Goal: Task Accomplishment & Management: Use online tool/utility

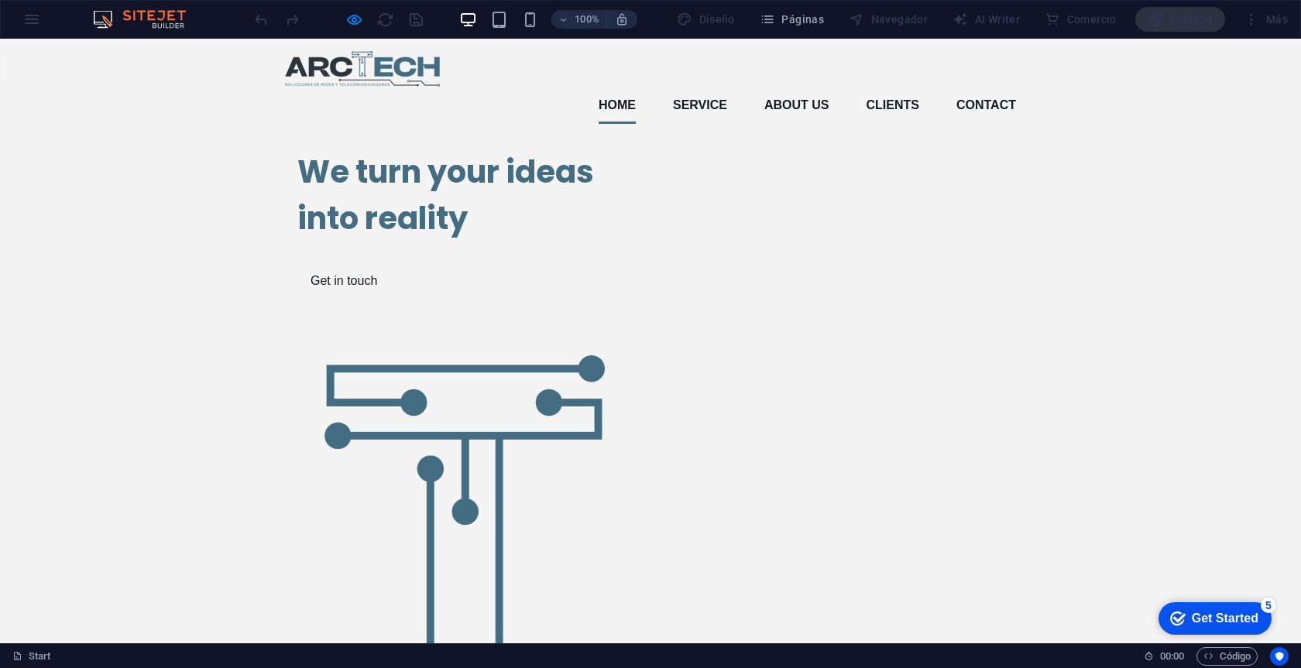
click at [394, 243] on div "We turn your ideas into reality Get in touch" at bounding box center [464, 222] width 334 height 173
click at [391, 242] on h1 "We turn your ideas into reality" at bounding box center [464, 195] width 334 height 93
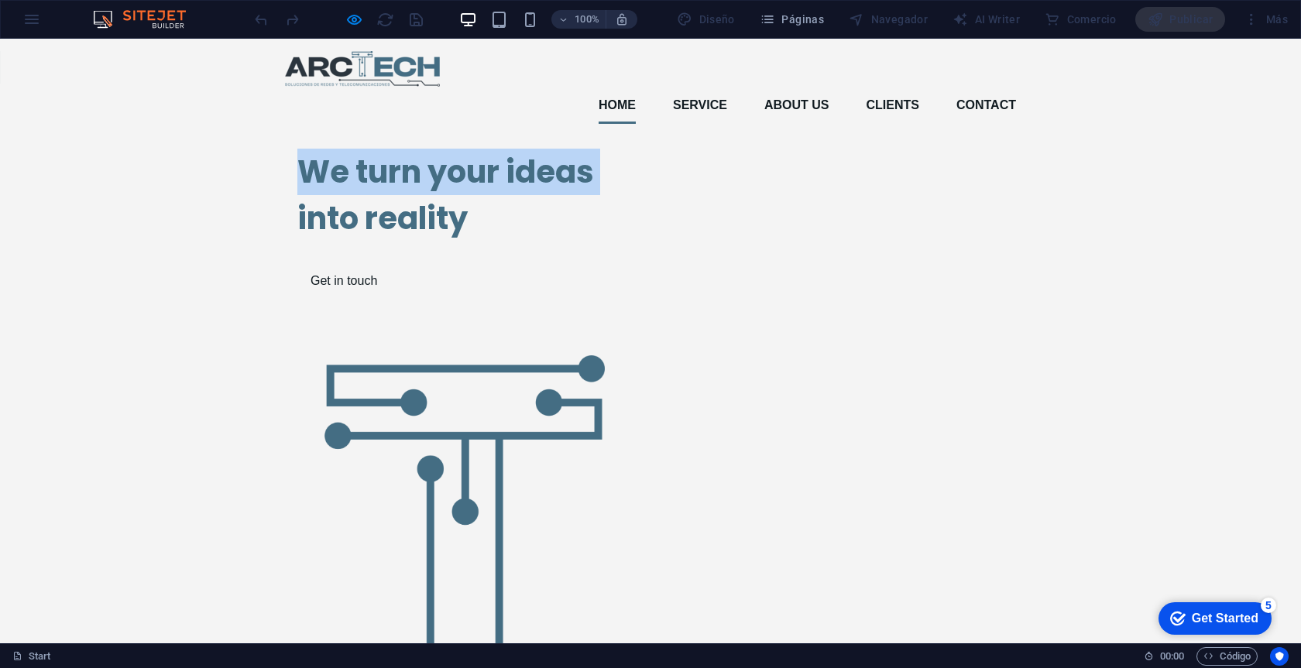
click at [391, 242] on h1 "We turn your ideas into reality" at bounding box center [464, 195] width 334 height 93
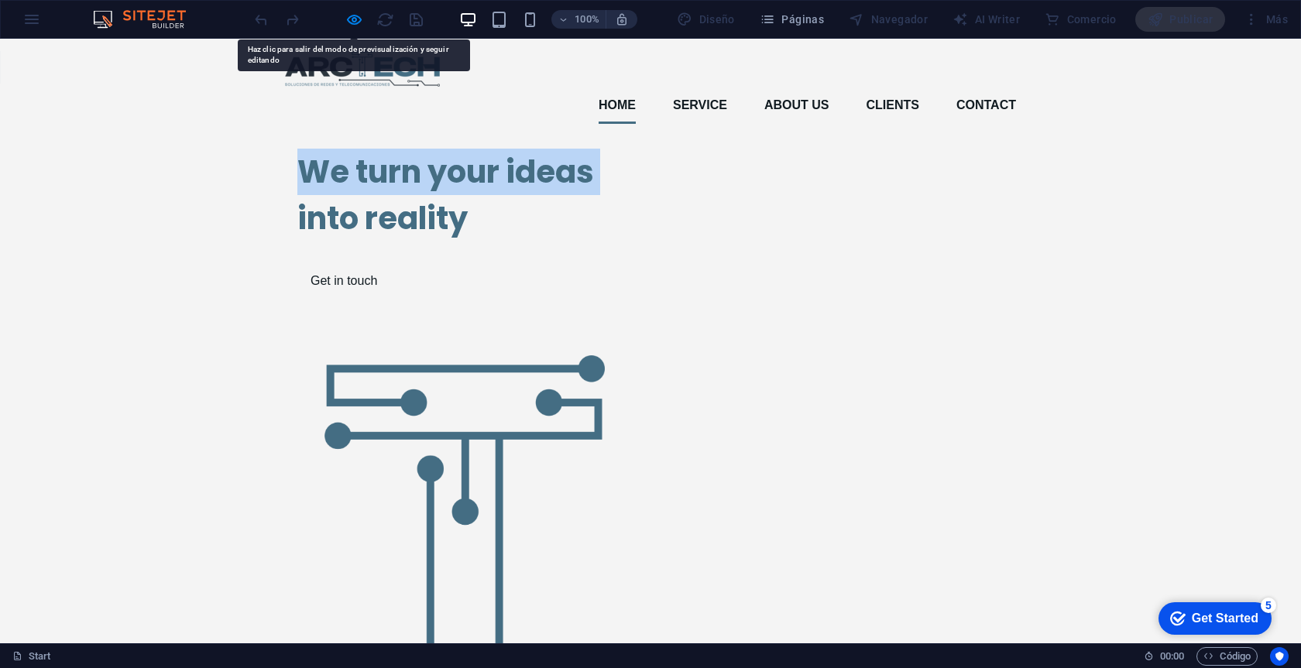
click at [391, 242] on h1 "We turn your ideas into reality" at bounding box center [464, 195] width 334 height 93
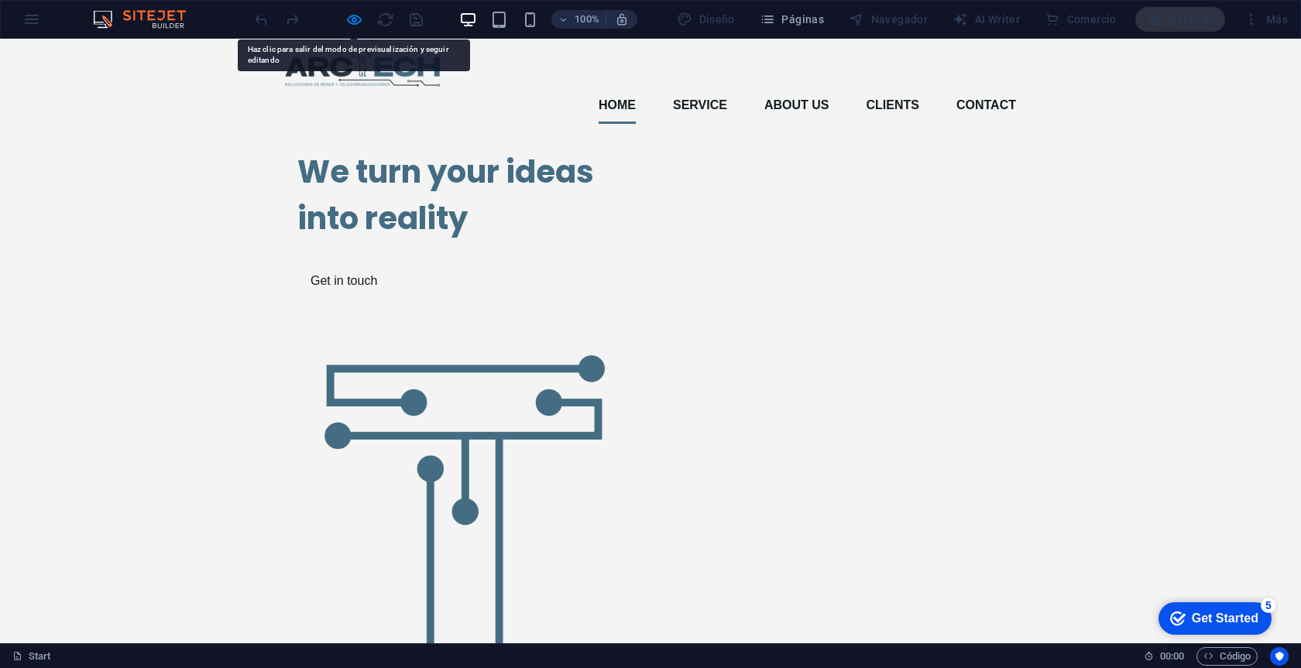
click at [389, 242] on h1 "We turn your ideas into reality" at bounding box center [464, 195] width 334 height 93
drag, startPoint x: 475, startPoint y: 330, endPoint x: 307, endPoint y: 285, distance: 173.2
click at [307, 242] on h1 "We turn your ideas into reality" at bounding box center [464, 195] width 334 height 93
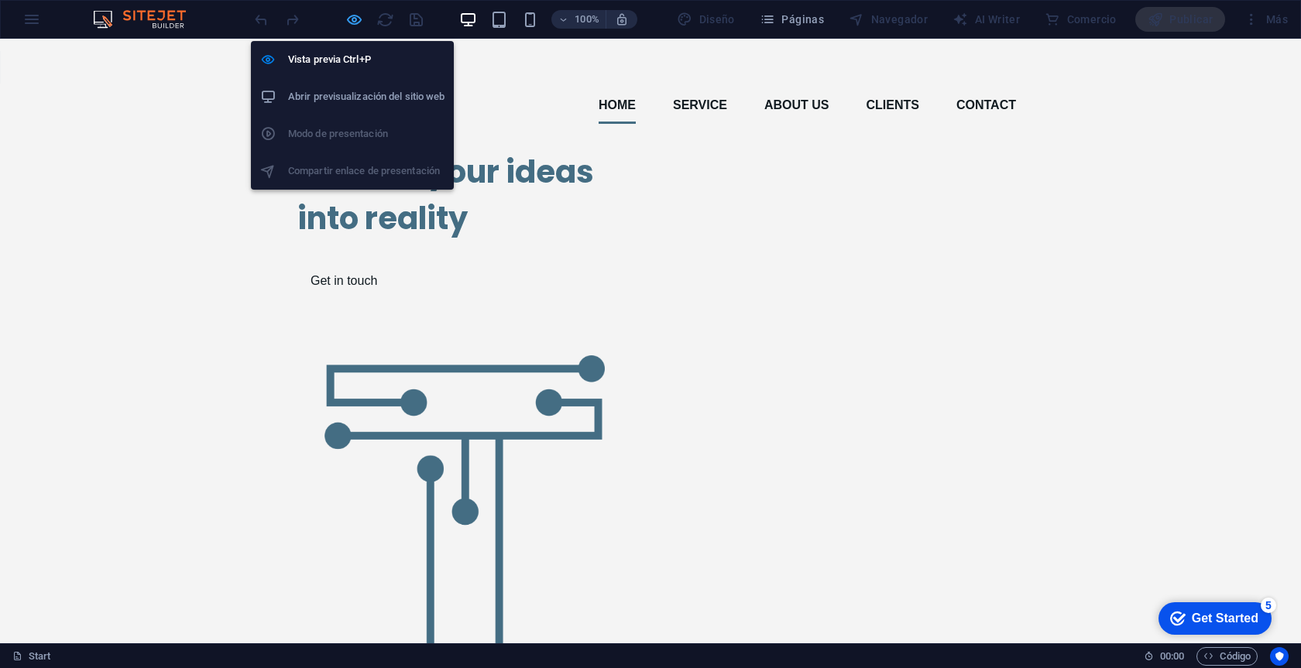
click at [354, 18] on icon "button" at bounding box center [354, 20] width 18 height 18
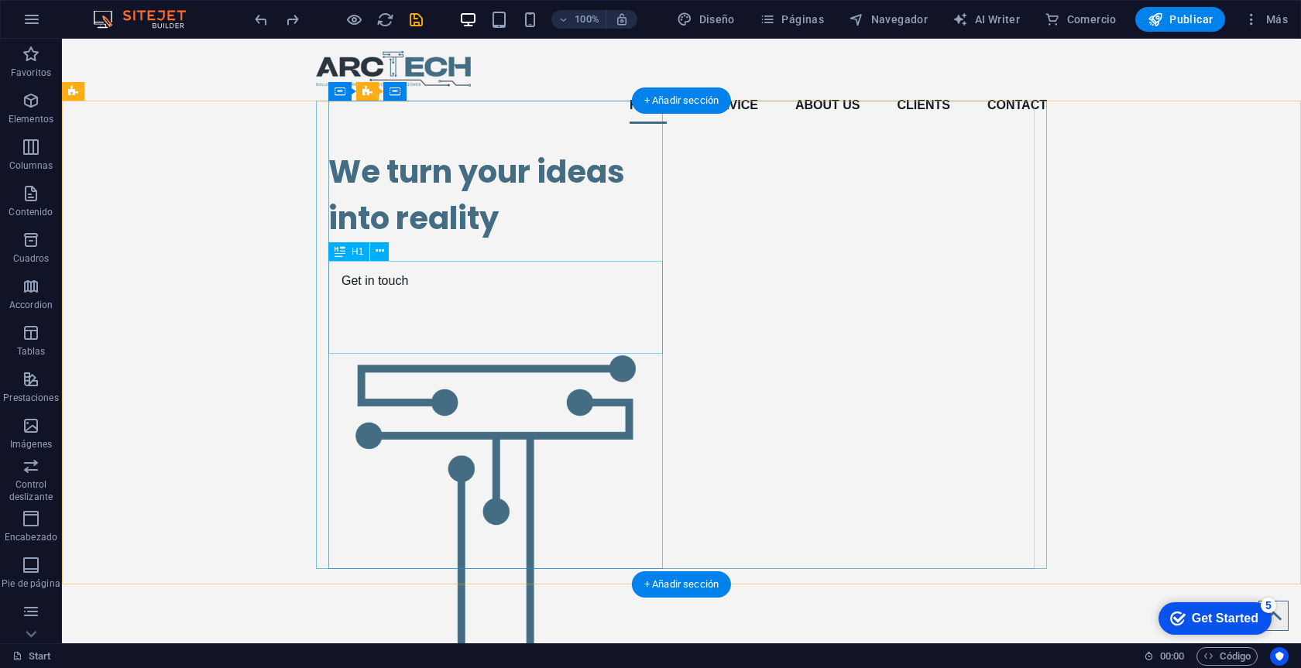
click at [498, 242] on div "We turn your ideas into reality" at bounding box center [495, 195] width 334 height 93
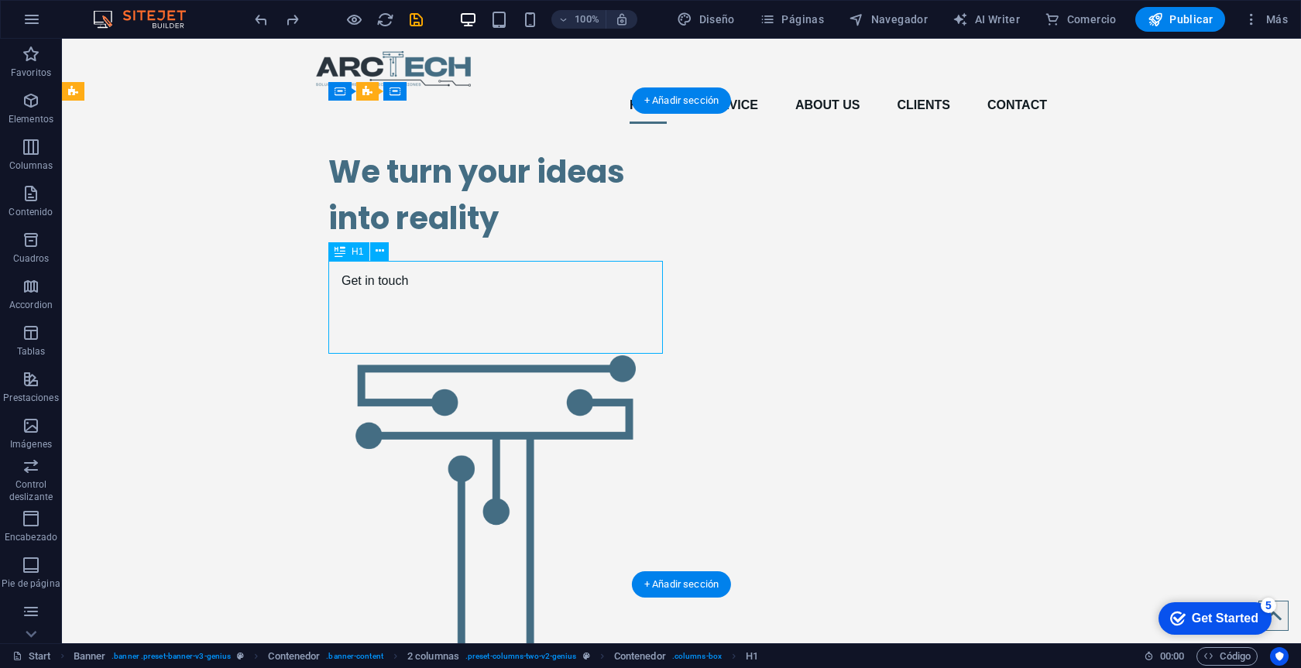
click at [501, 242] on div "We turn your ideas into reality" at bounding box center [495, 195] width 334 height 93
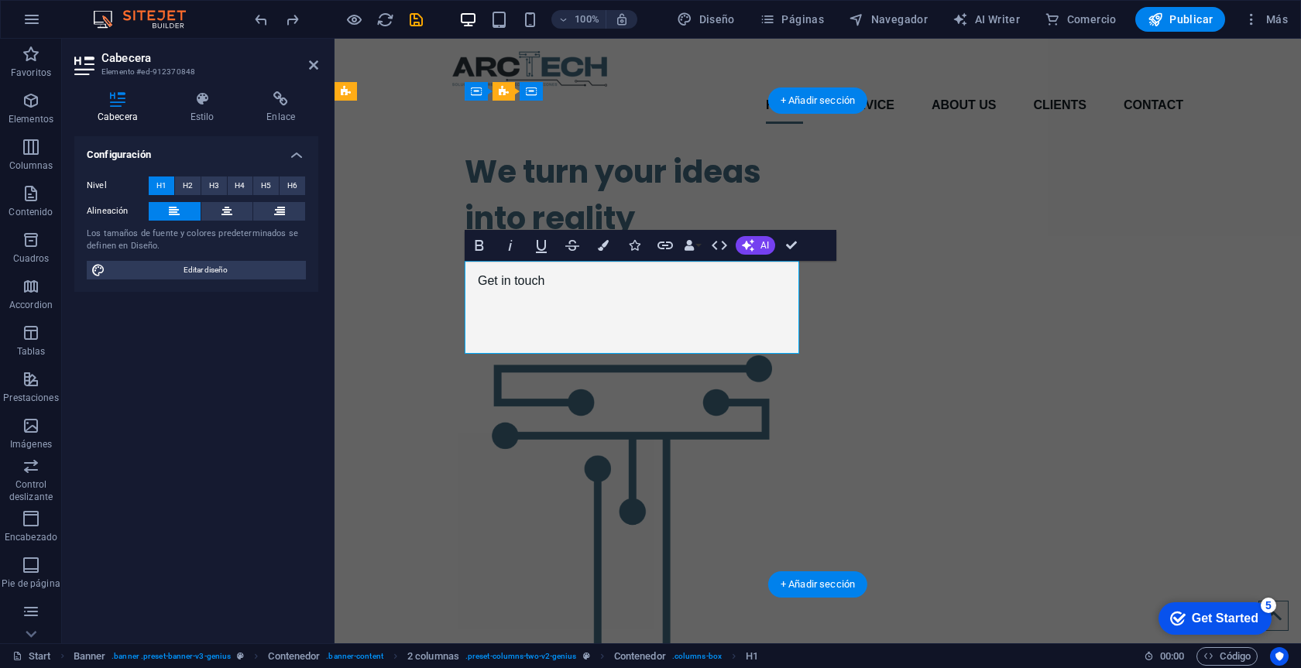
click at [501, 242] on h1 "We turn your ideas into reality" at bounding box center [632, 195] width 334 height 93
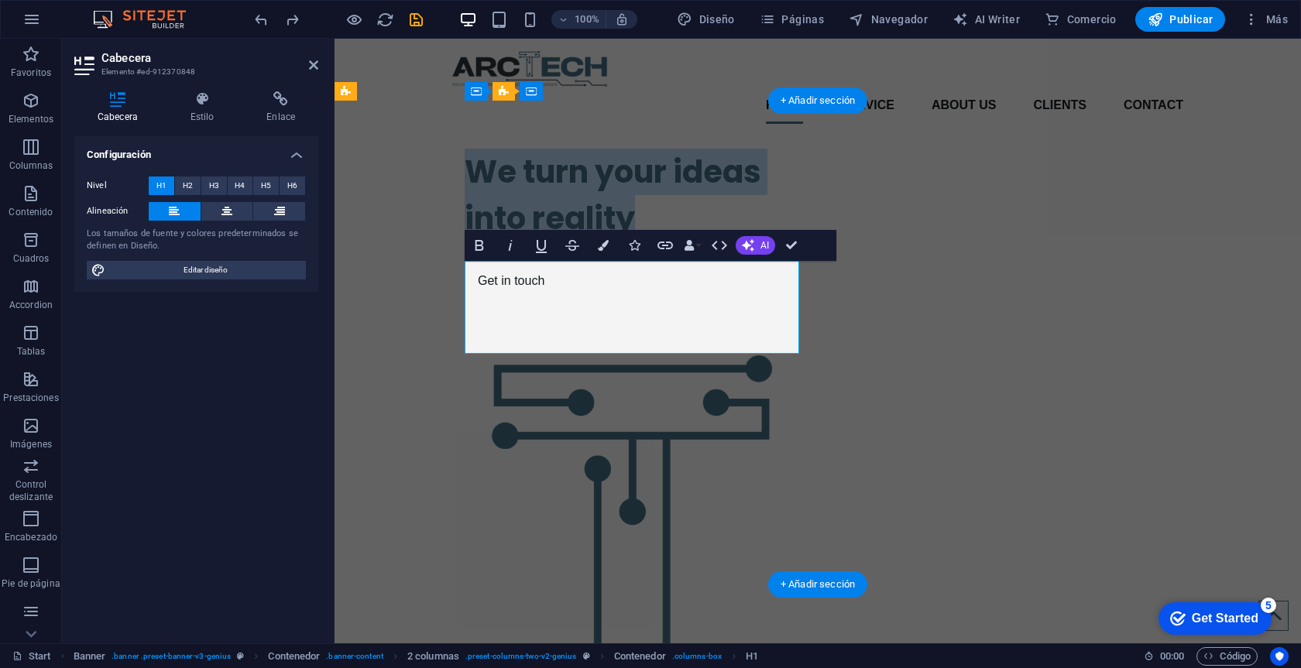
drag, startPoint x: 640, startPoint y: 331, endPoint x: 469, endPoint y: 285, distance: 177.1
click at [469, 242] on h1 "We turn your ideas into reality" at bounding box center [632, 195] width 334 height 93
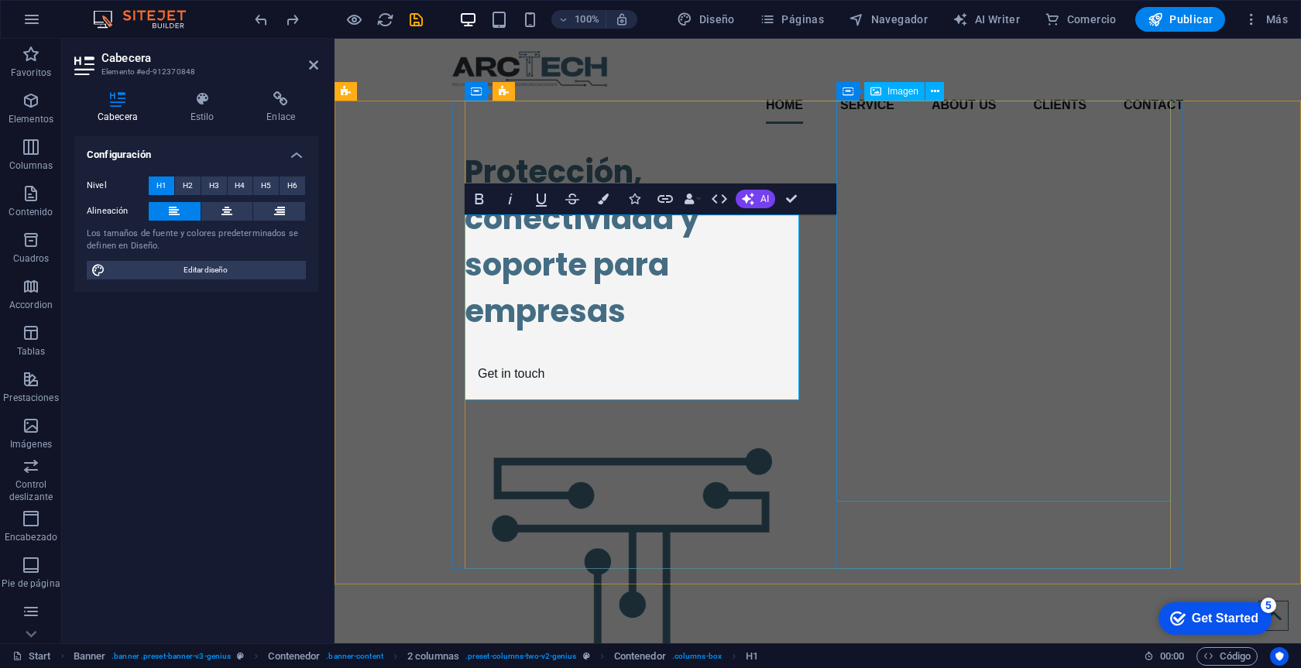
click at [799, 421] on figure at bounding box center [632, 621] width 334 height 401
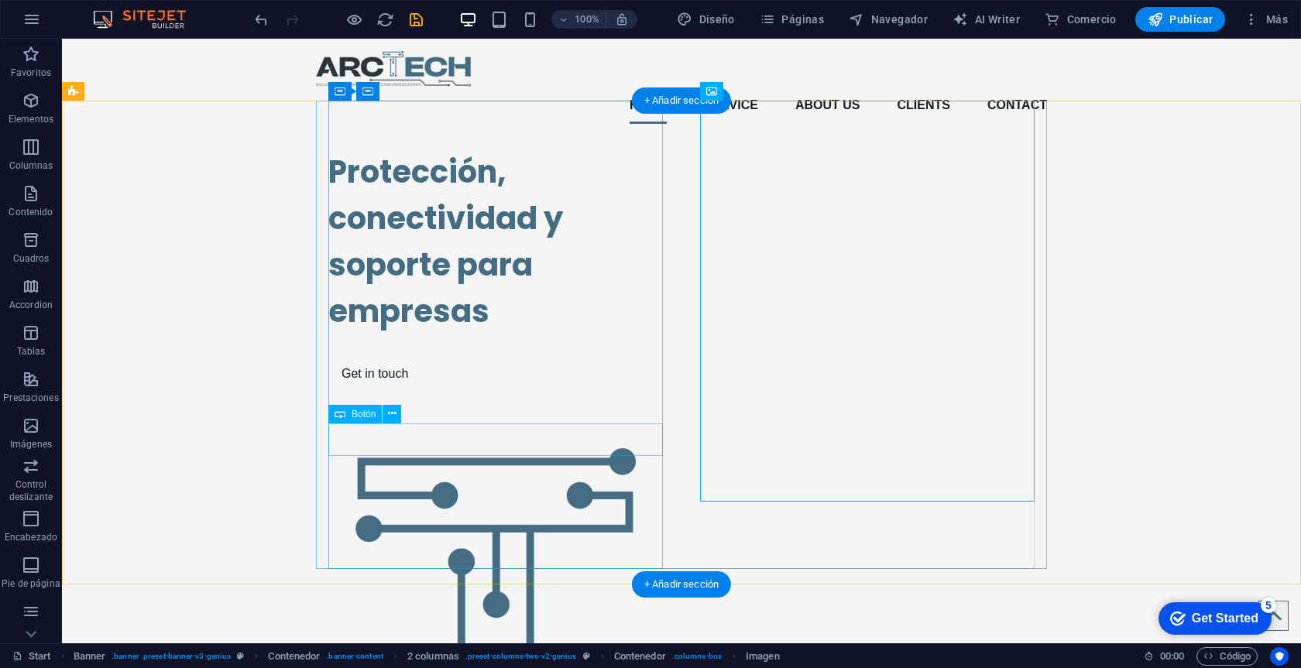
click at [413, 390] on div "Get in touch" at bounding box center [495, 374] width 334 height 33
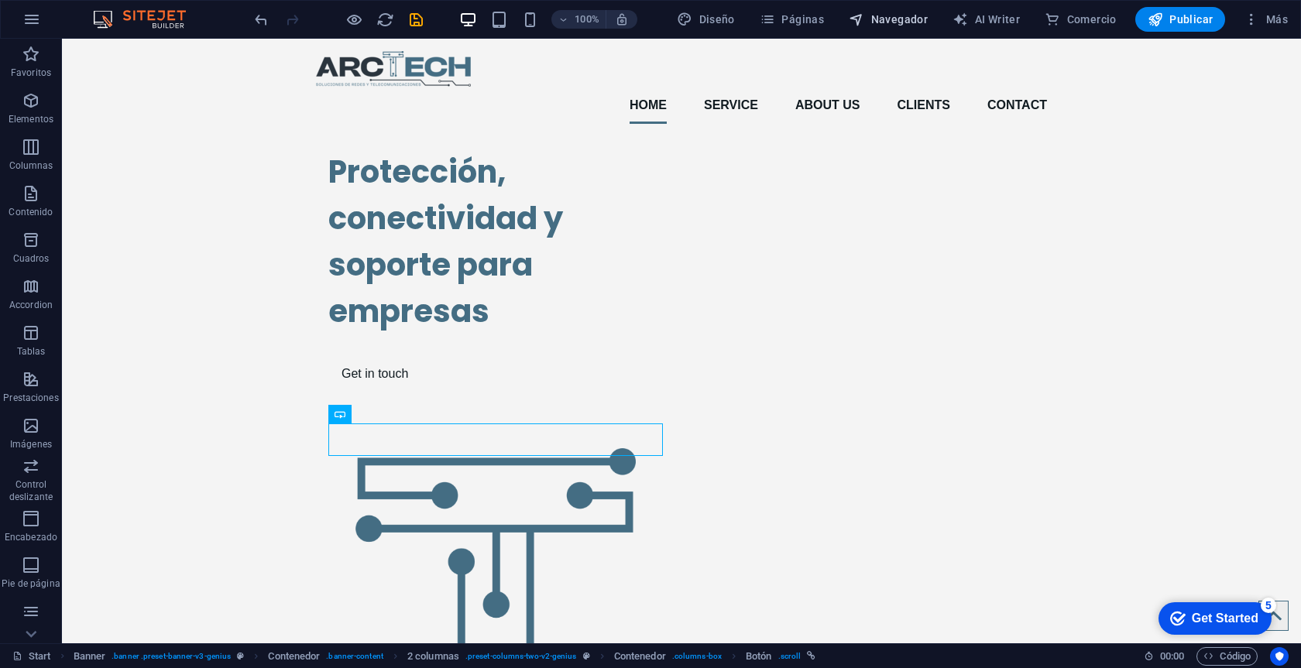
click at [909, 20] on span "Navegador" at bounding box center [888, 19] width 79 height 15
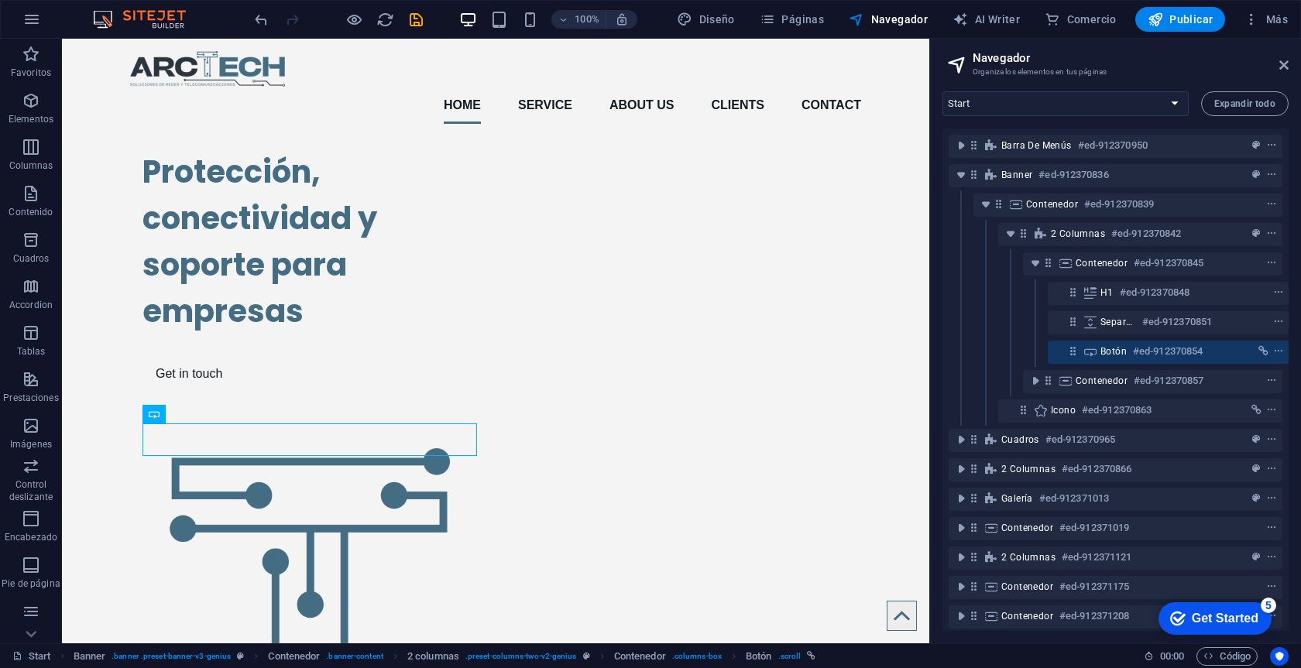
scroll to position [0, 4]
click at [811, 20] on span "Páginas" at bounding box center [792, 19] width 64 height 15
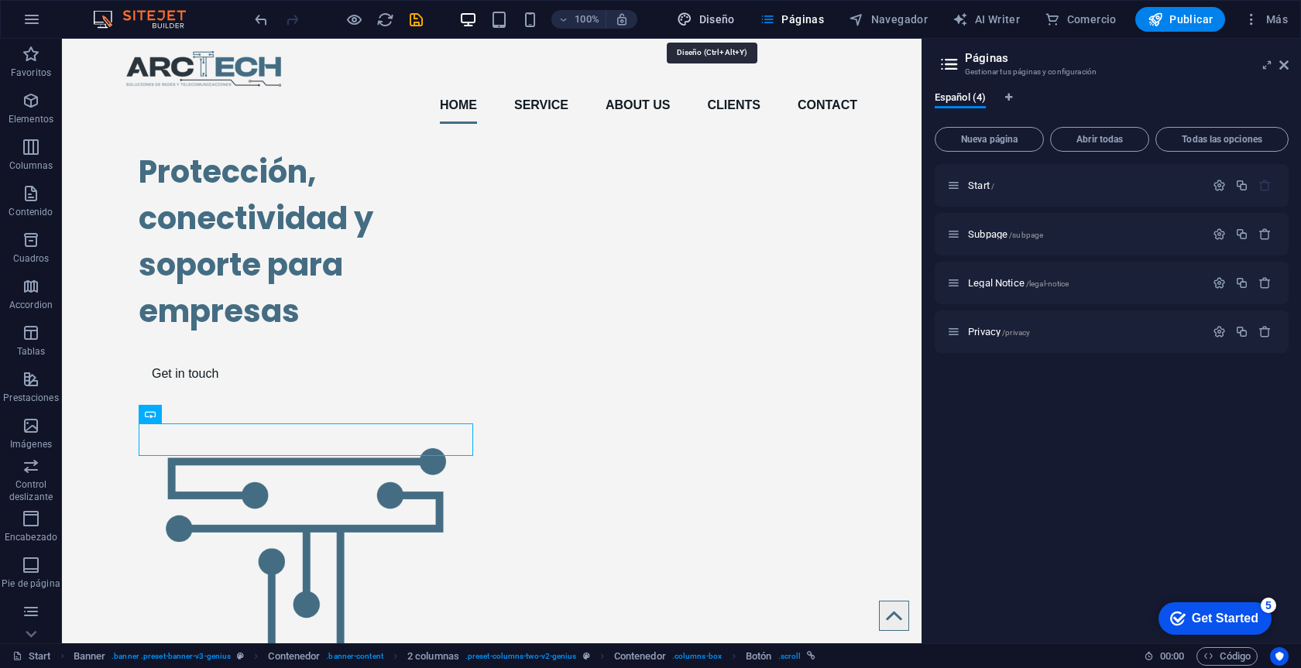
click at [733, 23] on span "Diseño" at bounding box center [706, 19] width 58 height 15
select select "ease-in-out"
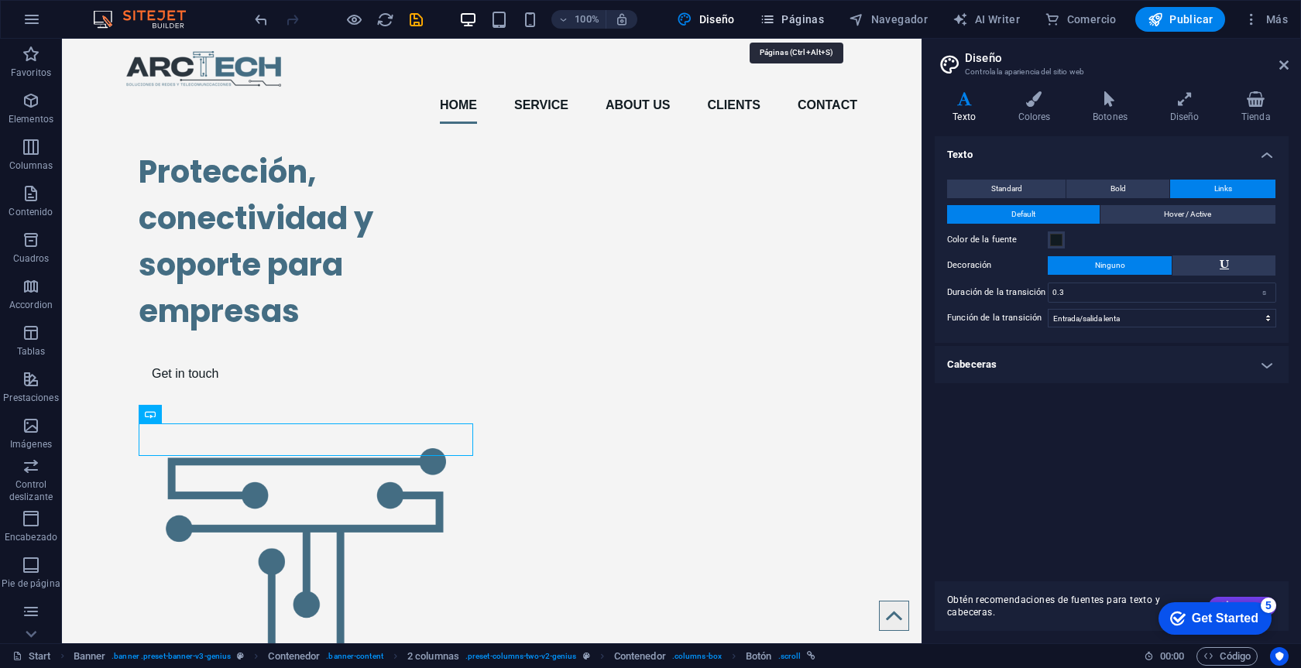
click at [791, 19] on span "Páginas" at bounding box center [792, 19] width 64 height 15
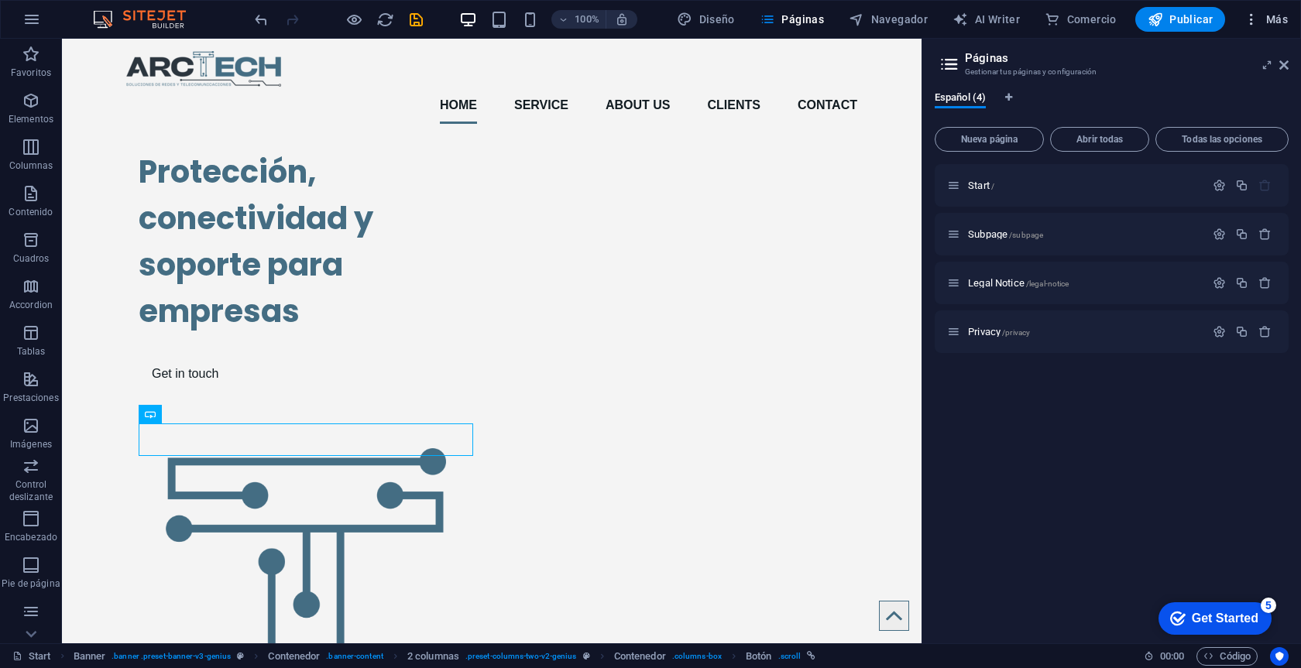
click at [1281, 15] on span "Más" at bounding box center [1265, 19] width 44 height 15
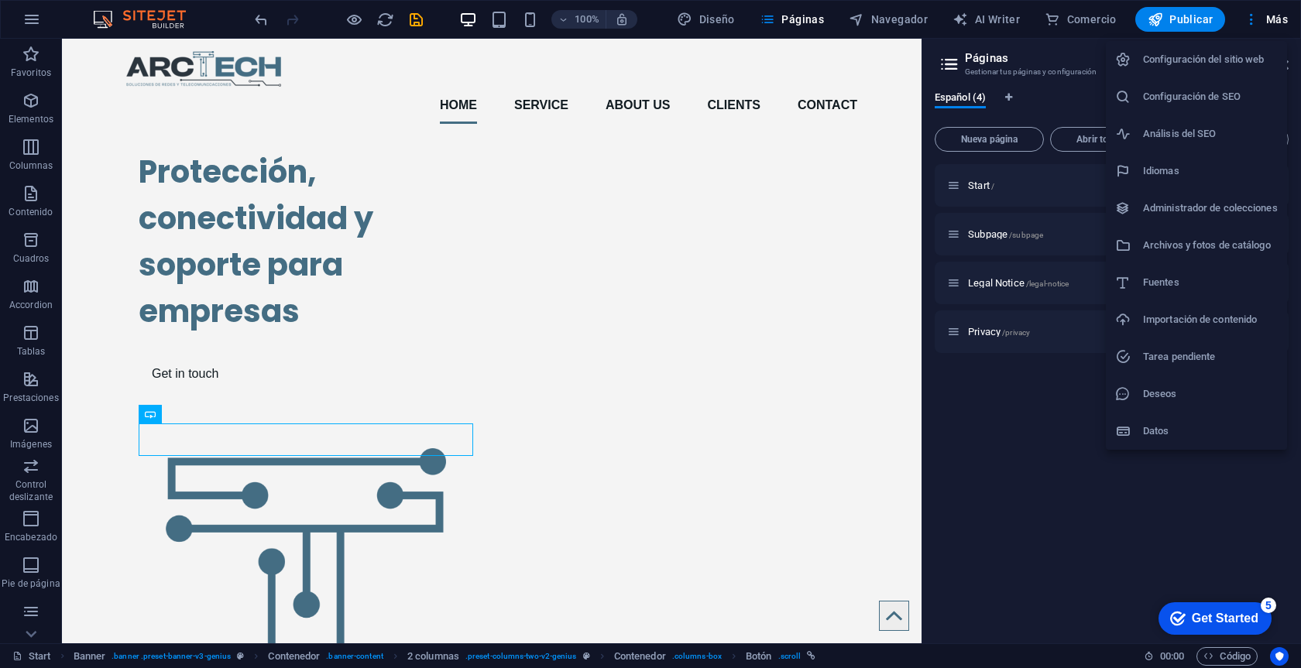
click at [1168, 164] on h6 "Idiomas" at bounding box center [1210, 171] width 135 height 19
select select "44"
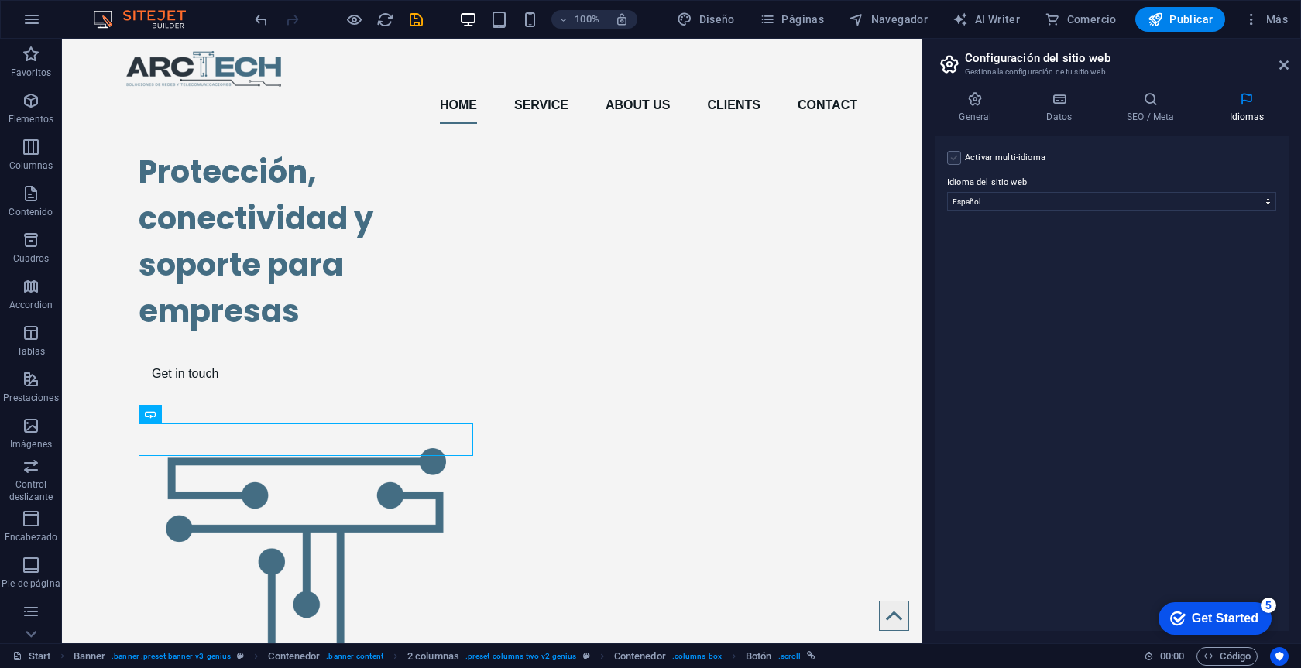
click at [956, 162] on label at bounding box center [954, 158] width 14 height 14
click at [0, 0] on input "Activar multi-idioma Para desactivar la opción multi-idioma, elimine todos los …" at bounding box center [0, 0] width 0 height 0
select select
click at [956, 158] on label at bounding box center [954, 158] width 14 height 14
click at [0, 0] on input "Activar multi-idioma Para desactivar la opción multi-idioma, elimine todos los …" at bounding box center [0, 0] width 0 height 0
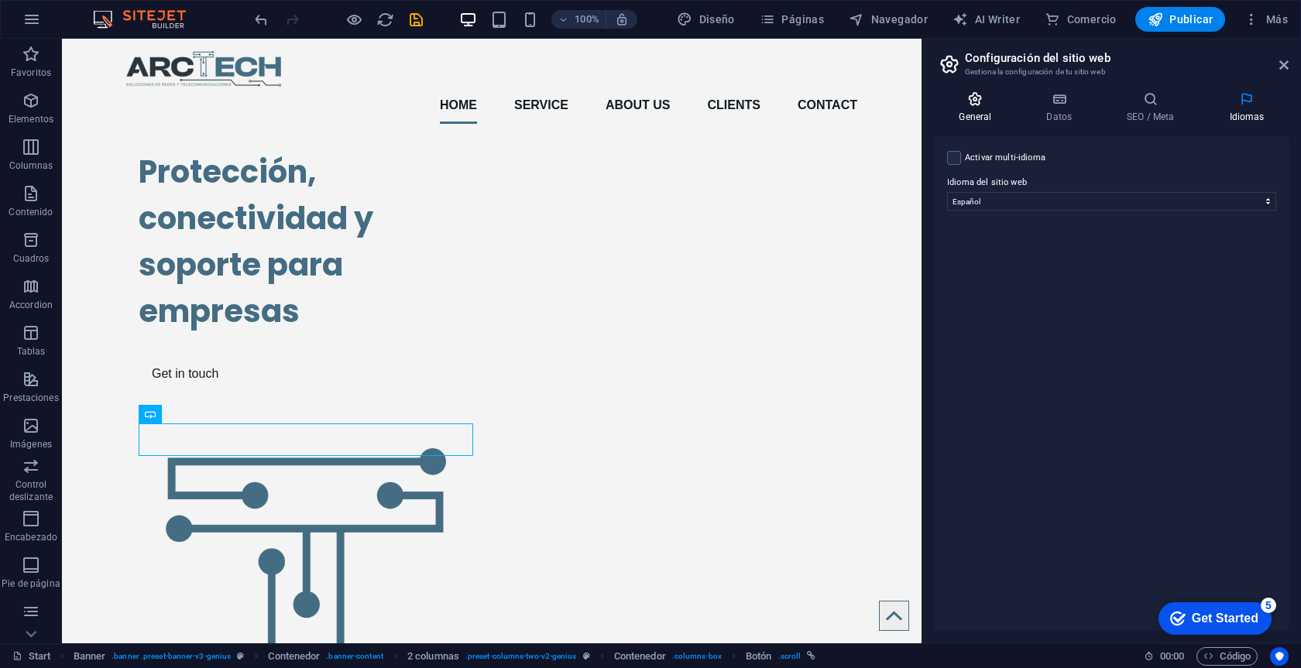
click at [977, 107] on h4 "General" at bounding box center [978, 107] width 87 height 33
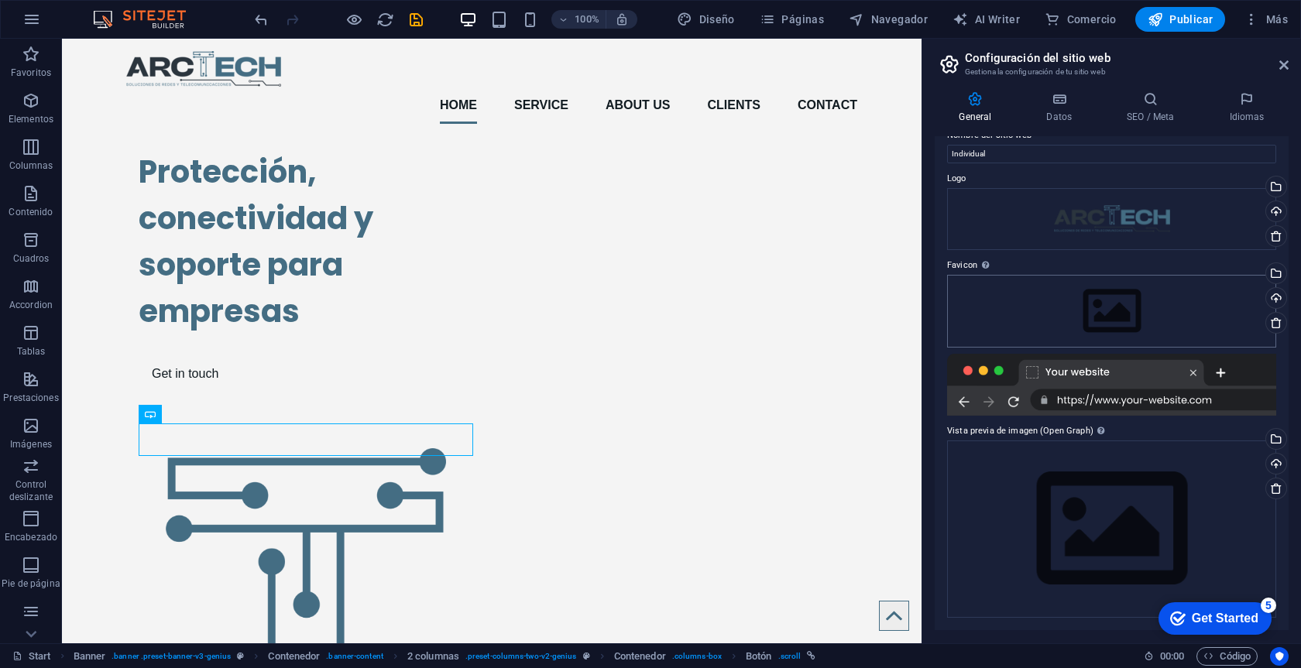
scroll to position [22, 0]
click at [1101, 523] on div "Arrastra archivos aquí, haz clic para escoger archivos o selecciona archivos de…" at bounding box center [1111, 529] width 329 height 177
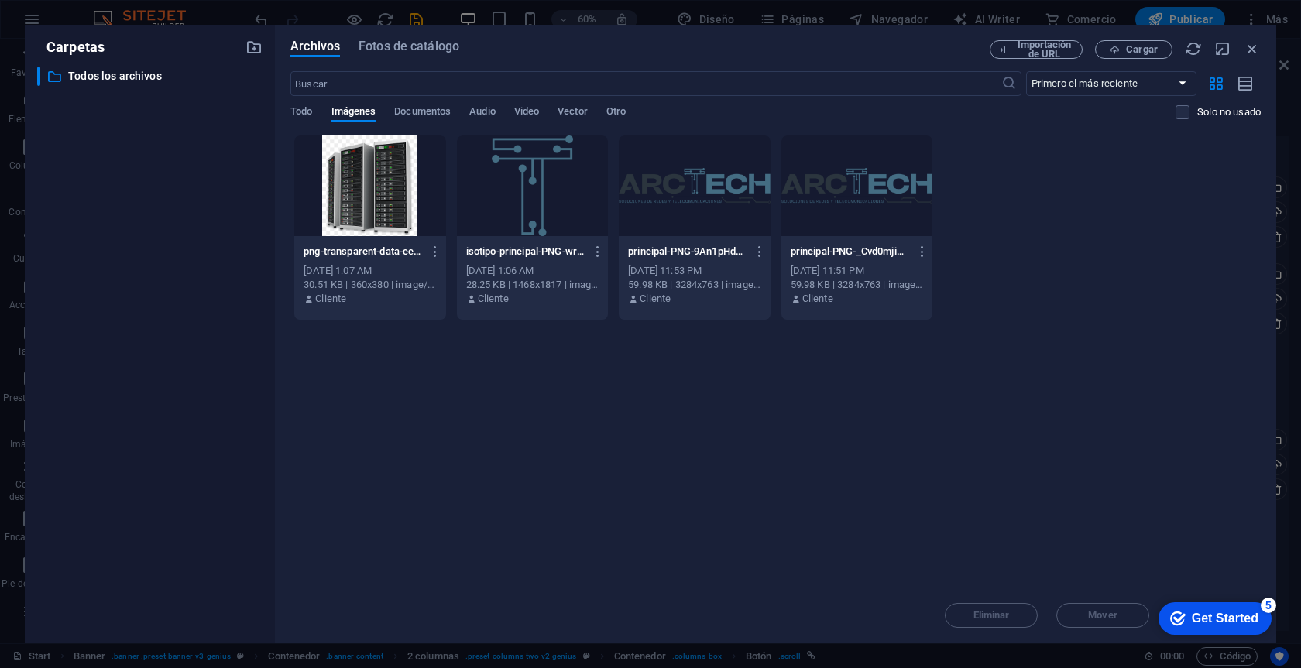
click at [535, 198] on div at bounding box center [532, 185] width 151 height 101
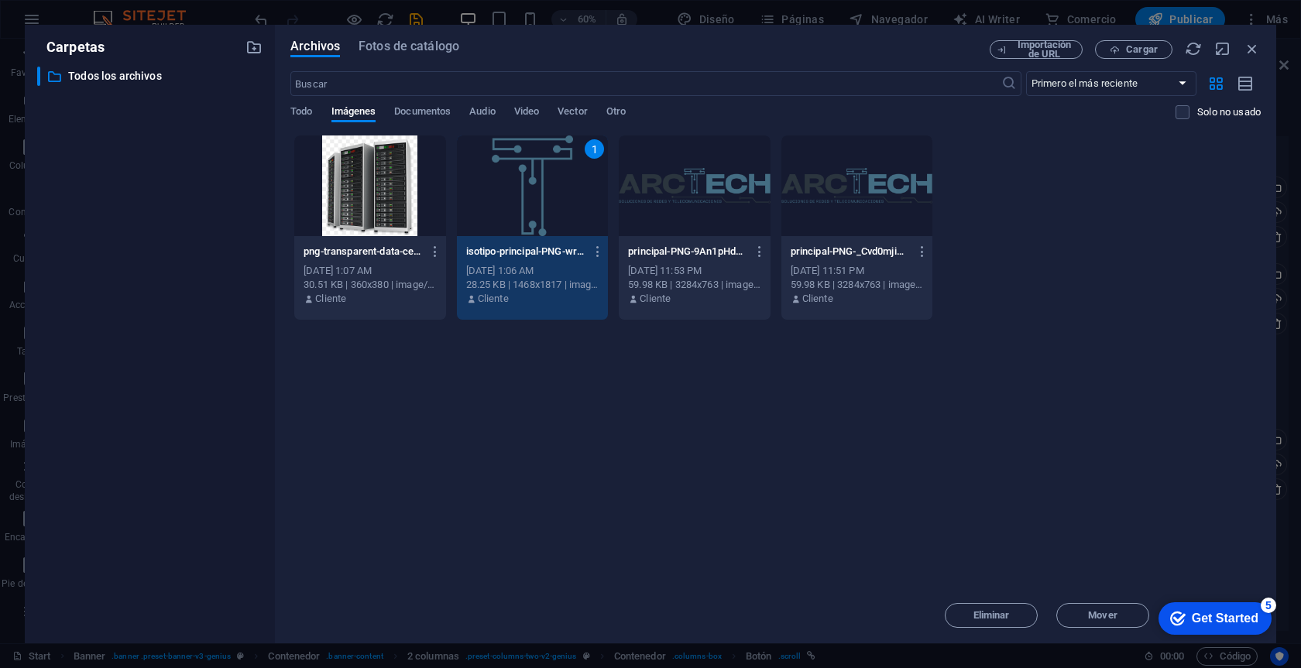
click at [550, 221] on div "1" at bounding box center [532, 185] width 151 height 101
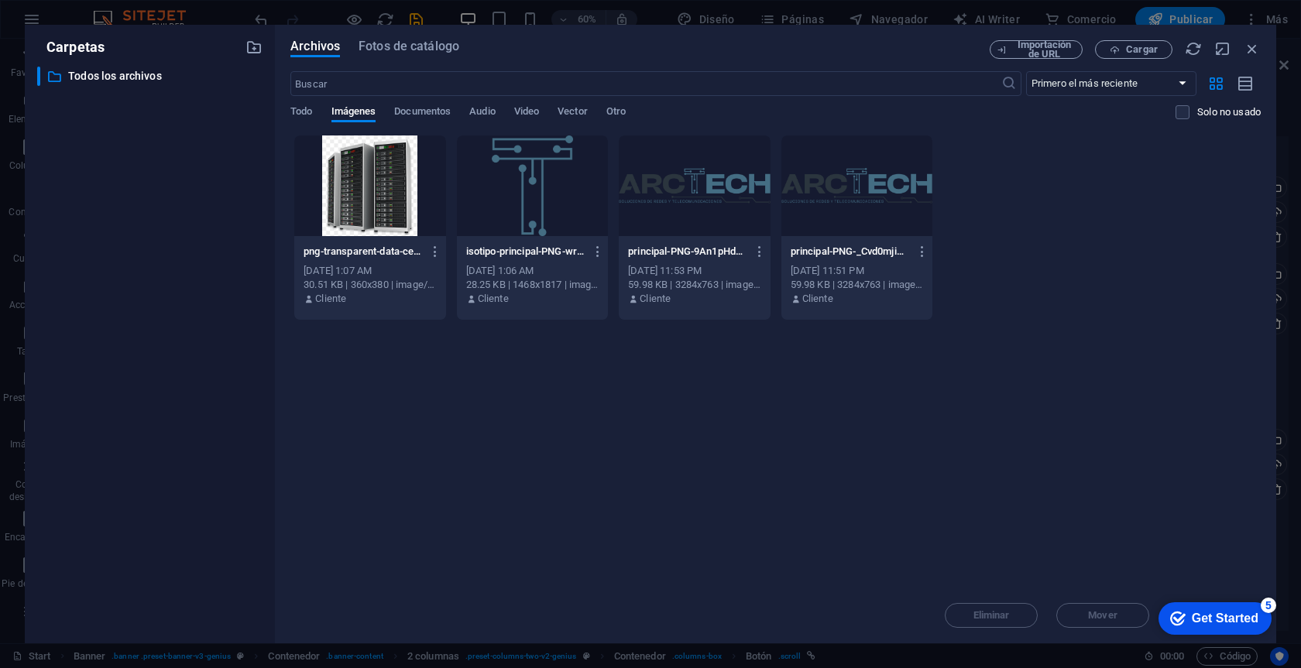
click at [550, 221] on div at bounding box center [532, 185] width 151 height 101
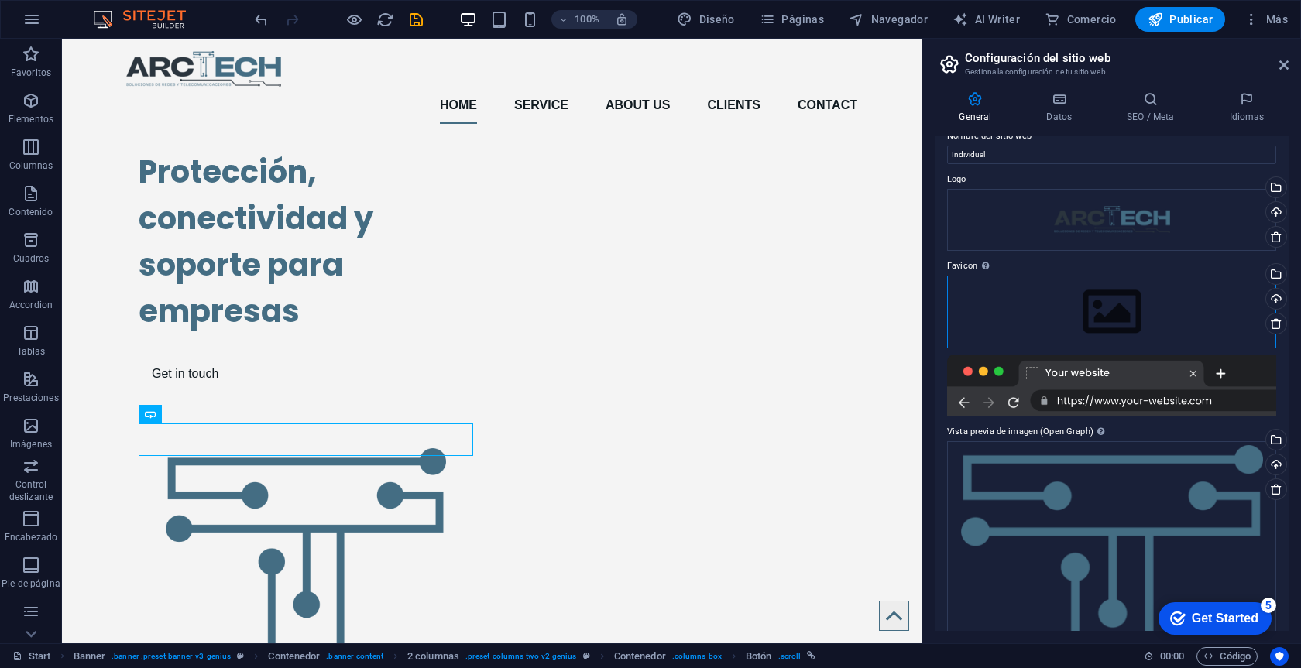
click at [1102, 316] on div "Arrastra archivos aquí, haz clic para escoger archivos o selecciona archivos de…" at bounding box center [1111, 312] width 329 height 73
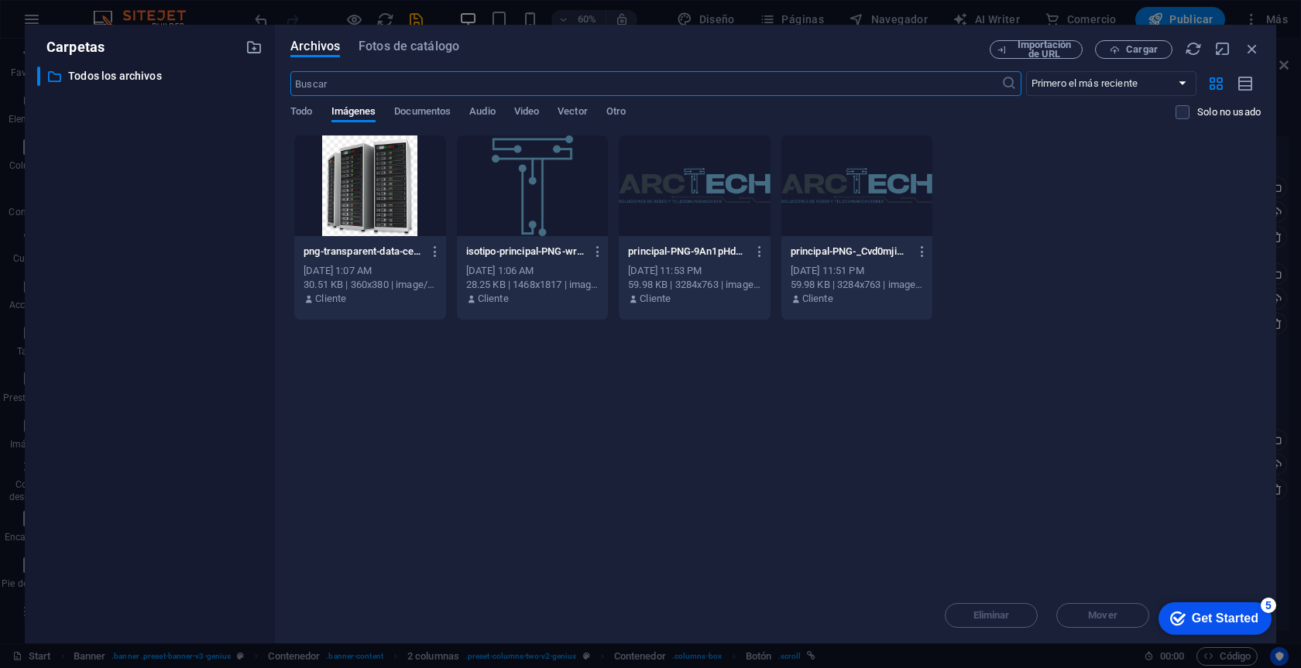
click at [692, 189] on div at bounding box center [694, 185] width 151 height 101
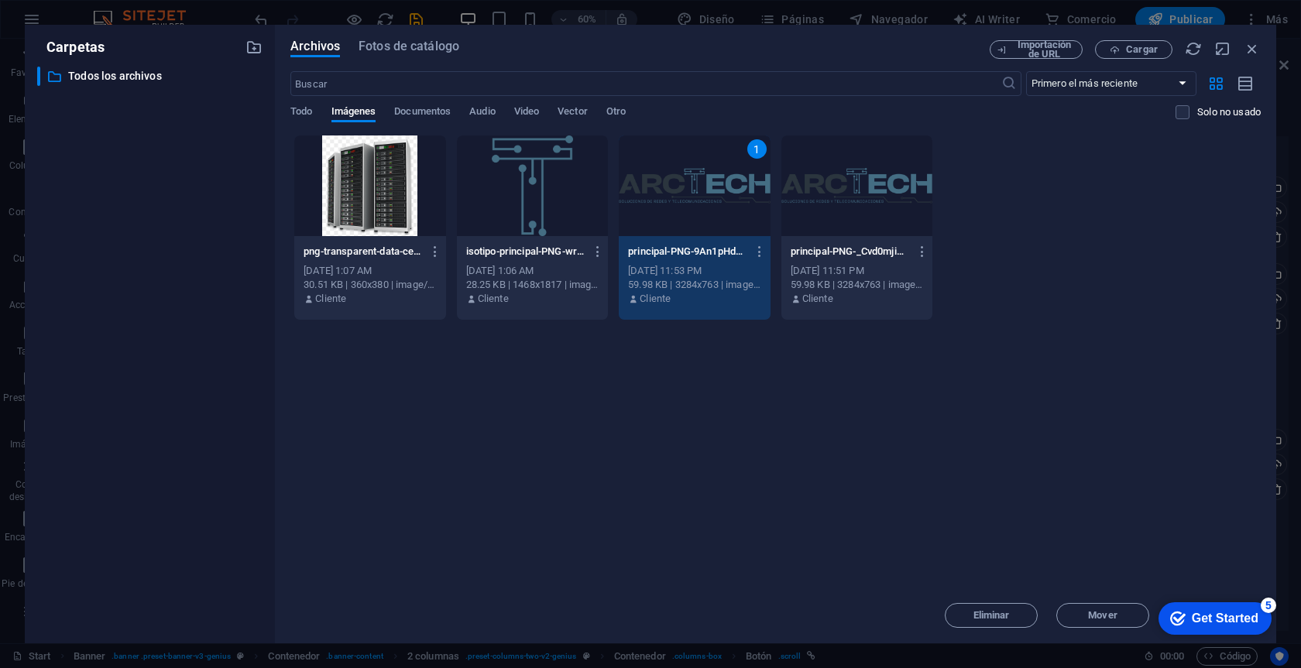
click at [692, 189] on div "1" at bounding box center [694, 185] width 151 height 101
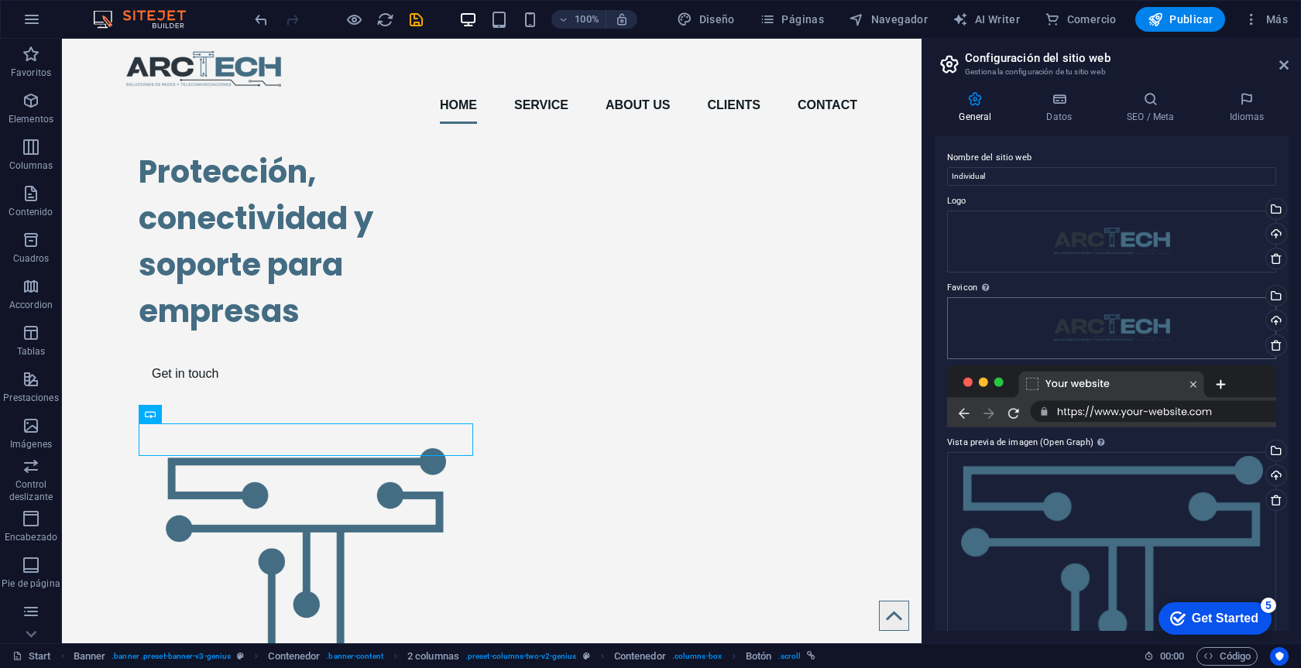
scroll to position [0, 0]
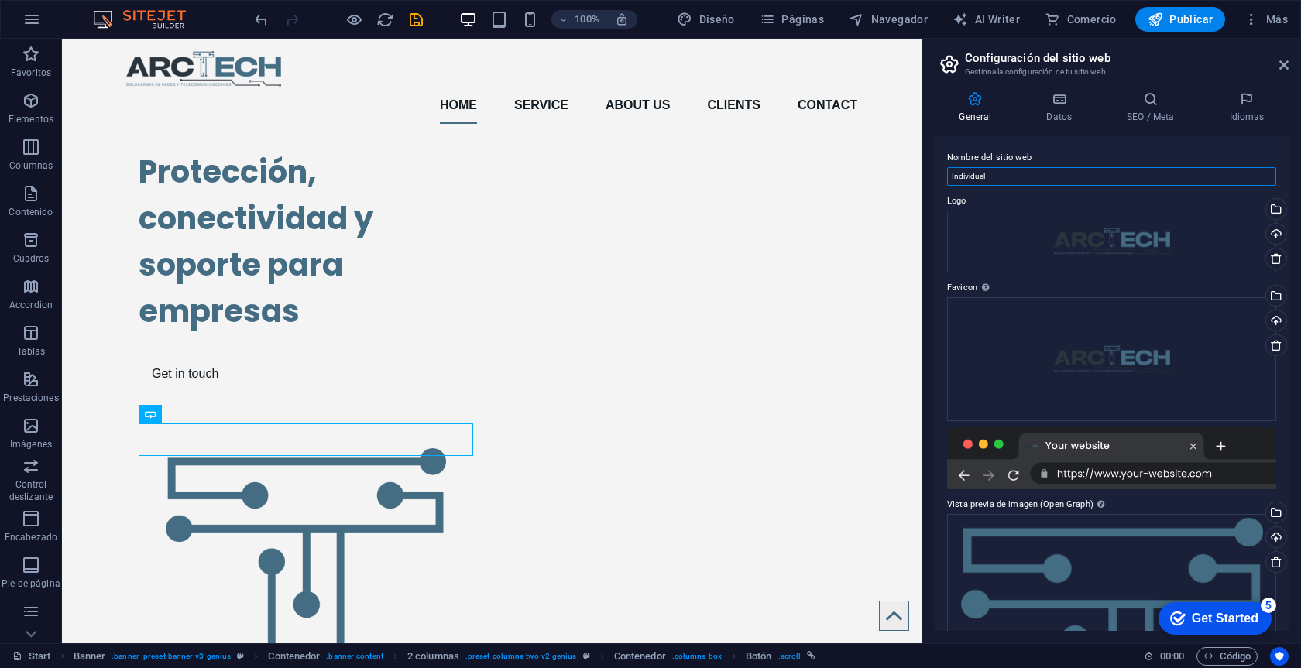
click at [992, 175] on input "Individual" at bounding box center [1111, 176] width 329 height 19
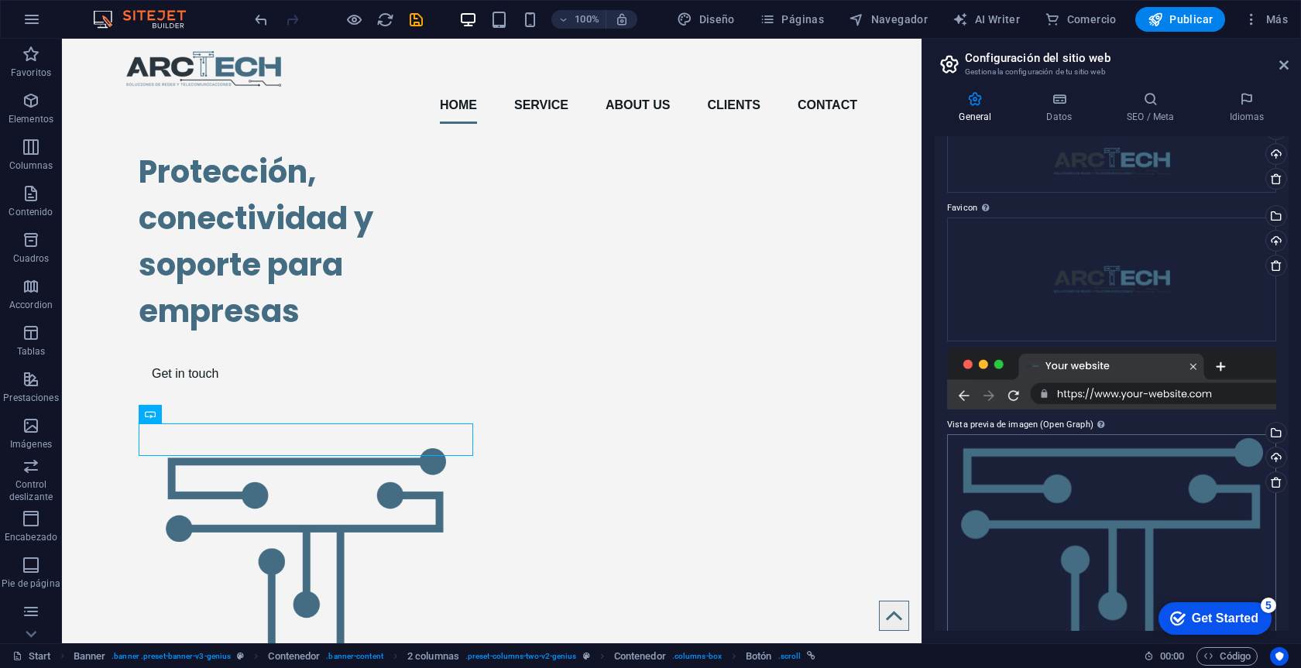
scroll to position [112, 0]
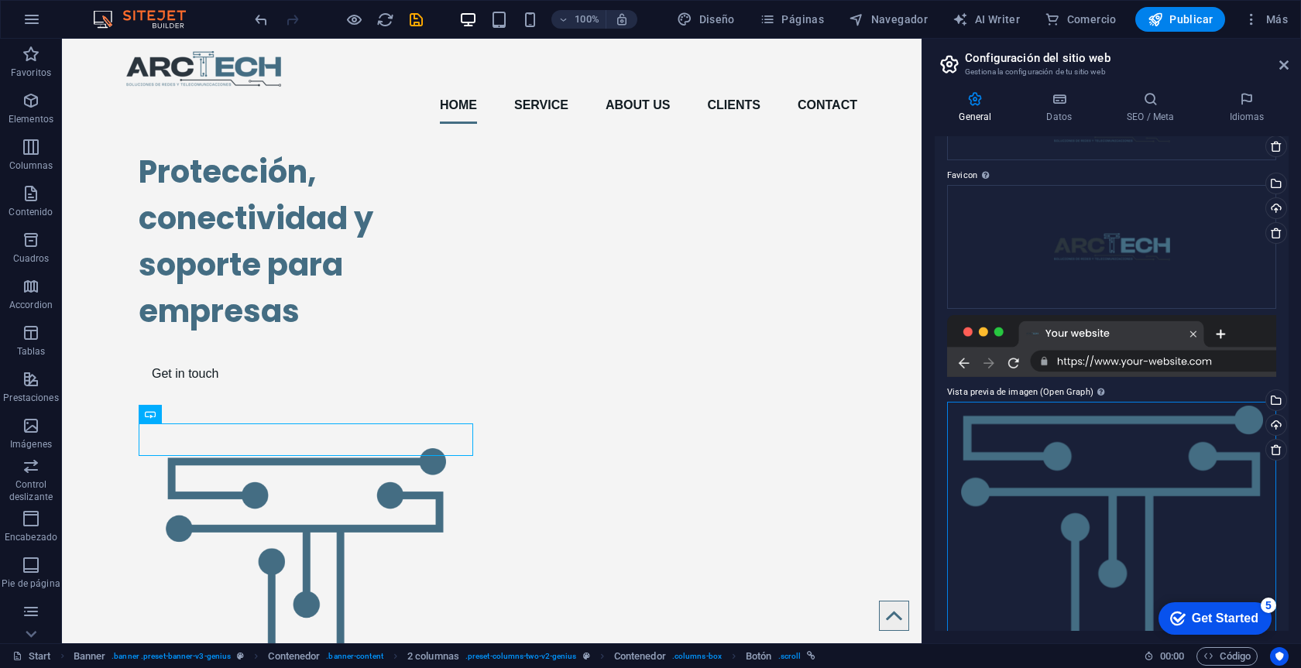
click at [1171, 481] on div "Arrastra archivos aquí, haz clic para escoger archivos o selecciona archivos de…" at bounding box center [1111, 593] width 329 height 382
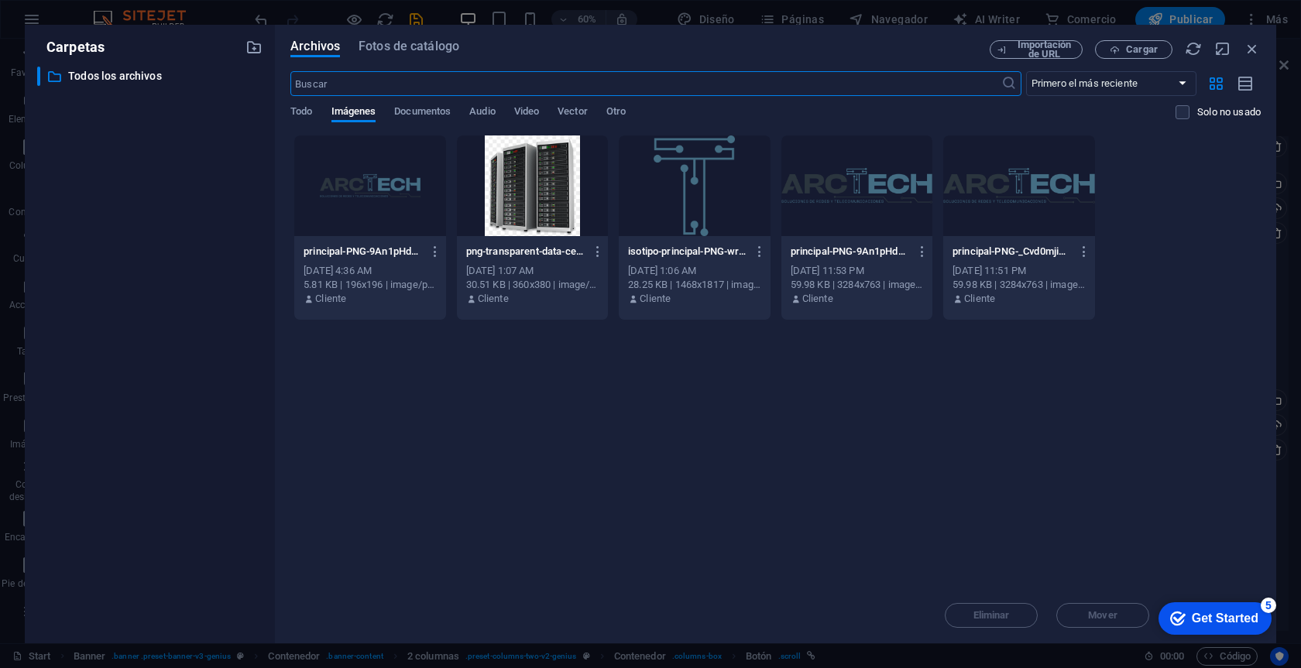
click at [851, 192] on div at bounding box center [856, 185] width 151 height 101
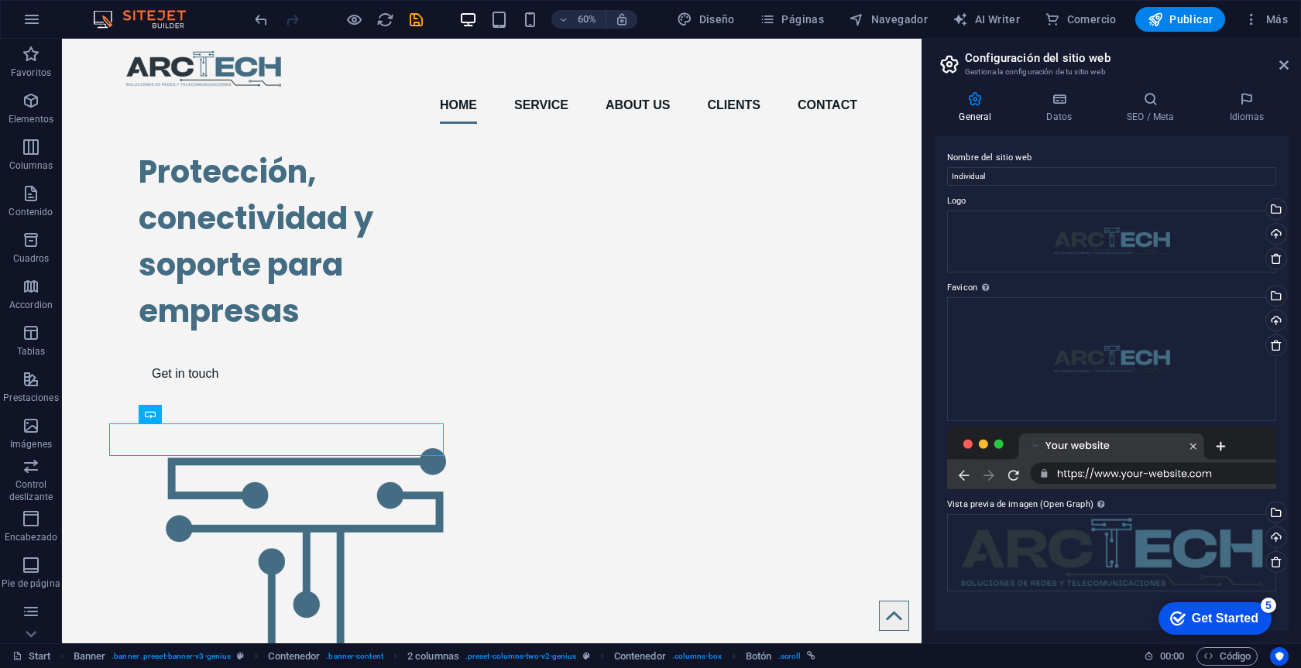
scroll to position [0, 0]
click at [1098, 361] on div "Arrastra archivos aquí, haz clic para escoger archivos o selecciona archivos de…" at bounding box center [1111, 359] width 329 height 124
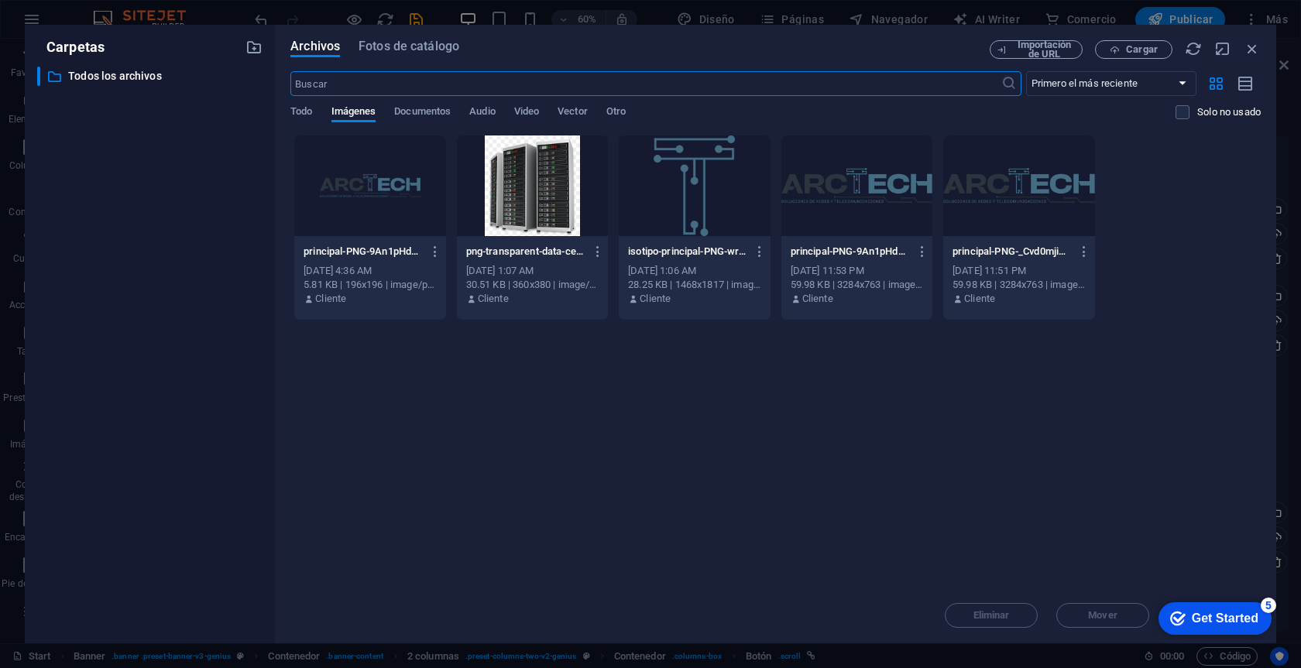
click at [707, 190] on div at bounding box center [694, 185] width 151 height 101
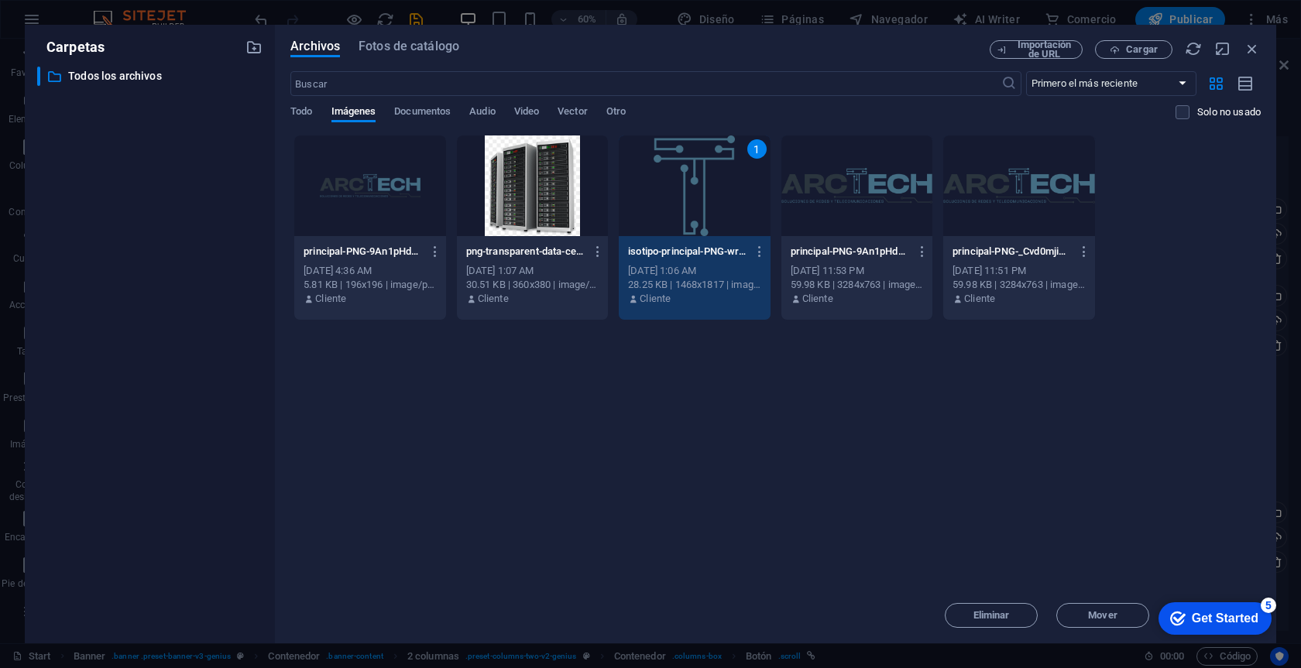
click at [707, 190] on div "1" at bounding box center [694, 185] width 151 height 101
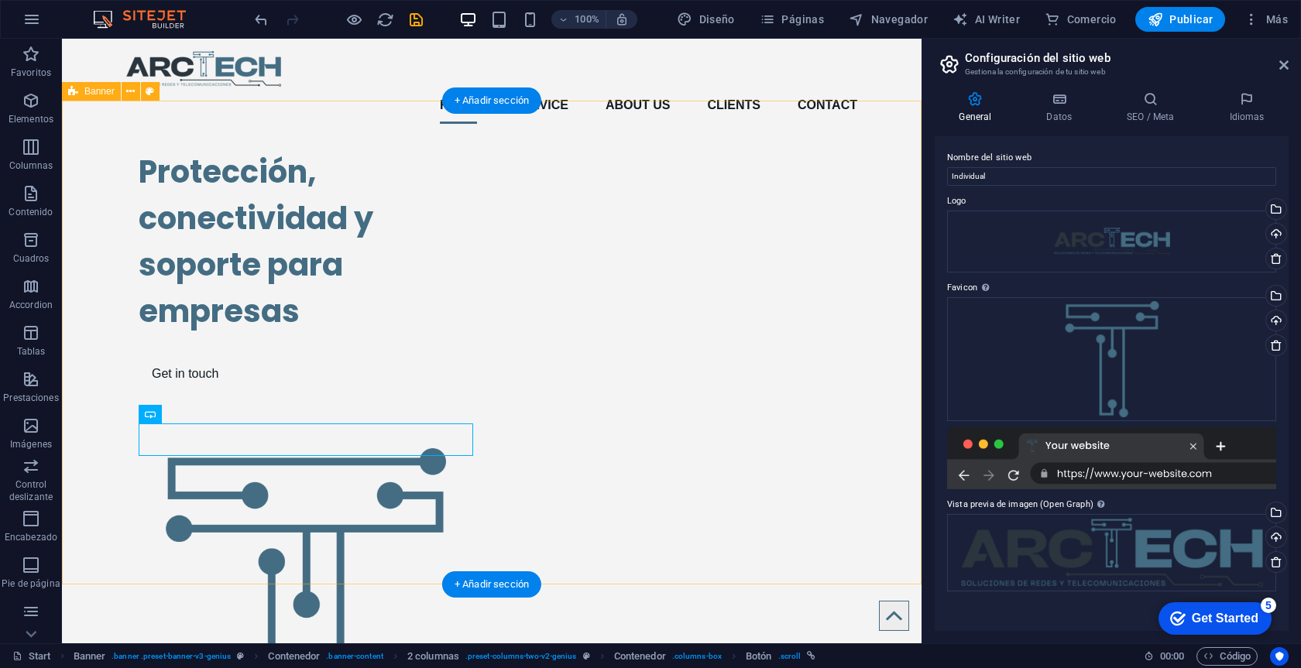
click at [873, 353] on div "Protección, conectividad y soporte para empresas Get in touch" at bounding box center [491, 512] width 859 height 753
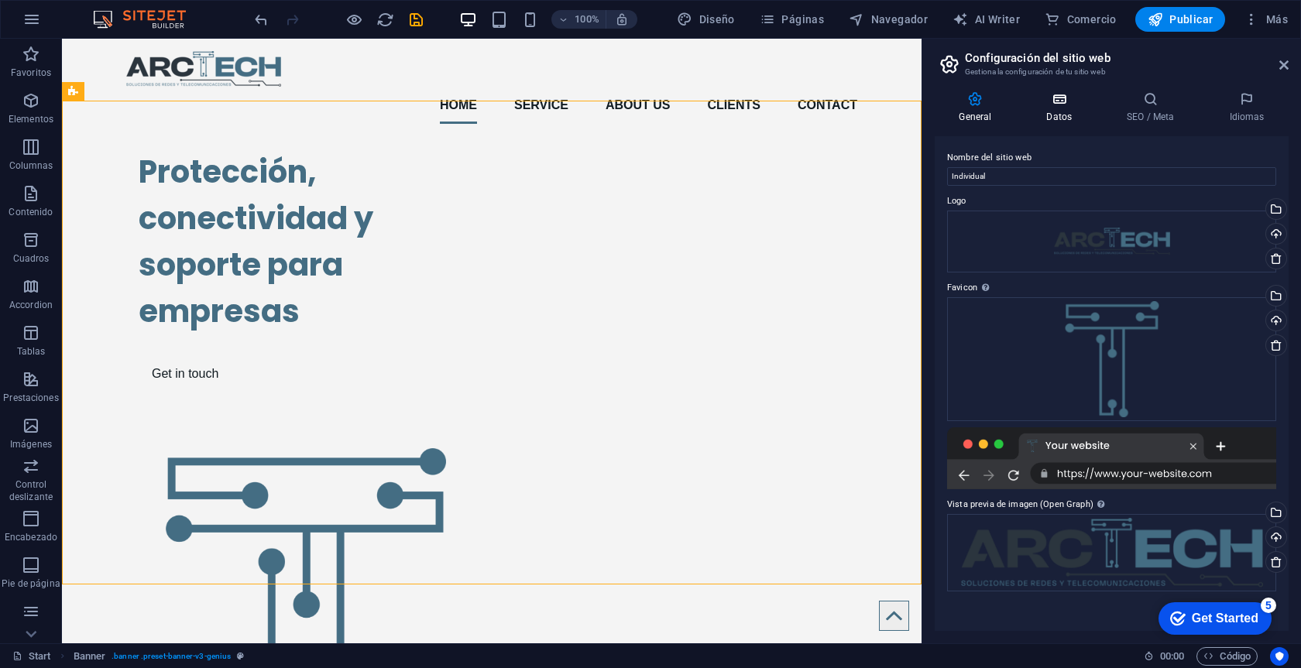
click at [1054, 111] on h4 "Datos" at bounding box center [1062, 107] width 81 height 33
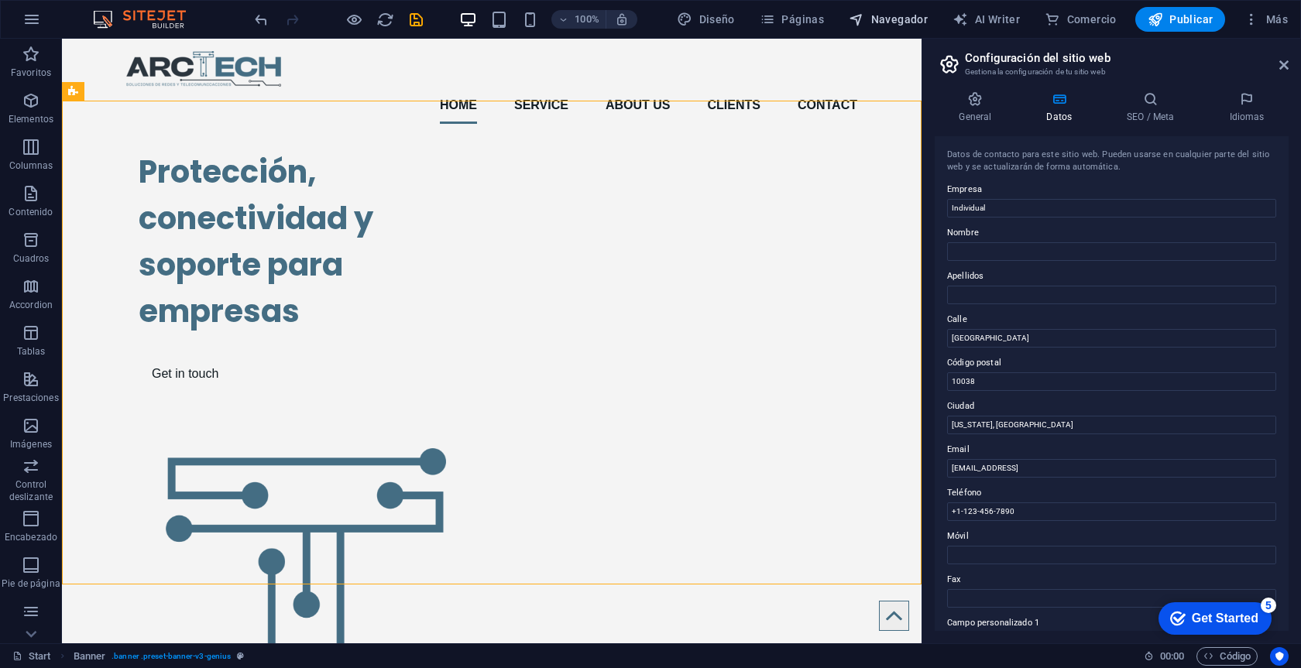
click at [879, 17] on span "Navegador" at bounding box center [888, 19] width 79 height 15
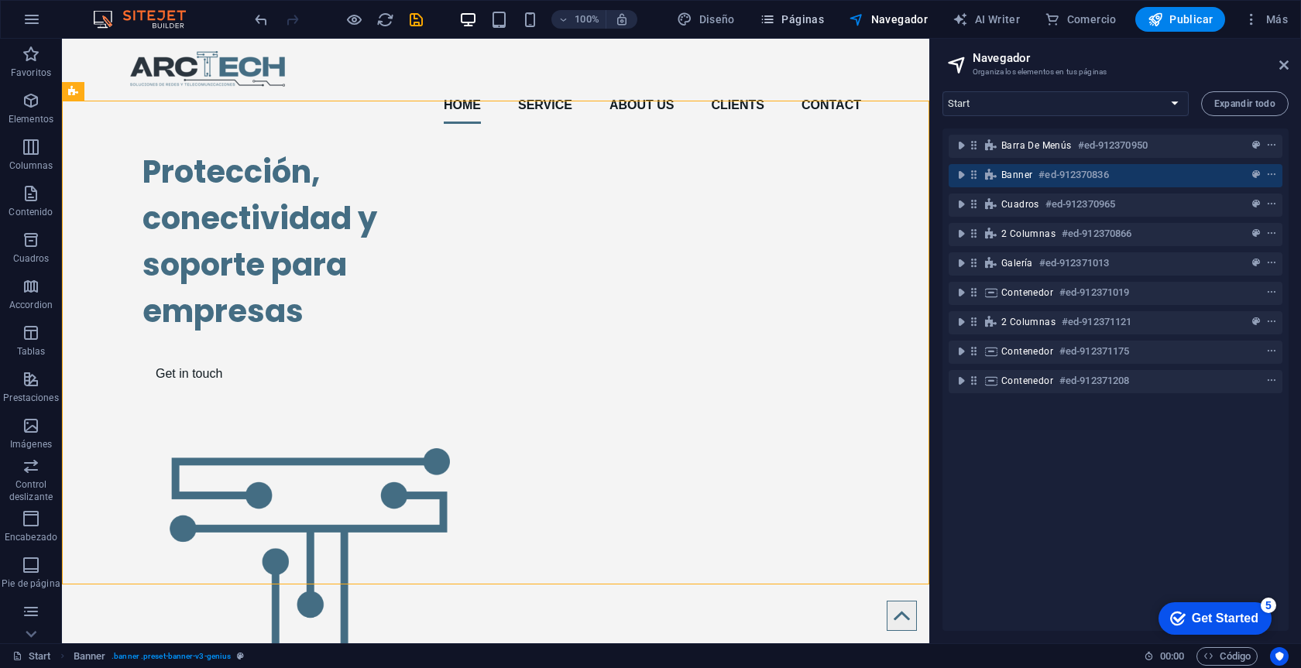
click at [805, 19] on span "Páginas" at bounding box center [792, 19] width 64 height 15
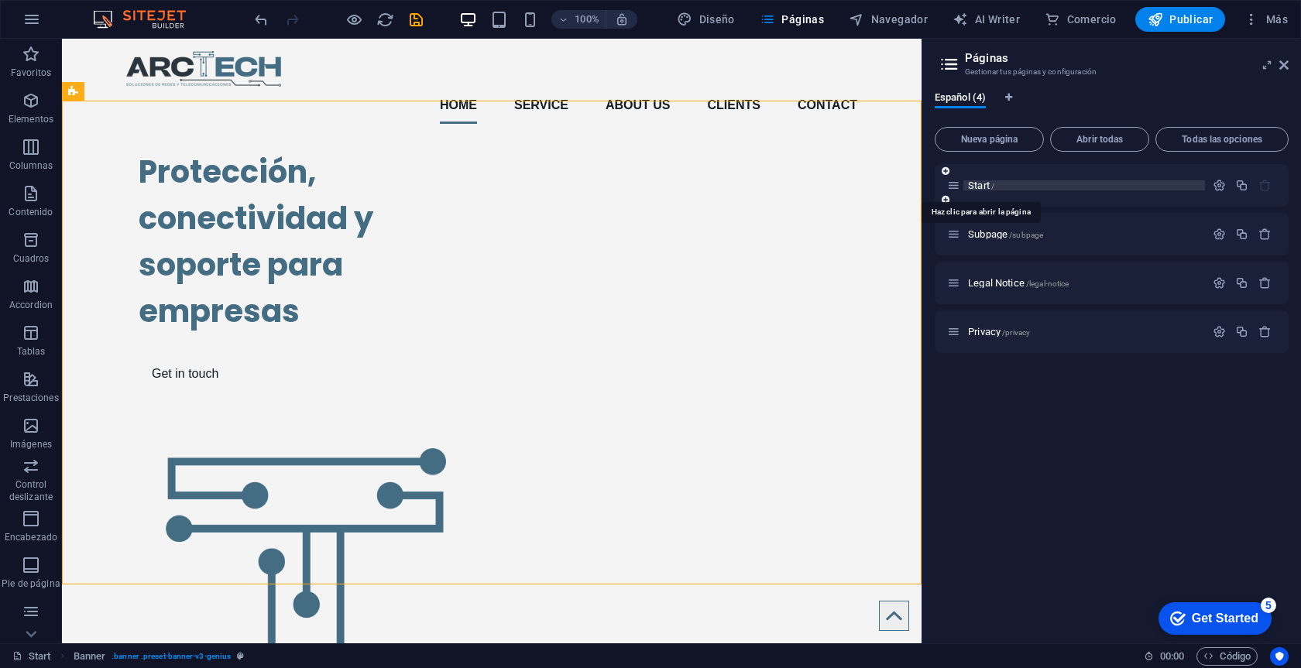
click at [981, 186] on span "Start /" at bounding box center [981, 186] width 26 height 12
click at [1222, 183] on icon "button" at bounding box center [1218, 185] width 13 height 13
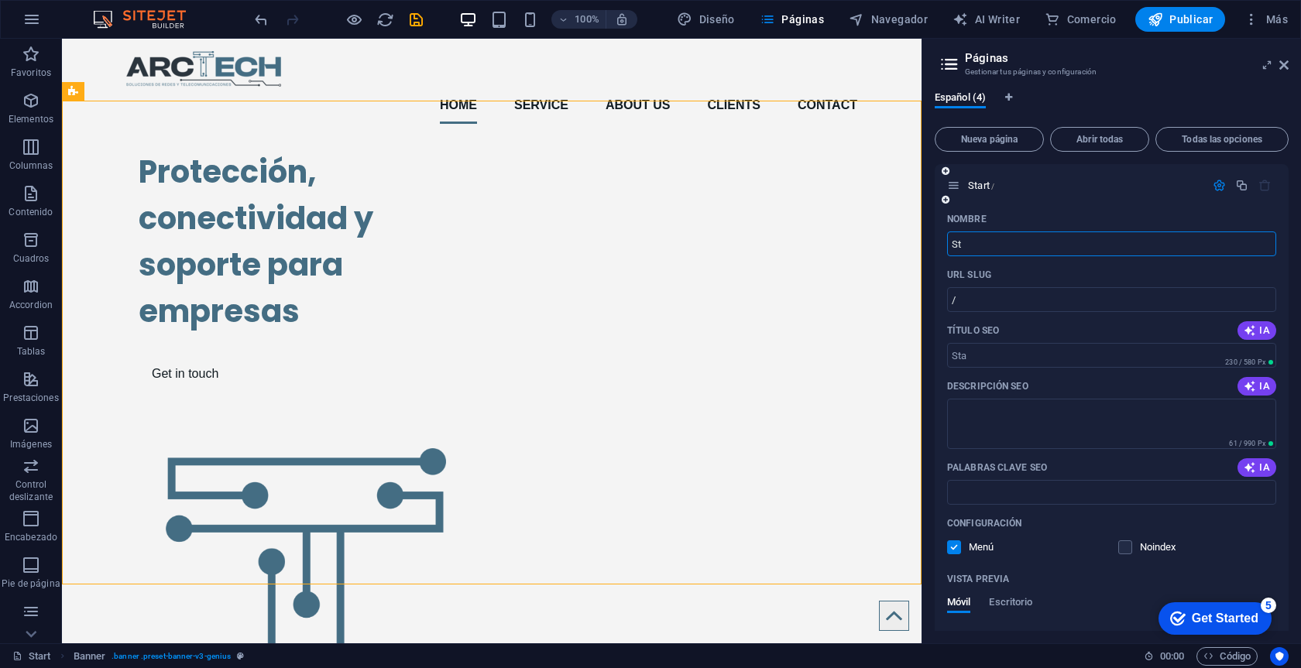
type input "S"
type input "Inicio"
type input "/inicio"
type input "Inicio"
click at [1076, 219] on div "Nombre" at bounding box center [1111, 219] width 329 height 25
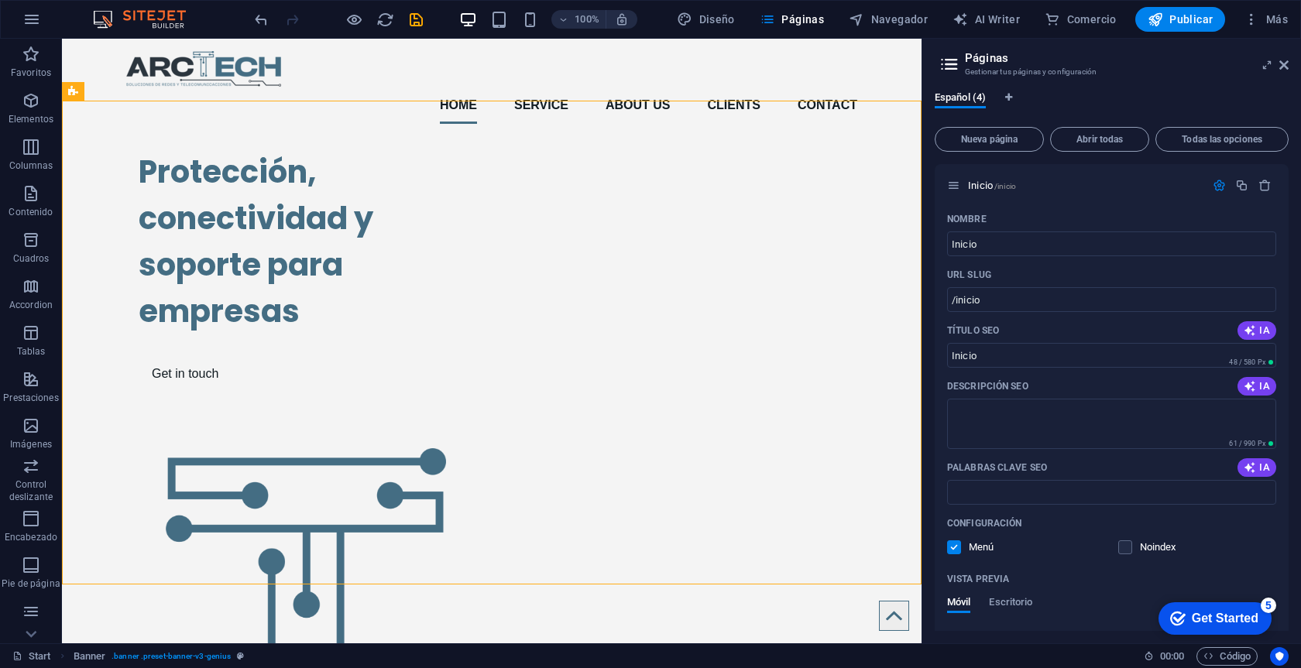
click at [955, 64] on icon at bounding box center [949, 64] width 23 height 22
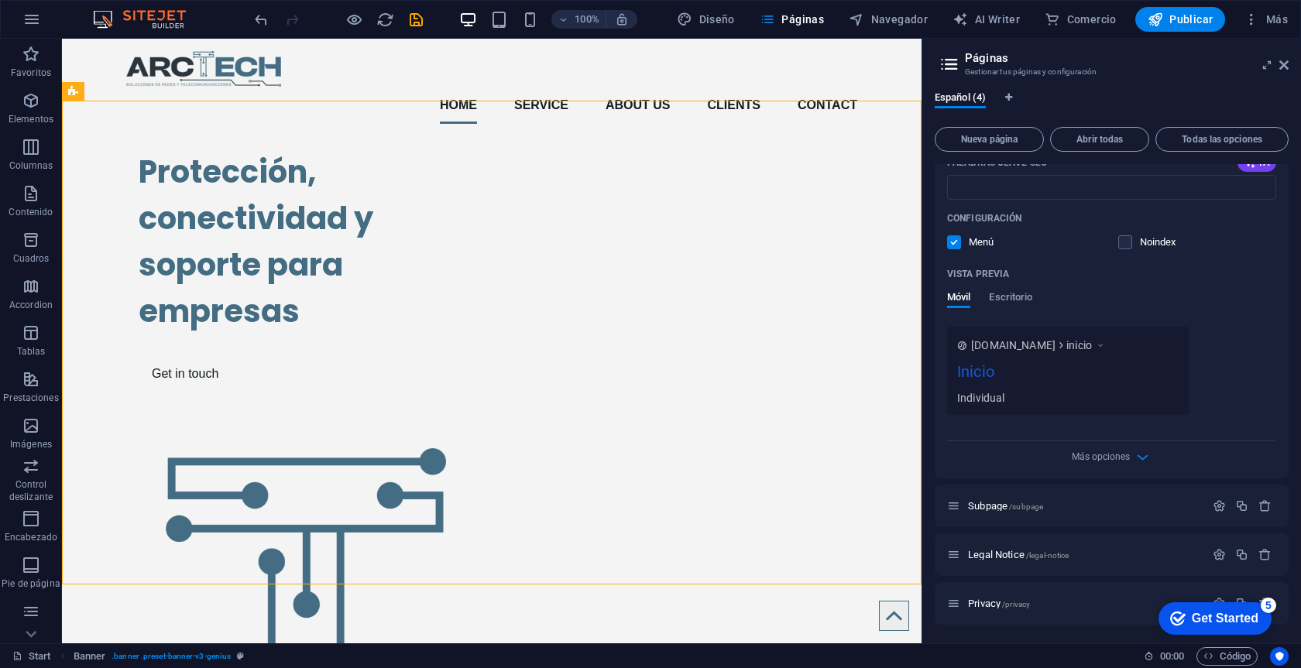
scroll to position [305, 0]
click at [1003, 514] on div "Subpage /subpage" at bounding box center [1076, 506] width 258 height 18
click at [997, 506] on span "Subpage /subpage" at bounding box center [1005, 506] width 75 height 12
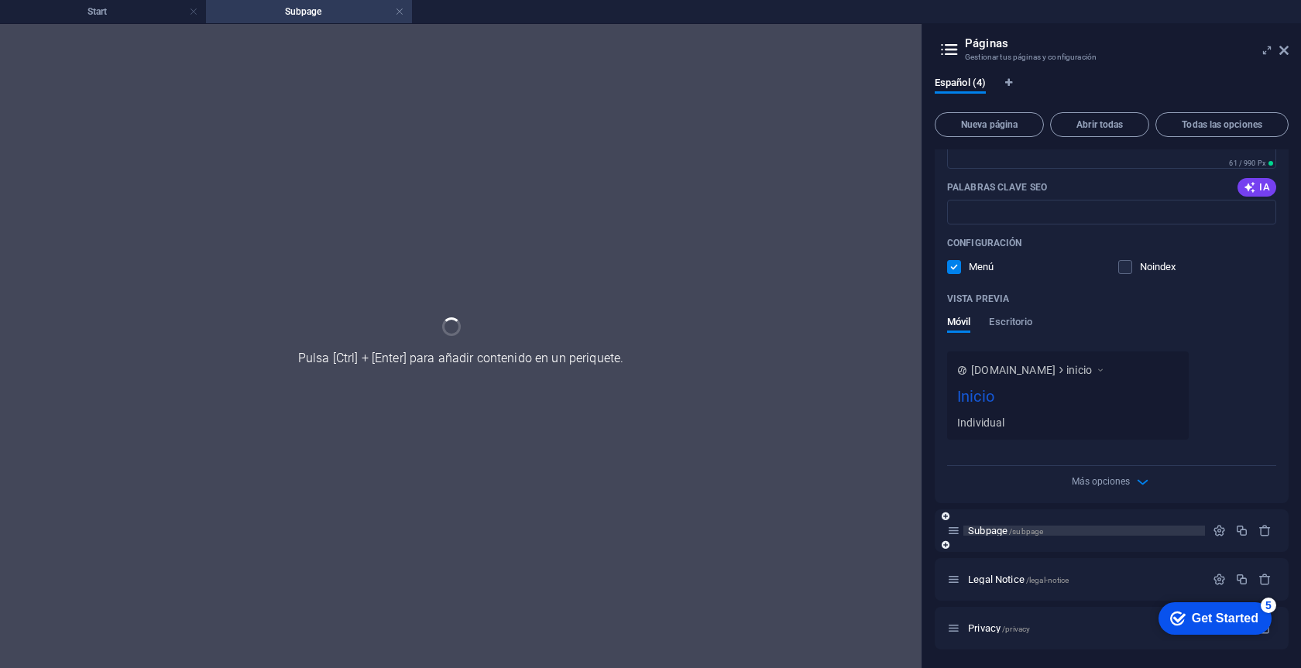
scroll to position [266, 0]
click at [995, 534] on span "Subpage /subpage" at bounding box center [1005, 531] width 75 height 12
click at [995, 503] on div "Nombre Inicio ​ URL SLUG /inicio ​ Título SEO IA Inicio ​ 48 / 580 Px Descripci…" at bounding box center [1112, 214] width 354 height 577
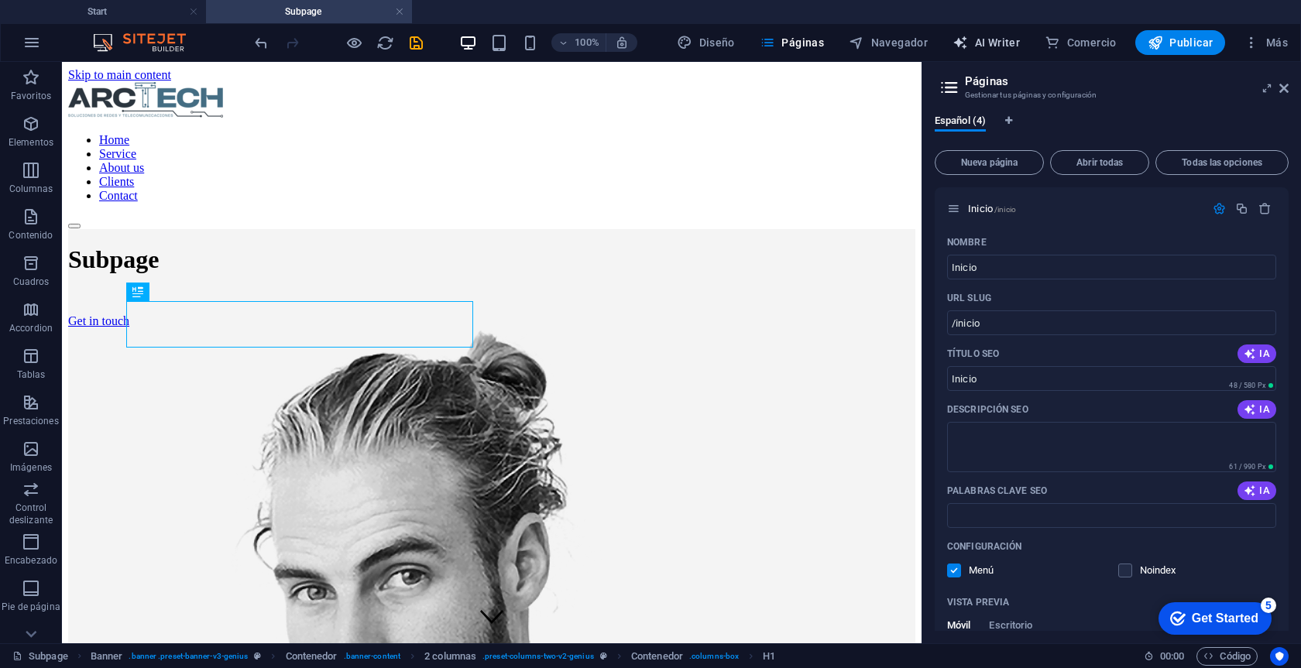
scroll to position [0, 0]
click at [808, 41] on span "Páginas" at bounding box center [792, 42] width 64 height 15
click at [1283, 87] on icon at bounding box center [1283, 88] width 9 height 12
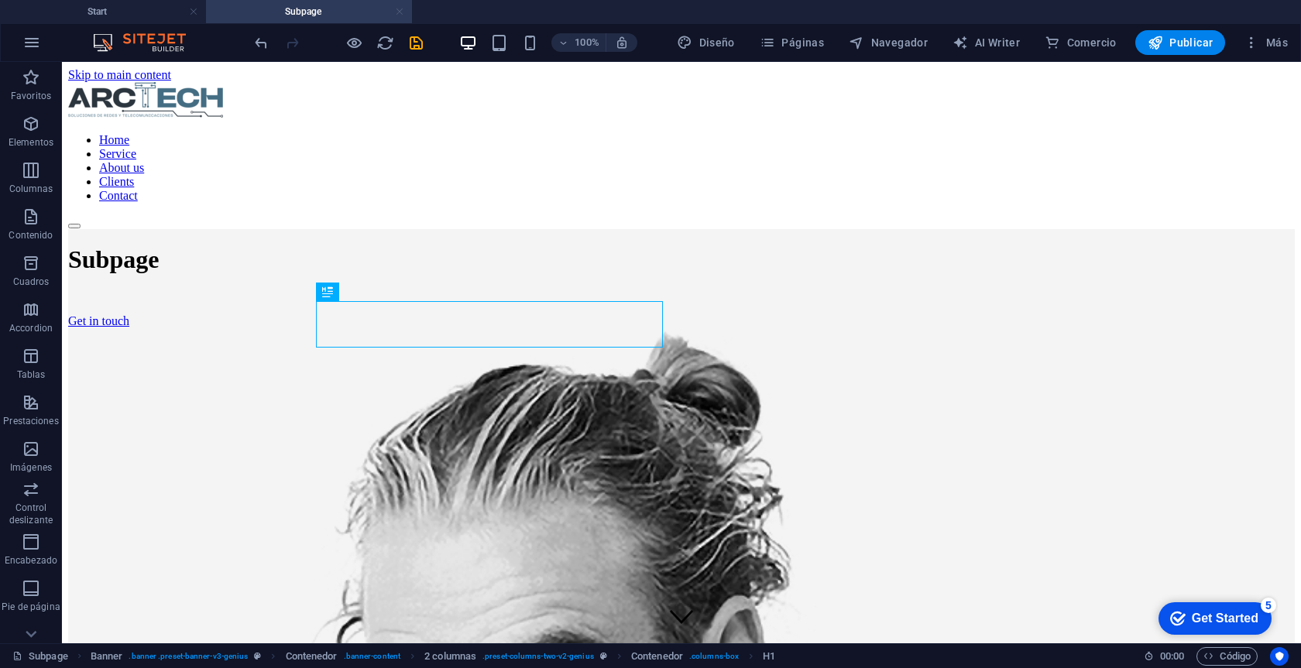
click at [402, 9] on link at bounding box center [399, 12] width 9 height 15
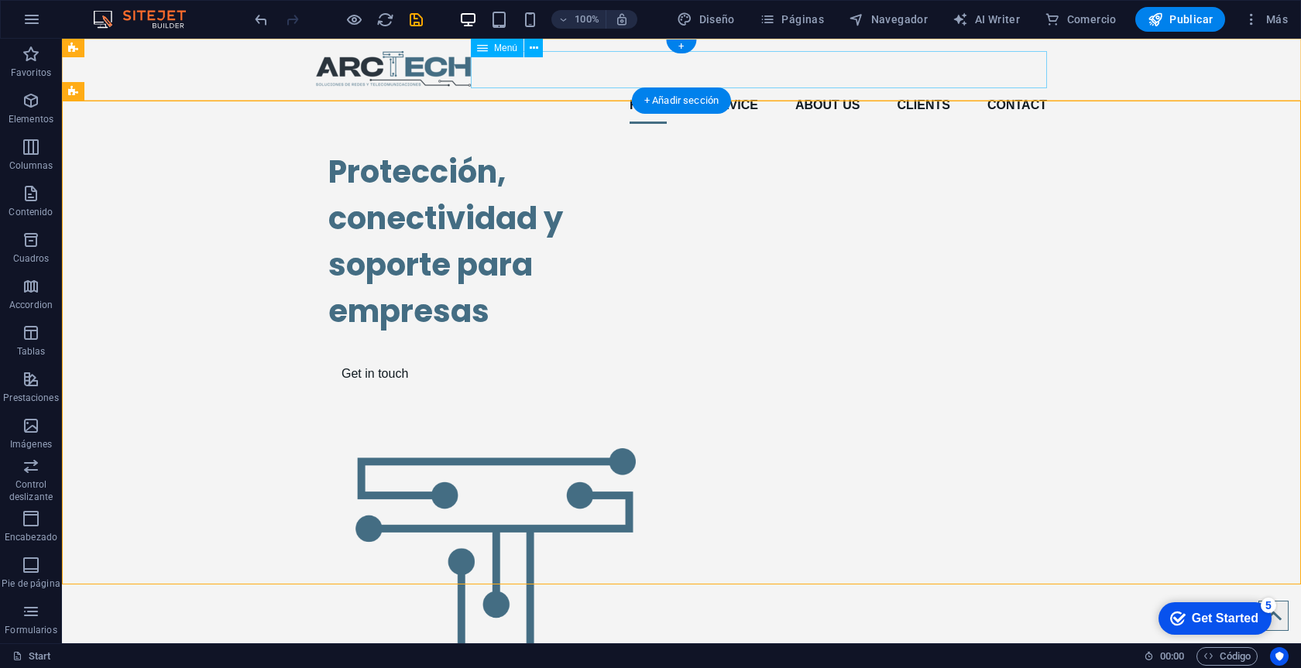
click at [719, 87] on nav "Home Service About us Clients Contact" at bounding box center [681, 105] width 731 height 37
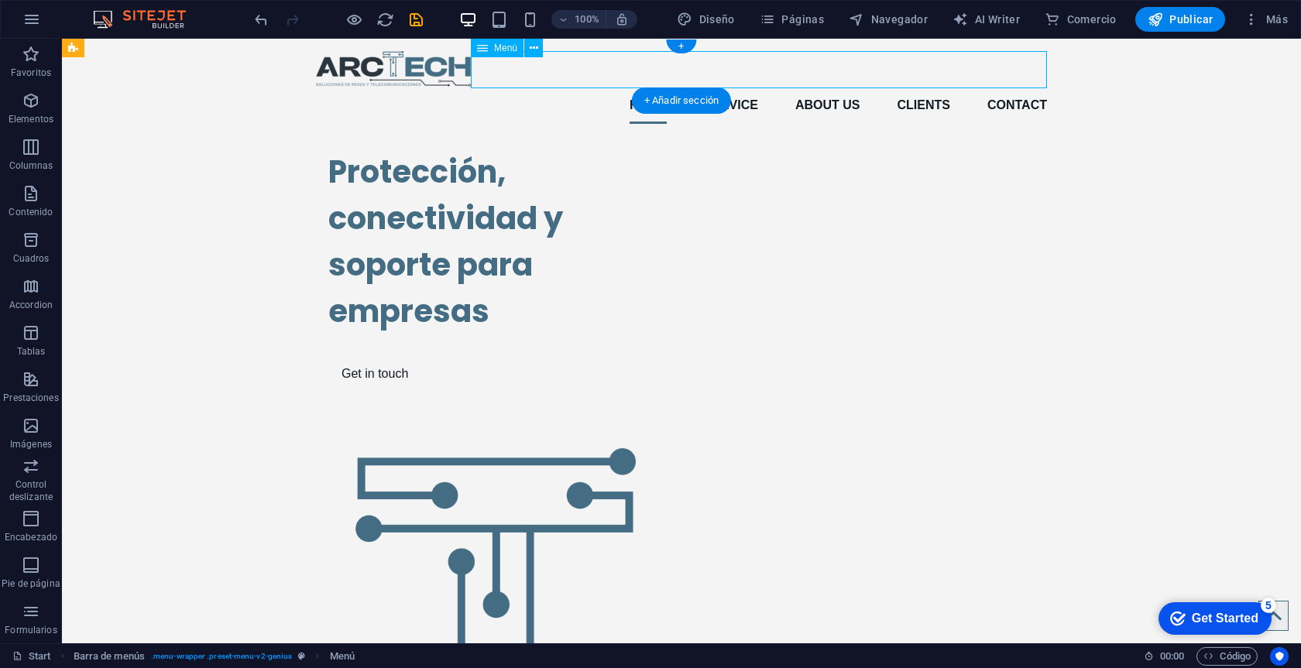
click at [719, 87] on nav "Home Service About us Clients Contact" at bounding box center [681, 105] width 731 height 37
select select
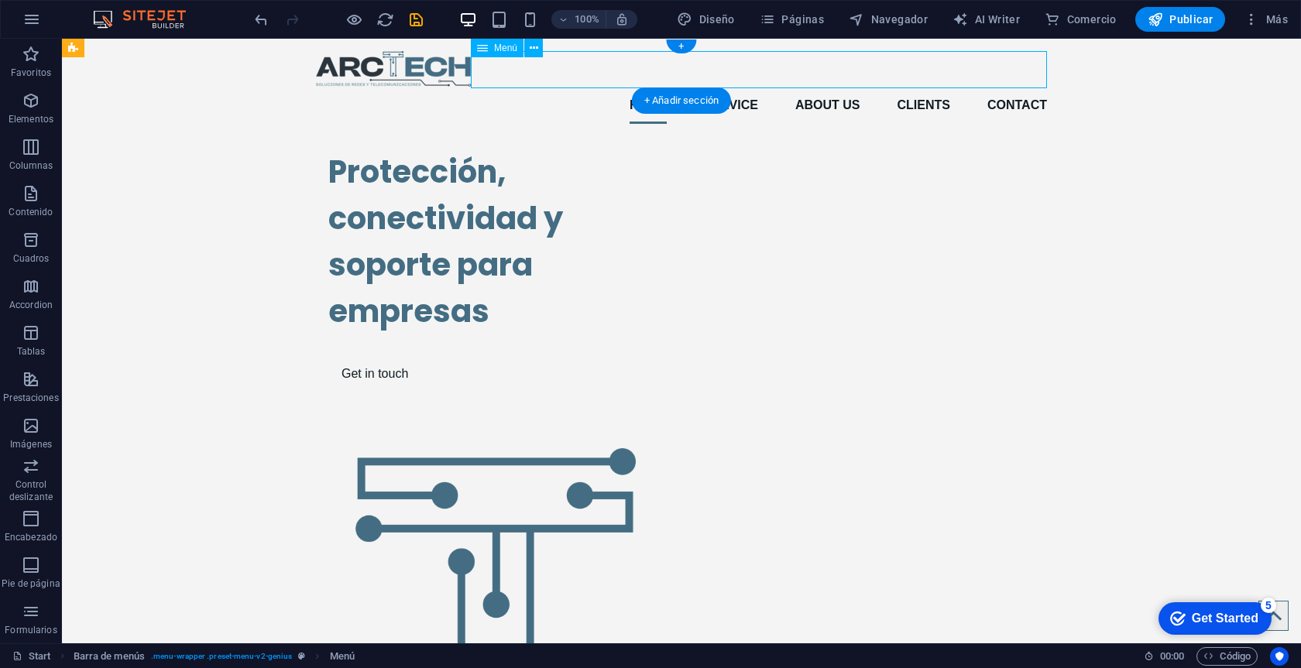
select select
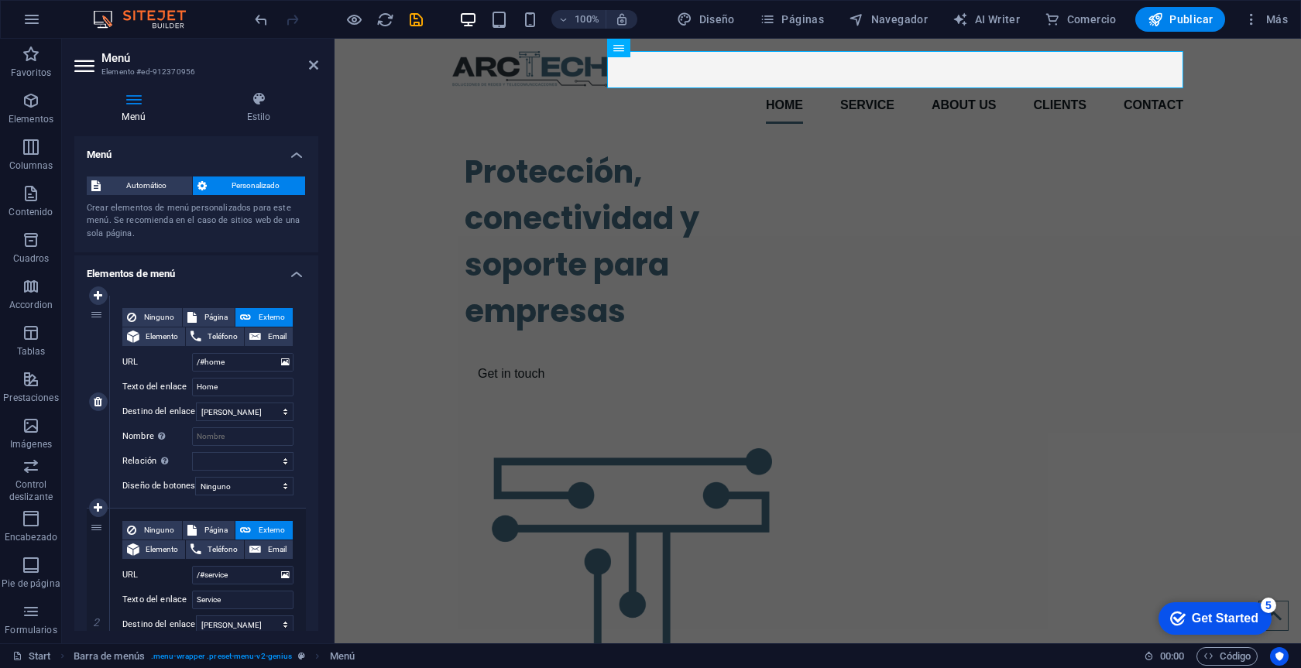
scroll to position [18, 0]
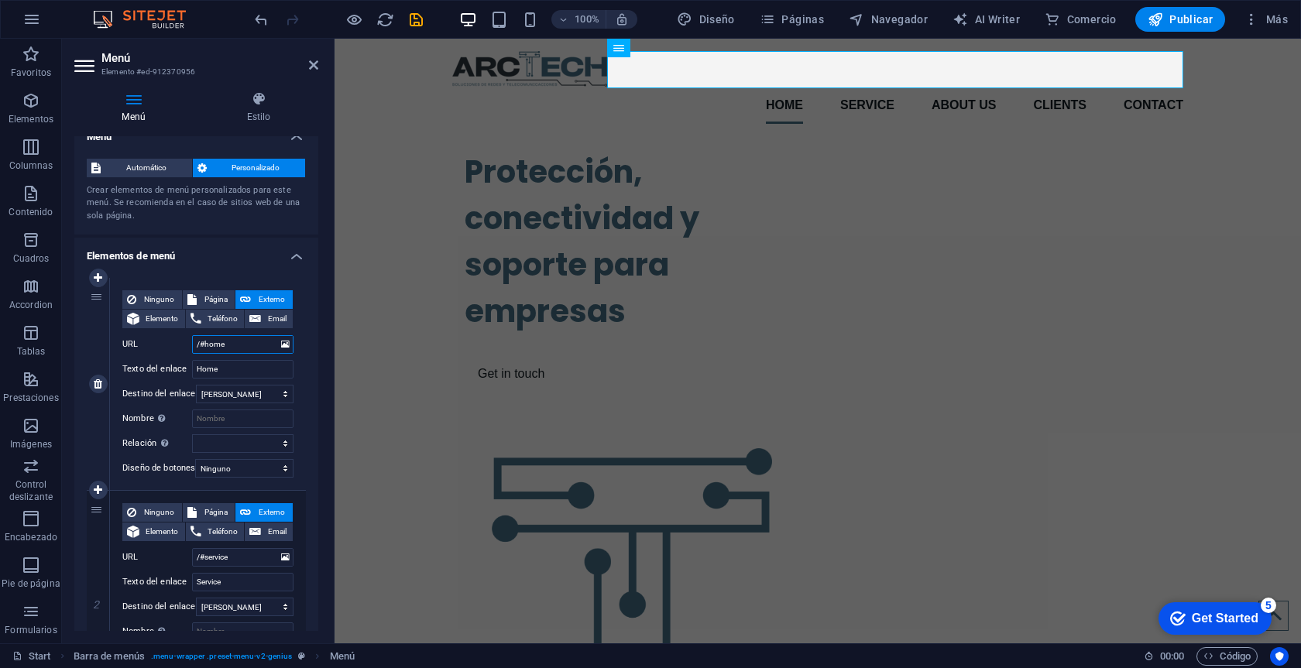
click at [244, 347] on input "/#home" at bounding box center [242, 344] width 101 height 19
type input "/#hom"
select select
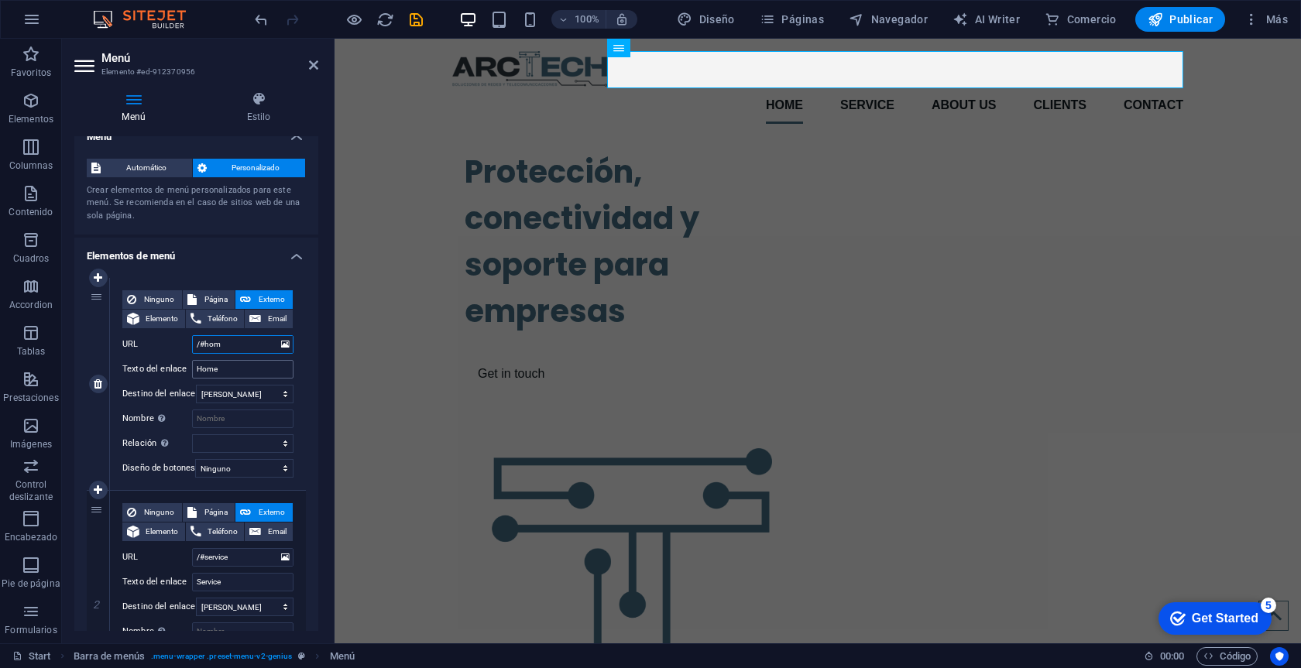
select select
type input "/#"
select select
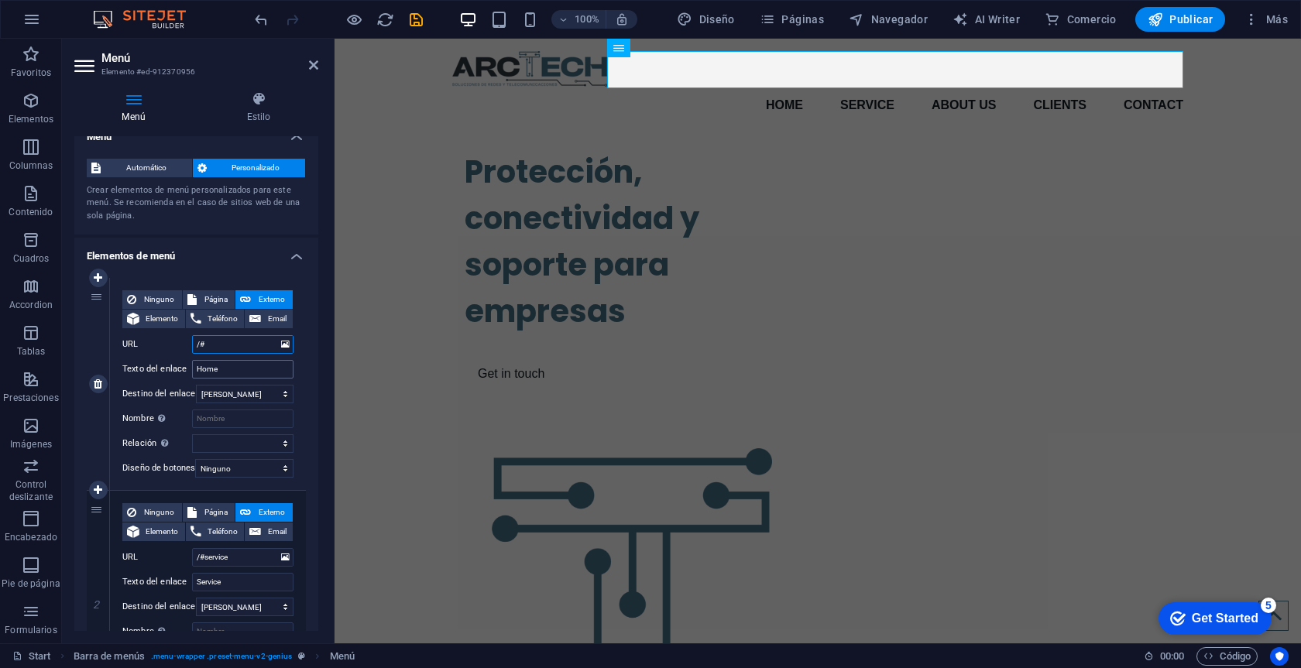
select select
type input "/#Inicio"
select select
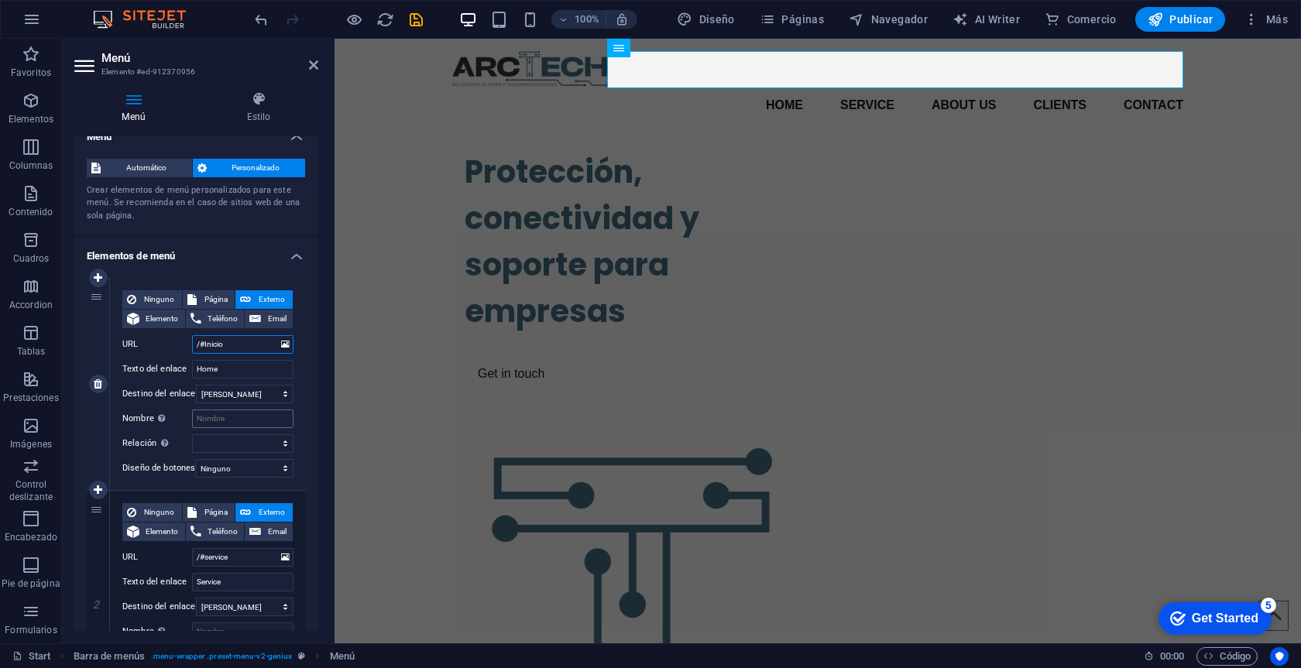
select select
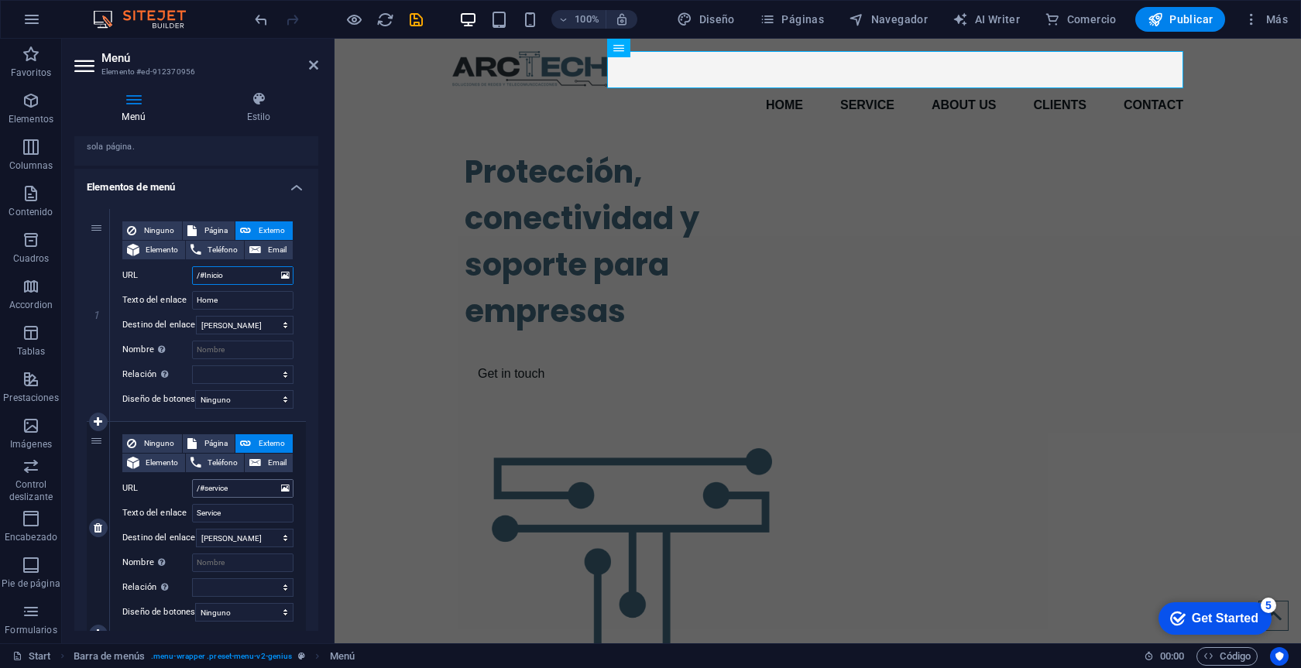
type input "/#Inicio"
click at [245, 491] on input "/#service" at bounding box center [242, 488] width 101 height 19
type input "/#"
select select
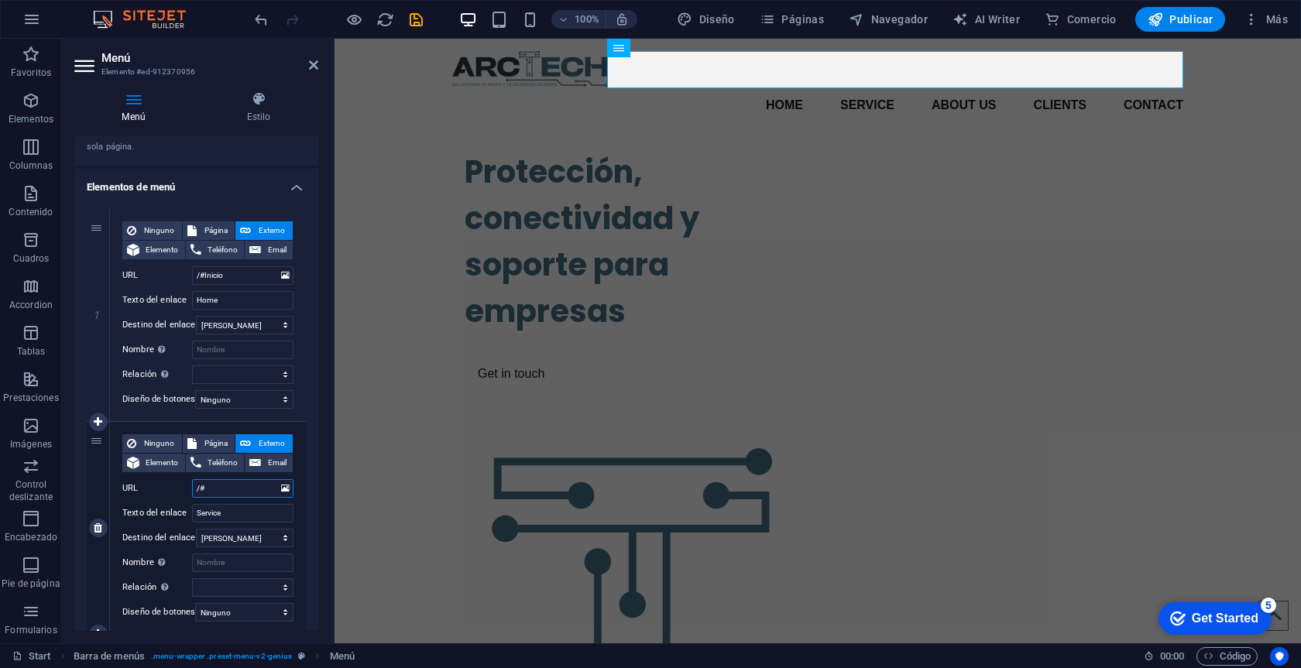
select select
type input "/#Serv"
select select
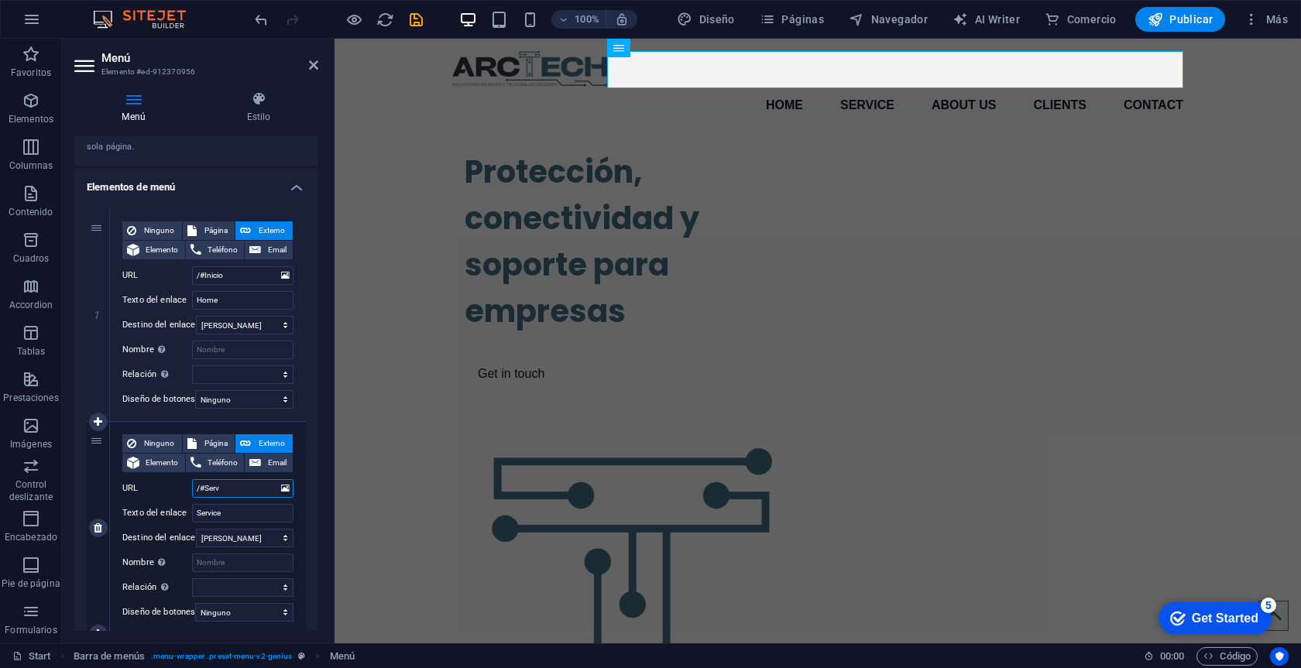
select select
type input "/#Servicio"
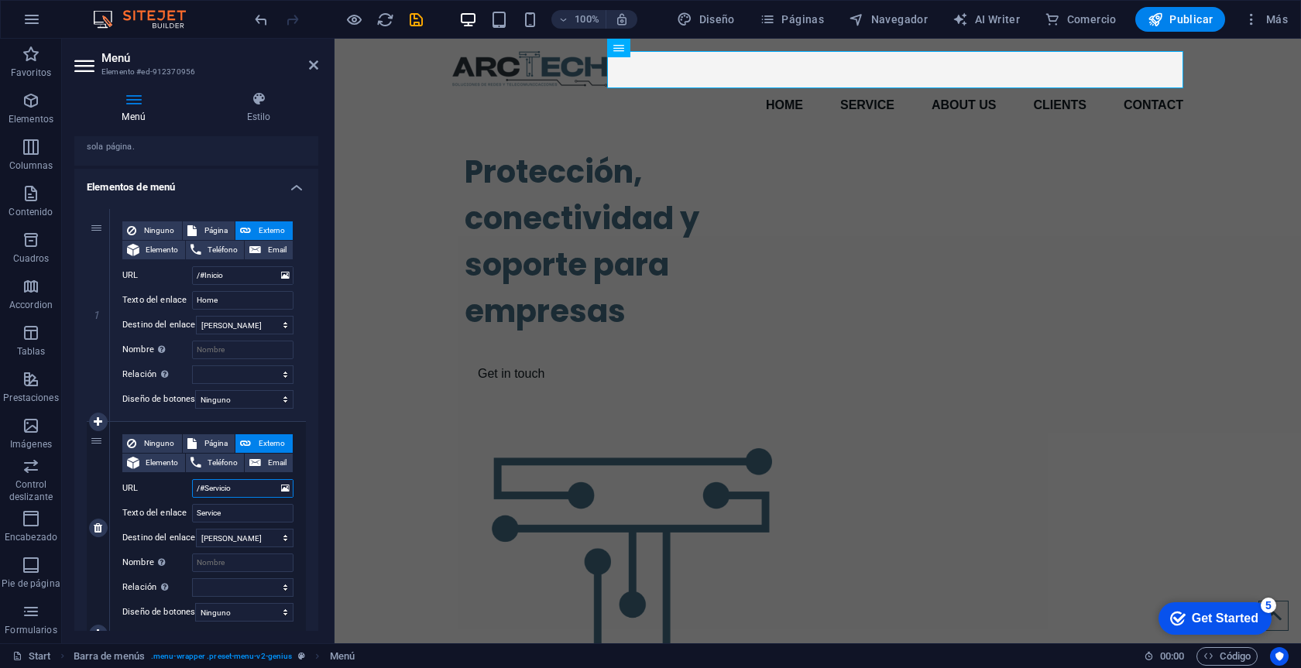
select select
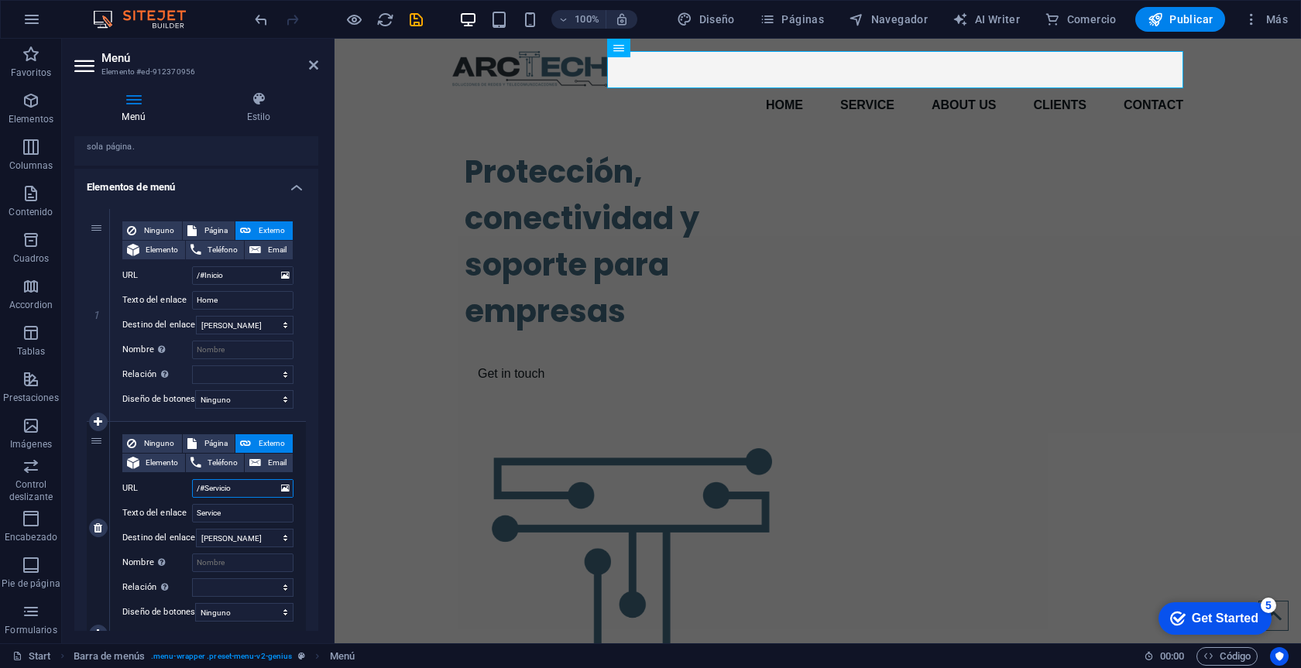
type input "/#Servicios"
select select
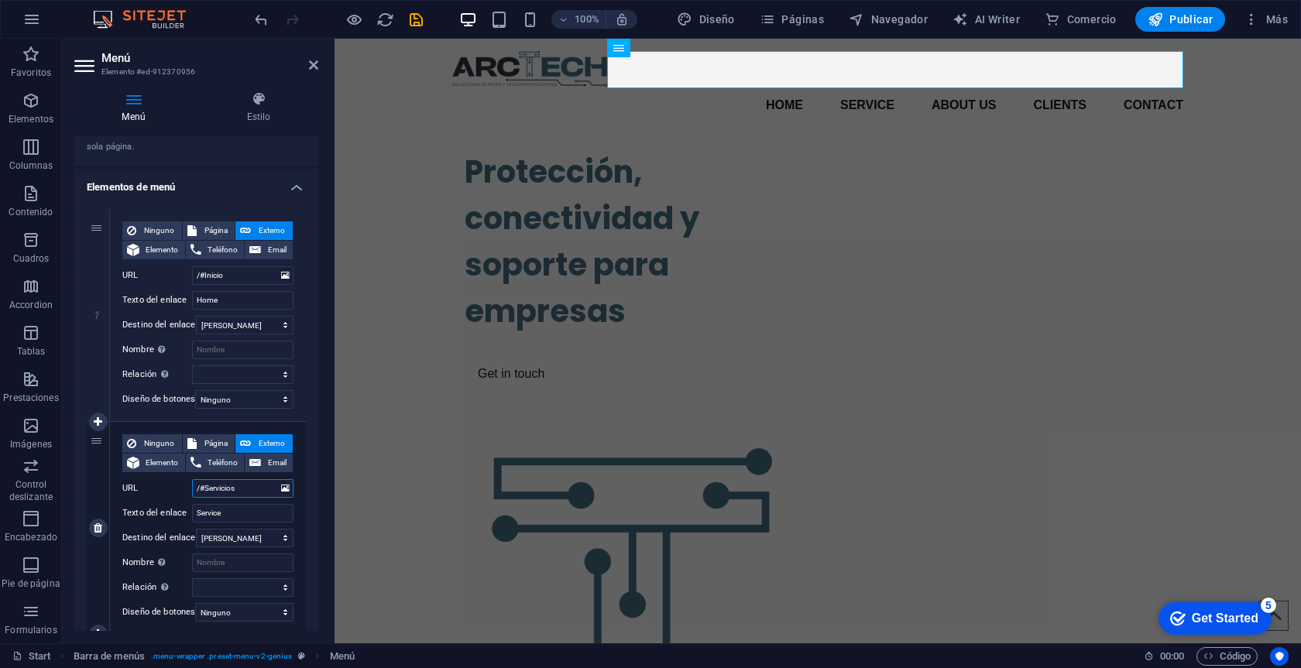
select select
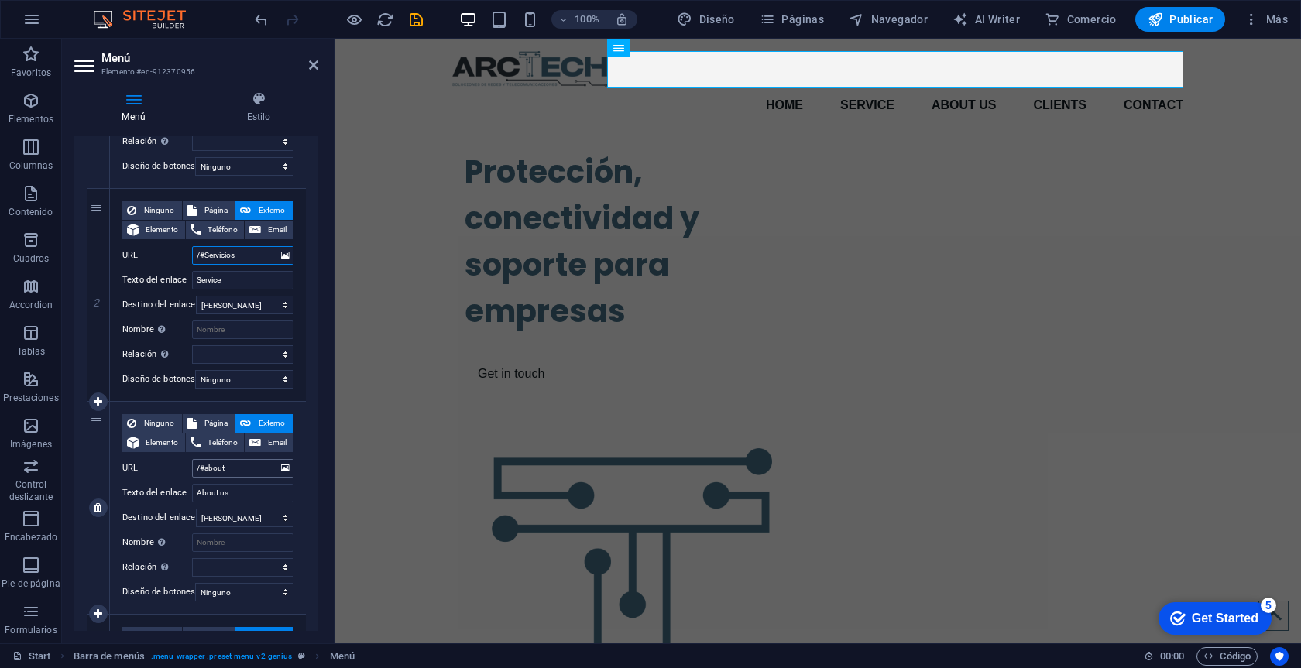
scroll to position [352, 0]
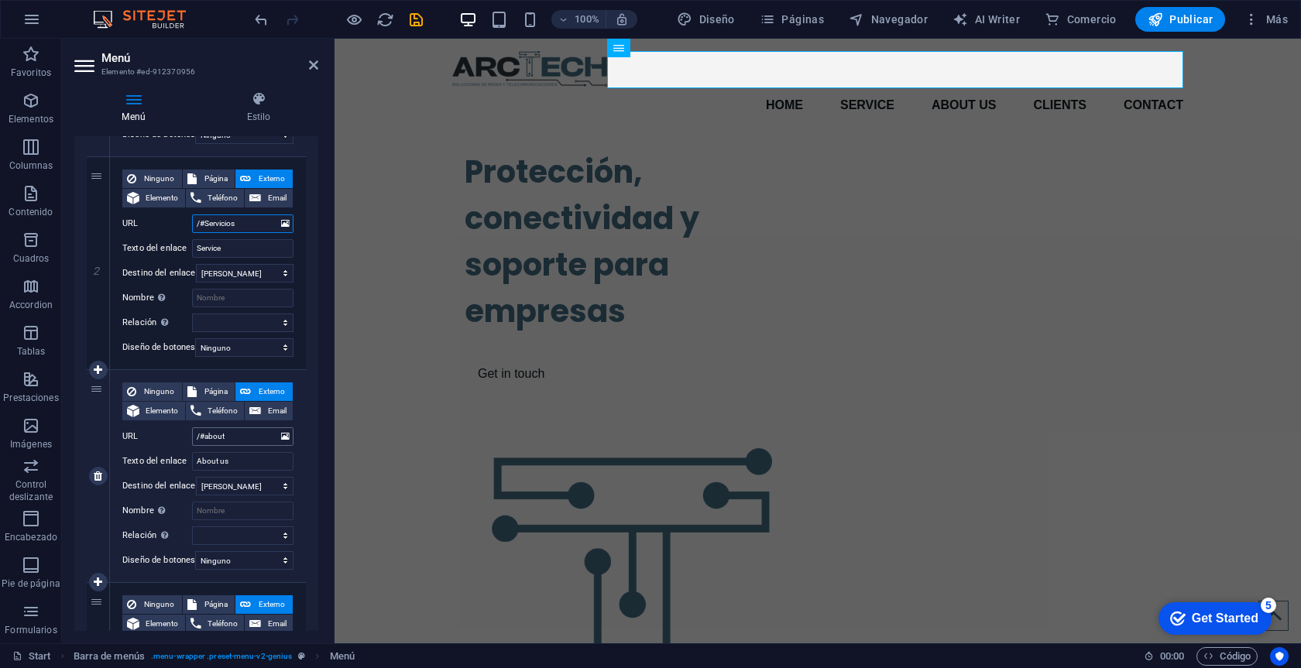
type input "/#Servicios"
click at [249, 440] on input "/#about" at bounding box center [242, 436] width 101 height 19
type input "/#a"
select select
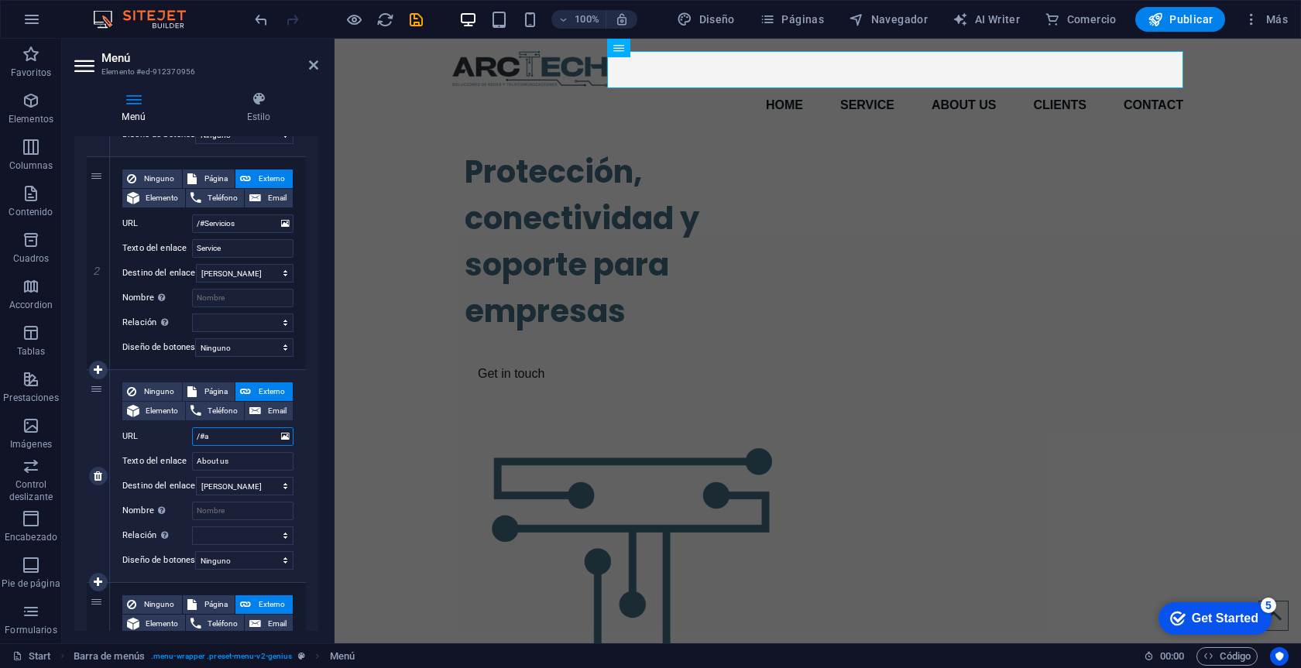
select select
type input "/#"
select select
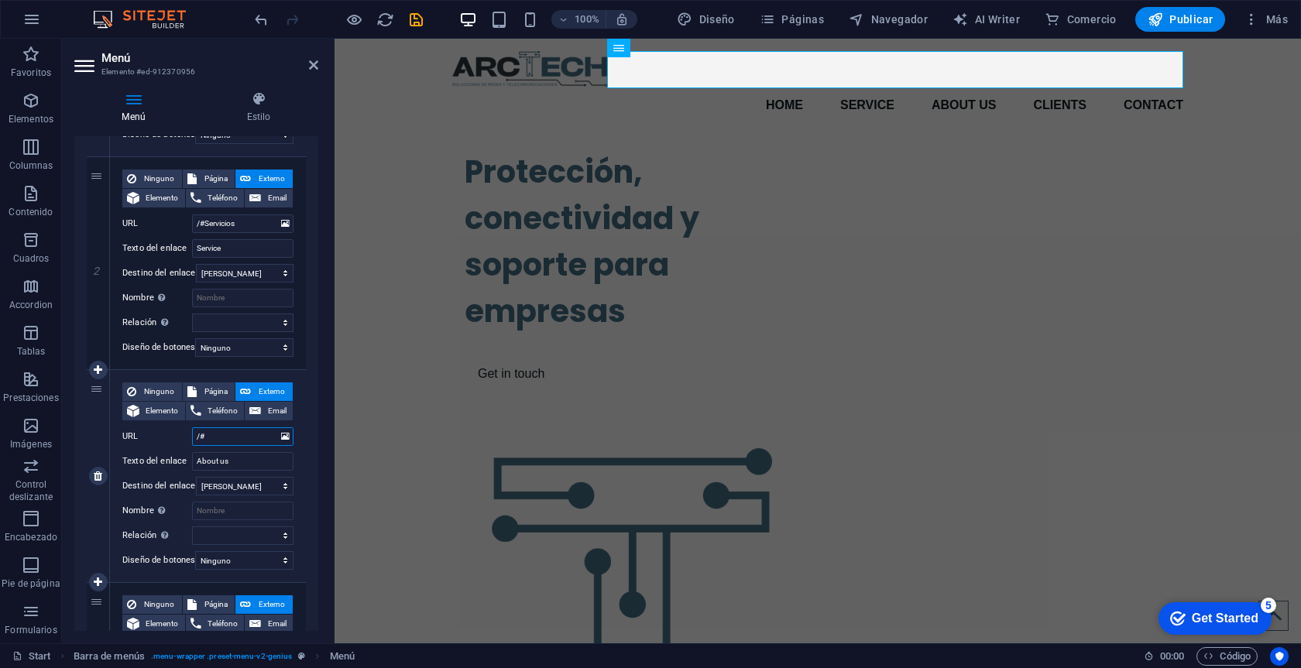
select select
type input "/#So"
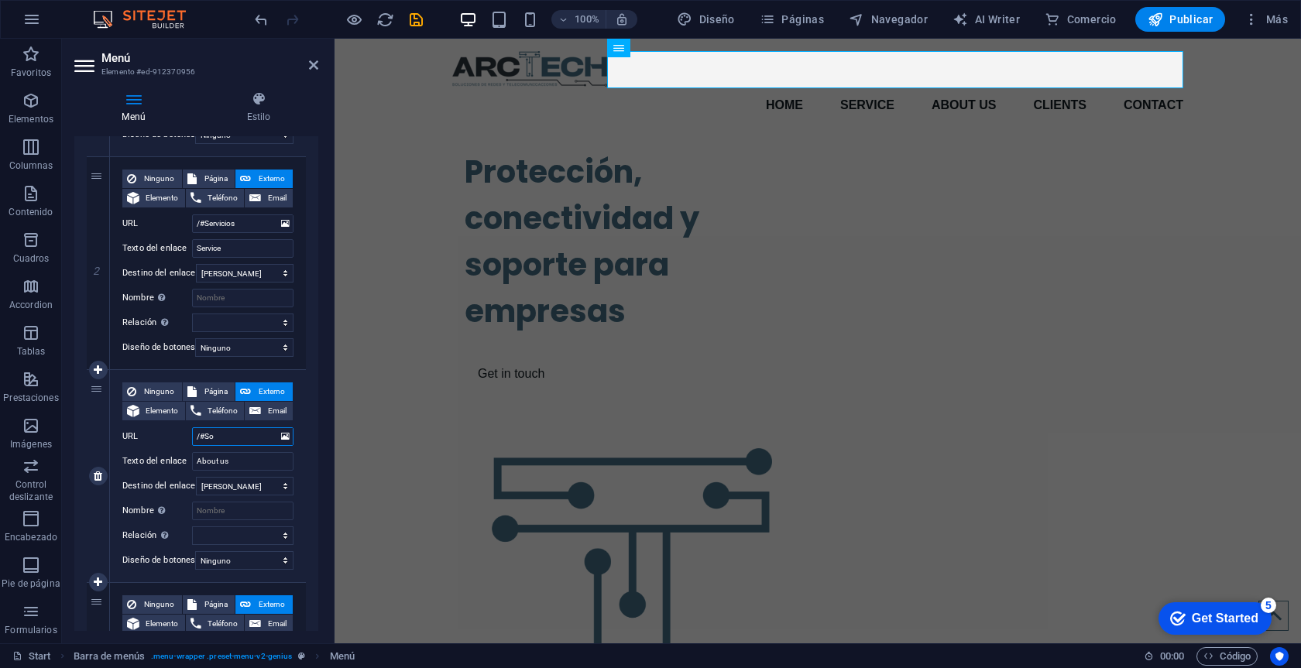
select select
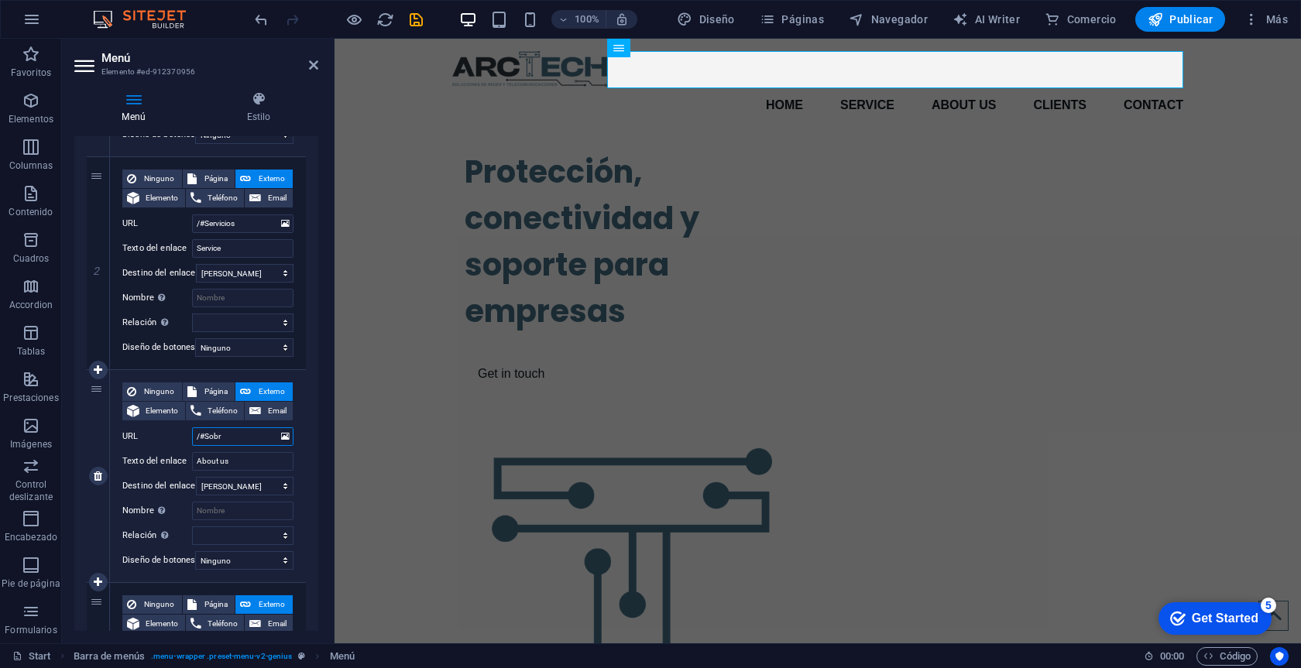
type input "/#Sobre"
select select
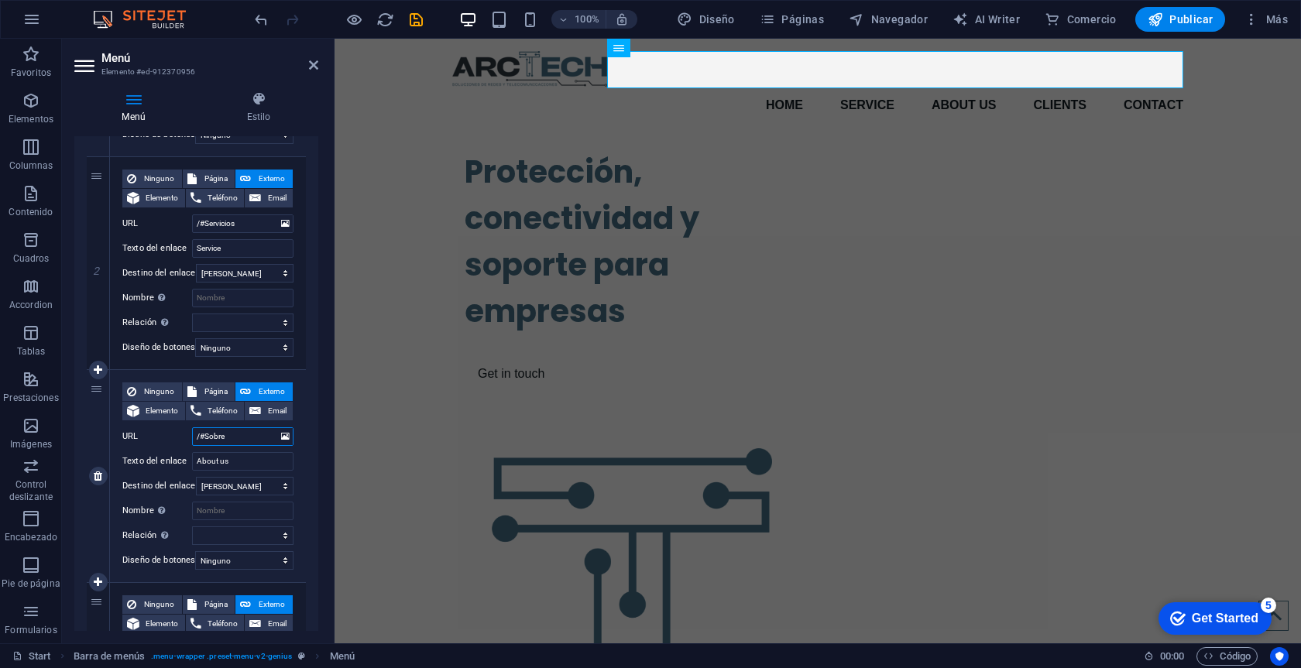
select select
type input "/#Sobre"
select select
type input "/#Sobre"
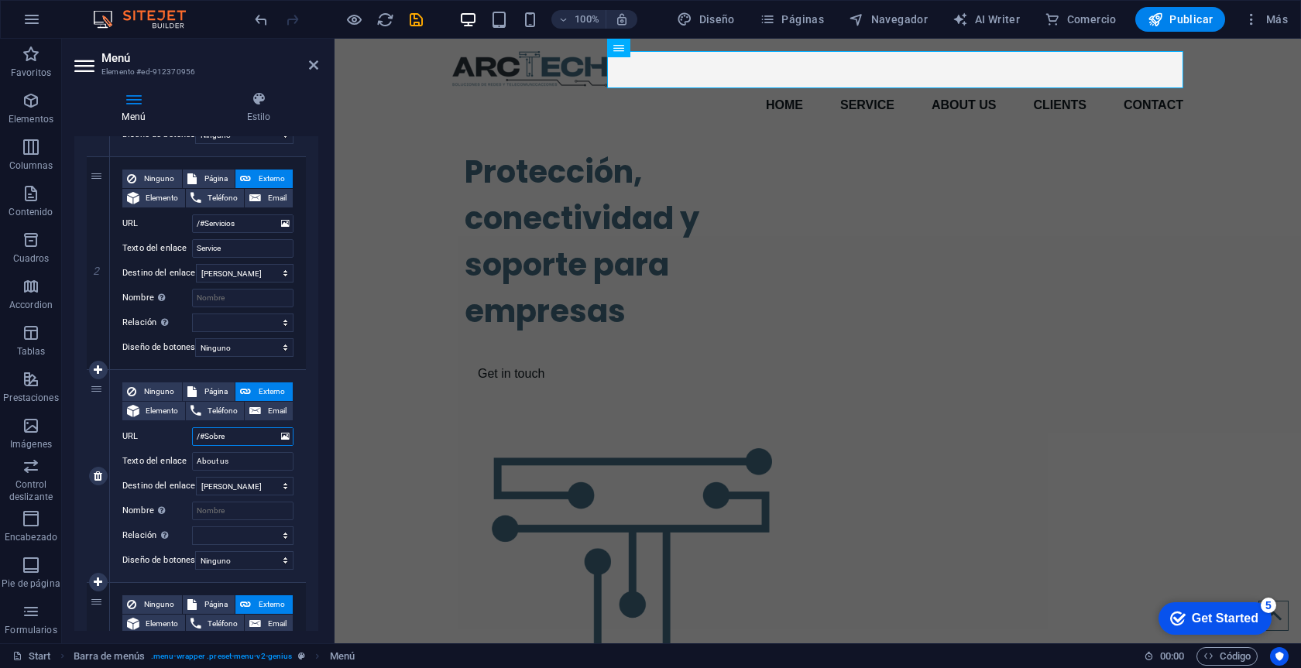
select select
type input "/#Sobr"
select select
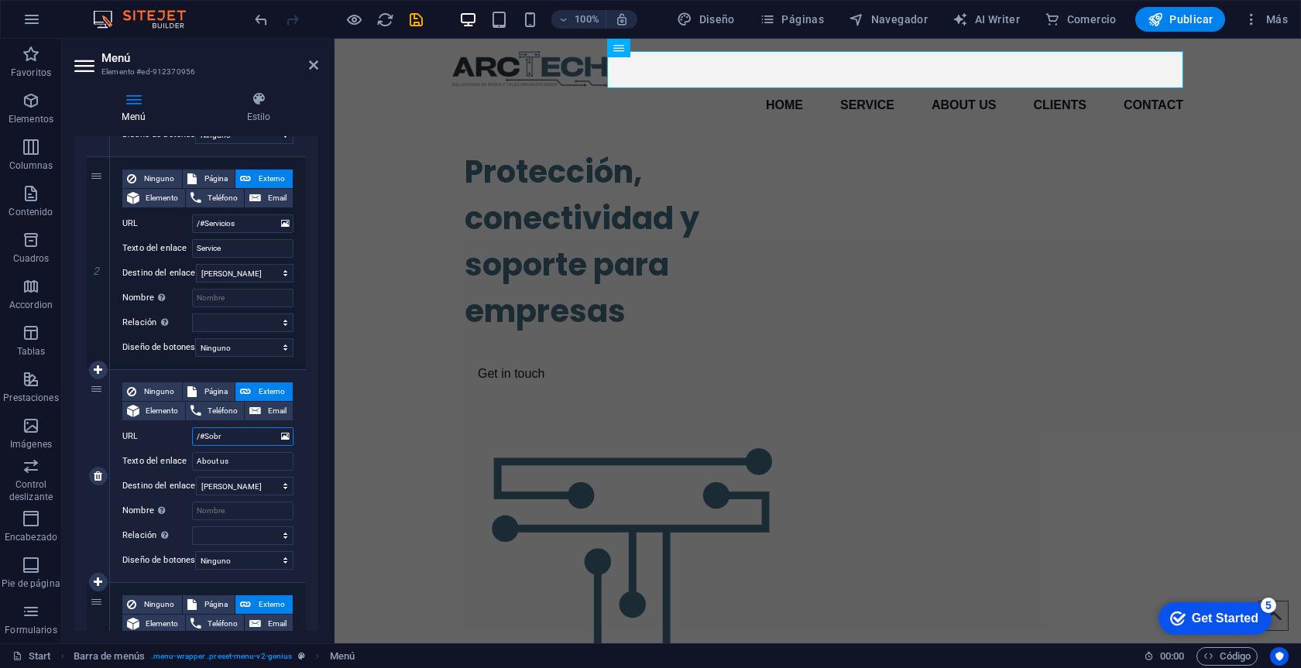
select select
type input "/#Sobr"
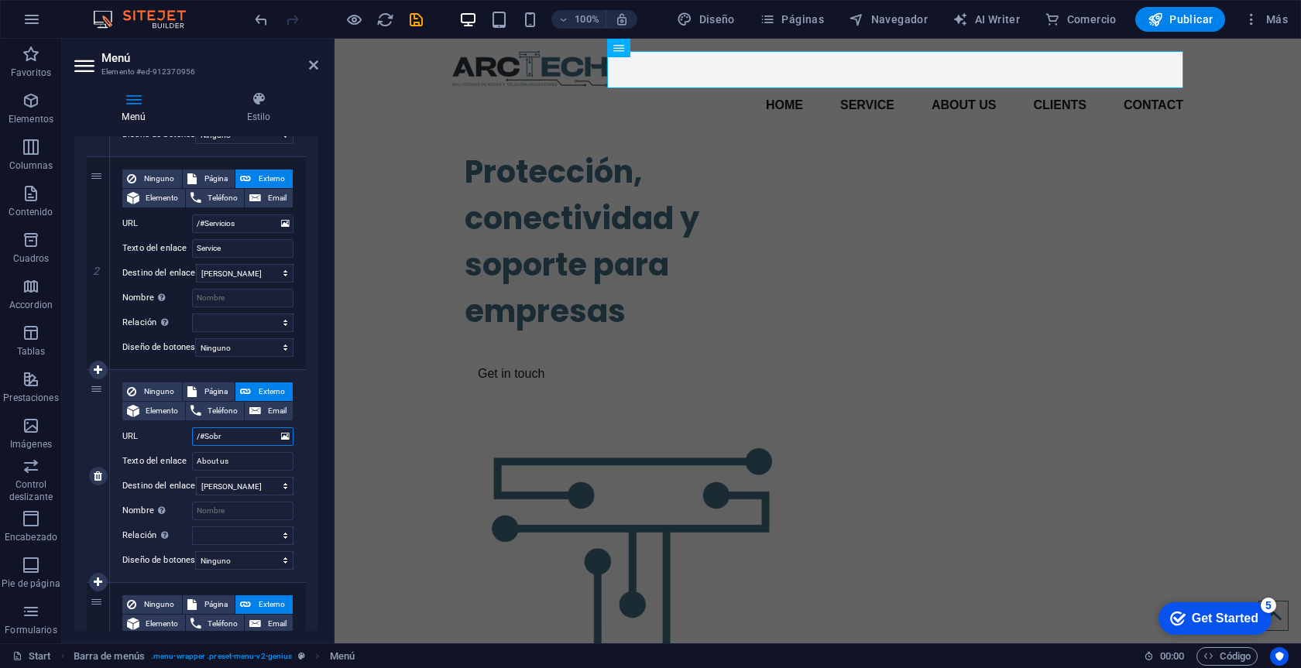
select select
type input "/#Sobr"
select select
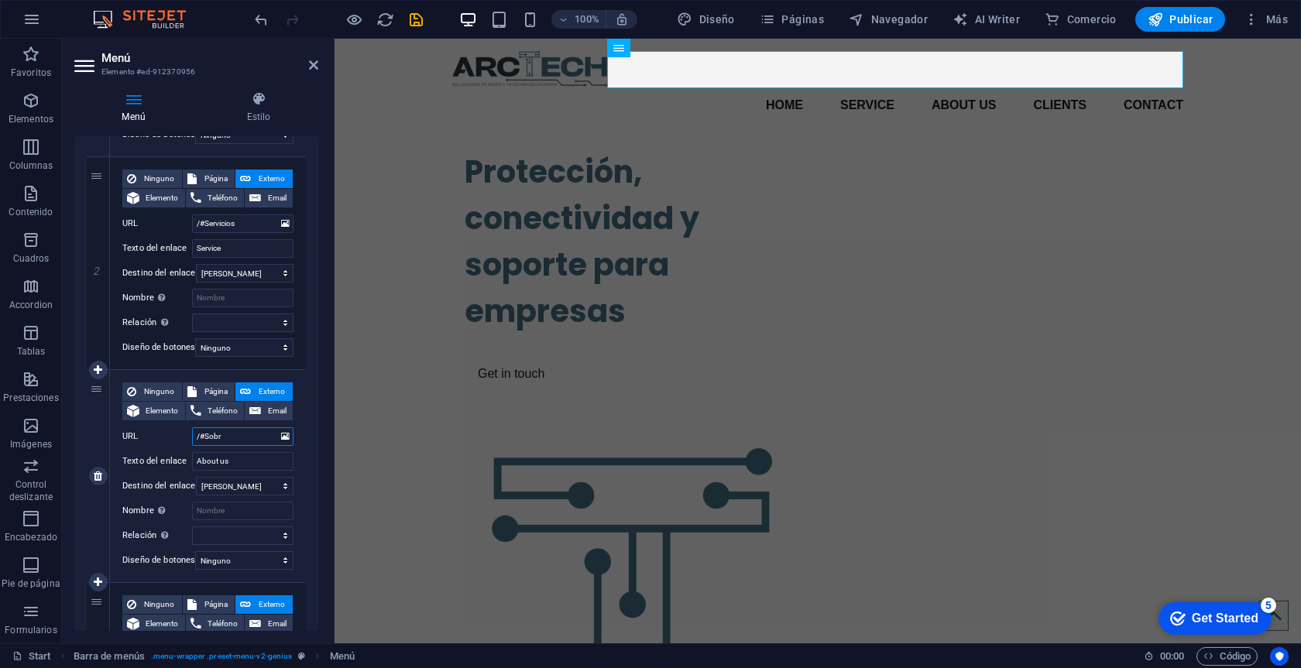
select select
type input "/#Sob"
select select
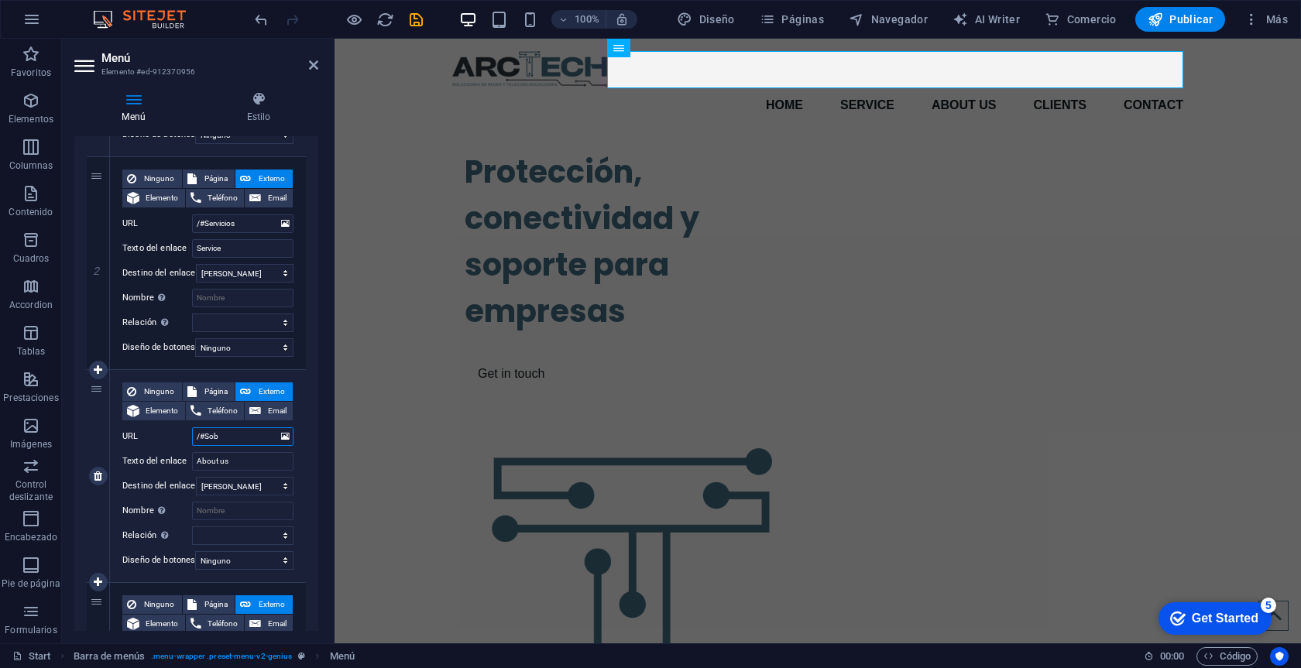
select select
type input "/#Sobre"
select select
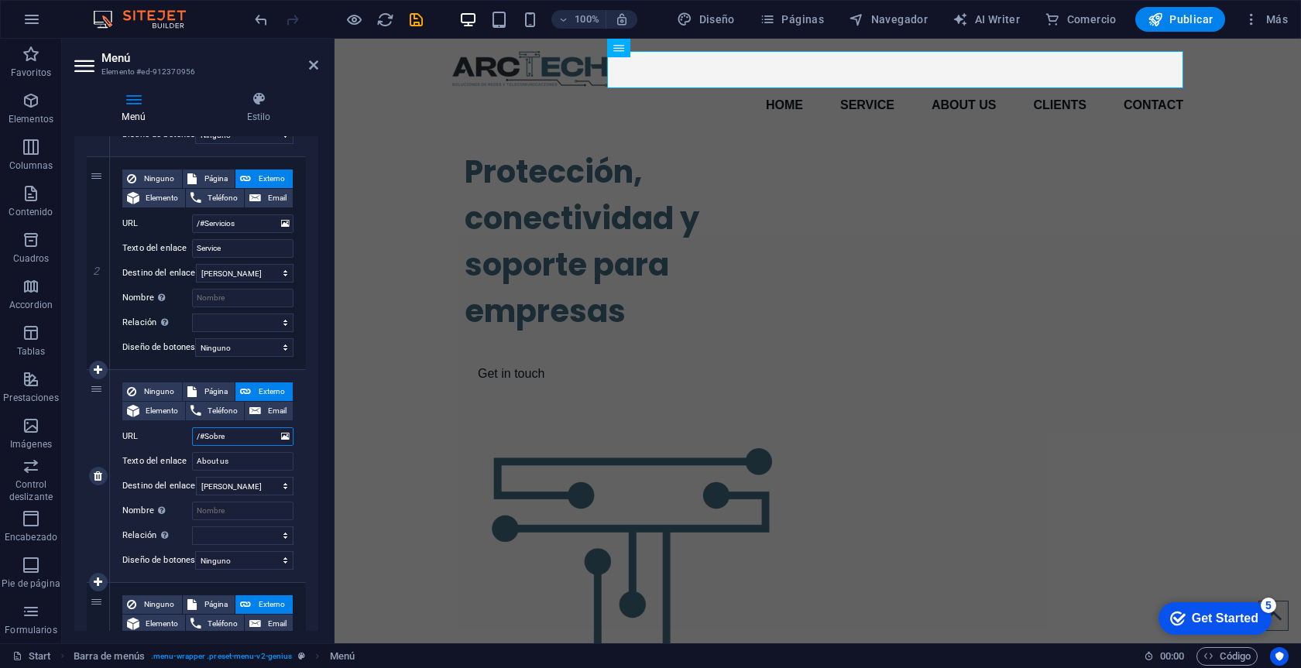
select select
type input "/#Sobre nosotr"
select select
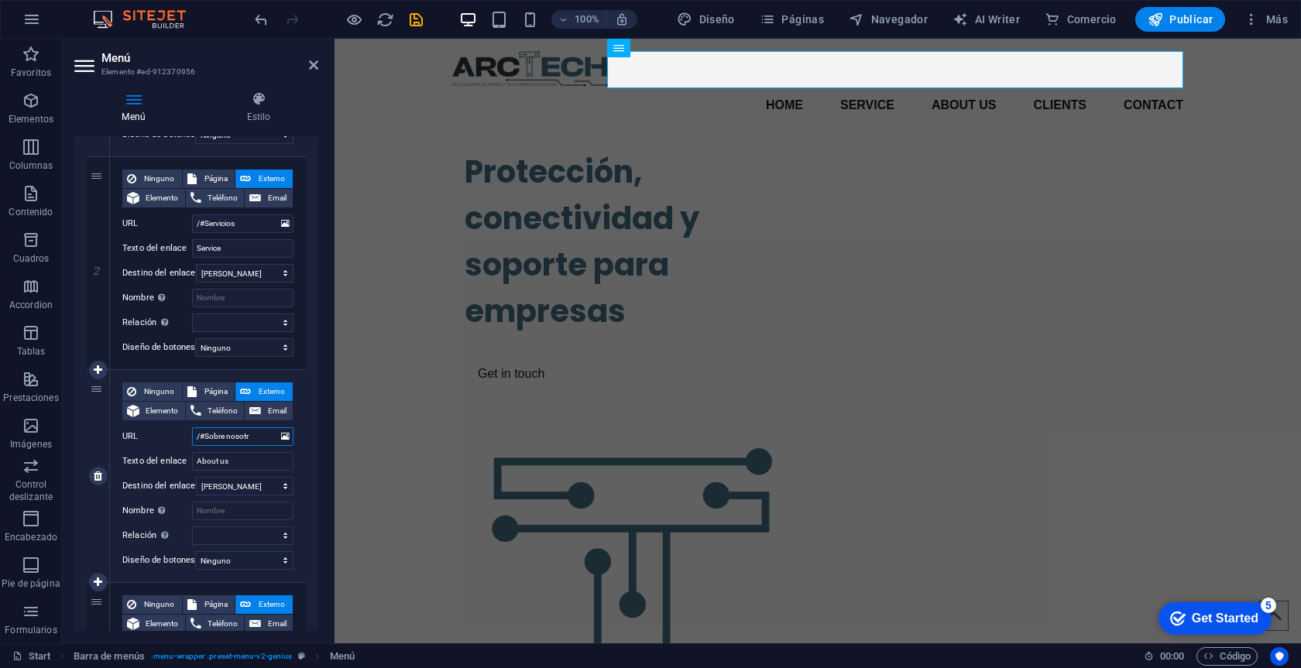
select select
type input "/#Sobre nosotros"
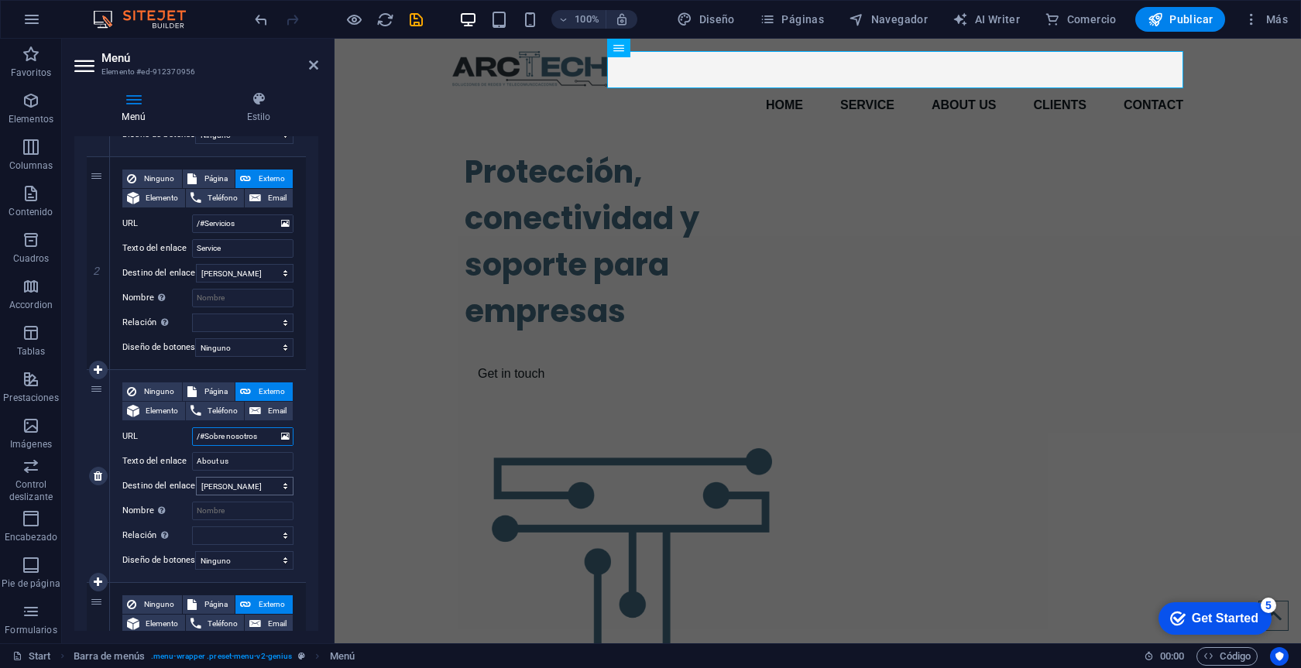
select select
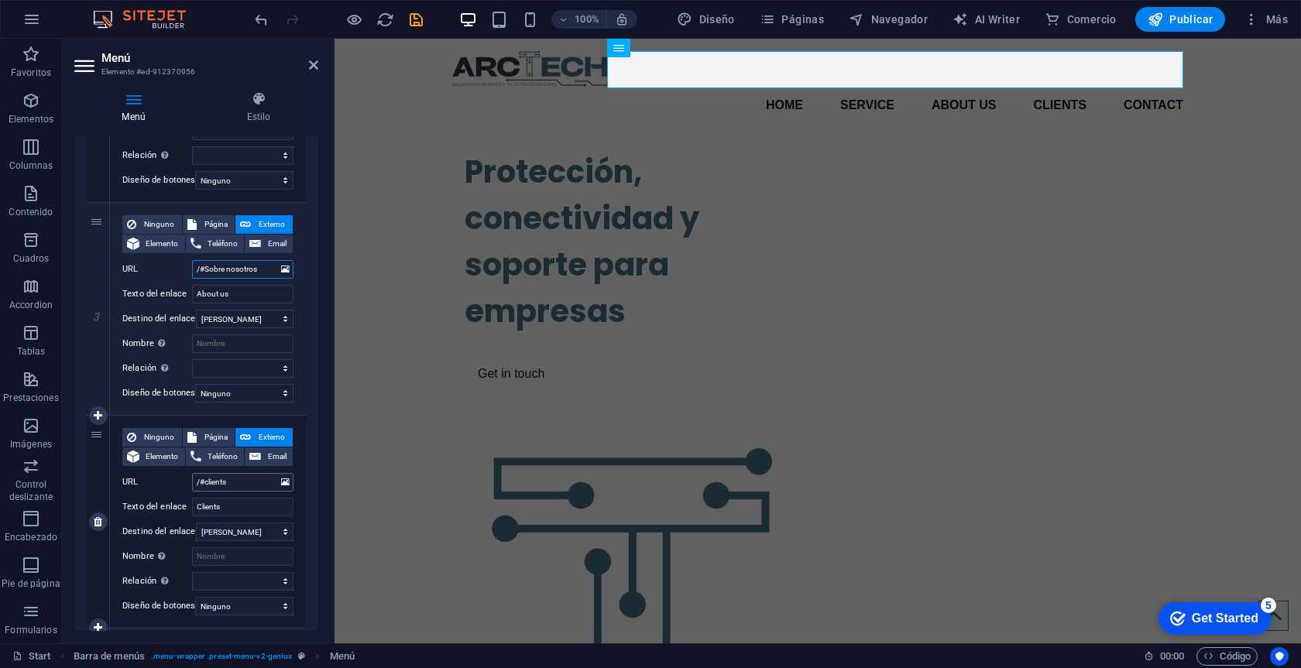
scroll to position [533, 0]
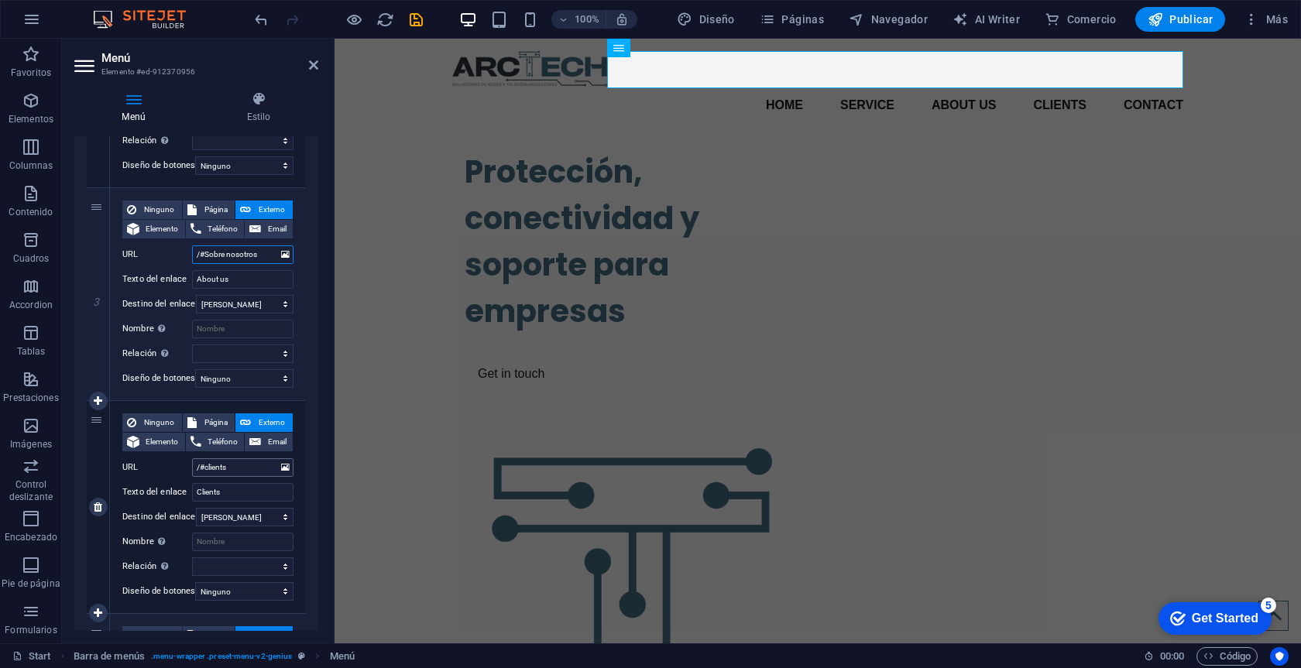
type input "/#Sobre nosotros"
click at [248, 466] on input "/#clients" at bounding box center [242, 467] width 101 height 19
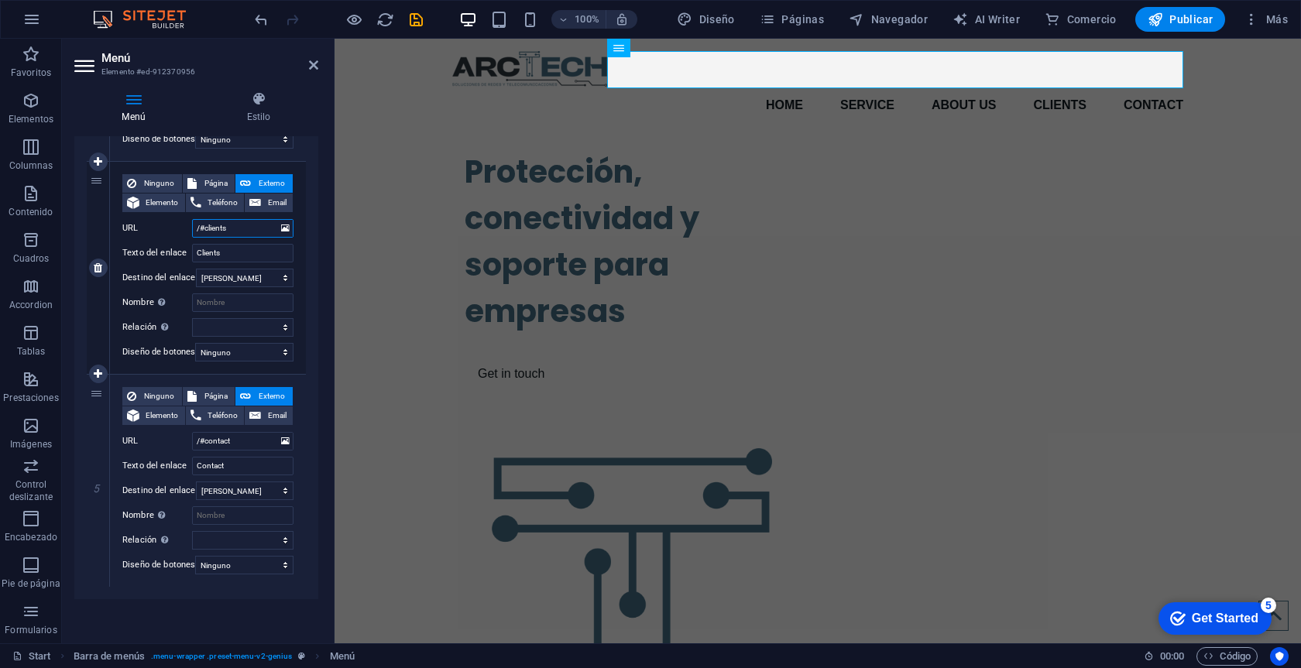
scroll to position [782, 0]
click at [249, 432] on input "/#contact" at bounding box center [242, 441] width 101 height 19
type input "/#contacto"
select select
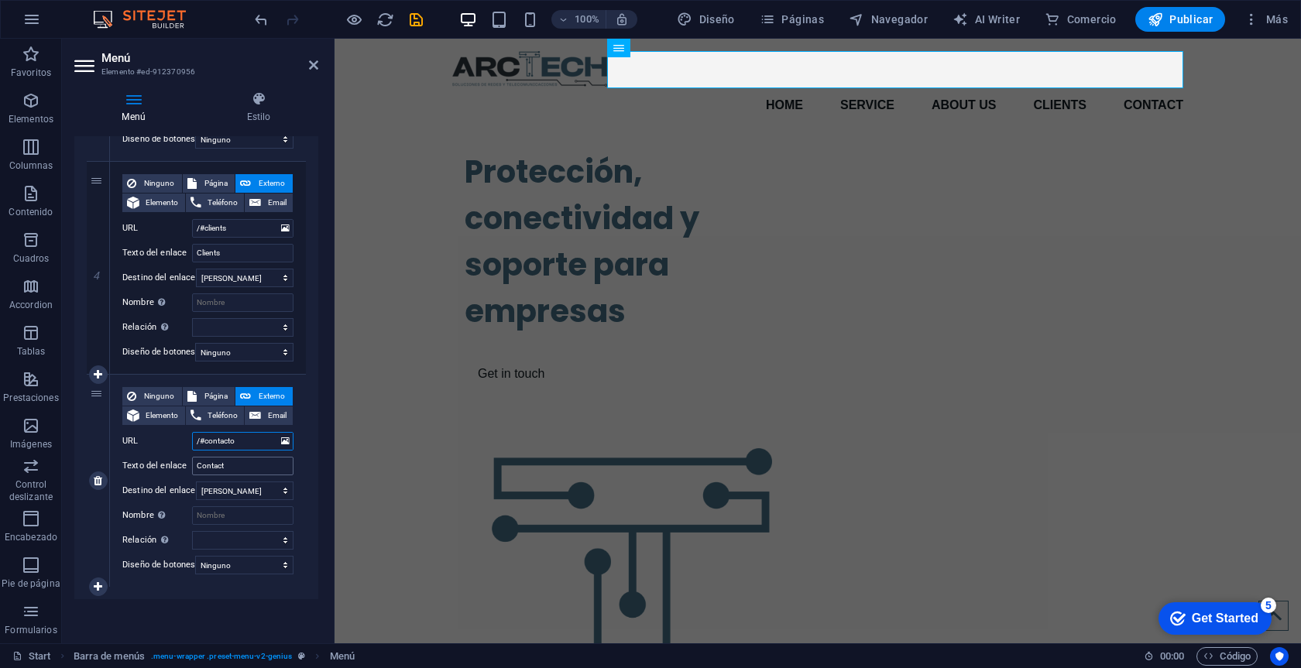
select select
type input "/#contacto"
click at [426, 273] on div "Protección, conectividad y soporte para empresas Get in touch" at bounding box center [817, 512] width 966 height 753
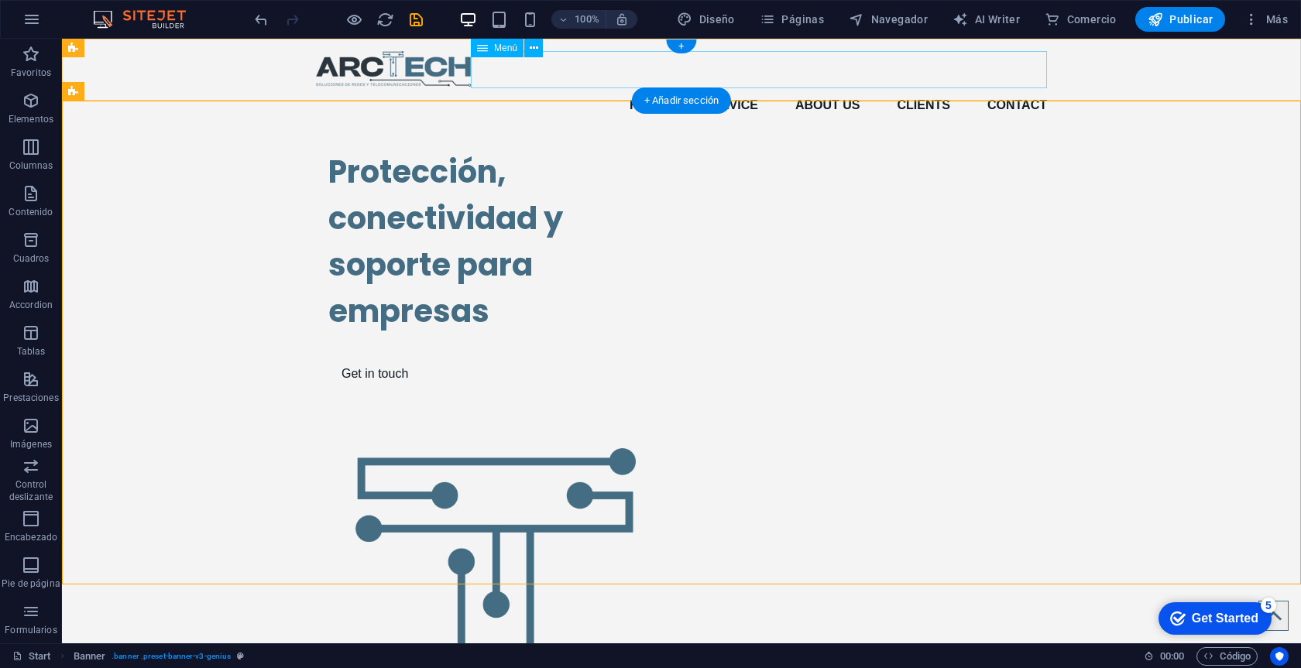
click at [649, 87] on nav "Home Service About us Clients Contact" at bounding box center [681, 105] width 731 height 37
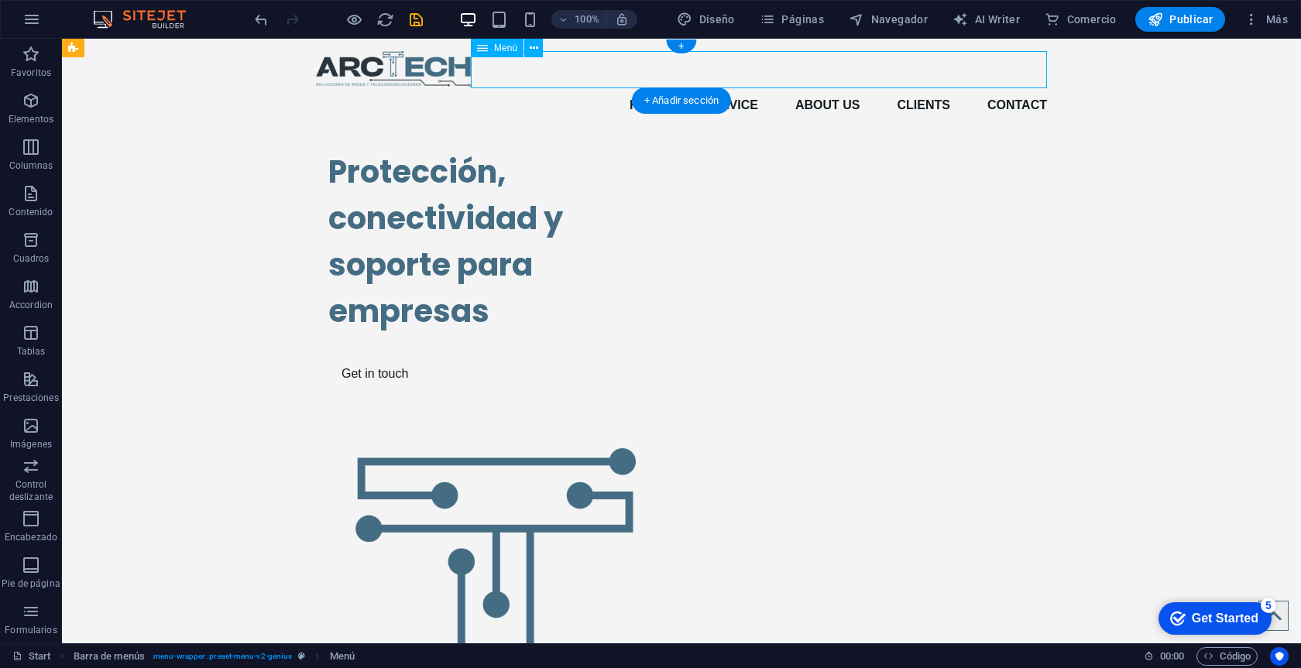
click at [649, 87] on nav "Home Service About us Clients Contact" at bounding box center [681, 105] width 731 height 37
select select
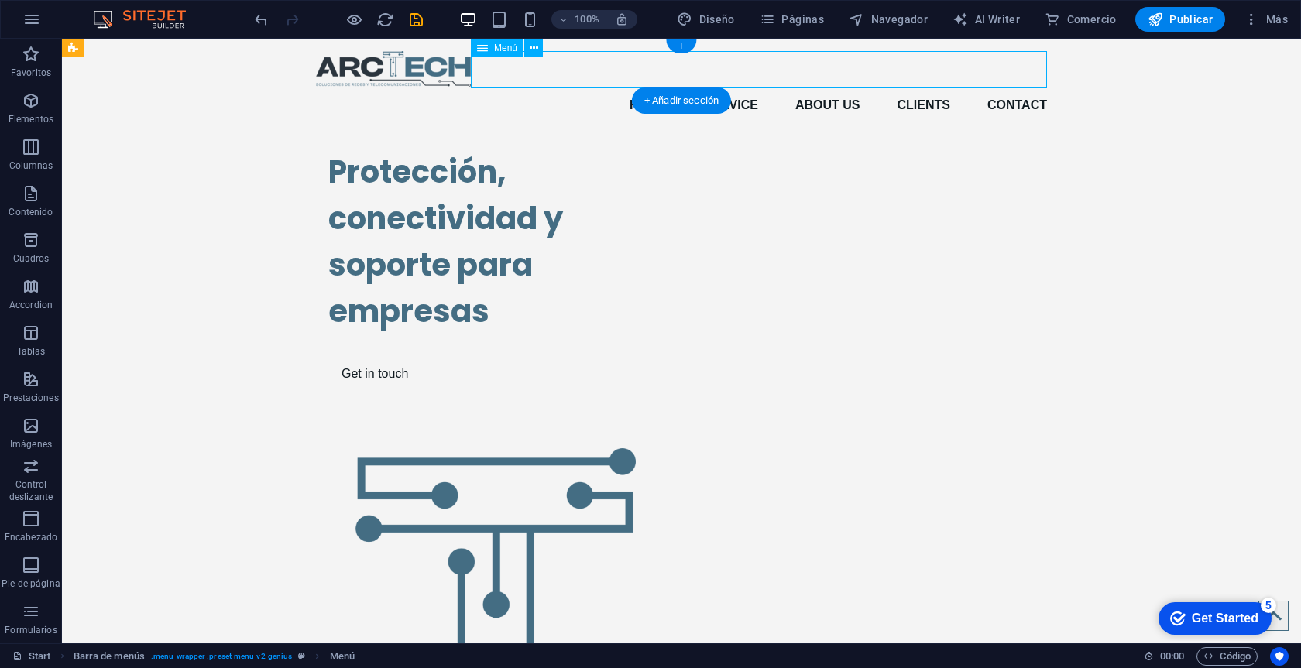
select select
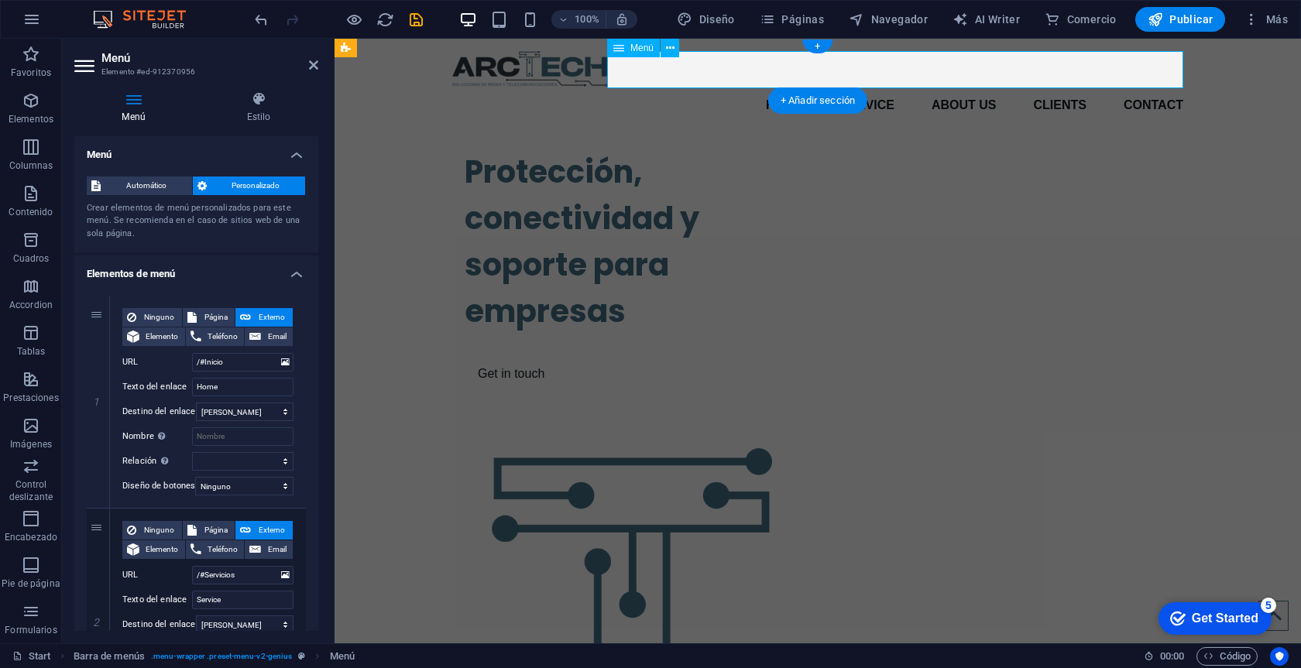
click at [791, 87] on nav "Home Service About us Clients Contact" at bounding box center [817, 105] width 731 height 37
click at [785, 26] on span "Páginas" at bounding box center [792, 19] width 64 height 15
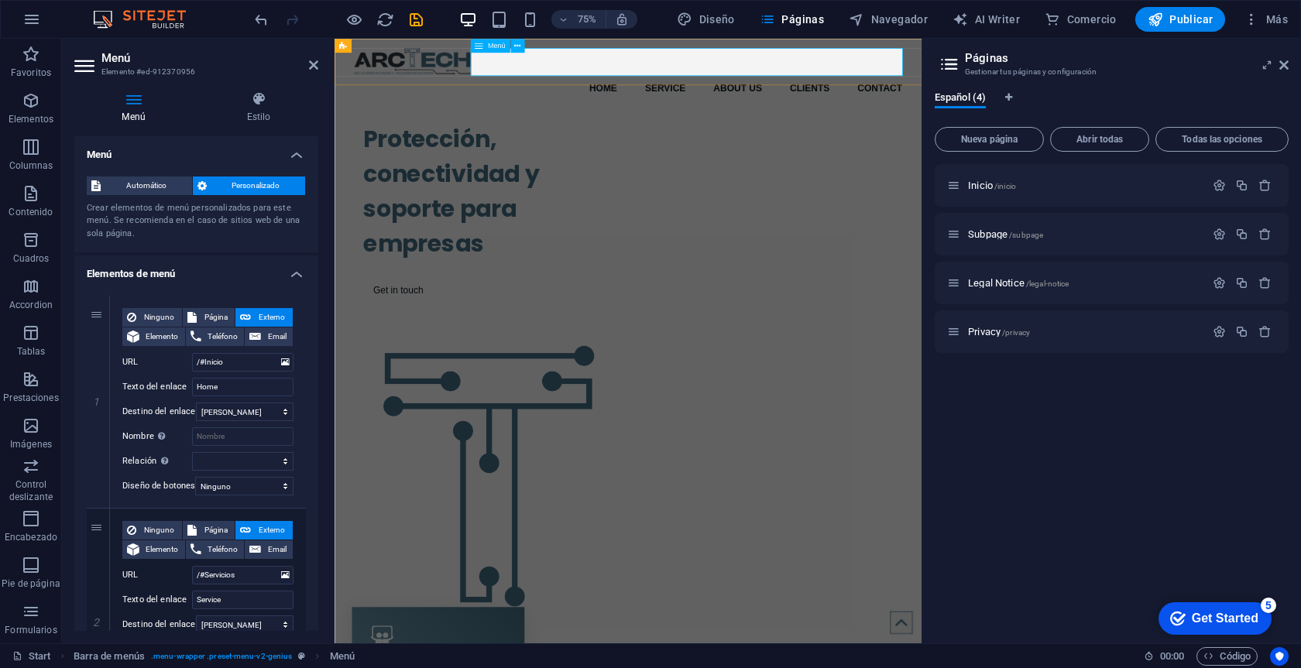
click at [721, 87] on nav "Home Service About us Clients Contact" at bounding box center [726, 105] width 731 height 37
click at [699, 87] on nav "Home Service About us Clients Contact" at bounding box center [726, 105] width 731 height 37
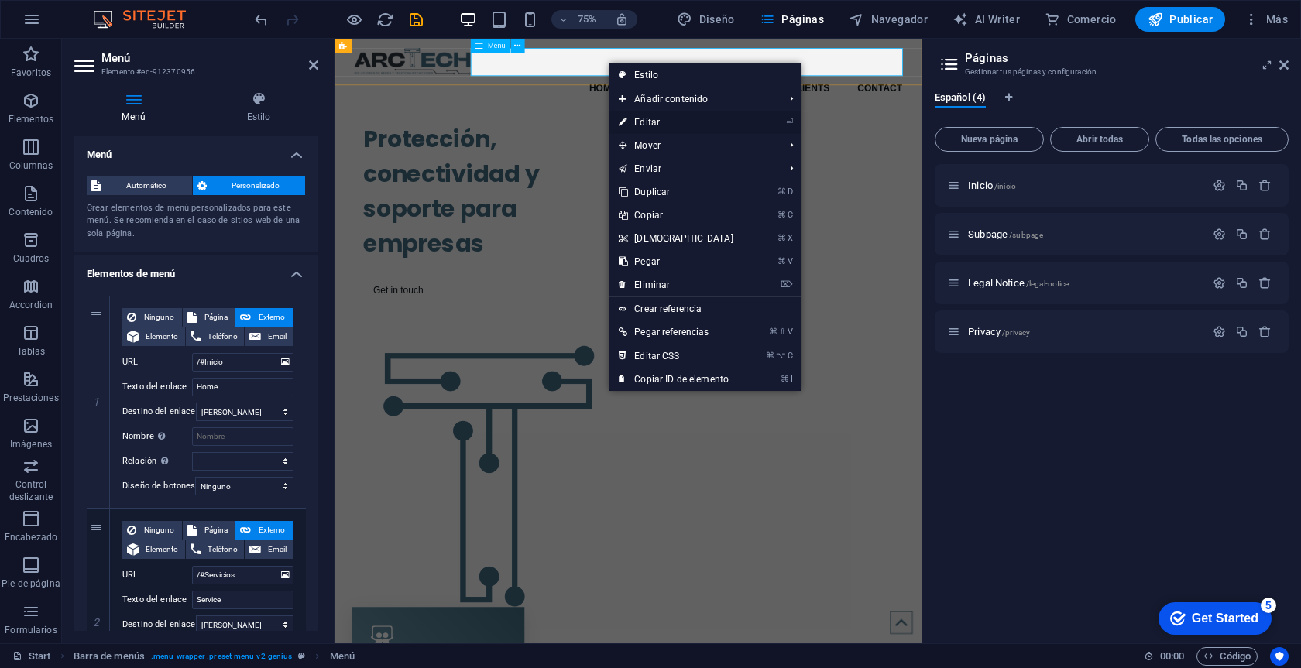
click at [673, 118] on link "⏎ Editar" at bounding box center [675, 122] width 133 height 23
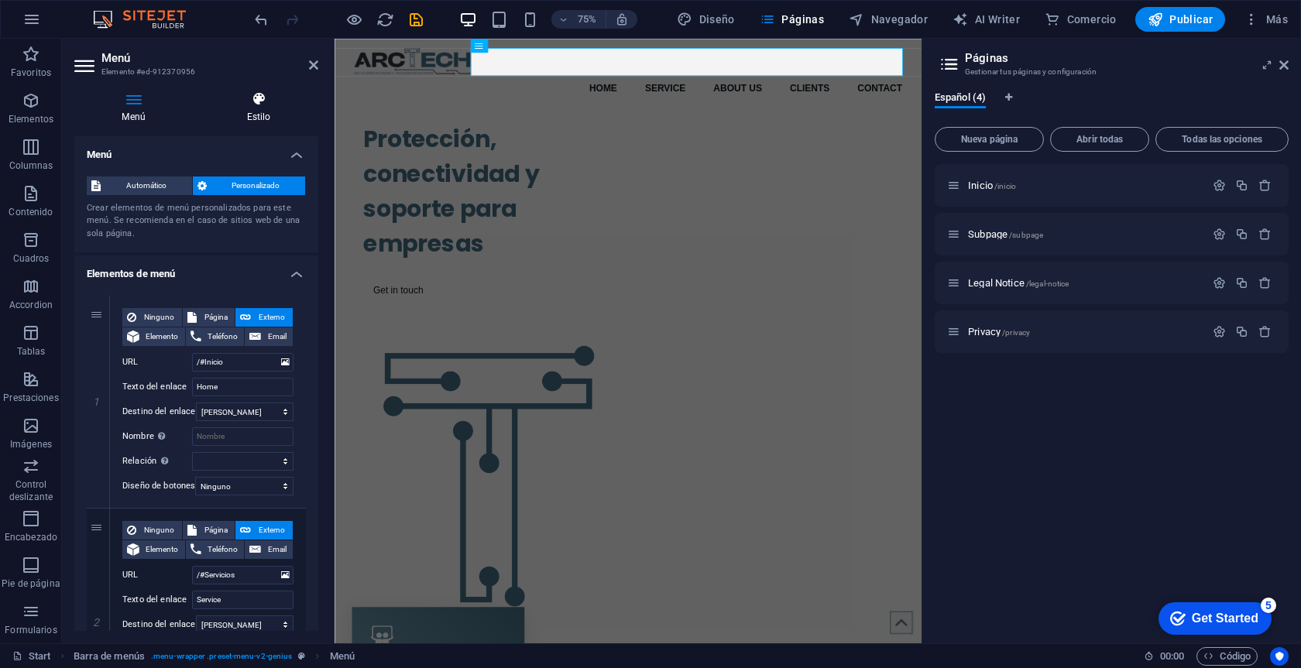
click at [268, 104] on icon at bounding box center [258, 98] width 119 height 15
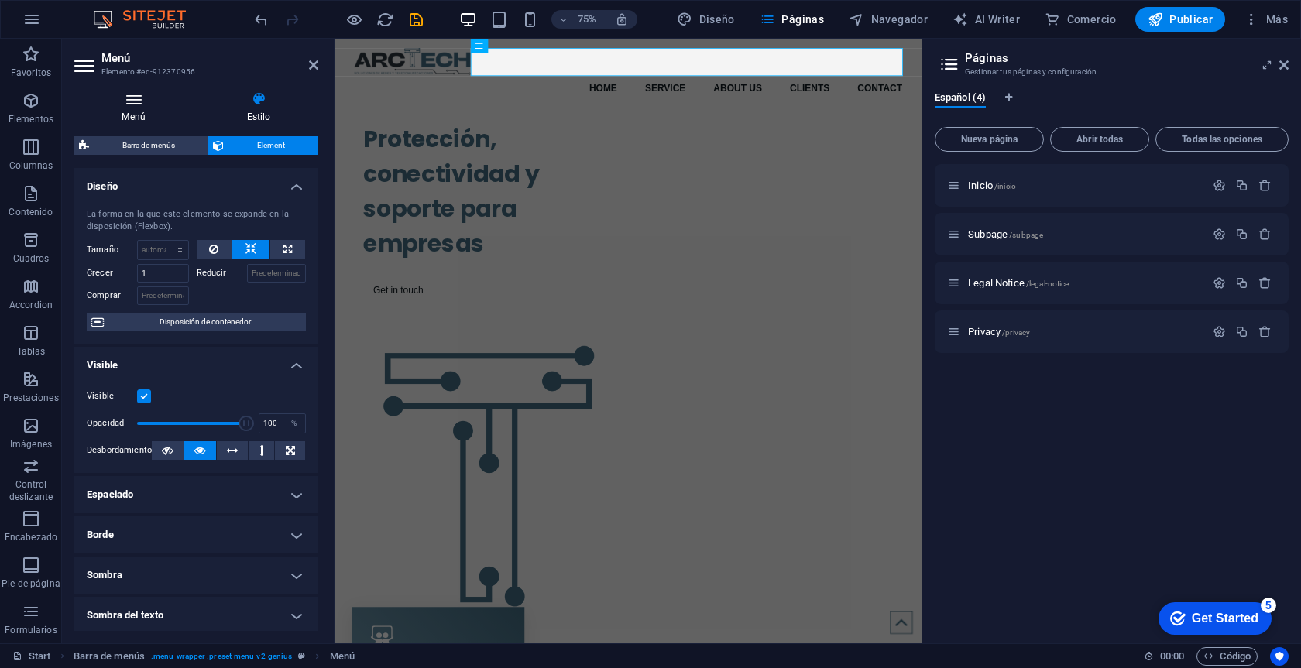
click at [131, 115] on h4 "Menú" at bounding box center [136, 107] width 125 height 33
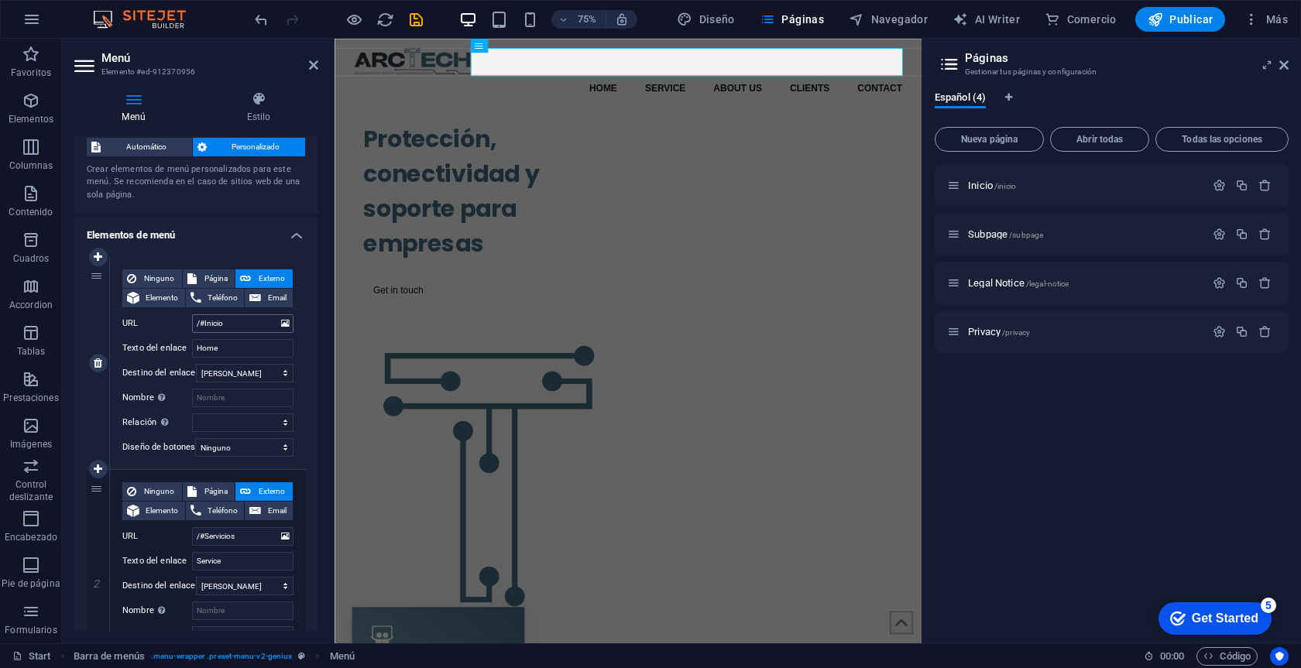
scroll to position [43, 0]
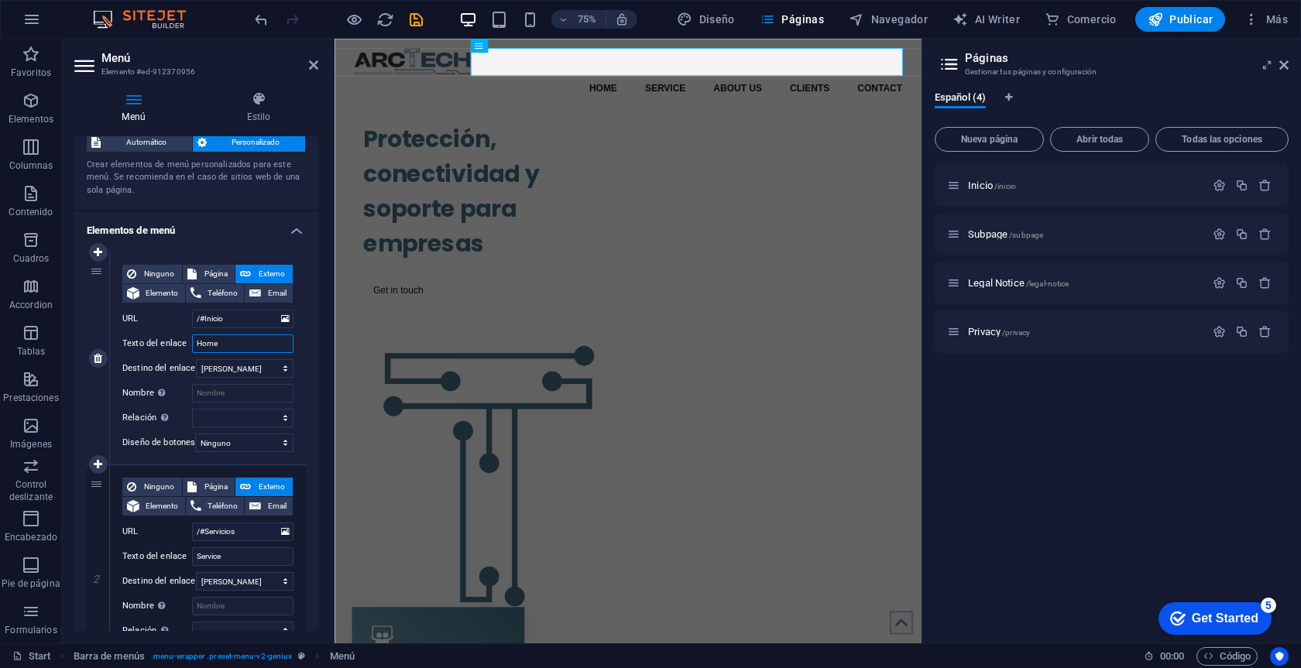
click at [250, 342] on input "Home" at bounding box center [242, 343] width 101 height 19
type input "H"
select select
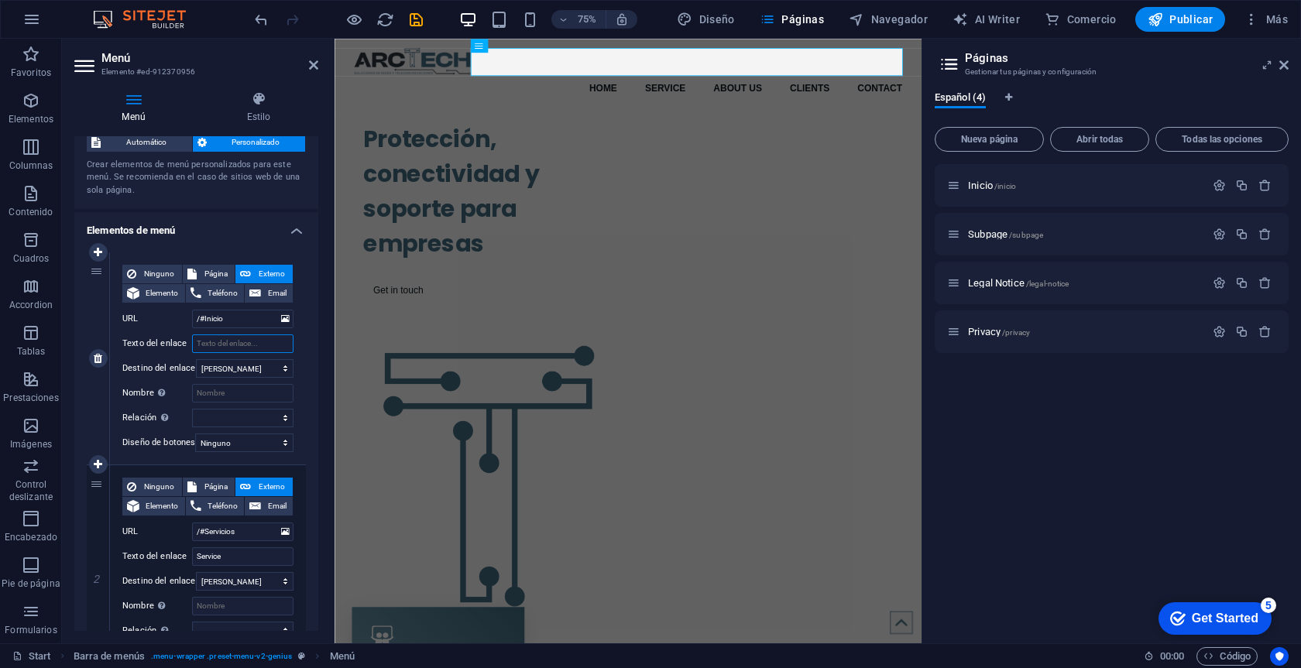
select select
type input "Inc"
select select
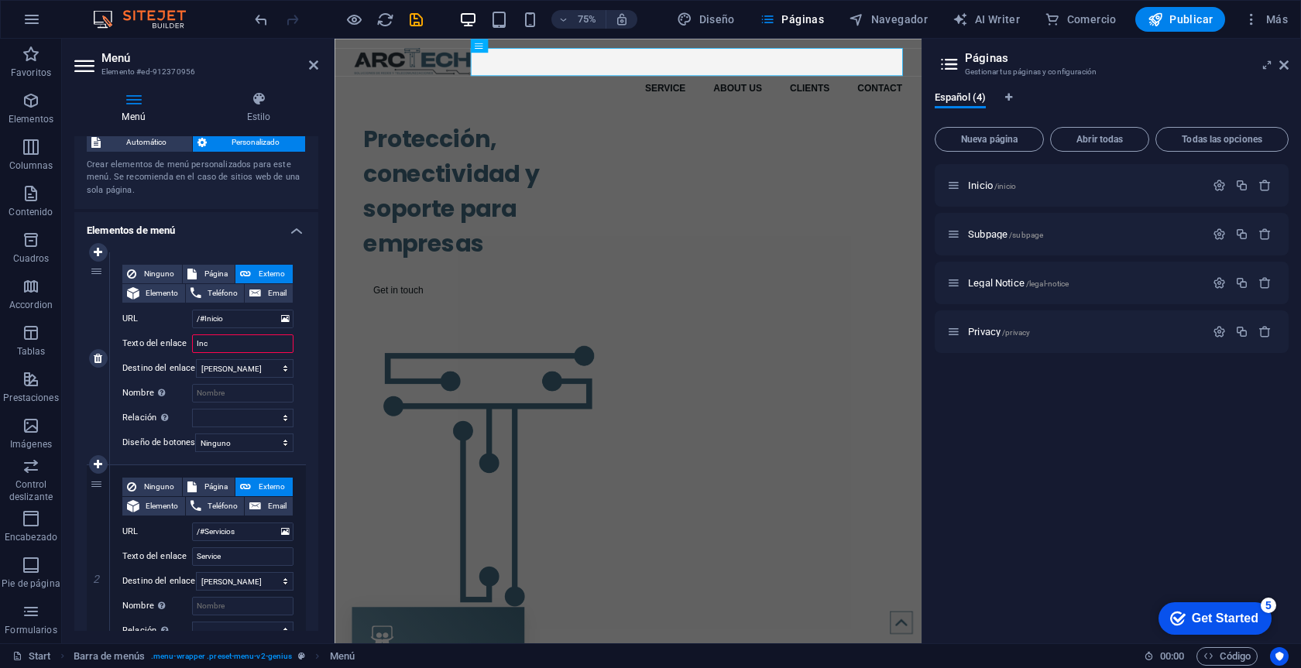
select select
type input "In"
select select
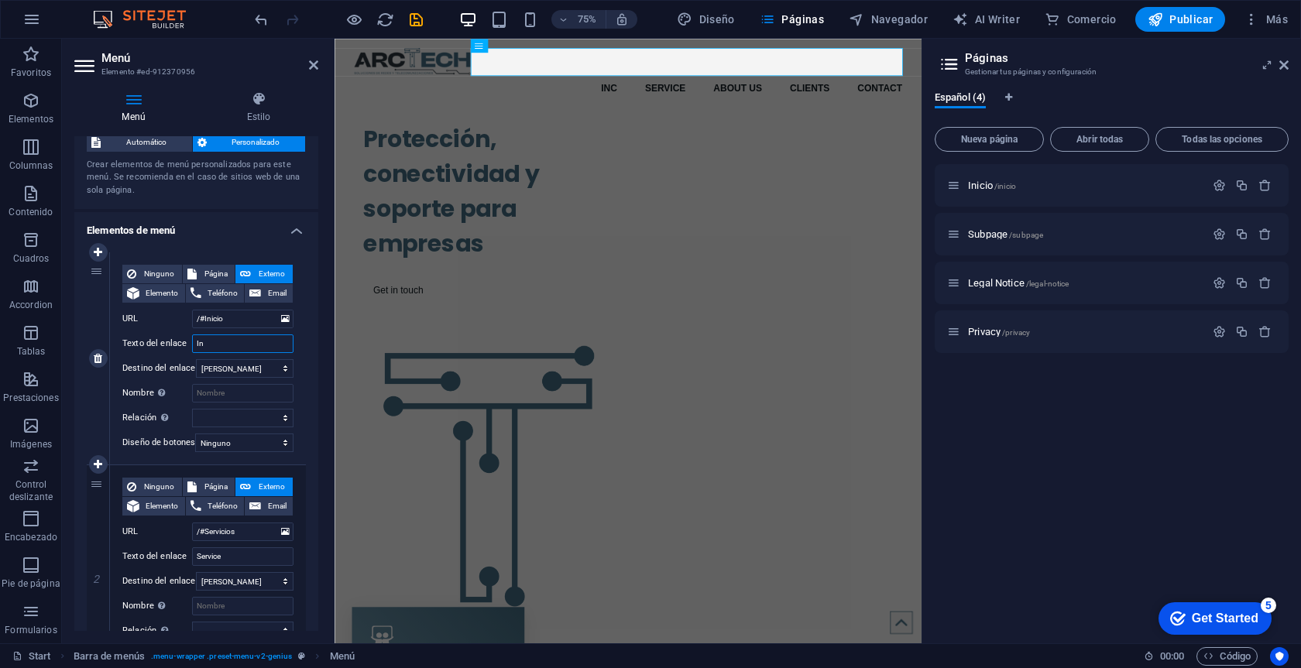
select select
type input "Inicio"
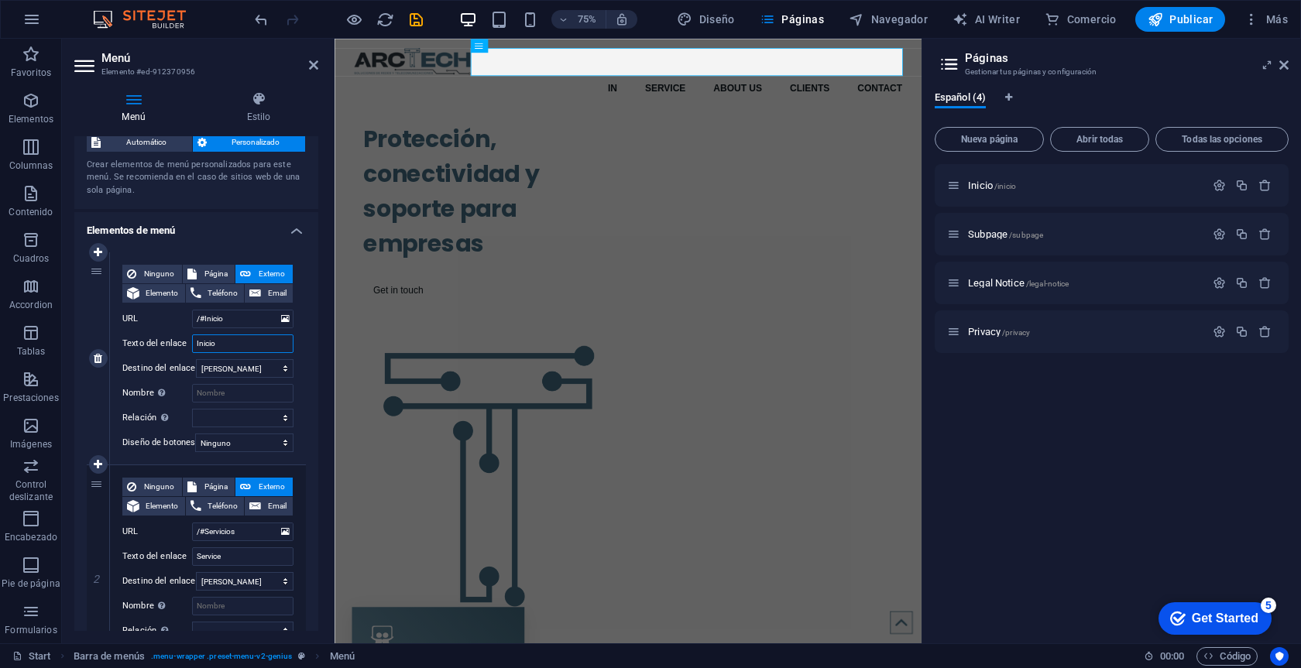
select select
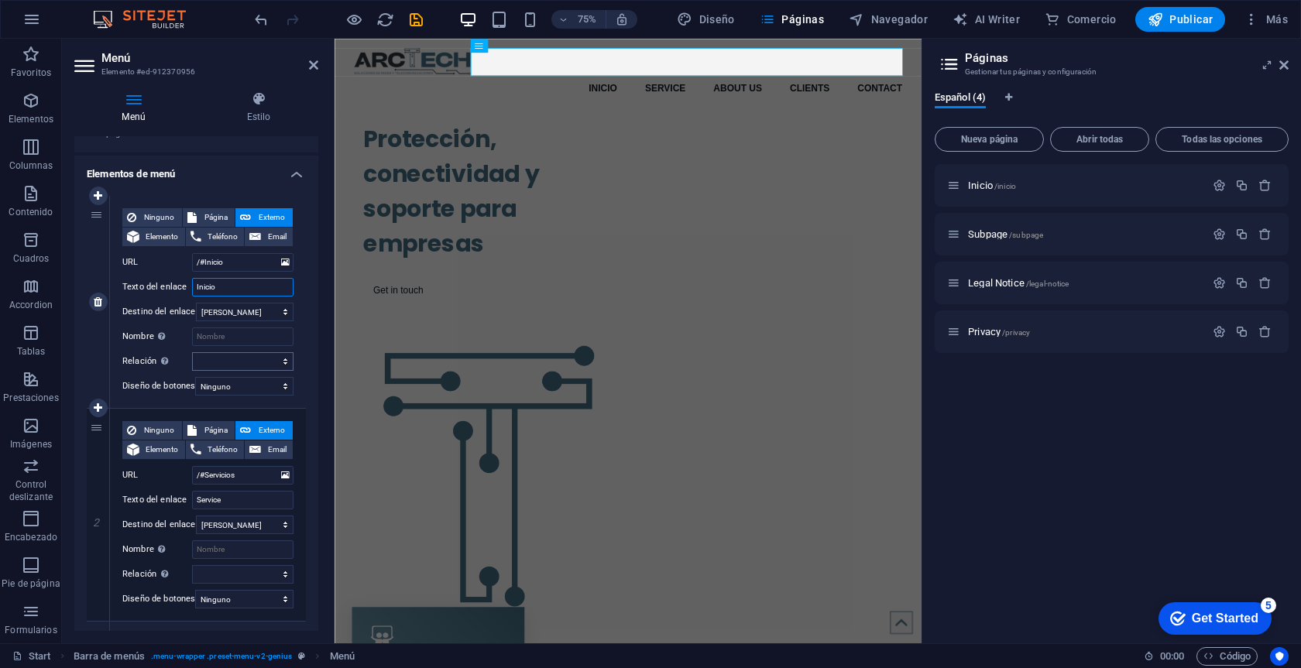
scroll to position [103, 0]
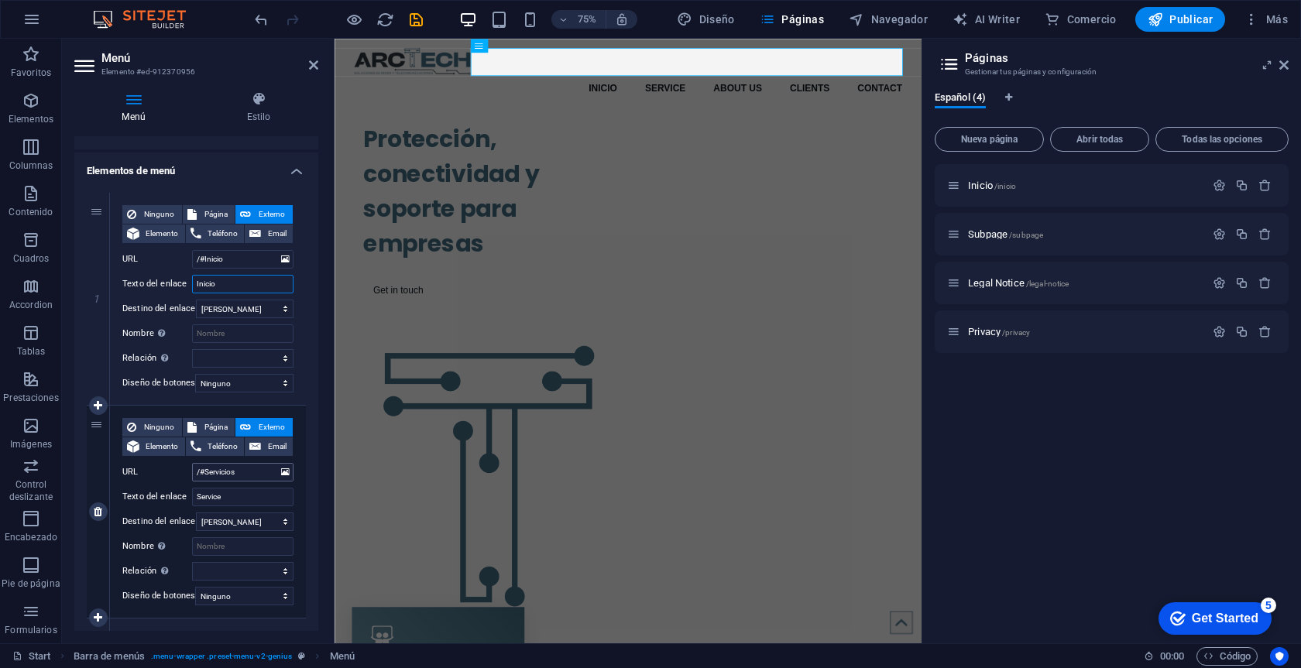
type input "Inicio"
drag, startPoint x: 245, startPoint y: 475, endPoint x: 204, endPoint y: 475, distance: 41.0
click at [204, 473] on input "/#Servicios" at bounding box center [242, 472] width 101 height 19
drag, startPoint x: 235, startPoint y: 492, endPoint x: 183, endPoint y: 492, distance: 51.9
click at [183, 492] on div "Texto del enlace Service" at bounding box center [207, 497] width 171 height 19
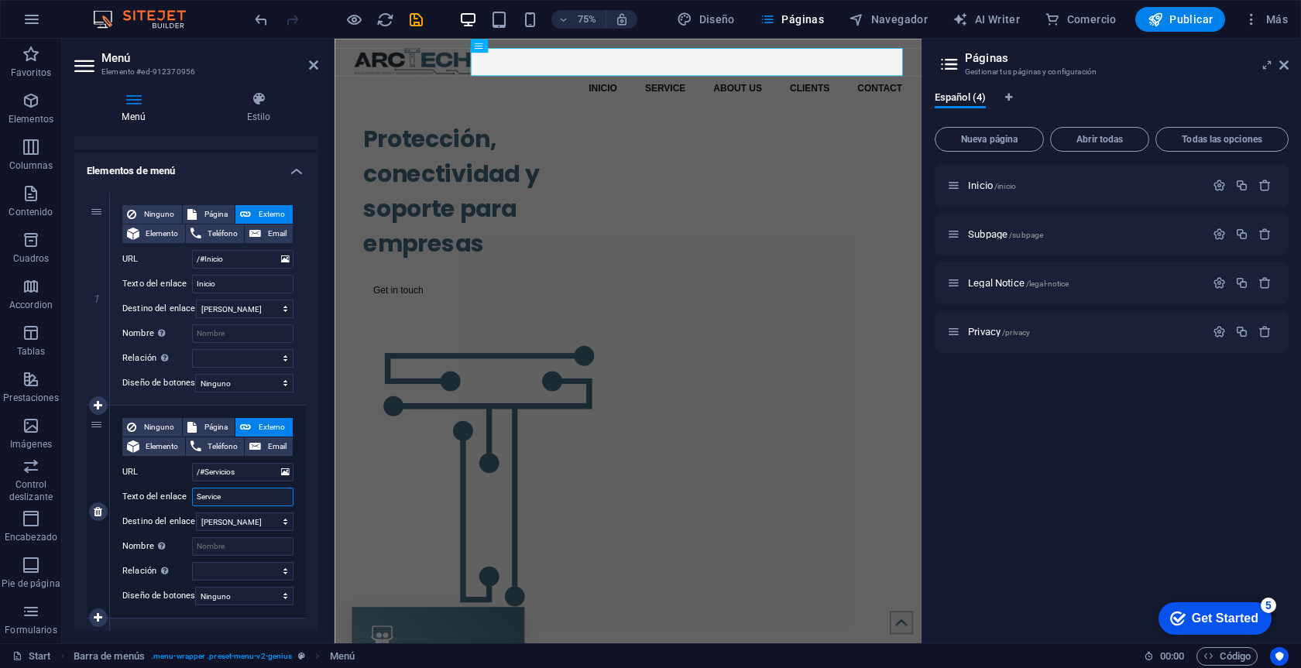
paste input "ios"
type input "Servicios"
select select
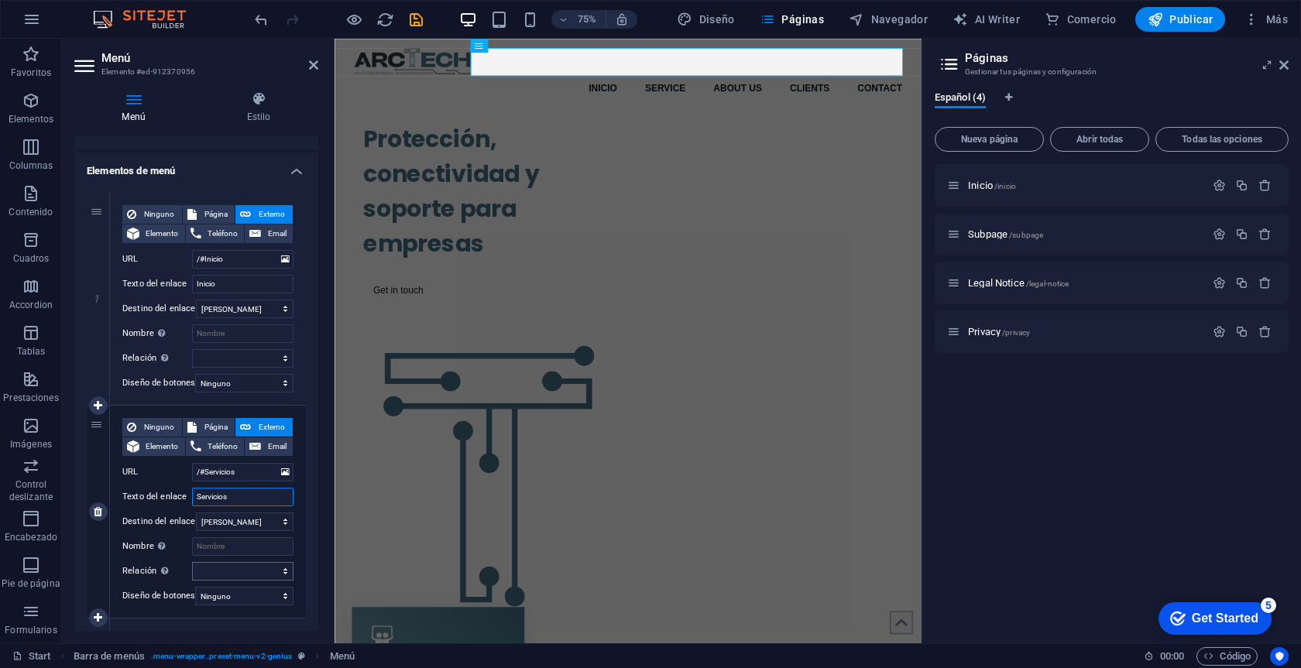
select select
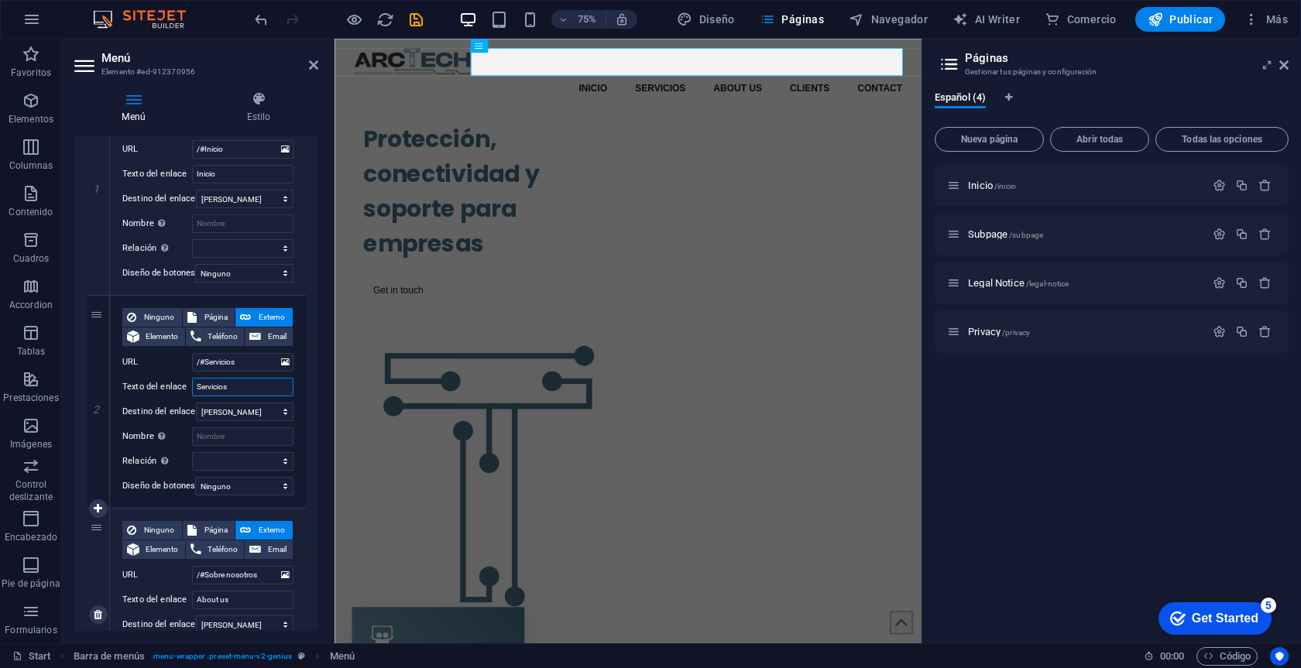
scroll to position [269, 0]
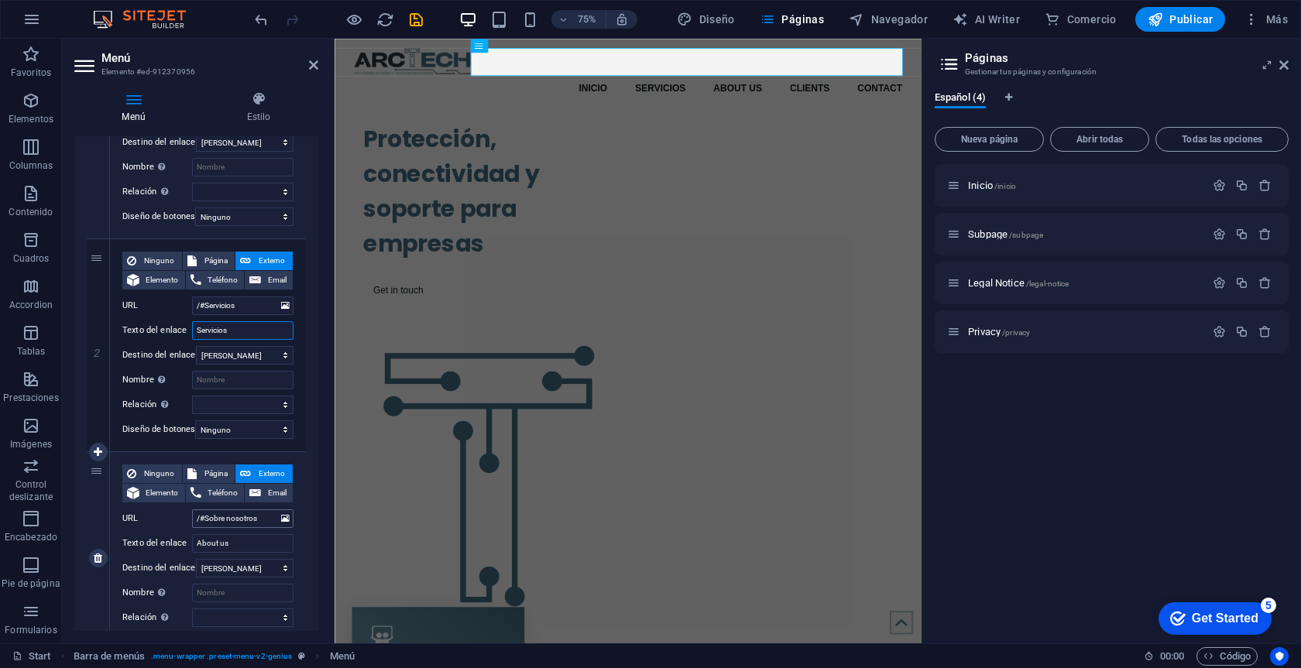
type input "Servicios"
drag, startPoint x: 266, startPoint y: 522, endPoint x: 208, endPoint y: 519, distance: 58.2
click at [208, 519] on input "/#Sobre nosotros" at bounding box center [242, 518] width 101 height 19
drag, startPoint x: 249, startPoint y: 543, endPoint x: 185, endPoint y: 543, distance: 63.5
click at [185, 543] on div "Texto del enlace About us" at bounding box center [207, 543] width 171 height 19
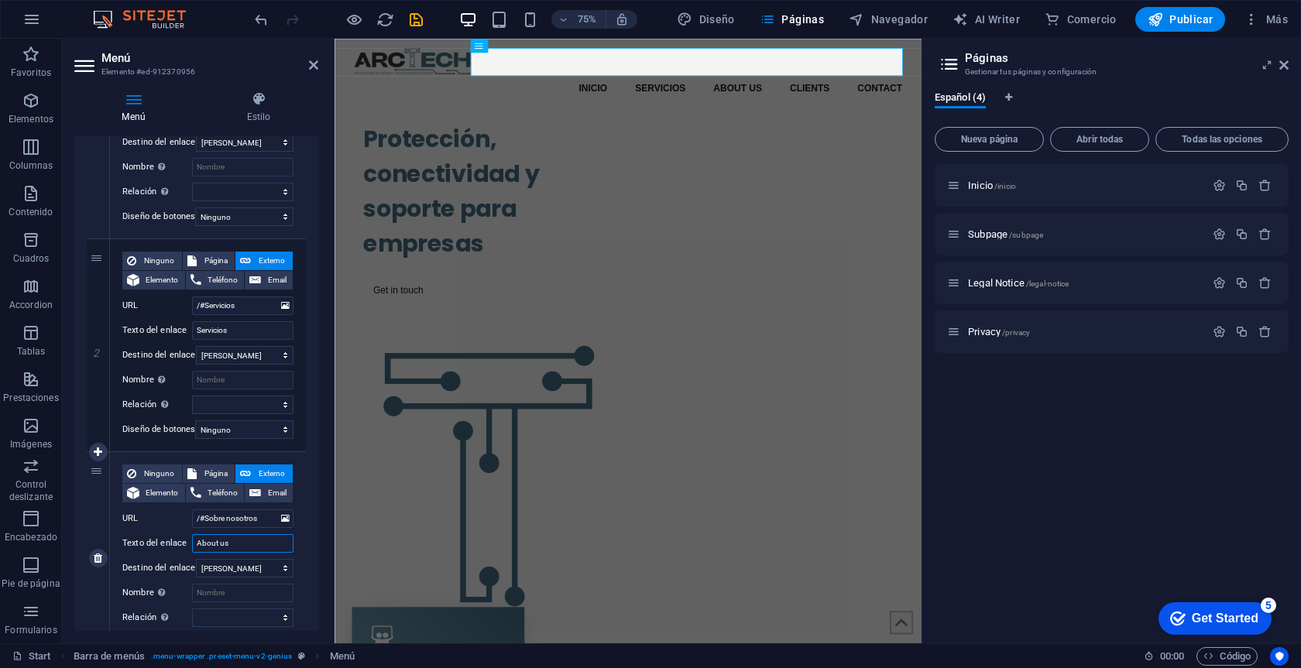
paste input "obre nosotro"
type input "obre nosotros"
select select
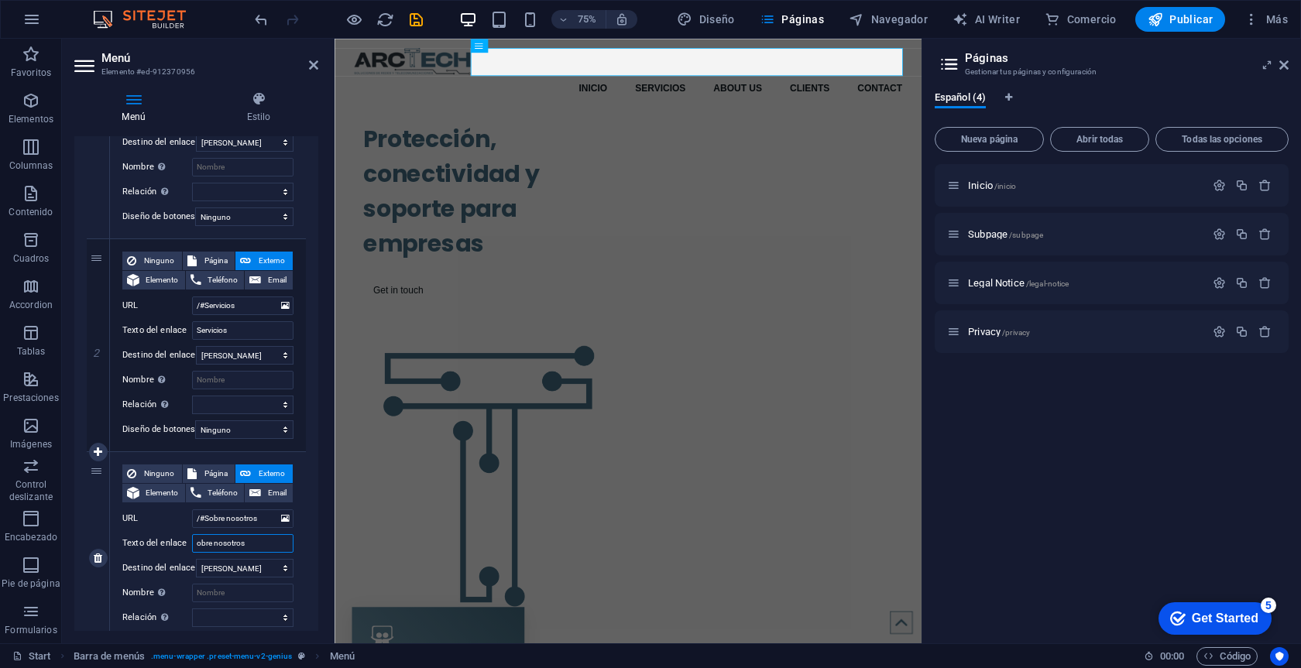
select select
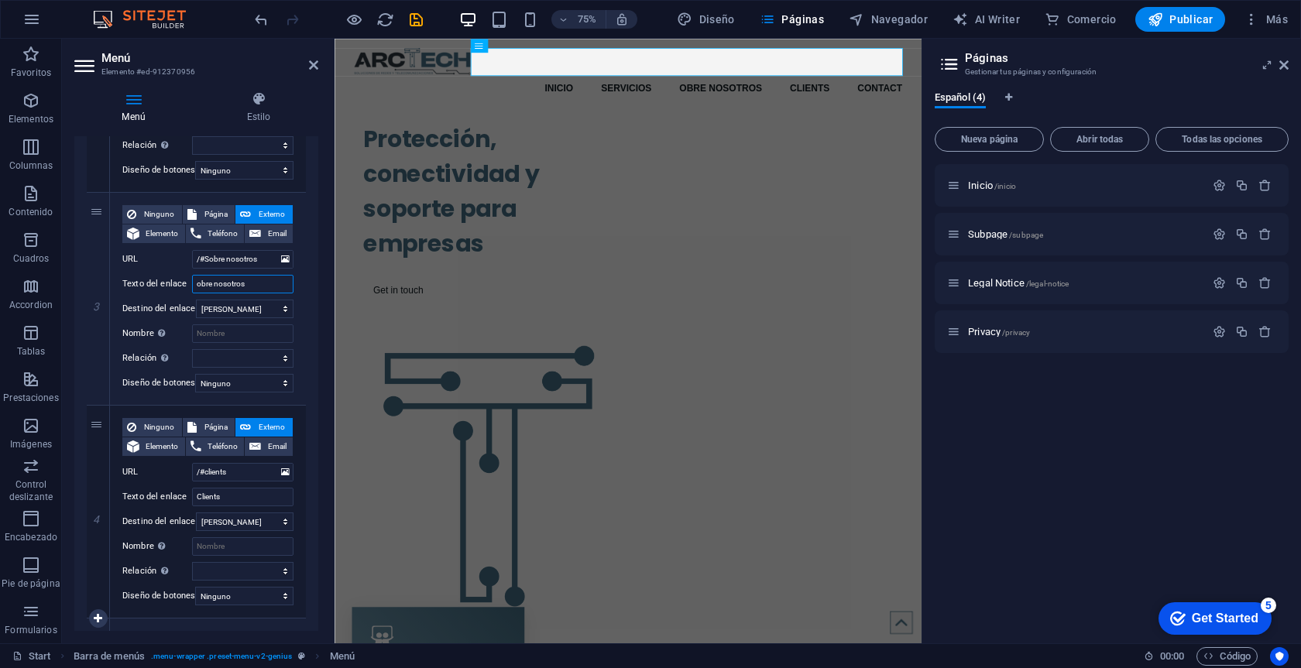
scroll to position [509, 0]
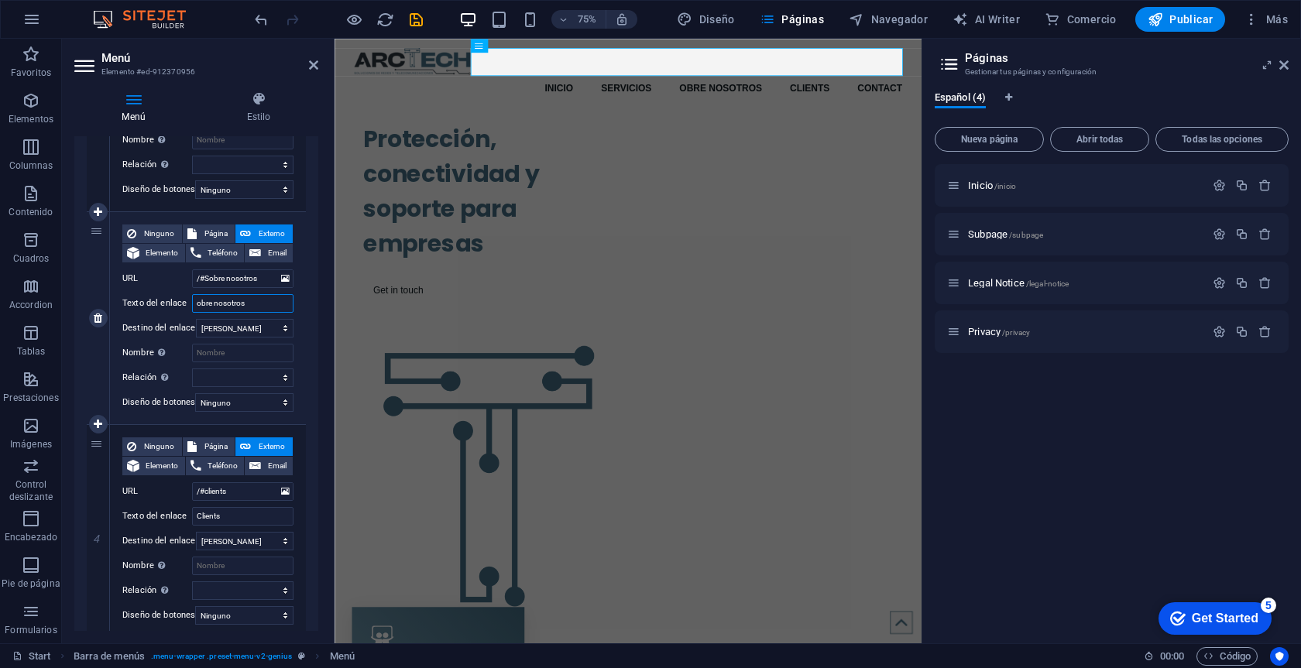
click at [197, 303] on input "obre nosotros" at bounding box center [242, 303] width 101 height 19
type input "Sobre nosotros"
select select
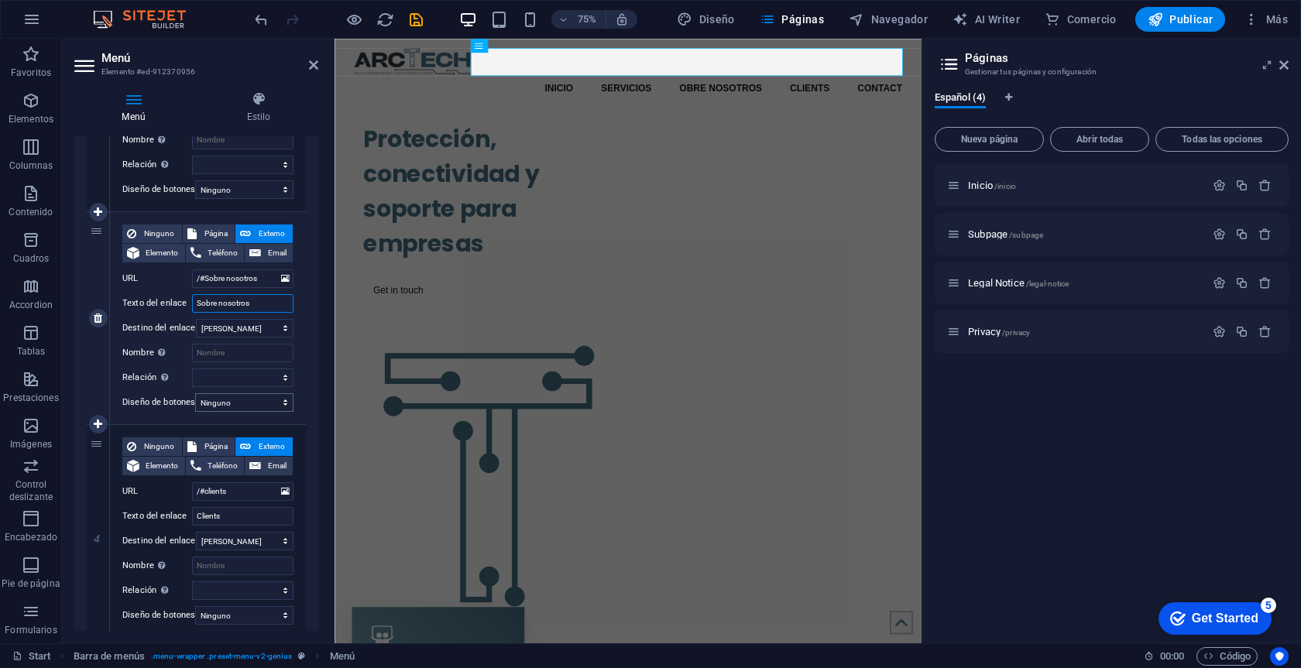
select select
click at [225, 300] on input "Sobre nosotros" at bounding box center [242, 303] width 101 height 19
type input "Sobre osotros"
select select
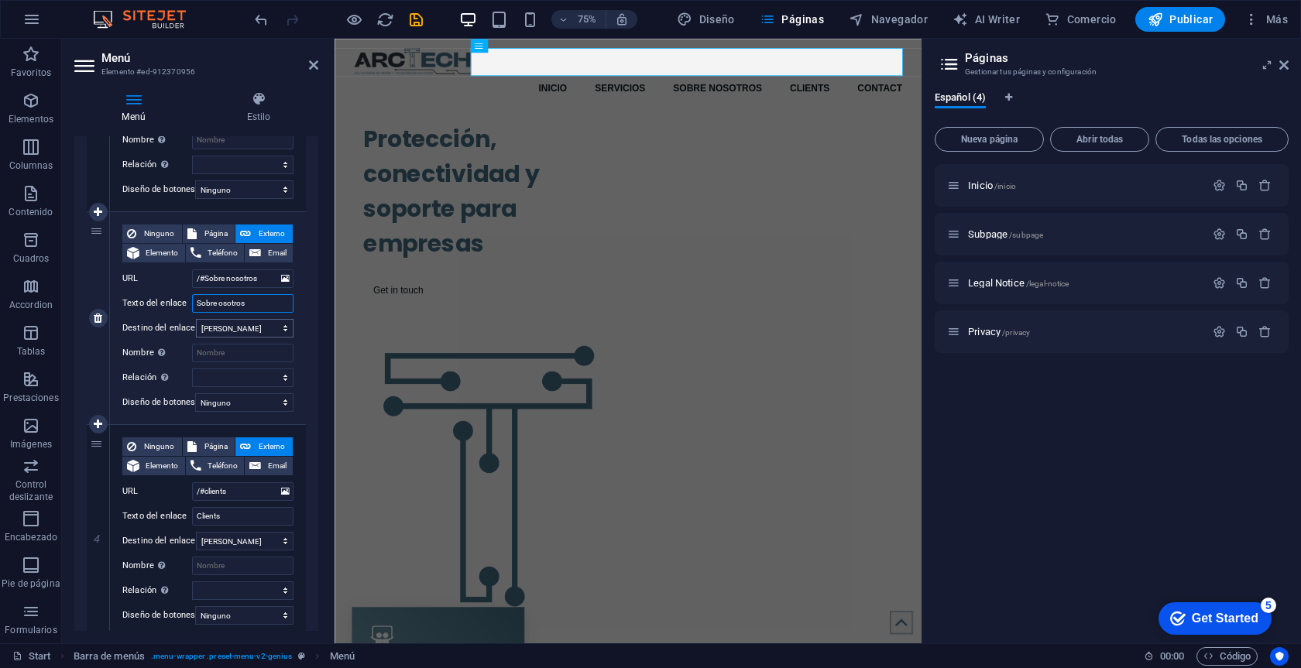
select select
type input "Sobre Nosotros"
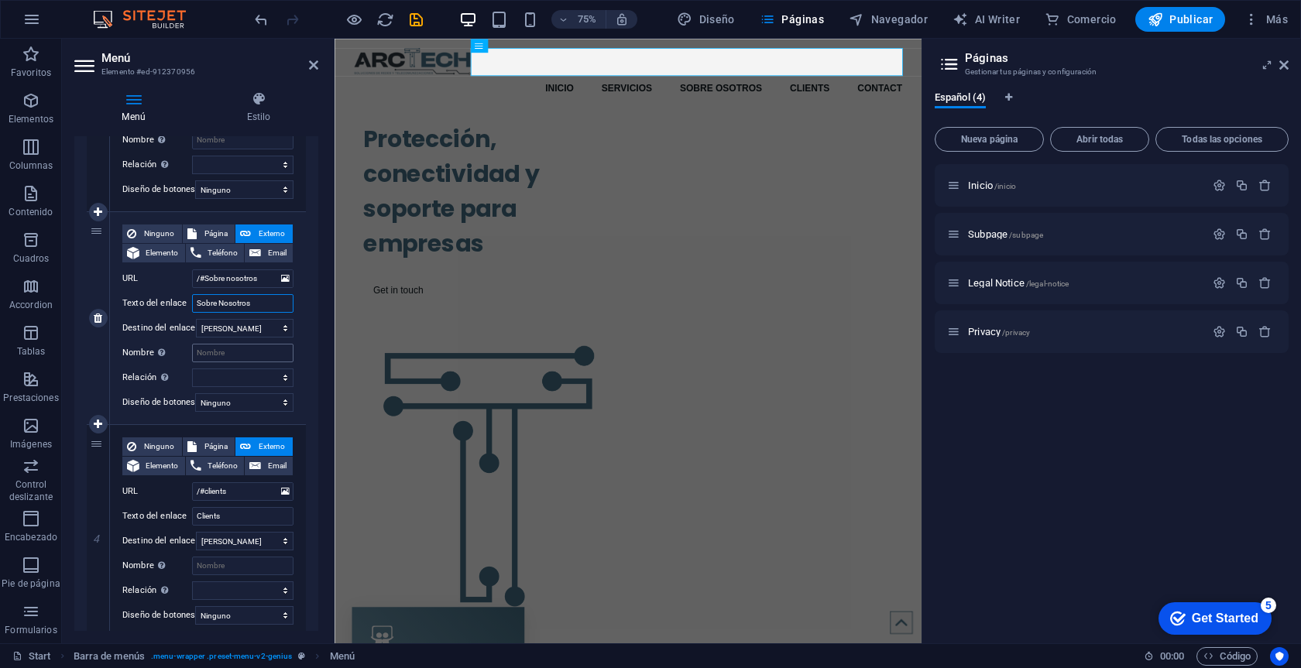
select select
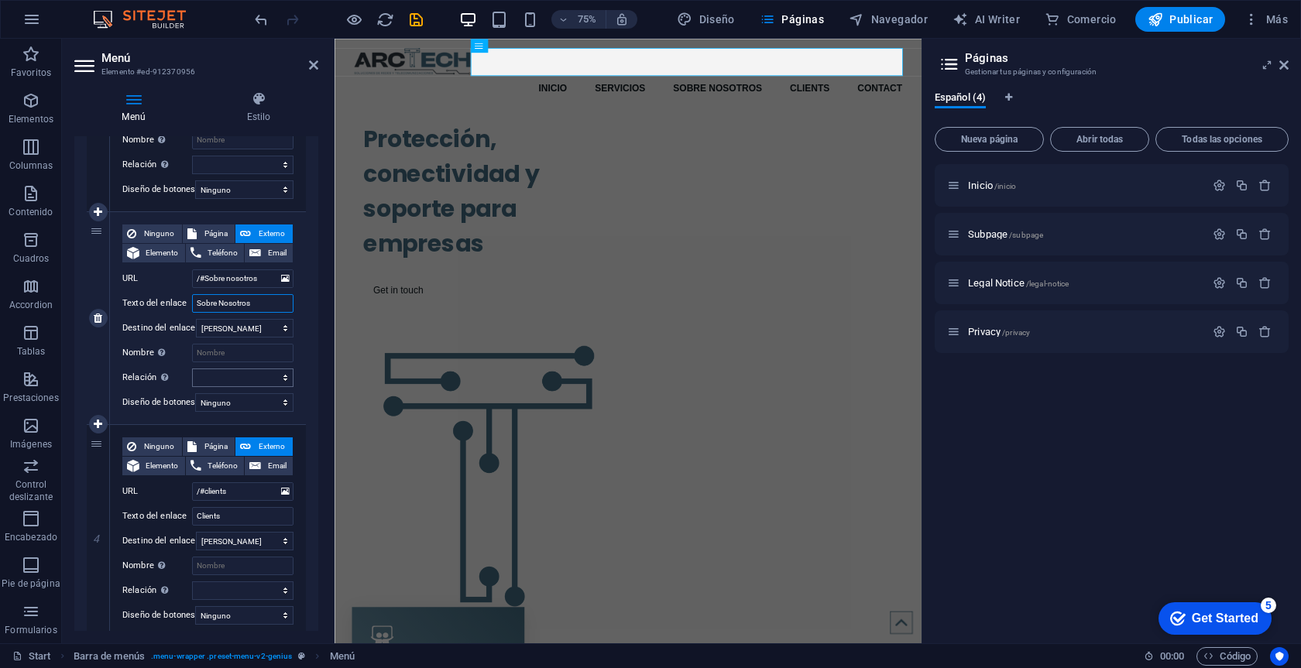
type input "Sobre Nosotros"
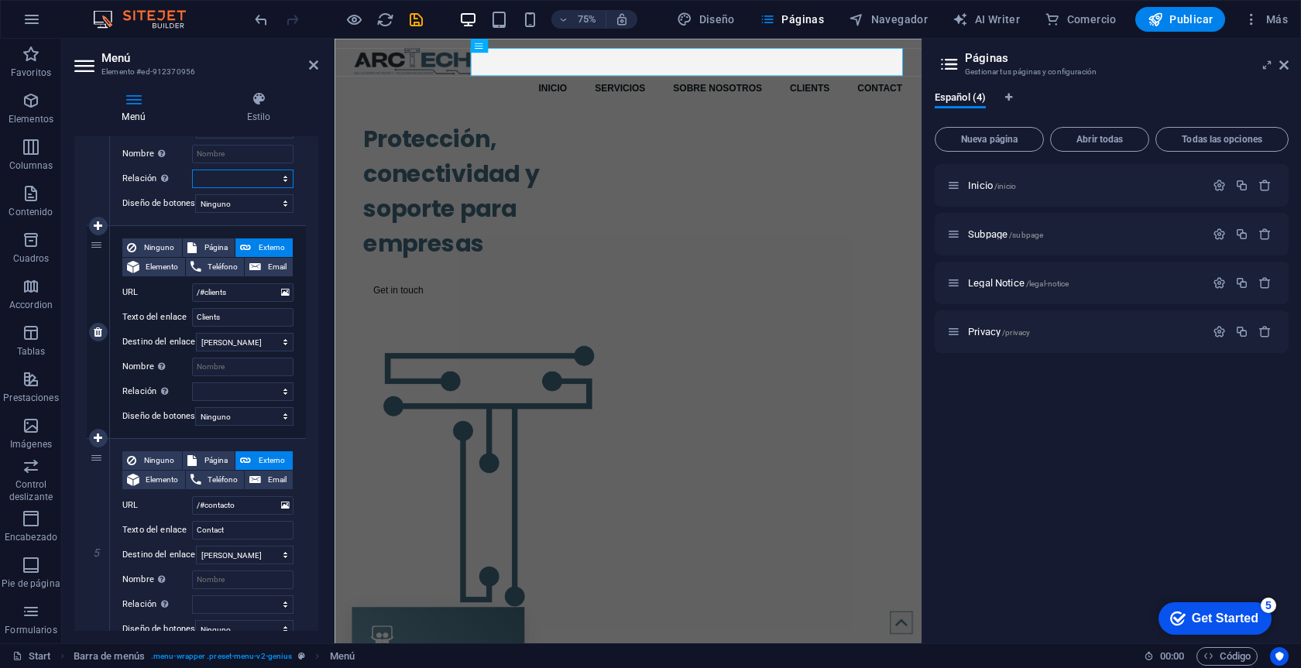
scroll to position [713, 0]
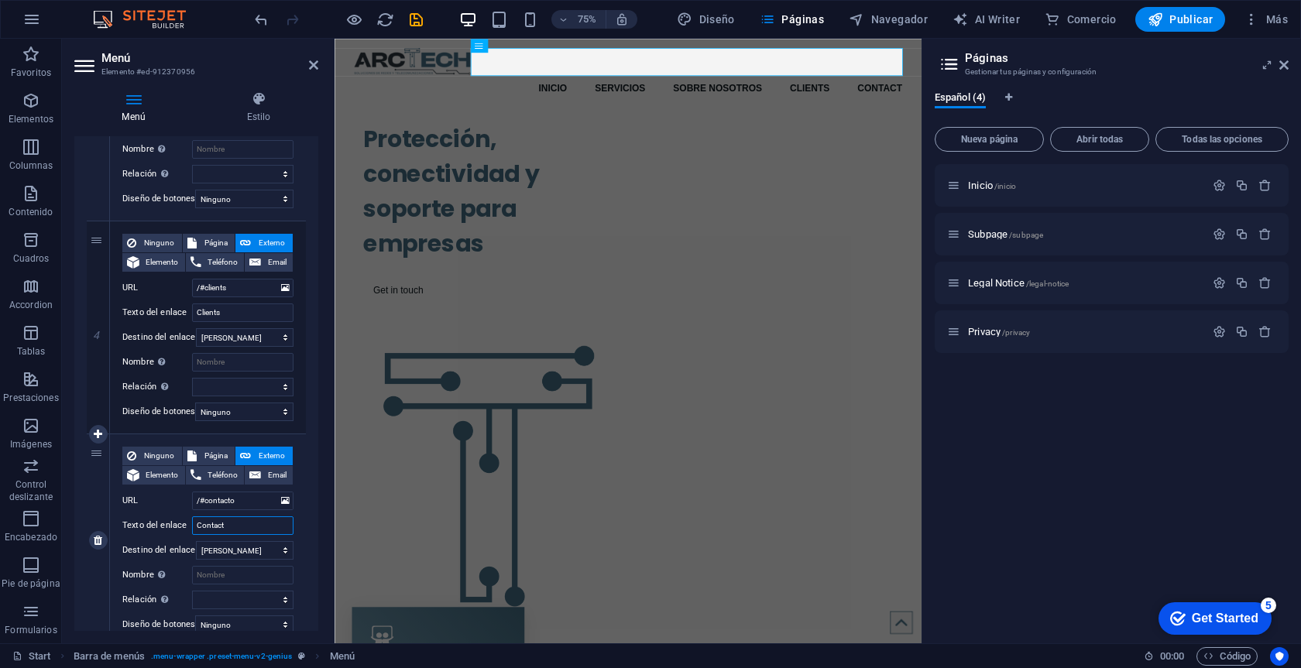
click at [253, 528] on input "Contact" at bounding box center [242, 525] width 101 height 19
type input "Contacto"
select select
click at [1285, 63] on icon at bounding box center [1283, 65] width 9 height 12
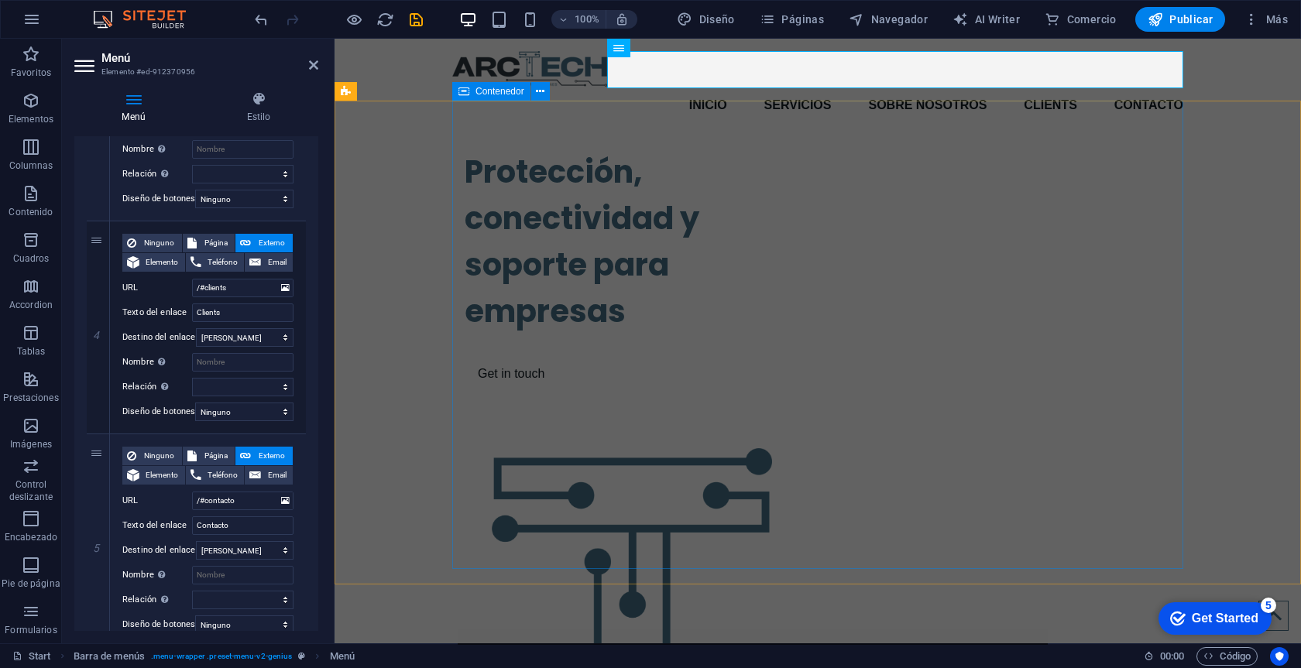
click at [1176, 247] on div "Protección, conectividad y soporte para empresas Get in touch" at bounding box center [817, 512] width 731 height 753
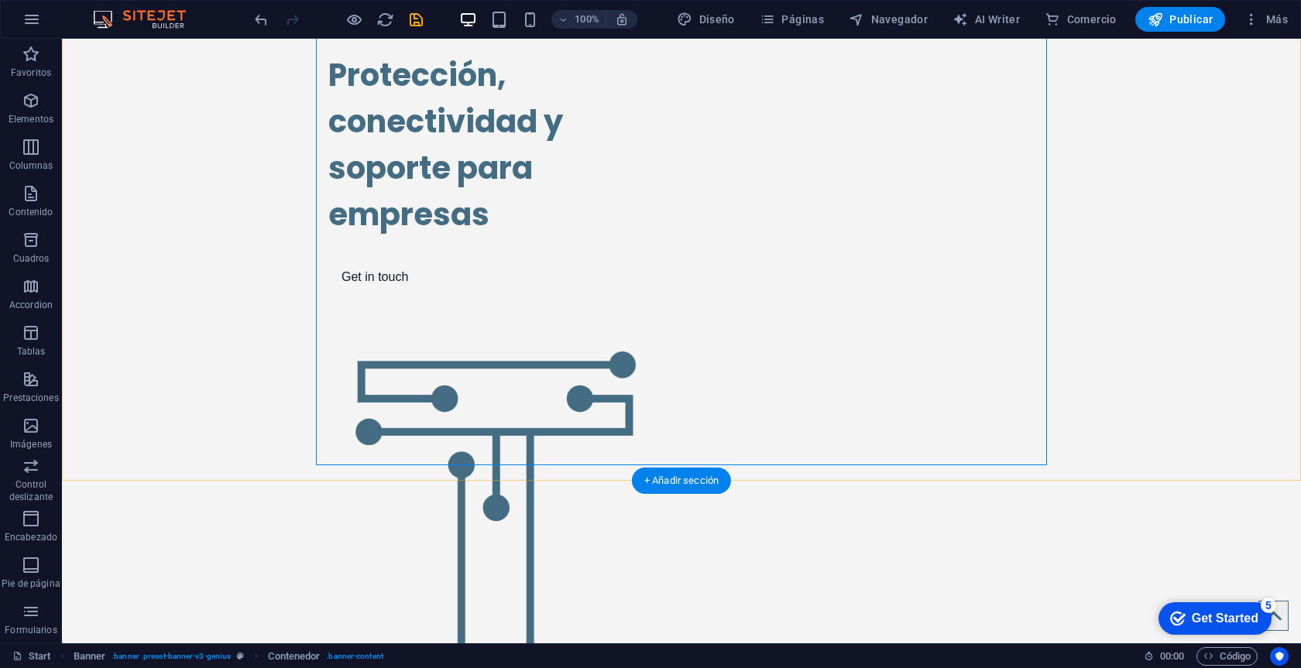
scroll to position [104, 0]
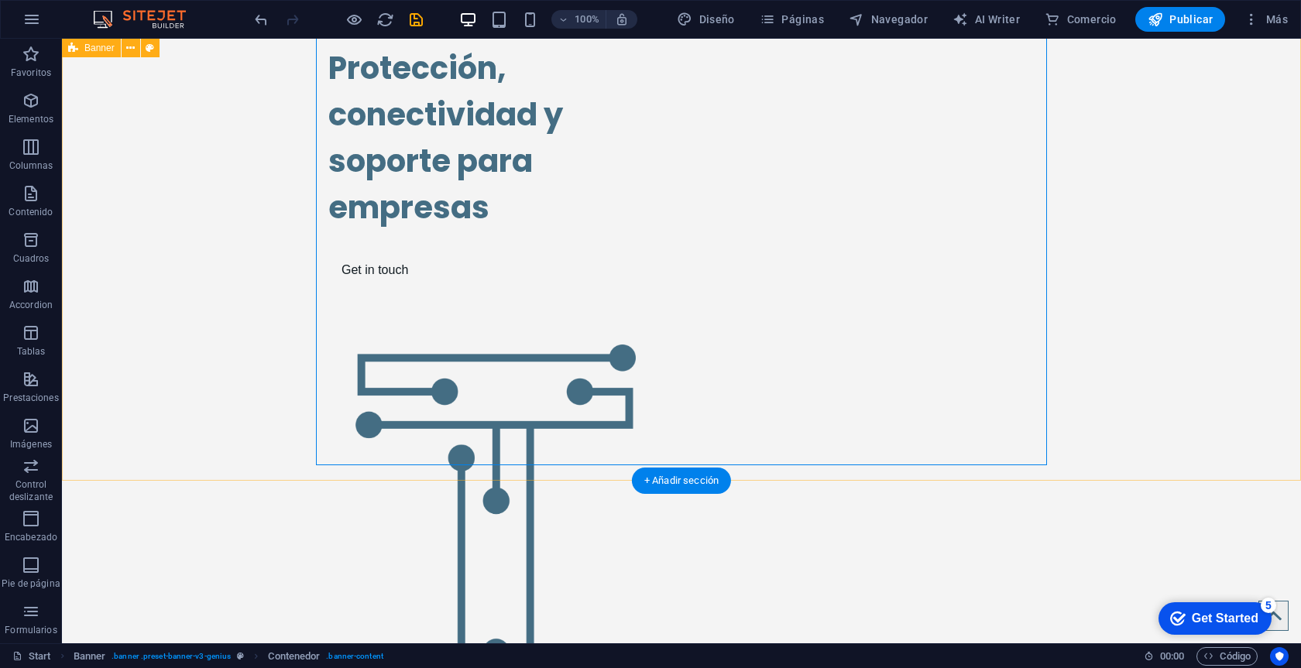
click at [1230, 289] on div "Protección, conectividad y soporte para empresas Get in touch" at bounding box center [681, 409] width 1239 height 753
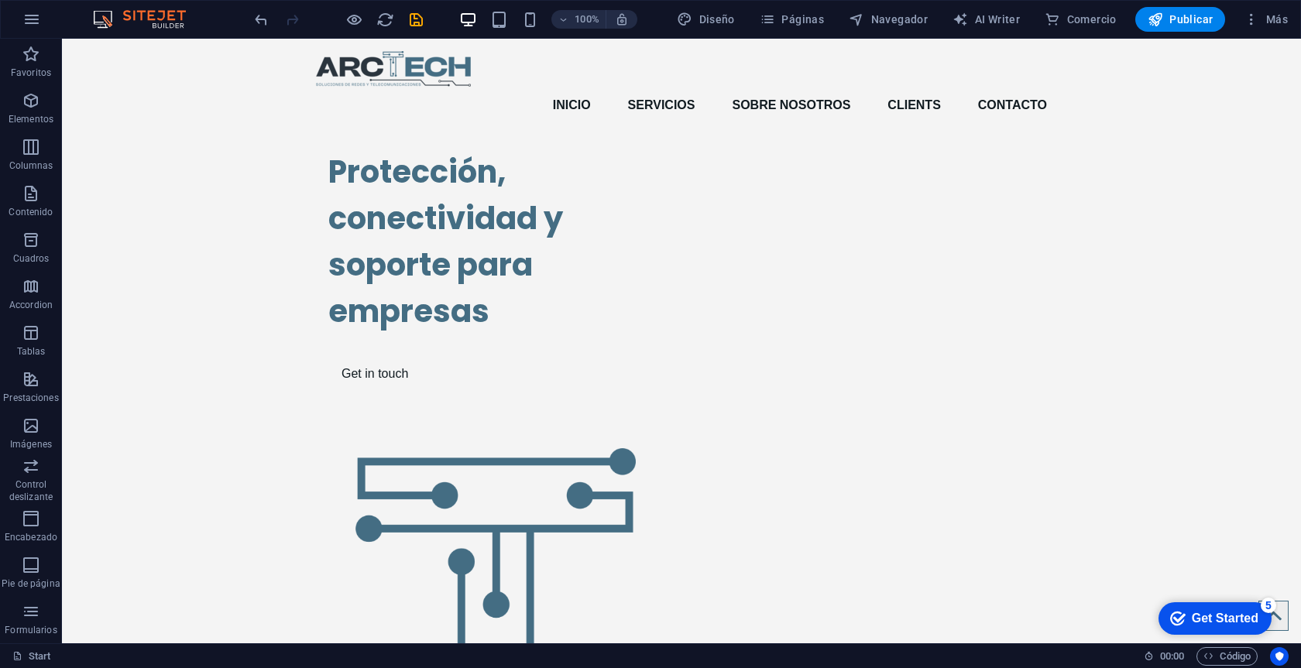
scroll to position [0, 0]
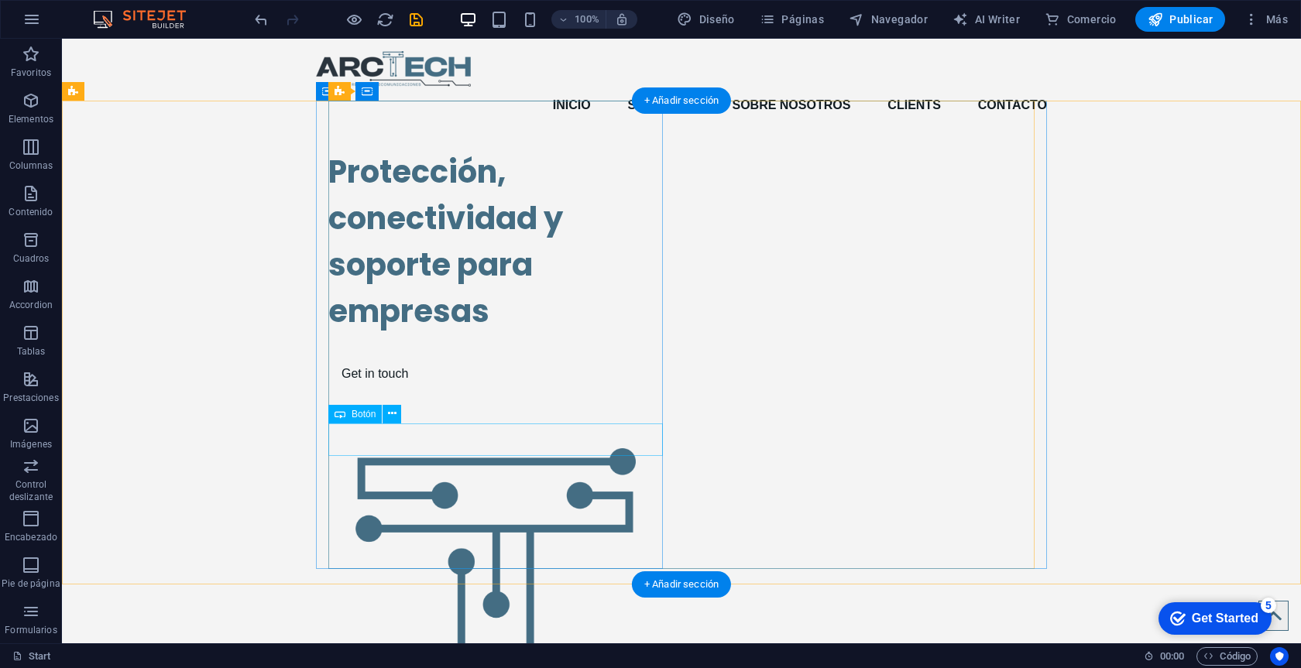
click at [413, 390] on div "Get in touch" at bounding box center [495, 374] width 334 height 33
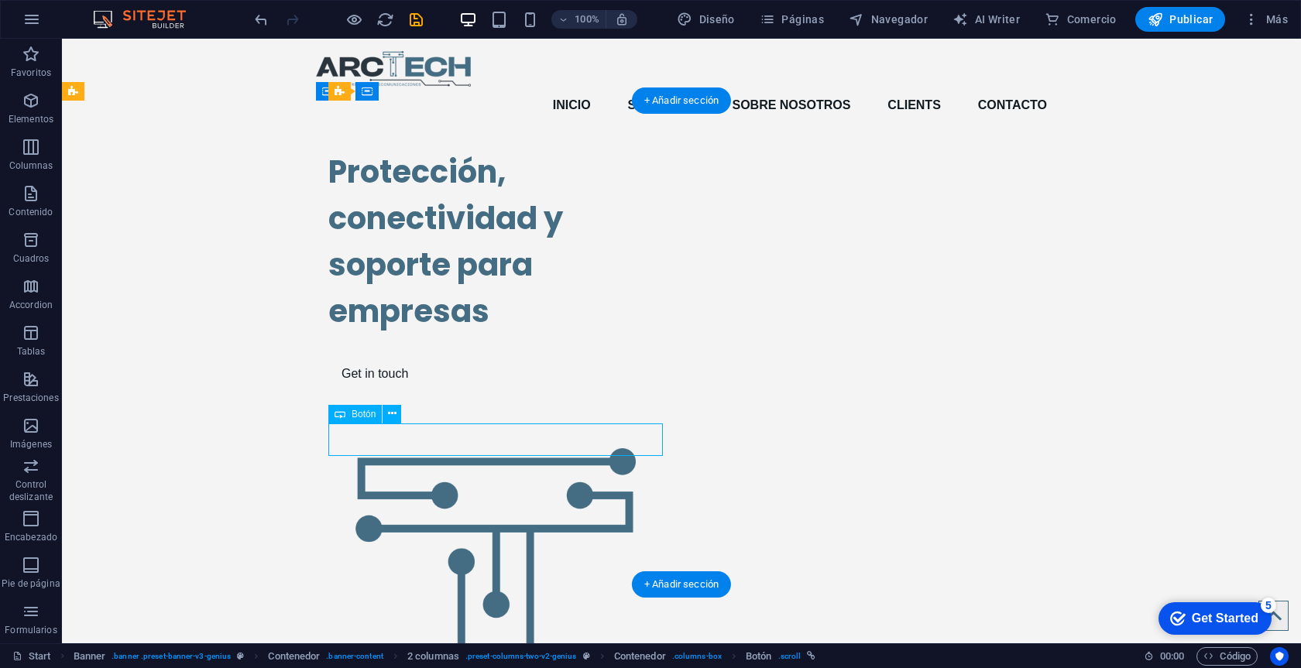
click at [413, 390] on div "Get in touch" at bounding box center [495, 374] width 334 height 33
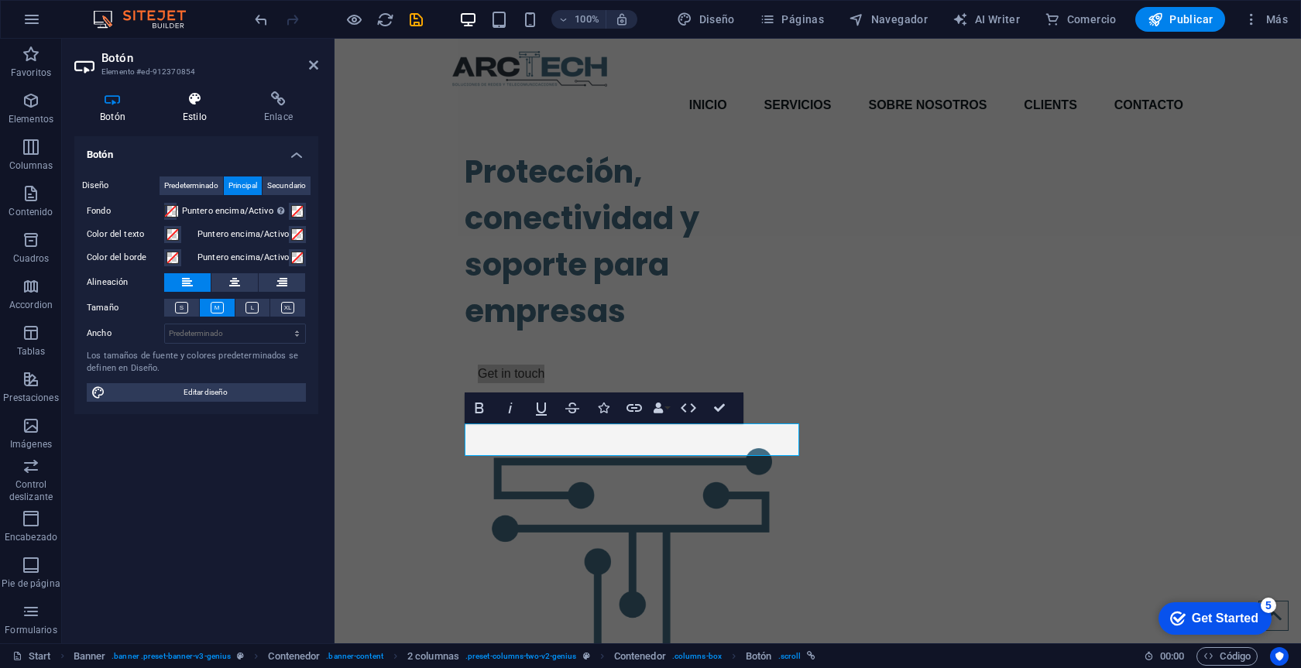
click at [185, 114] on h4 "Estilo" at bounding box center [197, 107] width 81 height 33
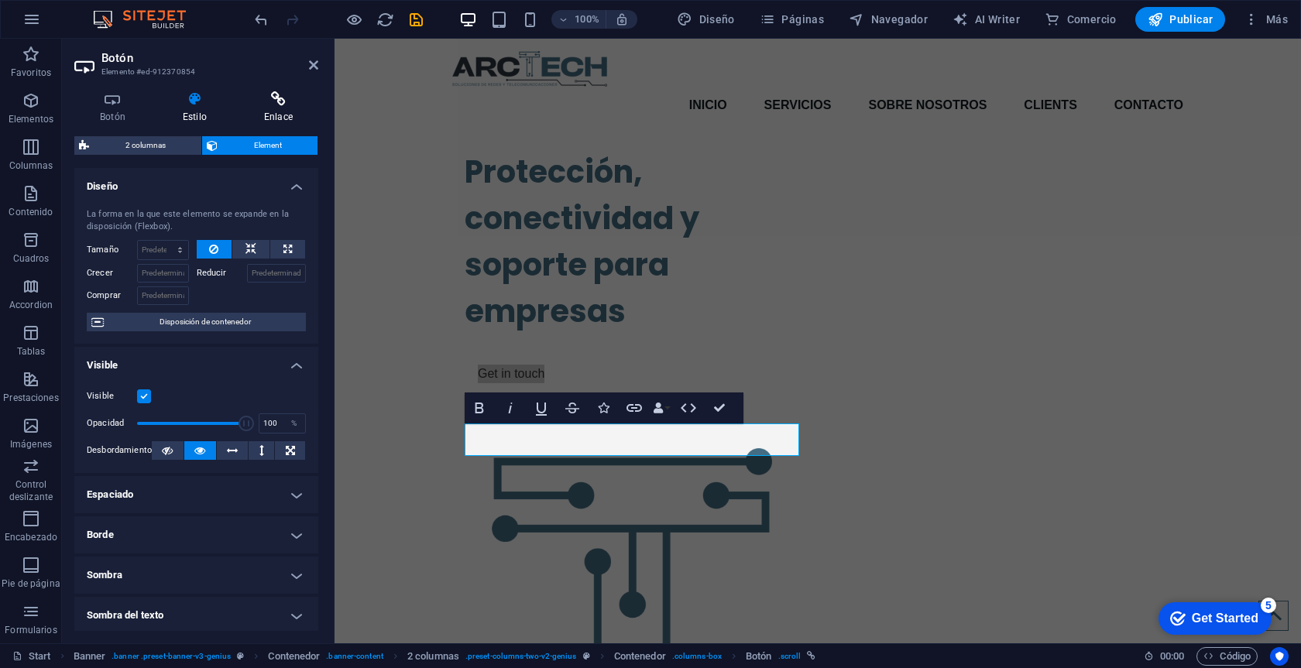
click at [275, 120] on h4 "Enlace" at bounding box center [278, 107] width 80 height 33
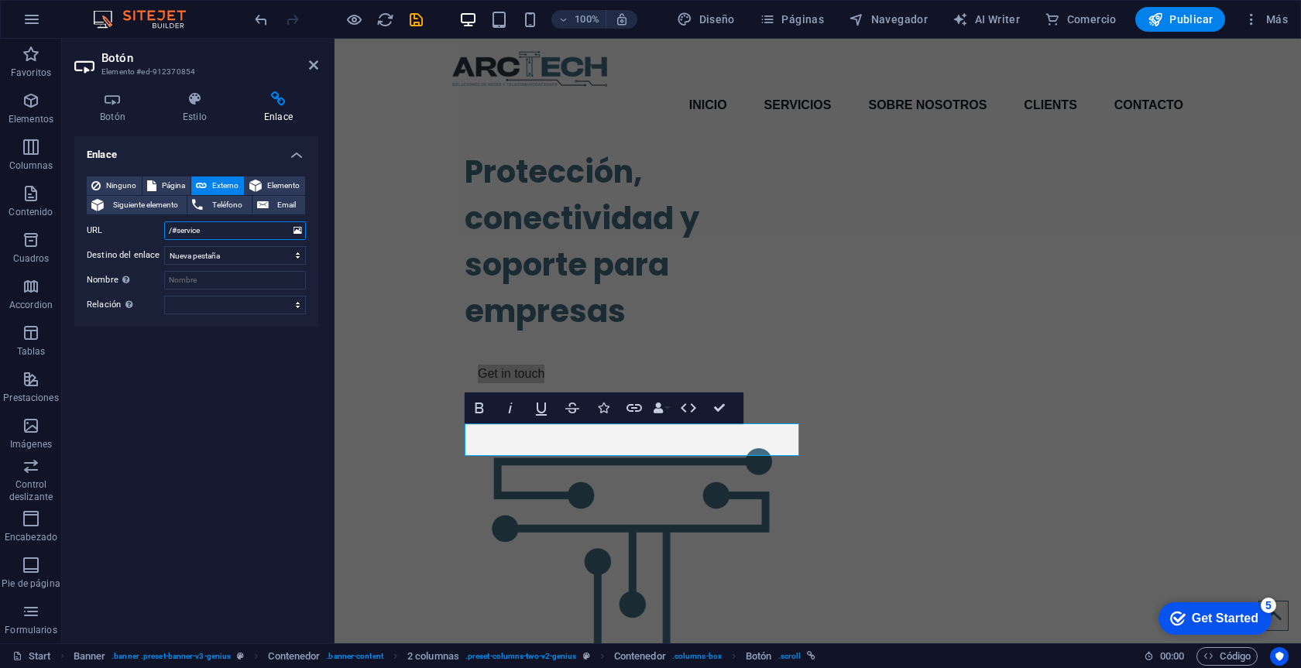
click at [266, 230] on input "/#service" at bounding box center [235, 230] width 142 height 19
click at [252, 352] on div "Enlace Ninguno Página Externo Elemento Siguiente elemento Teléfono Email Página…" at bounding box center [196, 383] width 244 height 495
click at [208, 103] on icon at bounding box center [194, 98] width 75 height 15
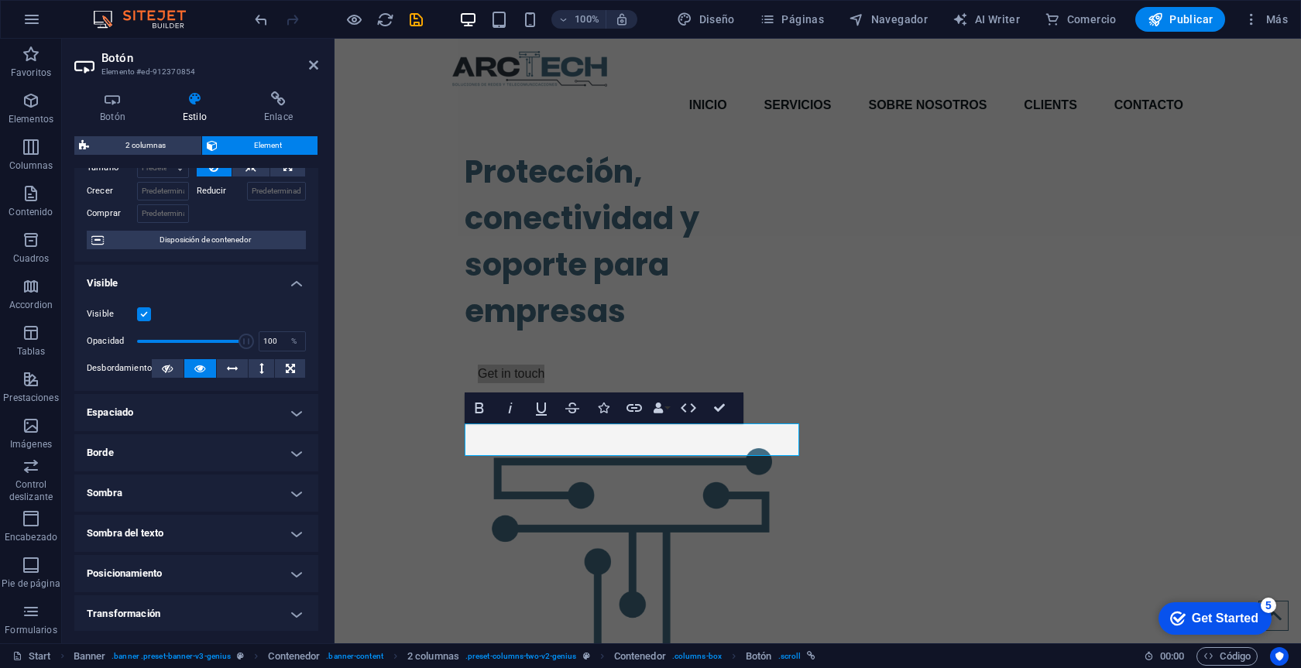
scroll to position [83, 0]
click at [227, 412] on h4 "Espaciado" at bounding box center [196, 411] width 244 height 37
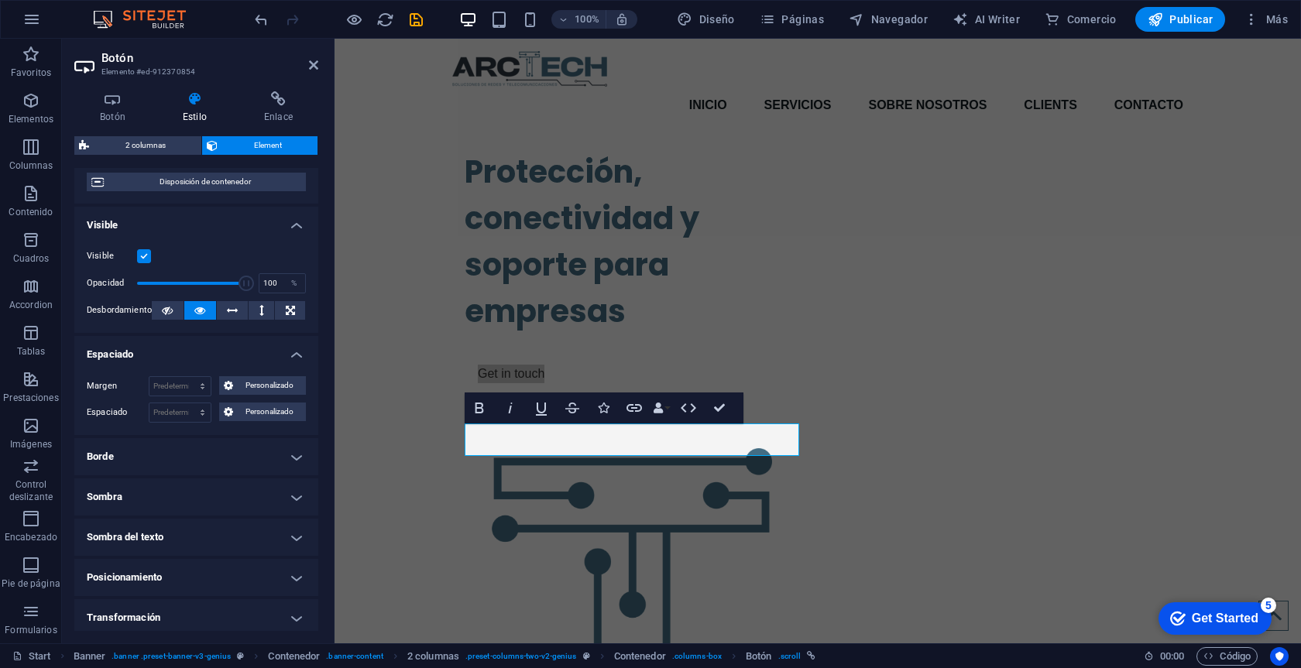
scroll to position [141, 0]
click at [263, 347] on h4 "Espaciado" at bounding box center [196, 349] width 244 height 28
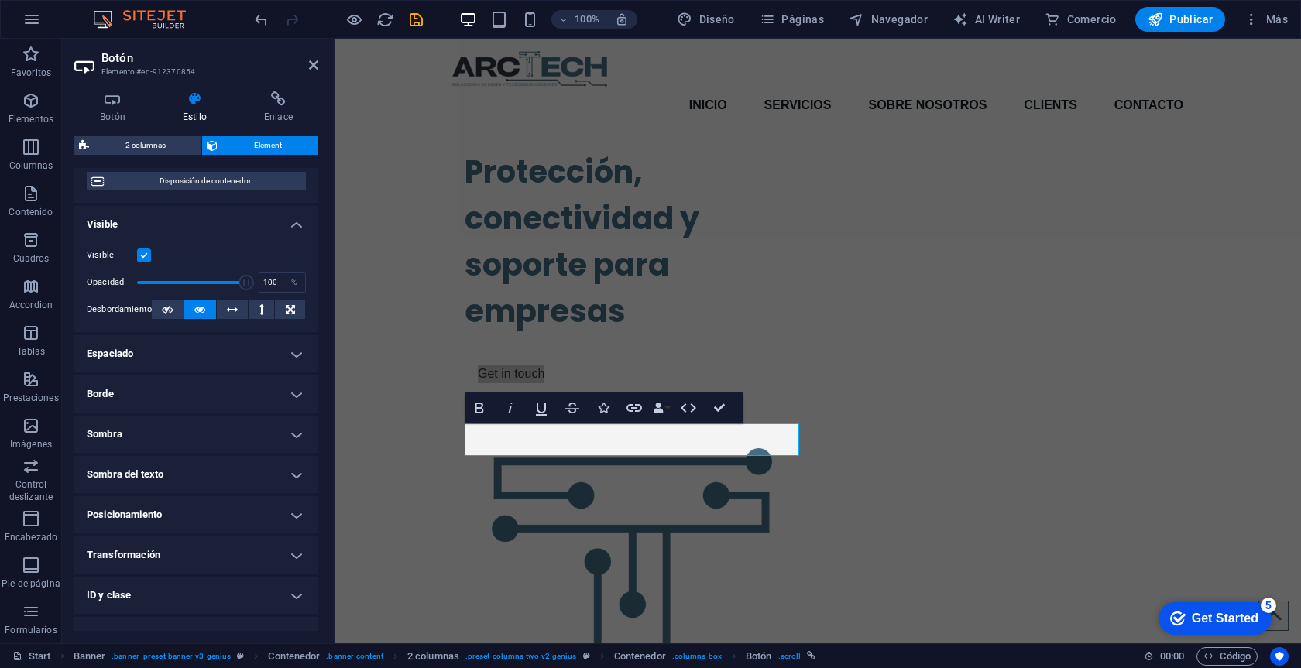
click at [254, 395] on h4 "Borde" at bounding box center [196, 394] width 244 height 37
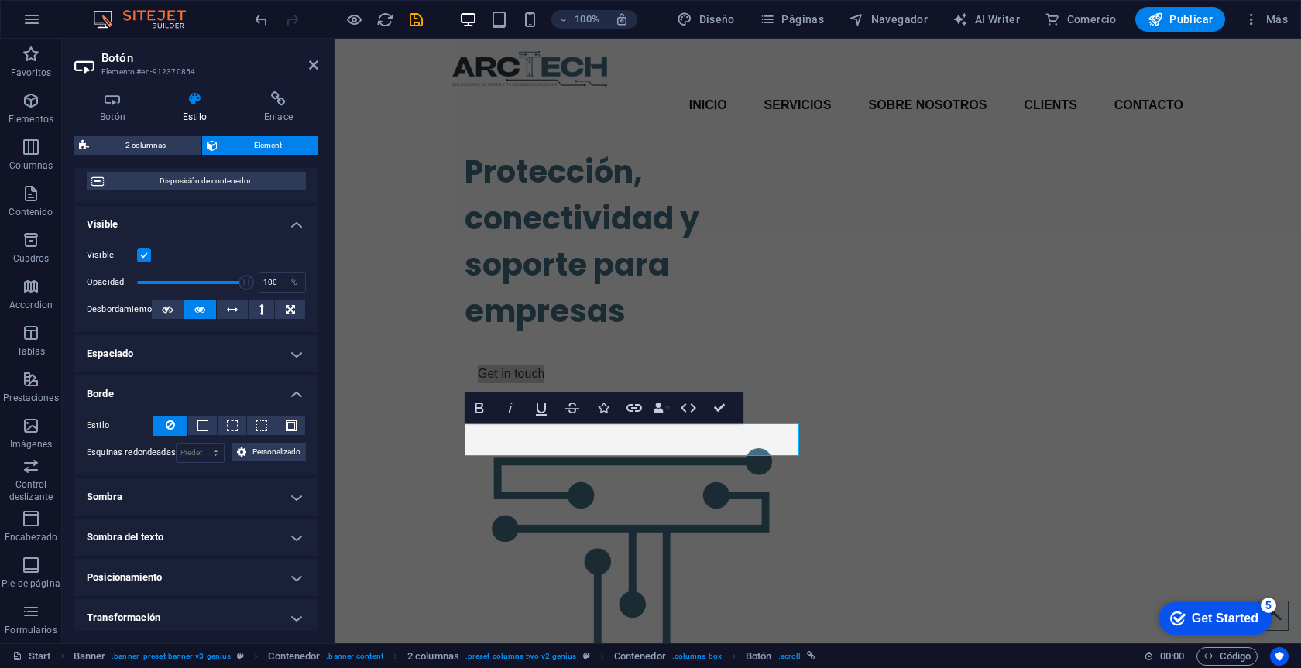
click at [254, 395] on h4 "Borde" at bounding box center [196, 390] width 244 height 28
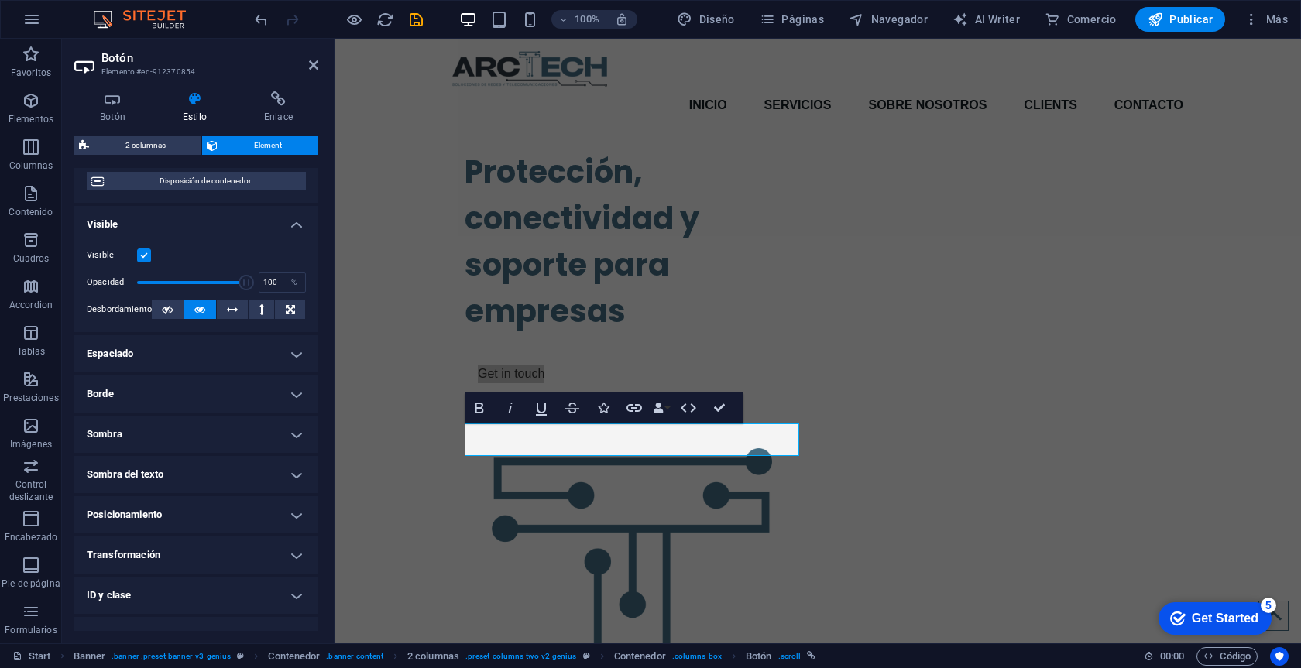
click at [225, 427] on h4 "Sombra" at bounding box center [196, 434] width 244 height 37
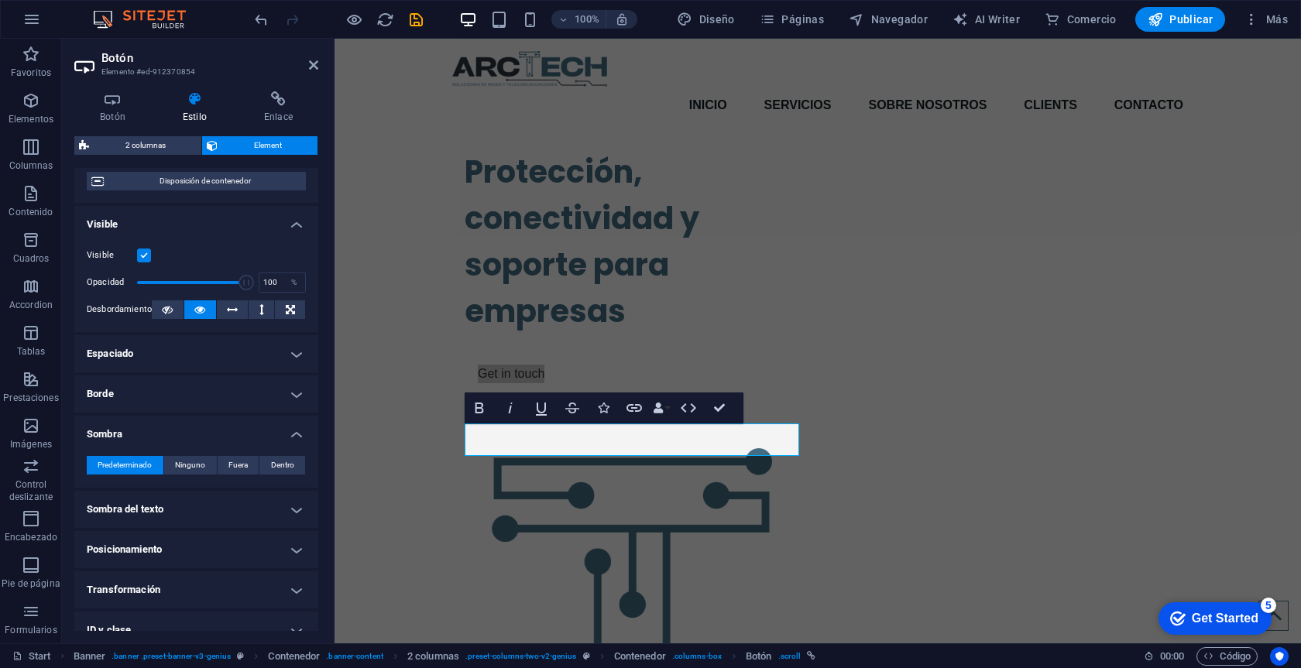
click at [211, 437] on h4 "Sombra" at bounding box center [196, 430] width 244 height 28
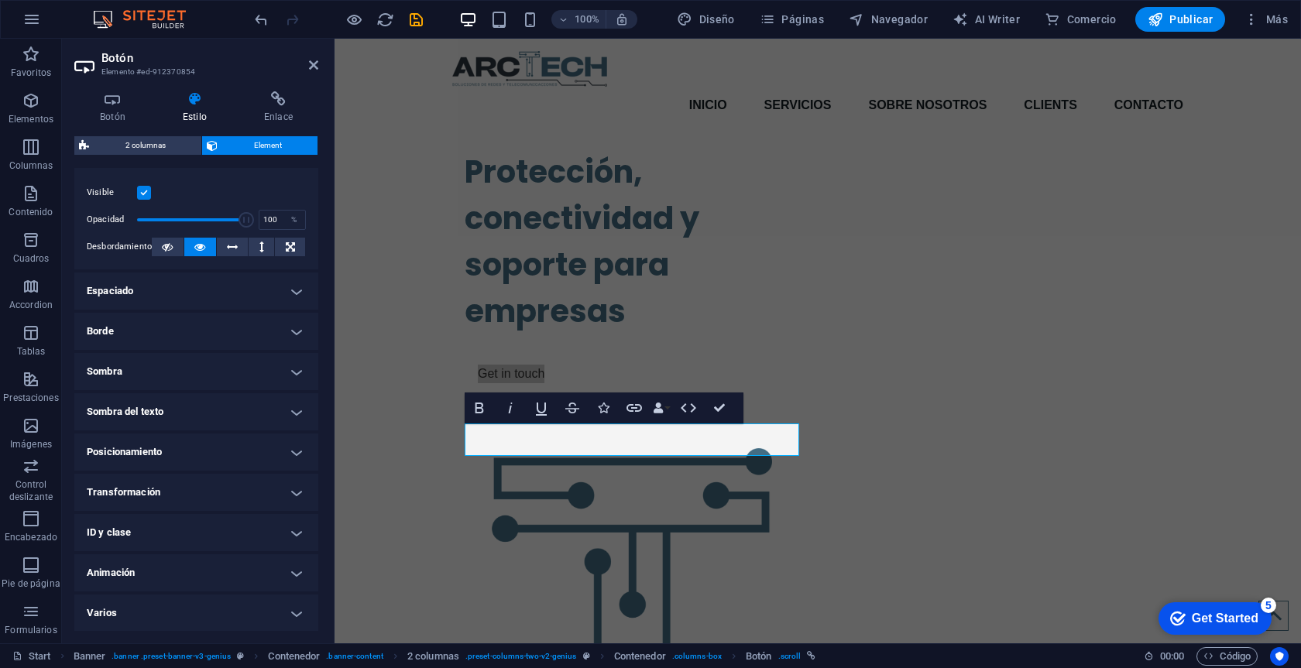
scroll to position [203, 0]
click at [33, 57] on icon "button" at bounding box center [31, 54] width 19 height 19
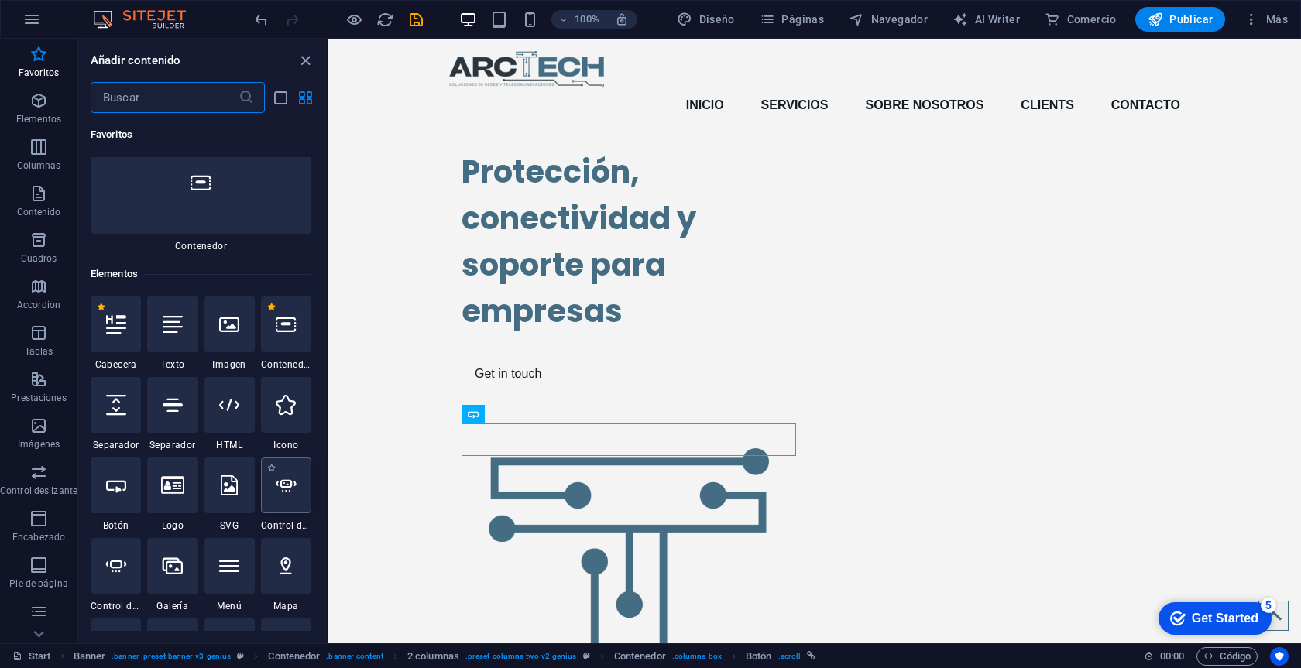
scroll to position [155, 0]
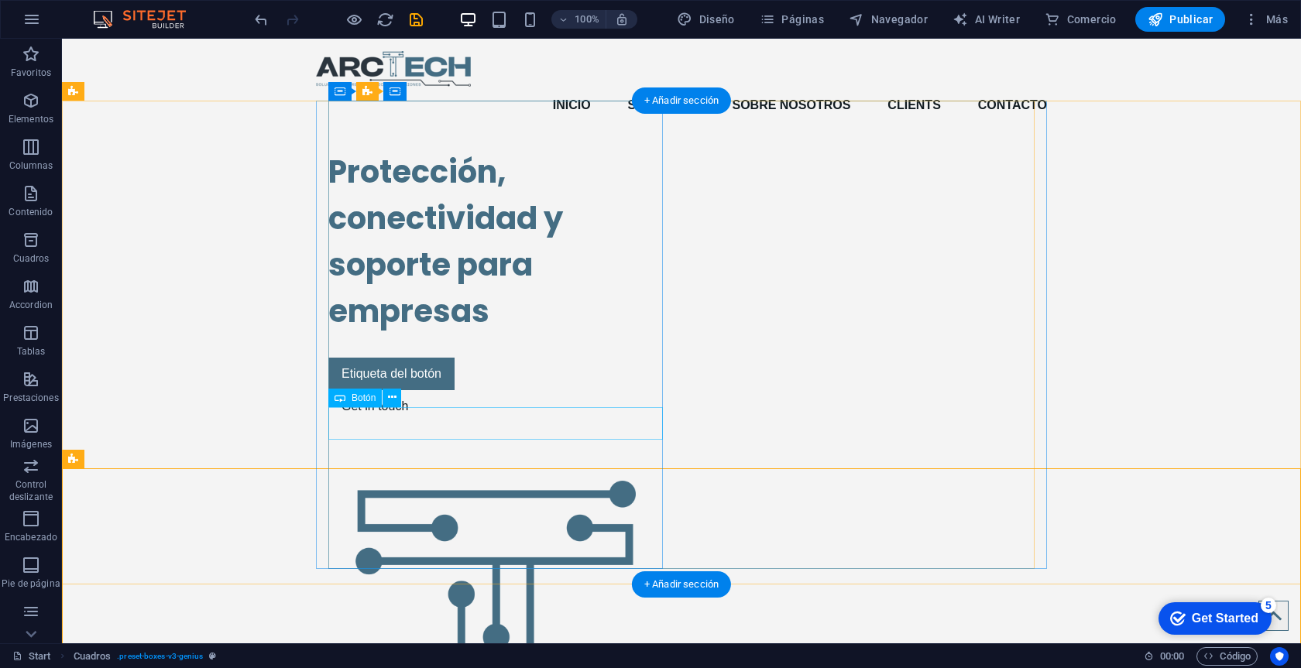
click at [468, 390] on div "Etiqueta del botón" at bounding box center [495, 374] width 334 height 33
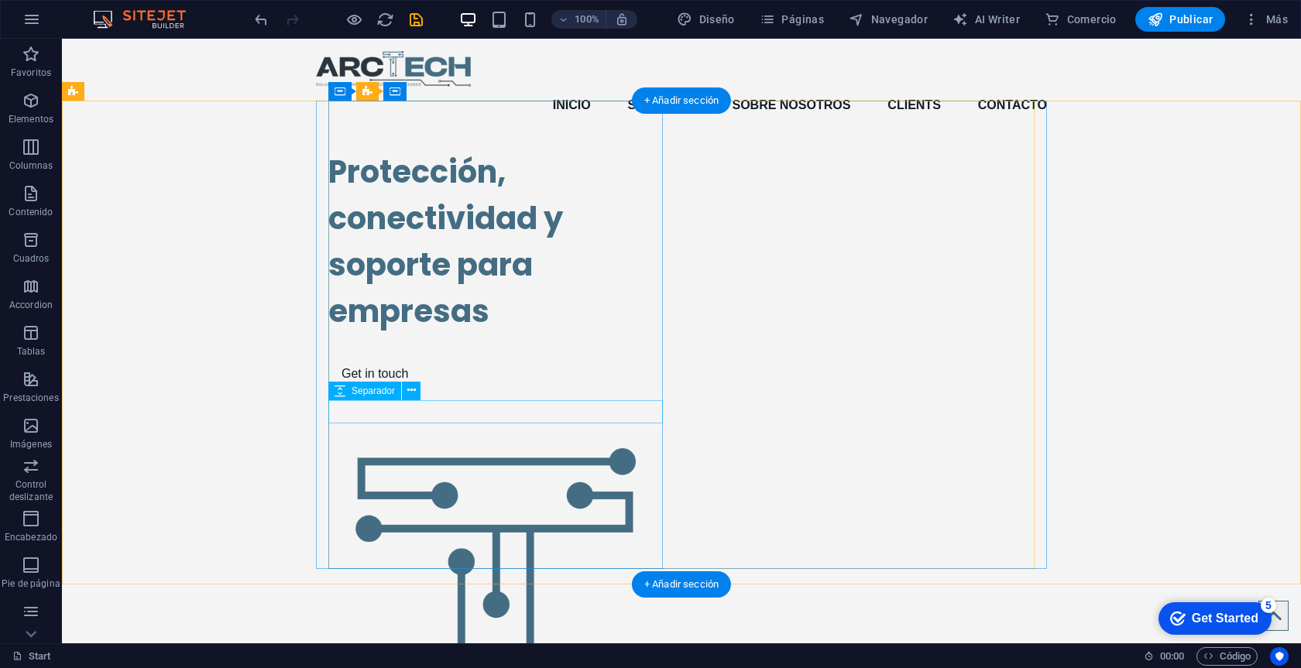
click at [407, 358] on div at bounding box center [495, 345] width 334 height 23
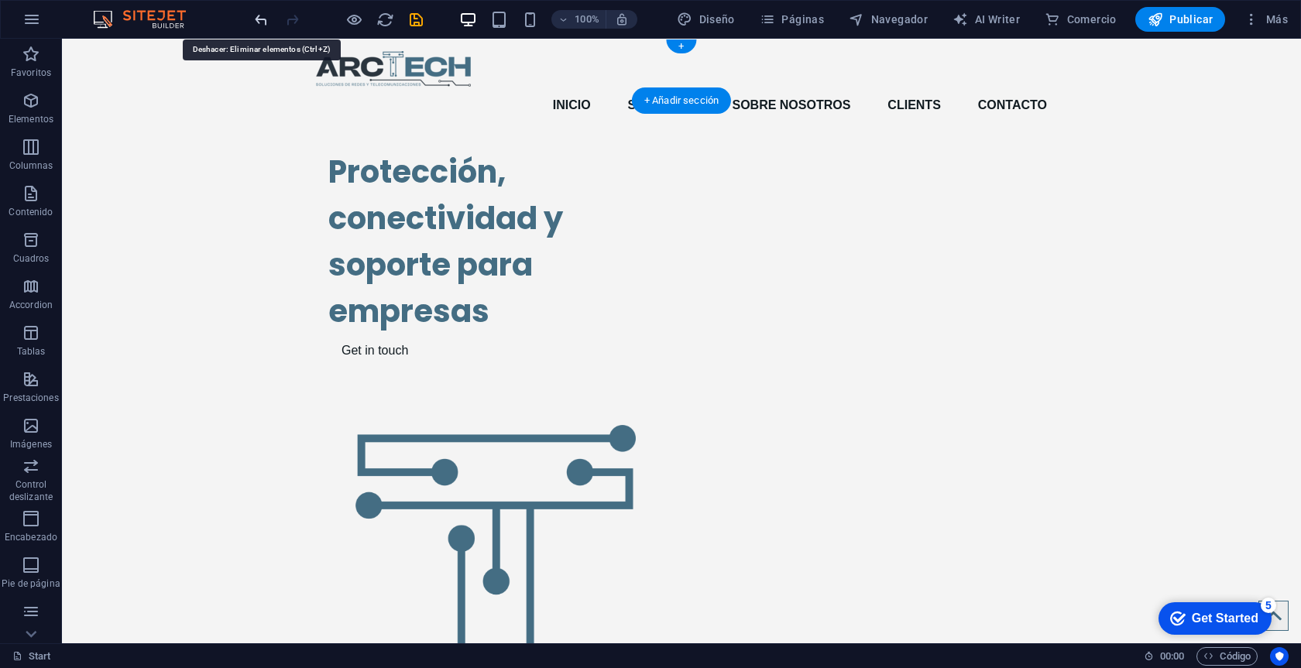
click at [260, 11] on icon "undo" at bounding box center [261, 20] width 18 height 18
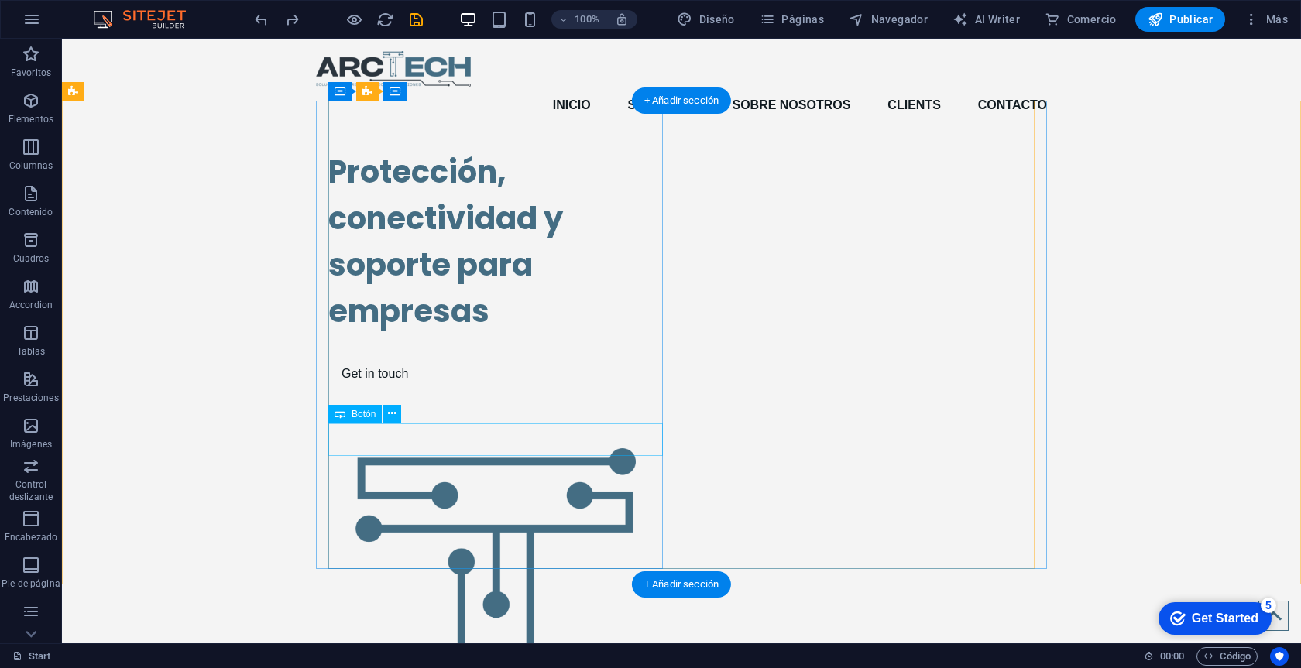
click at [446, 390] on div "Get in touch" at bounding box center [495, 374] width 334 height 33
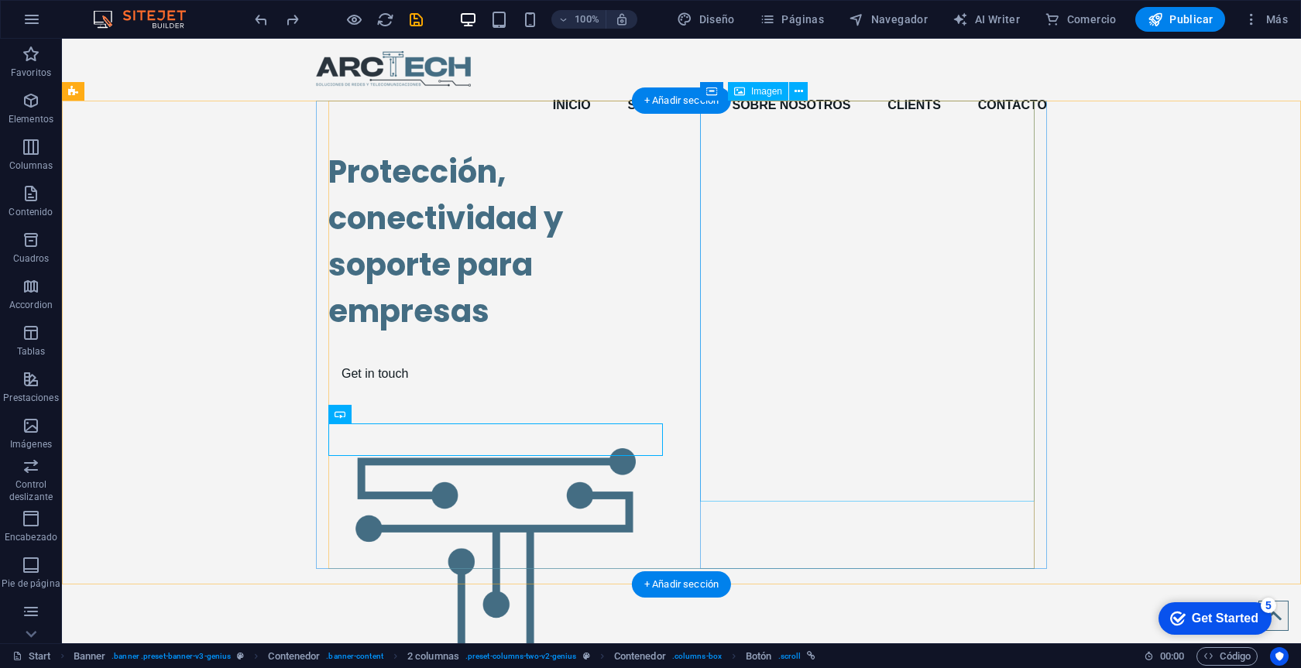
click at [1115, 377] on div "Protección, conectividad y soporte para empresas Get in touch" at bounding box center [681, 512] width 1239 height 753
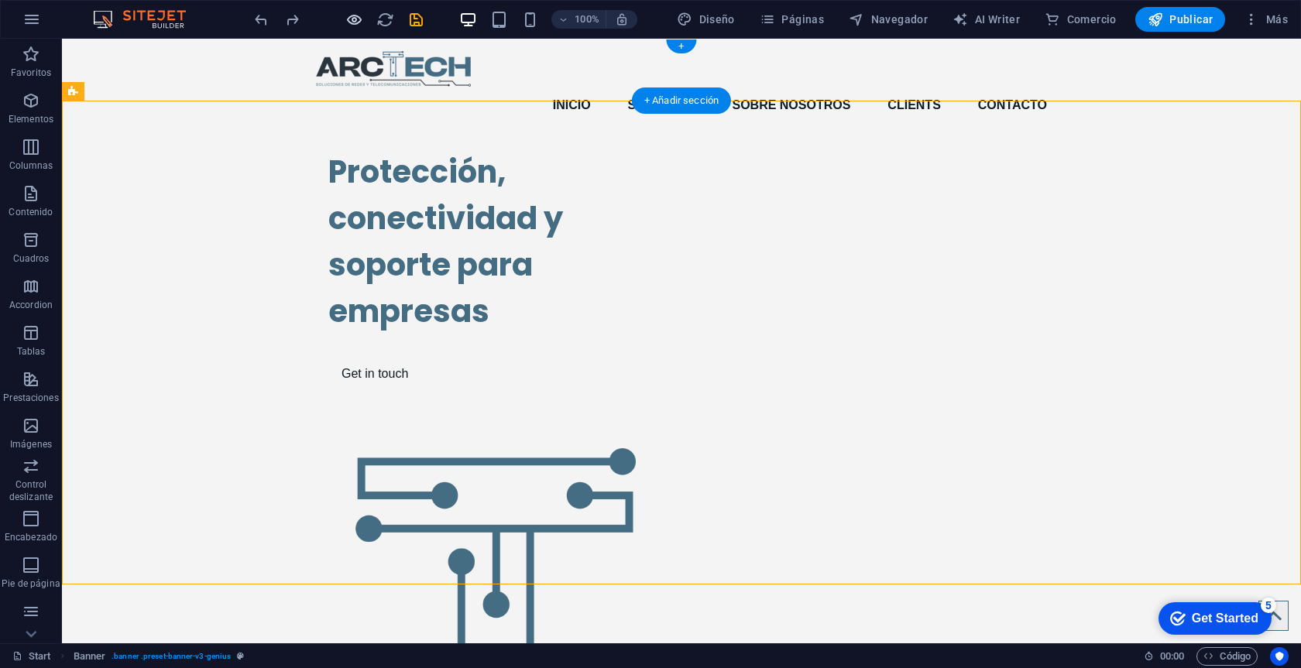
click at [359, 23] on icon "button" at bounding box center [354, 20] width 18 height 18
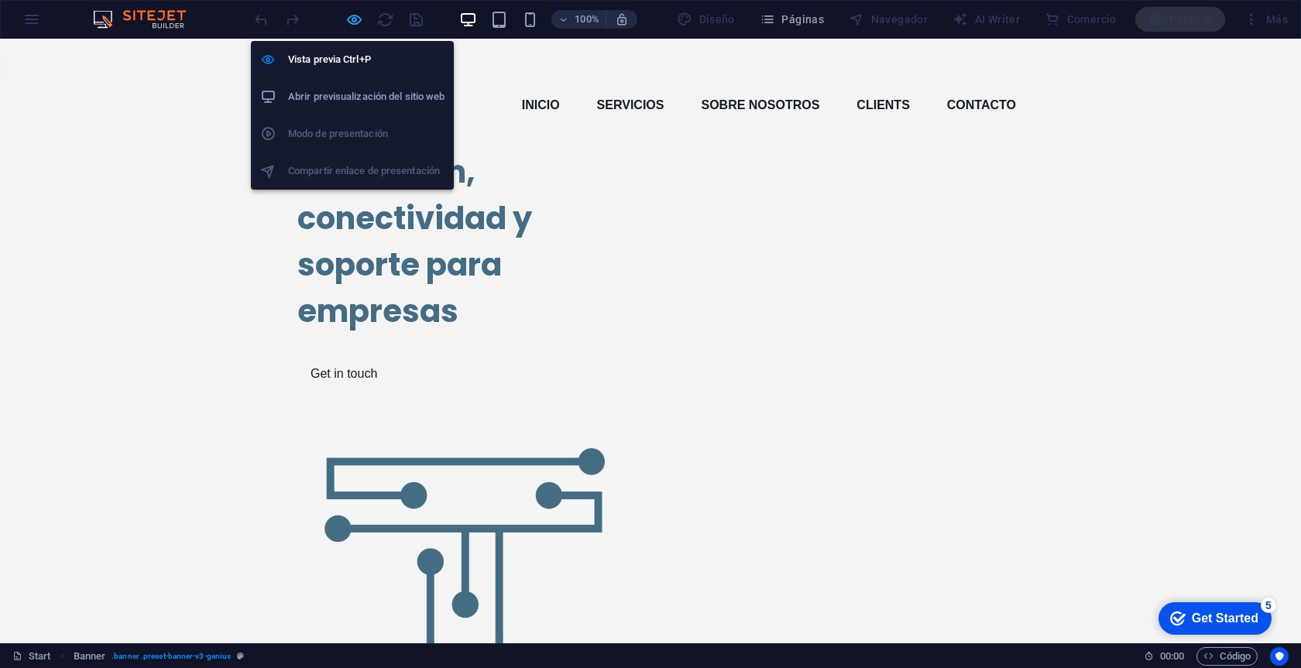
click at [347, 19] on icon "button" at bounding box center [354, 20] width 18 height 18
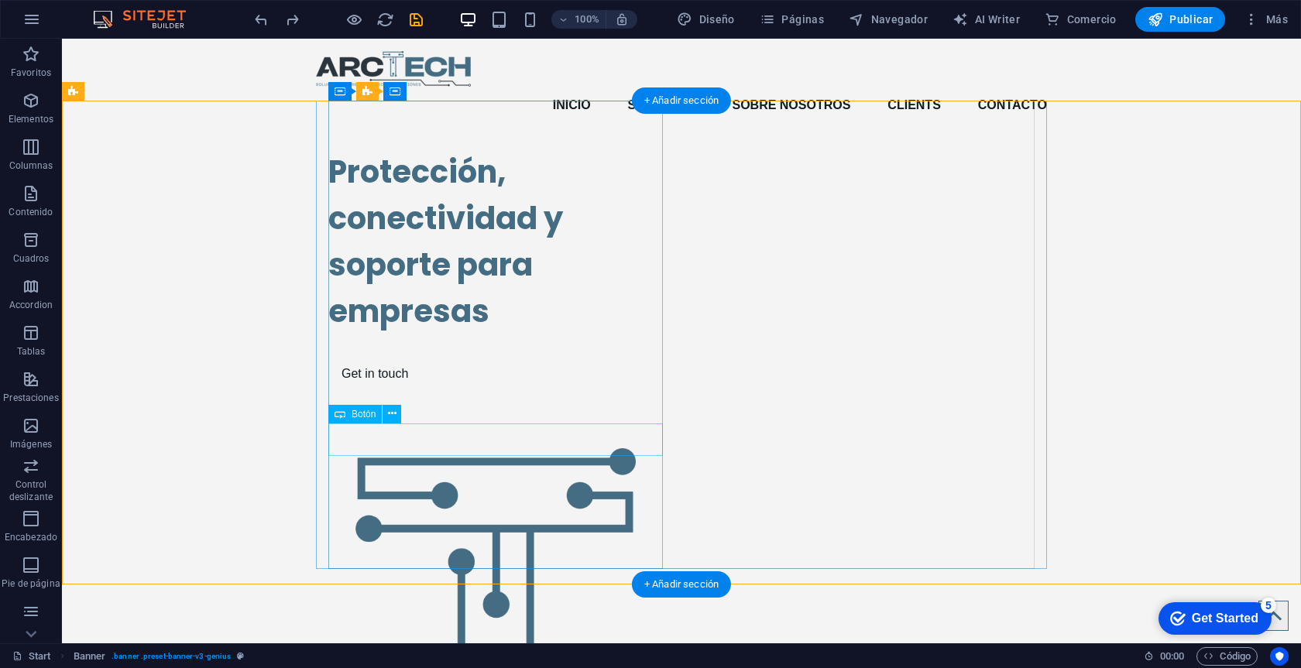
click at [410, 390] on div "Get in touch" at bounding box center [495, 374] width 334 height 33
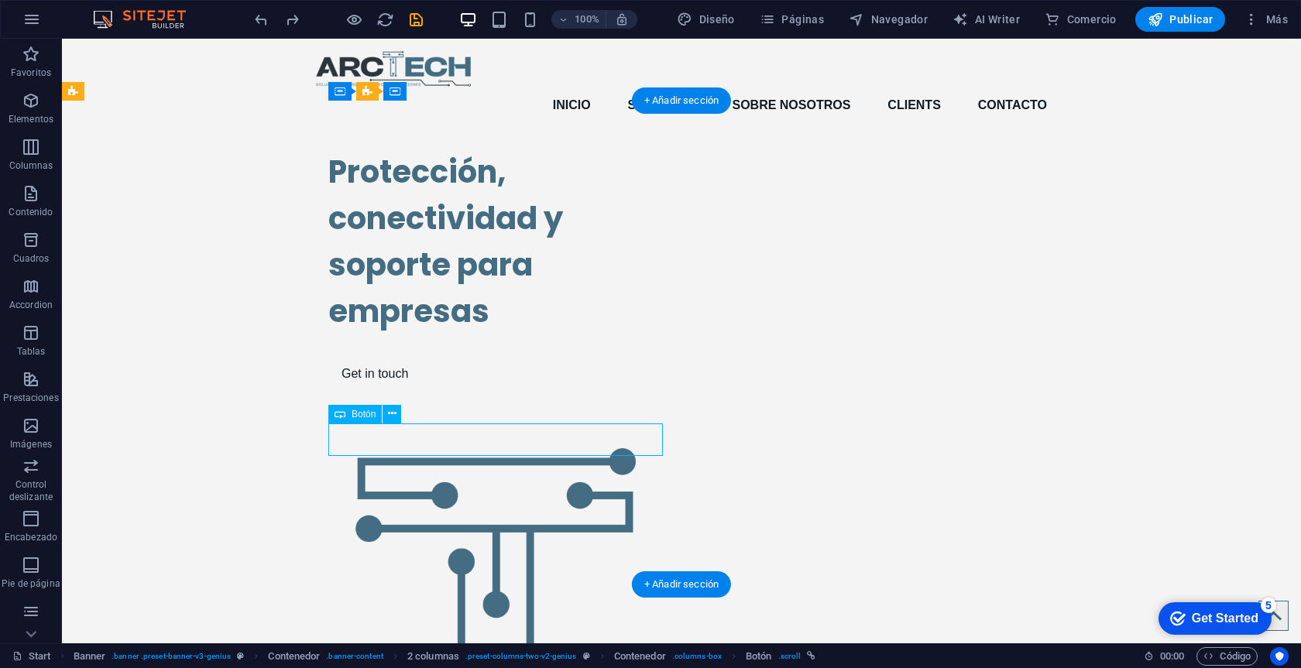
click at [418, 390] on div "Get in touch" at bounding box center [495, 374] width 334 height 33
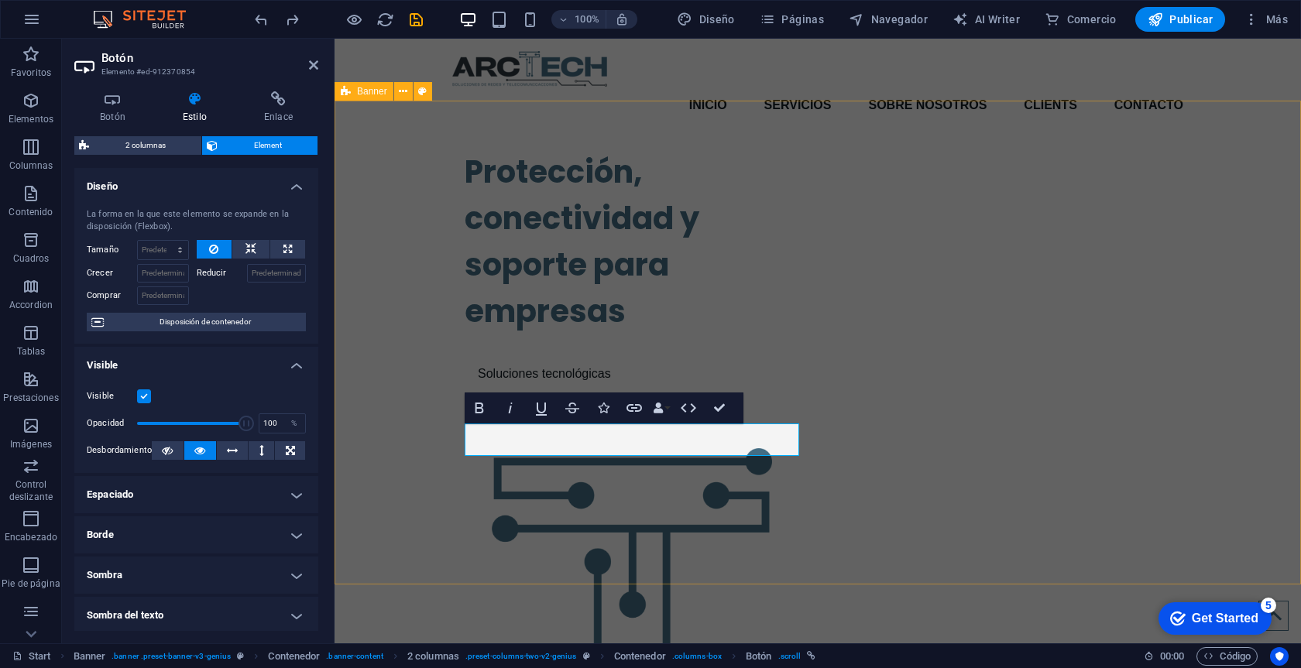
click at [430, 417] on div "Protección, conectividad y soporte para empresas Soluciones tecnológicas" at bounding box center [817, 512] width 966 height 753
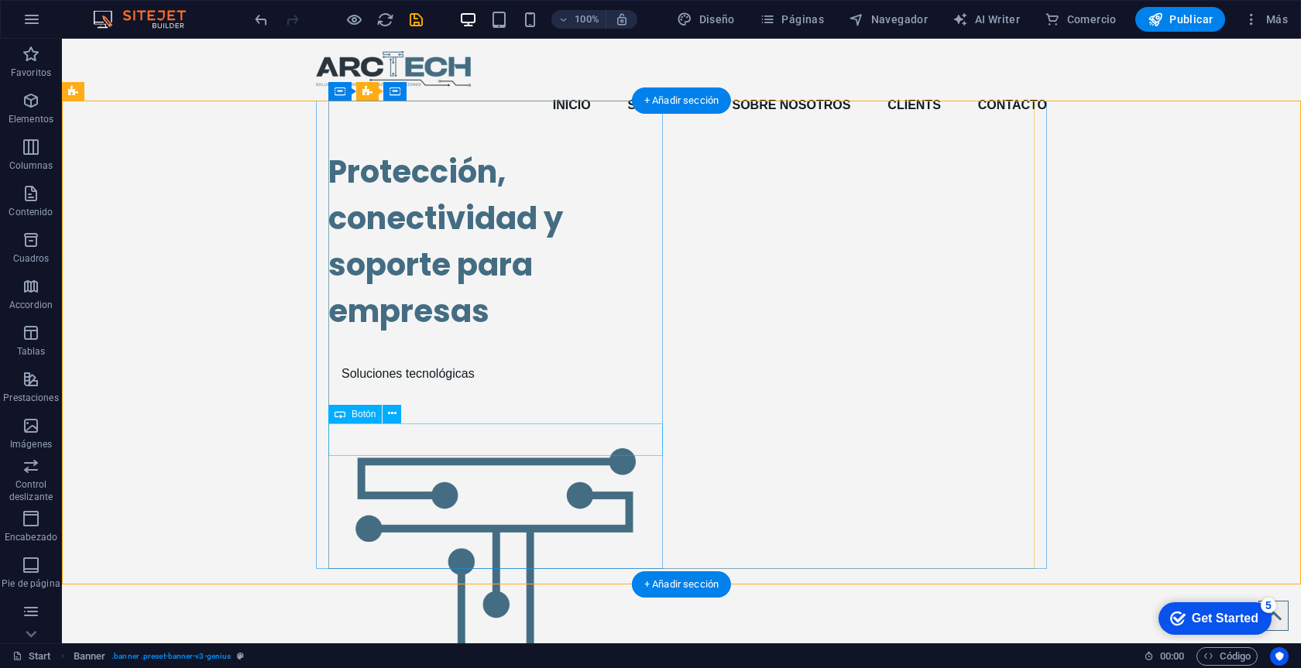
click at [485, 390] on div "Soluciones tecnológicas" at bounding box center [495, 374] width 334 height 33
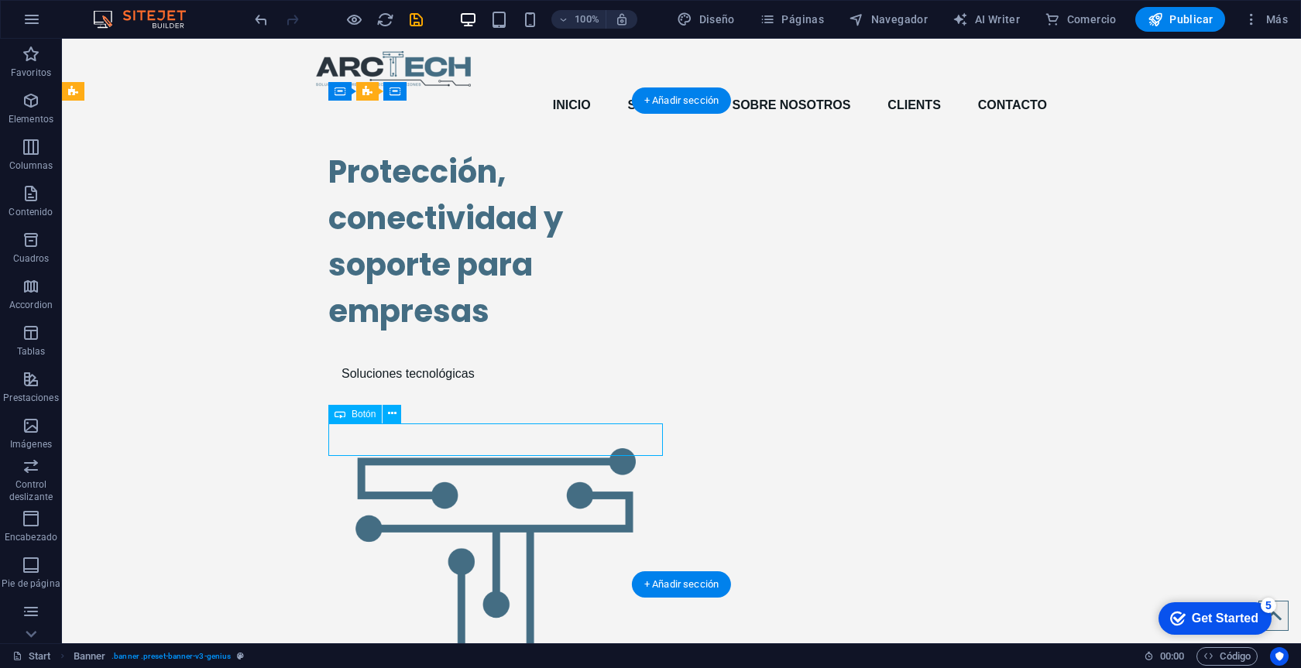
click at [485, 390] on div "Soluciones tecnológicas" at bounding box center [495, 374] width 334 height 33
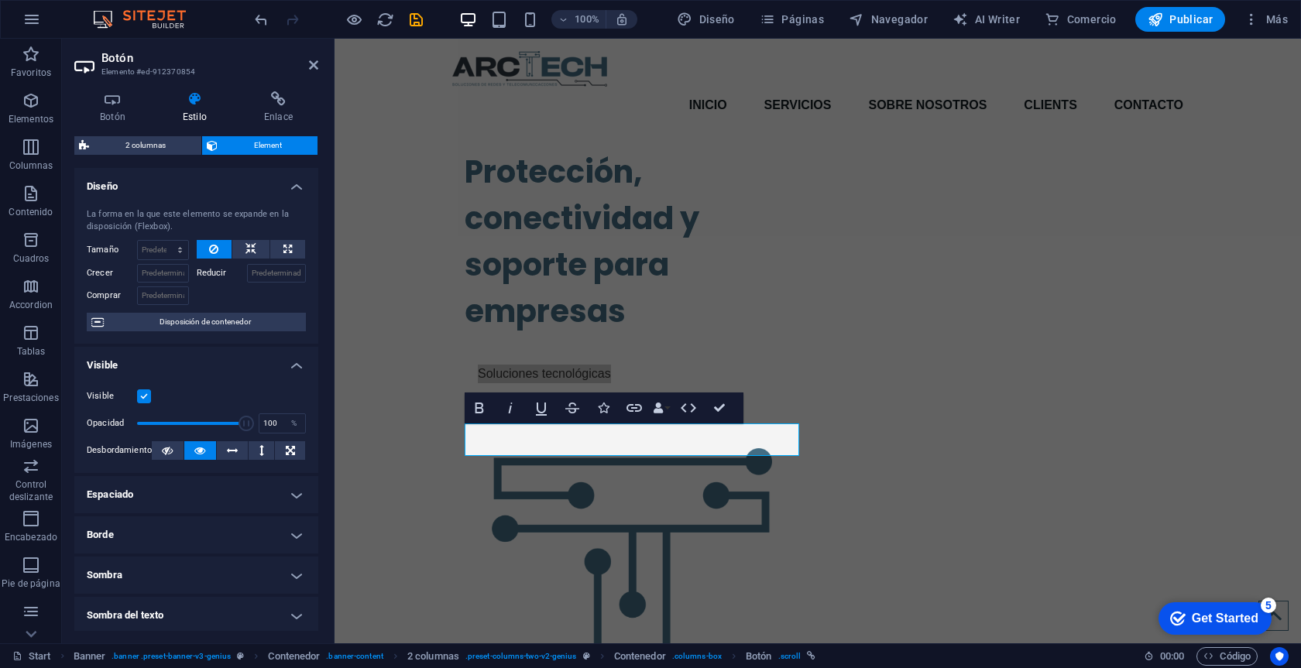
click at [225, 499] on h4 "Espaciado" at bounding box center [196, 494] width 244 height 37
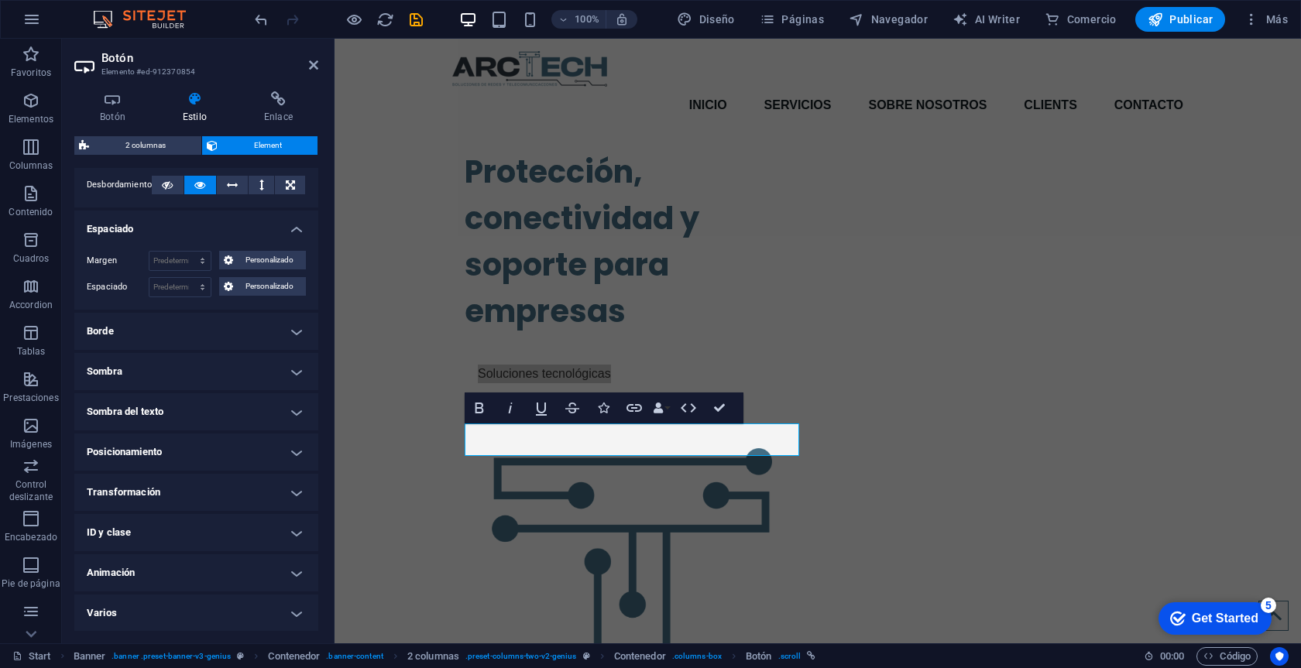
scroll to position [265, 0]
click at [269, 331] on h4 "Borde" at bounding box center [196, 332] width 244 height 37
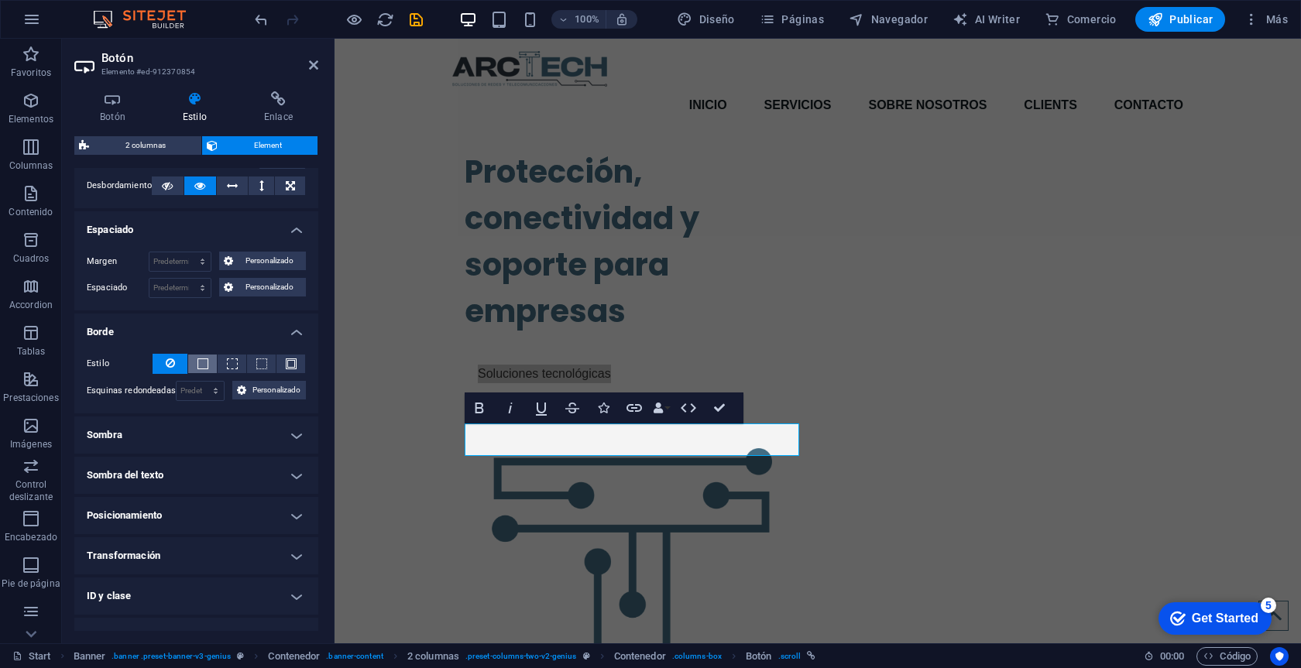
click at [201, 360] on span at bounding box center [202, 363] width 11 height 11
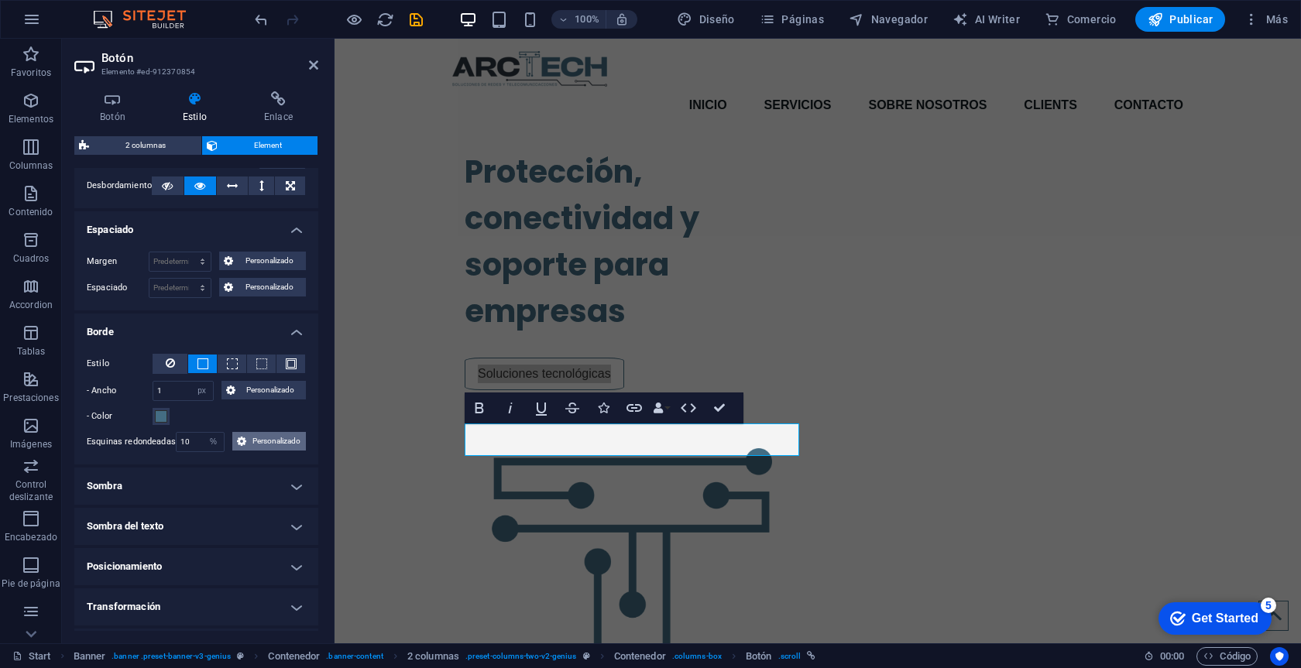
click at [247, 444] on button "Personalizado" at bounding box center [269, 441] width 74 height 19
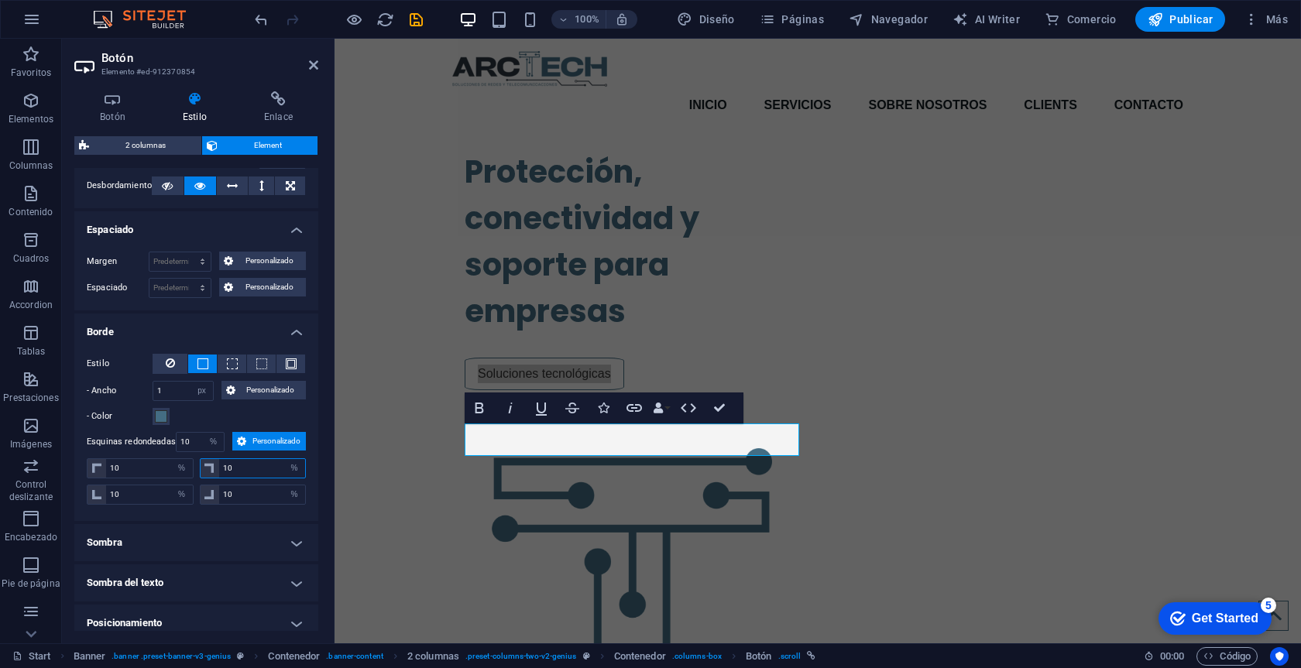
drag, startPoint x: 244, startPoint y: 469, endPoint x: 212, endPoint y: 469, distance: 31.7
click at [214, 469] on div "10 px rem % vh vw" at bounding box center [253, 468] width 107 height 20
click at [138, 468] on input "10" at bounding box center [149, 468] width 87 height 19
click at [149, 496] on input "10" at bounding box center [149, 494] width 87 height 19
click at [276, 514] on div "Estilo - Ancho 1 automático px rem % vh vw Personalizado Personalizado 1 automá…" at bounding box center [196, 431] width 244 height 180
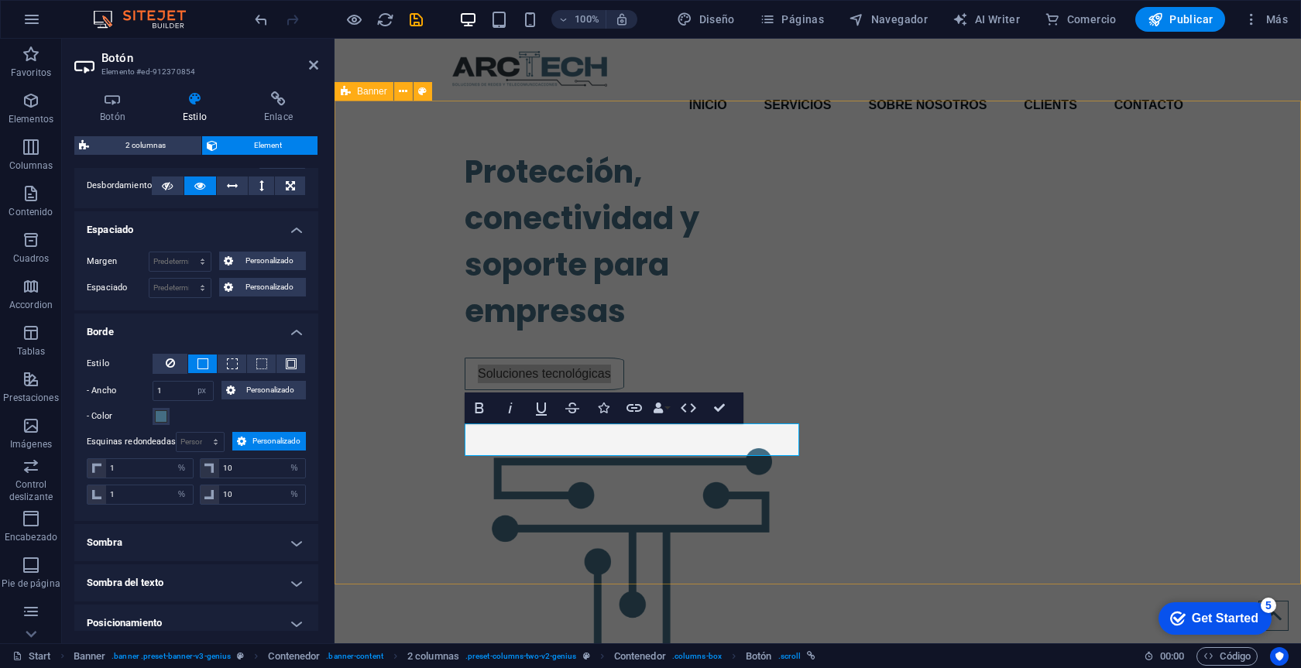
click at [420, 446] on div "Protección, conectividad y soporte para empresas Soluciones tecnológicas" at bounding box center [817, 512] width 966 height 753
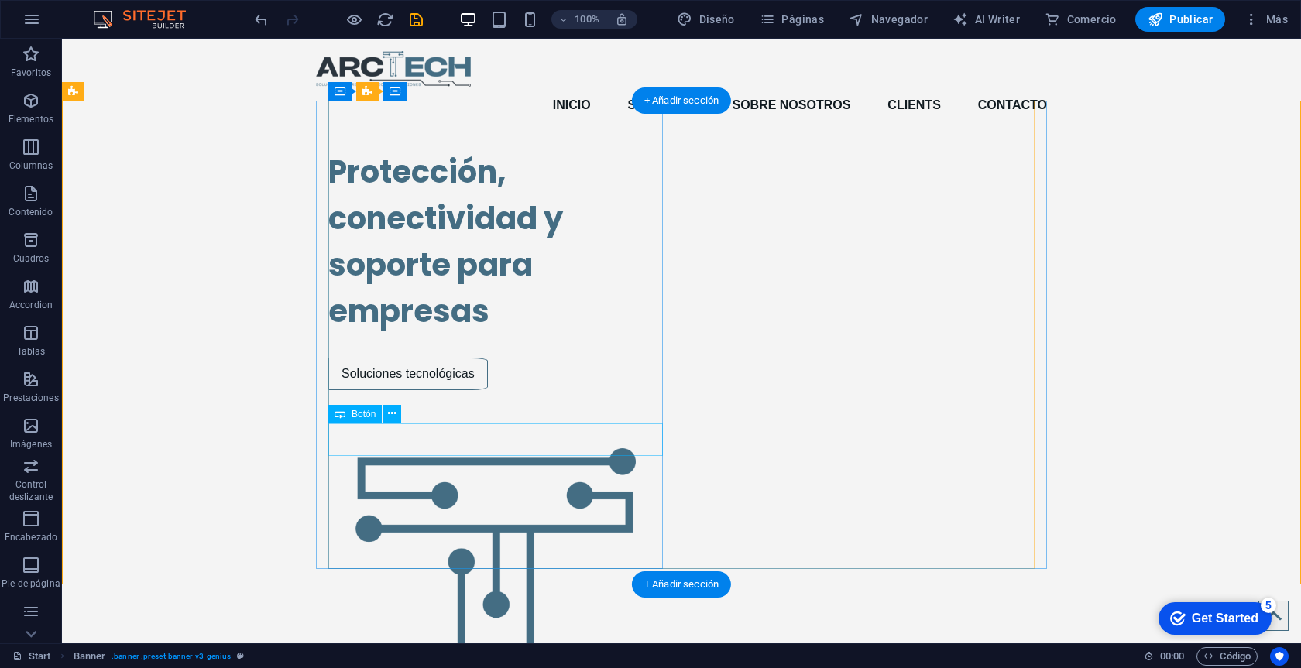
click at [468, 390] on div "Soluciones tecnológicas" at bounding box center [495, 374] width 334 height 33
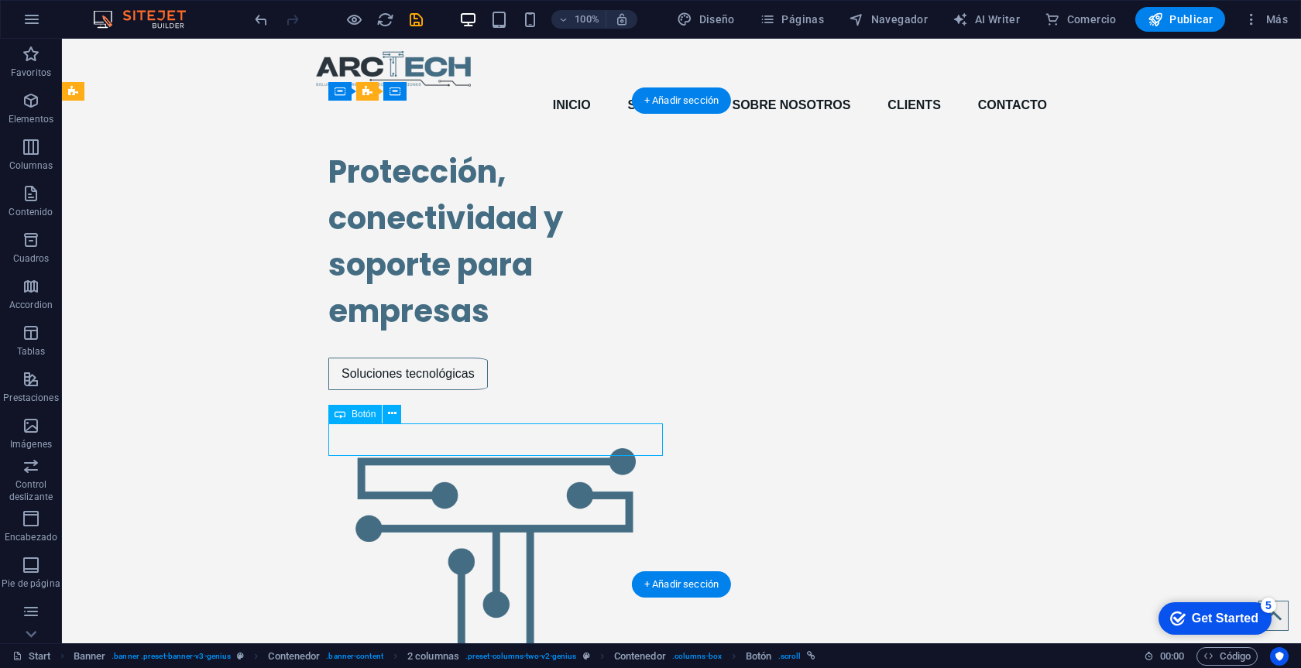
click at [468, 390] on div "Soluciones tecnológicas" at bounding box center [495, 374] width 334 height 33
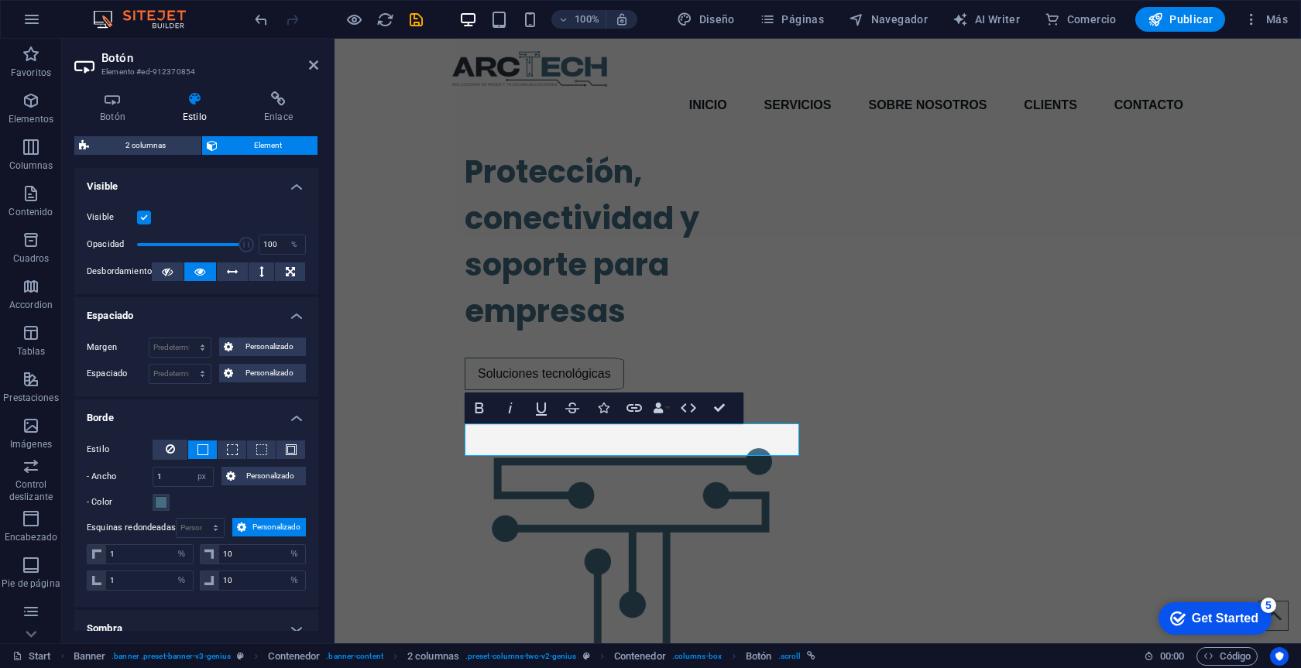
scroll to position [180, 0]
click at [165, 547] on input "1" at bounding box center [149, 553] width 87 height 19
click at [152, 548] on input "30" at bounding box center [149, 553] width 87 height 19
click at [227, 555] on input "10" at bounding box center [262, 553] width 87 height 19
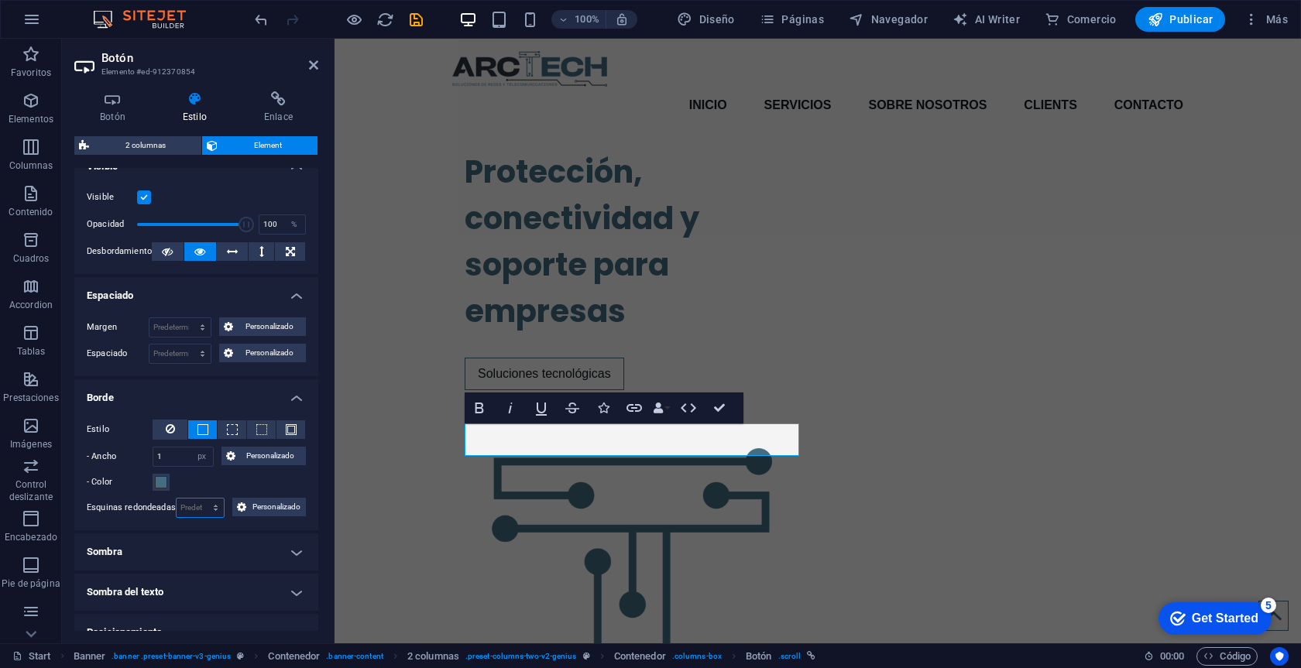
scroll to position [201, 0]
click at [238, 425] on button at bounding box center [232, 427] width 29 height 19
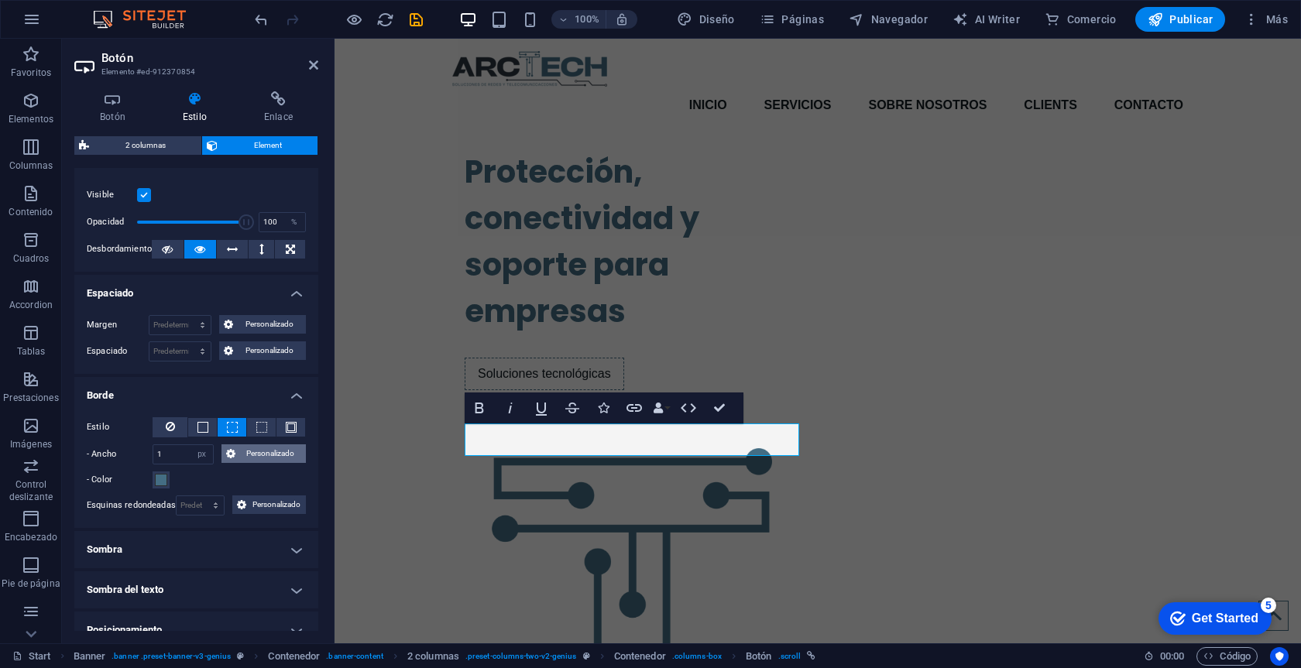
click at [229, 453] on icon at bounding box center [230, 453] width 9 height 19
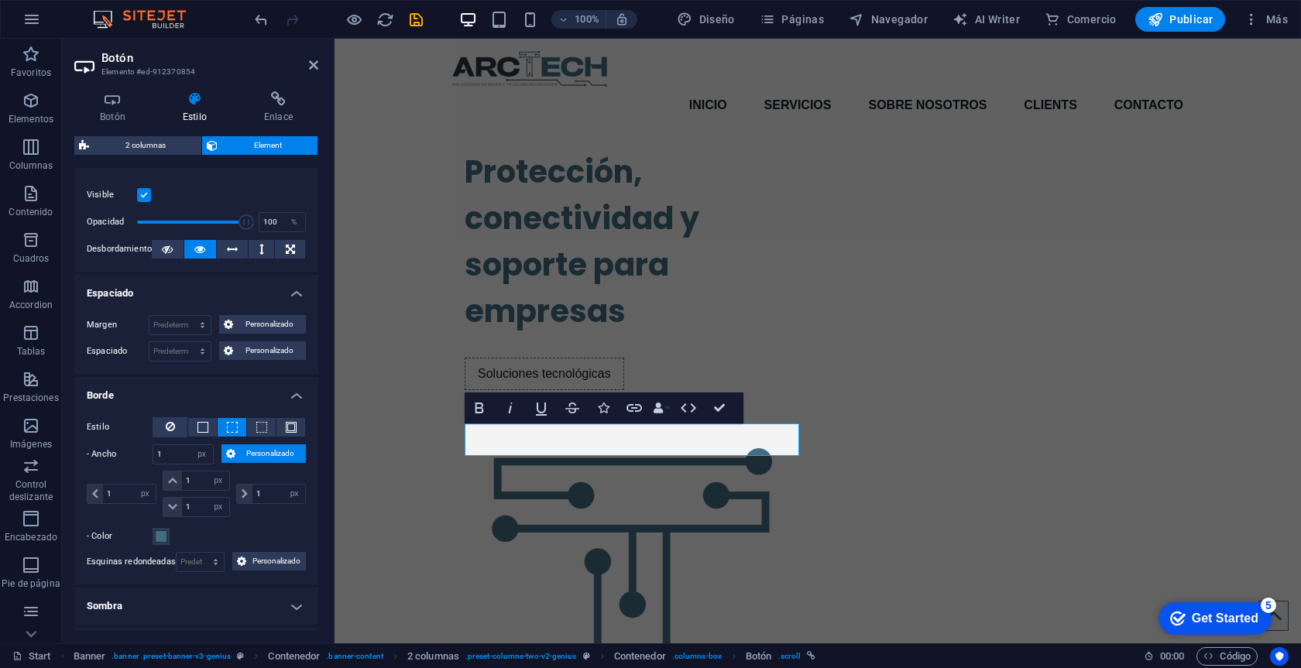
click at [229, 453] on icon at bounding box center [230, 453] width 9 height 19
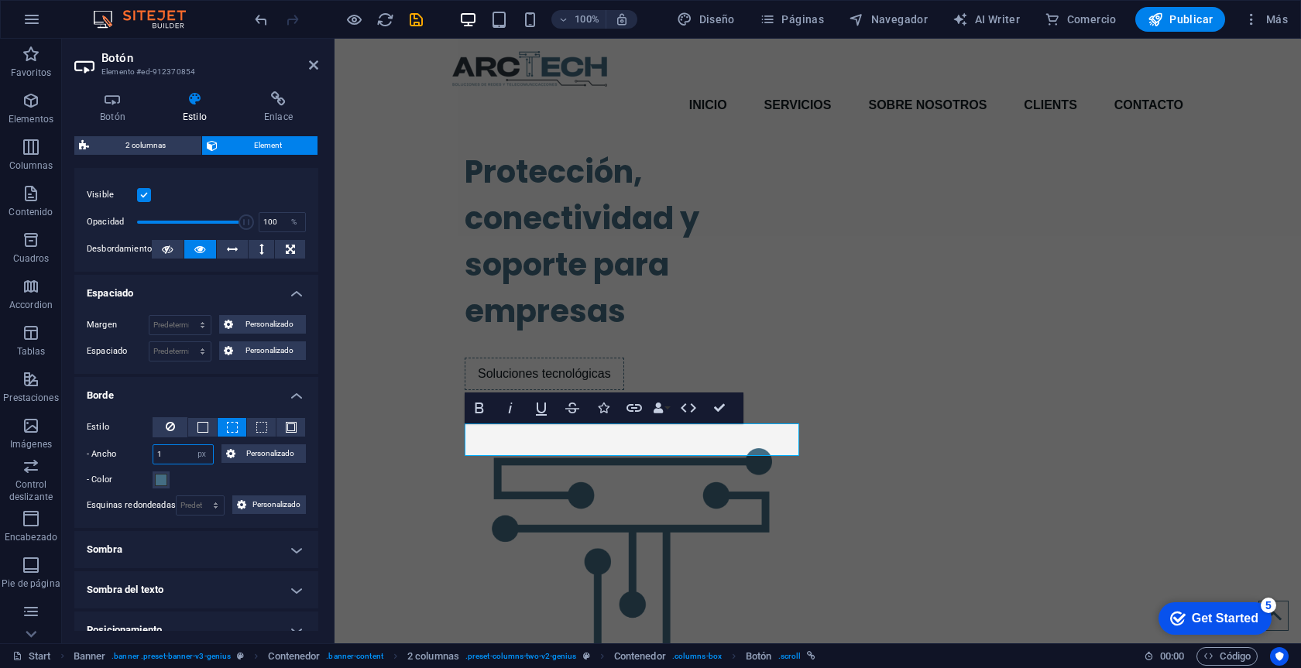
click at [181, 451] on input "1" at bounding box center [183, 454] width 60 height 19
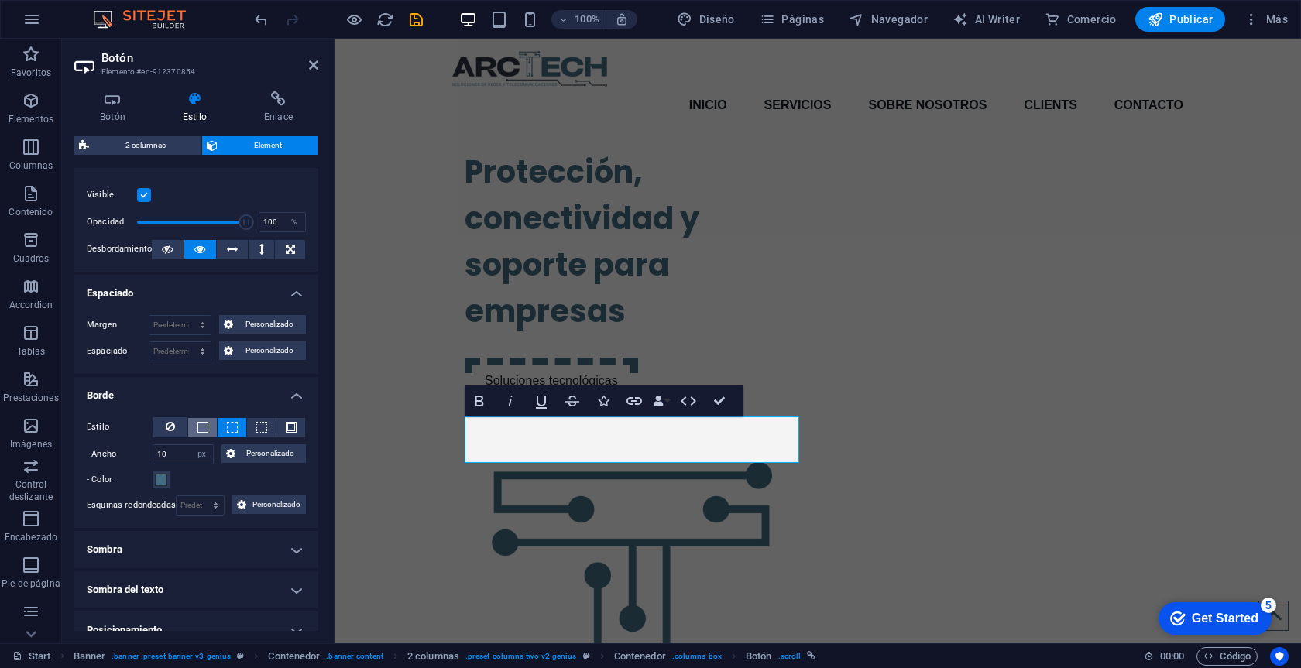
click at [201, 425] on span at bounding box center [202, 427] width 11 height 11
click at [260, 427] on span at bounding box center [261, 427] width 11 height 11
click at [298, 428] on button at bounding box center [290, 427] width 29 height 19
click at [204, 422] on span at bounding box center [202, 427] width 11 height 11
click at [183, 448] on input "10" at bounding box center [183, 454] width 60 height 19
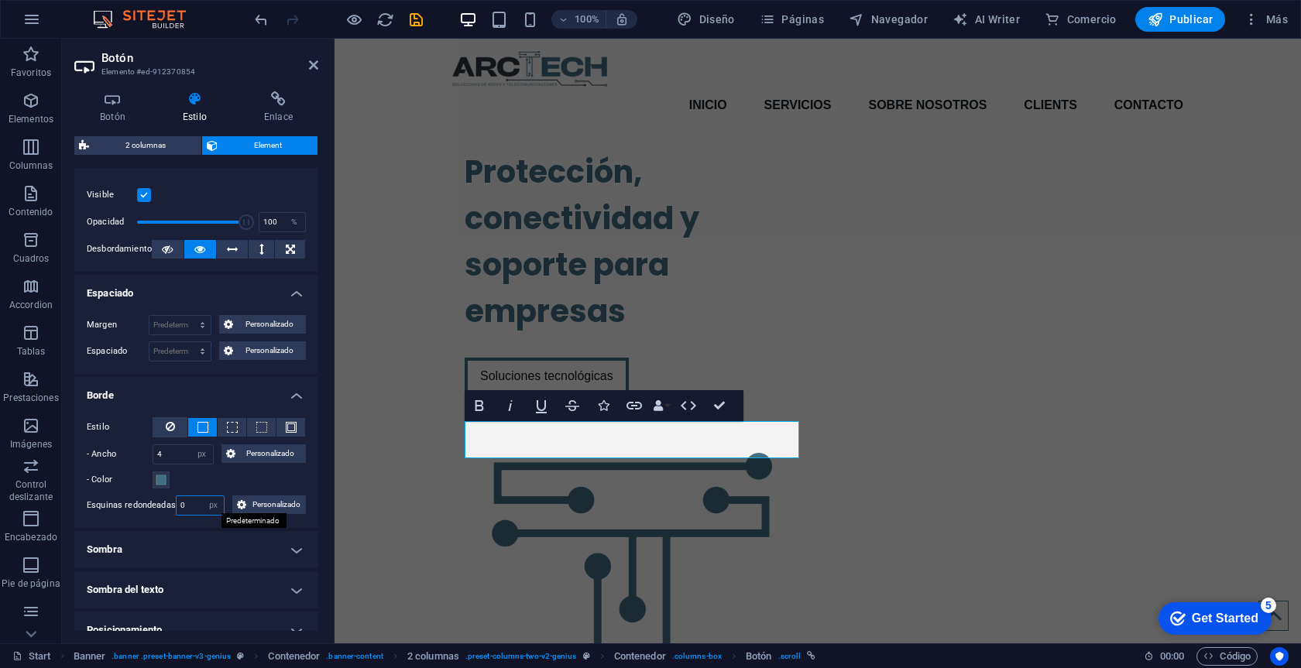
click at [190, 506] on input "0" at bounding box center [201, 505] width 48 height 19
click at [380, 467] on div "Cuadros" at bounding box center [365, 459] width 63 height 19
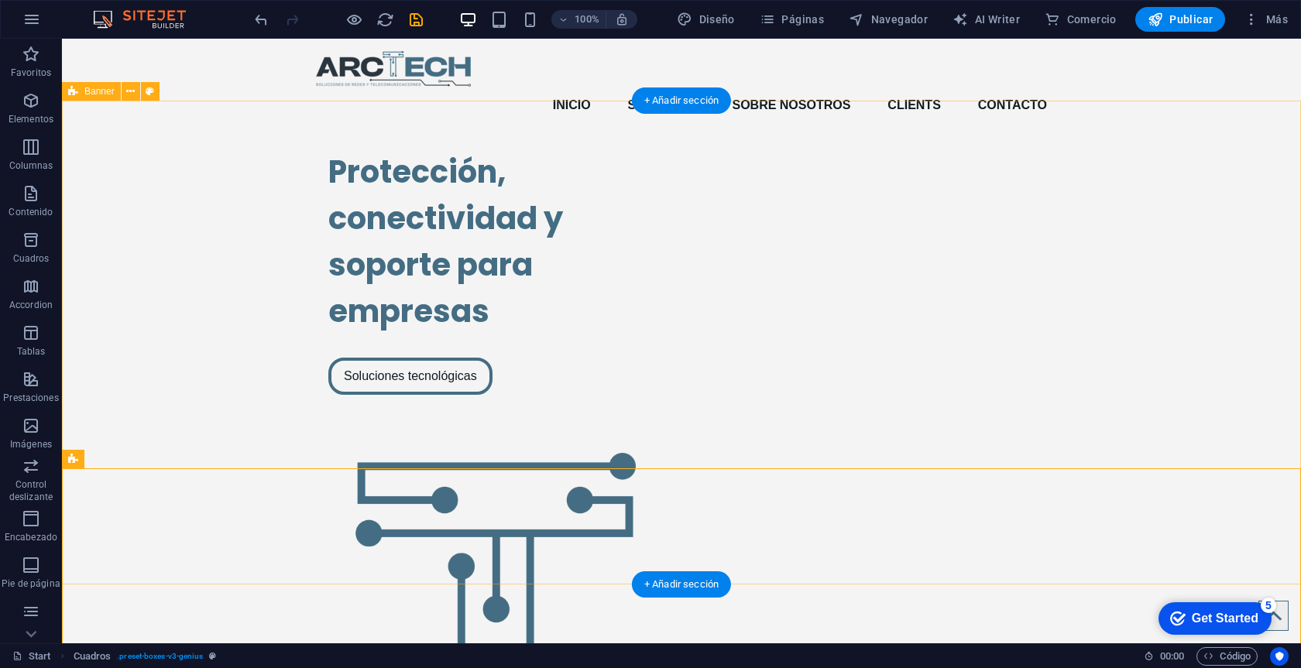
click at [1152, 331] on div "Protección, conectividad y soporte para empresas Soluciones tecnológicas" at bounding box center [681, 515] width 1239 height 758
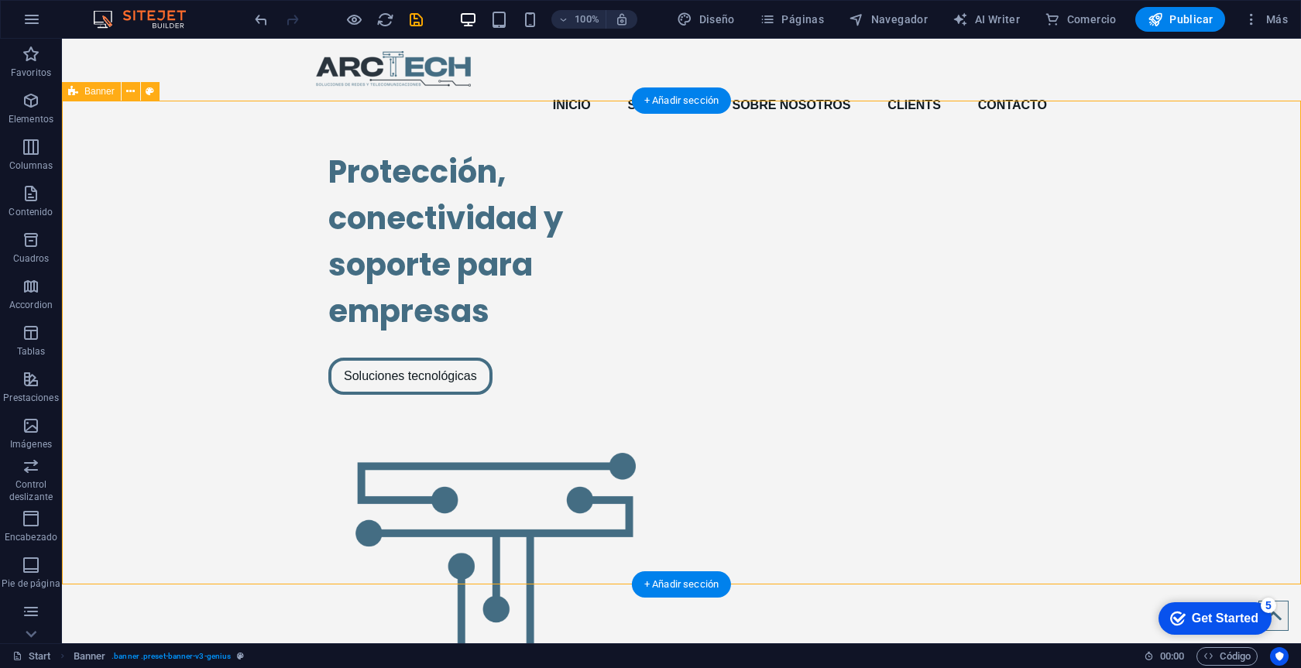
scroll to position [0, 0]
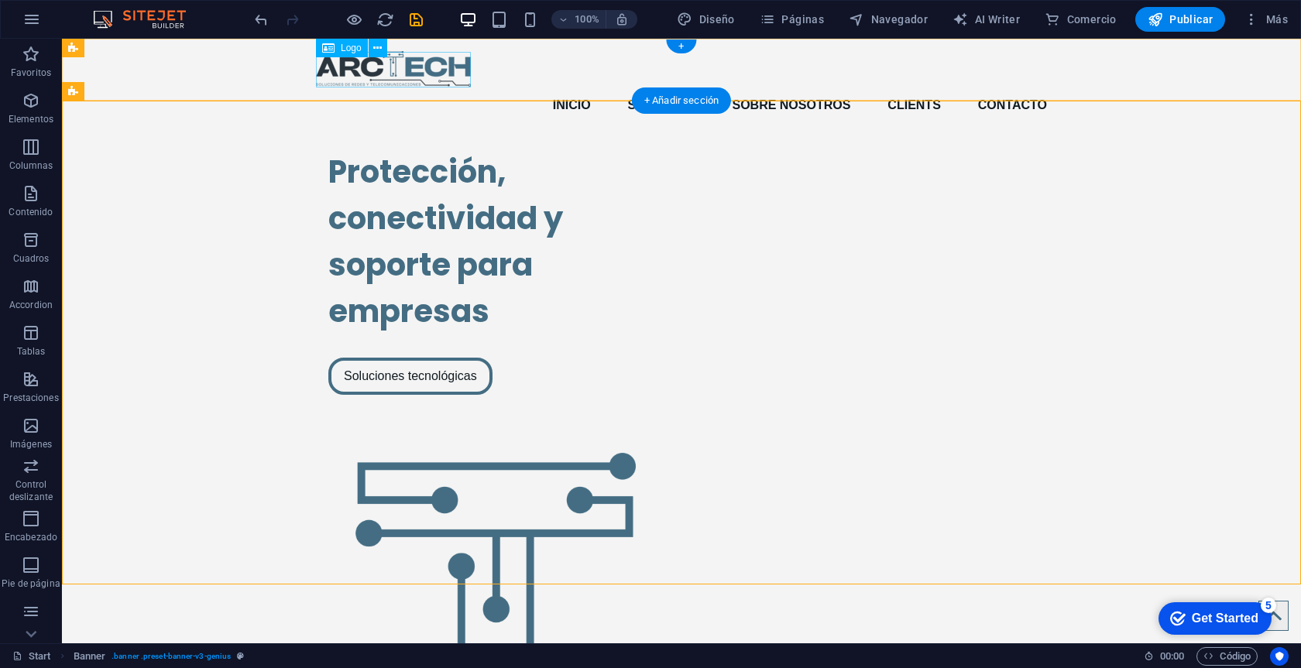
click at [401, 67] on div at bounding box center [681, 69] width 731 height 36
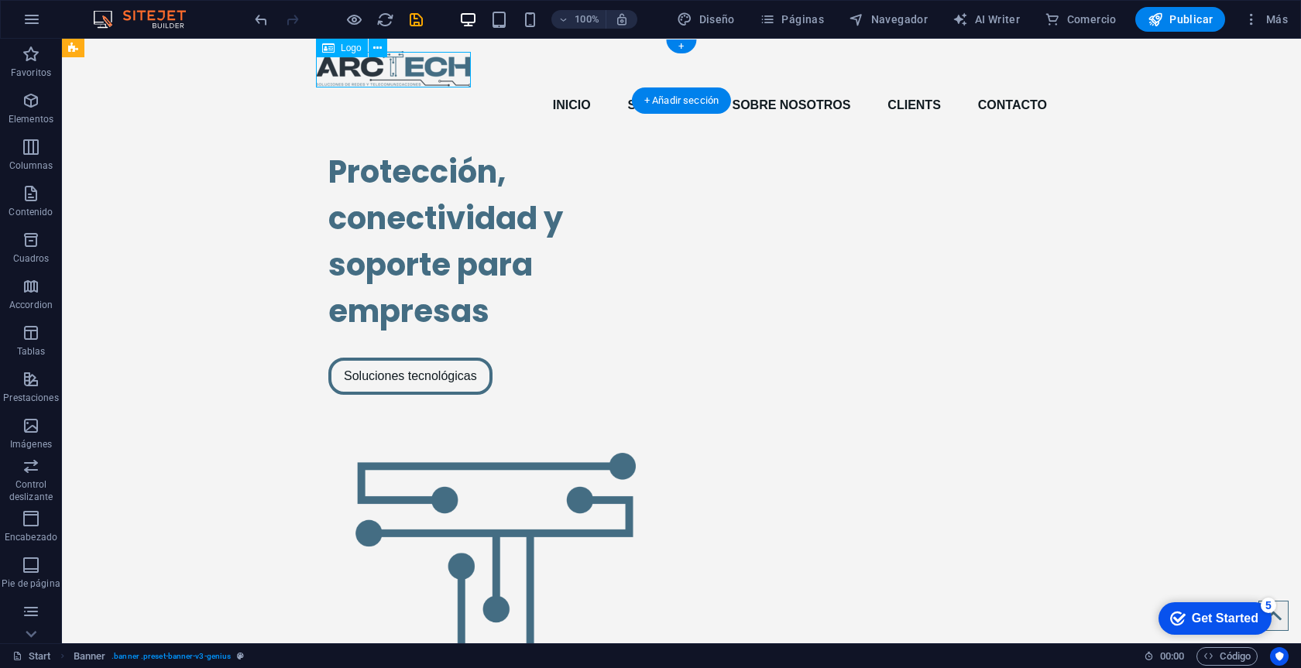
click at [401, 67] on div at bounding box center [681, 69] width 731 height 36
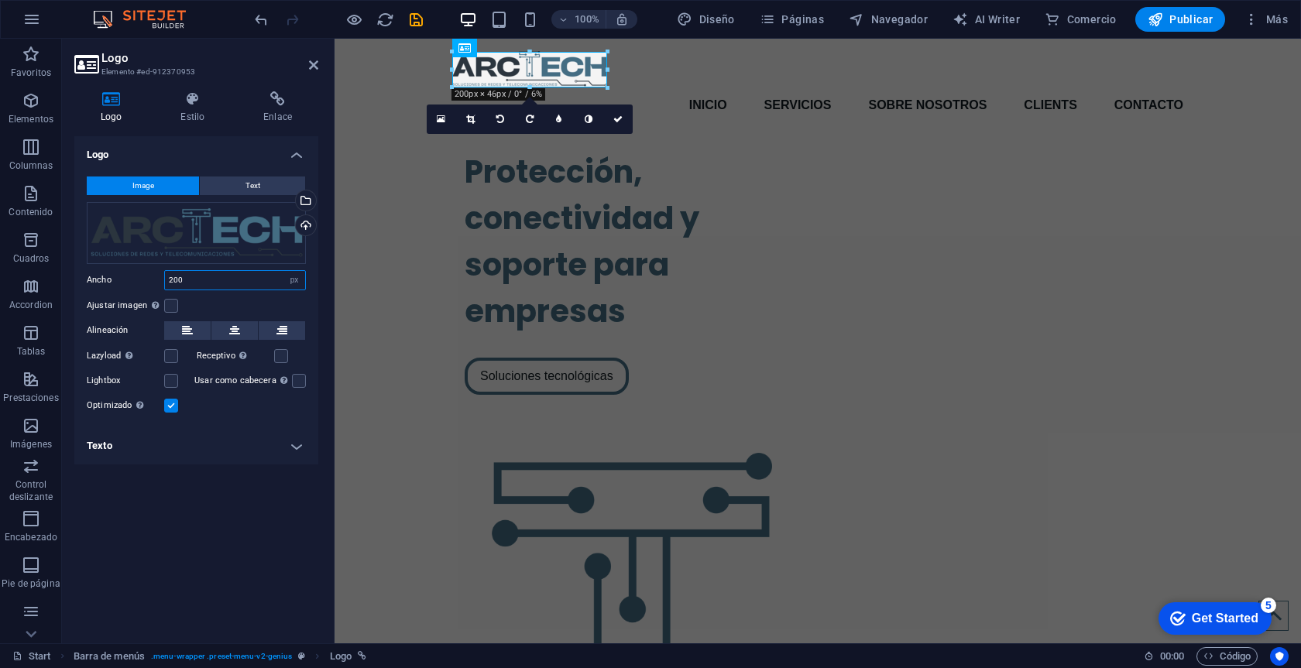
click at [233, 283] on input "200" at bounding box center [235, 280] width 140 height 19
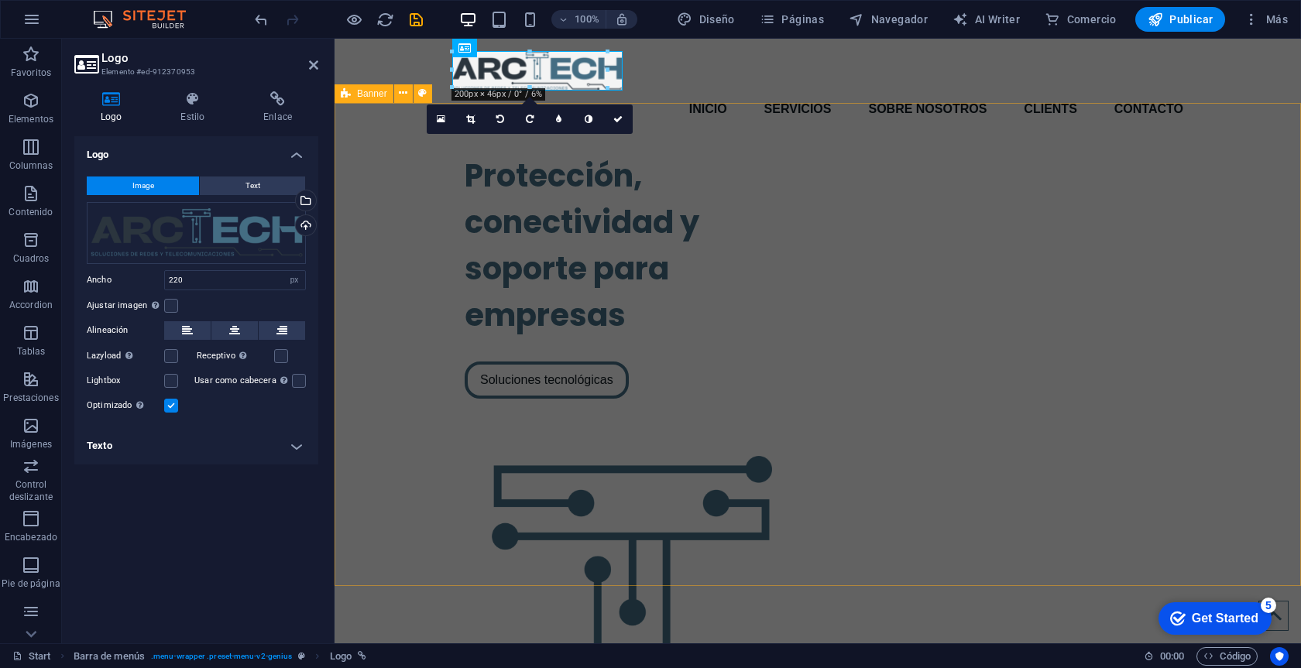
click at [389, 269] on div "Protección, conectividad y soporte para empresas Soluciones tecnológicas" at bounding box center [817, 519] width 966 height 758
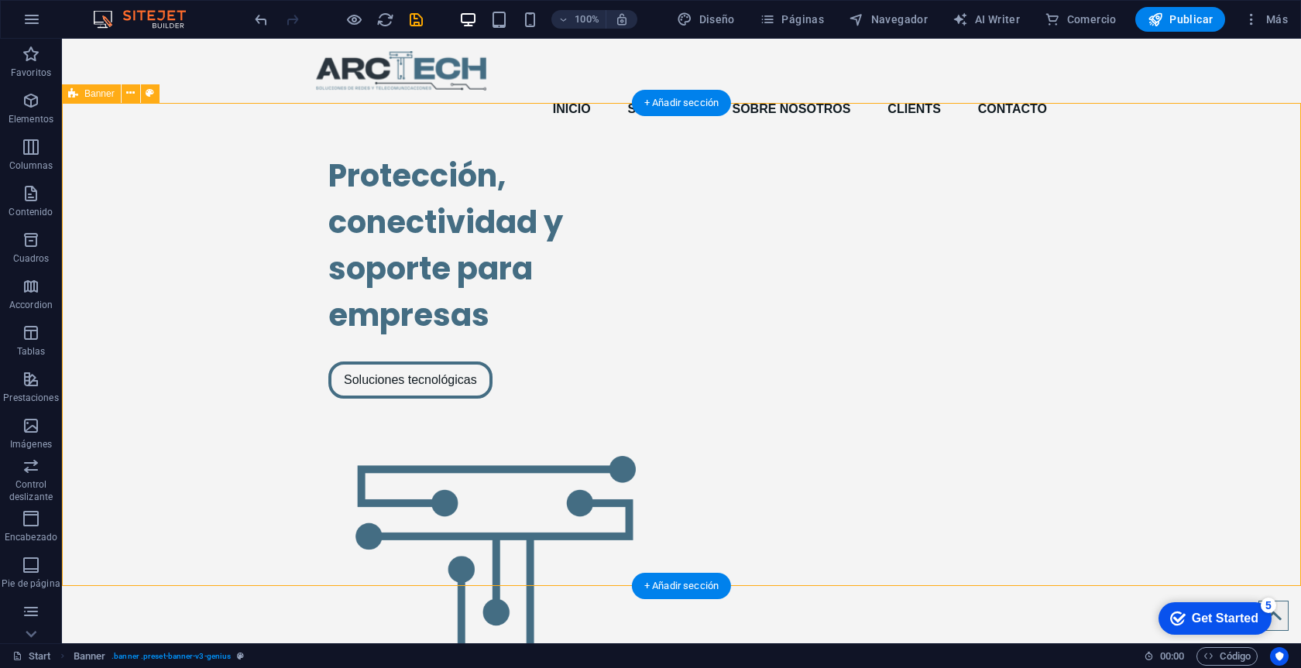
click at [1216, 309] on div "Protección, conectividad y soporte para empresas Soluciones tecnológicas" at bounding box center [681, 519] width 1239 height 758
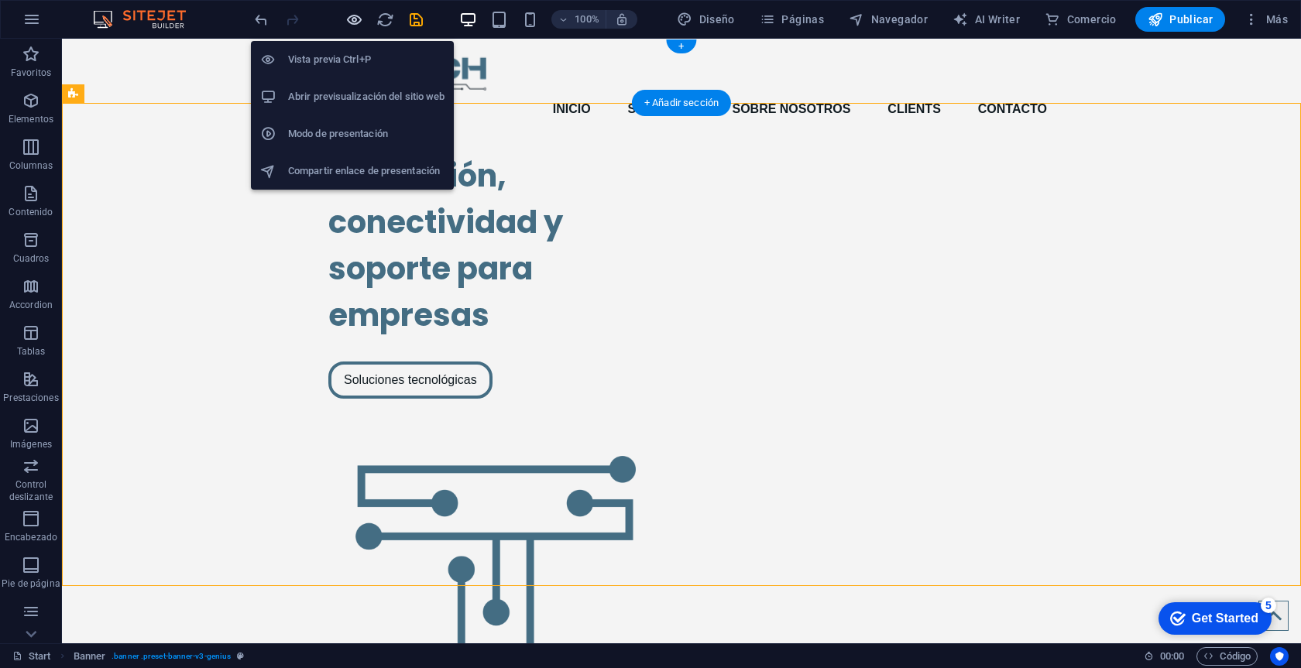
click at [355, 17] on icon "button" at bounding box center [354, 20] width 18 height 18
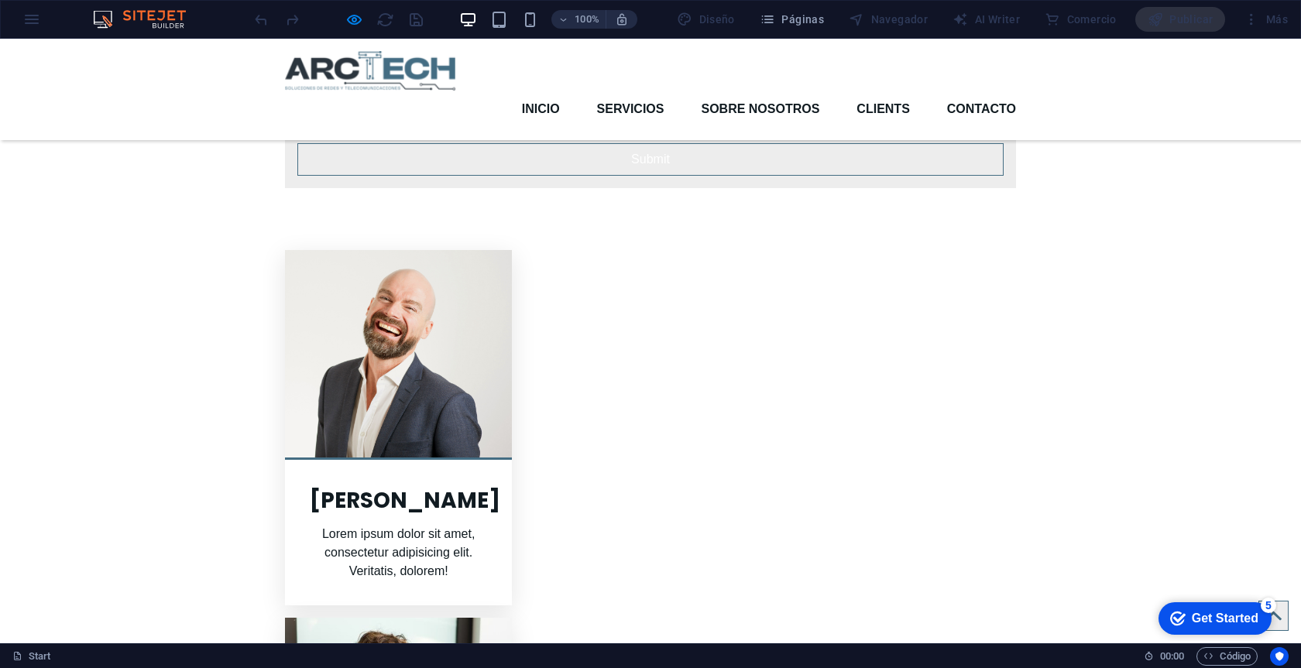
scroll to position [2986, 0]
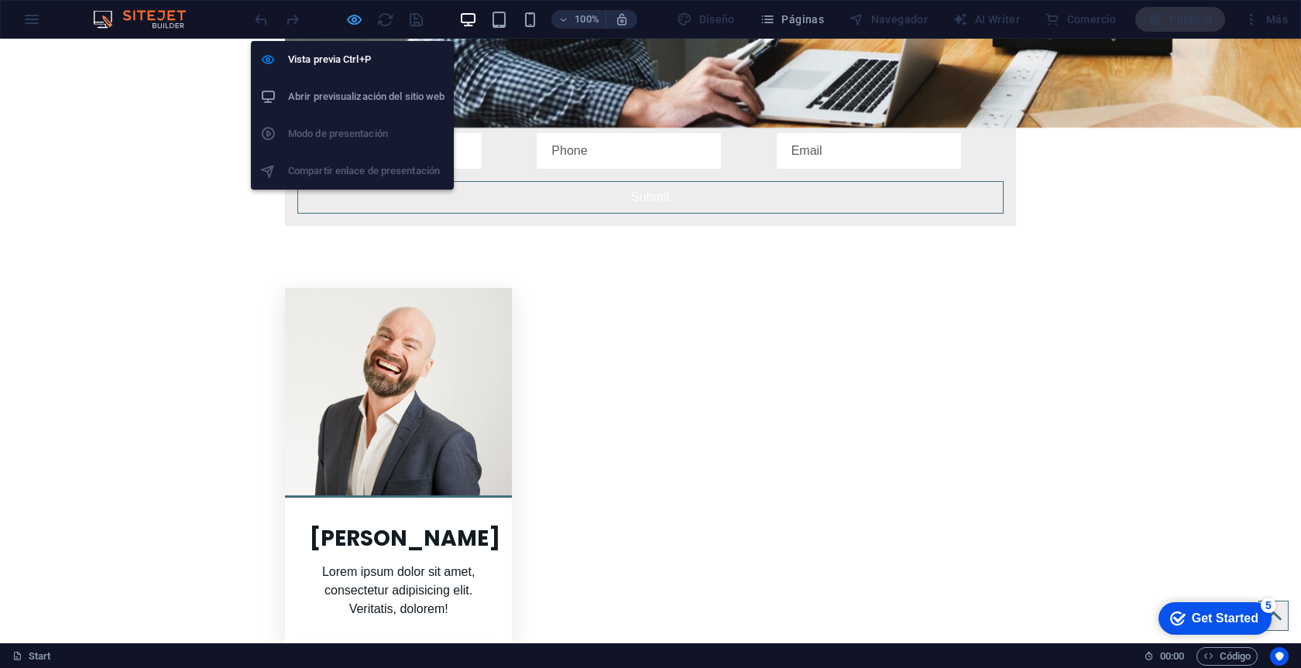
click at [355, 17] on icon "button" at bounding box center [354, 20] width 18 height 18
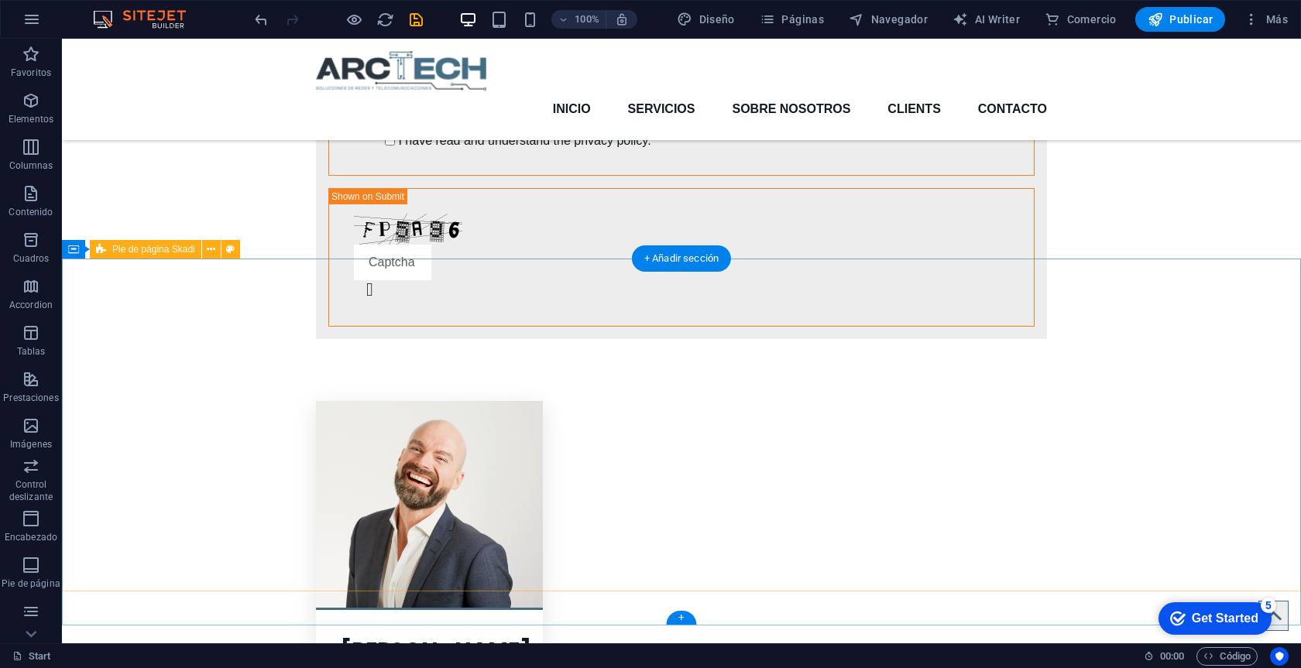
scroll to position [3158, 0]
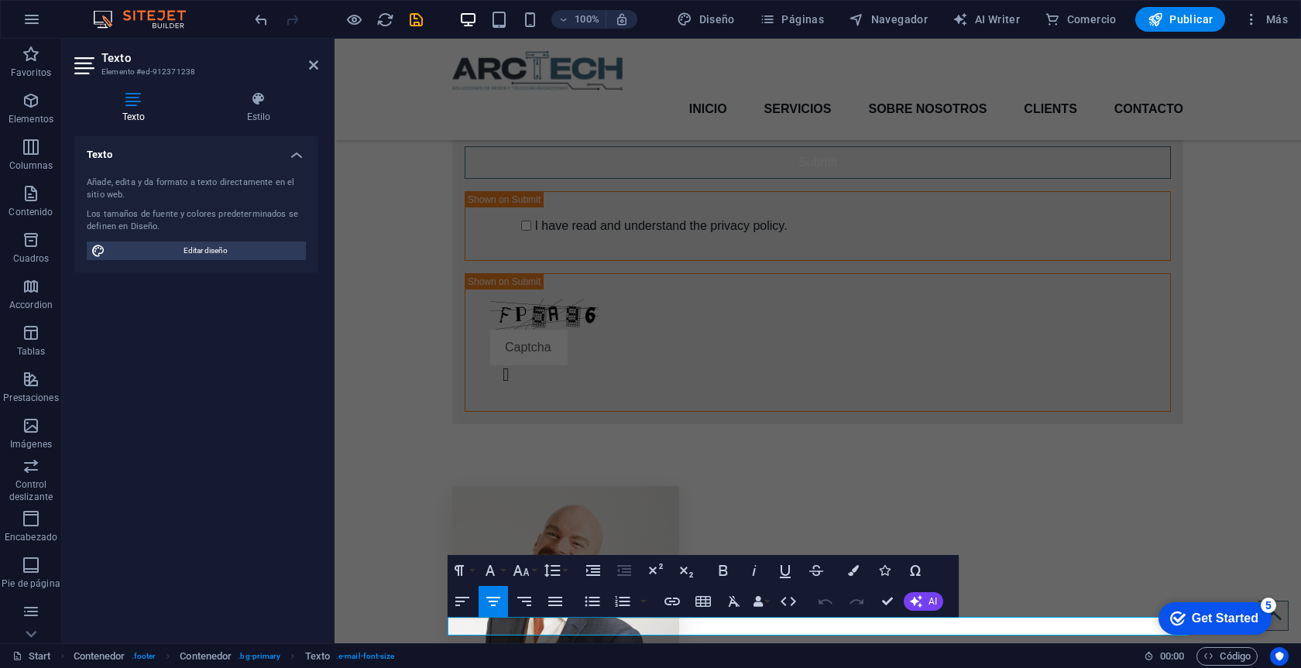
scroll to position [3040, 0]
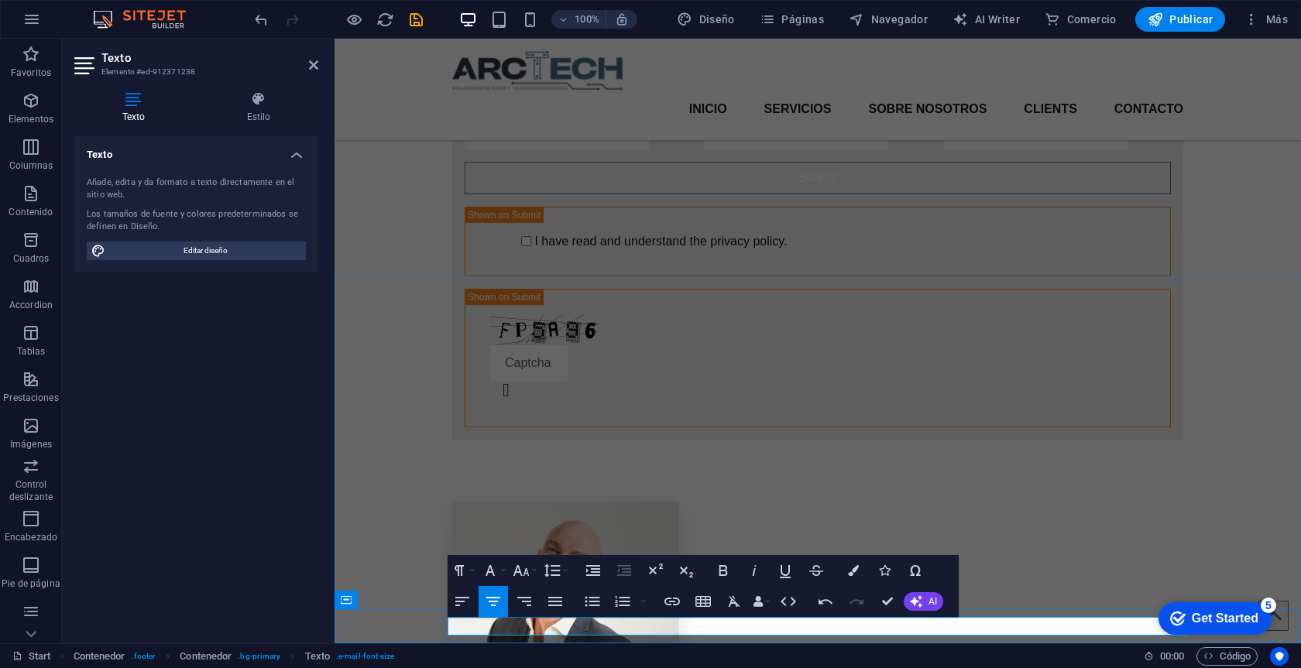
click at [857, 570] on icon "button" at bounding box center [853, 570] width 11 height 11
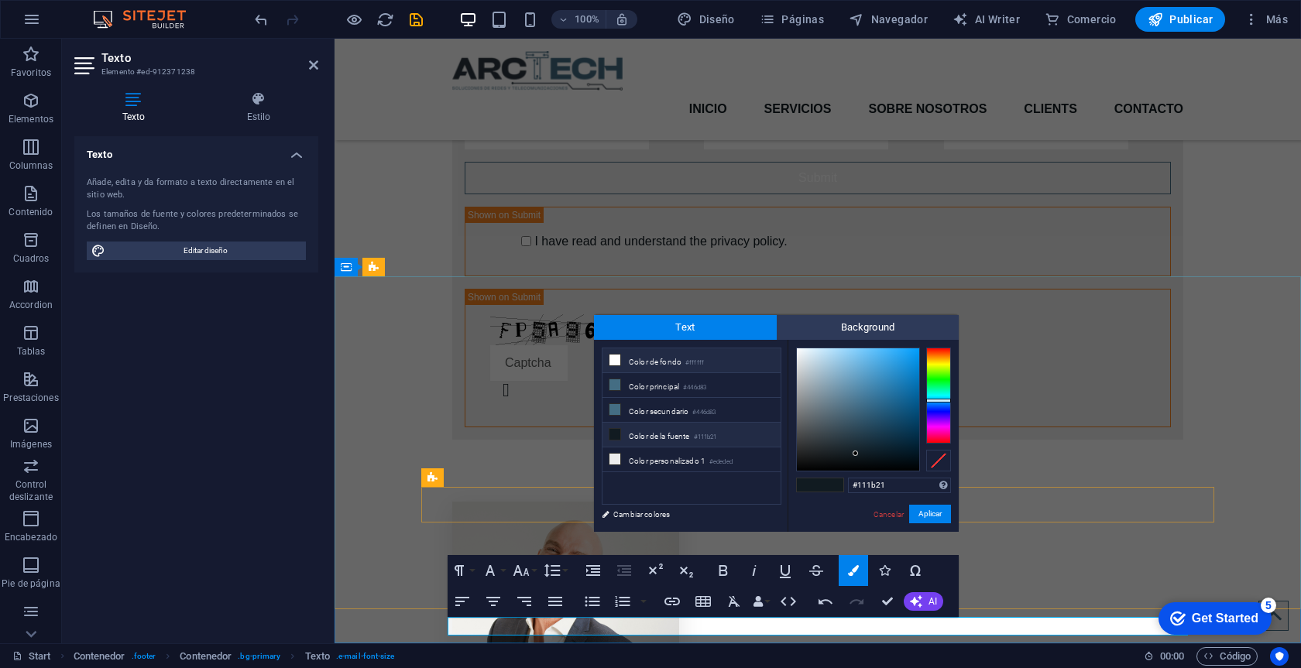
click at [645, 362] on li "Color de fondo #ffffff" at bounding box center [691, 360] width 178 height 25
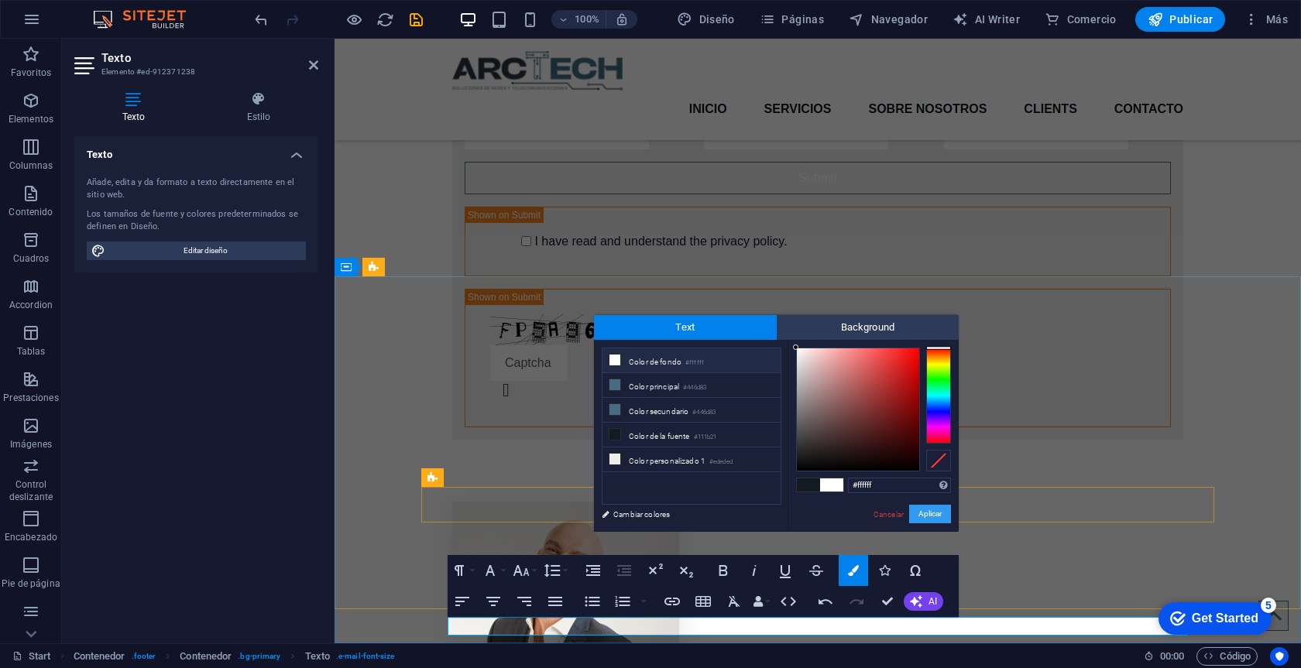
click at [928, 511] on button "Aplicar" at bounding box center [930, 514] width 42 height 19
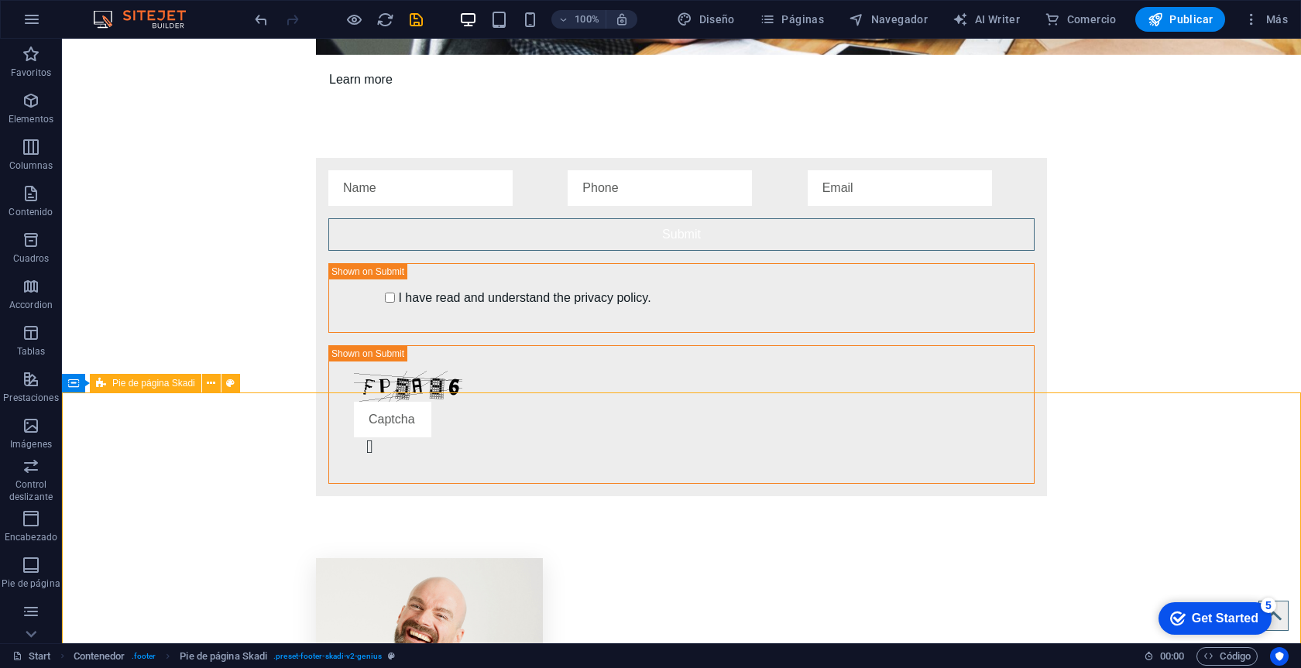
scroll to position [3158, 0]
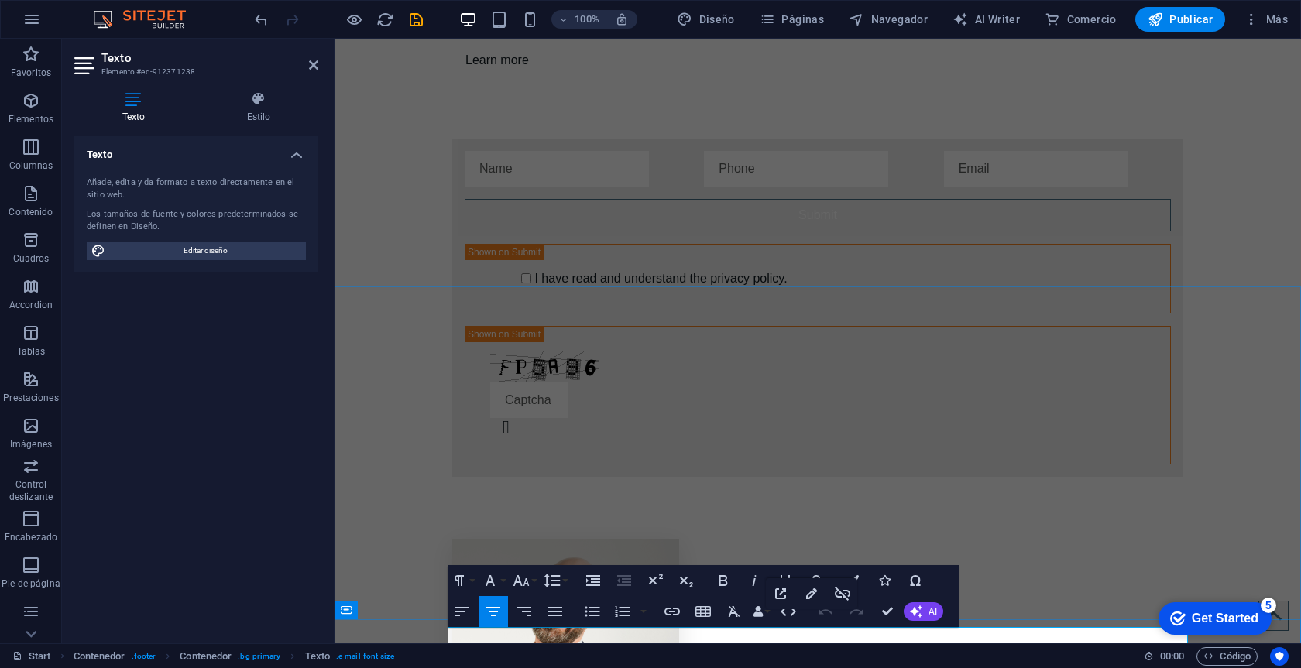
scroll to position [3045, 0]
click at [856, 578] on icon "button" at bounding box center [853, 580] width 11 height 11
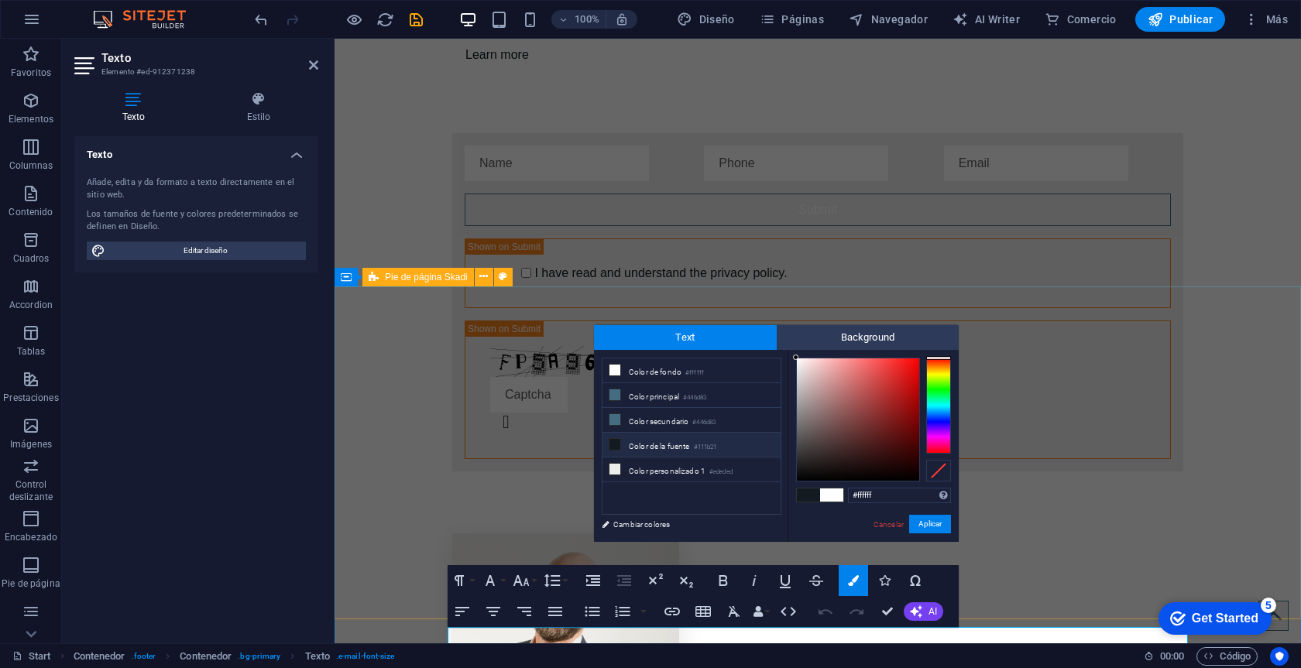
click at [831, 492] on span at bounding box center [831, 495] width 23 height 13
click at [664, 372] on li "Color de fondo #ffffff" at bounding box center [691, 370] width 178 height 25
click at [931, 526] on button "Aplicar" at bounding box center [930, 524] width 42 height 19
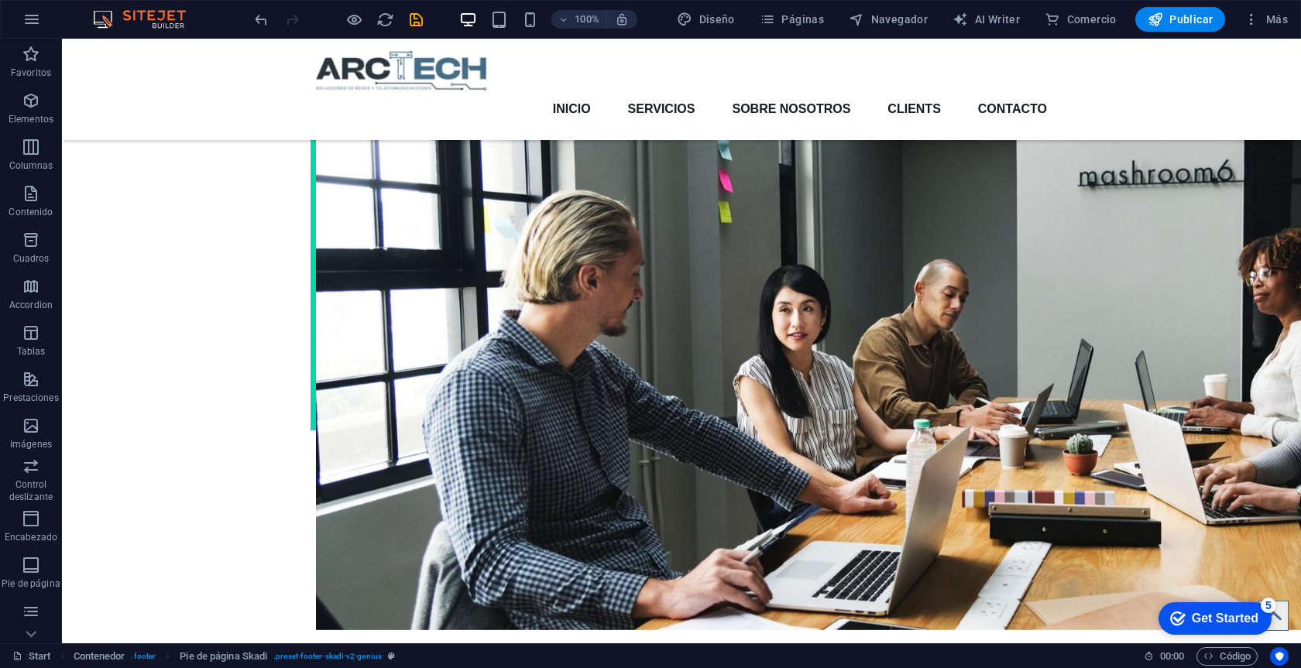
scroll to position [2396, 0]
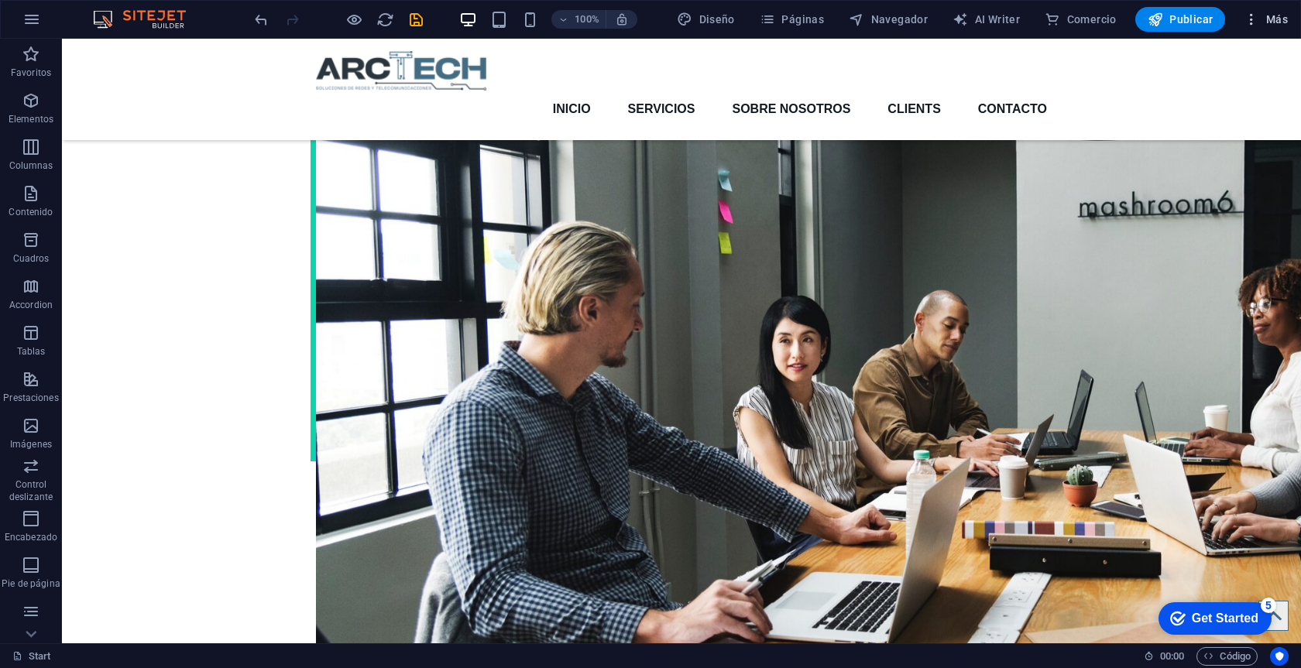
click at [1281, 16] on span "Más" at bounding box center [1265, 19] width 44 height 15
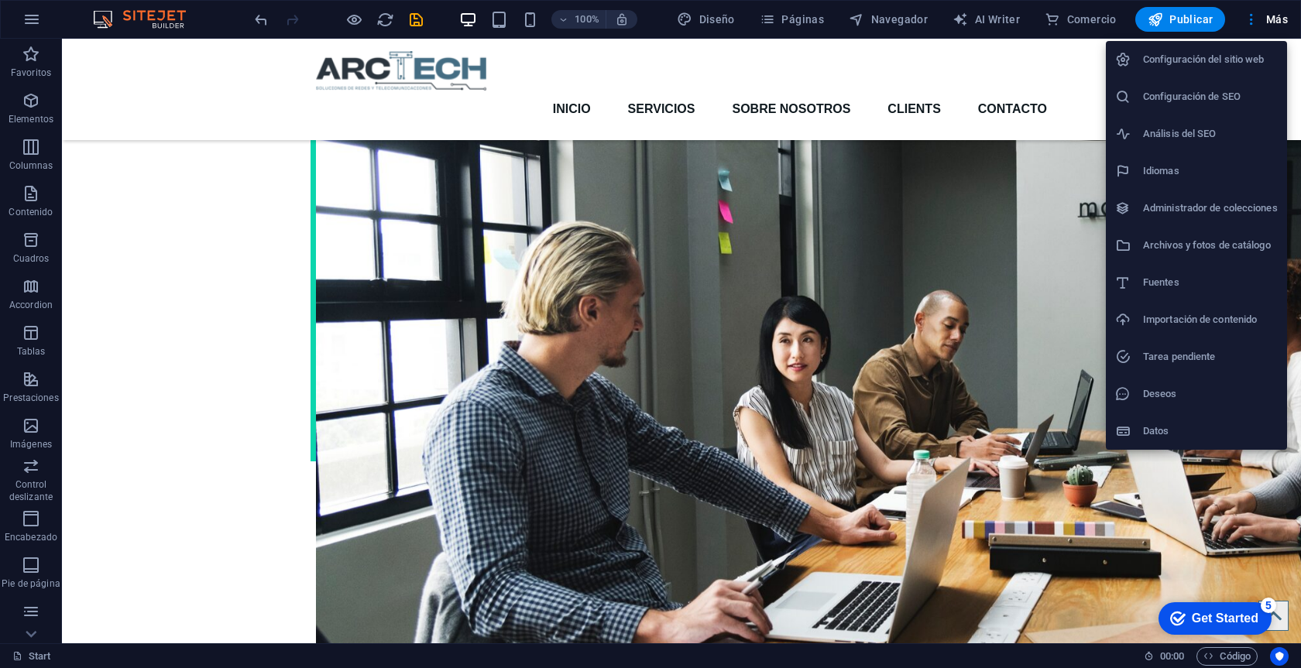
click at [1196, 60] on h6 "Configuración del sitio web" at bounding box center [1210, 59] width 135 height 19
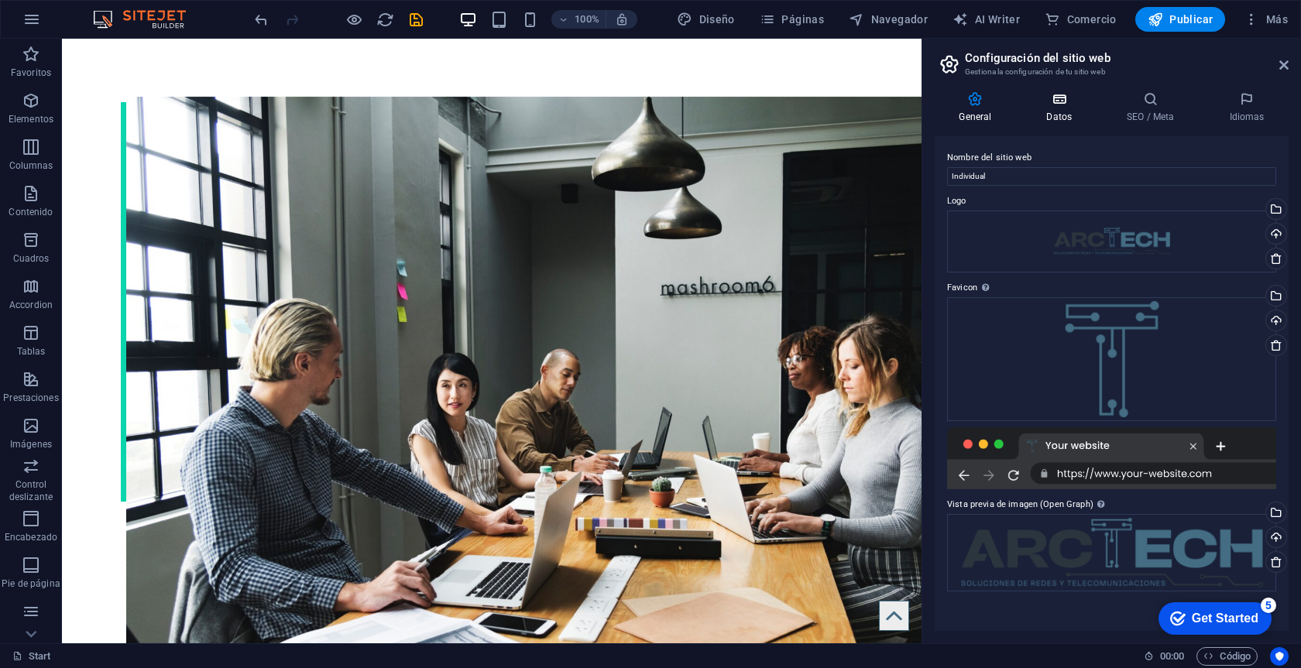
click at [1062, 116] on h4 "Datos" at bounding box center [1062, 107] width 81 height 33
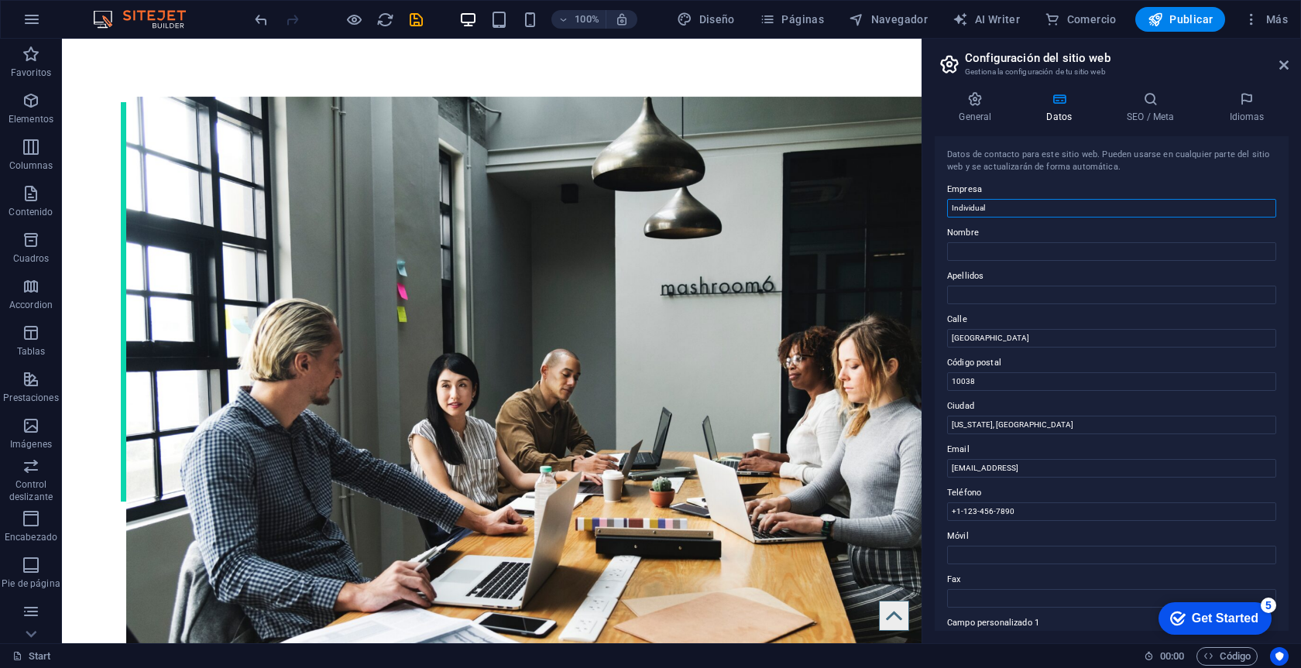
drag, startPoint x: 1012, startPoint y: 208, endPoint x: 945, endPoint y: 208, distance: 67.4
click at [945, 208] on div "Datos de contacto para este sitio web. Pueden usarse en cualquier parte del sit…" at bounding box center [1112, 383] width 354 height 495
drag, startPoint x: 1082, startPoint y: 551, endPoint x: 863, endPoint y: 513, distance: 222.5
drag, startPoint x: 1020, startPoint y: 509, endPoint x: 957, endPoint y: 509, distance: 62.7
click at [957, 509] on input "+1-123-456-7890" at bounding box center [1111, 511] width 329 height 19
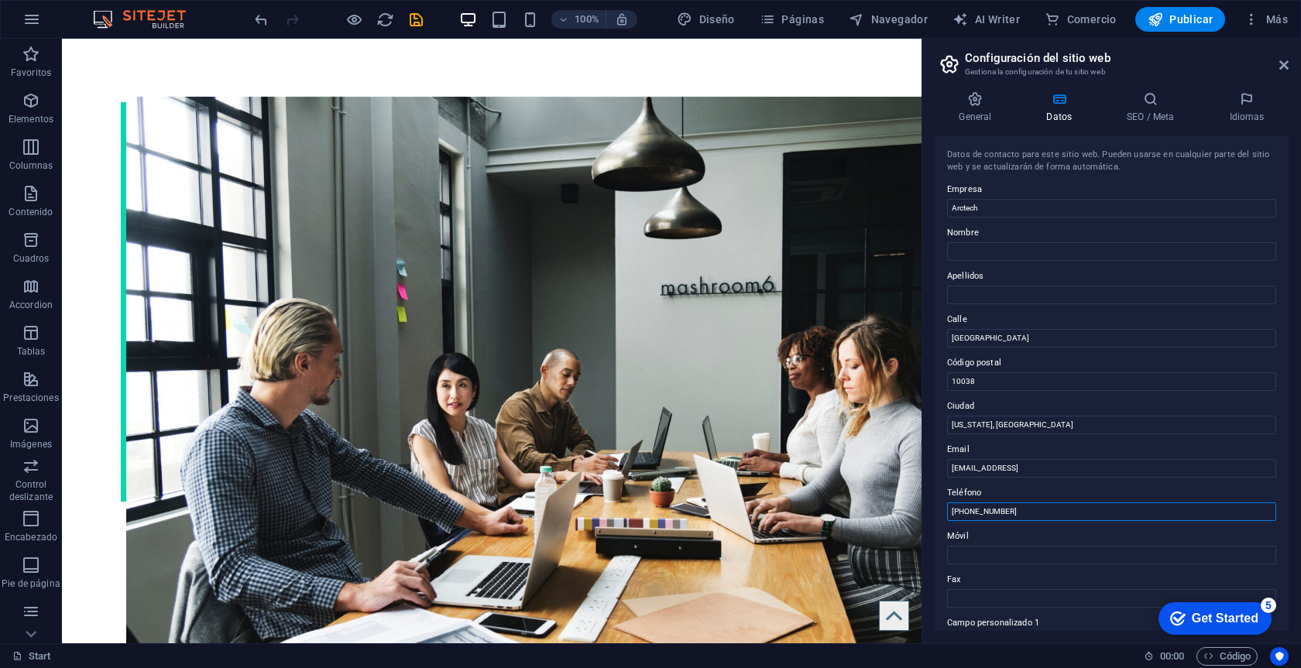
scroll to position [0, 0]
click at [1051, 334] on input "Brooklyn Bridge" at bounding box center [1111, 338] width 329 height 19
click at [1011, 382] on input "10038" at bounding box center [1111, 381] width 329 height 19
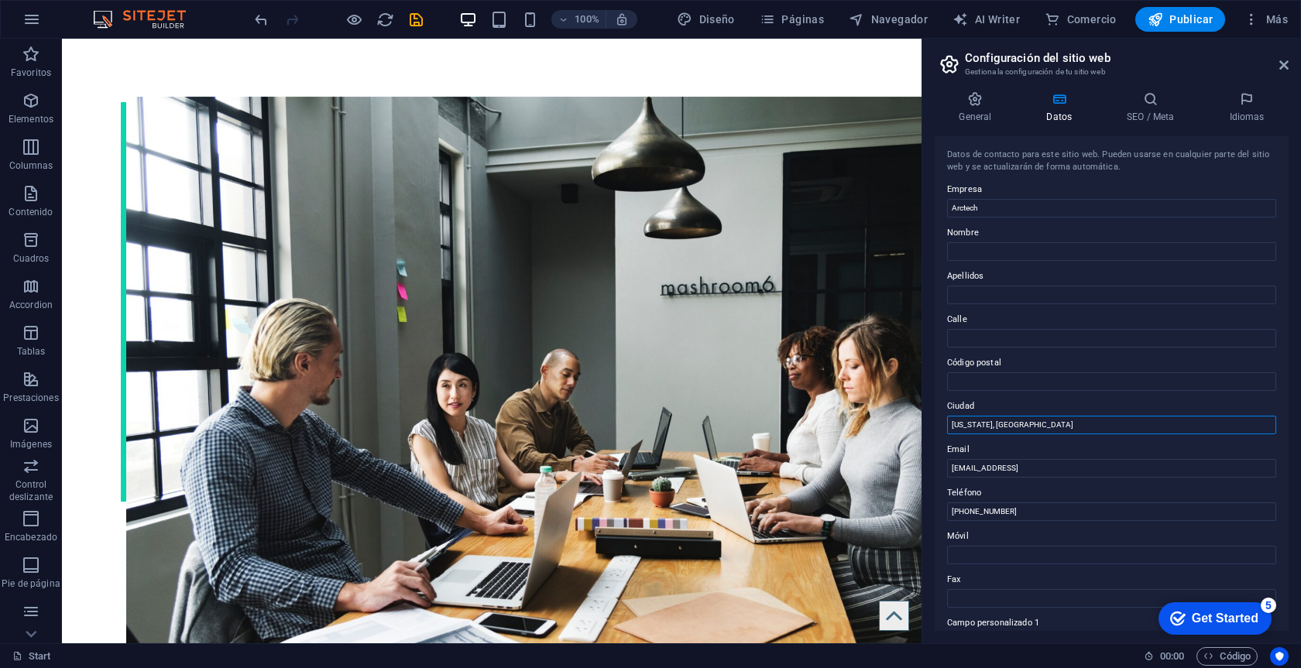
click at [1010, 420] on input "New York, NY" at bounding box center [1111, 425] width 329 height 19
click at [1048, 429] on input "New York," at bounding box center [1111, 425] width 329 height 19
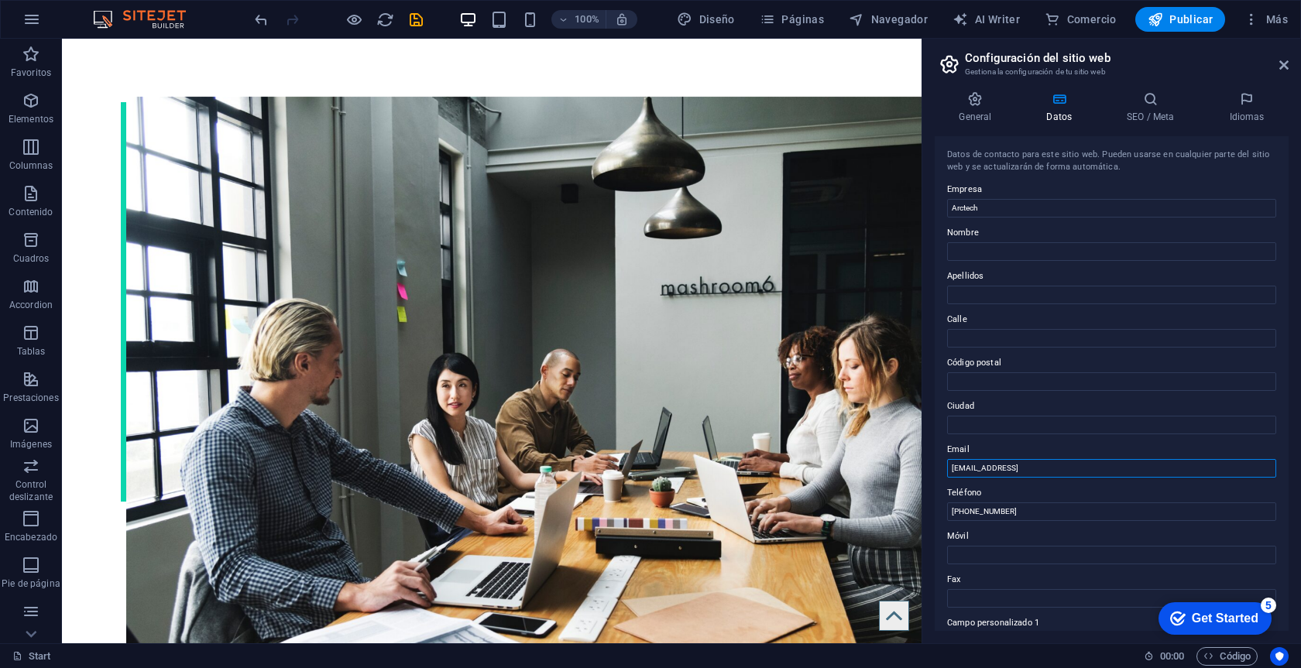
drag, startPoint x: 1212, startPoint y: 505, endPoint x: 867, endPoint y: 468, distance: 346.5
click at [1287, 62] on icon at bounding box center [1283, 65] width 9 height 12
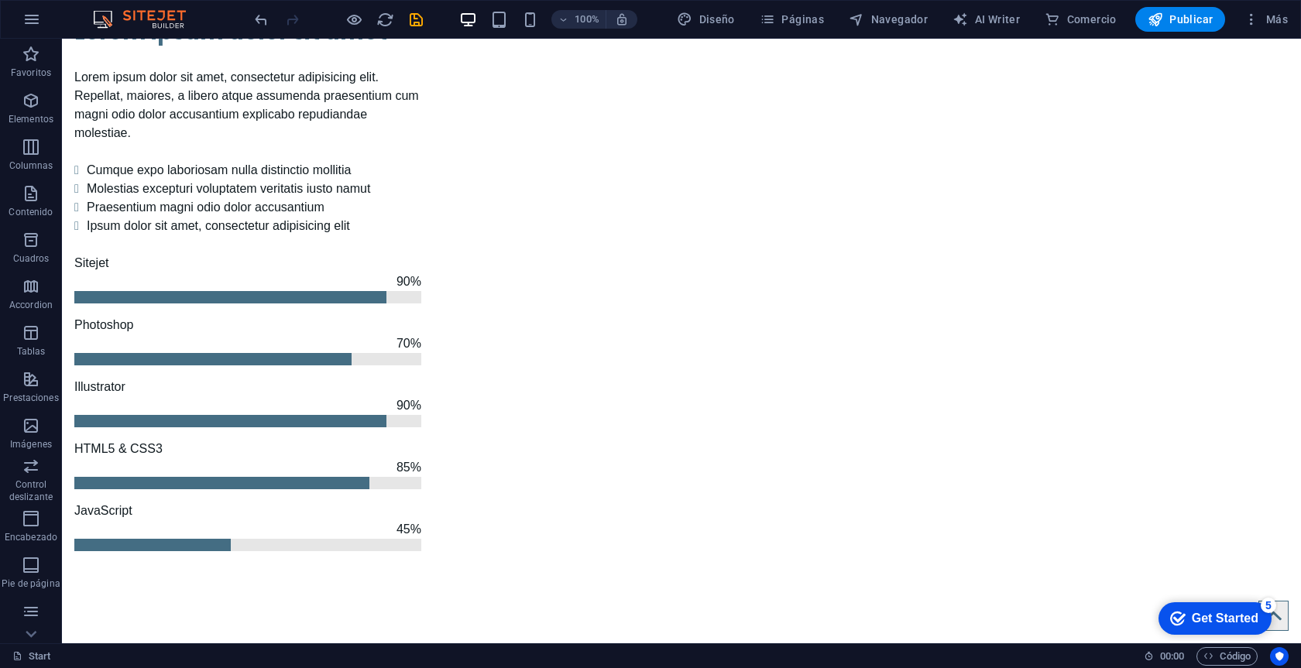
scroll to position [1536, 0]
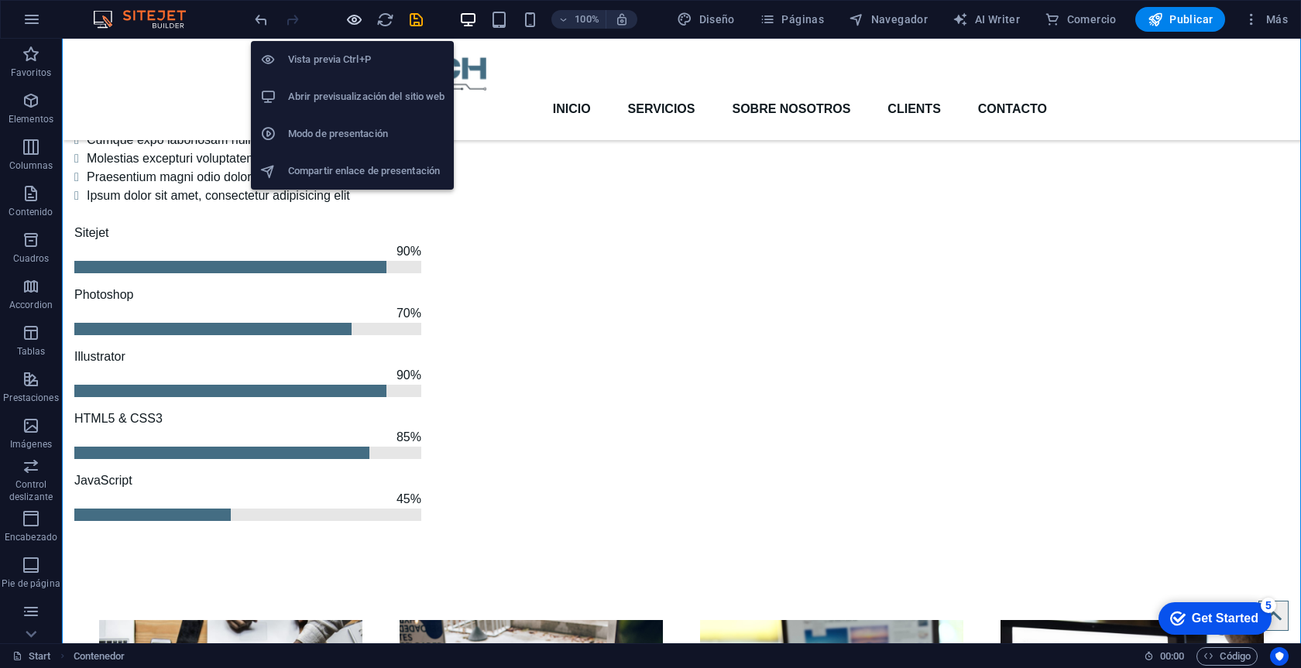
click at [354, 25] on icon "button" at bounding box center [354, 20] width 18 height 18
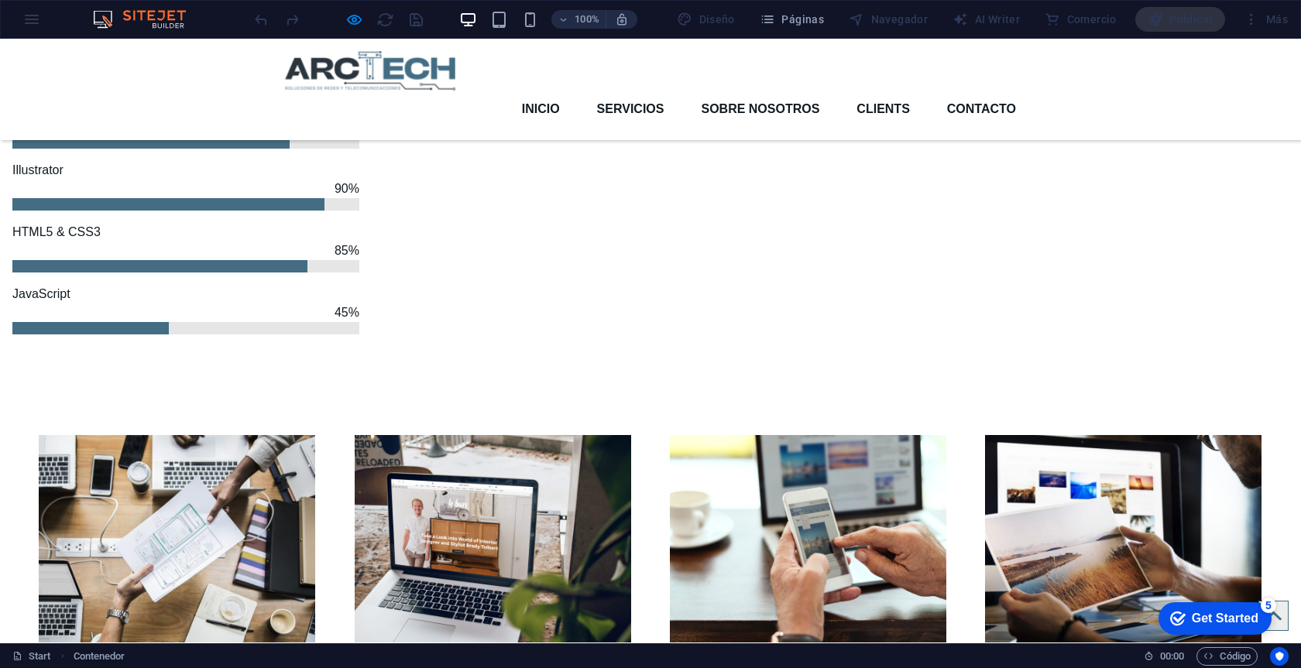
scroll to position [1718, 0]
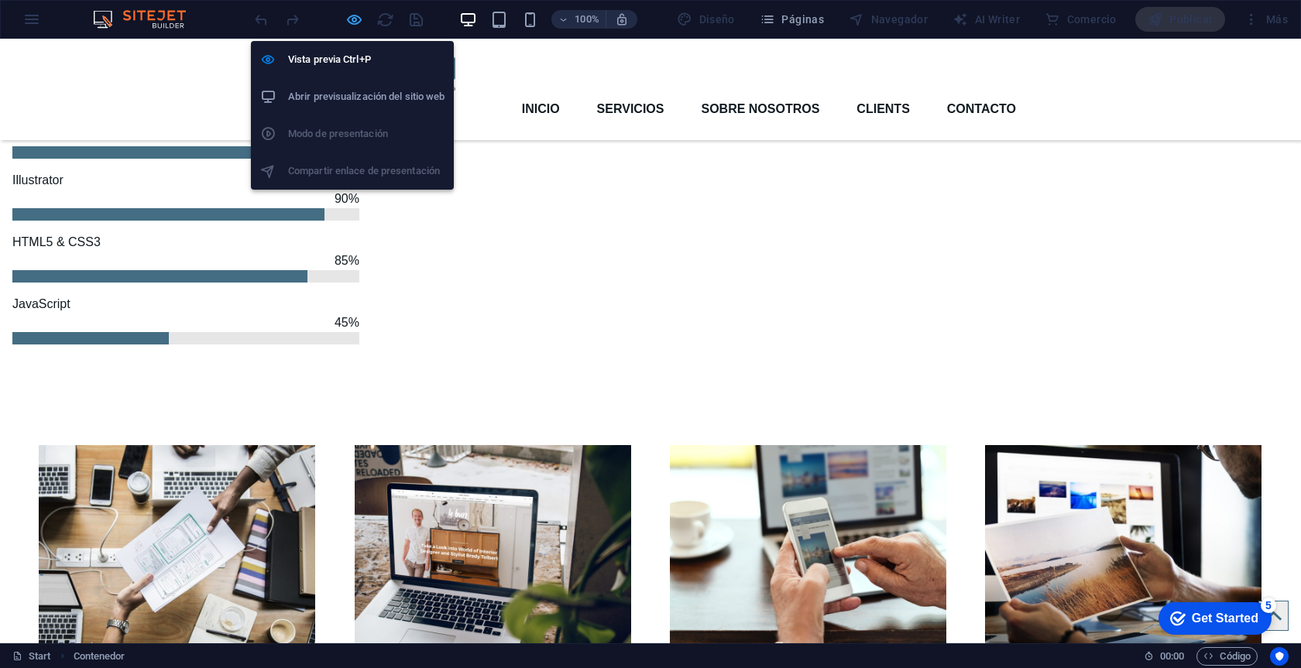
click at [355, 21] on icon "button" at bounding box center [354, 20] width 18 height 18
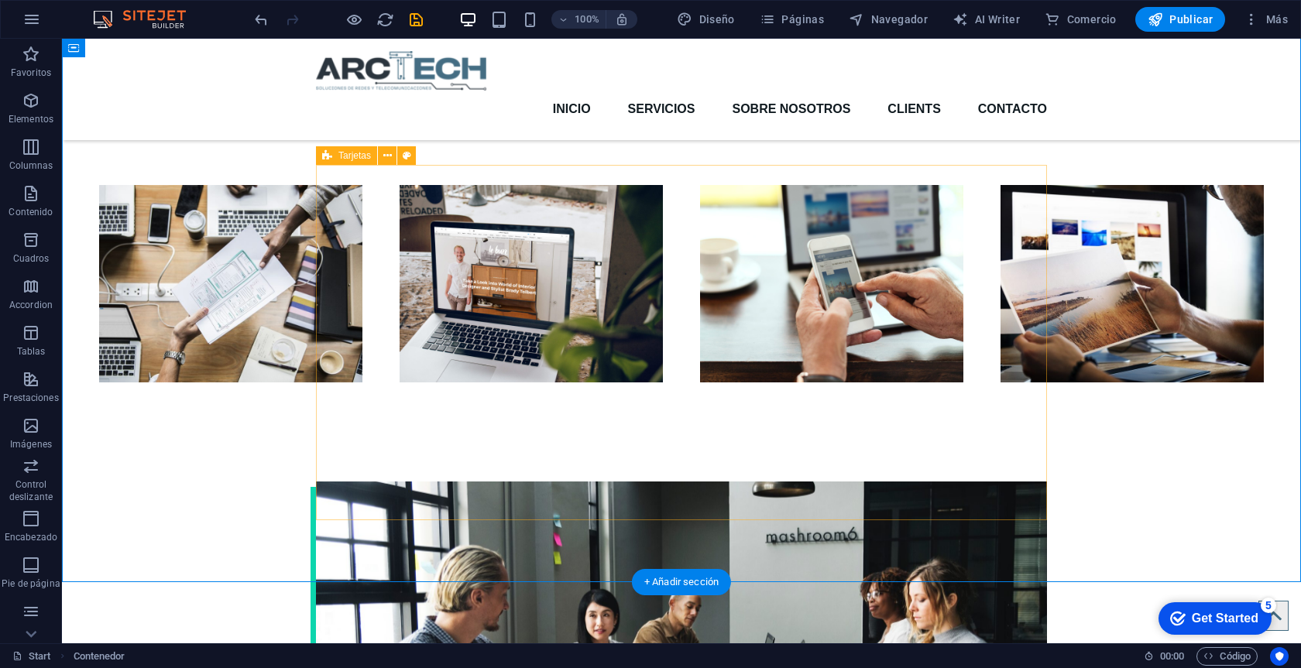
scroll to position [1970, 0]
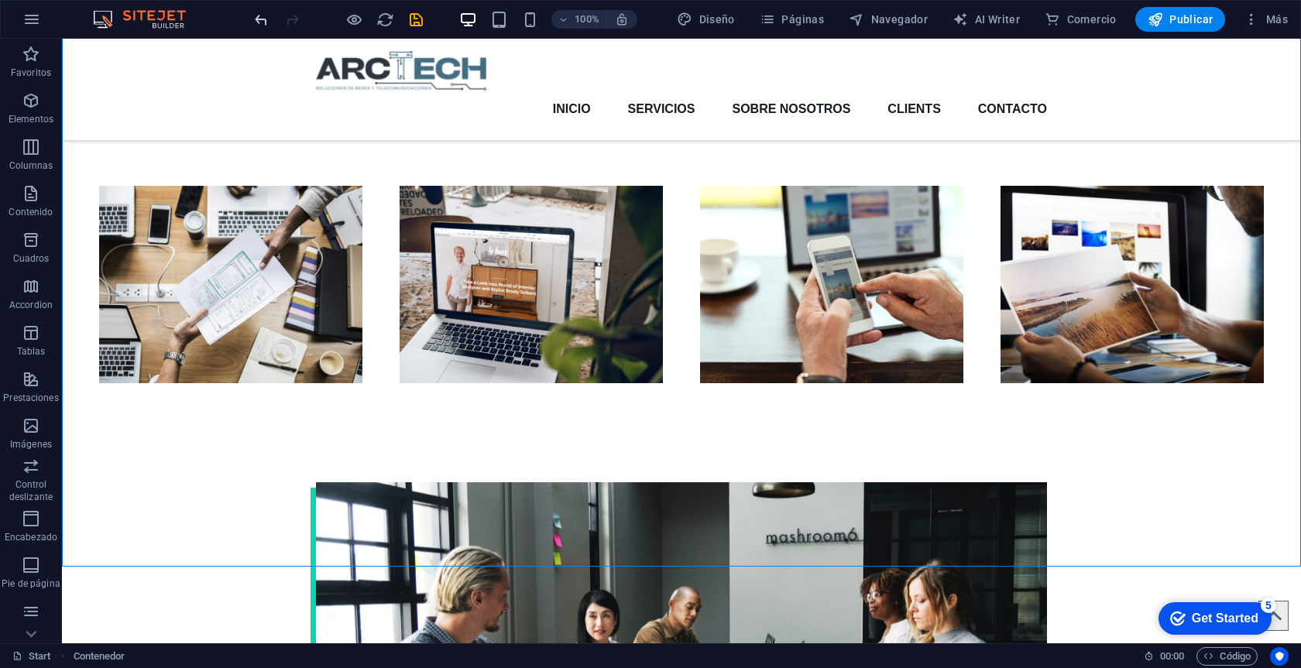
click at [263, 18] on icon "undo" at bounding box center [261, 20] width 18 height 18
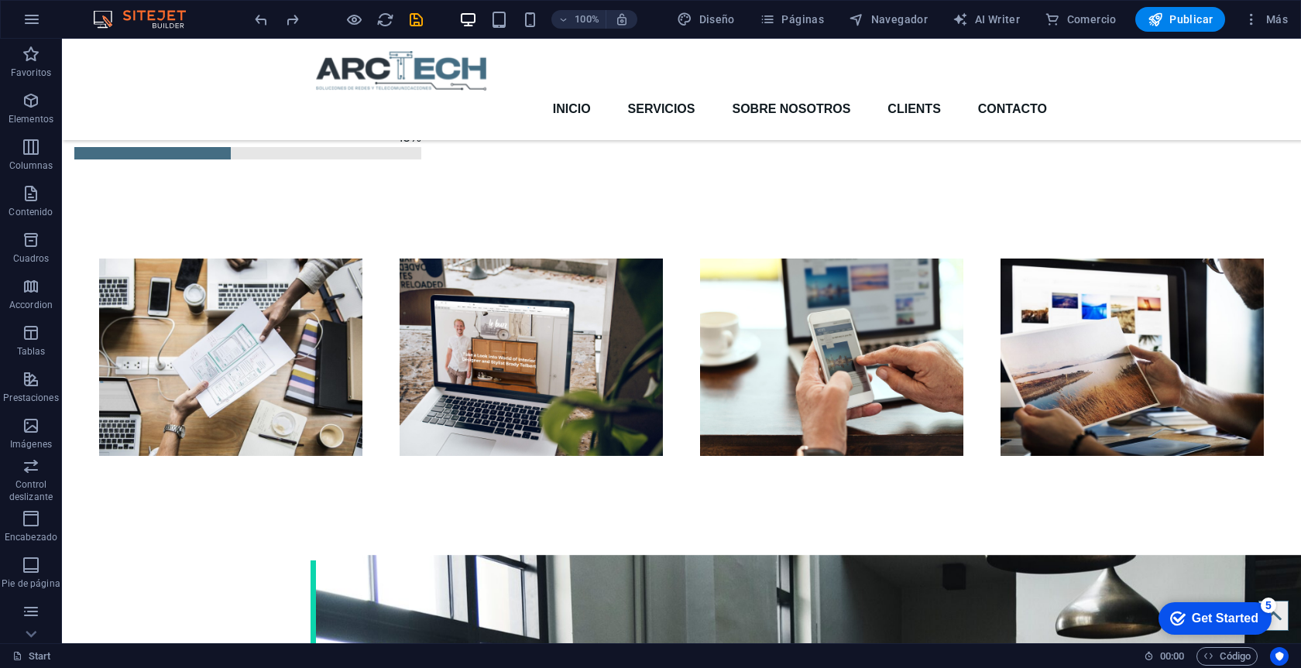
scroll to position [1835, 0]
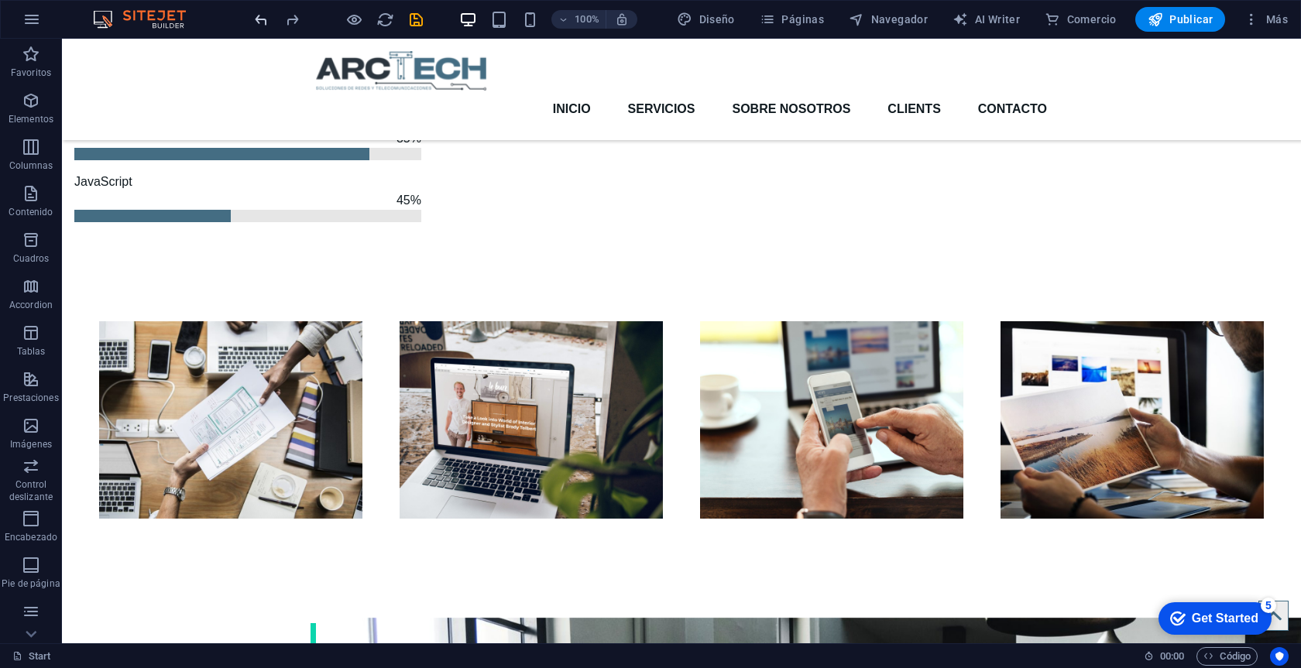
click at [266, 13] on icon "undo" at bounding box center [261, 20] width 18 height 18
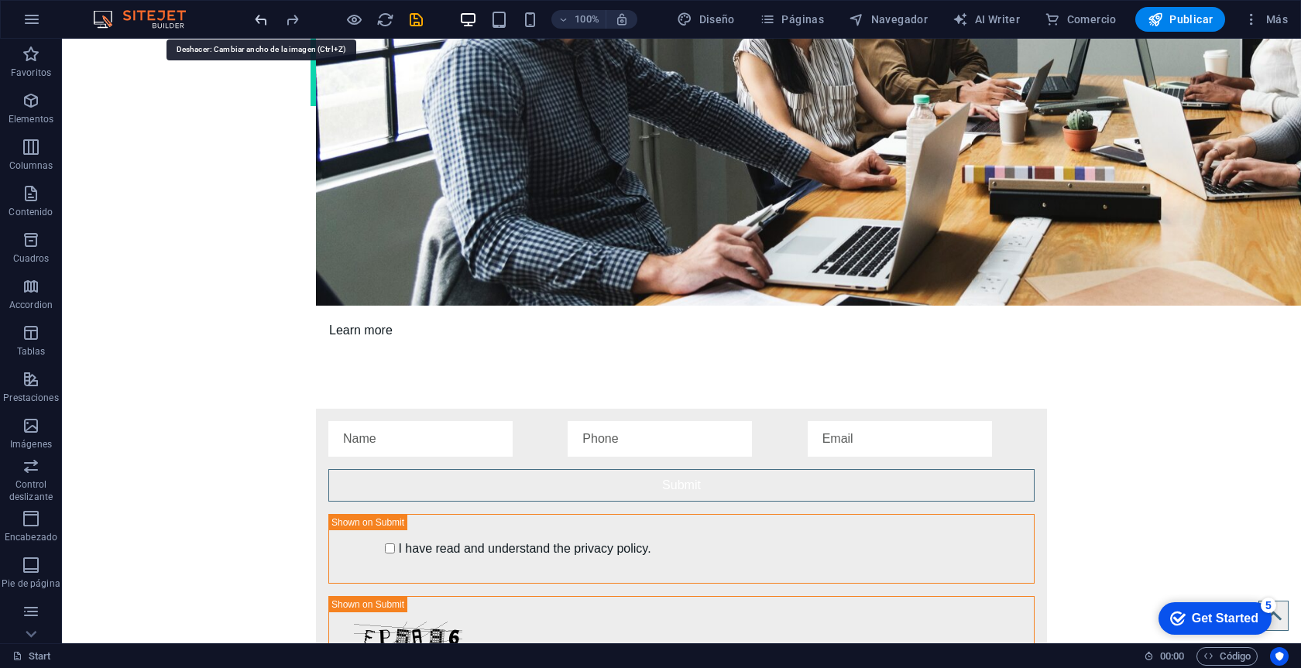
scroll to position [3158, 0]
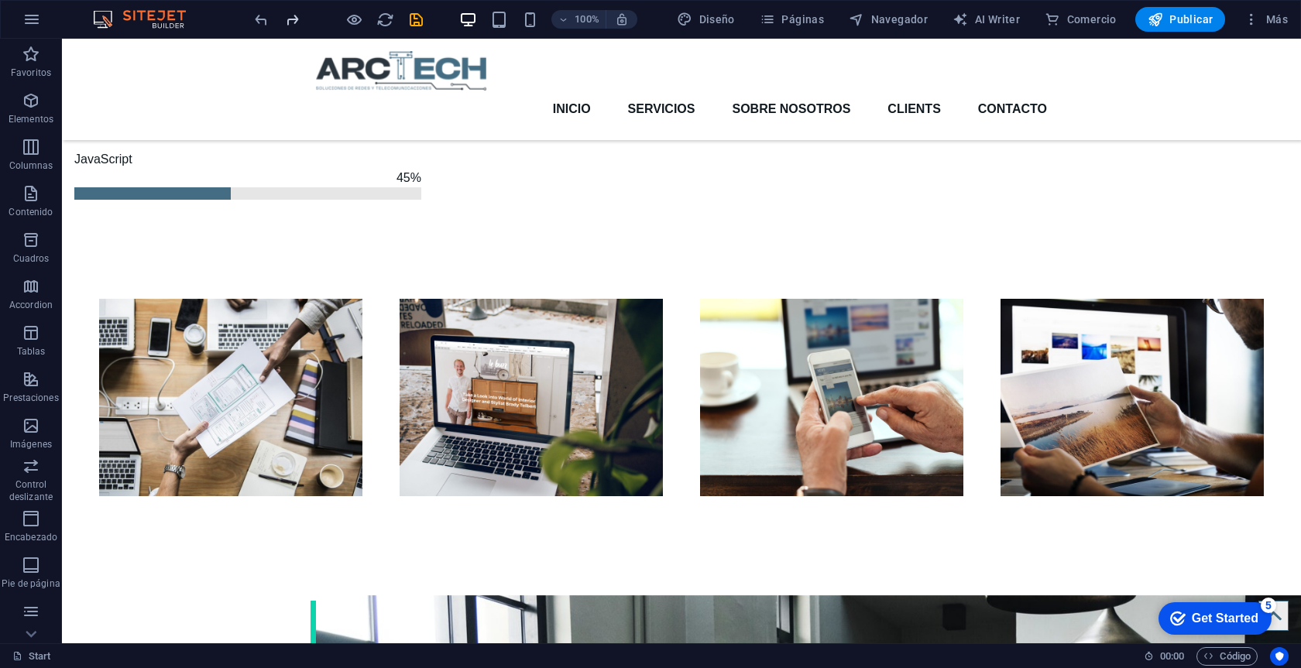
click at [290, 16] on icon "redo" at bounding box center [292, 20] width 18 height 18
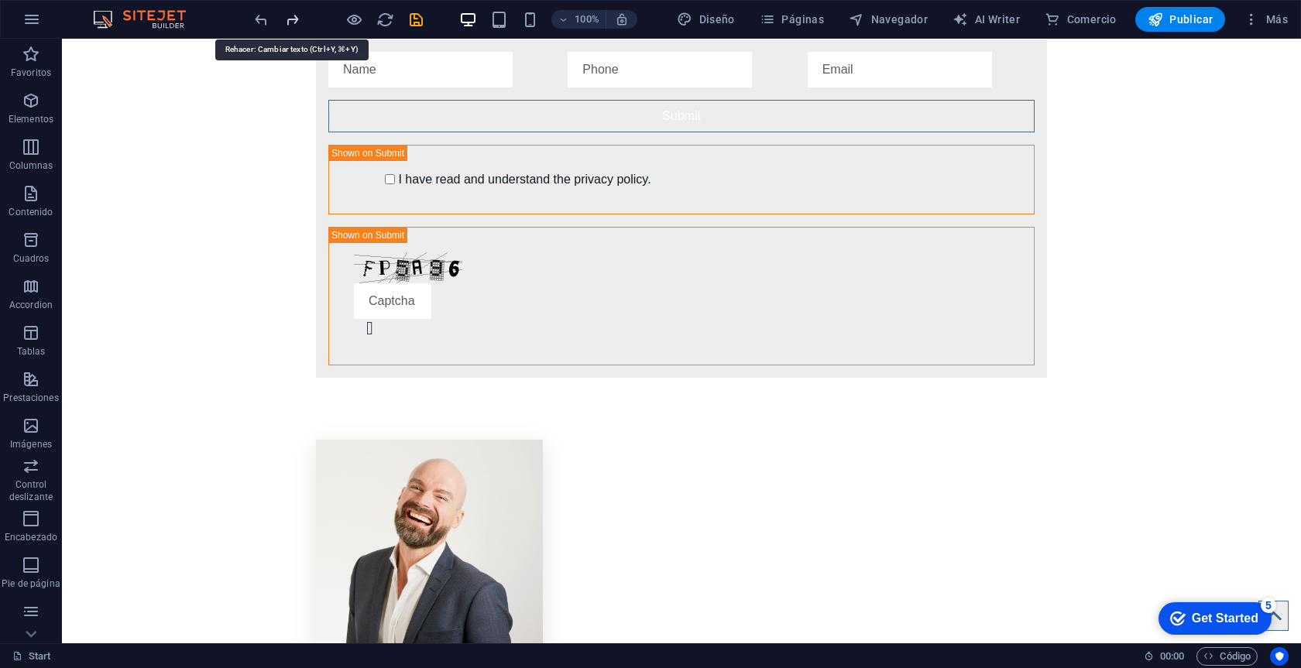
click at [290, 16] on icon "redo" at bounding box center [292, 20] width 18 height 18
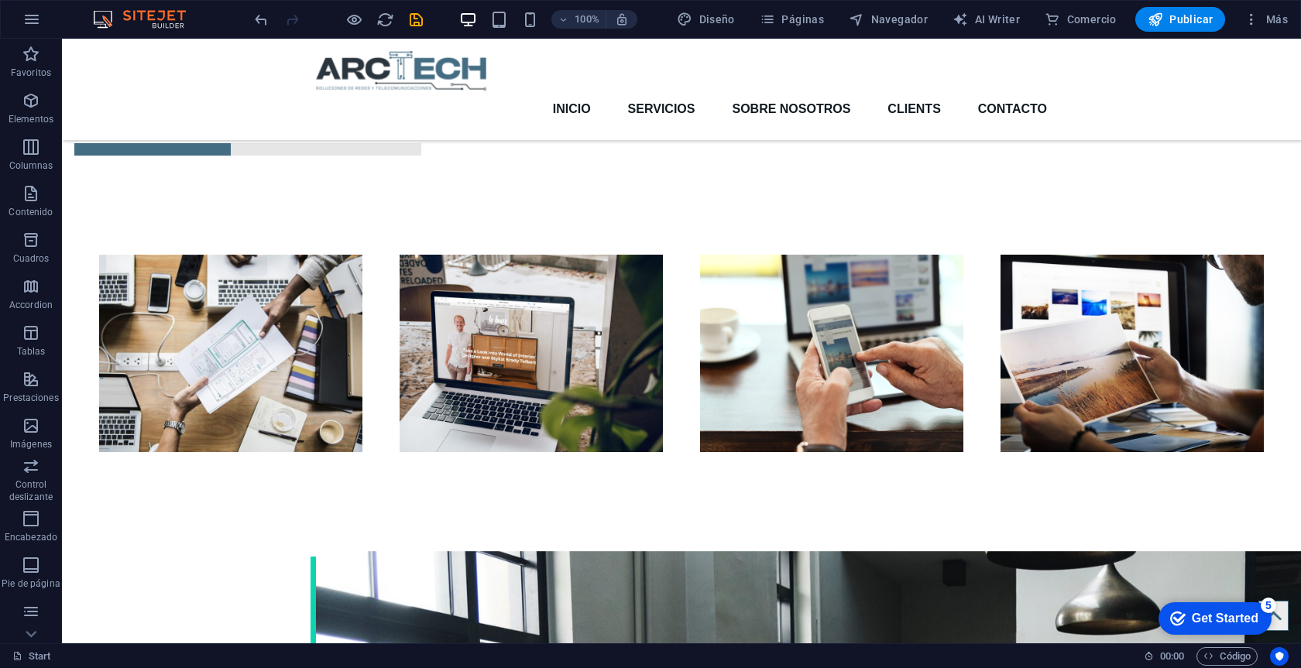
scroll to position [1883, 0]
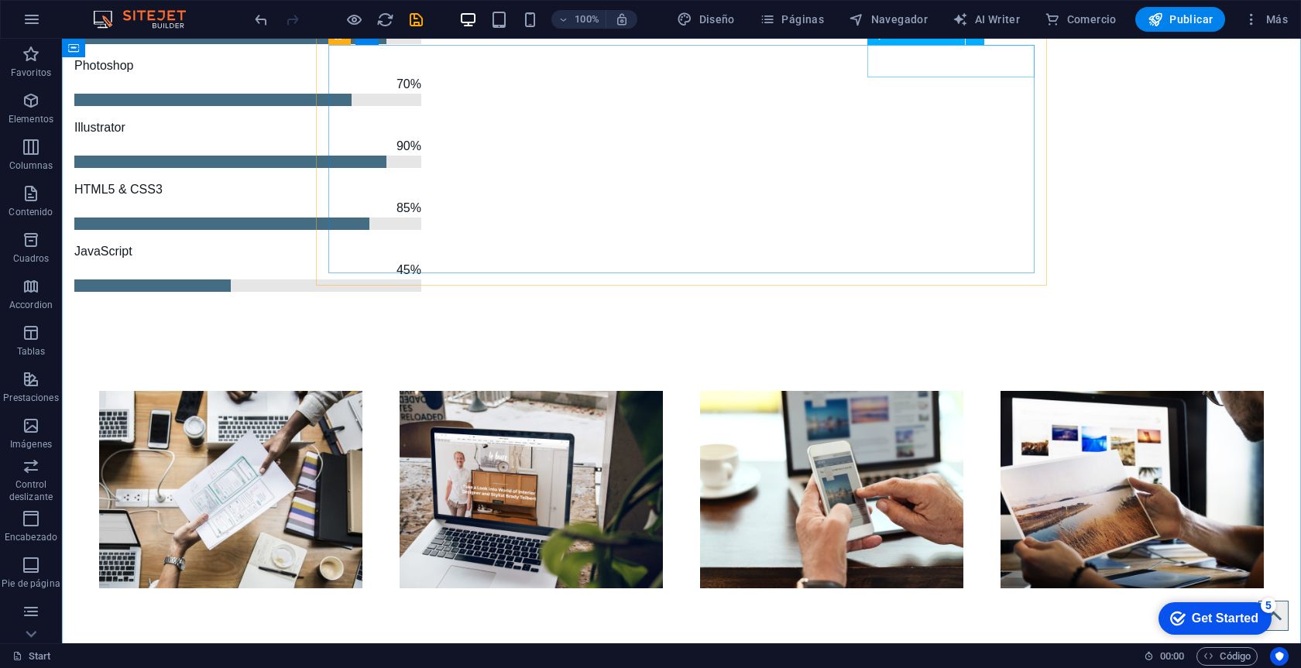
scroll to position [1898, 0]
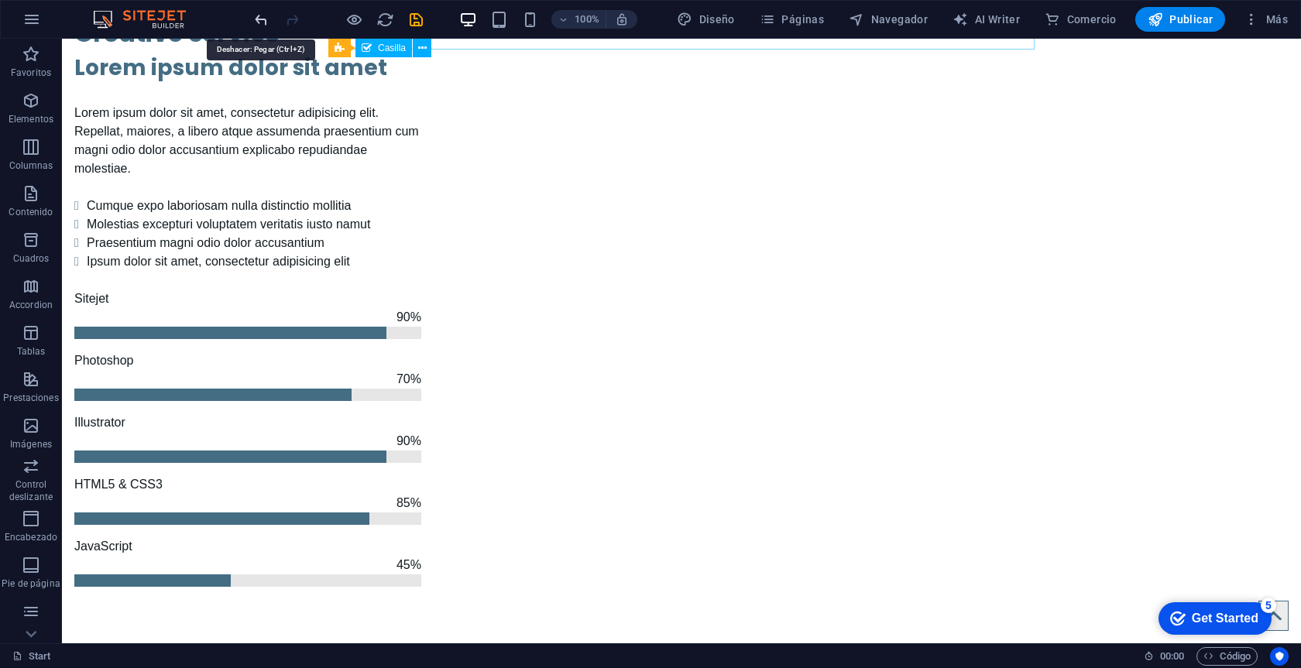
click at [256, 17] on icon "undo" at bounding box center [261, 20] width 18 height 18
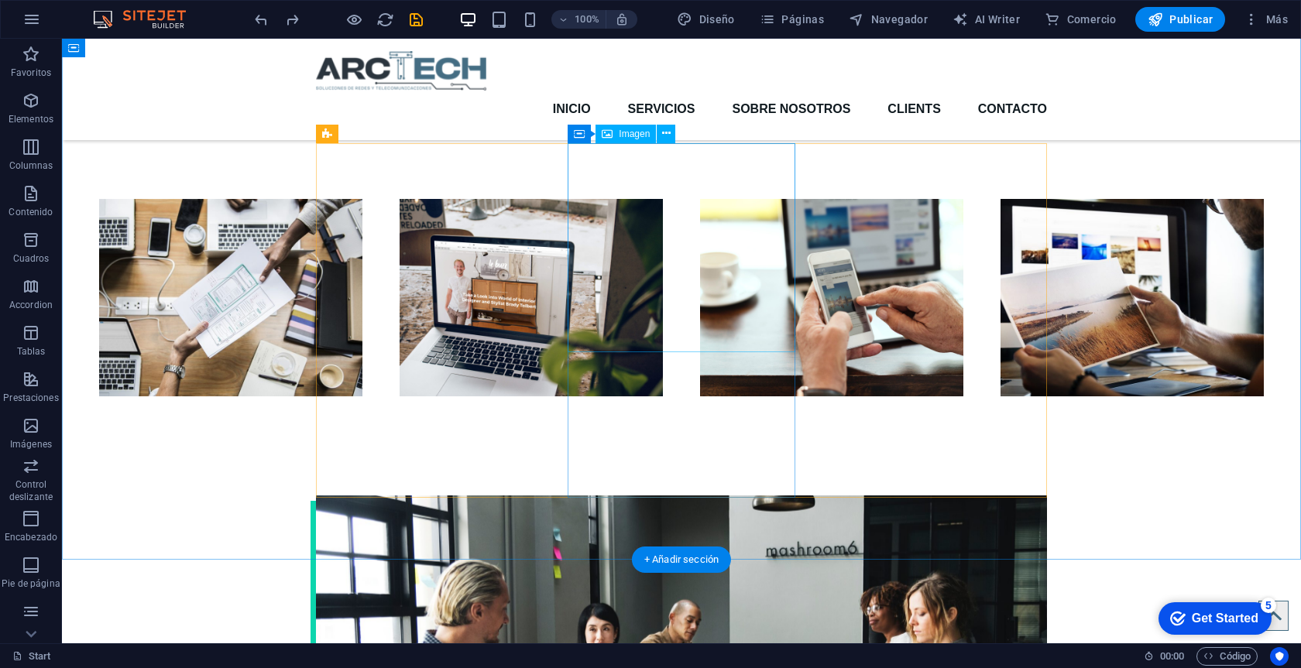
scroll to position [1909, 0]
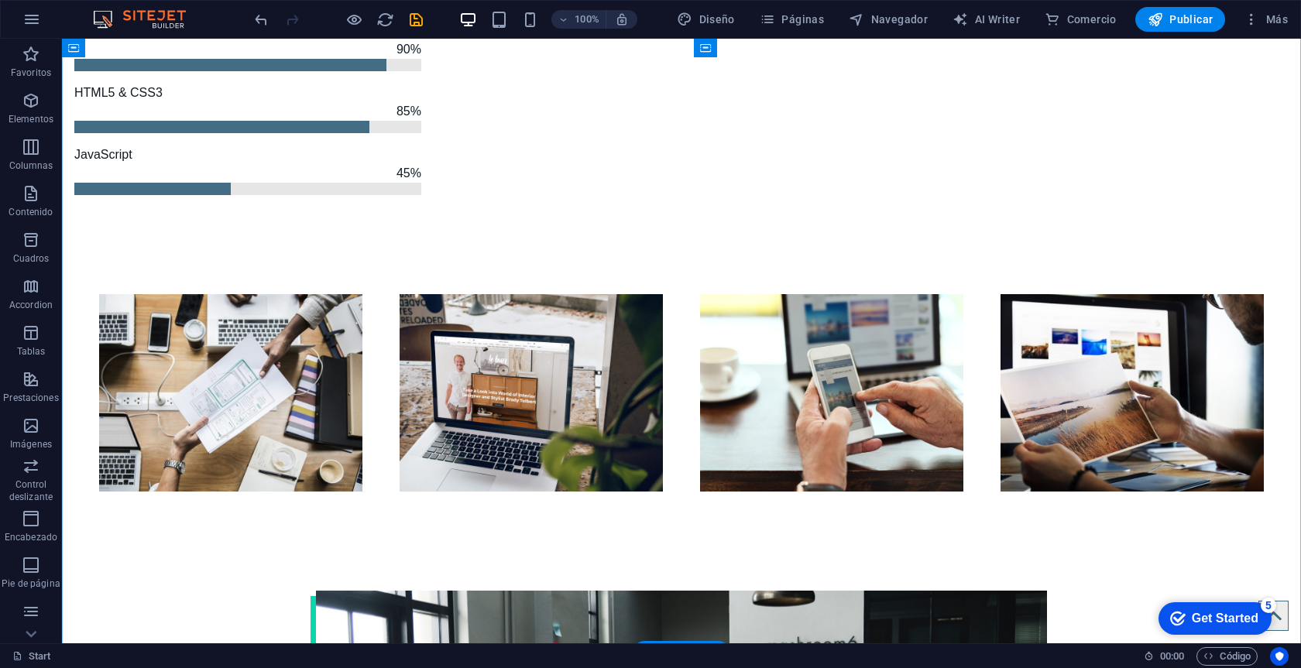
scroll to position [1926, 0]
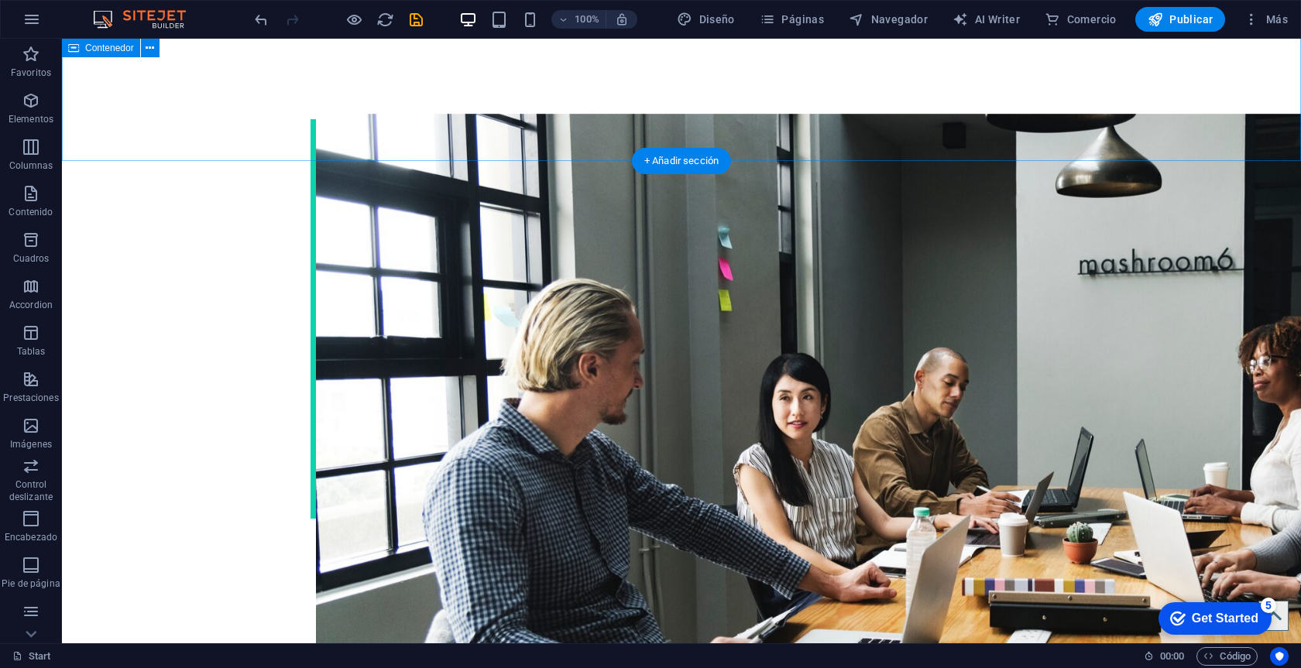
scroll to position [2379, 0]
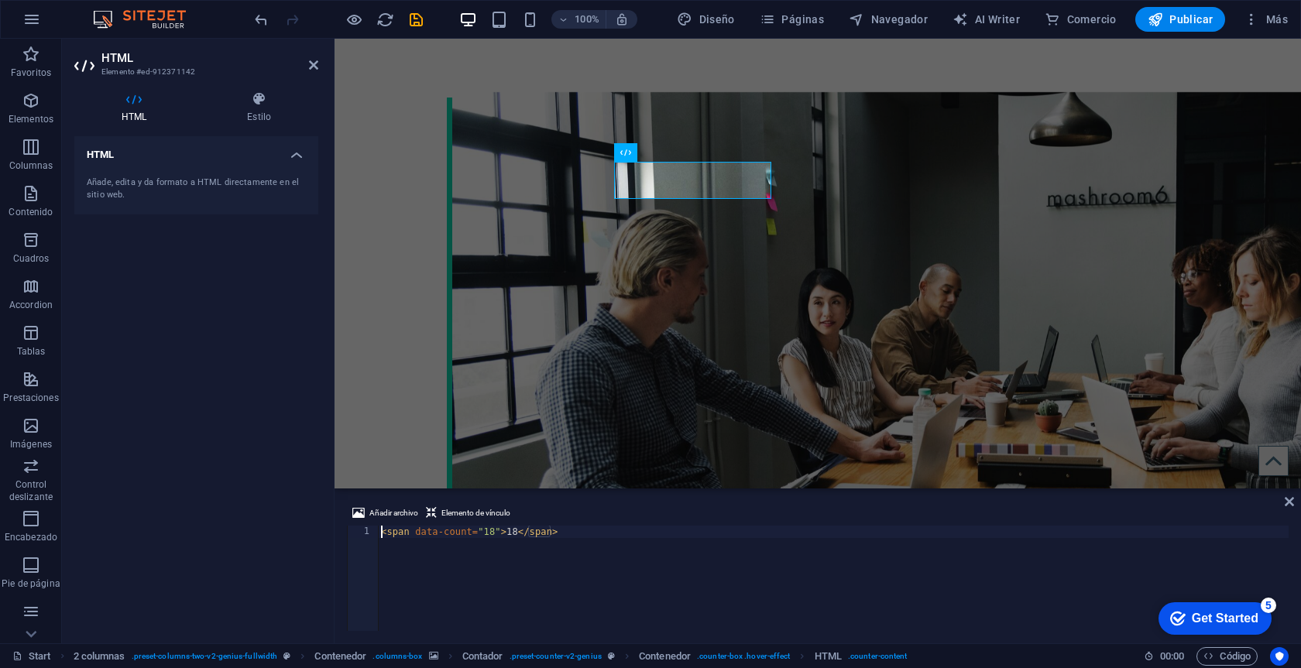
click at [494, 533] on div "< span data-count = "18" > 18 </ span >" at bounding box center [833, 591] width 911 height 130
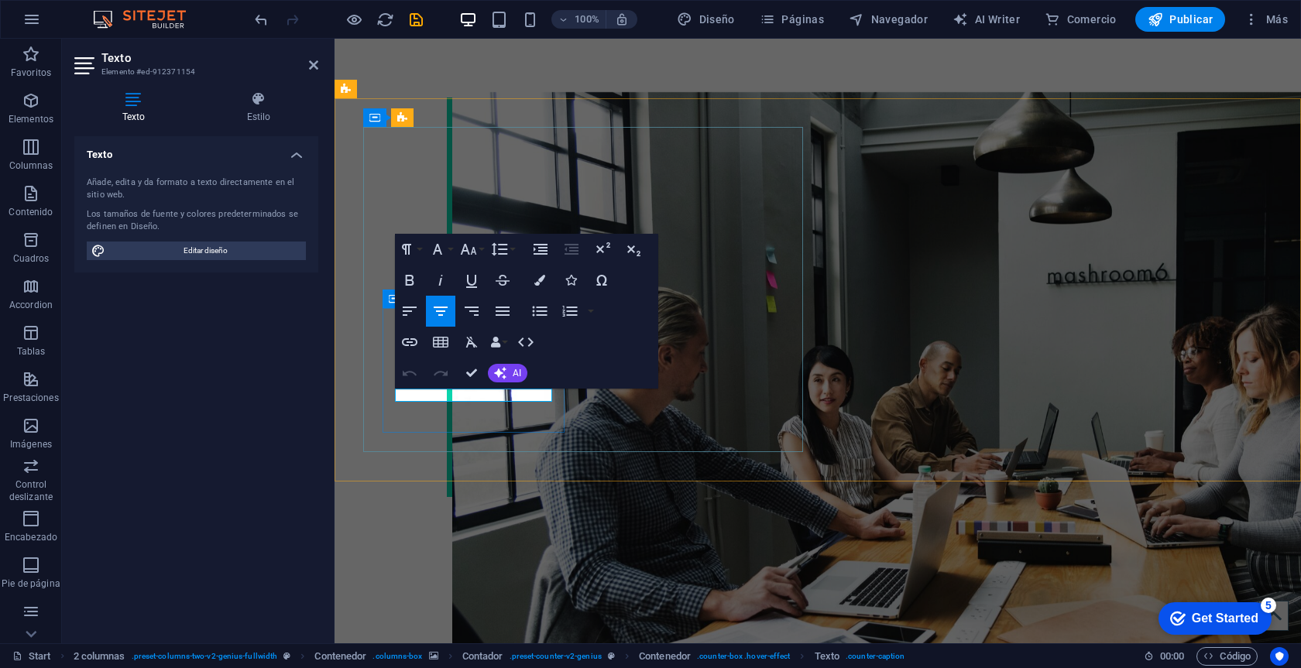
copy p "INVESTMENTS"
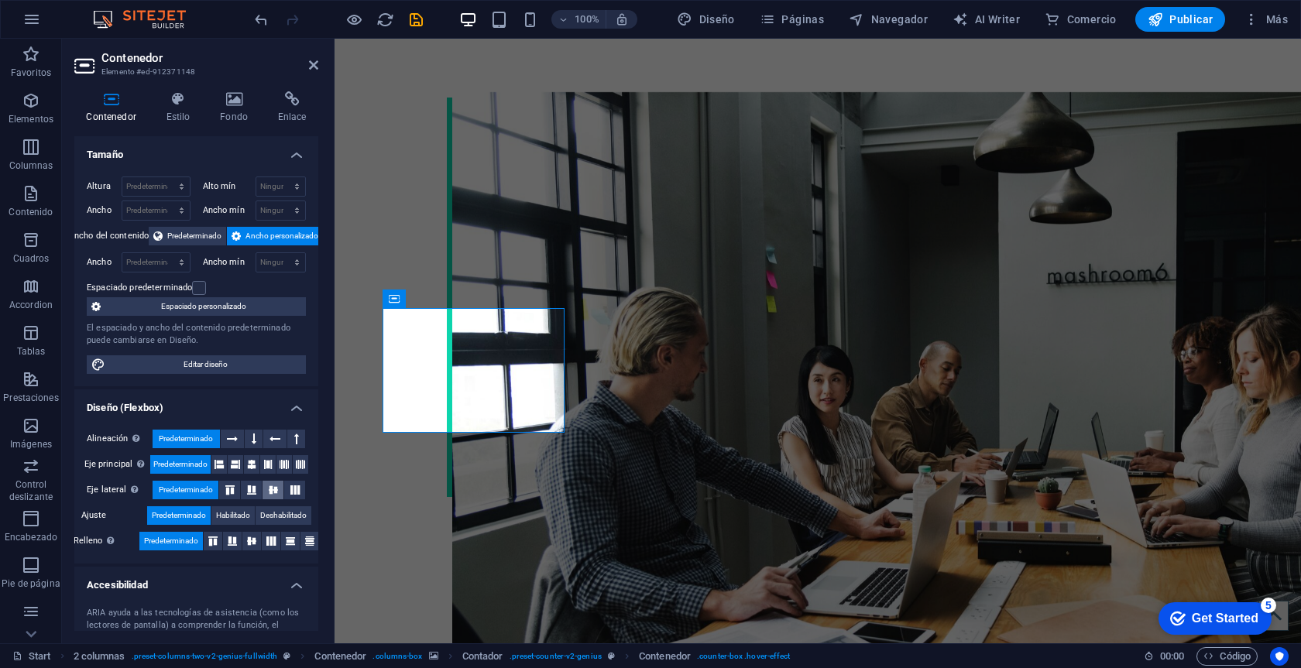
click at [279, 483] on button at bounding box center [272, 490] width 21 height 19
click at [174, 483] on span "Predeterminado" at bounding box center [186, 490] width 54 height 19
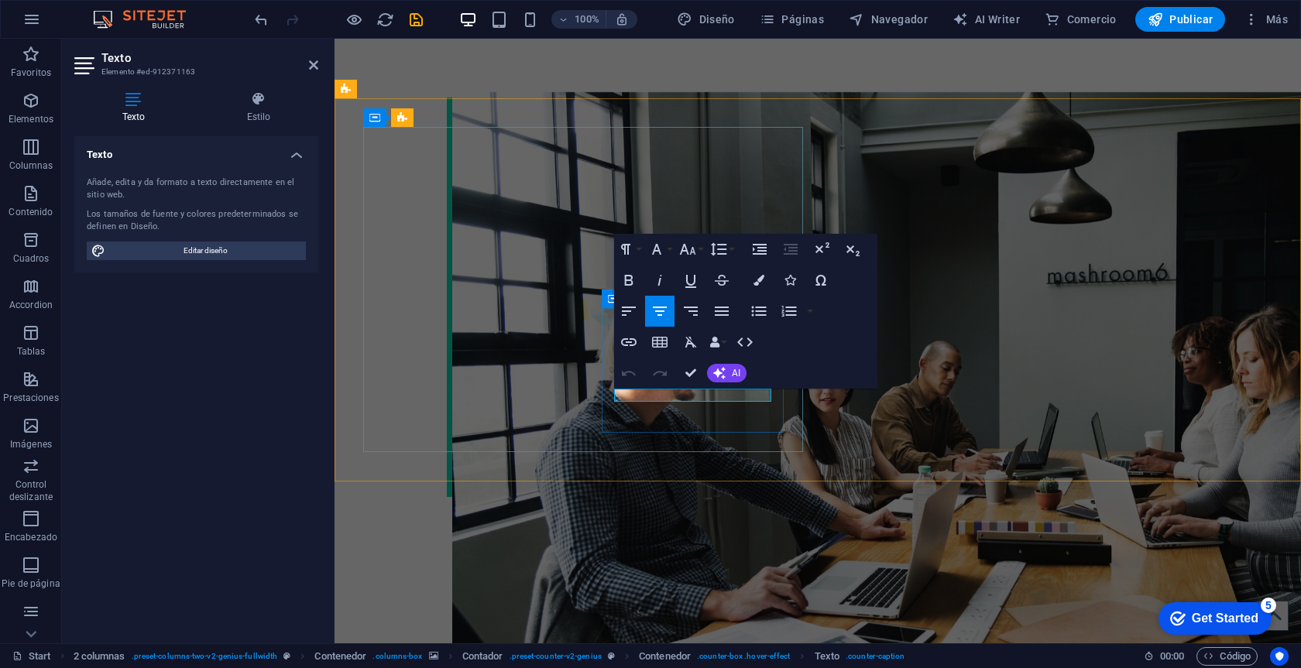
copy p "COOPERATIONS"
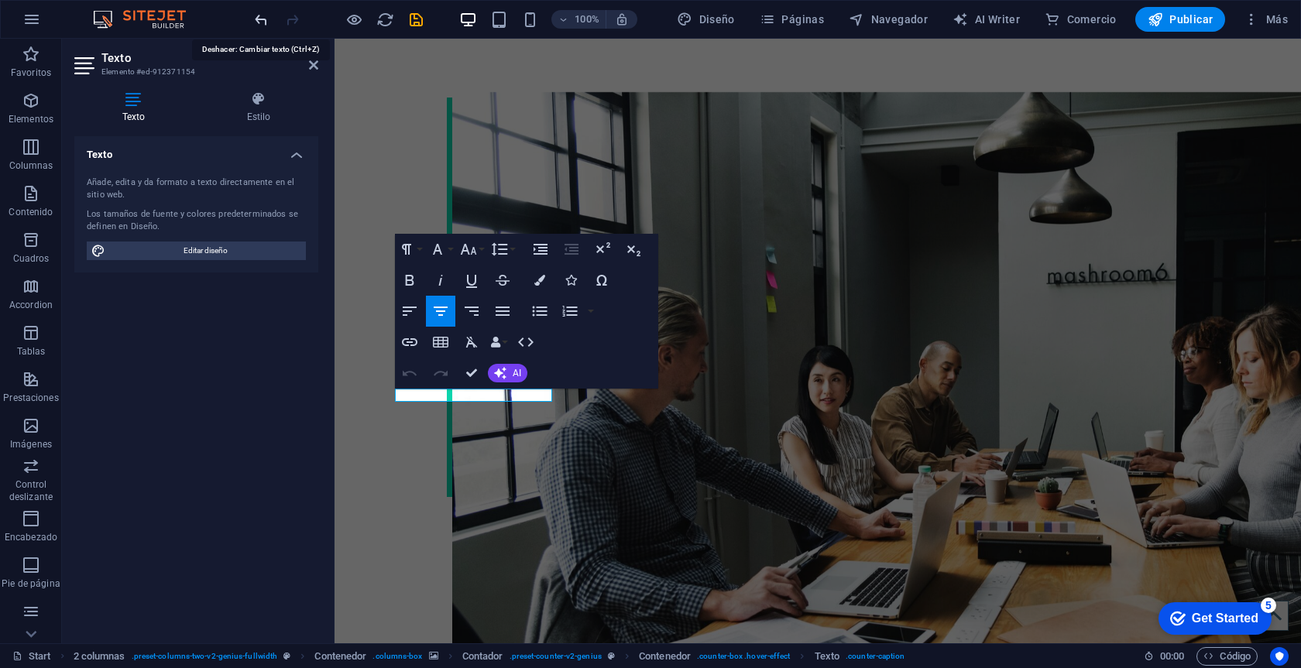
click at [265, 18] on icon "undo" at bounding box center [261, 20] width 18 height 18
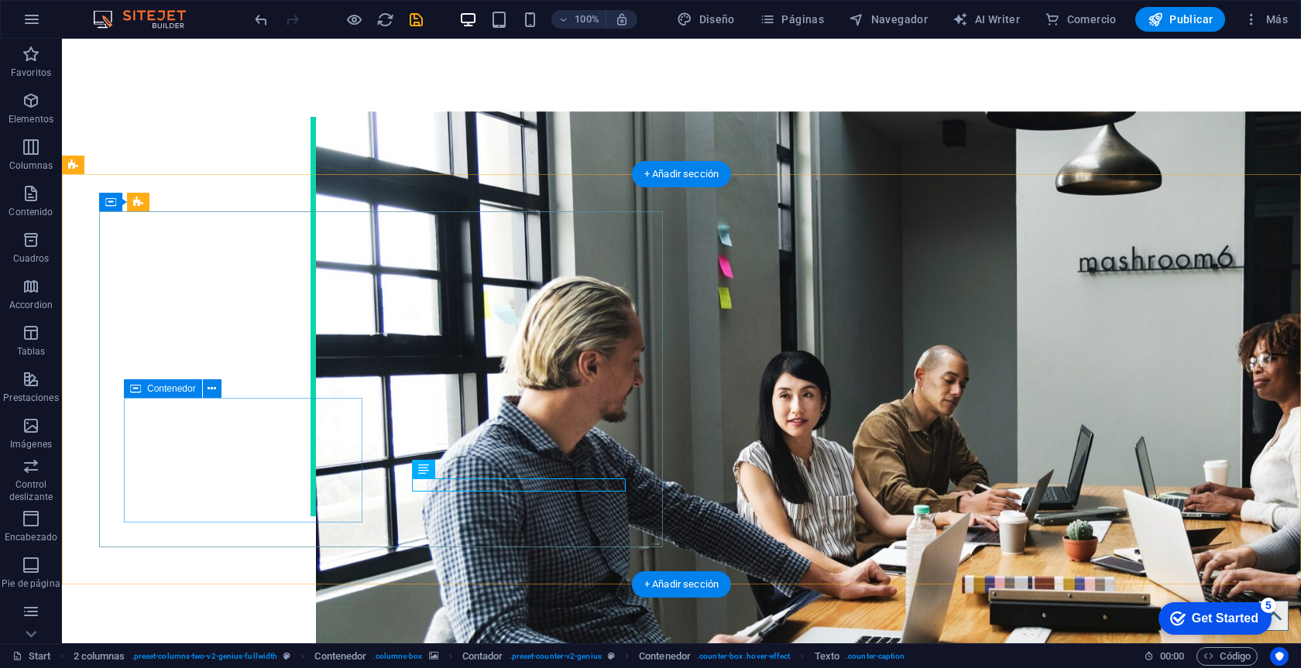
click at [446, 469] on span "Texto" at bounding box center [446, 469] width 22 height 9
click at [426, 468] on icon at bounding box center [423, 469] width 11 height 19
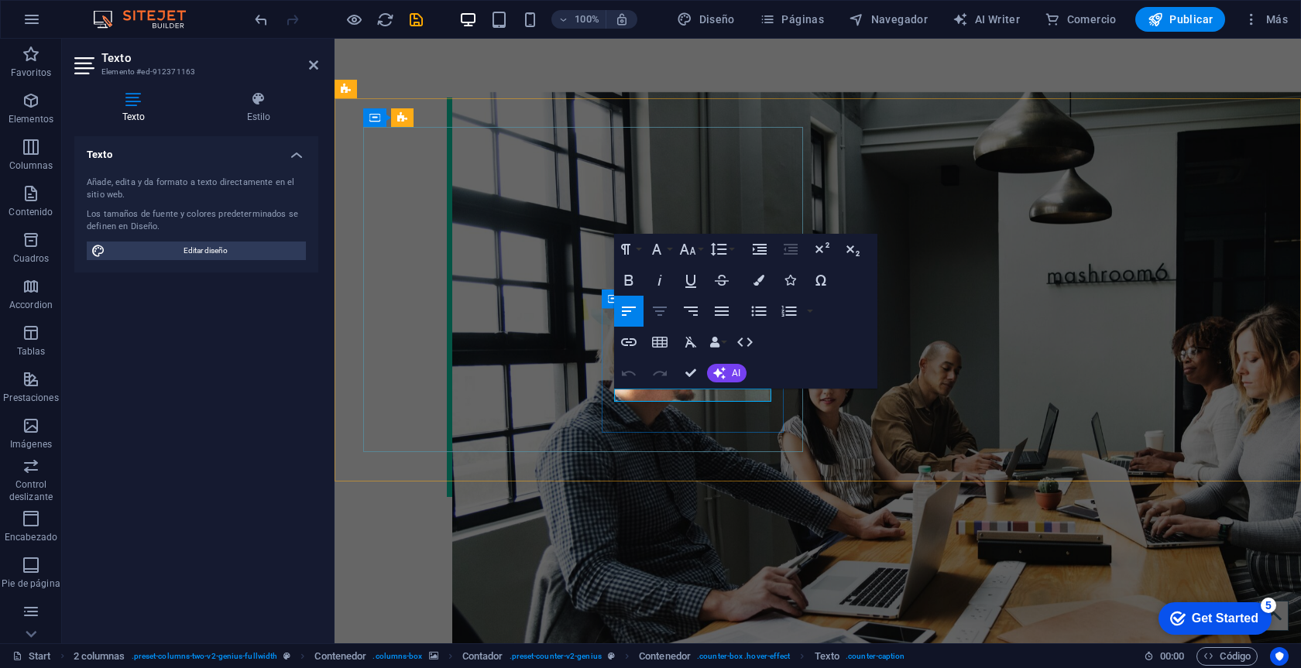
drag, startPoint x: 660, startPoint y: 312, endPoint x: 345, endPoint y: 460, distance: 348.1
click at [660, 312] on icon "button" at bounding box center [660, 311] width 14 height 9
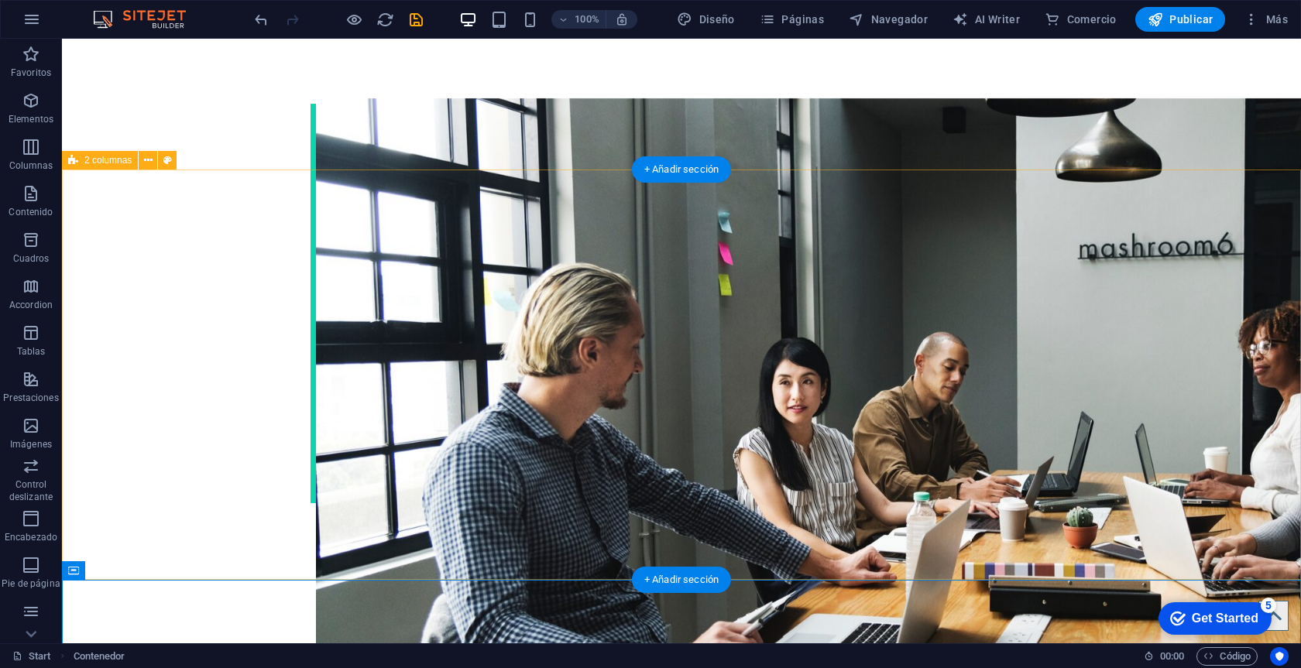
scroll to position [2396, 0]
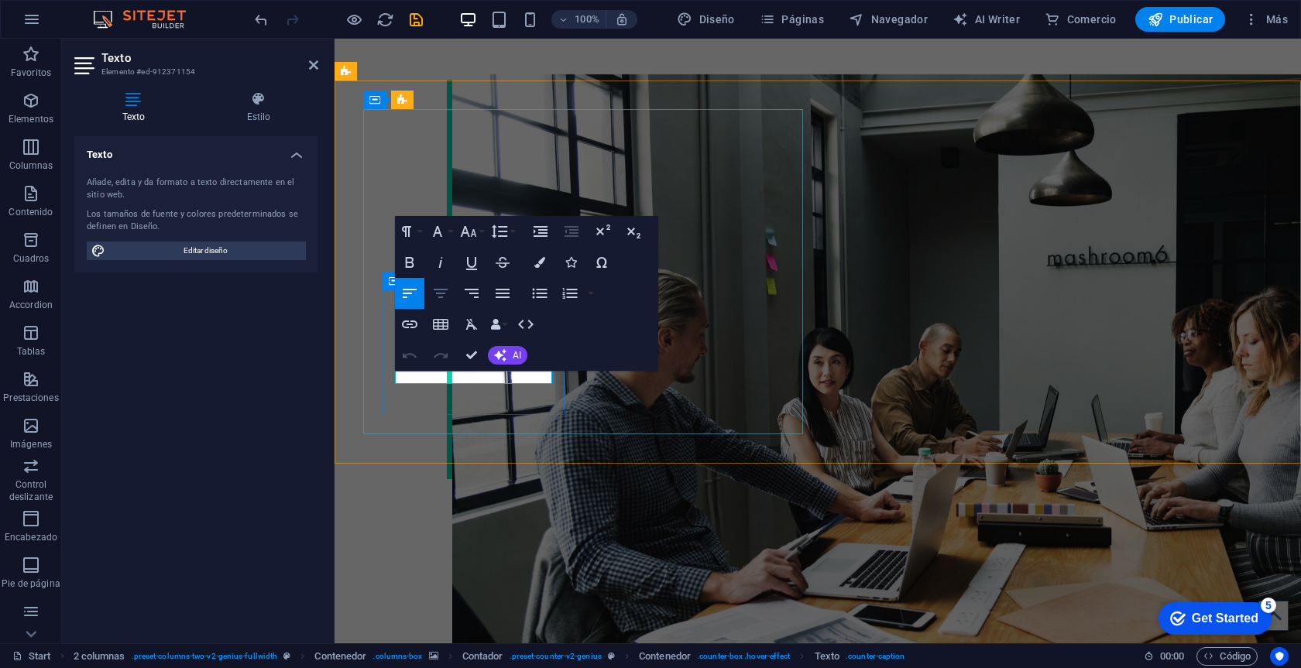
click at [444, 294] on icon "button" at bounding box center [441, 293] width 14 height 9
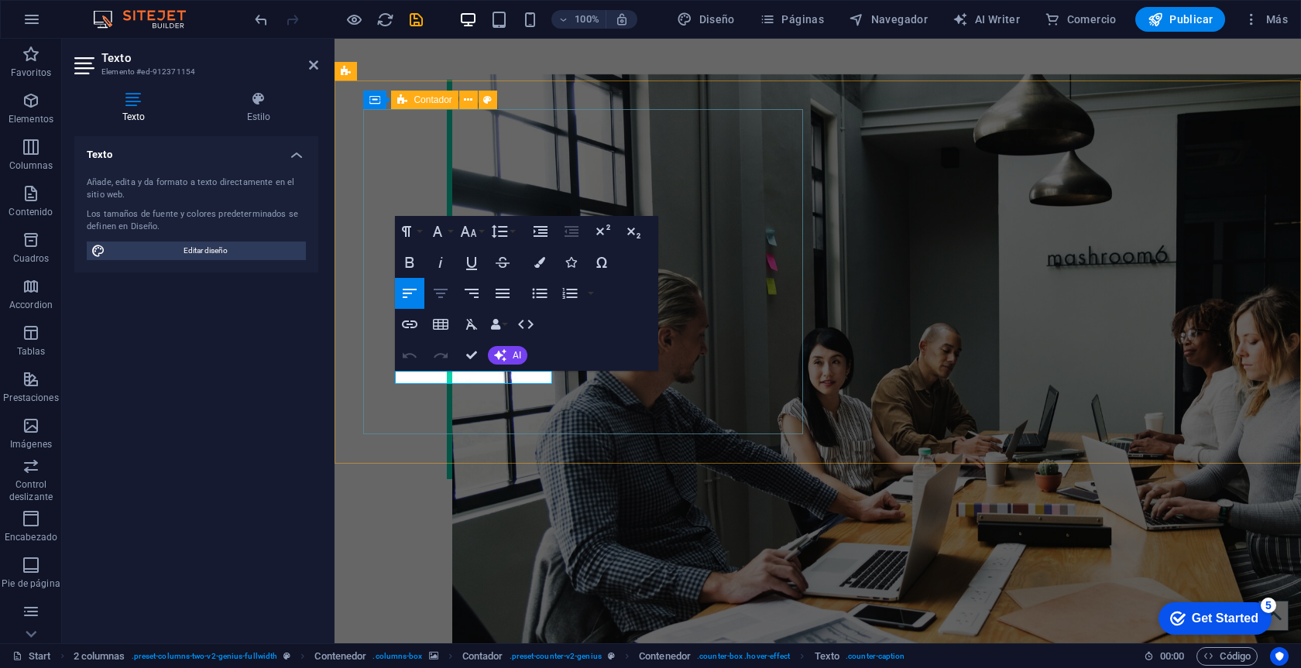
click at [437, 299] on icon "button" at bounding box center [440, 293] width 19 height 19
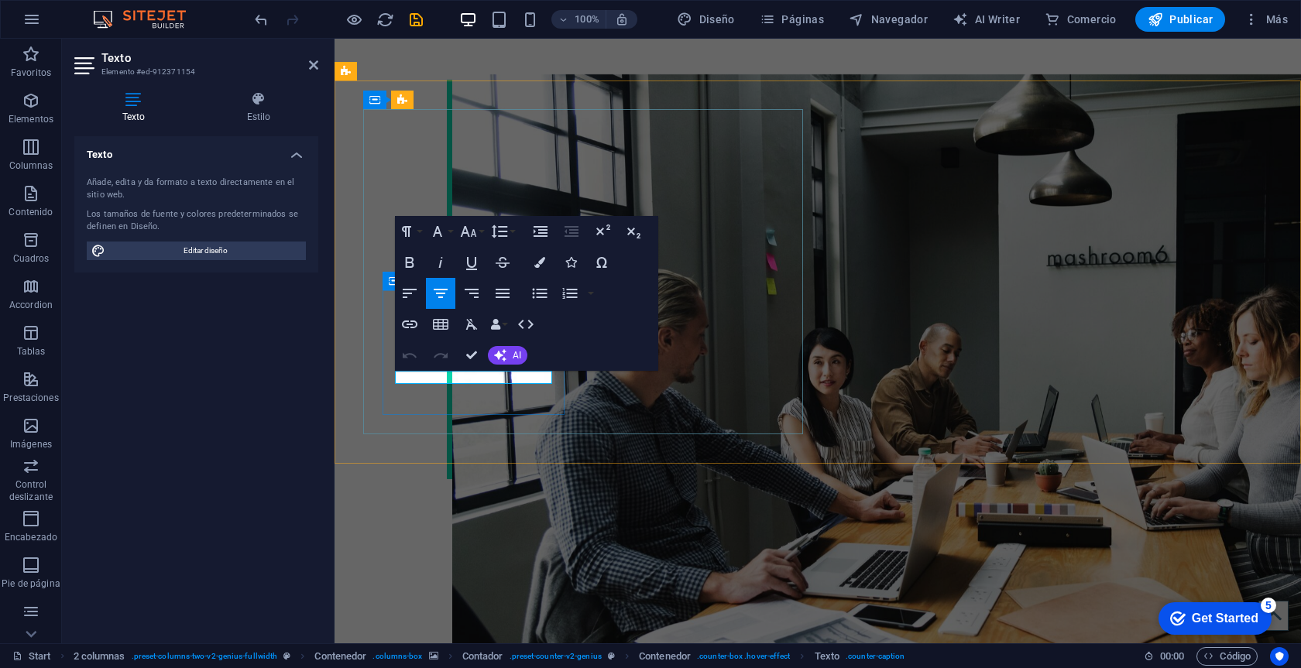
copy p "partners"
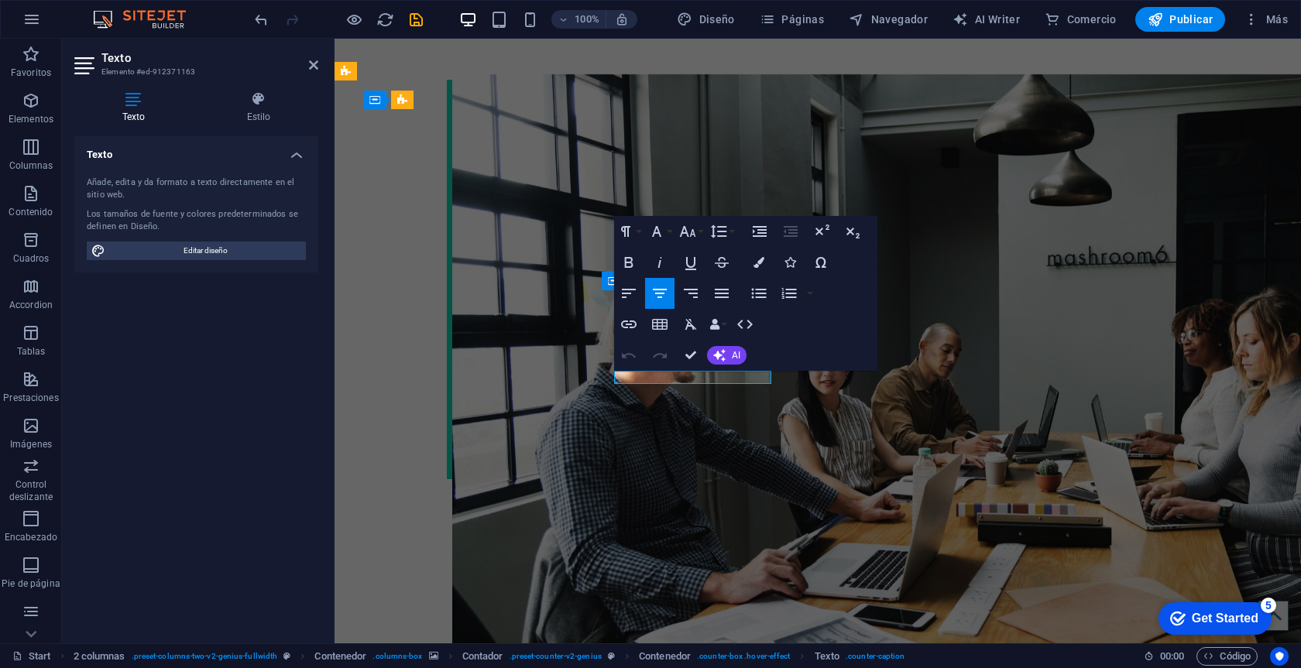
drag, startPoint x: 476, startPoint y: 372, endPoint x: 139, endPoint y: 333, distance: 339.0
click at [476, 372] on div "Texto" at bounding box center [435, 361] width 81 height 19
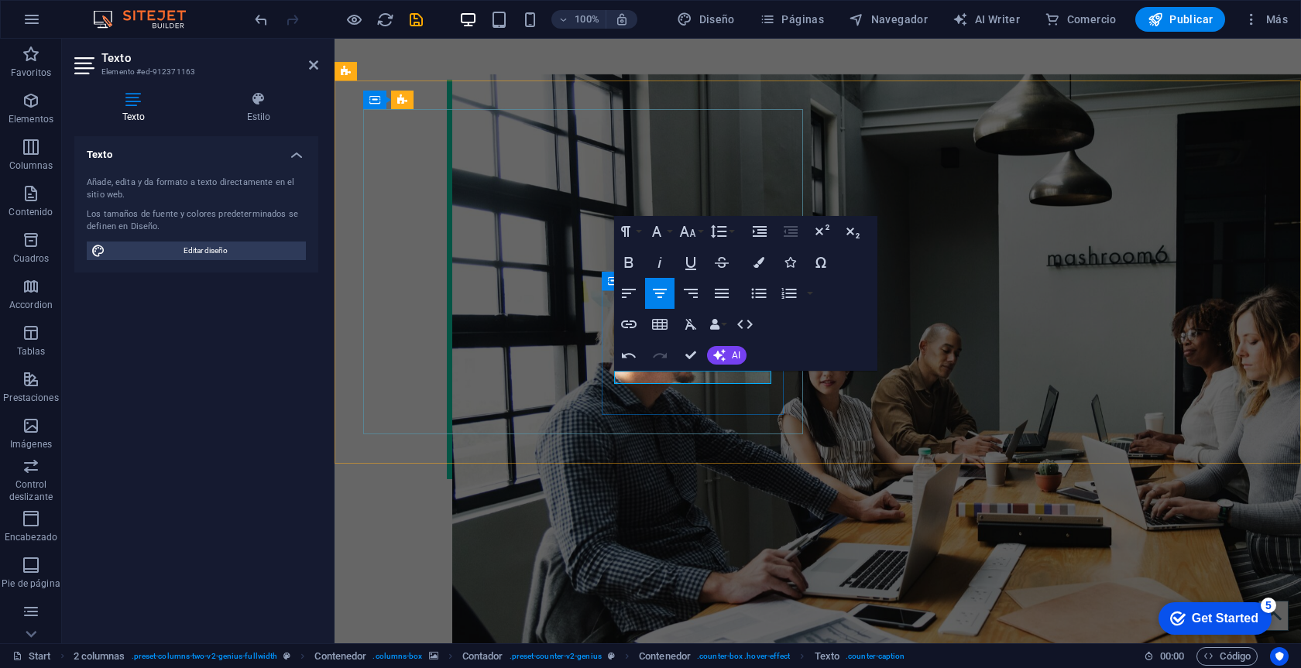
click at [667, 288] on icon "button" at bounding box center [659, 293] width 19 height 19
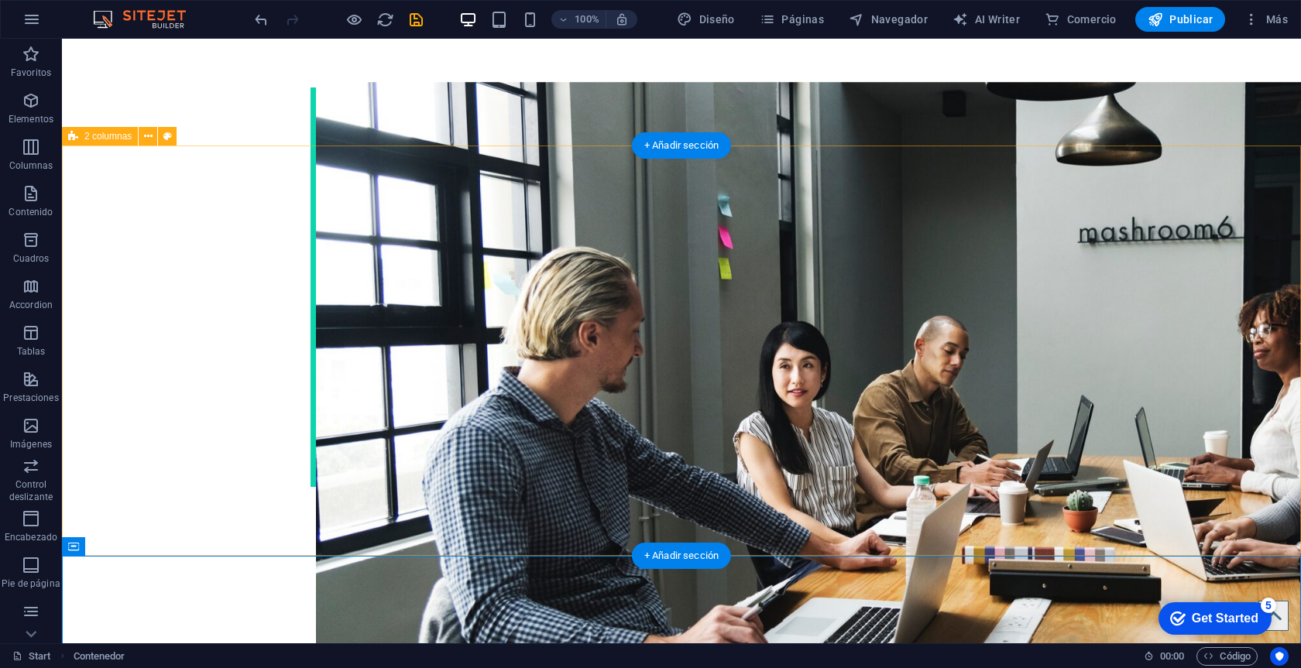
scroll to position [2410, 0]
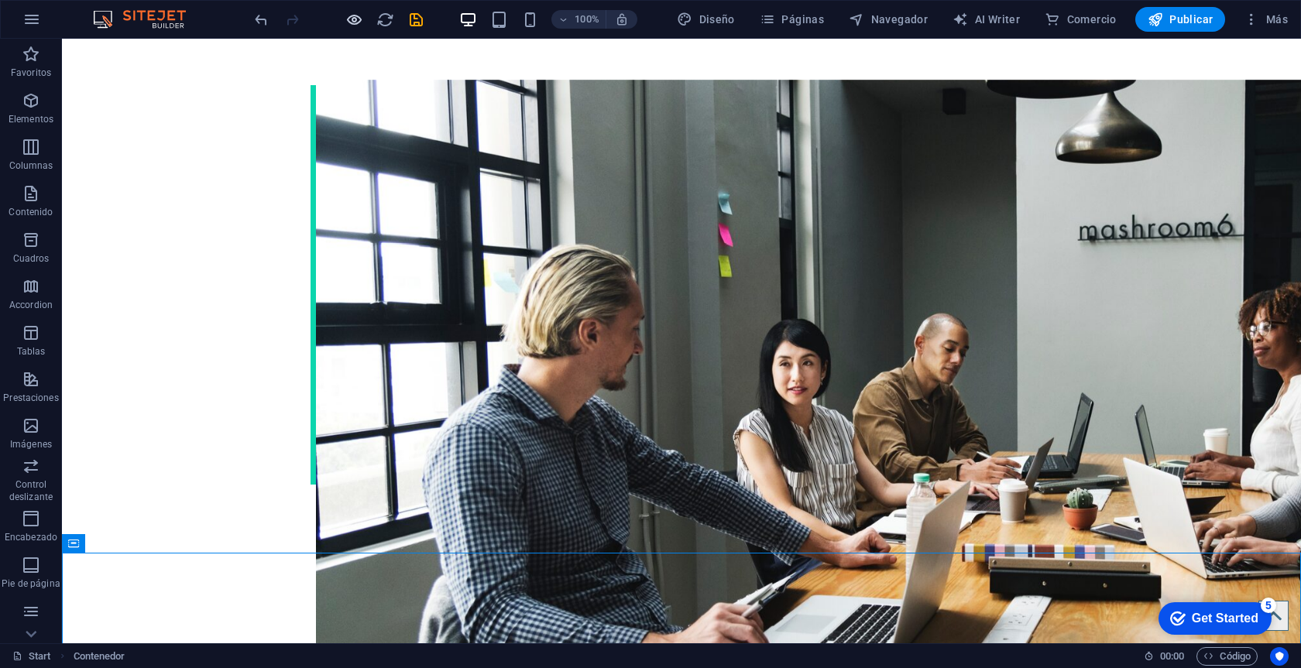
click at [351, 16] on icon "button" at bounding box center [354, 20] width 18 height 18
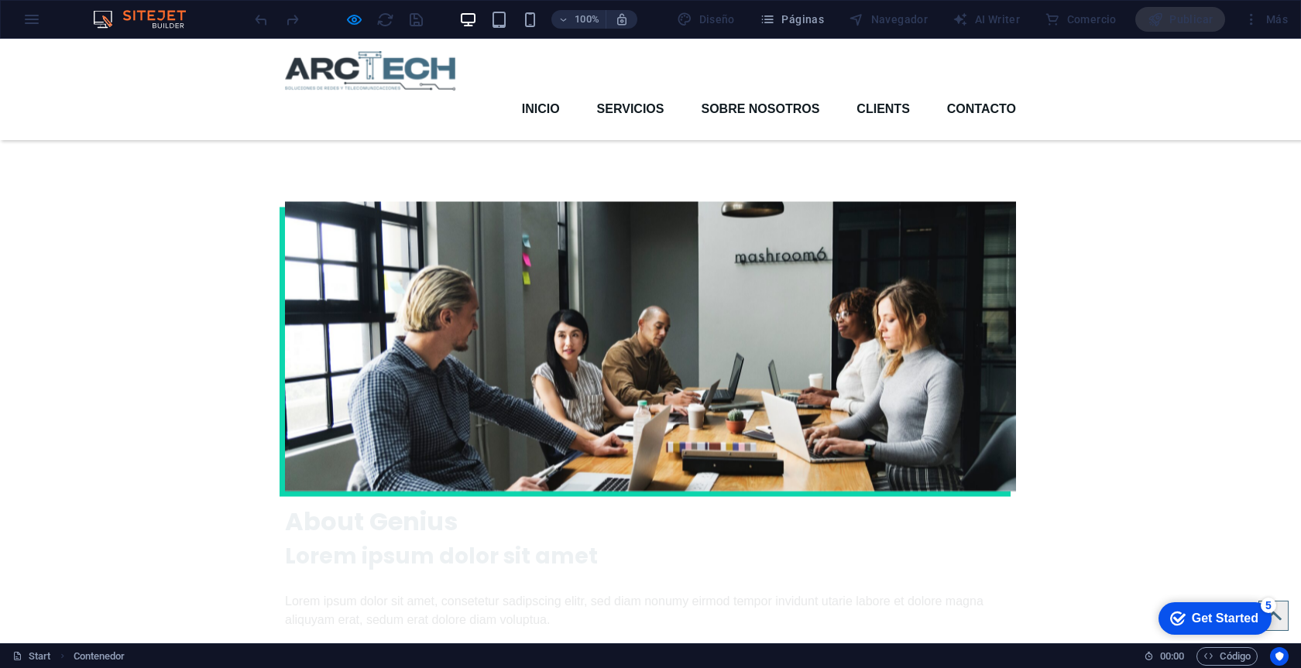
scroll to position [2269, 0]
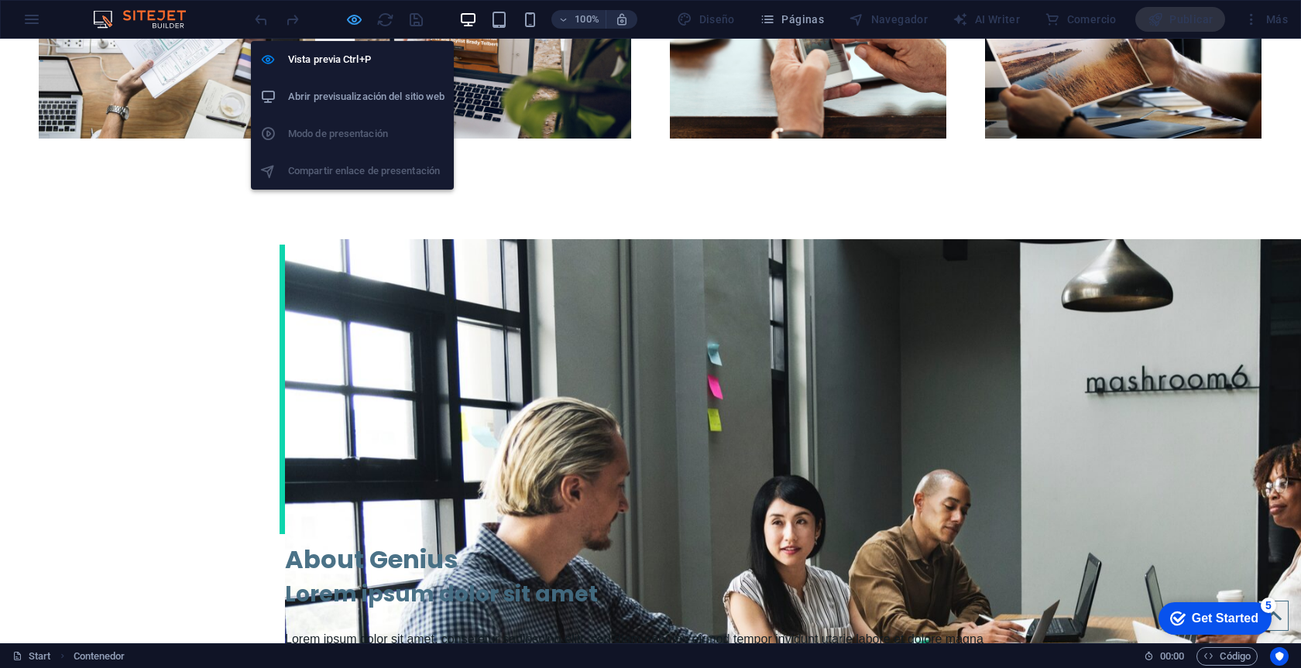
click at [358, 26] on icon "button" at bounding box center [354, 20] width 18 height 18
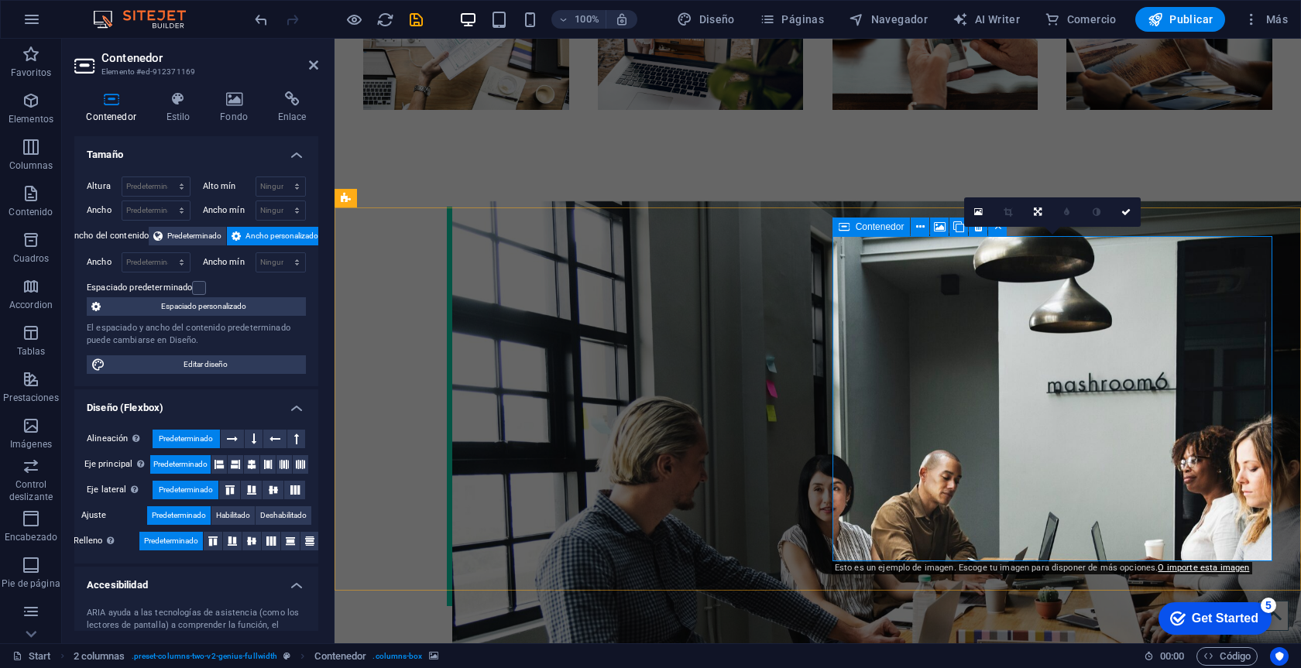
click at [238, 106] on icon at bounding box center [234, 98] width 52 height 15
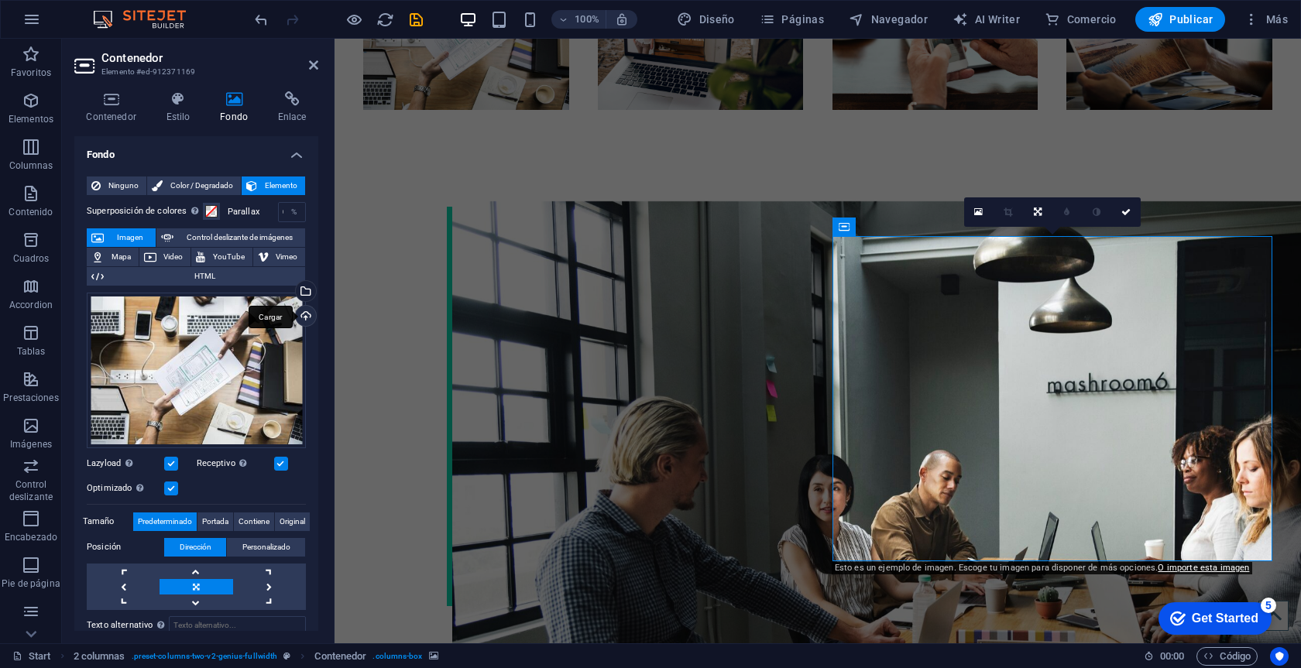
click at [300, 317] on div "Cargar" at bounding box center [304, 317] width 23 height 23
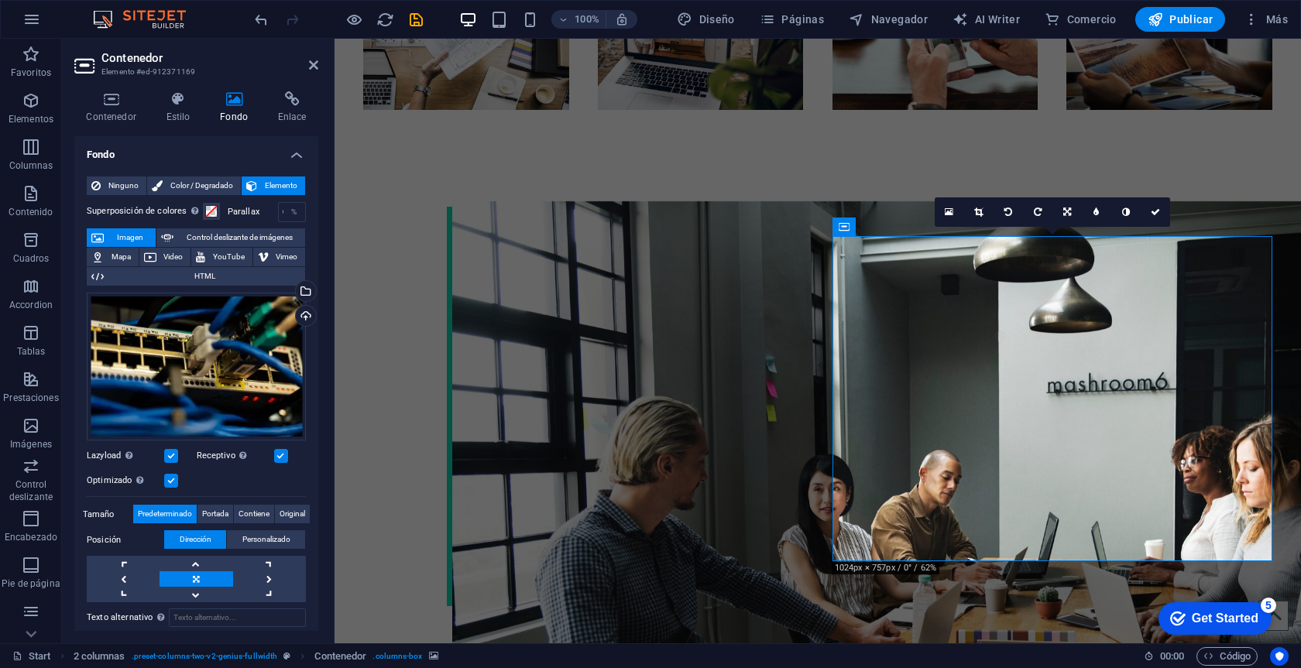
click at [976, 210] on icon at bounding box center [978, 212] width 9 height 9
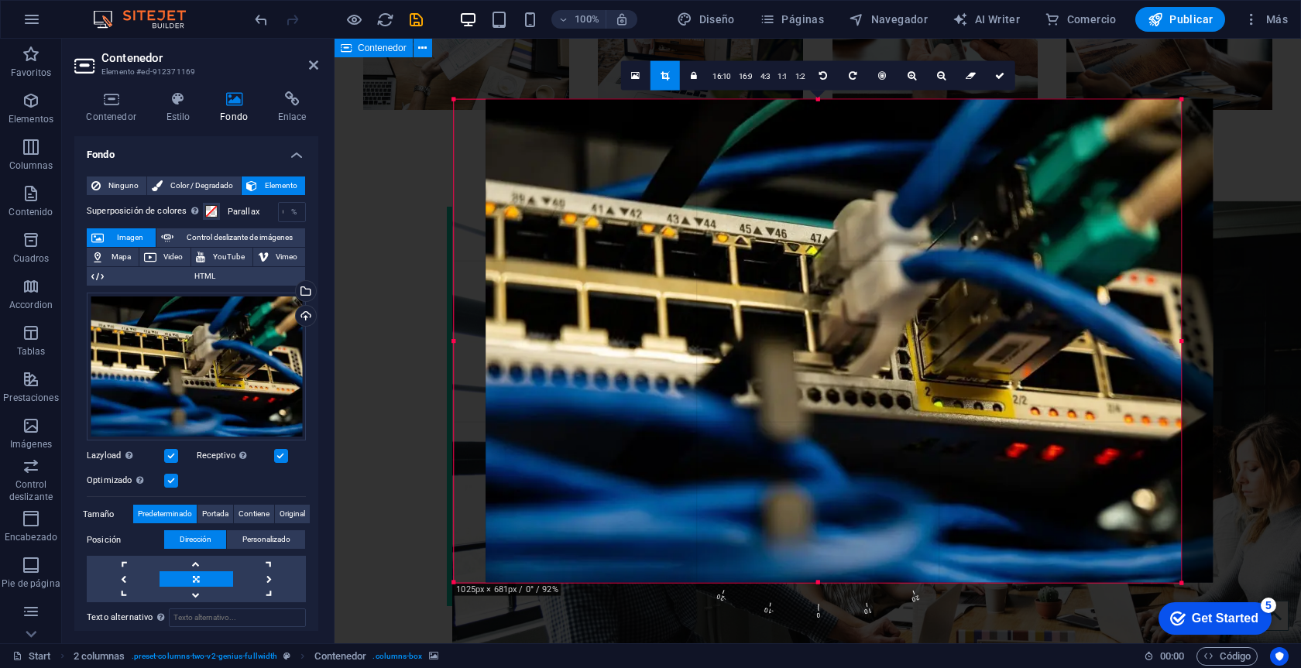
drag, startPoint x: 931, startPoint y: 278, endPoint x: 957, endPoint y: 279, distance: 26.3
click at [957, 279] on div at bounding box center [848, 340] width 727 height 483
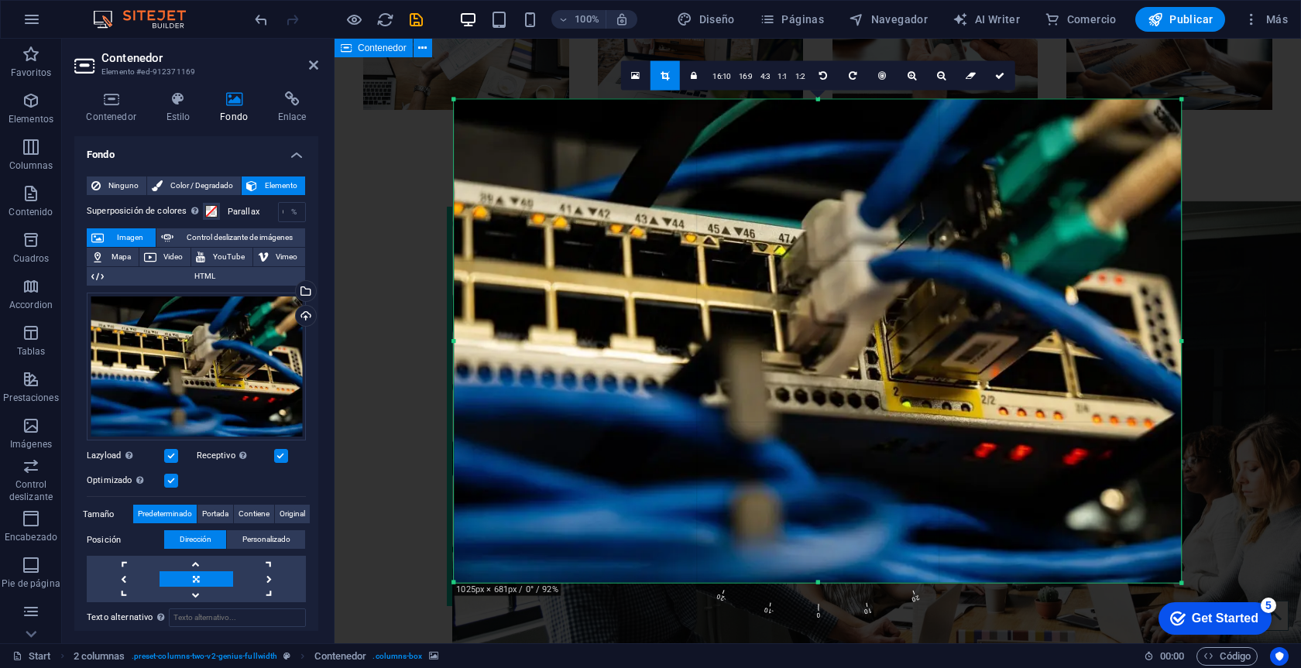
click at [0, 0] on div at bounding box center [0, 0] width 0 height 0
click at [1008, 70] on link at bounding box center [999, 74] width 29 height 29
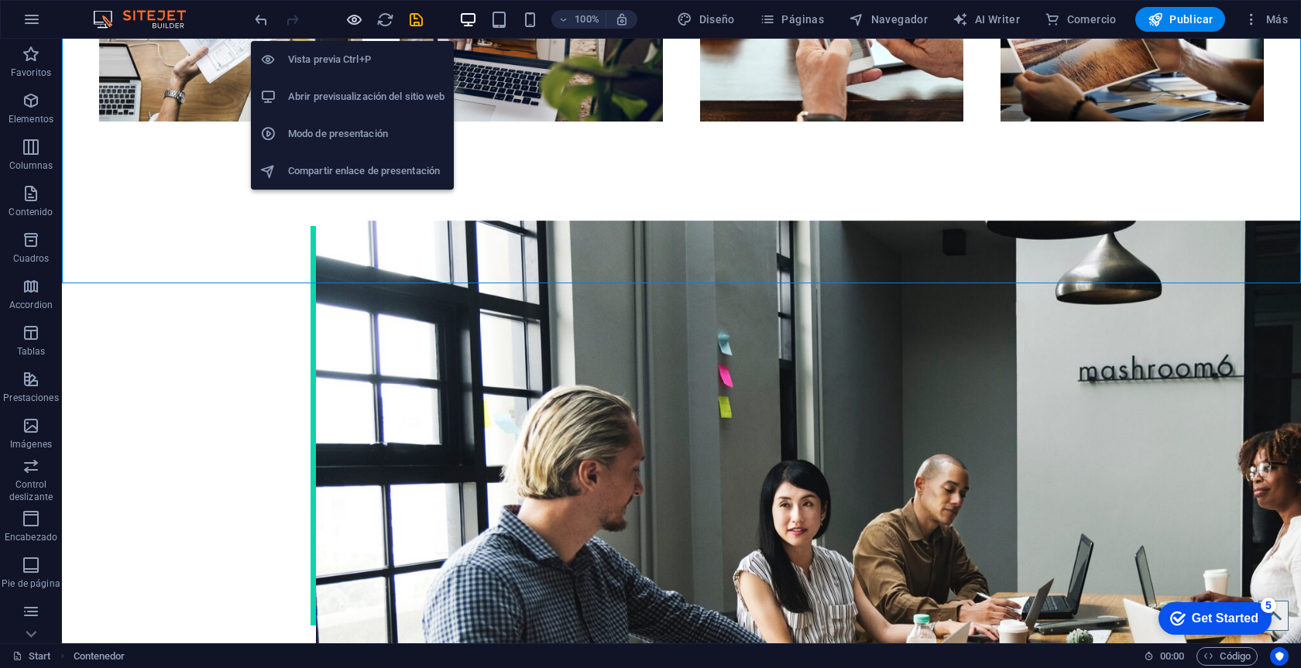
click at [356, 20] on icon "button" at bounding box center [354, 20] width 18 height 18
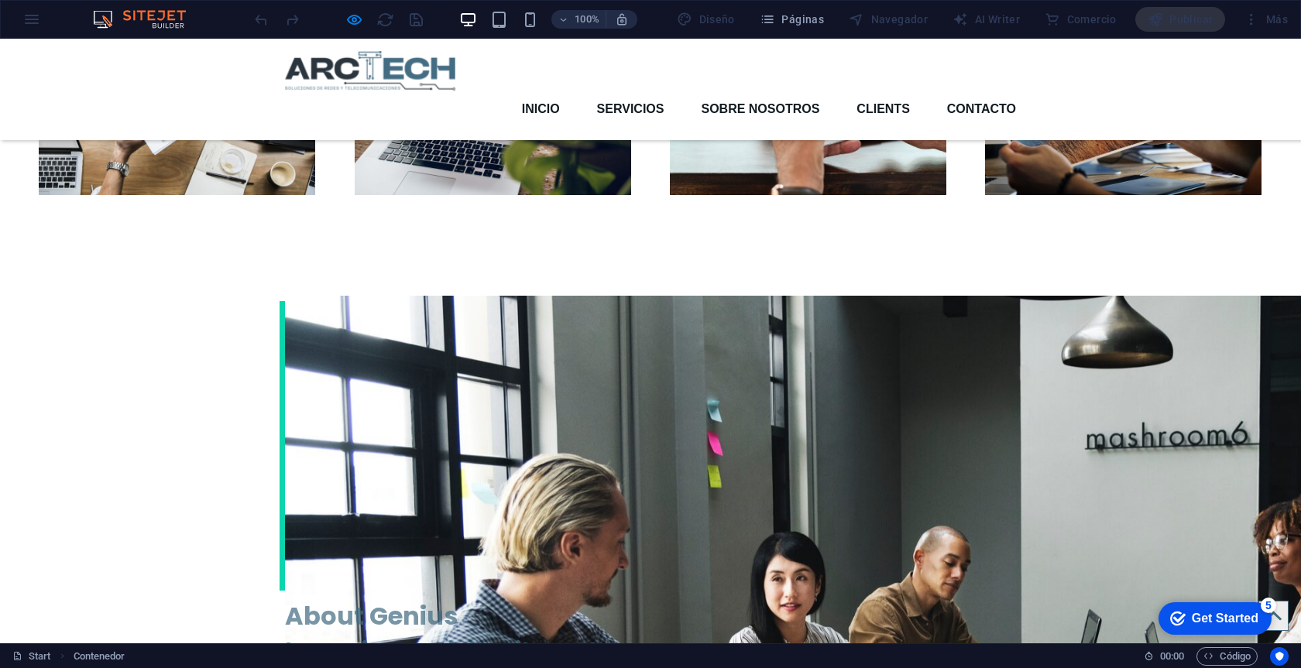
scroll to position [2173, 0]
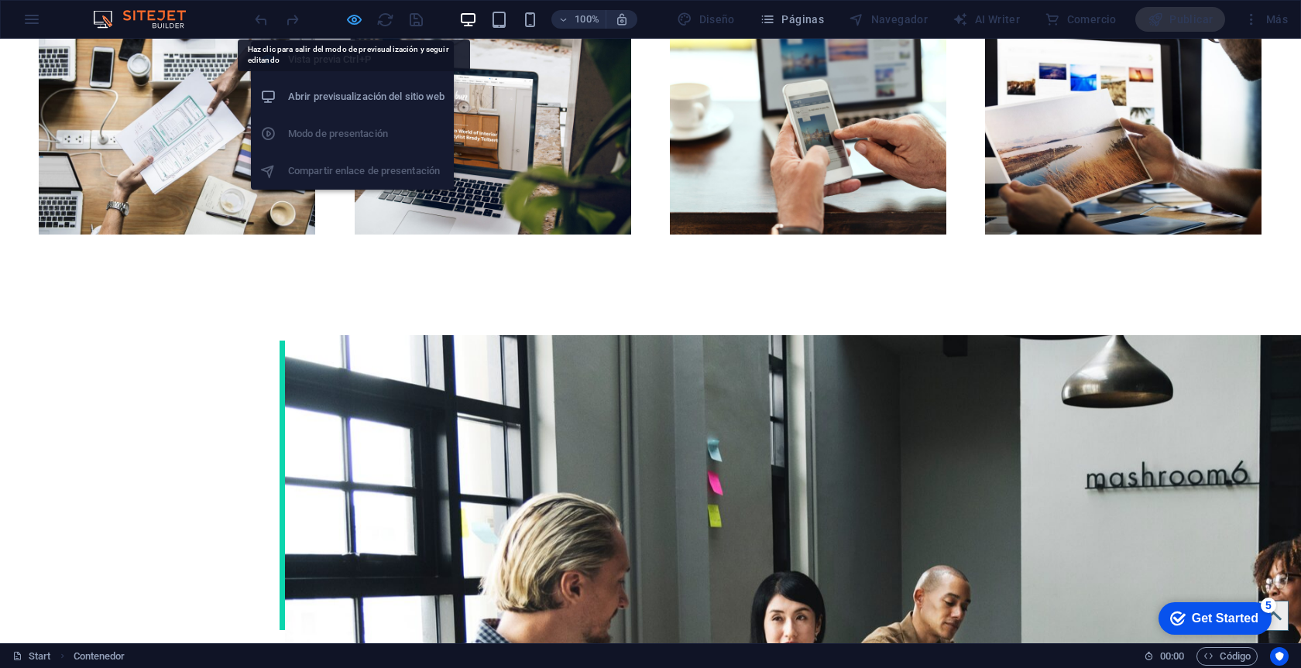
click at [352, 19] on icon "button" at bounding box center [354, 20] width 18 height 18
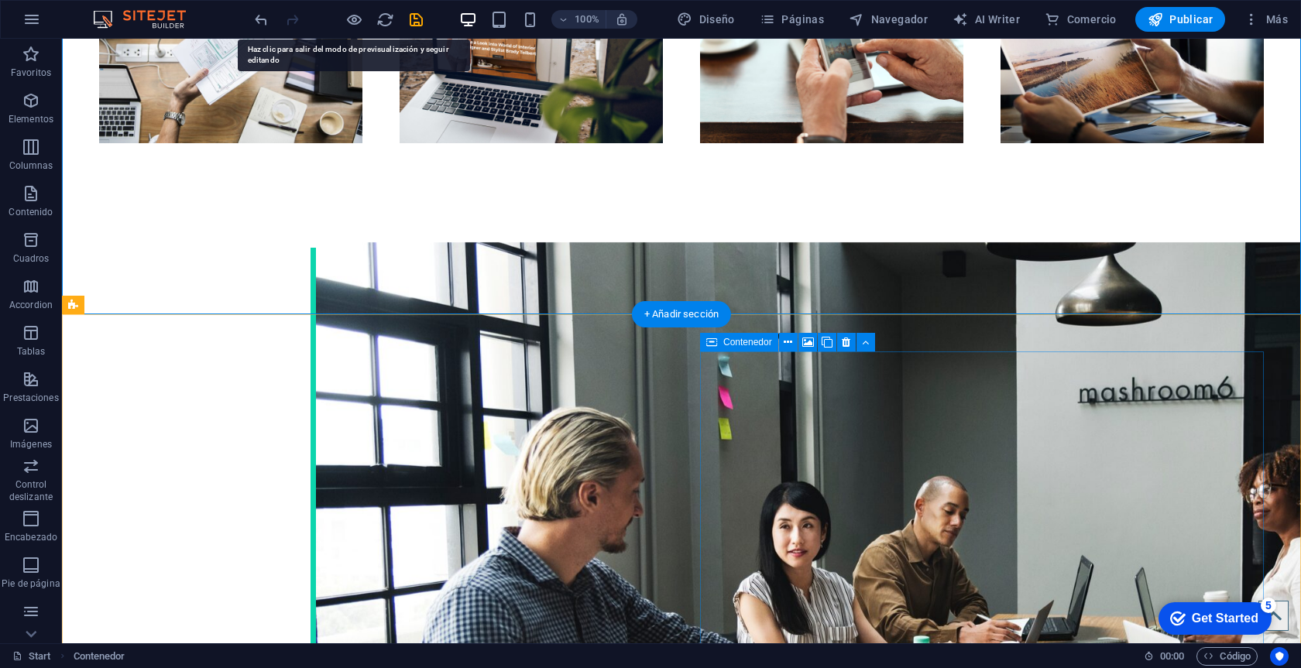
scroll to position [2263, 0]
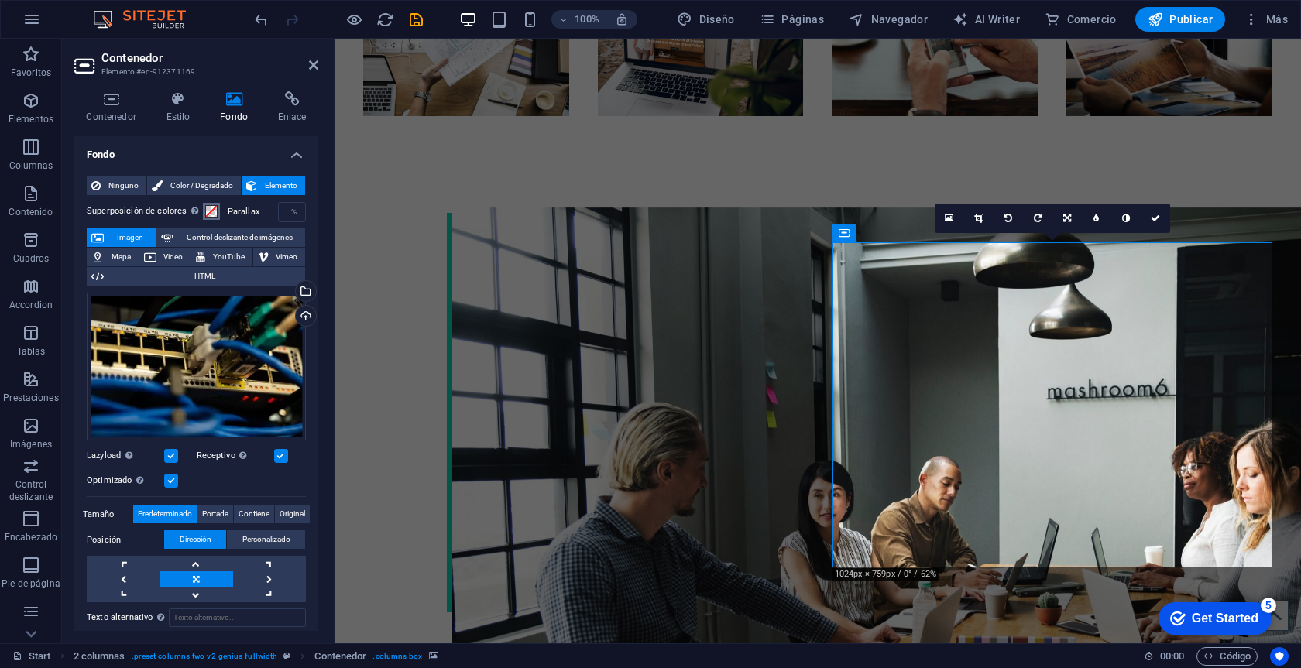
click at [208, 209] on span at bounding box center [211, 211] width 12 height 12
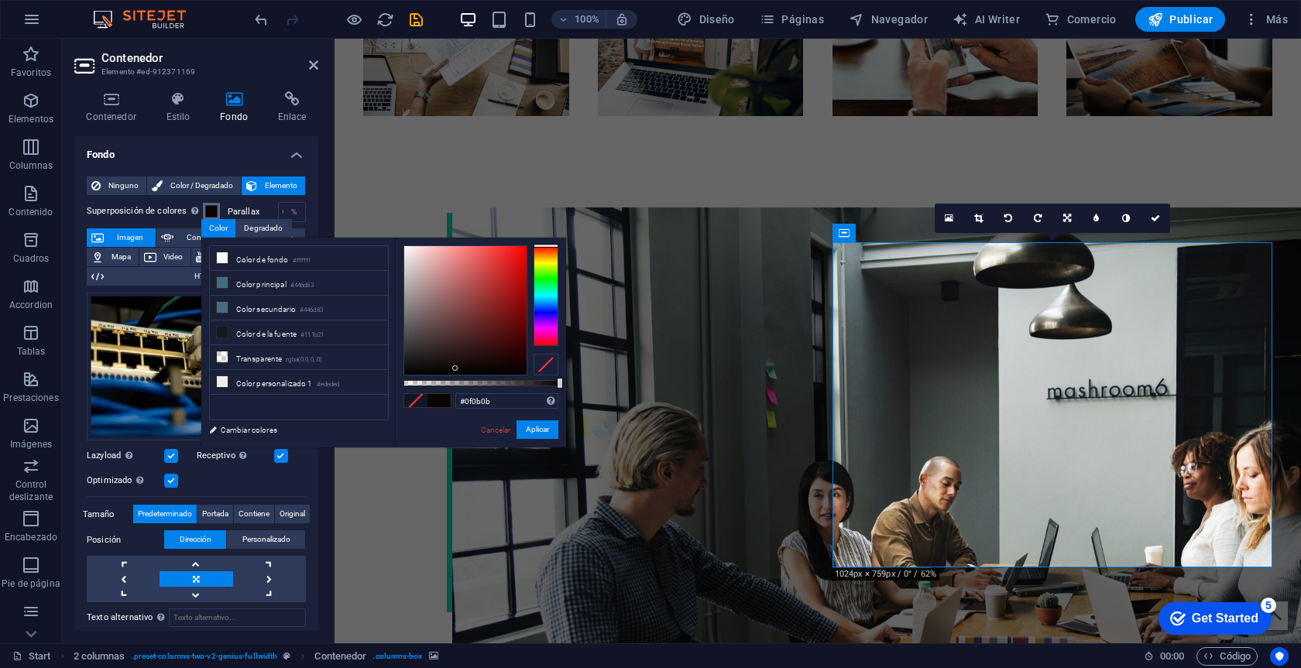
drag, startPoint x: 434, startPoint y: 338, endPoint x: 437, endPoint y: 366, distance: 28.9
click at [437, 366] on div at bounding box center [465, 310] width 122 height 129
click at [278, 358] on li "Transparente rgba(0,0,0,.0)" at bounding box center [299, 357] width 178 height 25
click at [404, 380] on div at bounding box center [406, 383] width 6 height 11
click at [445, 400] on span at bounding box center [438, 400] width 23 height 13
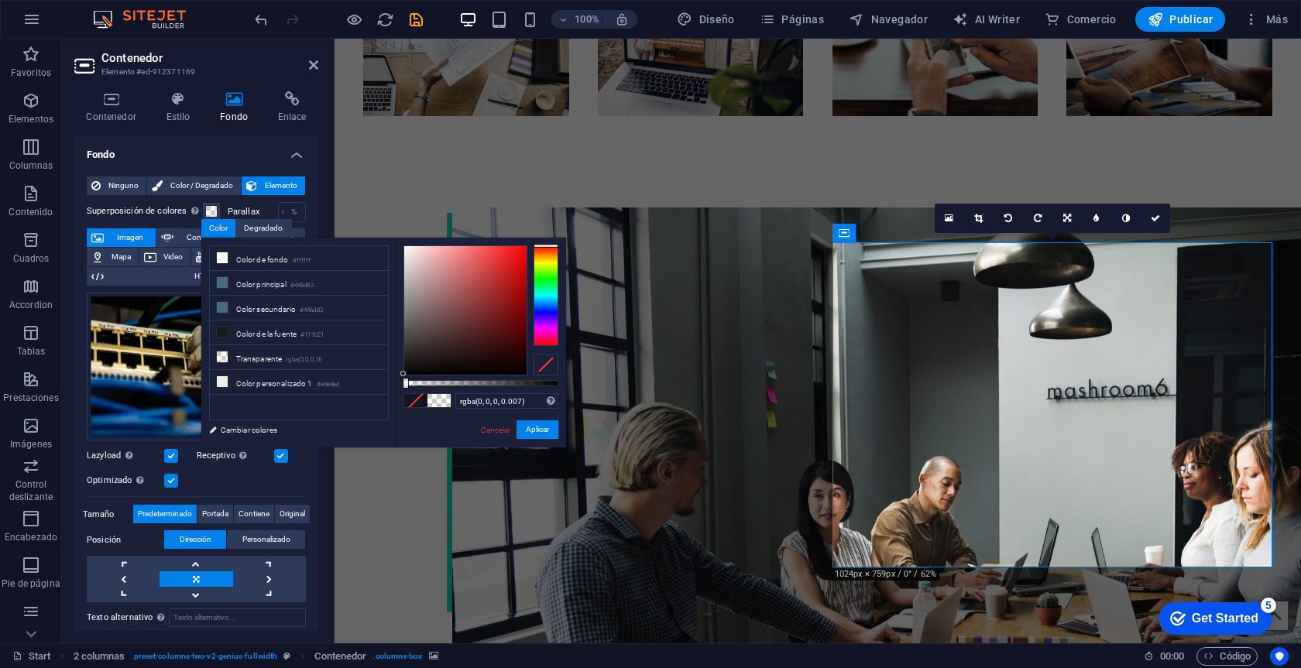
click at [415, 397] on span at bounding box center [415, 400] width 23 height 13
click at [420, 402] on span at bounding box center [415, 400] width 23 height 13
click at [219, 259] on icon at bounding box center [222, 257] width 11 height 11
drag, startPoint x: 411, startPoint y: 382, endPoint x: 482, endPoint y: 384, distance: 70.5
click at [482, 384] on div at bounding box center [480, 383] width 155 height 6
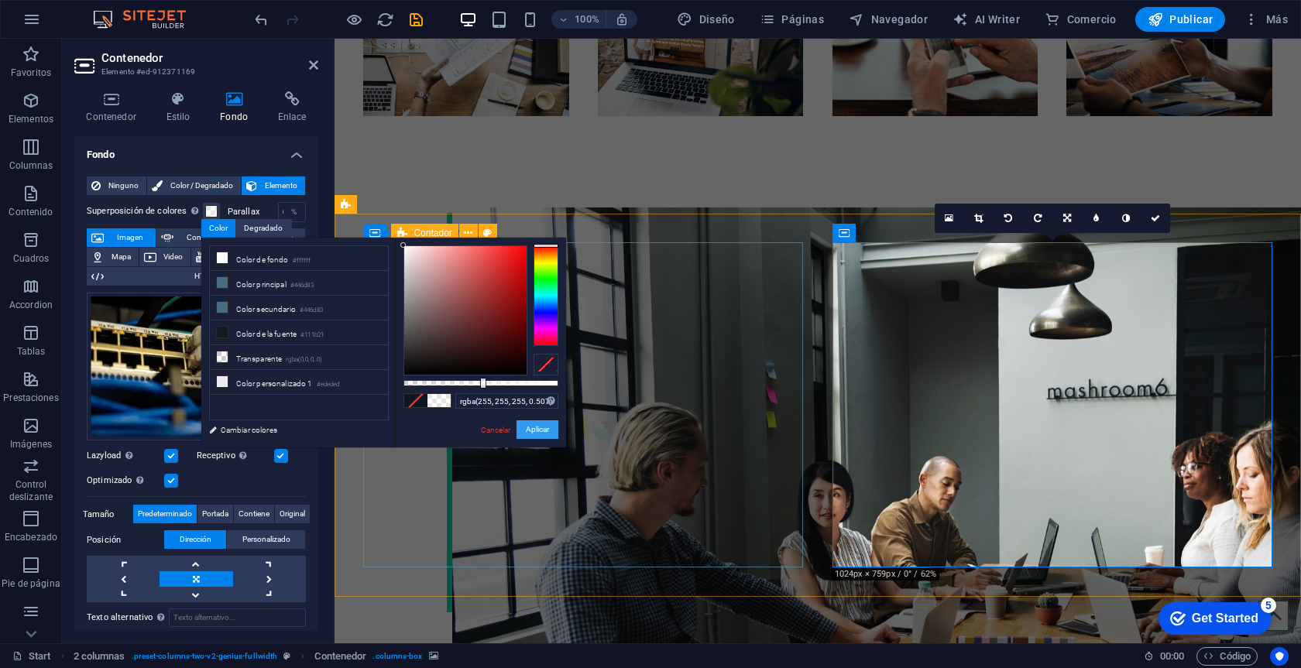
click at [537, 427] on button "Aplicar" at bounding box center [537, 429] width 42 height 19
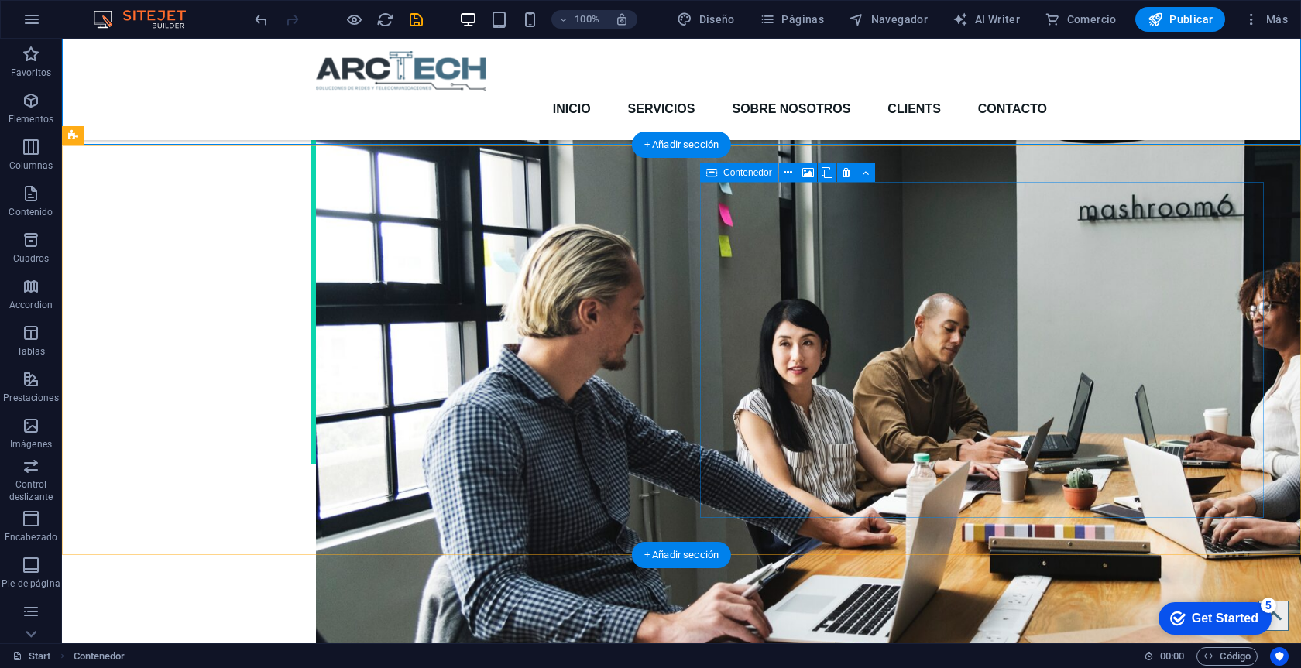
scroll to position [2392, 0]
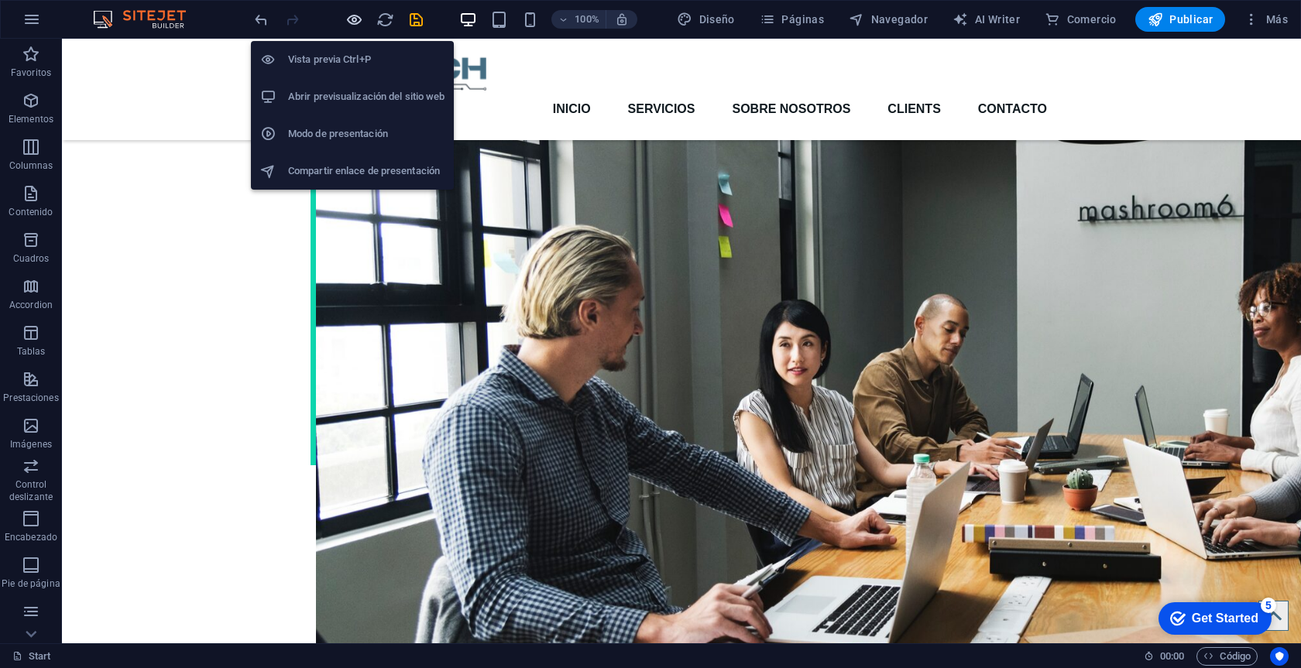
click at [354, 16] on icon "button" at bounding box center [354, 20] width 18 height 18
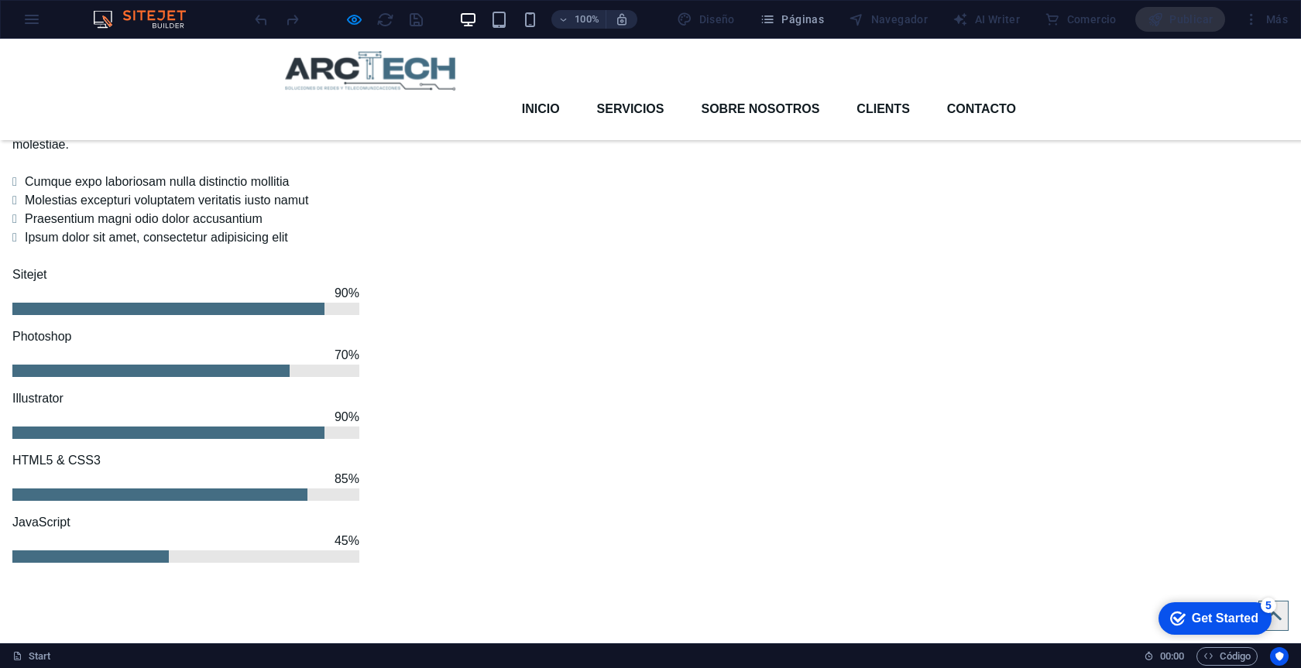
scroll to position [1498, 0]
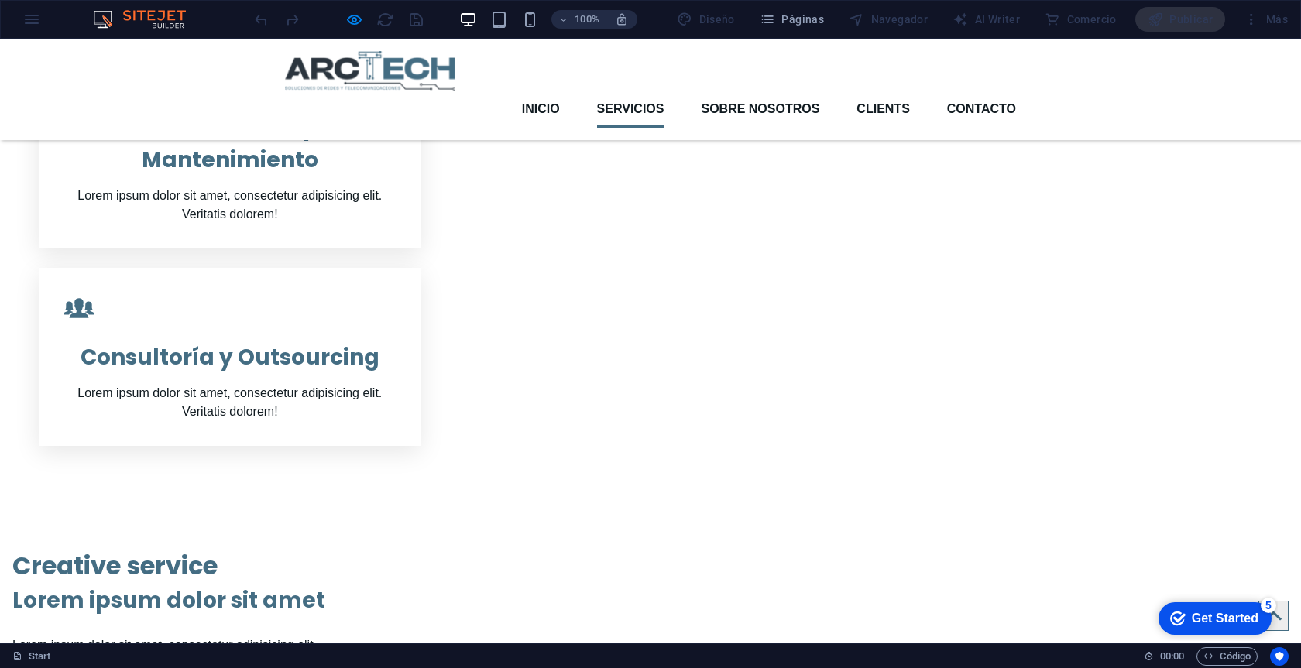
scroll to position [938, 0]
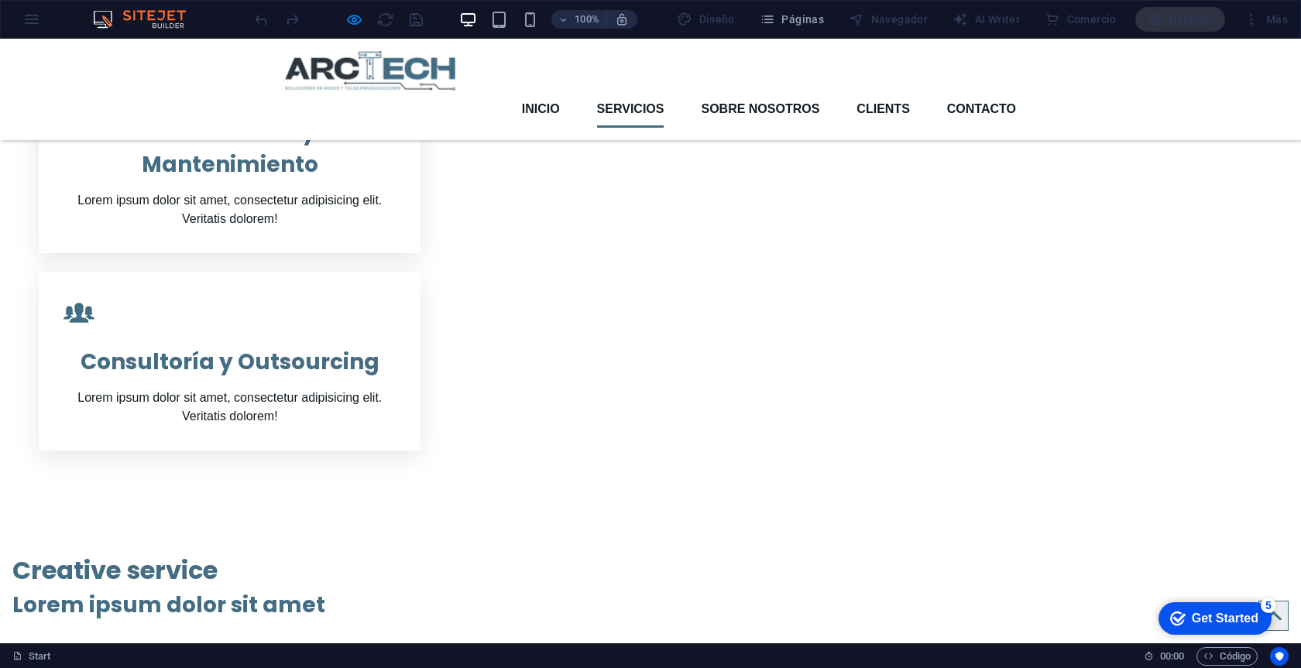
click at [641, 91] on link "Servicios" at bounding box center [630, 109] width 67 height 37
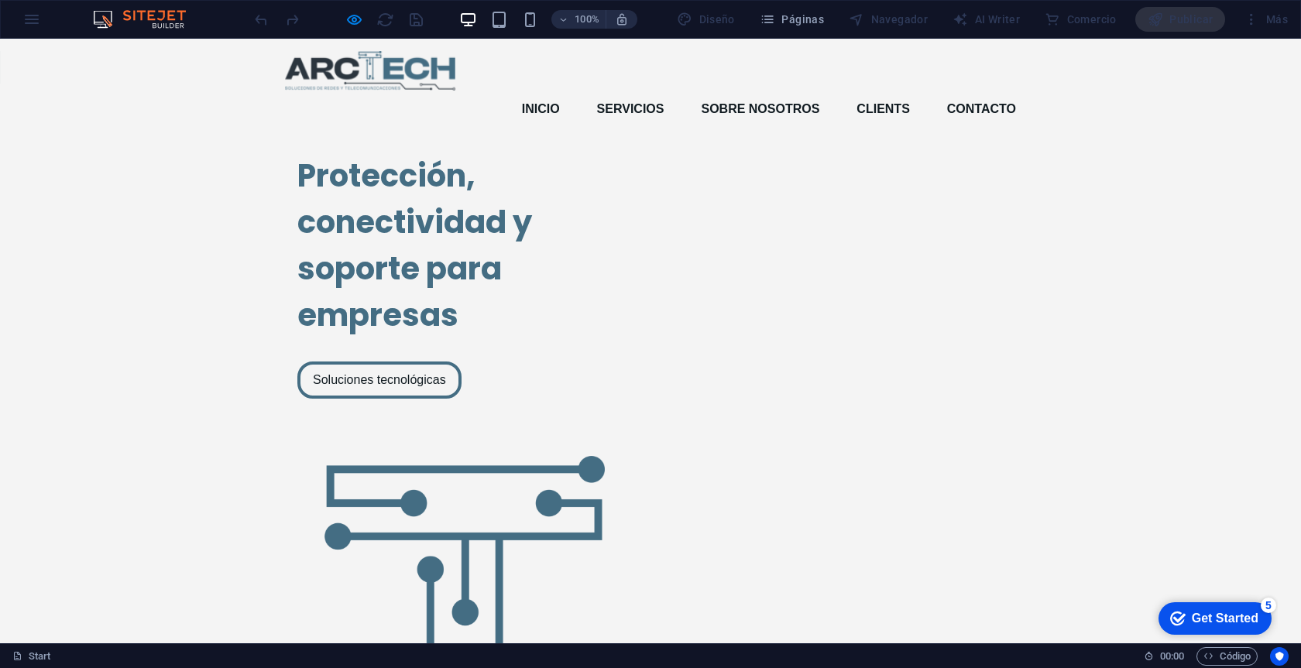
scroll to position [0, 0]
click at [347, 22] on icon "button" at bounding box center [354, 20] width 18 height 18
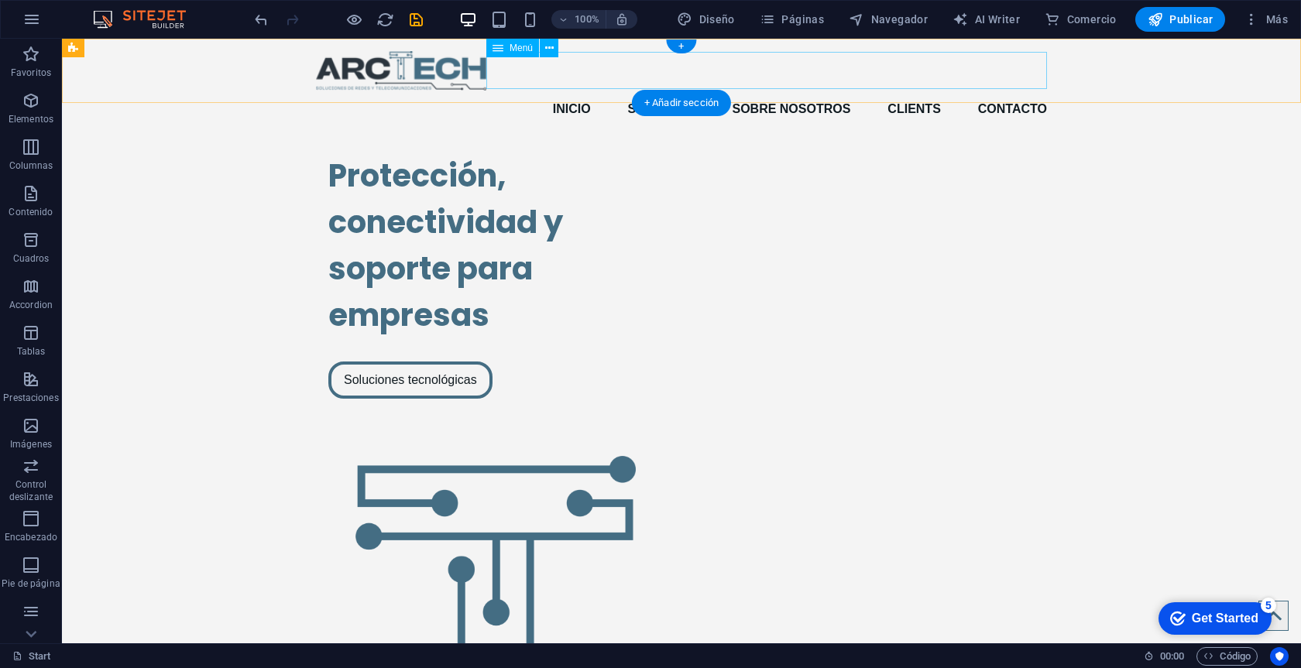
click at [671, 91] on nav "Inicio Servicios Sobre Nosotros Clients Contacto" at bounding box center [681, 109] width 731 height 37
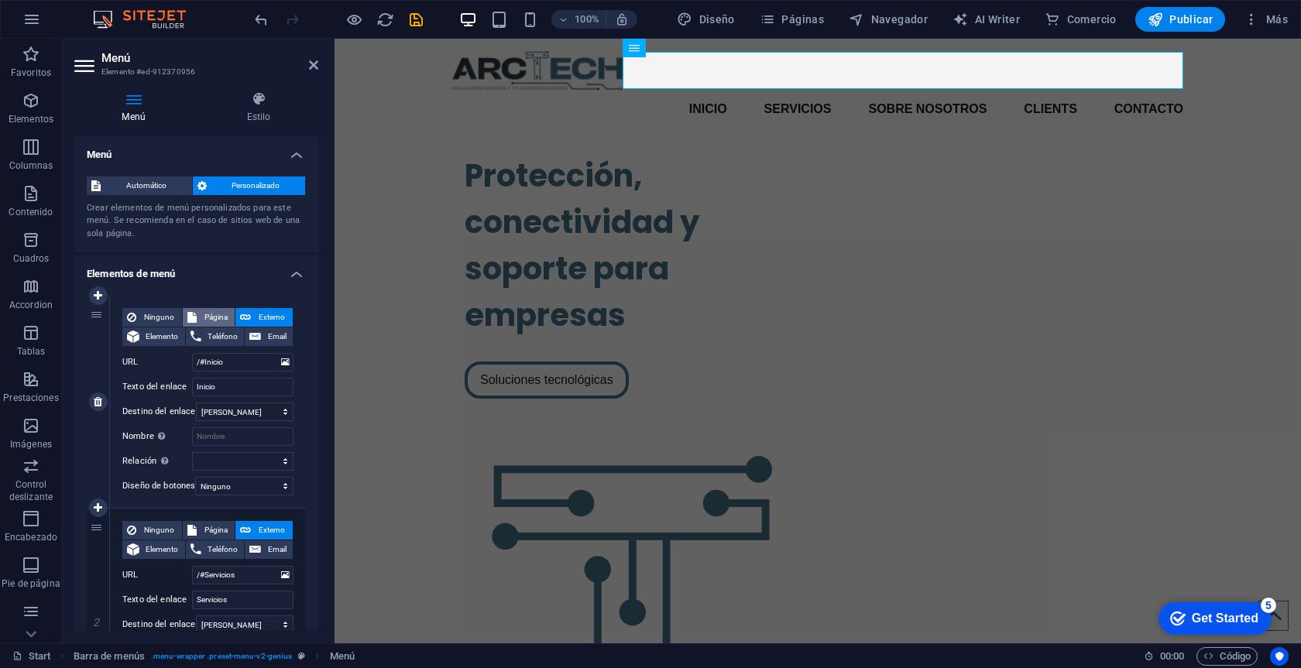
click at [215, 313] on span "Página" at bounding box center [215, 317] width 29 height 19
click at [261, 314] on span "Externo" at bounding box center [272, 317] width 33 height 19
click at [807, 20] on span "Páginas" at bounding box center [792, 19] width 64 height 15
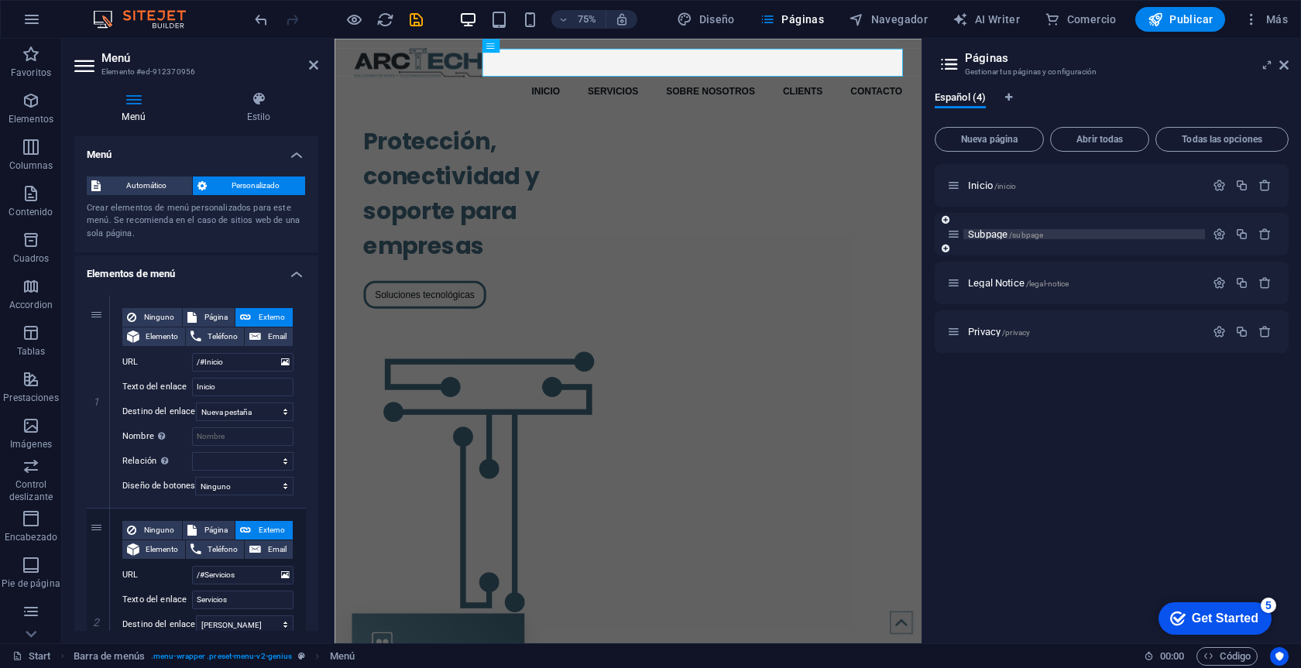
click at [1053, 235] on p "Subpage /subpage" at bounding box center [1084, 234] width 232 height 10
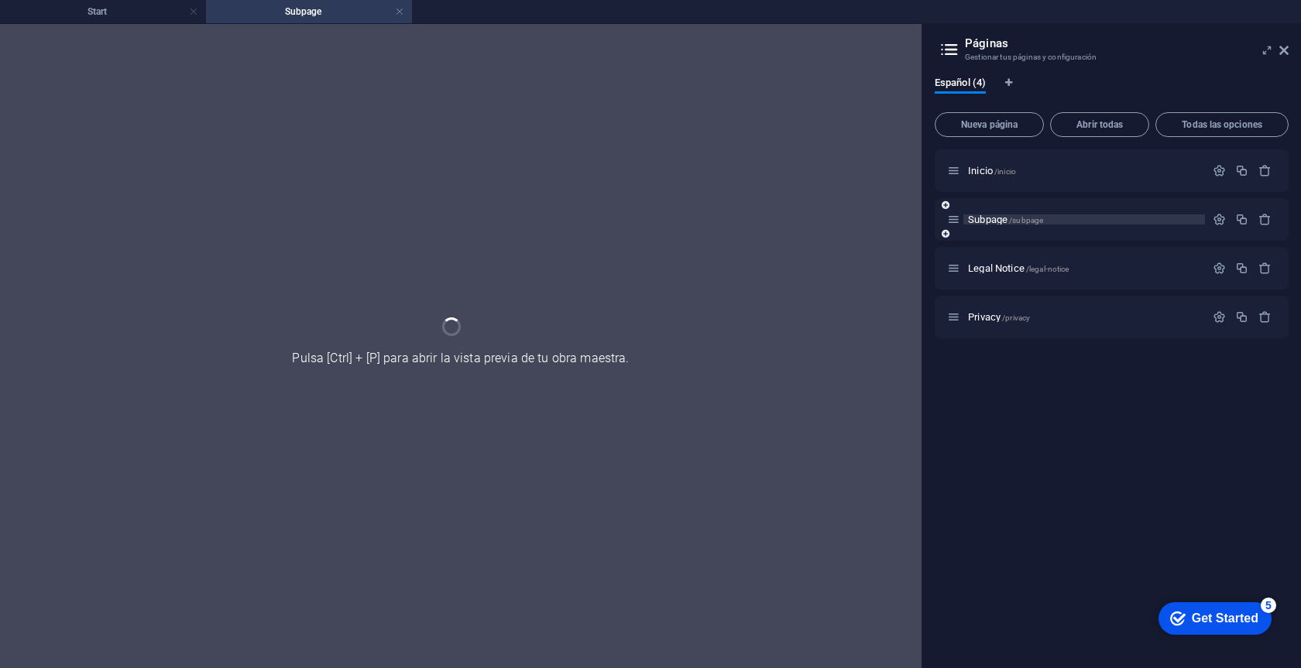
click at [1053, 235] on div "Subpage /subpage" at bounding box center [1112, 219] width 354 height 43
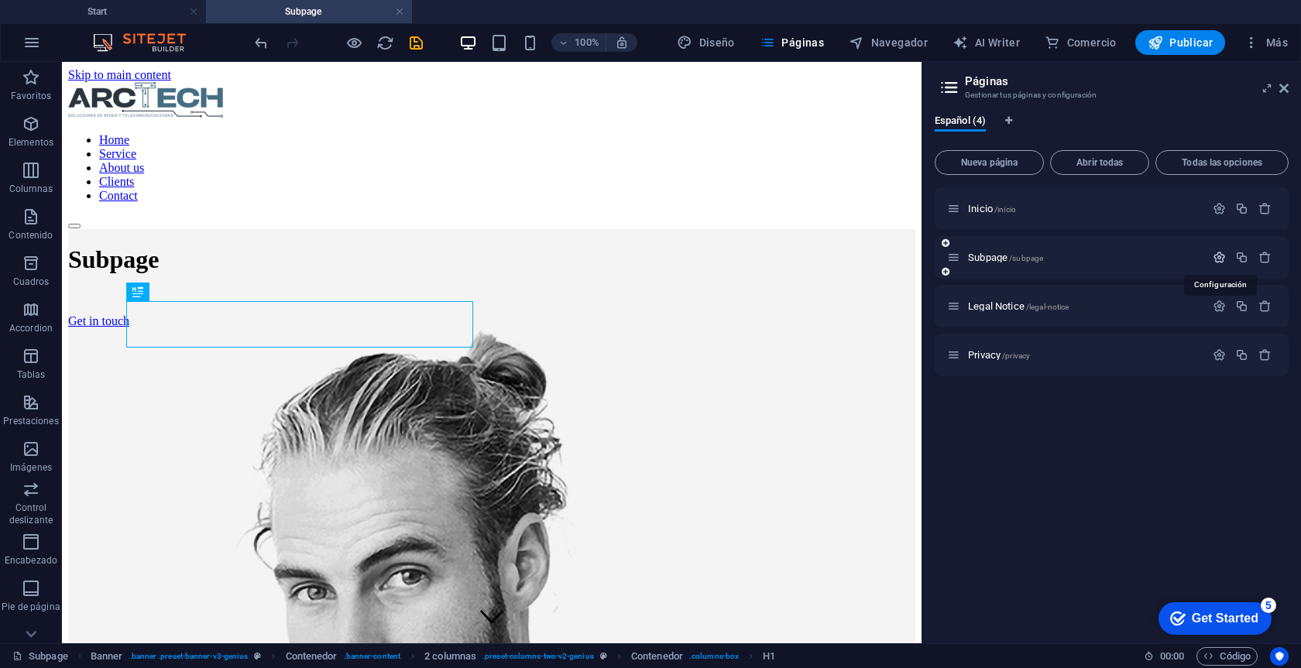
click at [1218, 258] on icon "button" at bounding box center [1218, 257] width 13 height 13
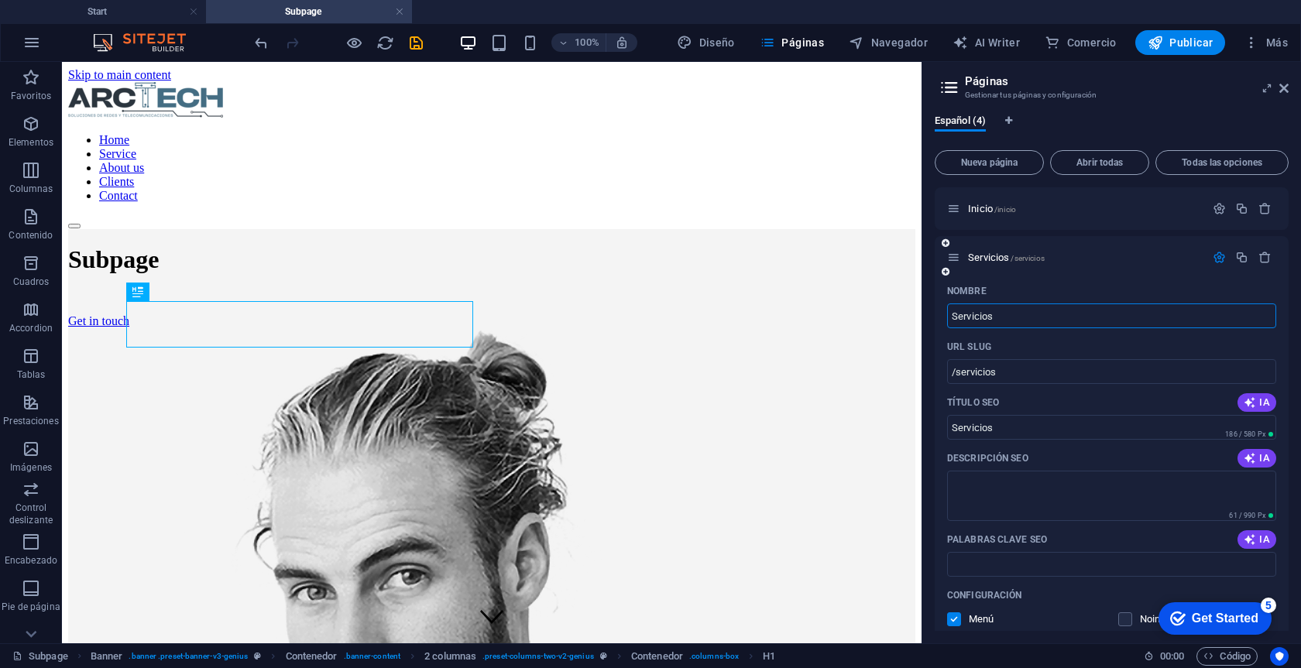
click at [1215, 261] on icon "button" at bounding box center [1218, 257] width 13 height 13
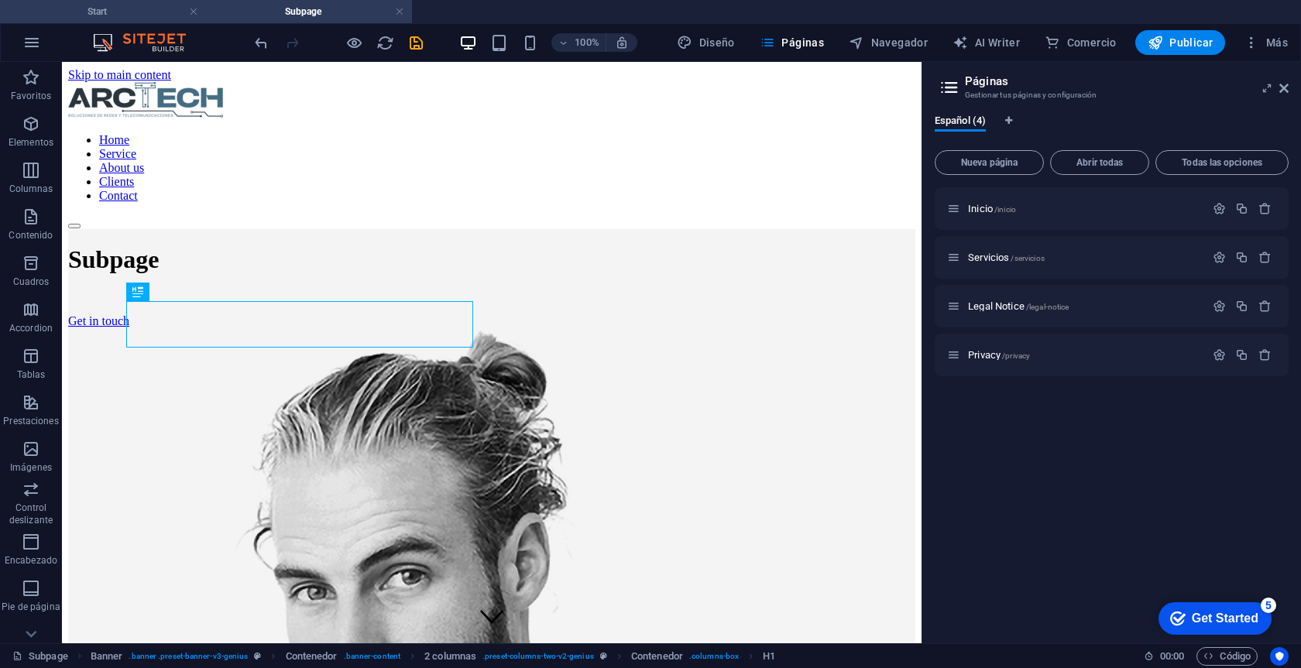
click at [151, 13] on h4 "Start" at bounding box center [103, 11] width 206 height 17
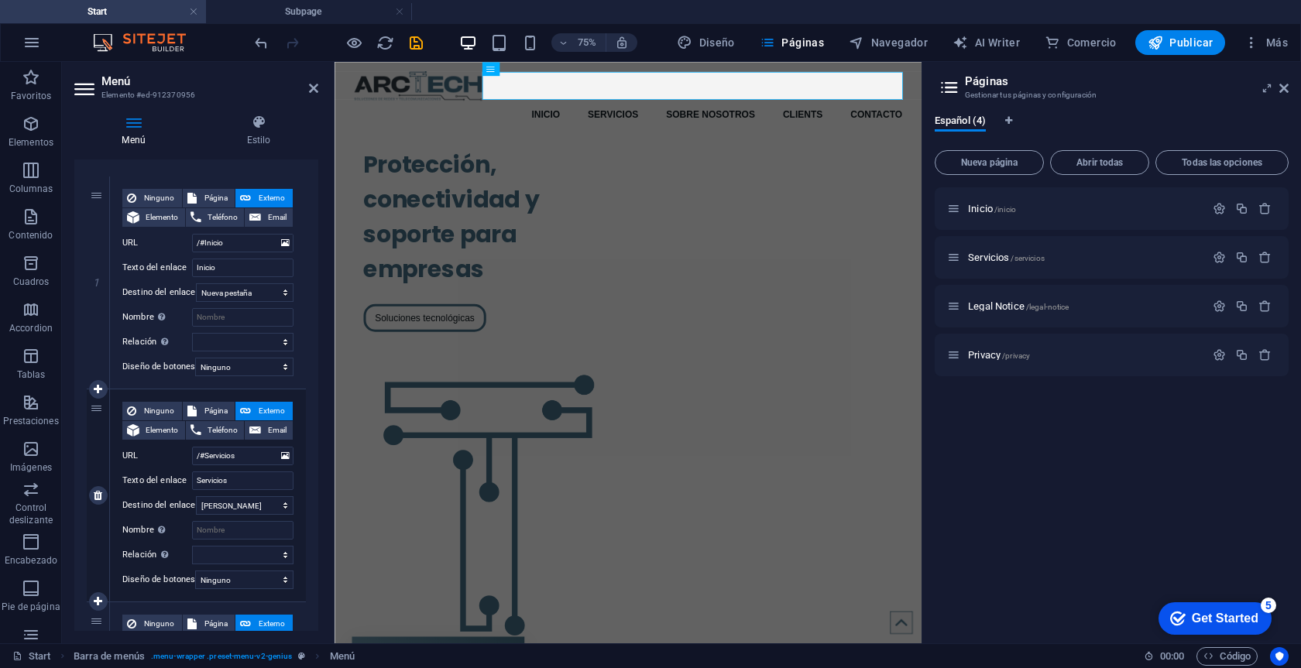
scroll to position [148, 0]
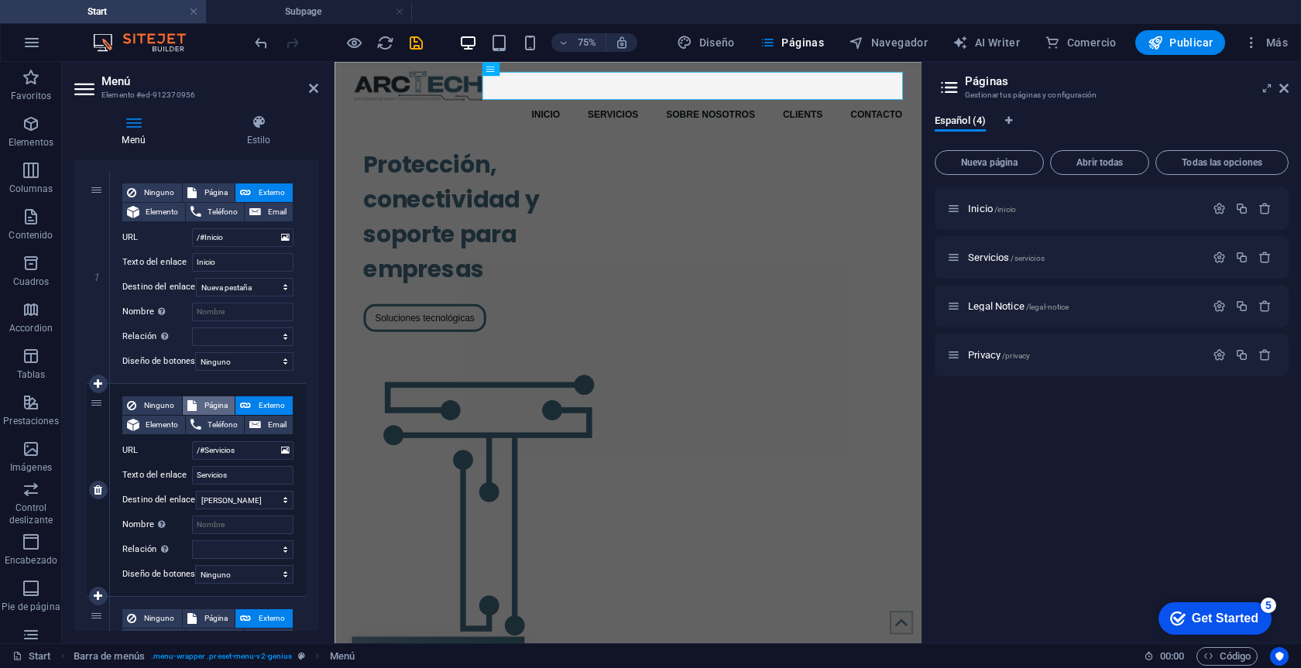
click at [216, 402] on span "Página" at bounding box center [215, 405] width 29 height 19
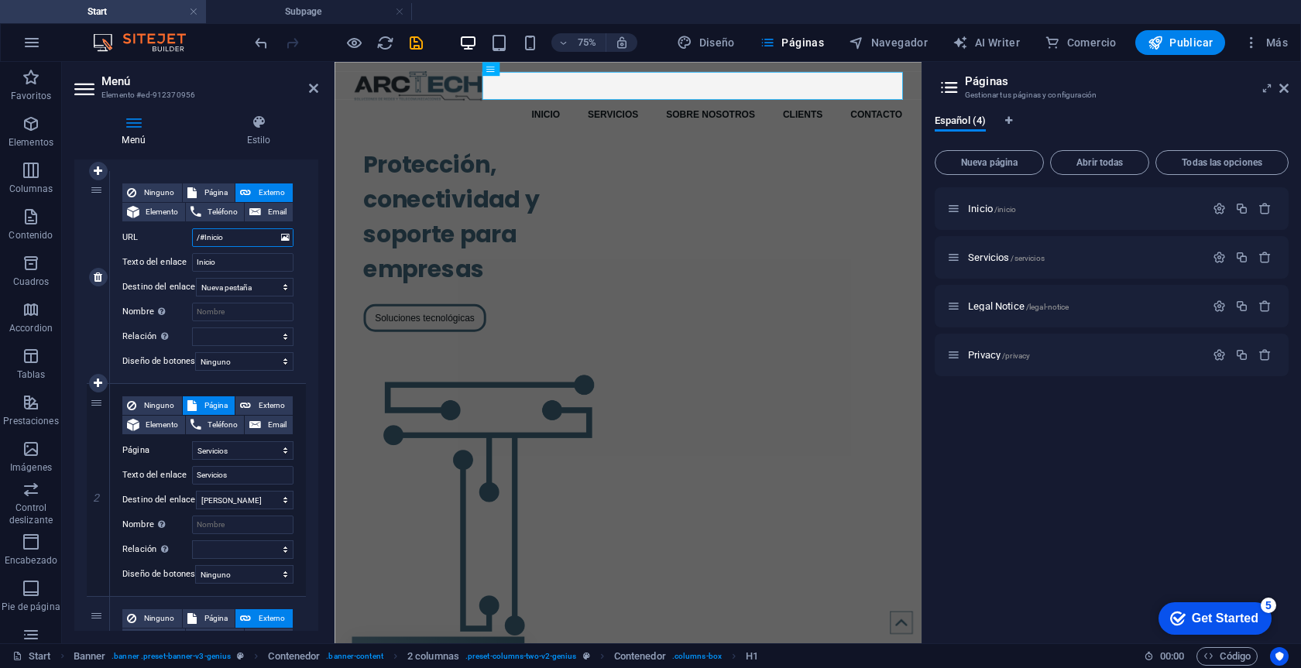
click at [242, 239] on input "/#Inicio" at bounding box center [242, 237] width 101 height 19
click at [211, 186] on span "Página" at bounding box center [215, 192] width 29 height 19
click at [1288, 87] on aside "Páginas Gestionar tus páginas y configuración Español (4) Nueva página Abrir to…" at bounding box center [1110, 352] width 379 height 581
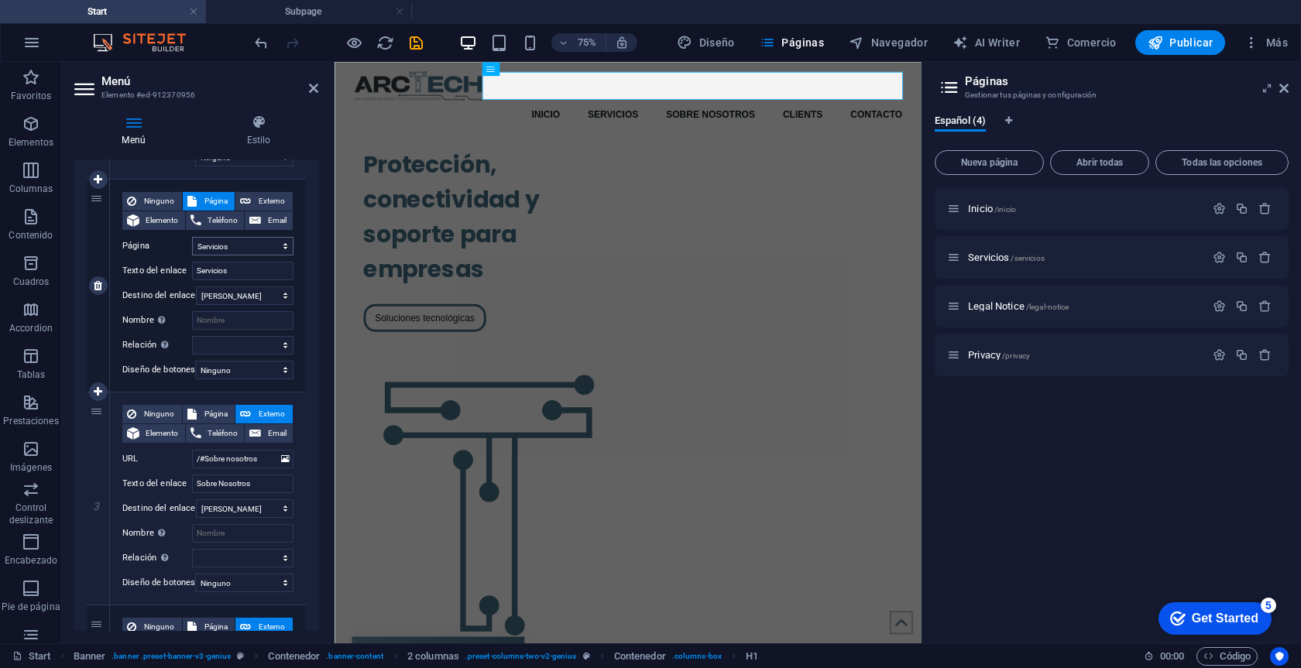
scroll to position [355, 0]
click at [1219, 306] on icon "button" at bounding box center [1218, 306] width 13 height 13
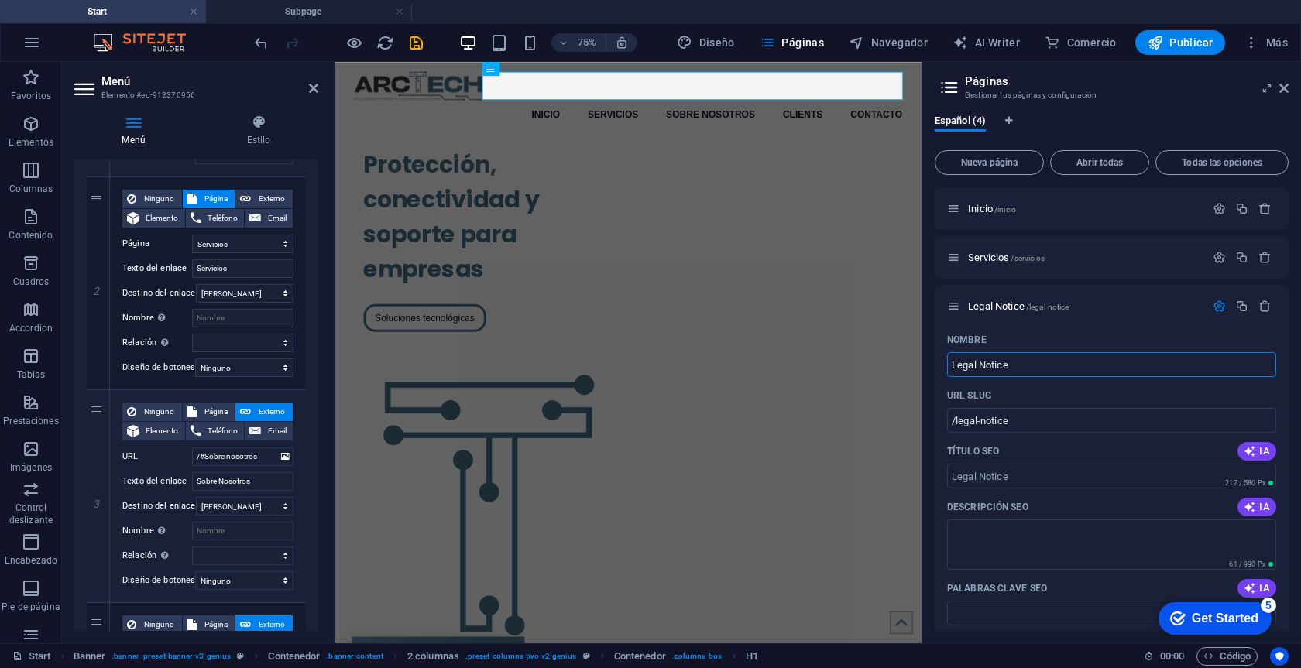
drag, startPoint x: 1369, startPoint y: 427, endPoint x: 1066, endPoint y: 467, distance: 305.3
drag, startPoint x: 1019, startPoint y: 369, endPoint x: 942, endPoint y: 369, distance: 76.7
click at [942, 369] on div "Nombre Legal Notice ​ URL SLUG /legal-notice ​ Título SEO IA ​ 217 / 580 Px Des…" at bounding box center [1112, 616] width 354 height 577
click at [1033, 427] on input "/servicios-4" at bounding box center [1111, 420] width 329 height 25
click at [1062, 447] on div "Título SEO IA" at bounding box center [1111, 451] width 329 height 25
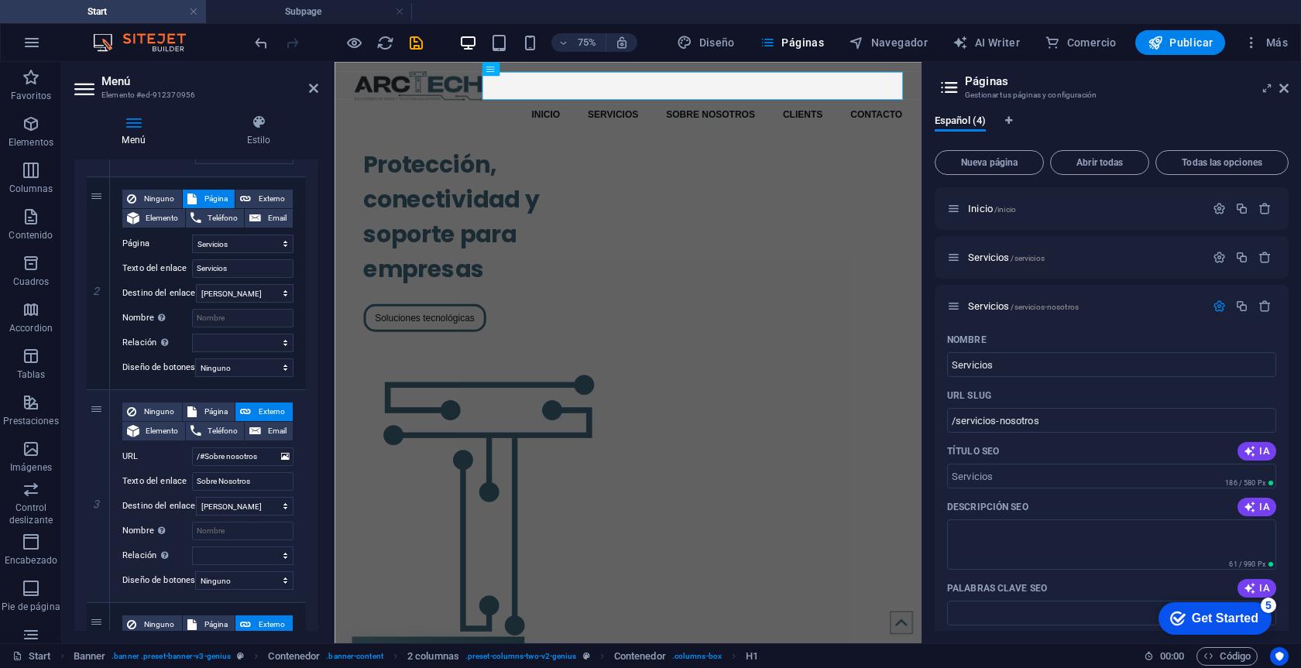
scroll to position [0, 0]
click at [1284, 86] on icon at bounding box center [1283, 88] width 9 height 12
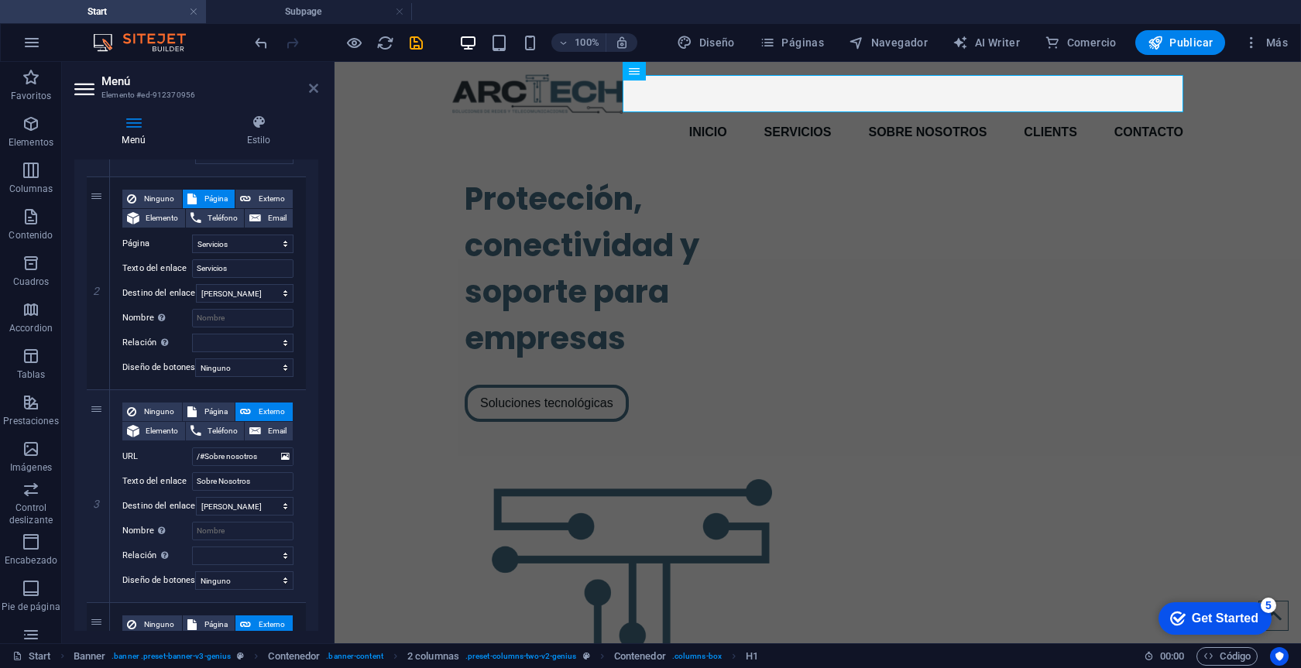
click at [316, 87] on icon at bounding box center [313, 88] width 9 height 12
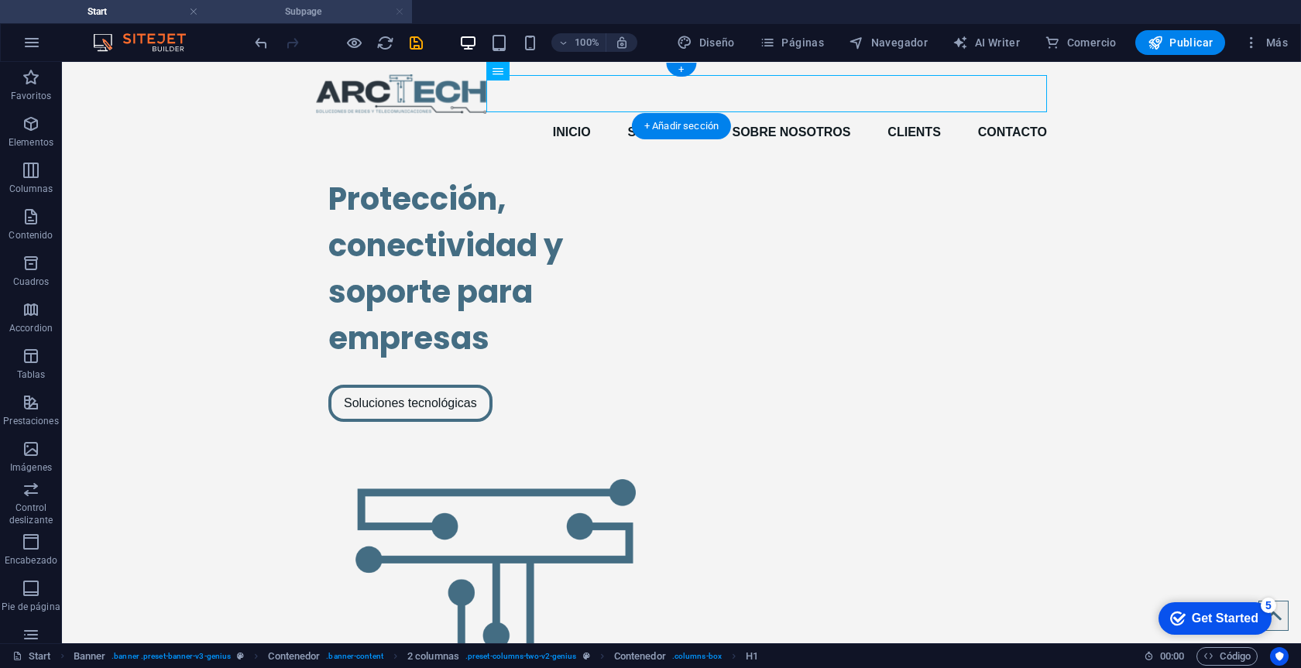
click at [403, 10] on link at bounding box center [399, 12] width 9 height 15
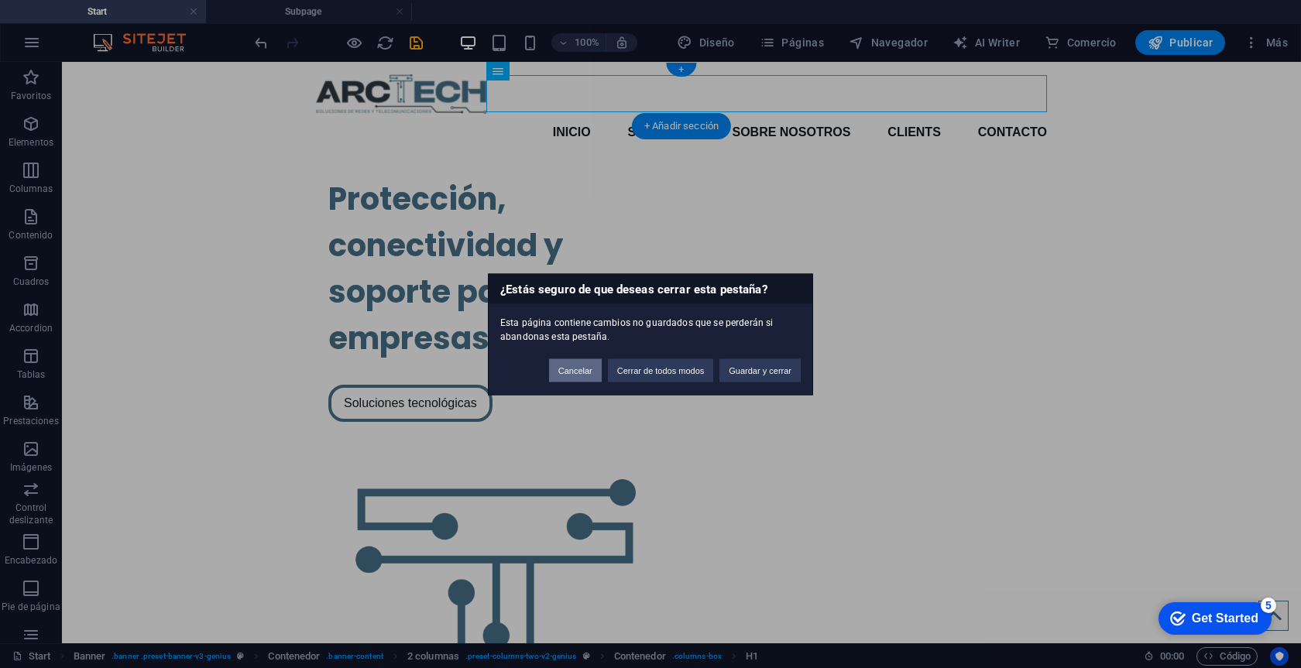
click at [575, 368] on button "Cancelar" at bounding box center [575, 369] width 53 height 23
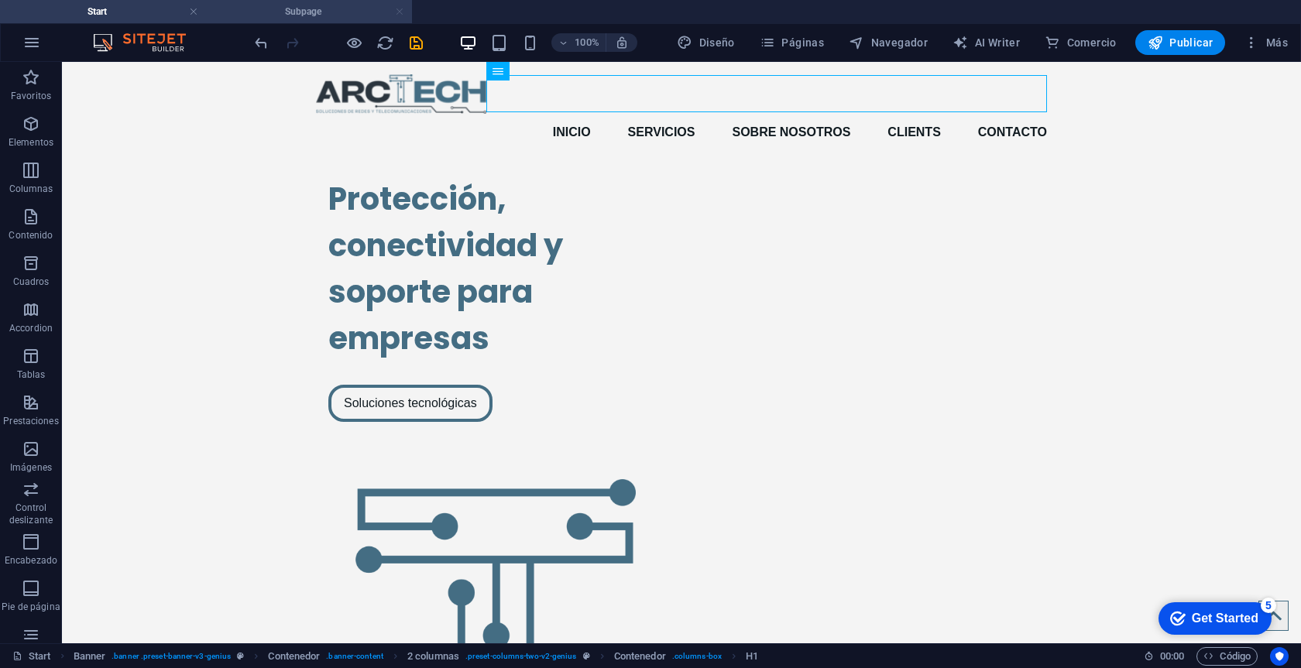
click at [400, 9] on link at bounding box center [399, 12] width 9 height 15
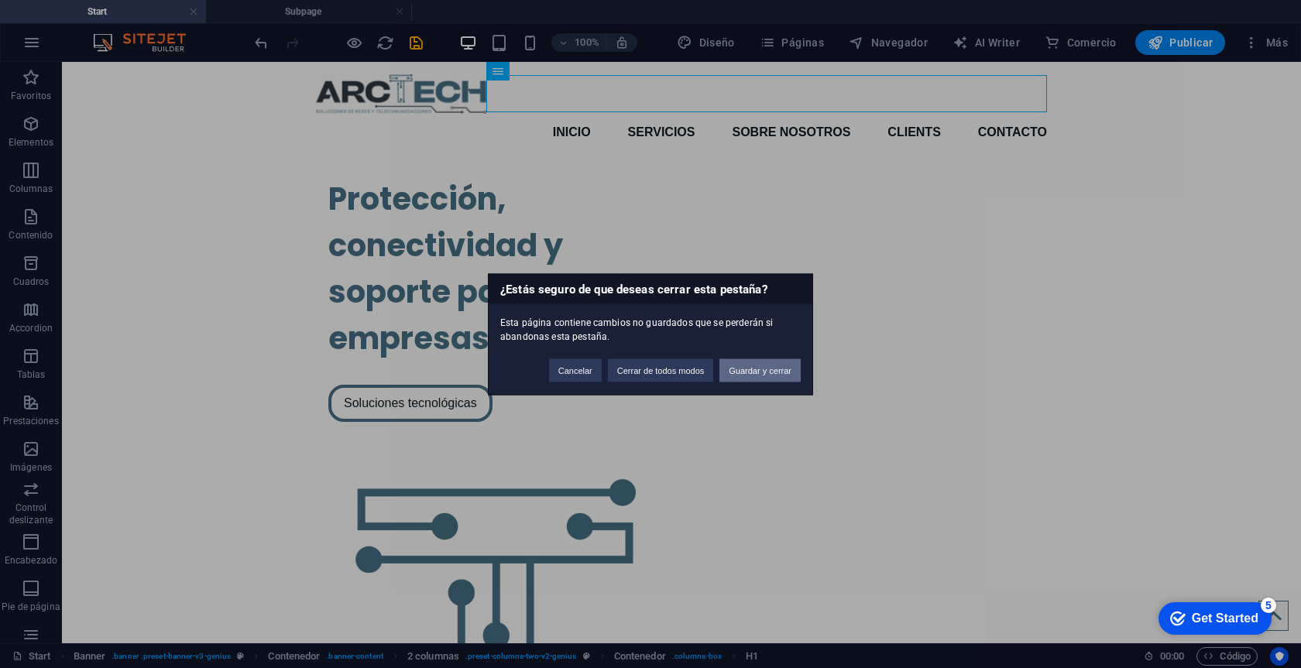
click at [742, 373] on button "Guardar y cerrar" at bounding box center [759, 369] width 81 height 23
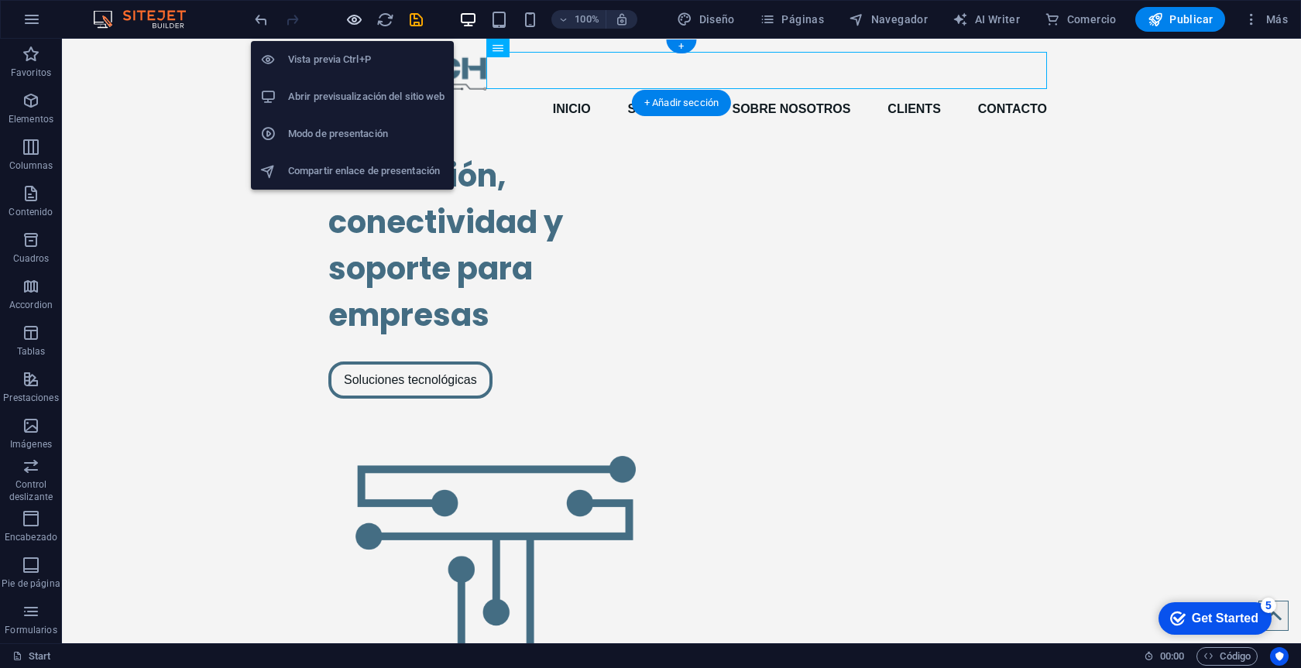
click at [352, 25] on icon "button" at bounding box center [354, 20] width 18 height 18
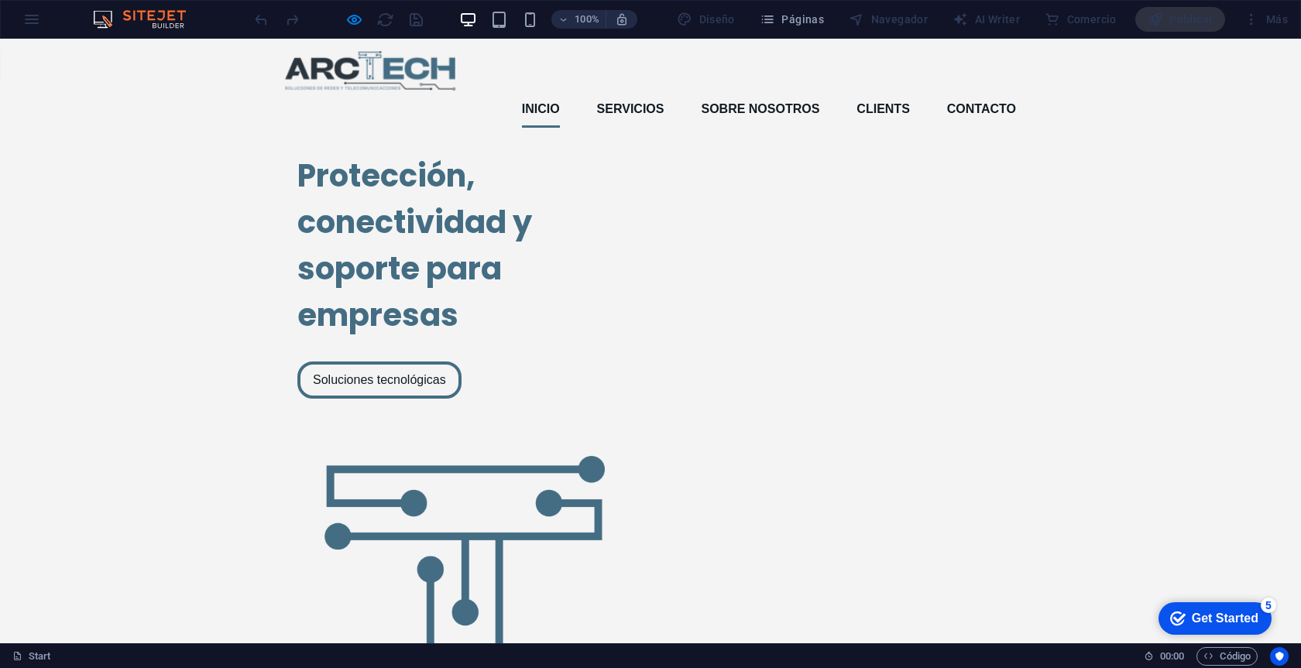
click at [556, 91] on link "Inicio" at bounding box center [541, 109] width 38 height 37
click at [629, 91] on link "Servicios" at bounding box center [630, 109] width 67 height 37
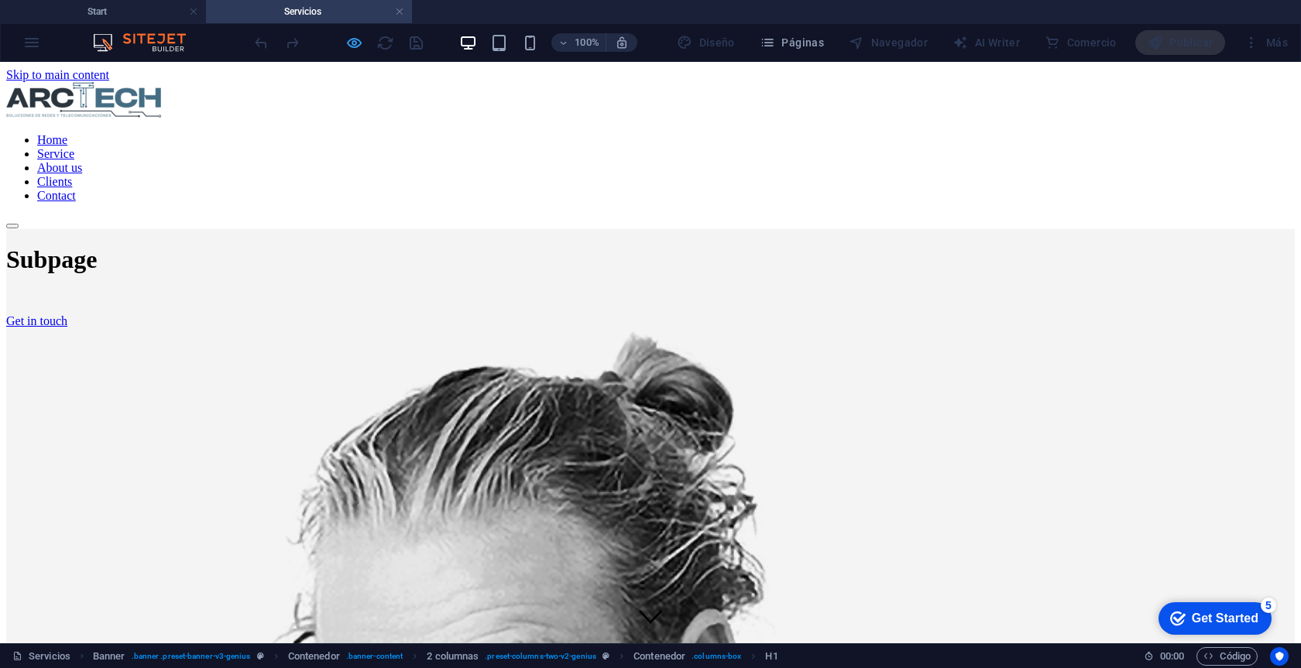
click at [362, 35] on icon "button" at bounding box center [354, 43] width 18 height 18
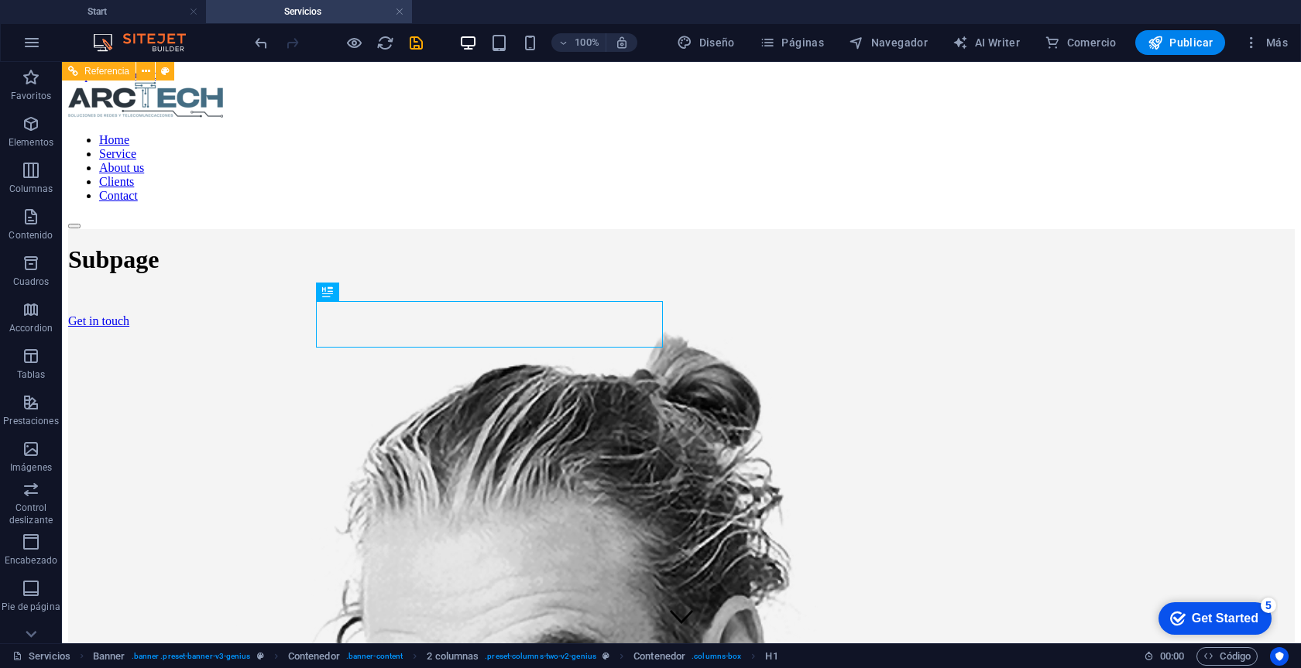
click at [696, 133] on nav "Home Service About us Clients Contact" at bounding box center [681, 168] width 1226 height 70
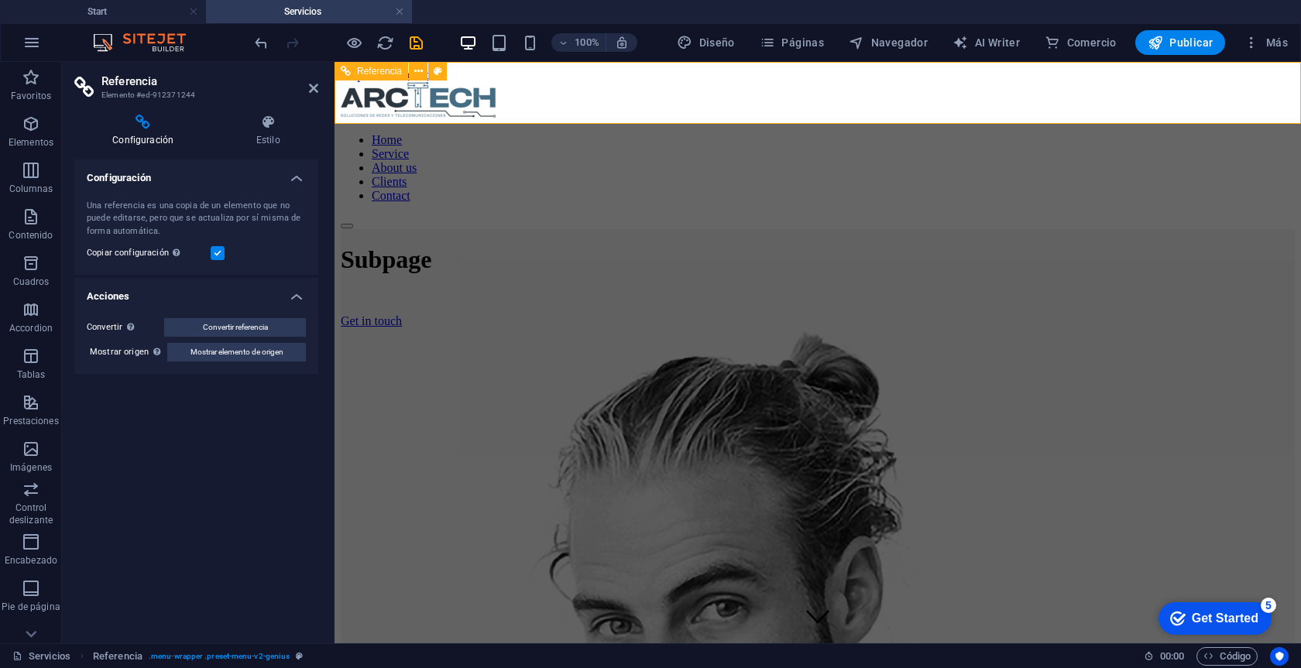
click at [837, 133] on nav "Home Service About us Clients Contact" at bounding box center [818, 168] width 954 height 70
click at [859, 133] on nav "Home Service About us Clients Contact" at bounding box center [818, 168] width 954 height 70
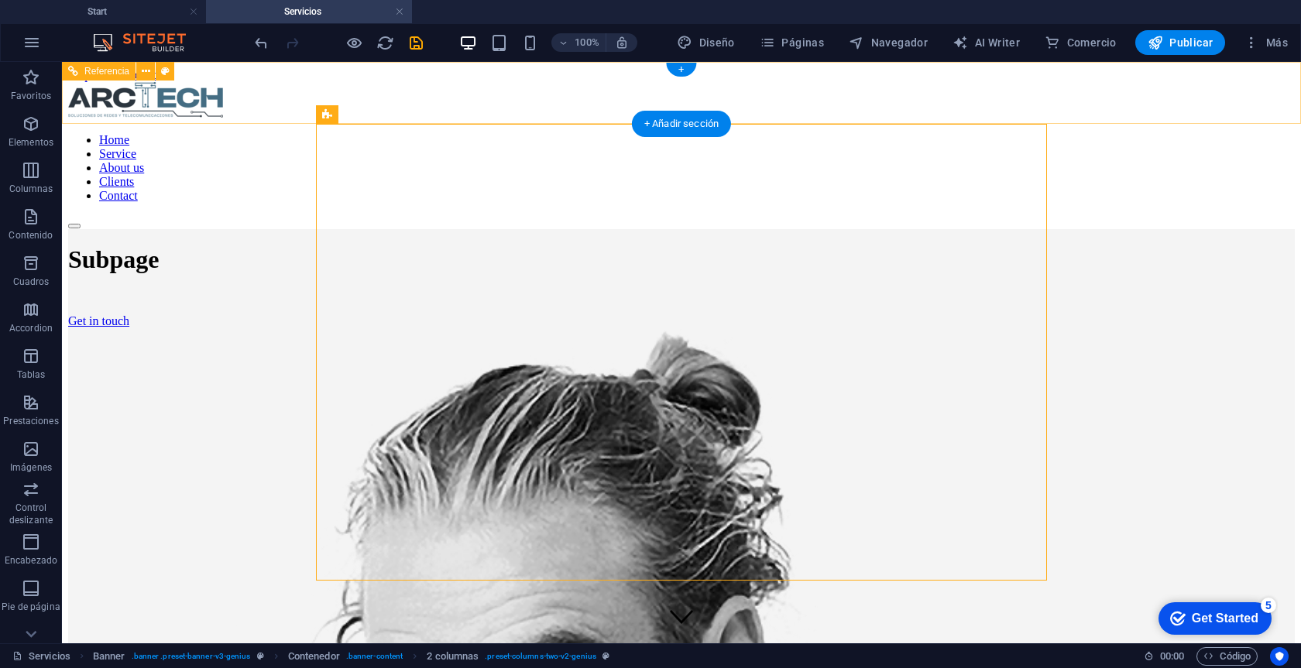
click at [839, 133] on nav "Home Service About us Clients Contact" at bounding box center [681, 168] width 1226 height 70
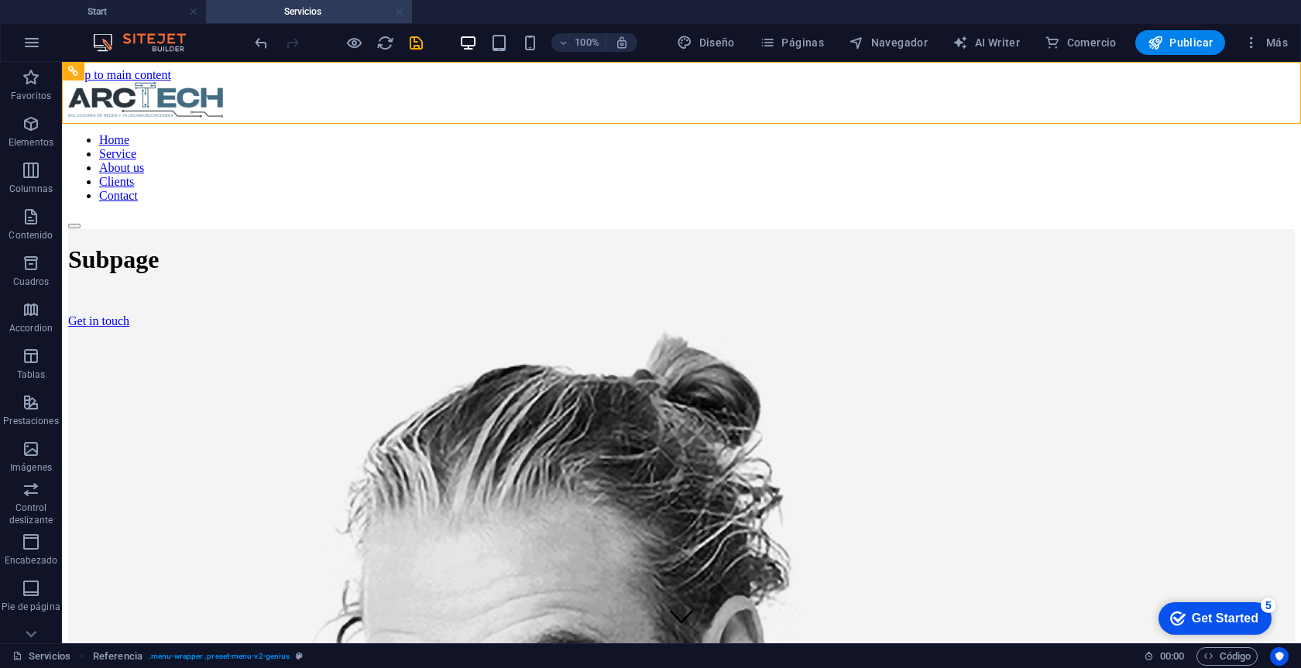
click at [399, 16] on link at bounding box center [399, 12] width 9 height 15
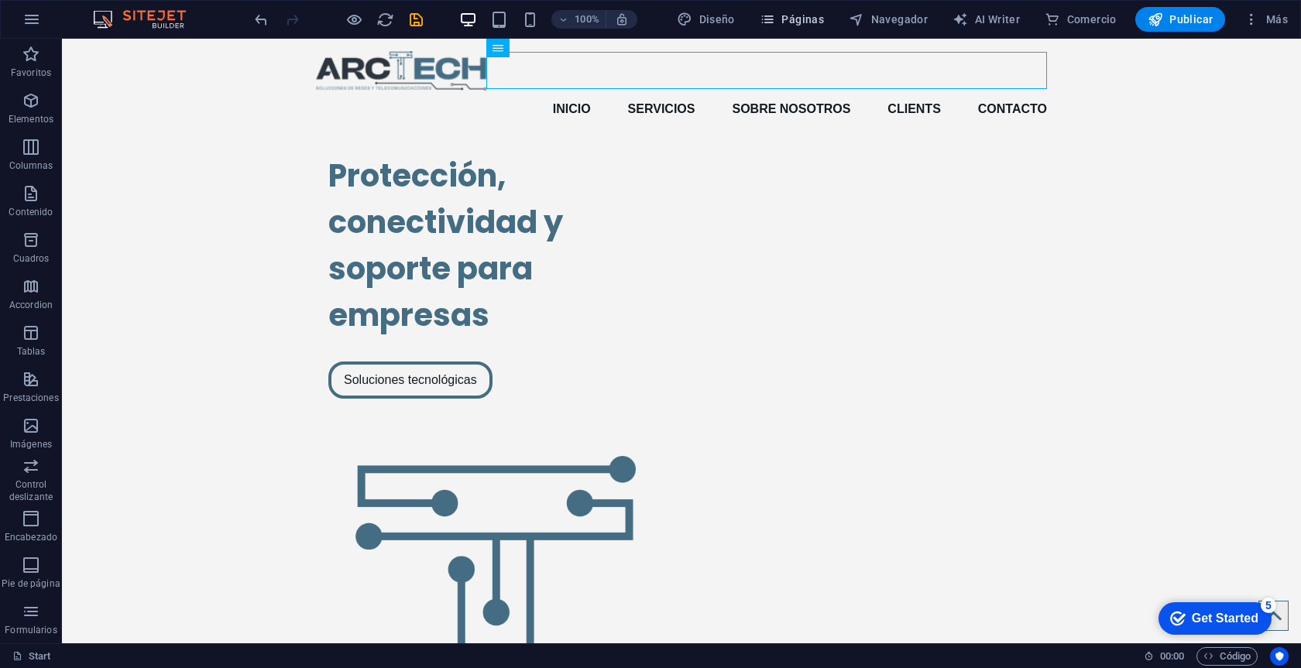
click at [791, 20] on span "Páginas" at bounding box center [792, 19] width 64 height 15
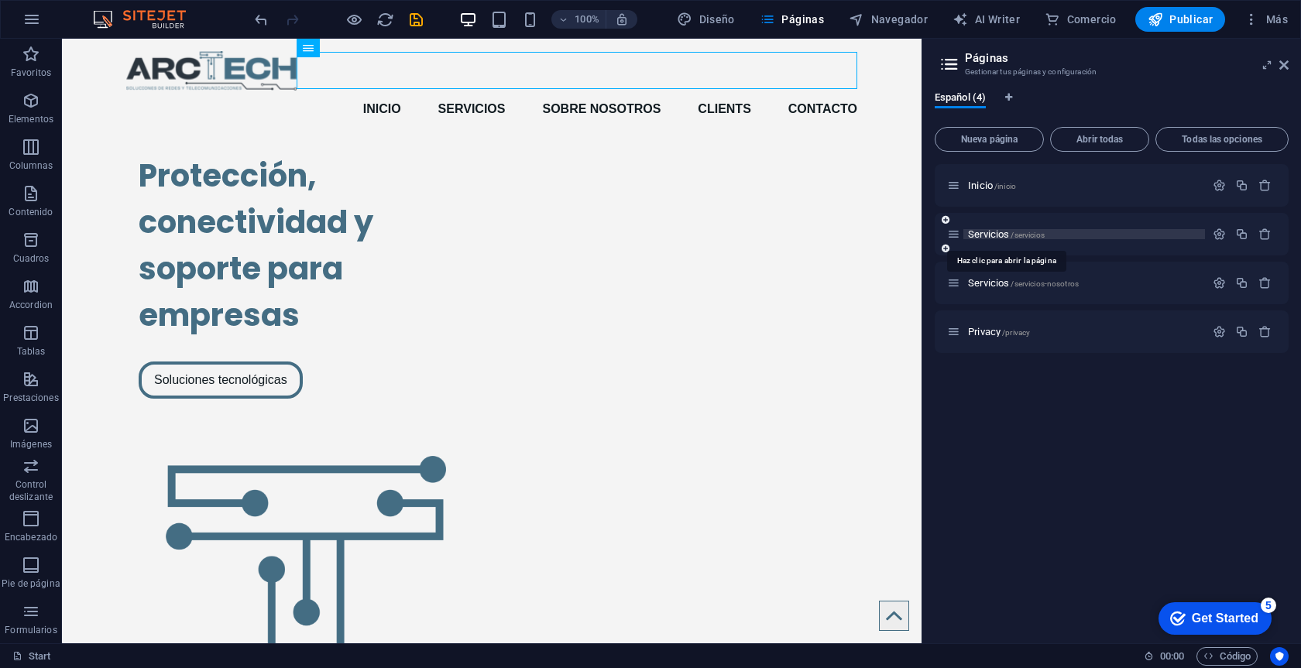
click at [996, 235] on span "Servicios /servicios" at bounding box center [1006, 234] width 77 height 12
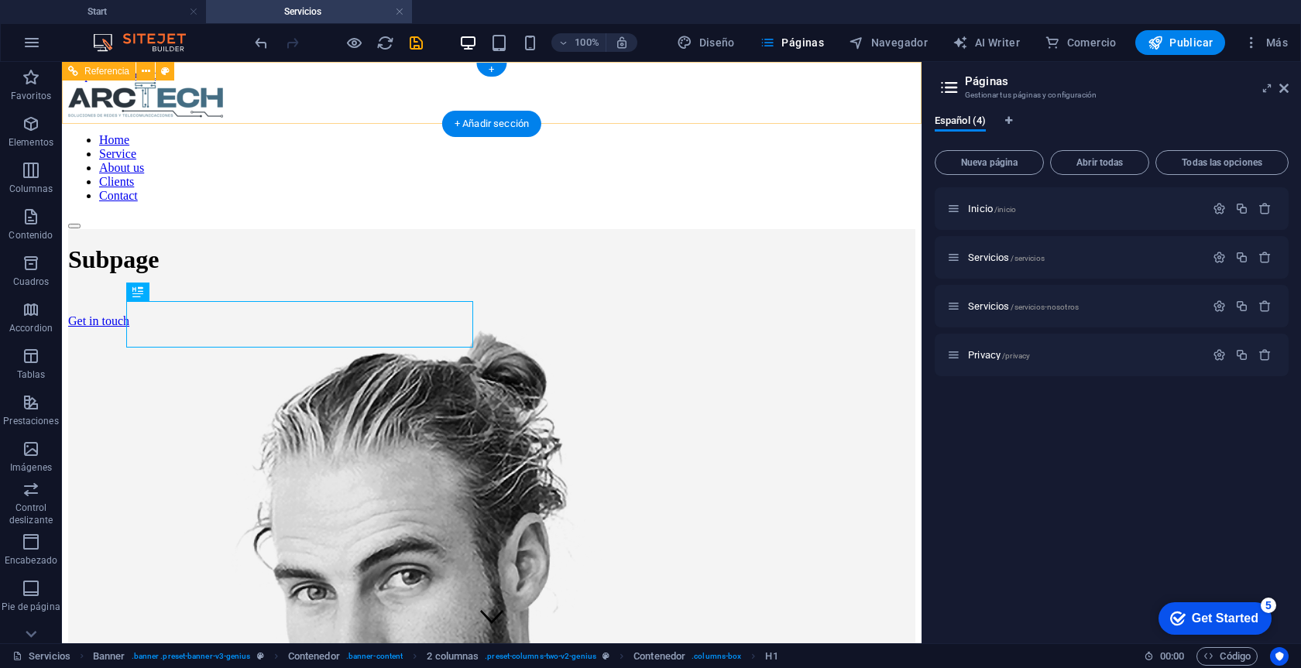
click at [547, 133] on nav "Home Service About us Clients Contact" at bounding box center [491, 168] width 847 height 70
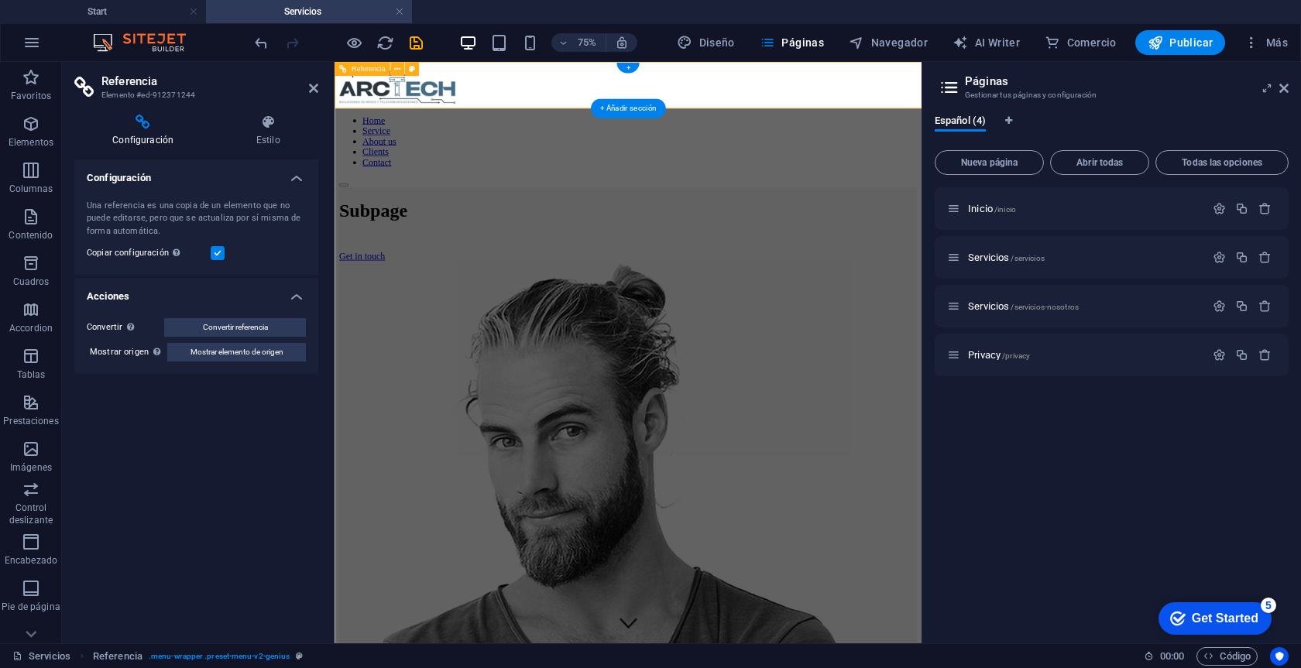
click at [777, 133] on nav "Home Service About us Clients Contact" at bounding box center [726, 168] width 770 height 70
click at [839, 133] on nav "Home Service About us Clients Contact" at bounding box center [726, 168] width 770 height 70
click at [854, 133] on nav "Home Service About us Clients Contact" at bounding box center [726, 168] width 770 height 70
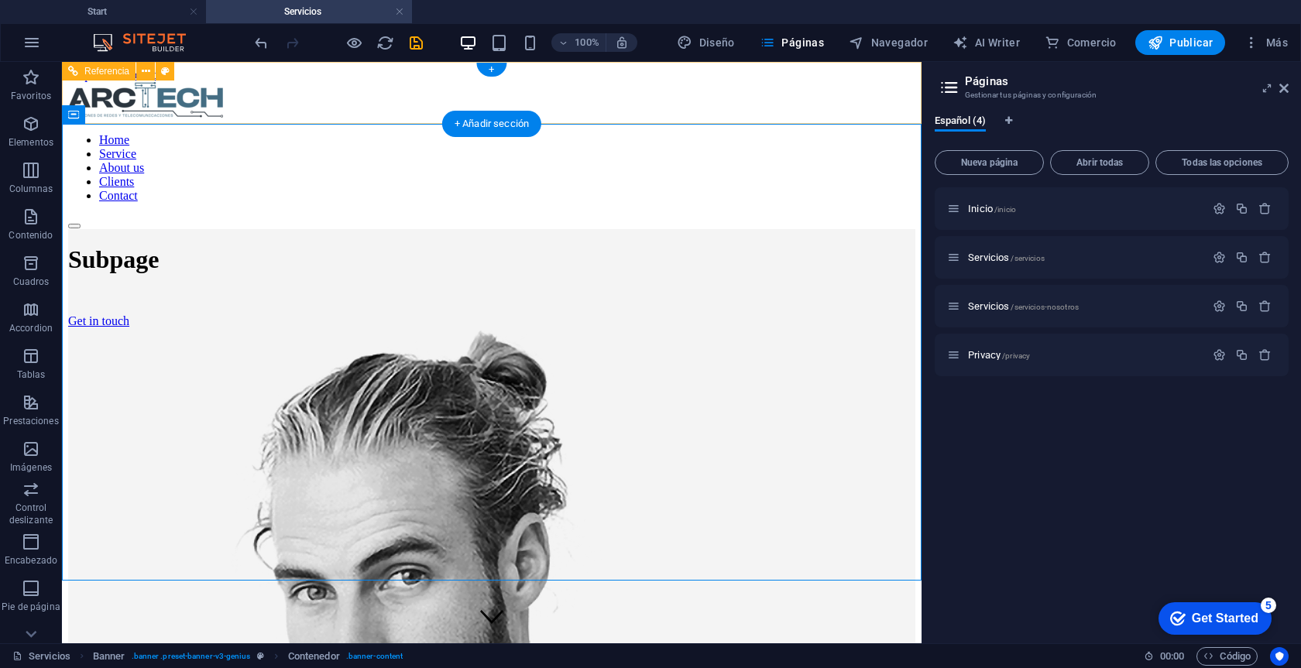
click at [402, 82] on div "Home Service About us Clients Contact" at bounding box center [491, 155] width 847 height 147
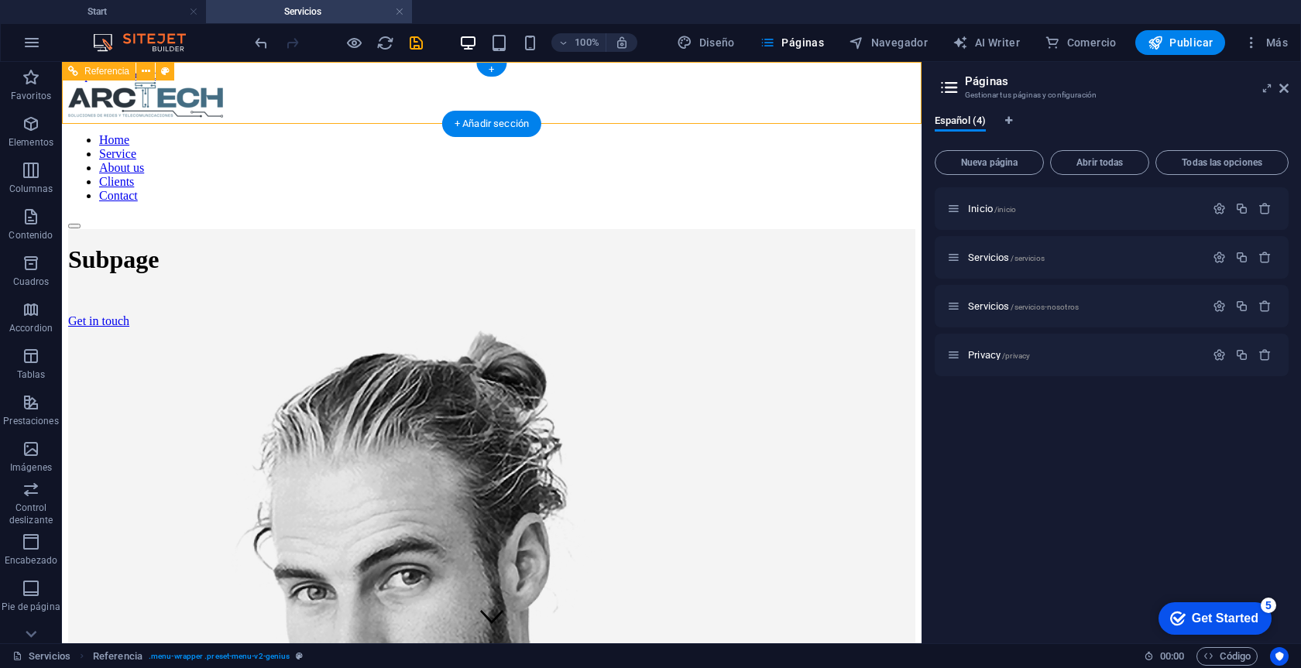
click at [402, 82] on div "Home Service About us Clients Contact" at bounding box center [491, 155] width 847 height 147
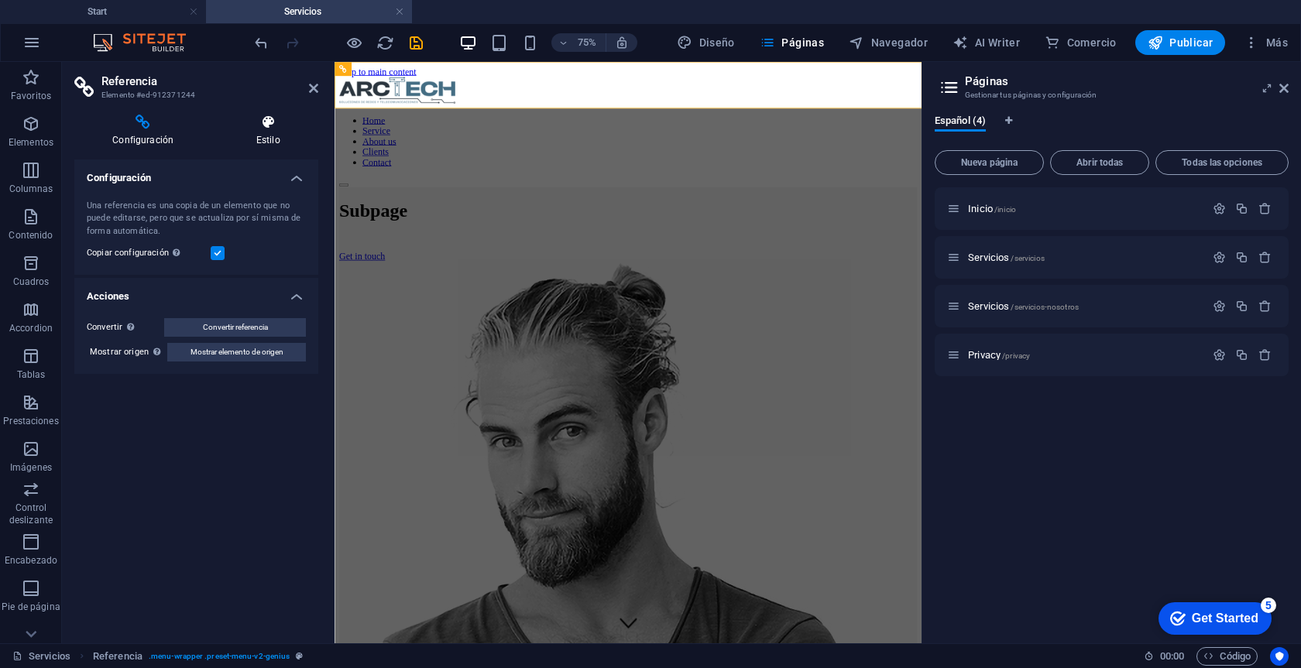
click at [268, 128] on icon at bounding box center [268, 122] width 101 height 15
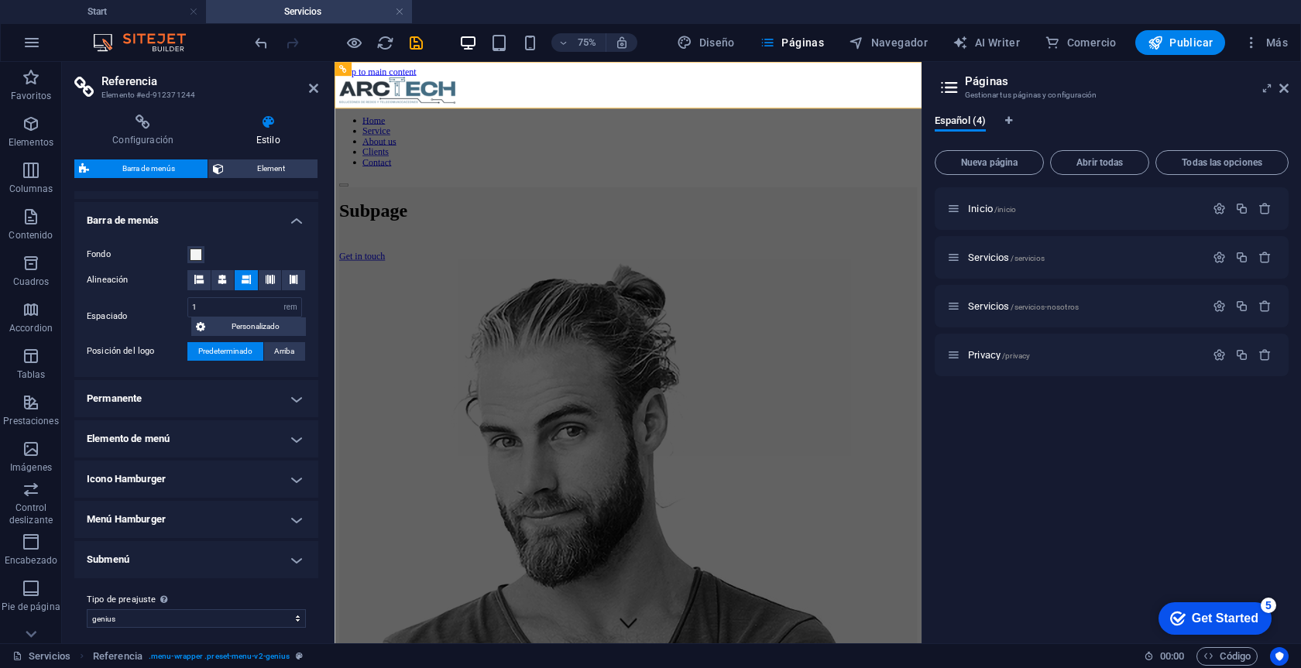
scroll to position [250, 0]
click at [226, 395] on h4 "Permanente" at bounding box center [196, 400] width 244 height 37
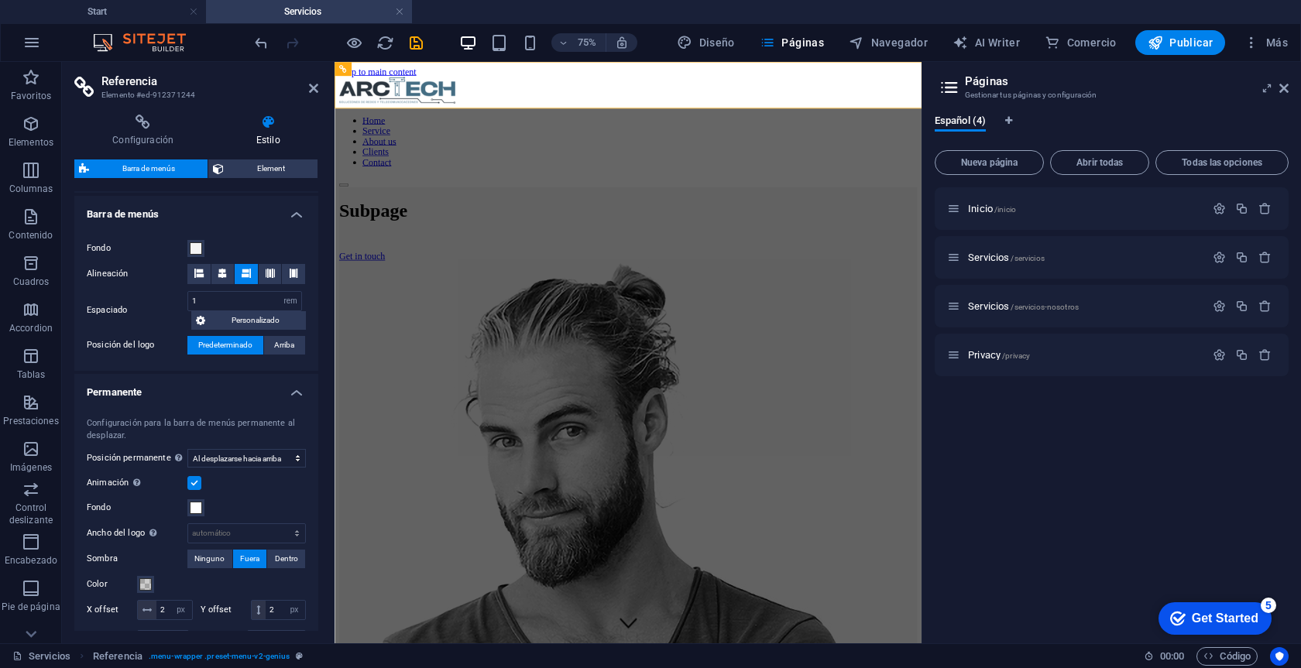
scroll to position [251, 0]
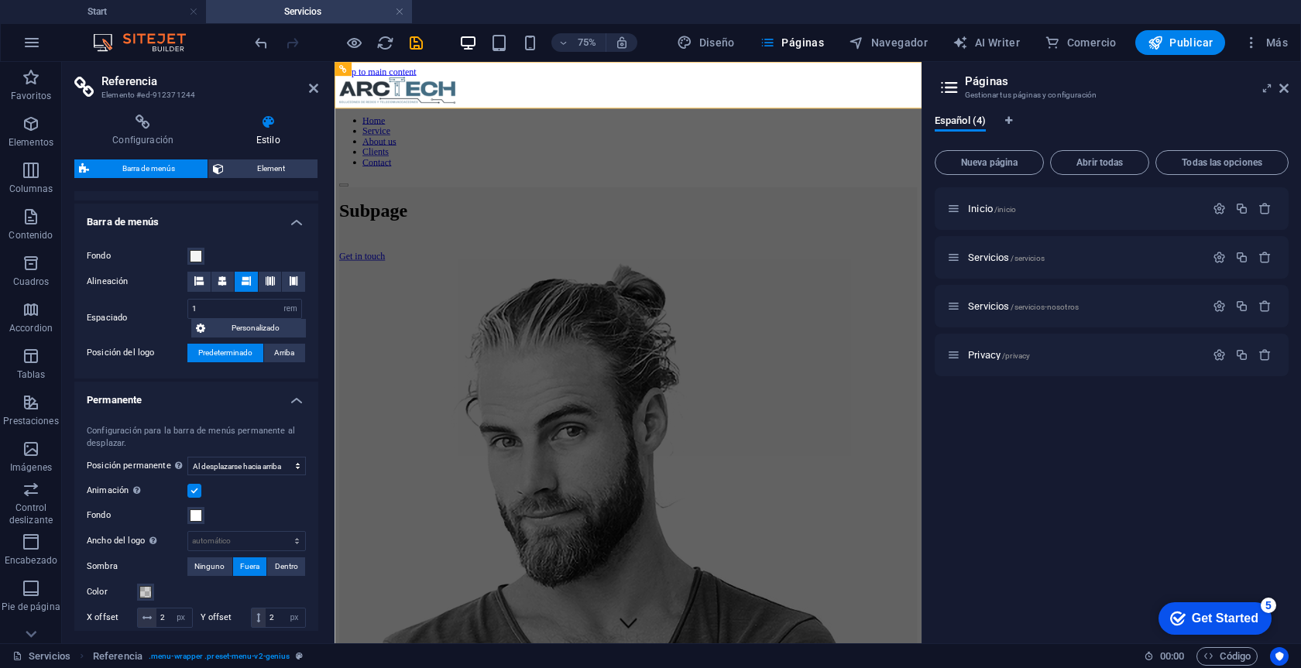
click at [255, 404] on h4 "Permanente" at bounding box center [196, 396] width 244 height 28
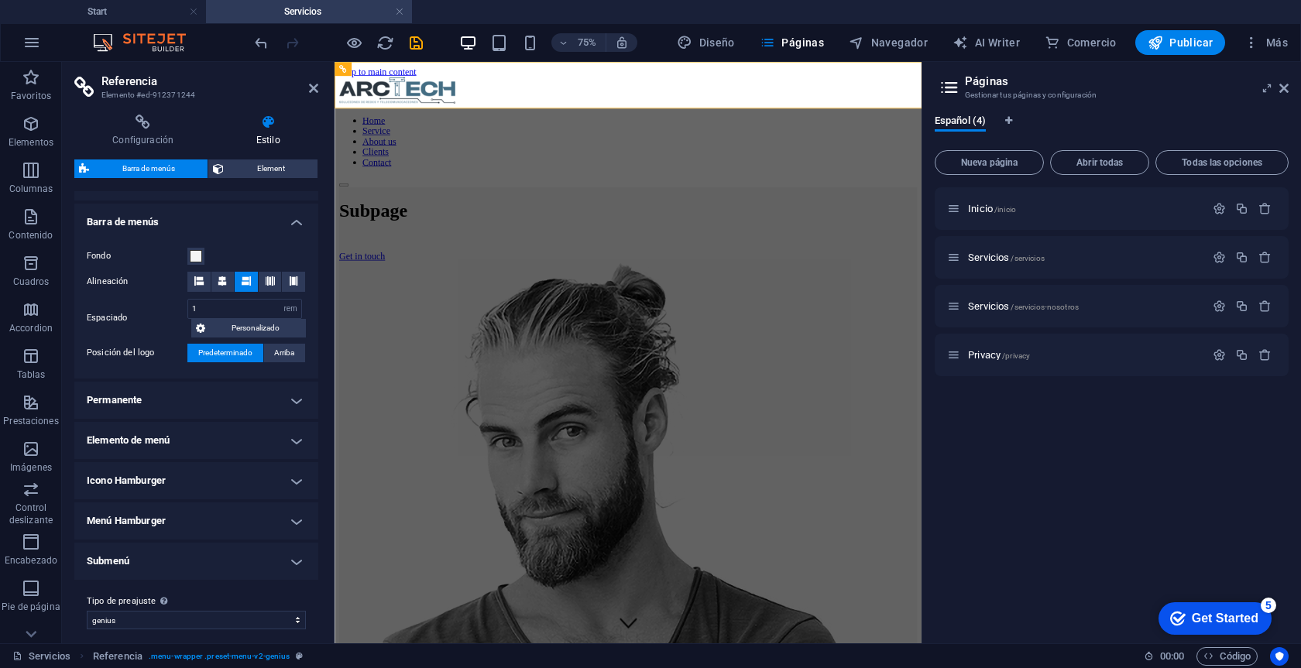
click at [269, 455] on h4 "Elemento de menú" at bounding box center [196, 440] width 244 height 37
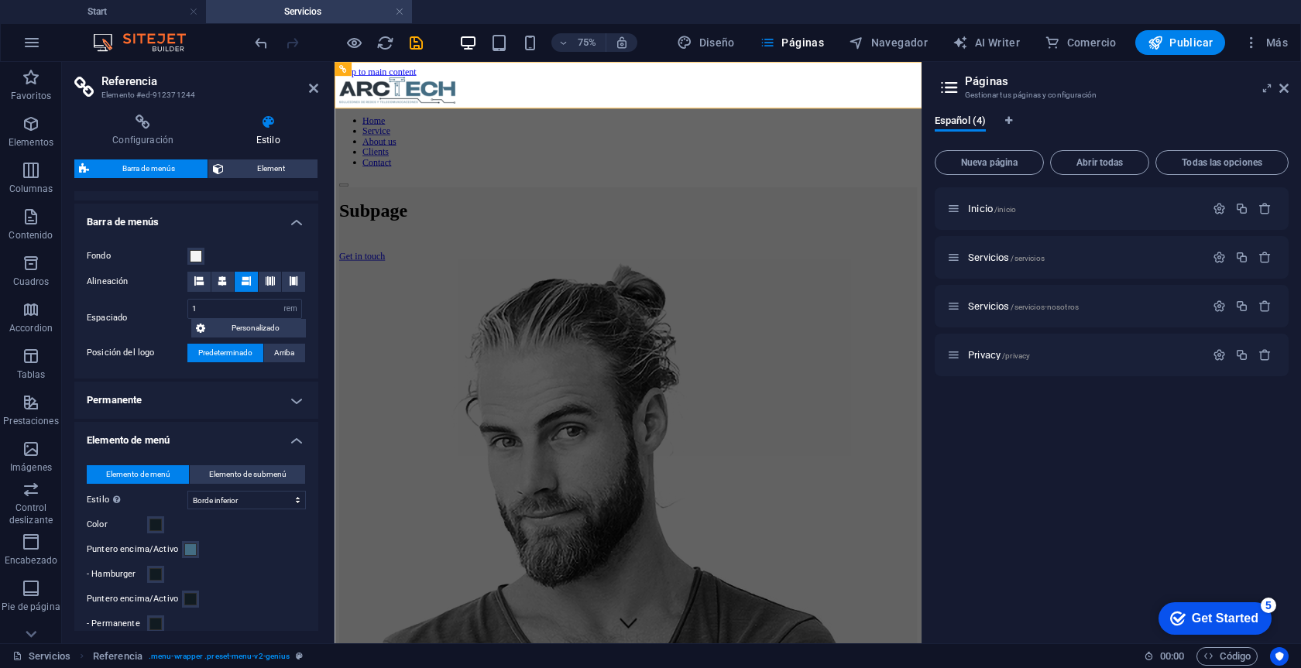
click at [269, 441] on h4 "Elemento de menú" at bounding box center [196, 436] width 244 height 28
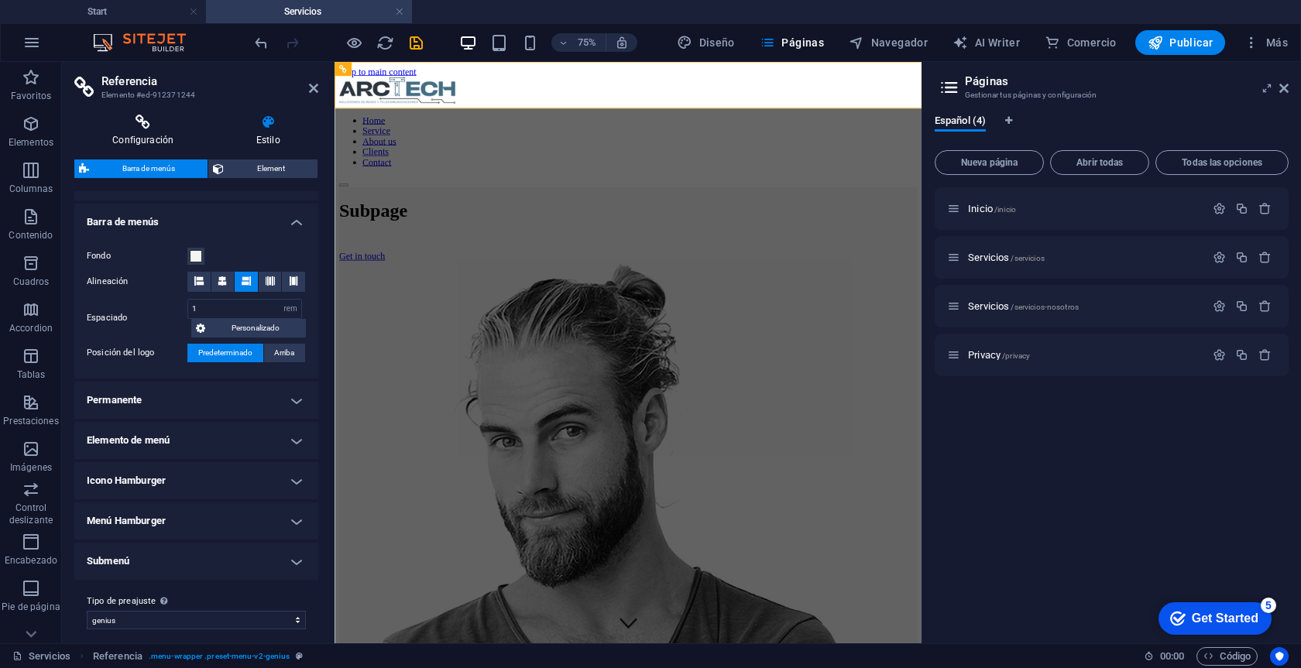
click at [166, 139] on h4 "Configuración" at bounding box center [145, 131] width 143 height 33
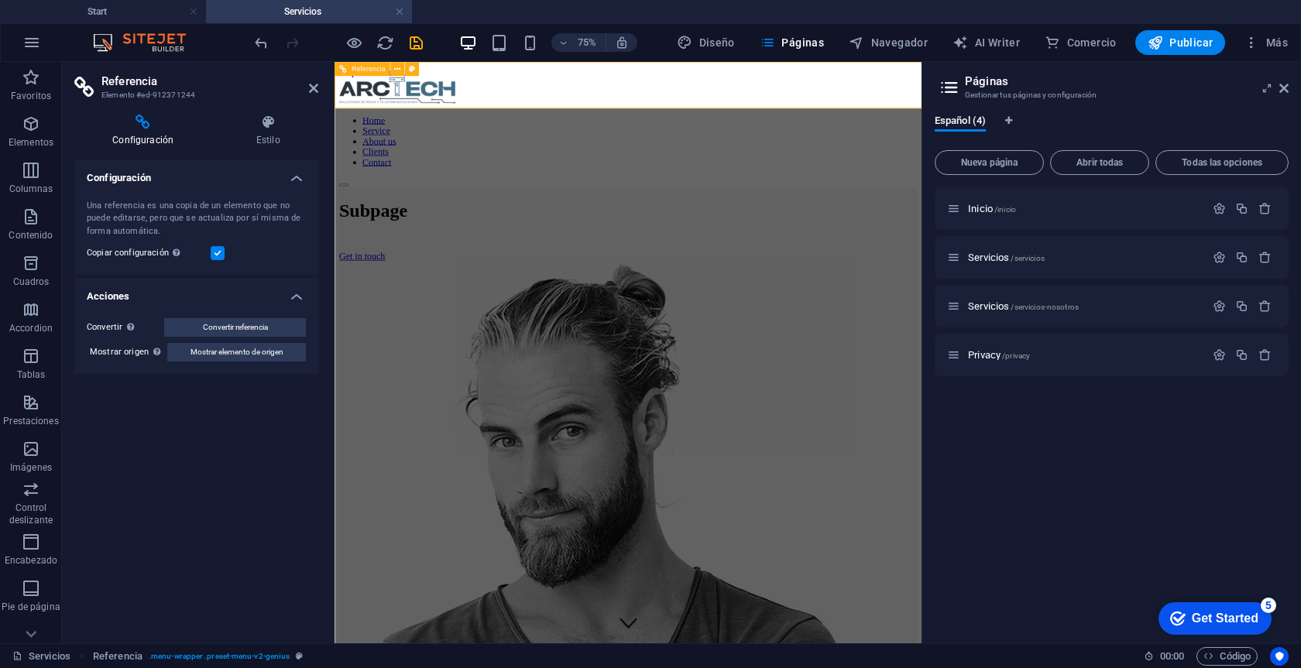
click at [701, 133] on nav "Home Service About us Clients Contact" at bounding box center [726, 168] width 770 height 70
click at [1286, 86] on icon at bounding box center [1283, 88] width 9 height 12
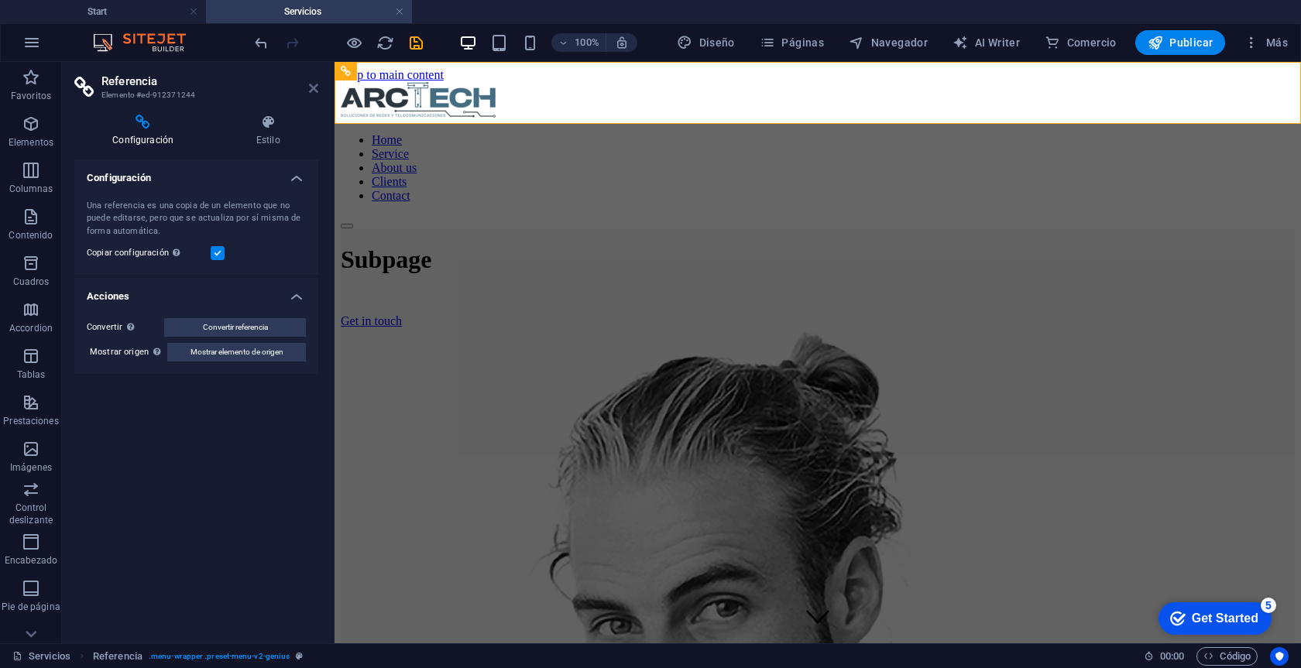
click at [314, 82] on icon at bounding box center [313, 88] width 9 height 12
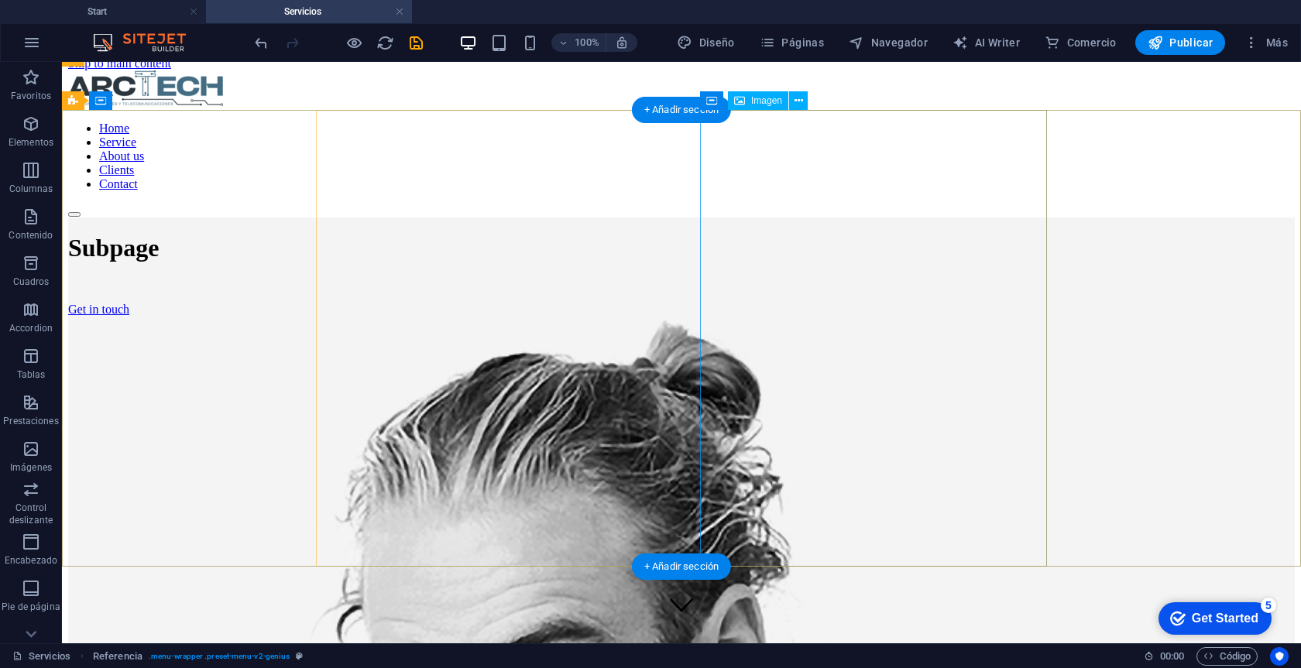
scroll to position [14, 0]
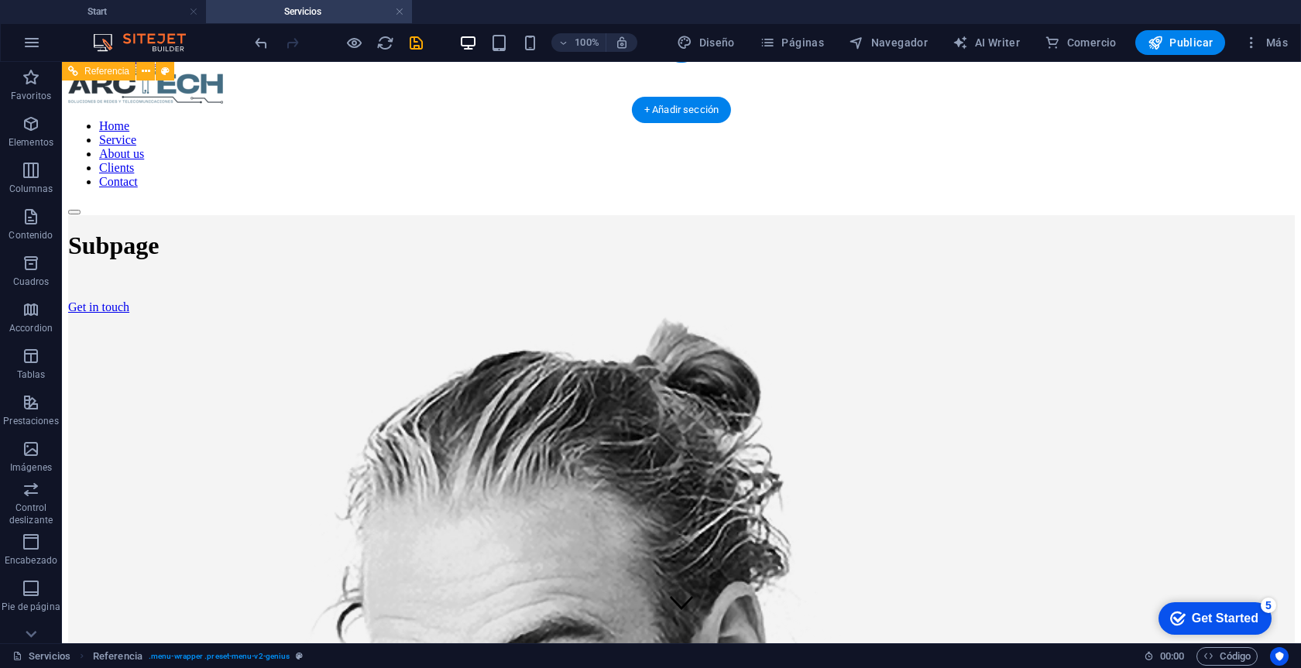
click at [726, 119] on nav "Home Service About us Clients Contact" at bounding box center [681, 154] width 1226 height 70
click at [234, 83] on div "Home Service About us Clients Contact" at bounding box center [681, 141] width 1226 height 147
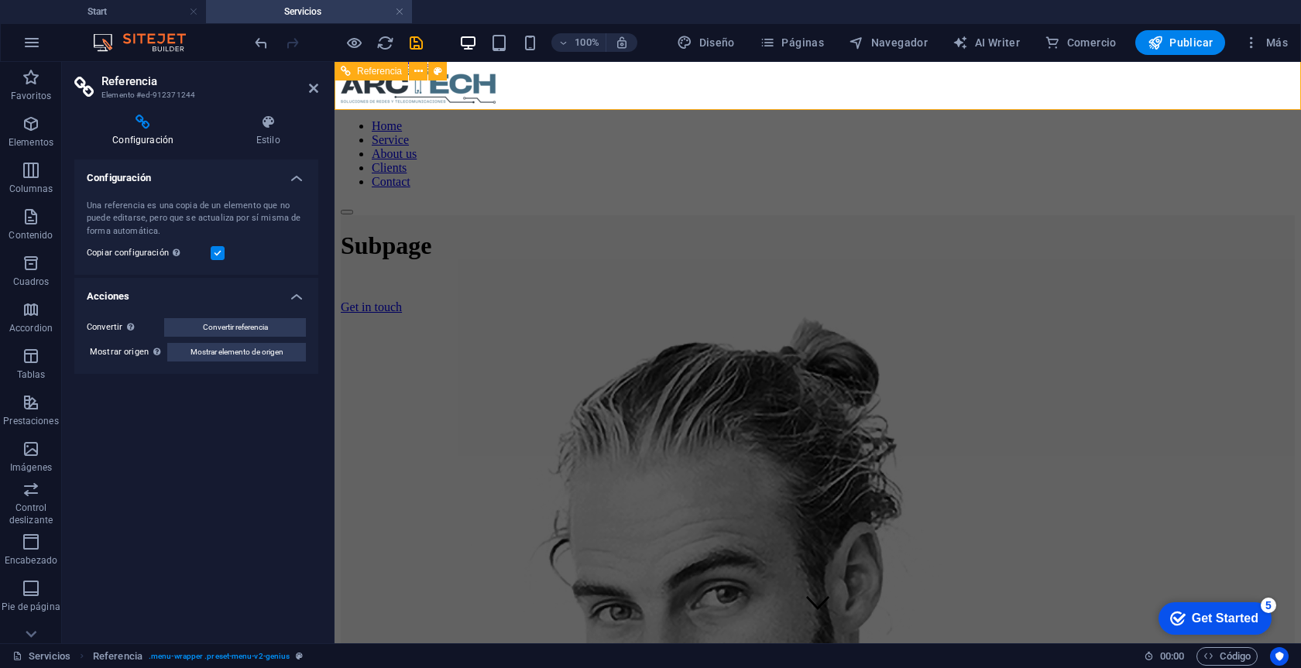
click at [400, 91] on div "Home Service About us Clients Contact" at bounding box center [818, 141] width 954 height 147
click at [676, 99] on div "Home Service About us Clients Contact" at bounding box center [818, 141] width 954 height 147
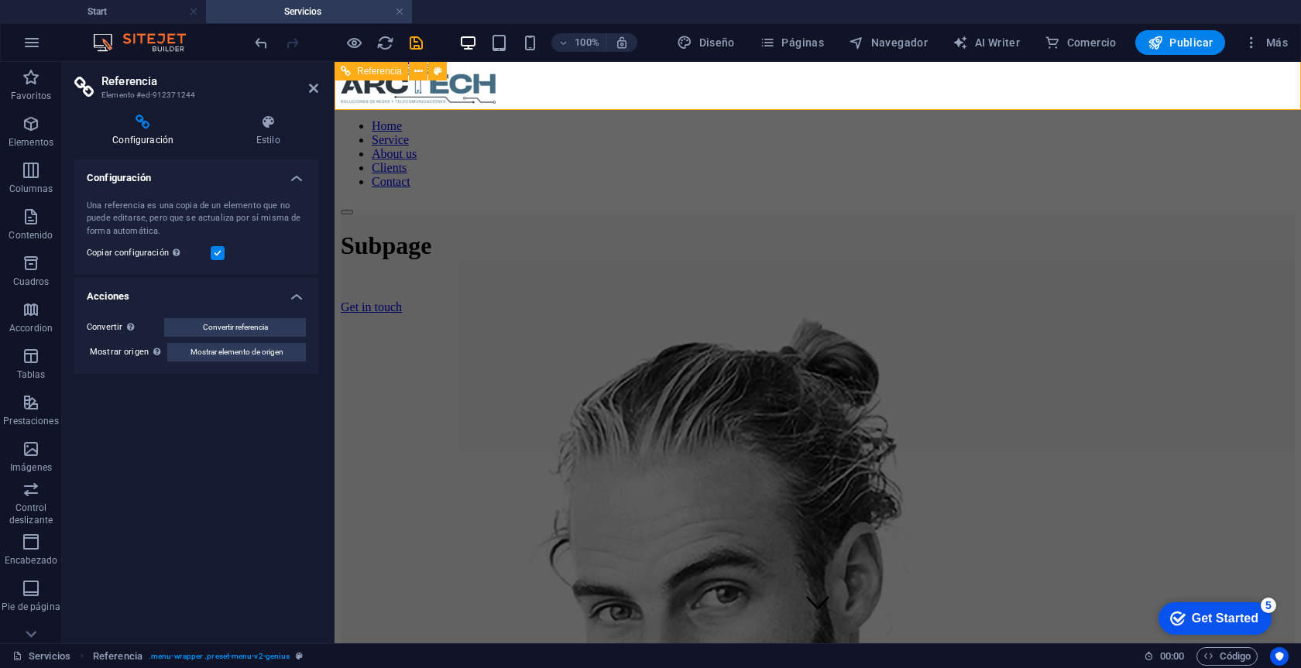
click at [676, 99] on div "Home Service About us Clients Contact" at bounding box center [818, 141] width 954 height 147
click at [782, 119] on nav "Home Service About us Clients Contact" at bounding box center [818, 154] width 954 height 70
click at [400, 12] on link at bounding box center [399, 12] width 9 height 15
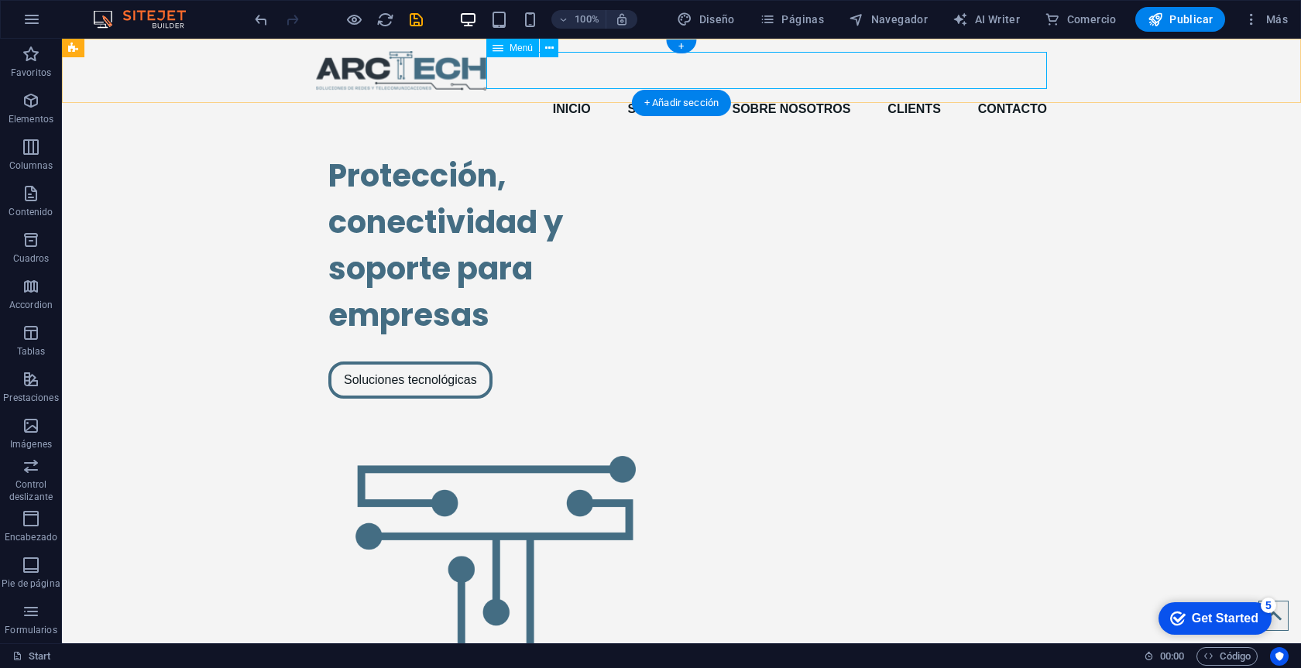
click at [515, 91] on nav "Inicio Servicios Sobre Nosotros Clients Contacto" at bounding box center [681, 109] width 731 height 37
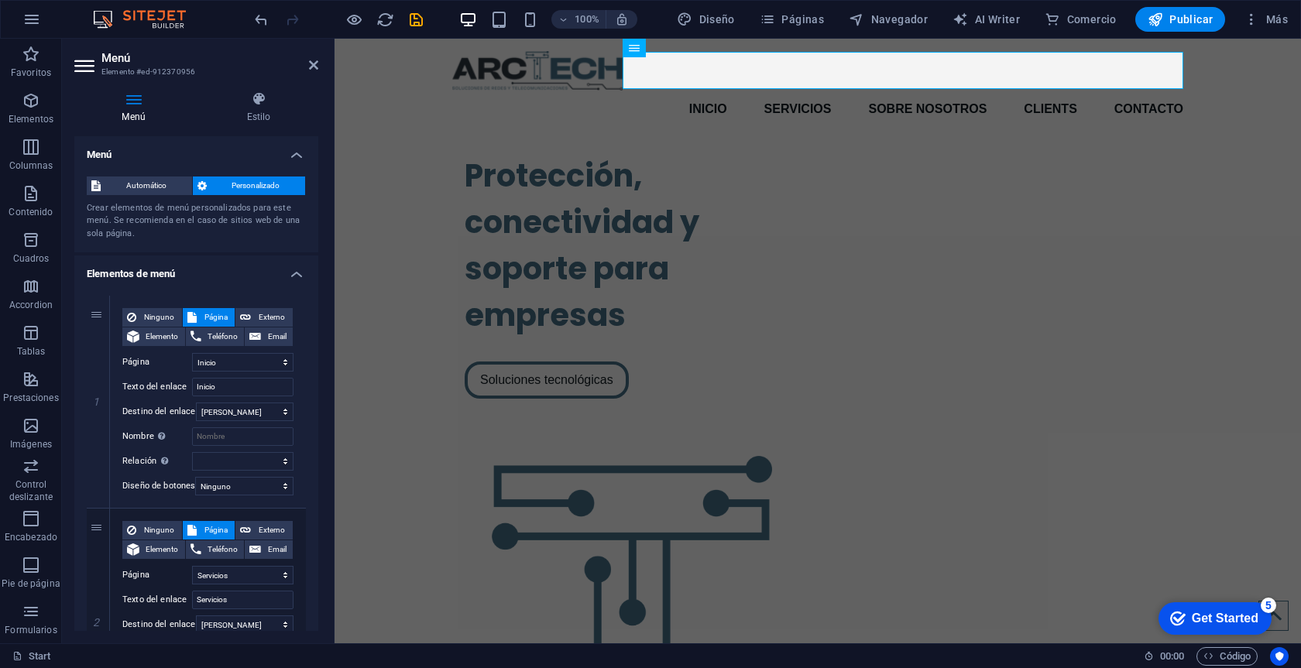
scroll to position [6, 0]
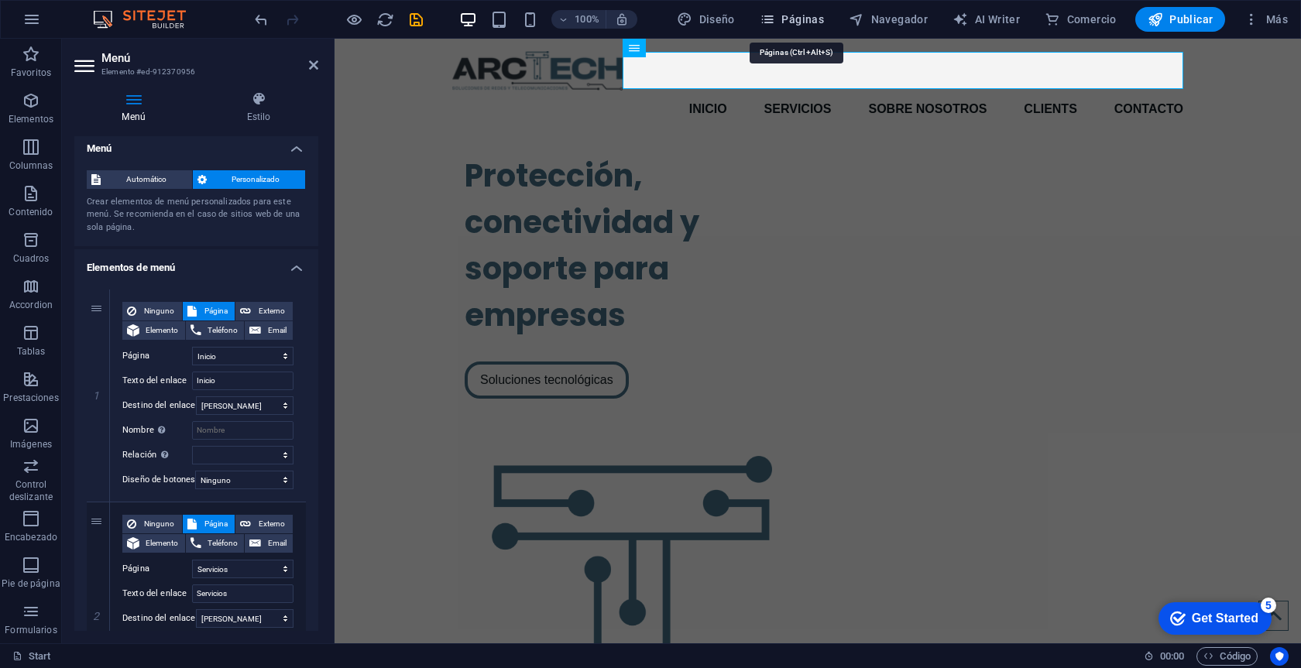
click at [797, 18] on span "Páginas" at bounding box center [792, 19] width 64 height 15
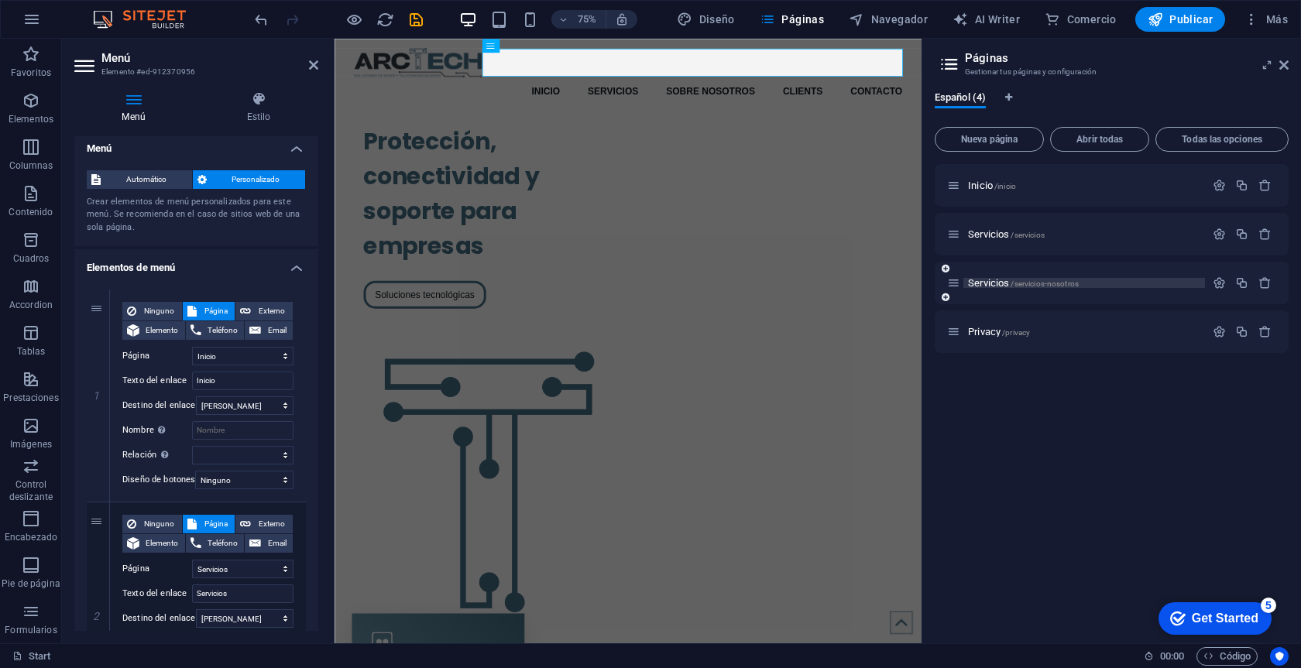
click at [996, 283] on span "Servicios /servicios-nosotros" at bounding box center [1023, 283] width 111 height 12
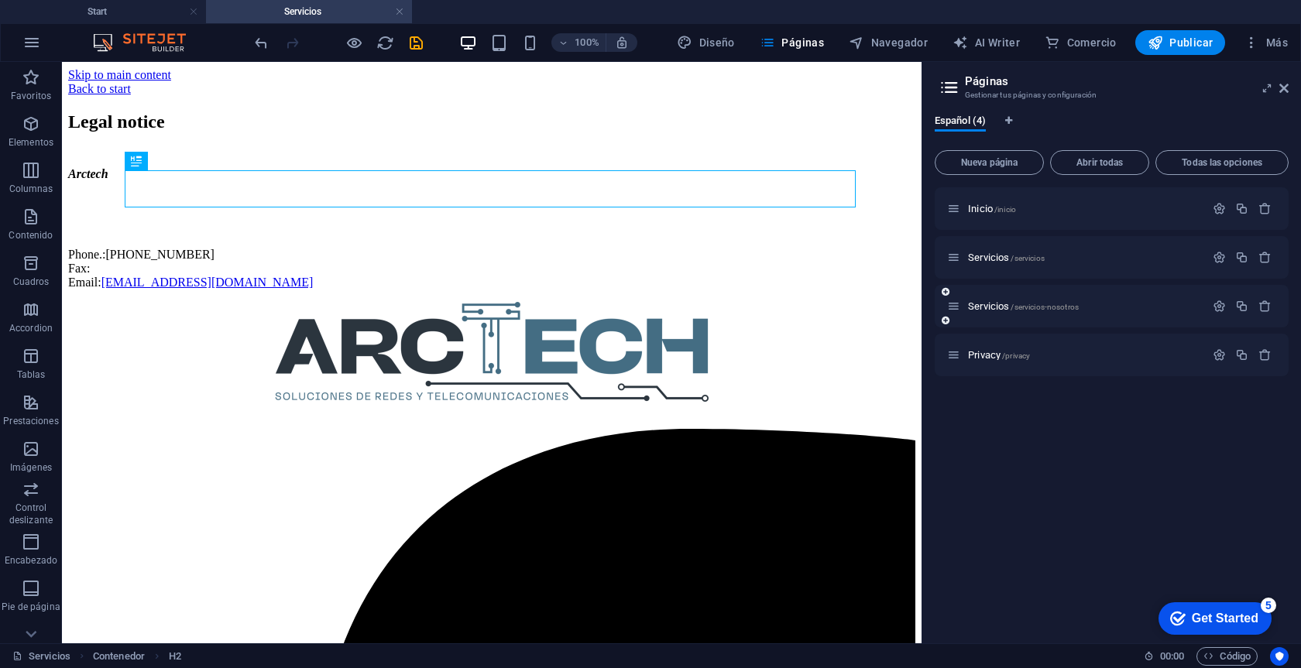
scroll to position [0, 0]
click at [1264, 307] on icon "button" at bounding box center [1264, 306] width 13 height 13
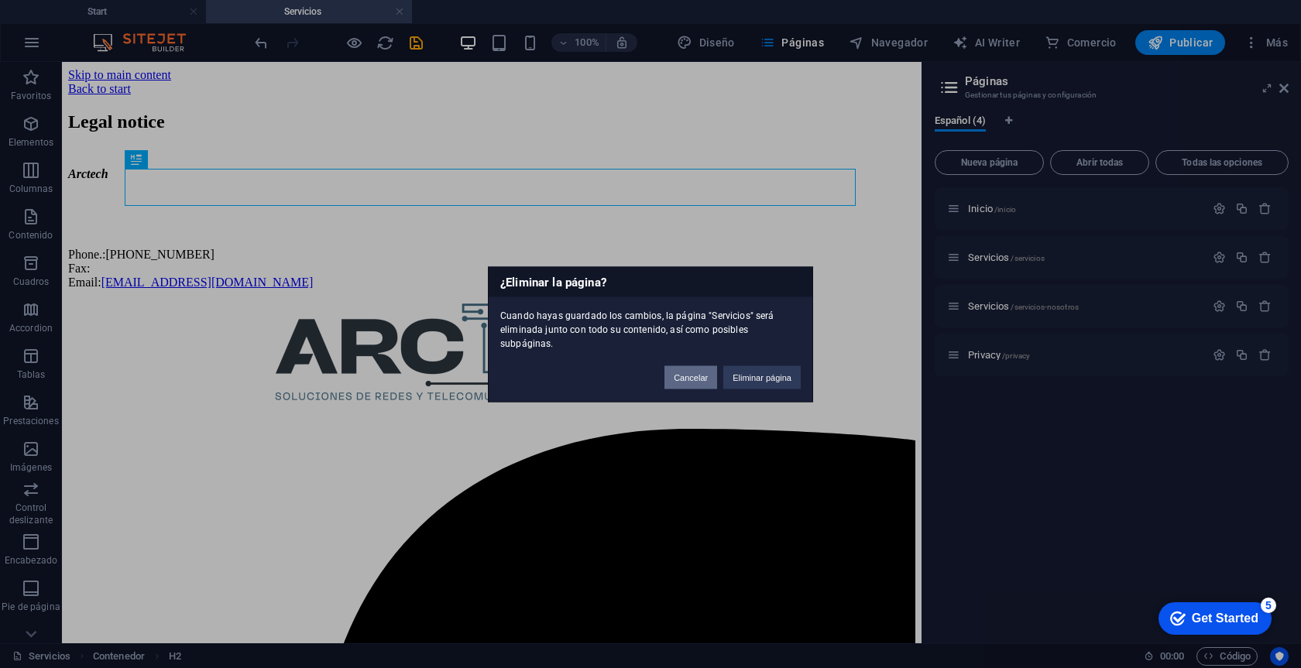
click at [697, 365] on button "Cancelar" at bounding box center [690, 376] width 53 height 23
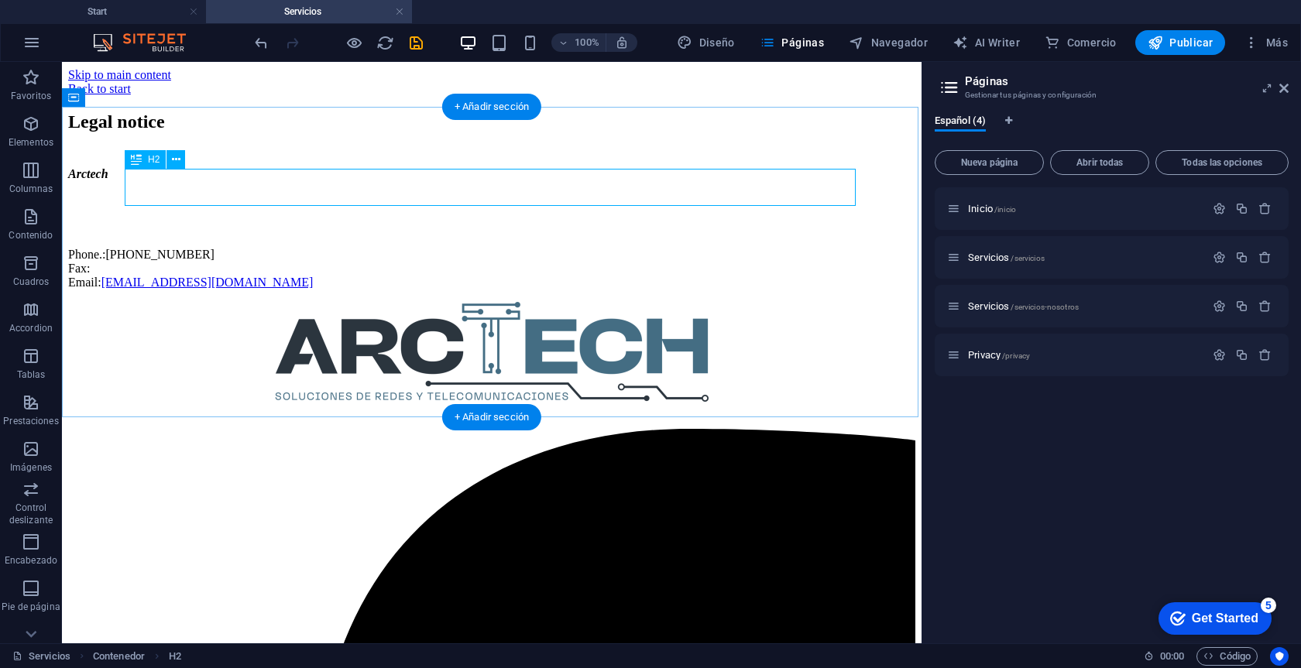
click at [261, 132] on div "Legal notice" at bounding box center [491, 121] width 847 height 21
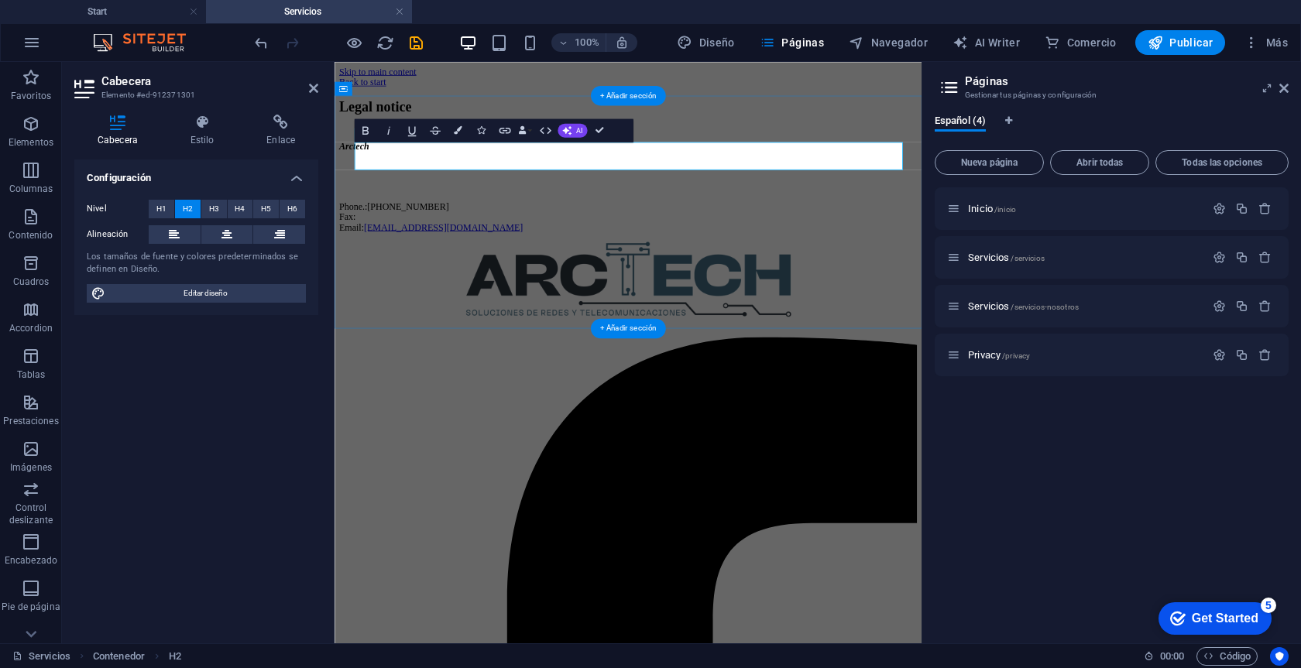
click at [261, 180] on h4 "Configuración" at bounding box center [196, 173] width 244 height 28
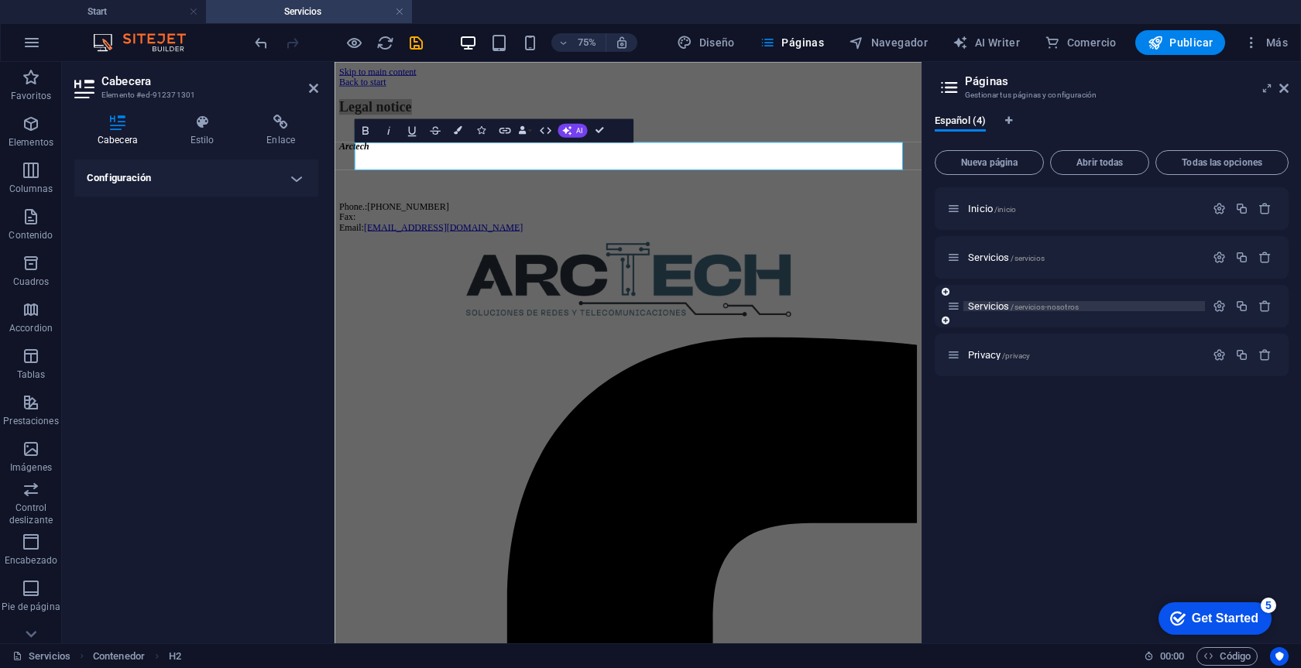
click at [996, 310] on span "Servicios /servicios-nosotros" at bounding box center [1023, 306] width 111 height 12
click at [996, 307] on span "Servicios /servicios-nosotros" at bounding box center [1023, 306] width 111 height 12
click at [1219, 311] on icon "button" at bounding box center [1218, 306] width 13 height 13
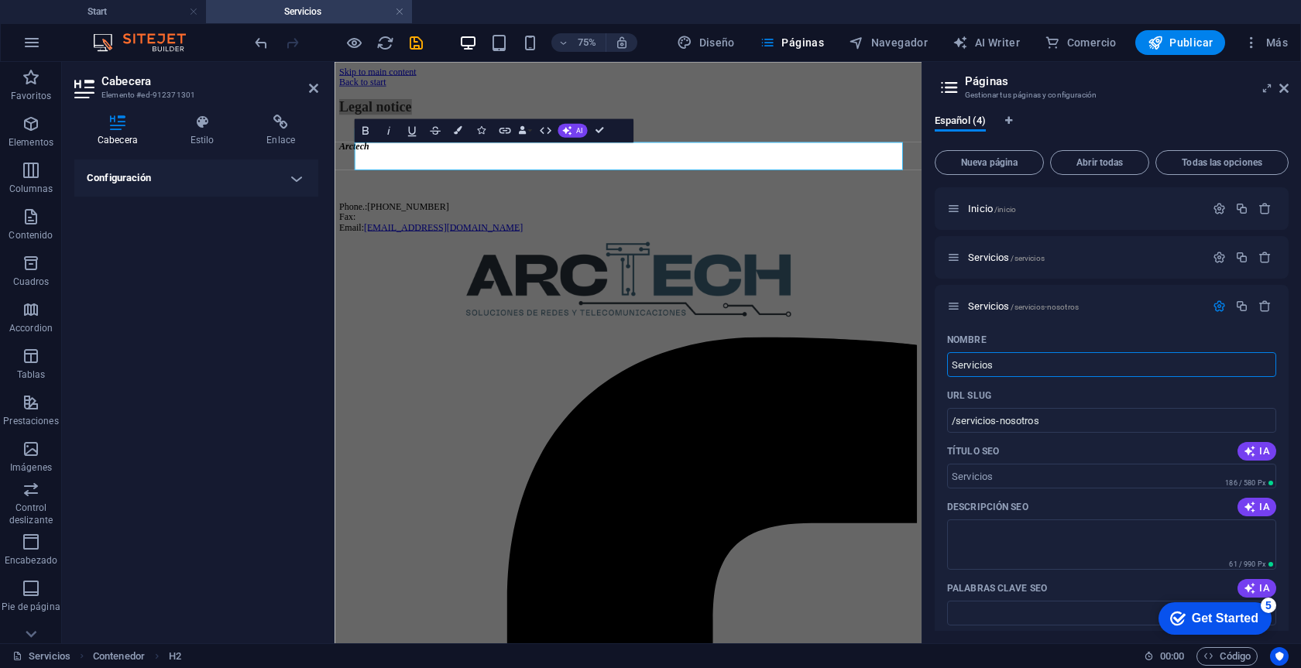
drag, startPoint x: 1371, startPoint y: 427, endPoint x: 1097, endPoint y: 465, distance: 276.7
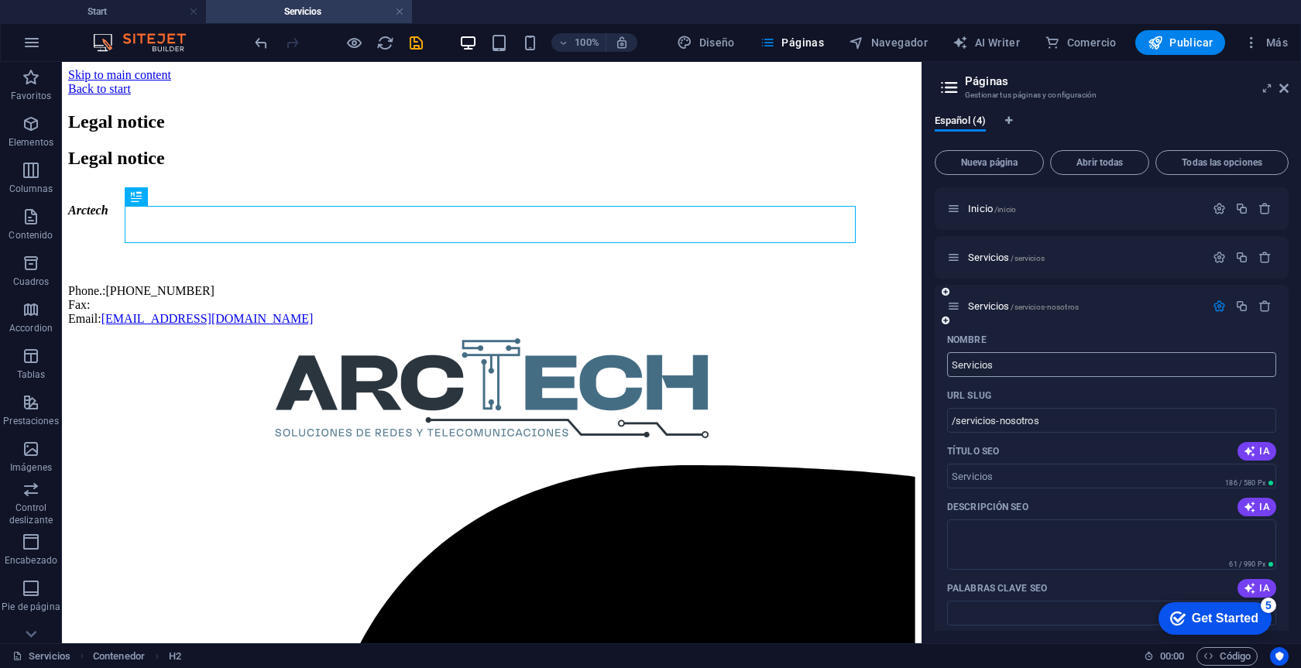
click at [1020, 373] on input "Servicios" at bounding box center [1111, 364] width 329 height 25
paste input "Presentación de Arctech – Dossier de"
click at [1062, 344] on div "Nombre" at bounding box center [1111, 340] width 329 height 25
drag, startPoint x: 1176, startPoint y: 368, endPoint x: 929, endPoint y: 368, distance: 247.0
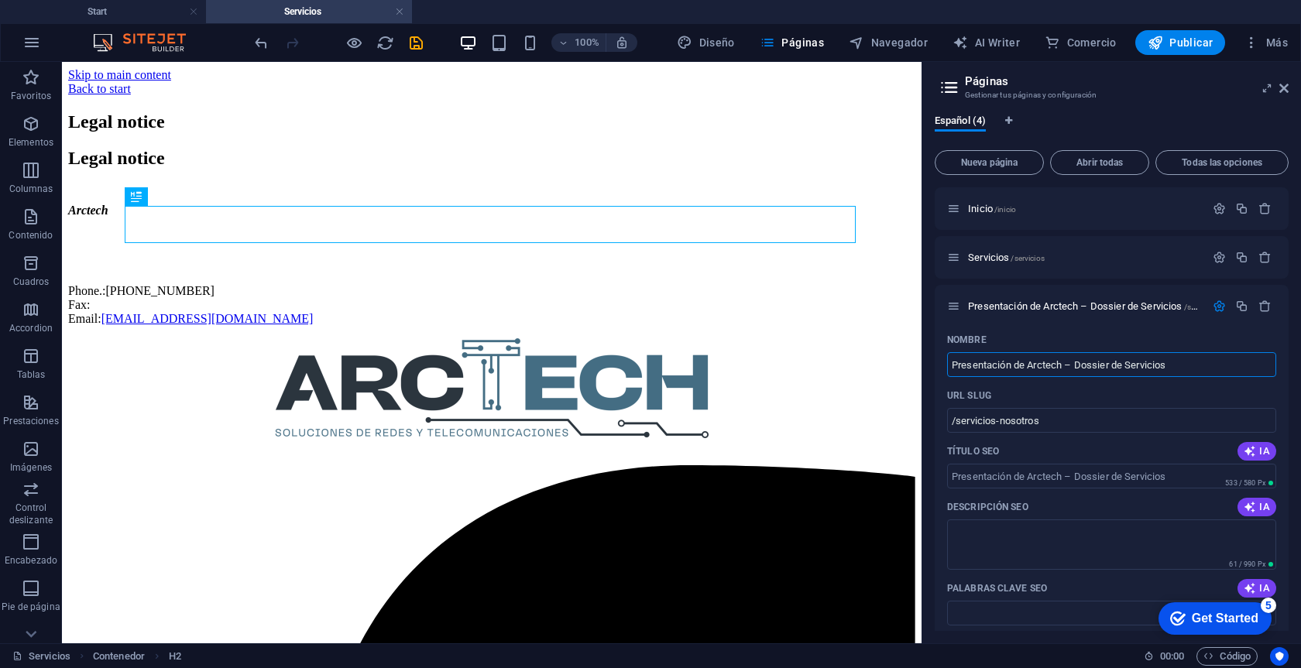
click at [934, 368] on div "Español (4) Nueva página Abrir todas Todas las opciones Inicio /inicio Servicio…" at bounding box center [1111, 372] width 379 height 541
click at [1261, 307] on icon "button" at bounding box center [1264, 306] width 13 height 13
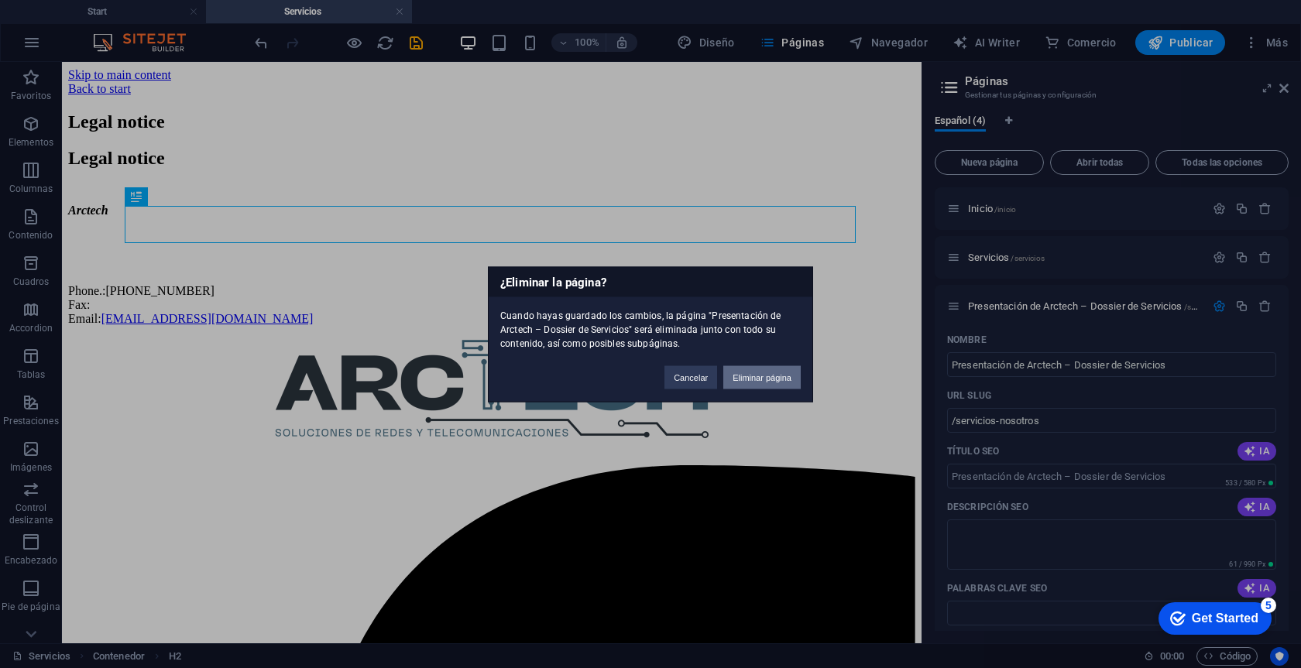
click at [740, 372] on button "Eliminar página" at bounding box center [761, 376] width 77 height 23
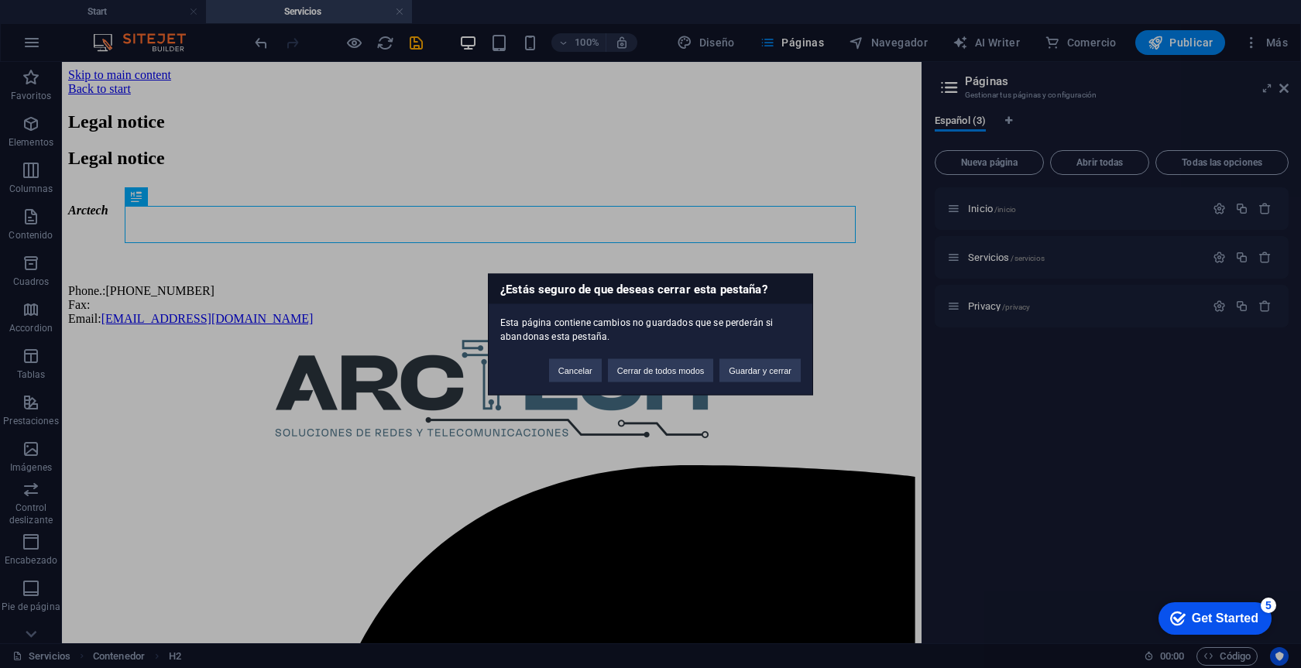
click at [1068, 430] on div "¿Estás seguro de que deseas cerrar esta pestaña? Esta página contiene cambios n…" at bounding box center [650, 334] width 1301 height 668
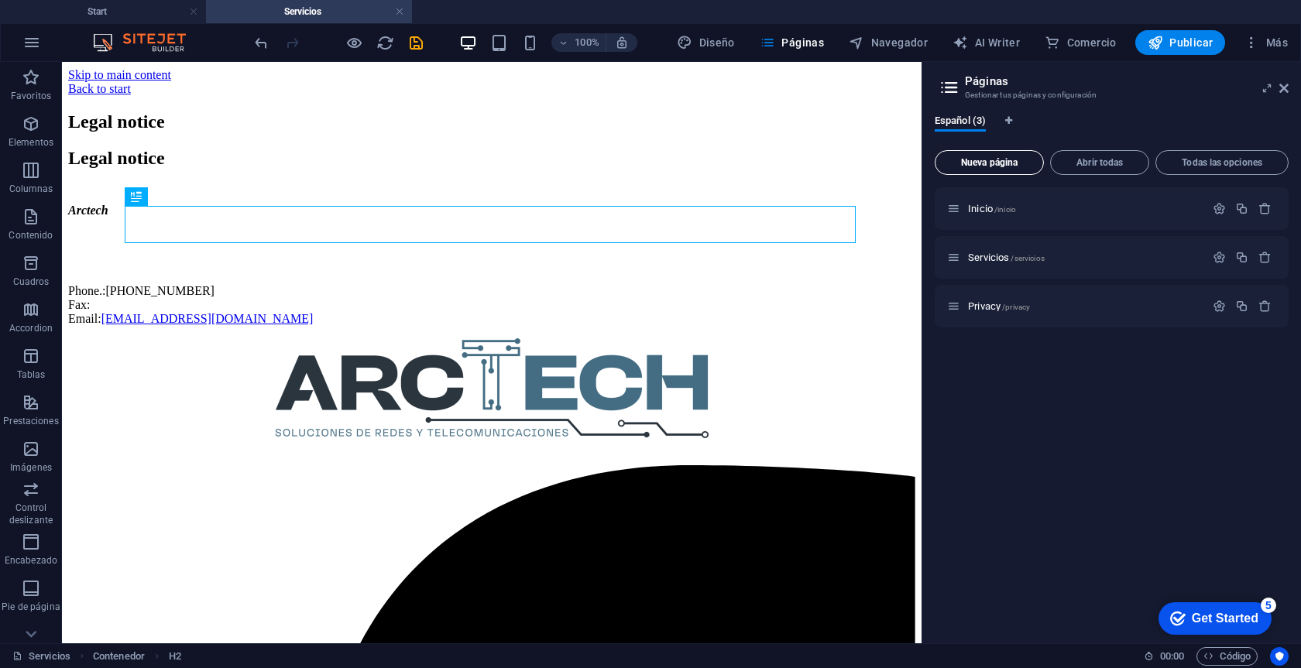
click at [1015, 159] on span "Nueva página" at bounding box center [989, 162] width 95 height 9
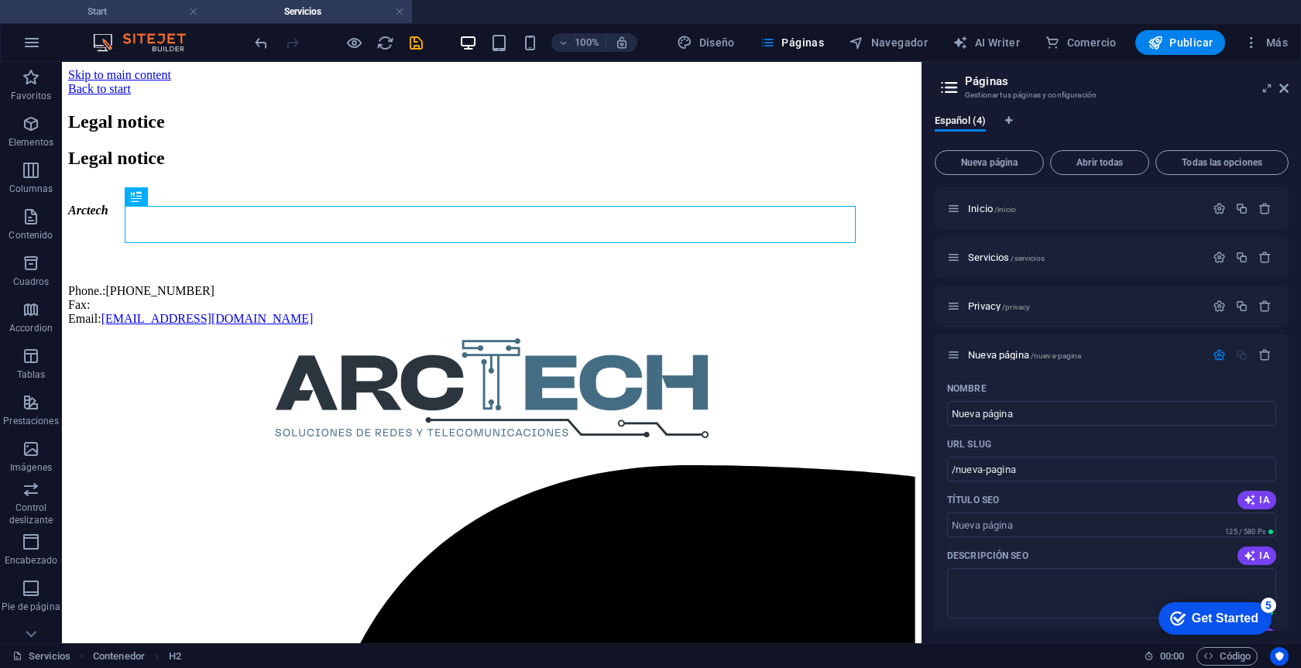
click at [163, 2] on li "Start" at bounding box center [103, 11] width 206 height 23
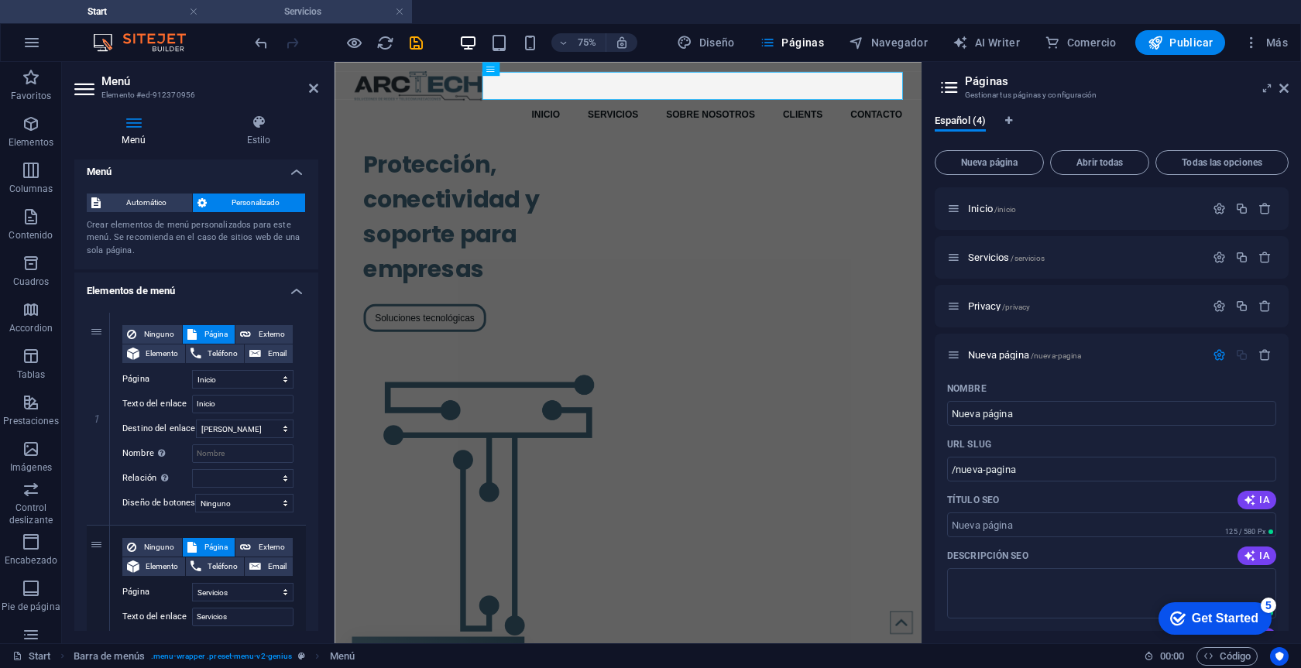
click at [304, 10] on h4 "Servicios" at bounding box center [309, 11] width 206 height 17
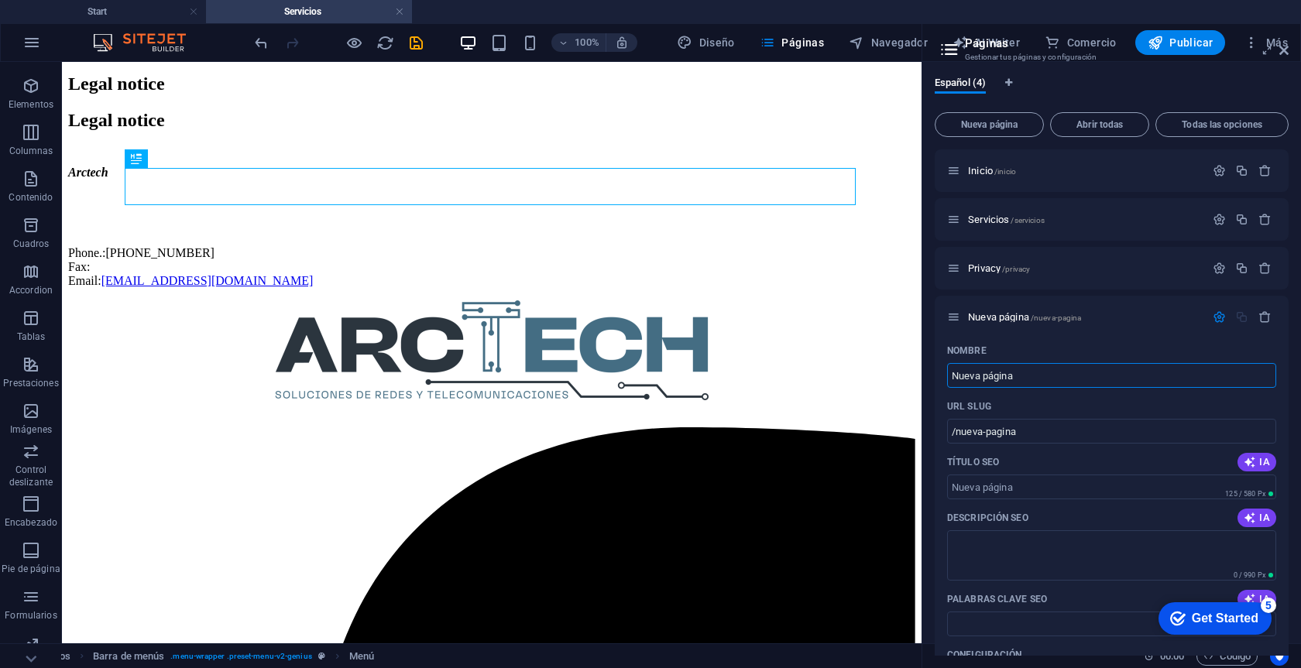
drag, startPoint x: 1101, startPoint y: 406, endPoint x: 911, endPoint y: 382, distance: 192.0
click at [1014, 373] on input "Nueva página" at bounding box center [1111, 375] width 329 height 25
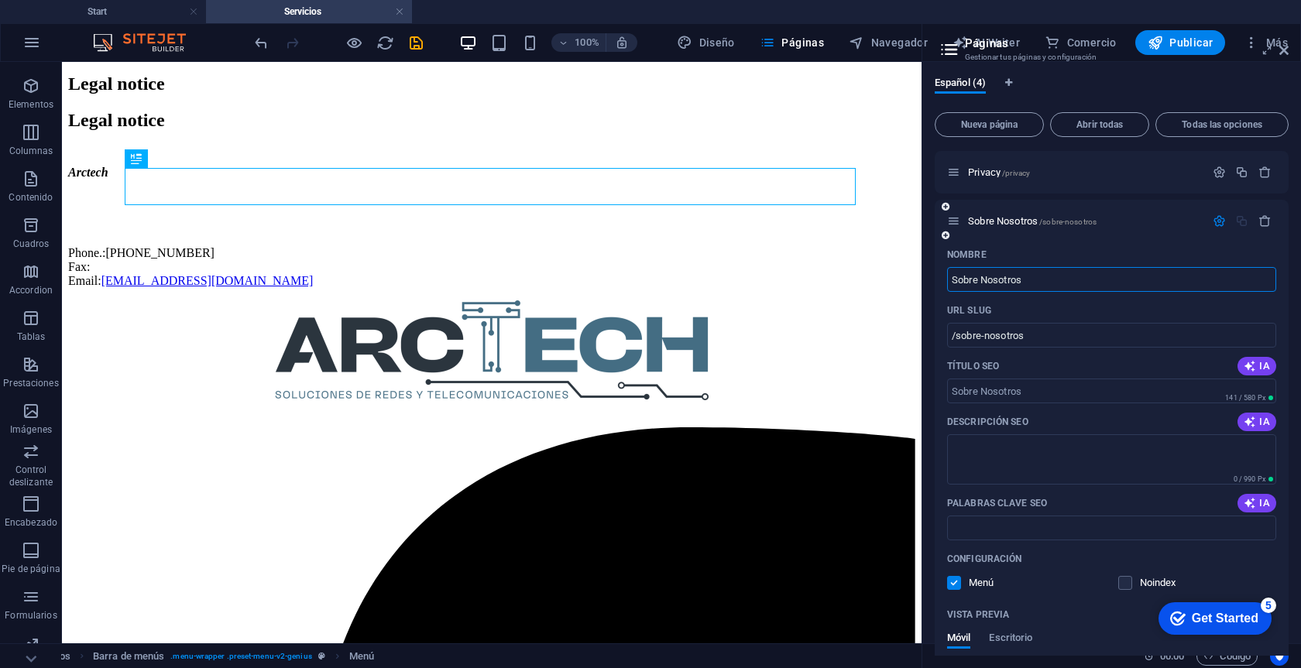
scroll to position [57, 0]
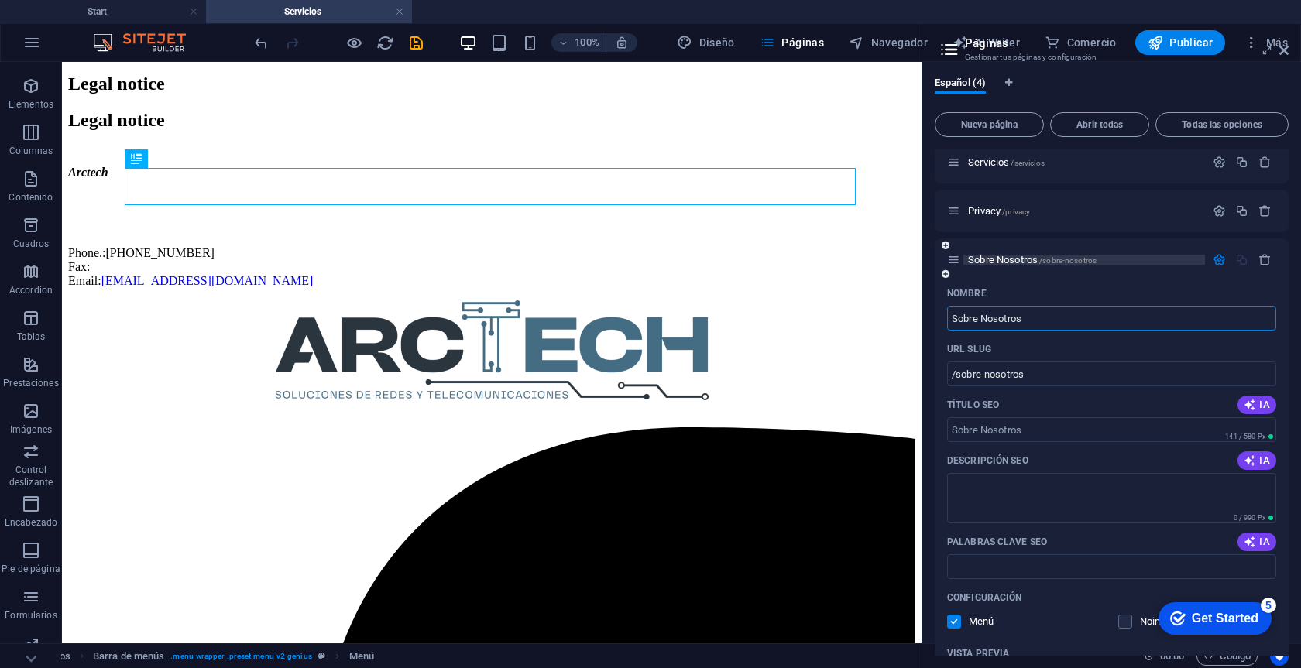
click at [1033, 255] on span "Sobre Nosotros /sobre-nosotros" at bounding box center [1032, 260] width 129 height 12
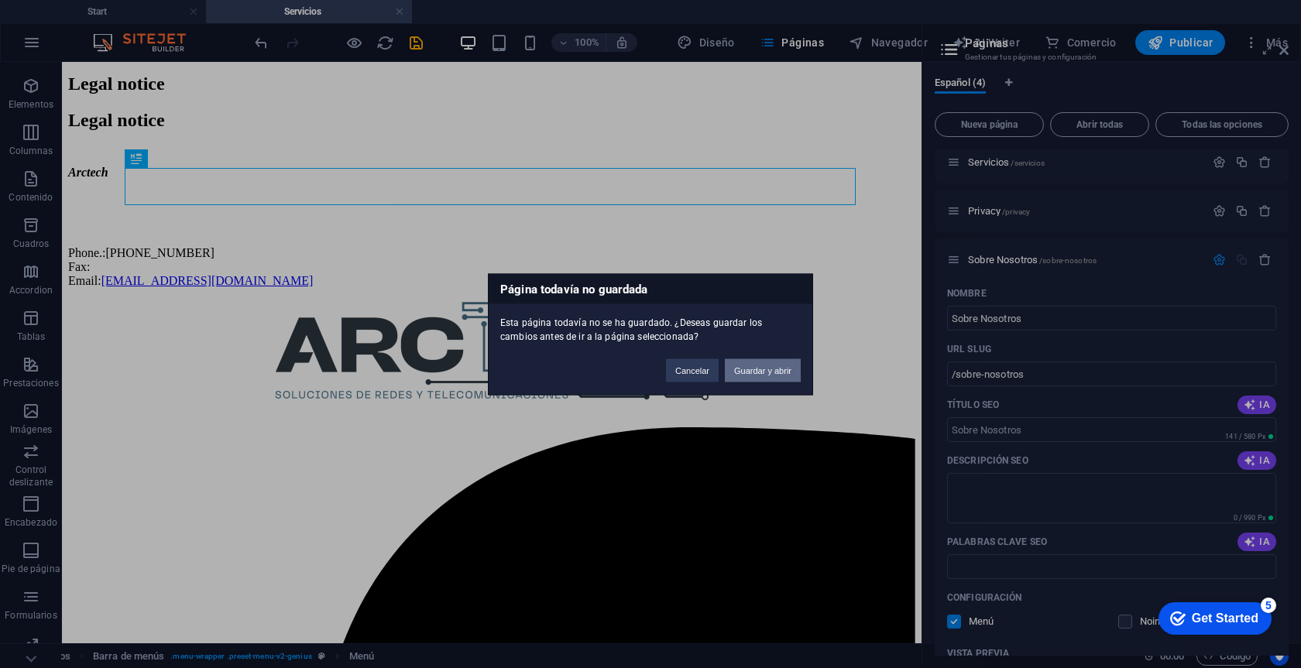
click at [748, 371] on button "Guardar y abrir" at bounding box center [763, 369] width 76 height 23
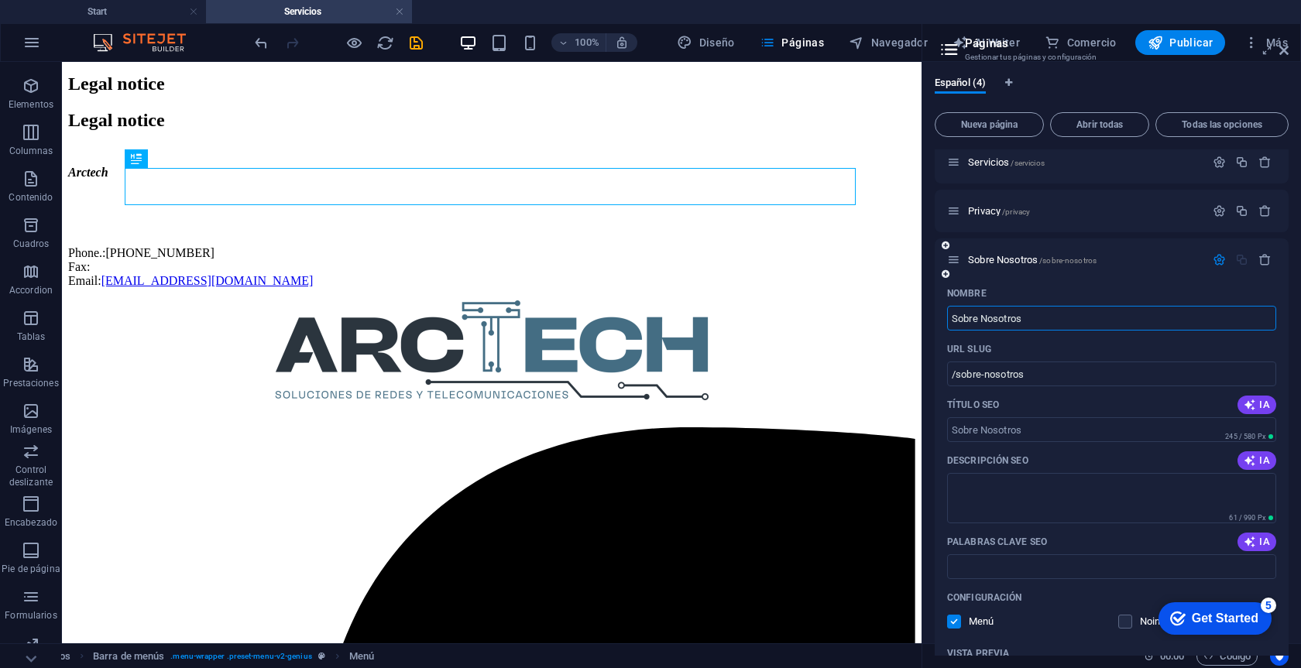
click at [1213, 257] on icon "button" at bounding box center [1218, 259] width 13 height 13
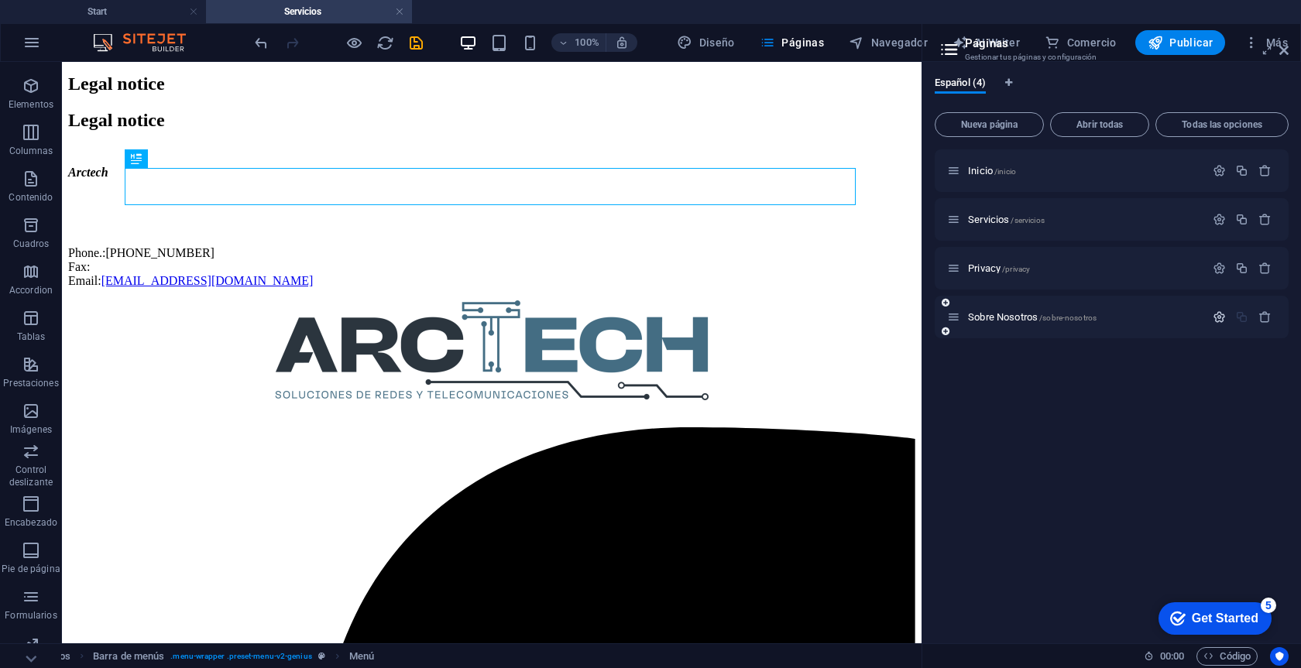
scroll to position [0, 0]
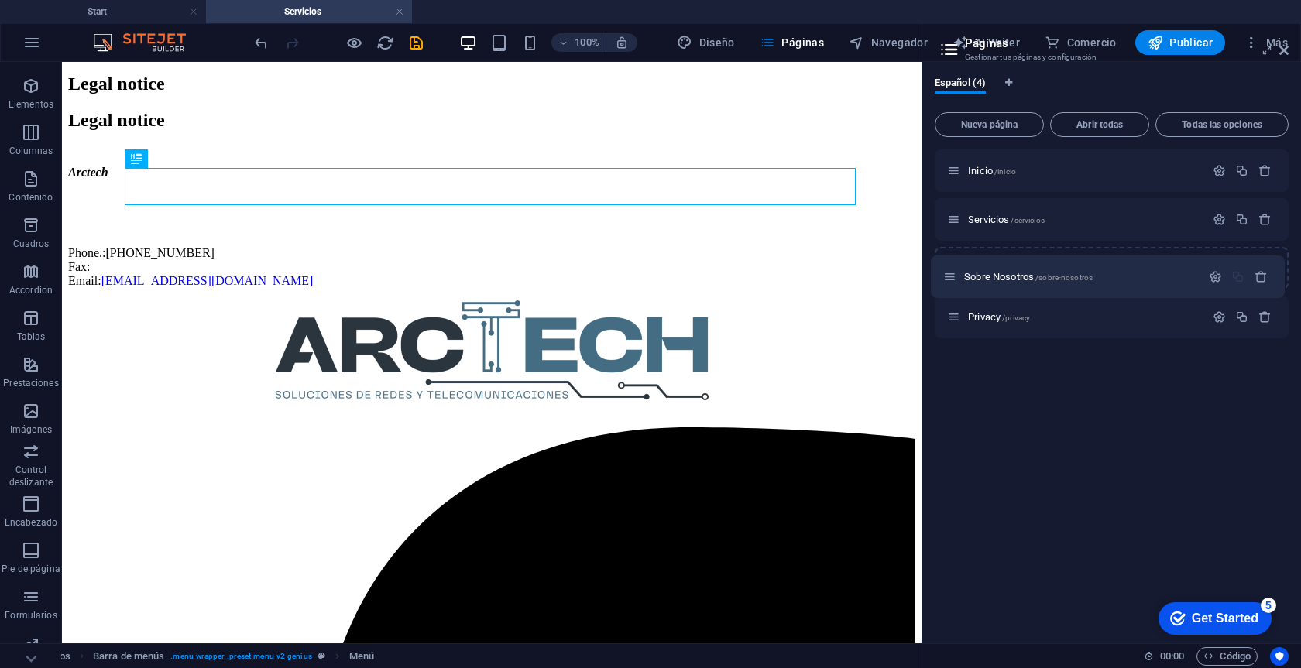
click at [956, 268] on div "Inicio /inicio Servicios /servicios Privacy /privacy Sobre Nosotros /sobre-noso…" at bounding box center [1112, 243] width 354 height 189
click at [990, 270] on span "Sobre Nosotros /sobre-nosotros" at bounding box center [1032, 268] width 129 height 12
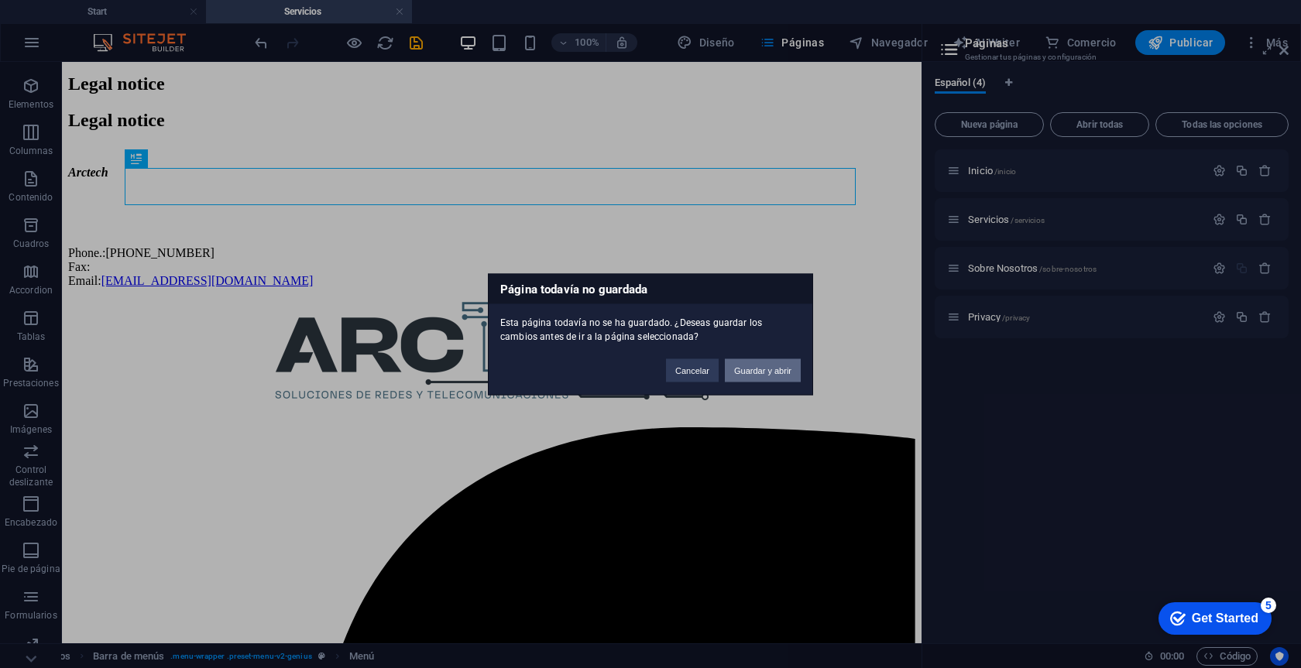
click at [774, 364] on button "Guardar y abrir" at bounding box center [763, 369] width 76 height 23
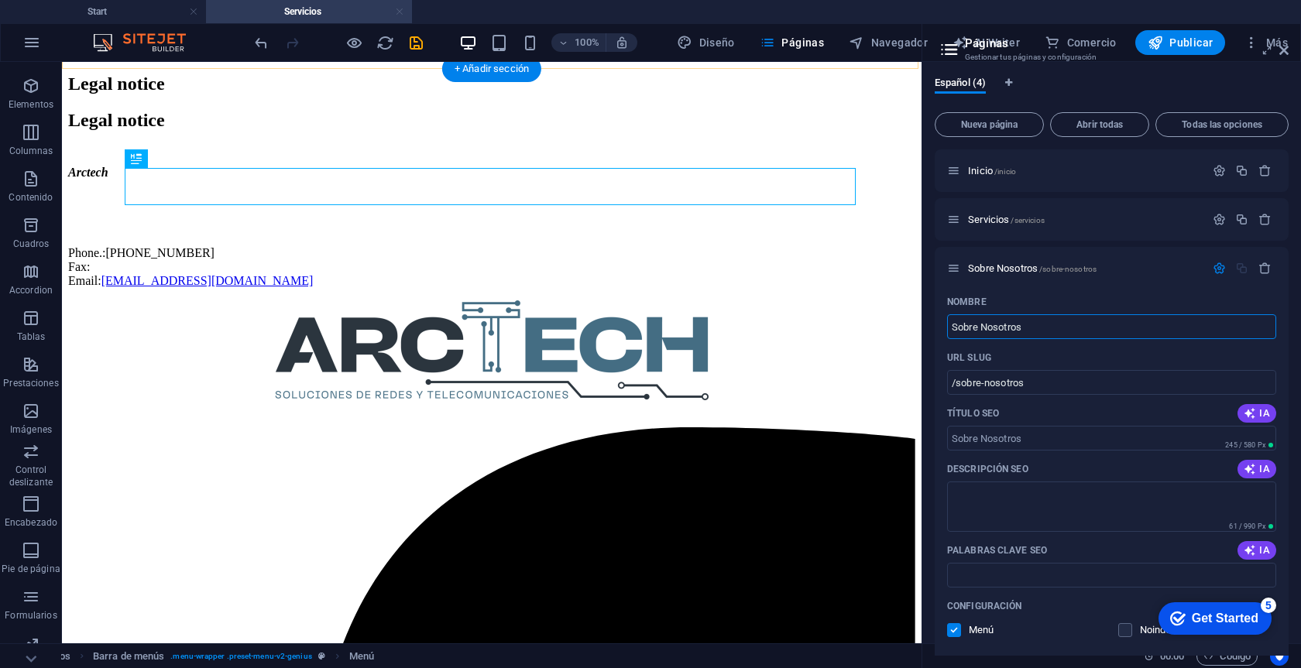
click at [400, 14] on link at bounding box center [399, 12] width 9 height 15
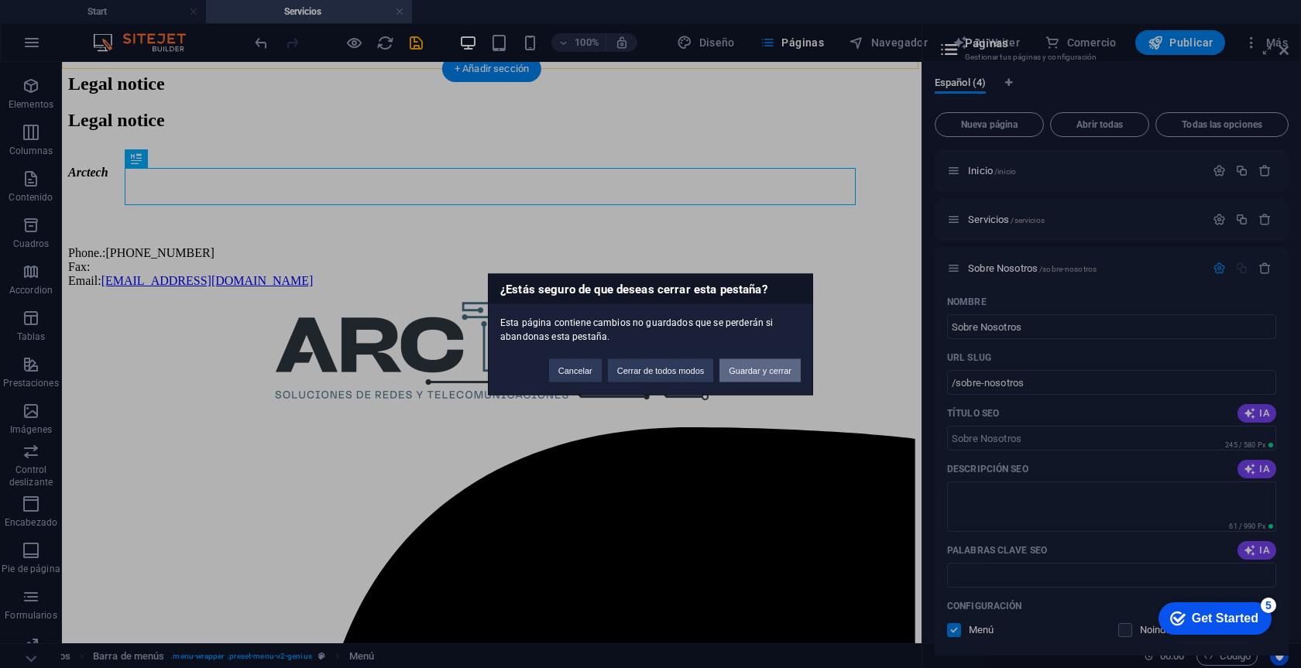
click at [770, 372] on button "Guardar y cerrar" at bounding box center [759, 369] width 81 height 23
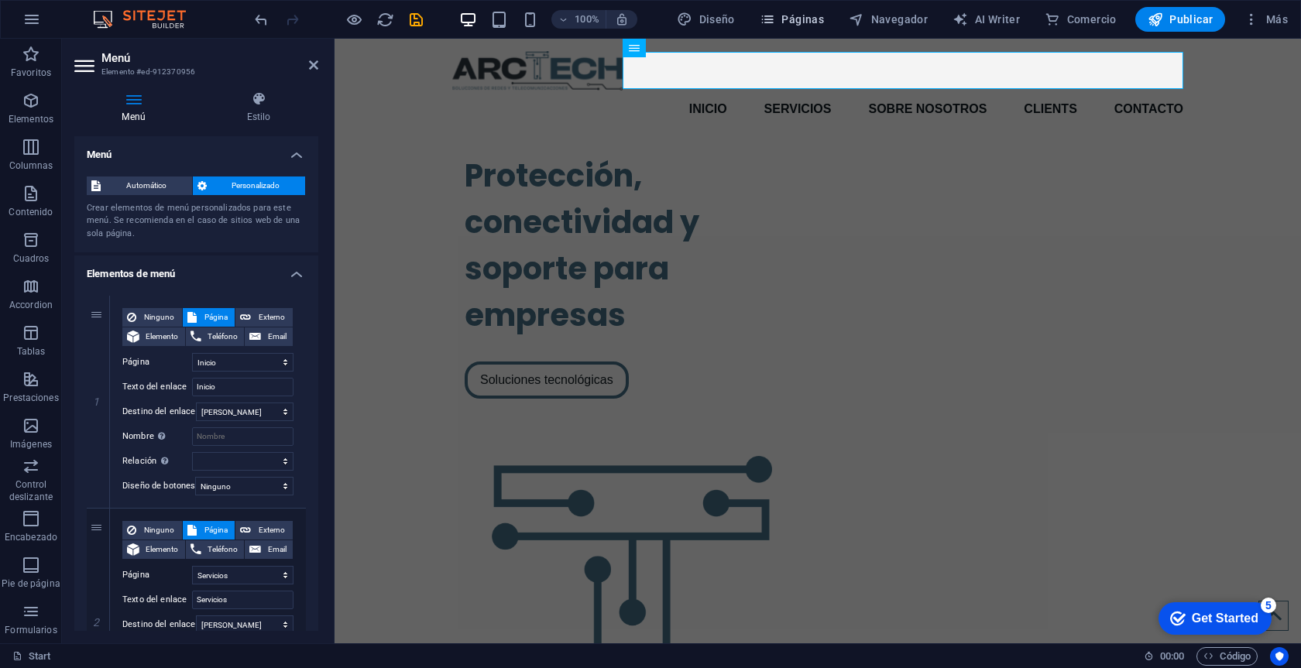
click at [830, 15] on button "Páginas" at bounding box center [791, 19] width 77 height 25
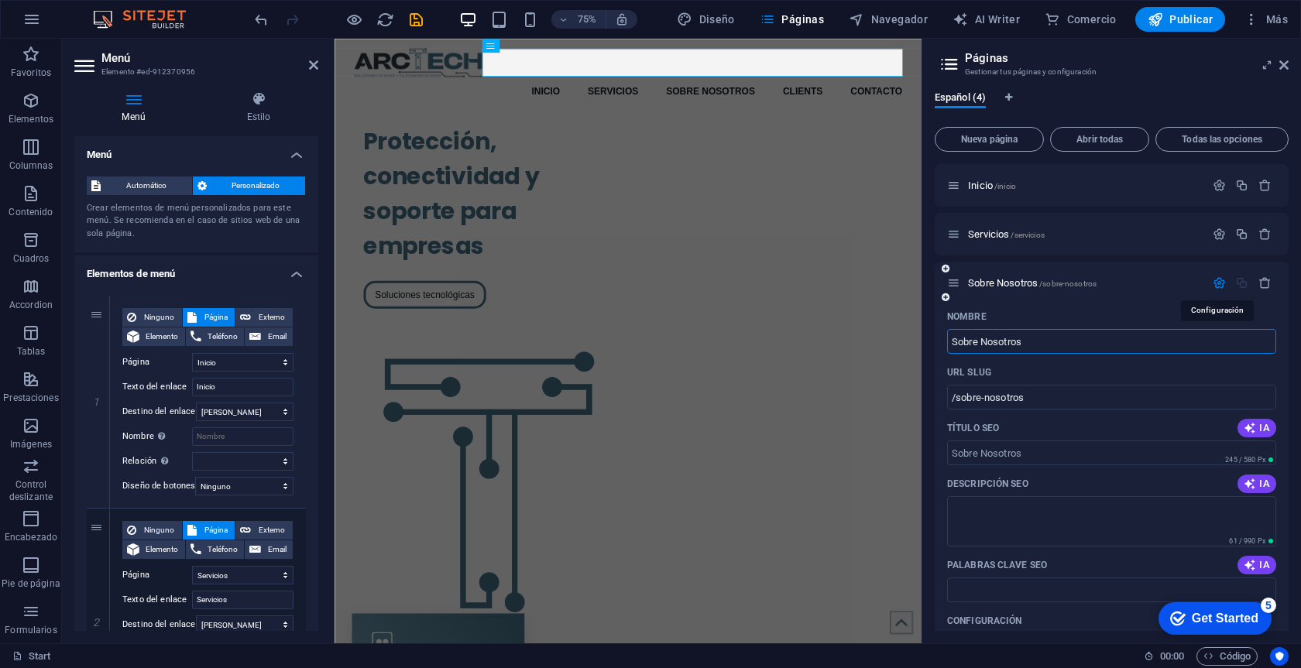
click at [1217, 285] on icon "button" at bounding box center [1218, 282] width 13 height 13
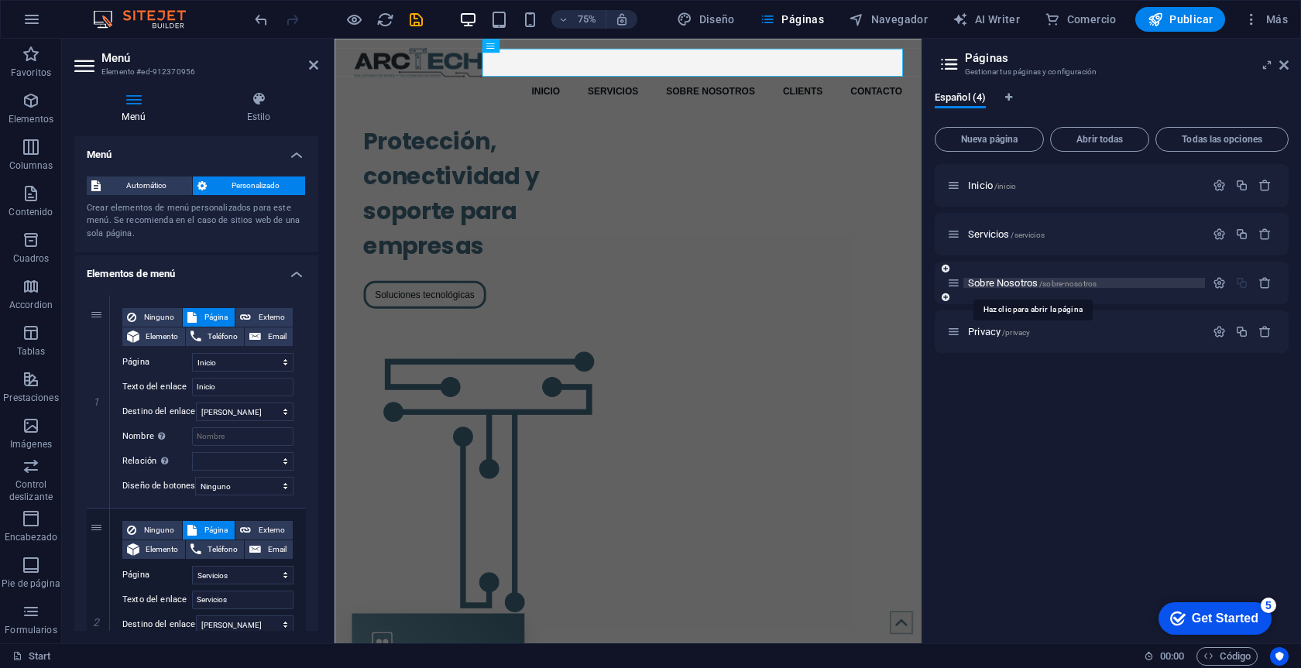
click at [1006, 284] on span "Sobre Nosotros /sobre-nosotros" at bounding box center [1032, 283] width 129 height 12
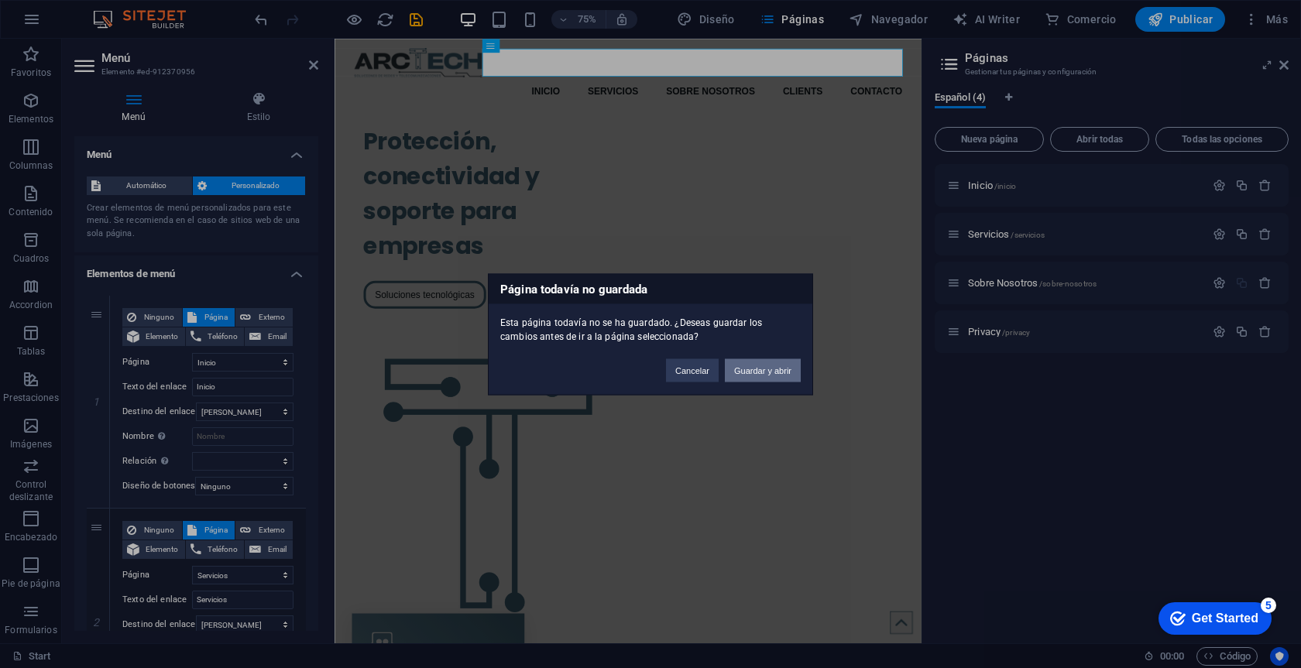
click at [753, 363] on button "Guardar y abrir" at bounding box center [763, 369] width 76 height 23
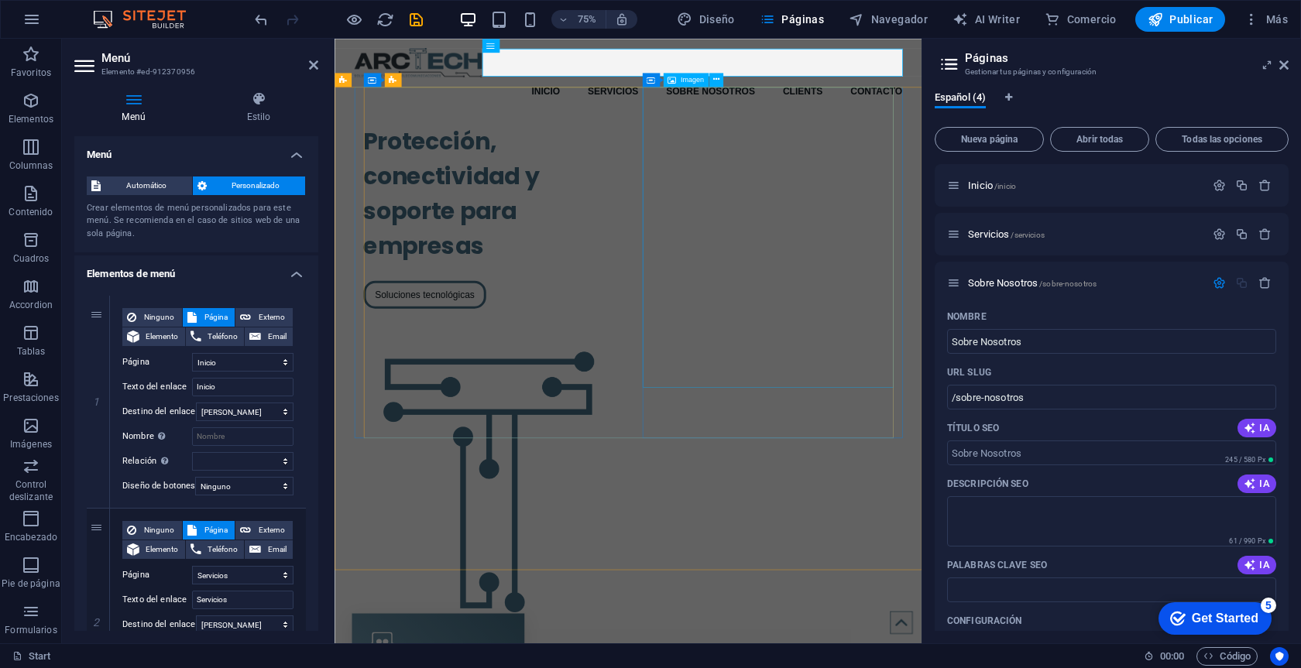
click at [708, 487] on figure at bounding box center [540, 630] width 334 height 401
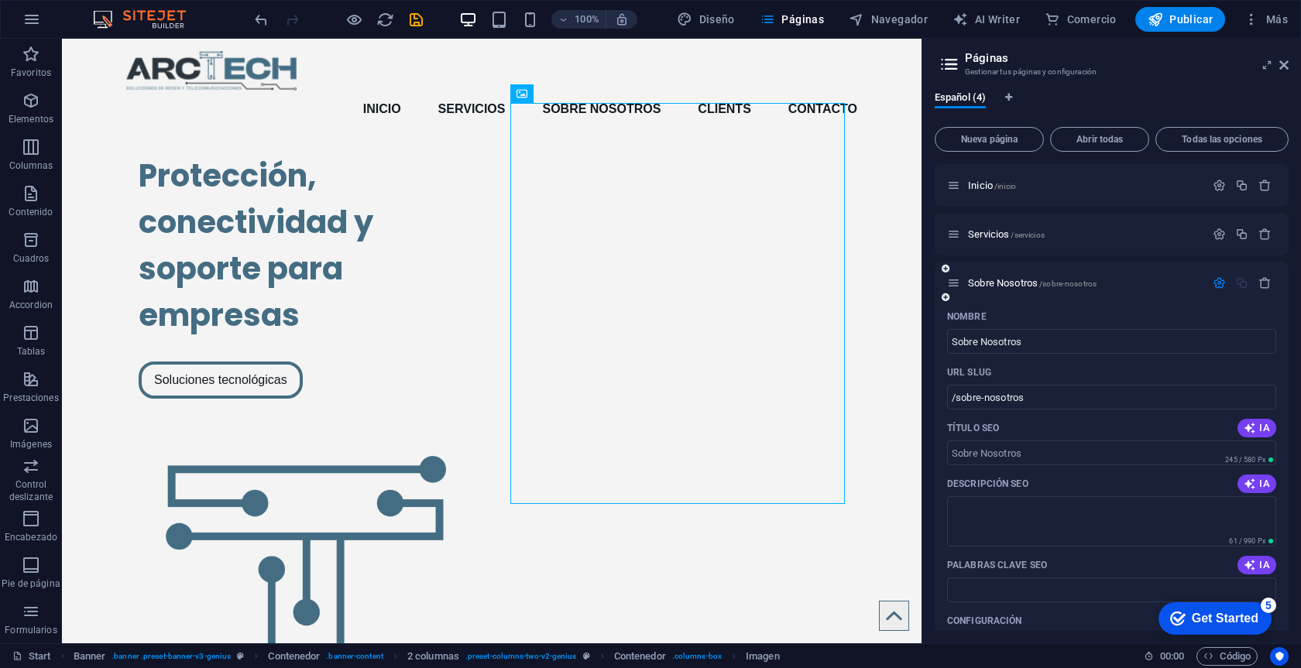
click at [1214, 283] on icon "button" at bounding box center [1218, 282] width 13 height 13
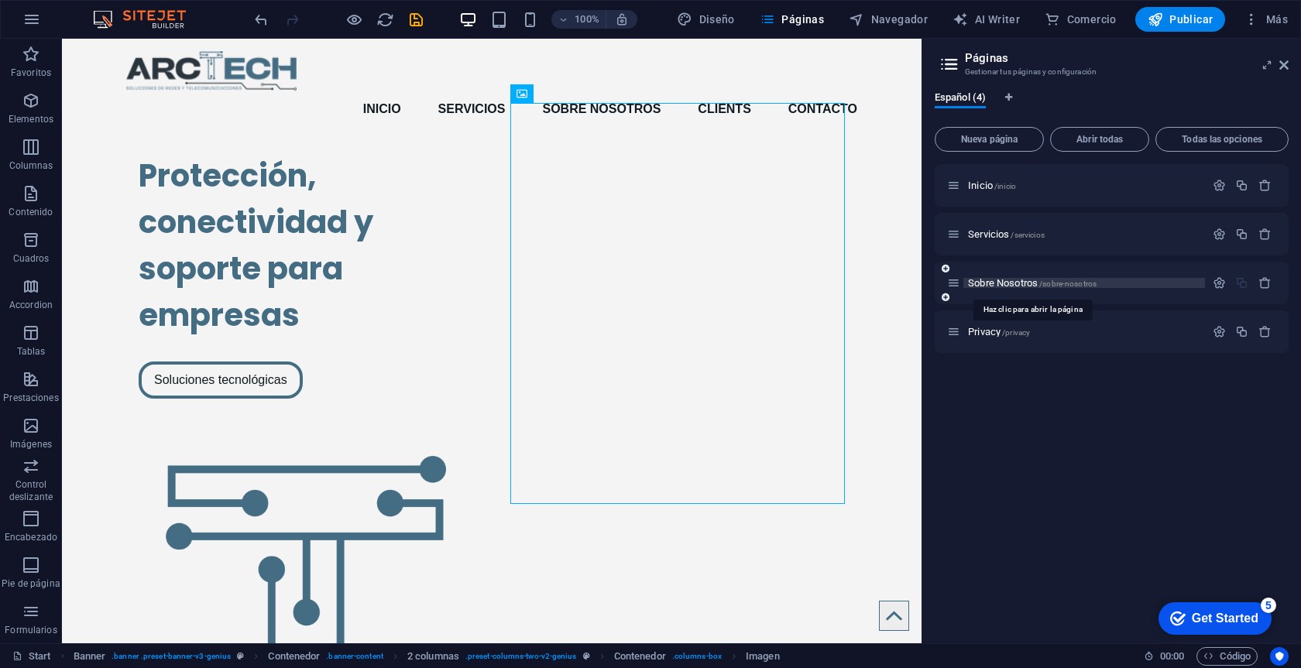
click at [986, 280] on span "Sobre Nosotros /sobre-nosotros" at bounding box center [1032, 283] width 129 height 12
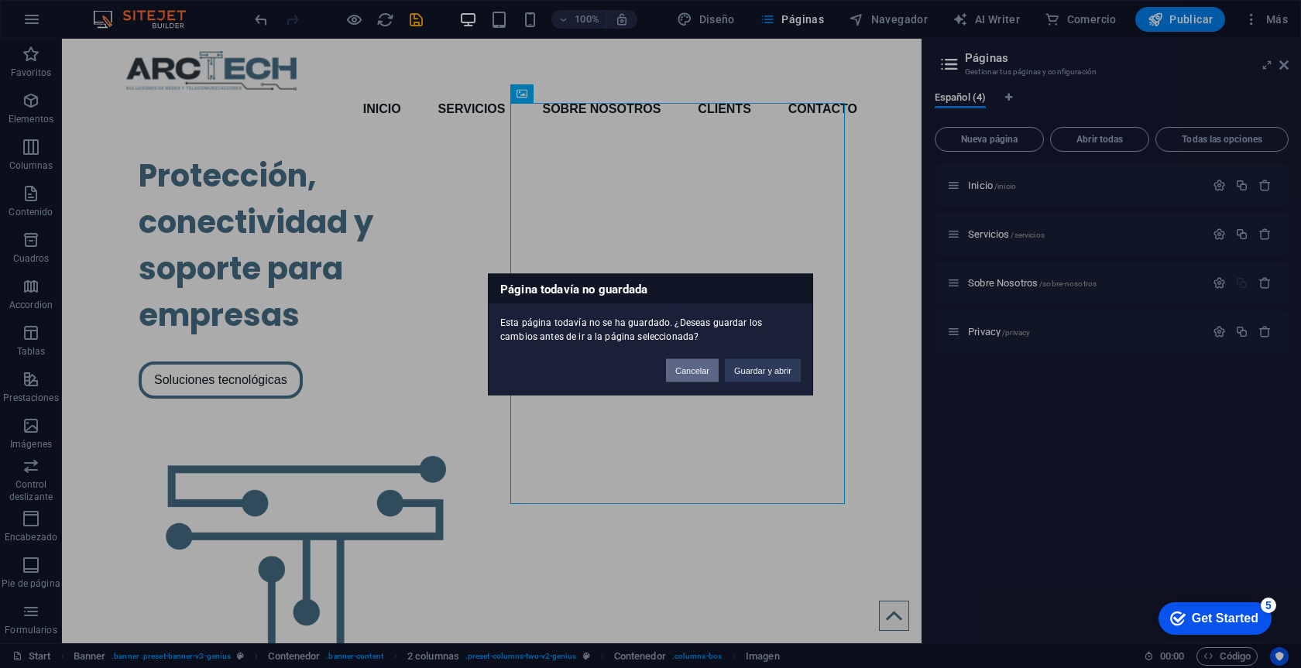
click at [684, 369] on button "Cancelar" at bounding box center [692, 369] width 53 height 23
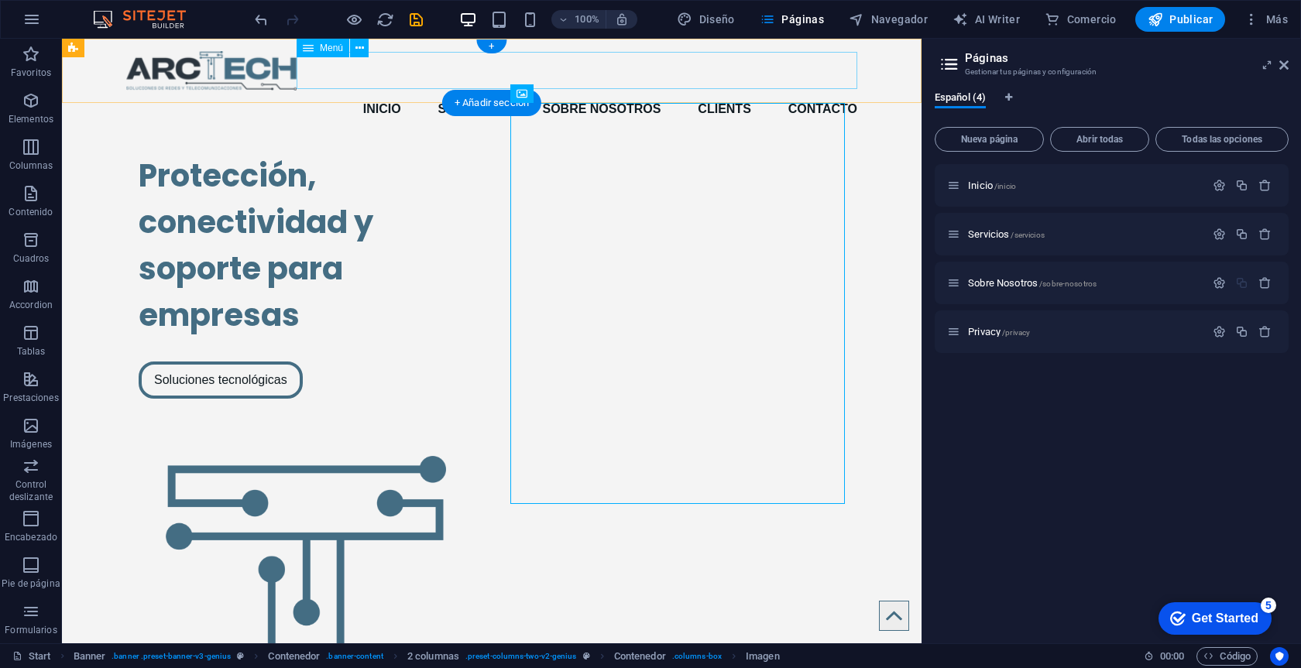
click at [547, 91] on nav "Inicio Servicios Sobre Nosotros Clients Contacto" at bounding box center [491, 109] width 731 height 37
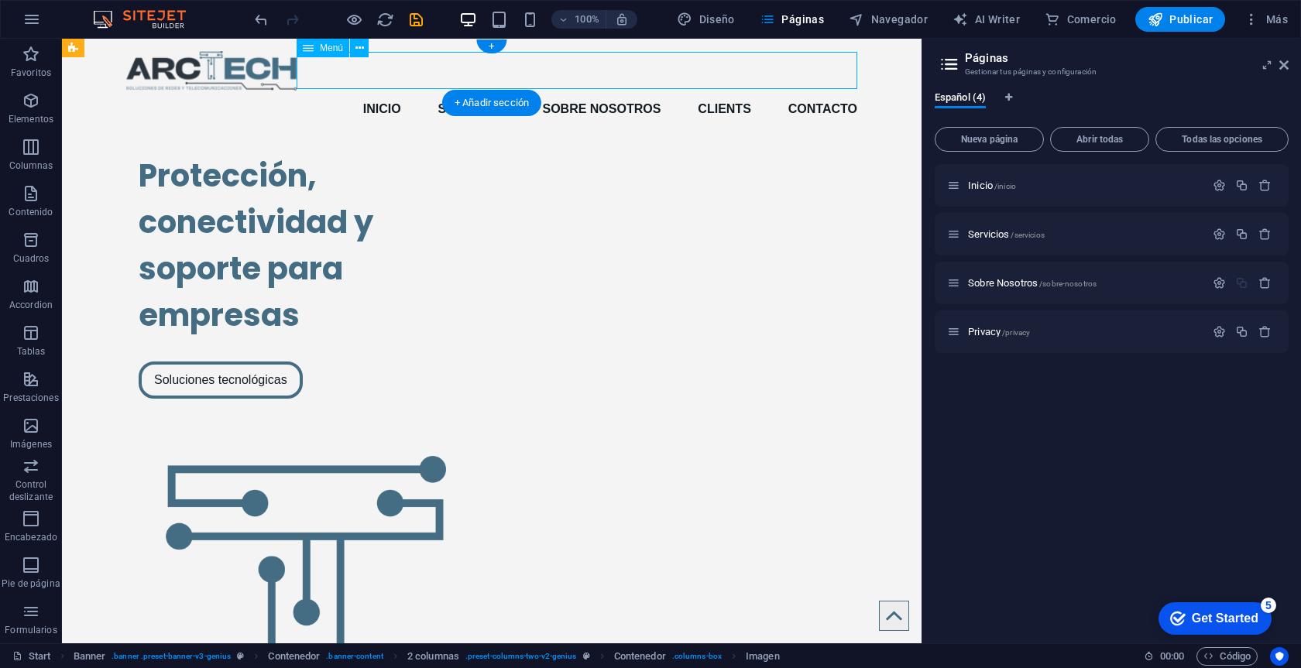
click at [547, 91] on nav "Inicio Servicios Sobre Nosotros Clients Contacto" at bounding box center [491, 109] width 731 height 37
select select
select select "1"
select select
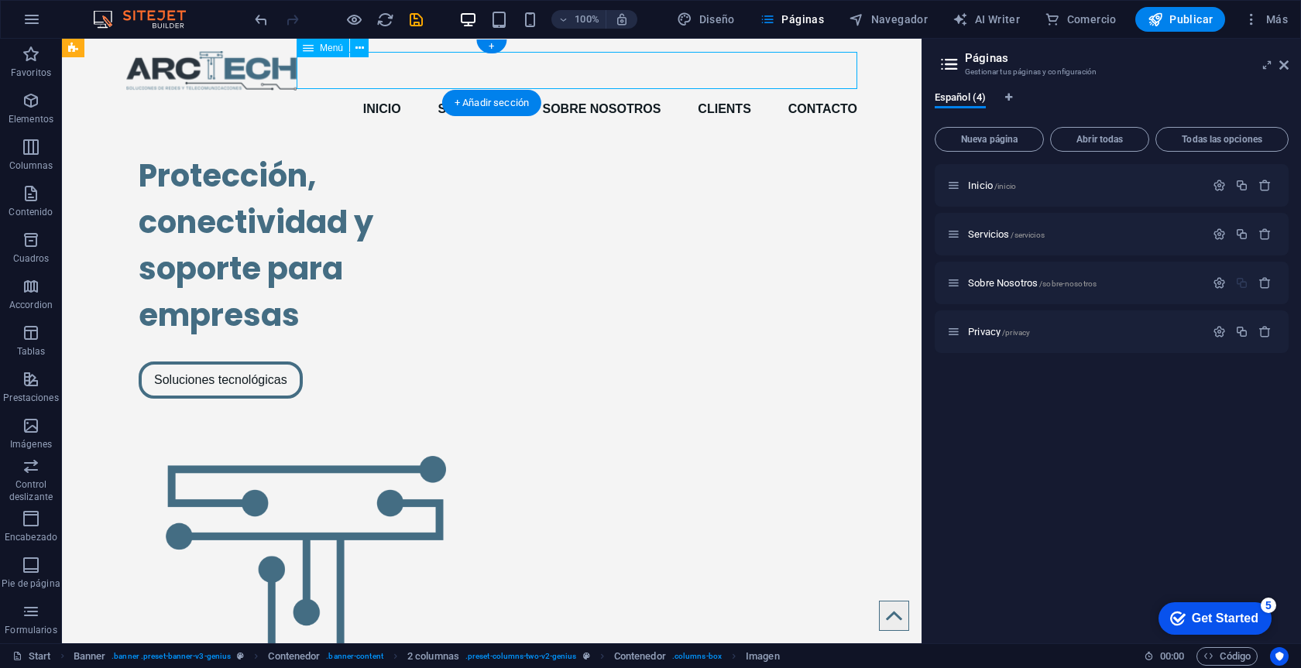
select select
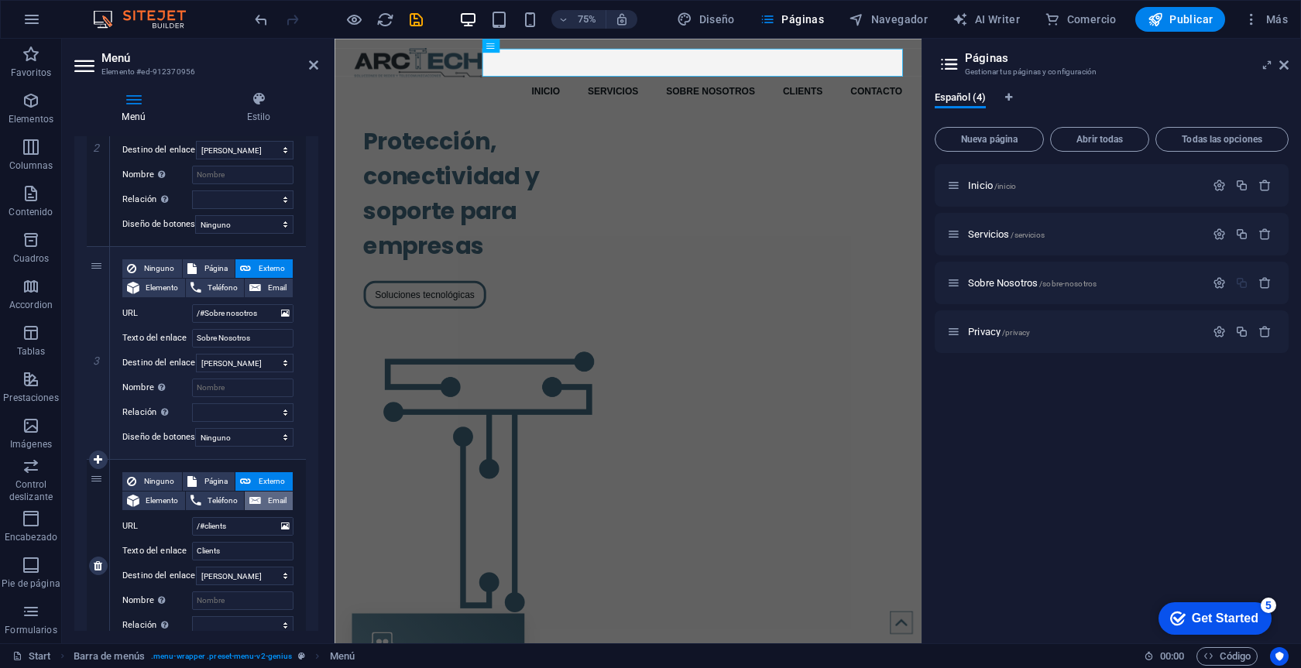
scroll to position [470, 0]
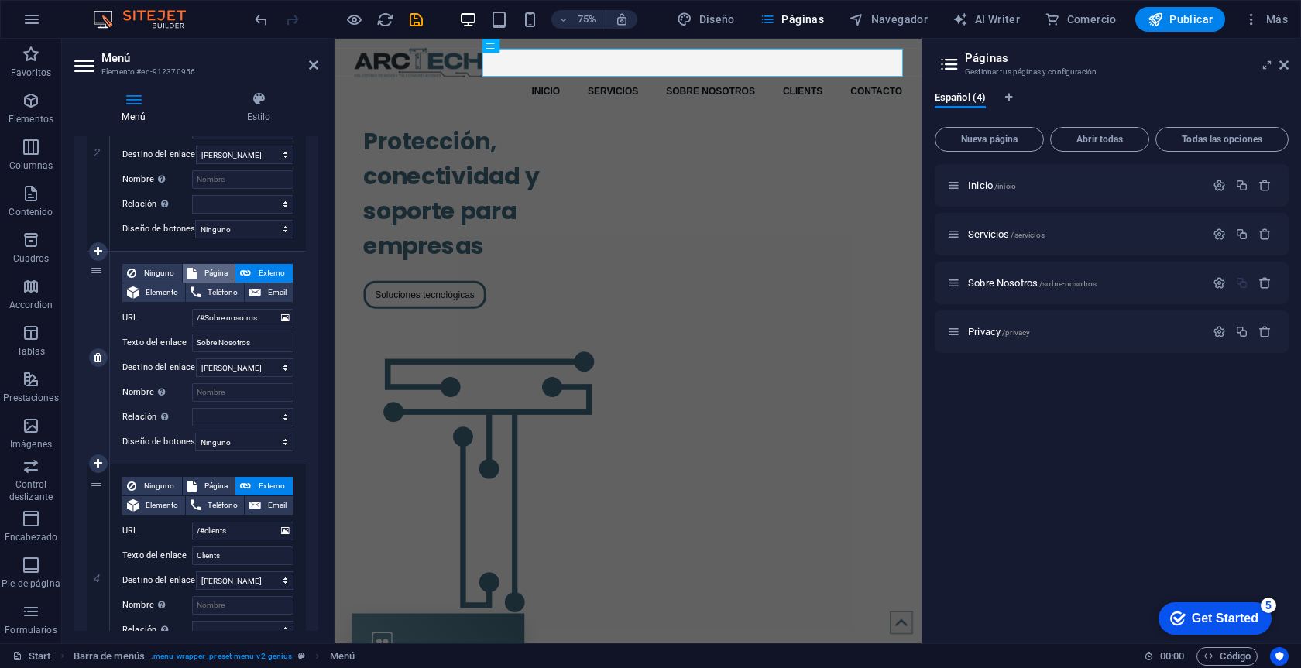
click at [217, 266] on span "Página" at bounding box center [215, 273] width 29 height 19
select select
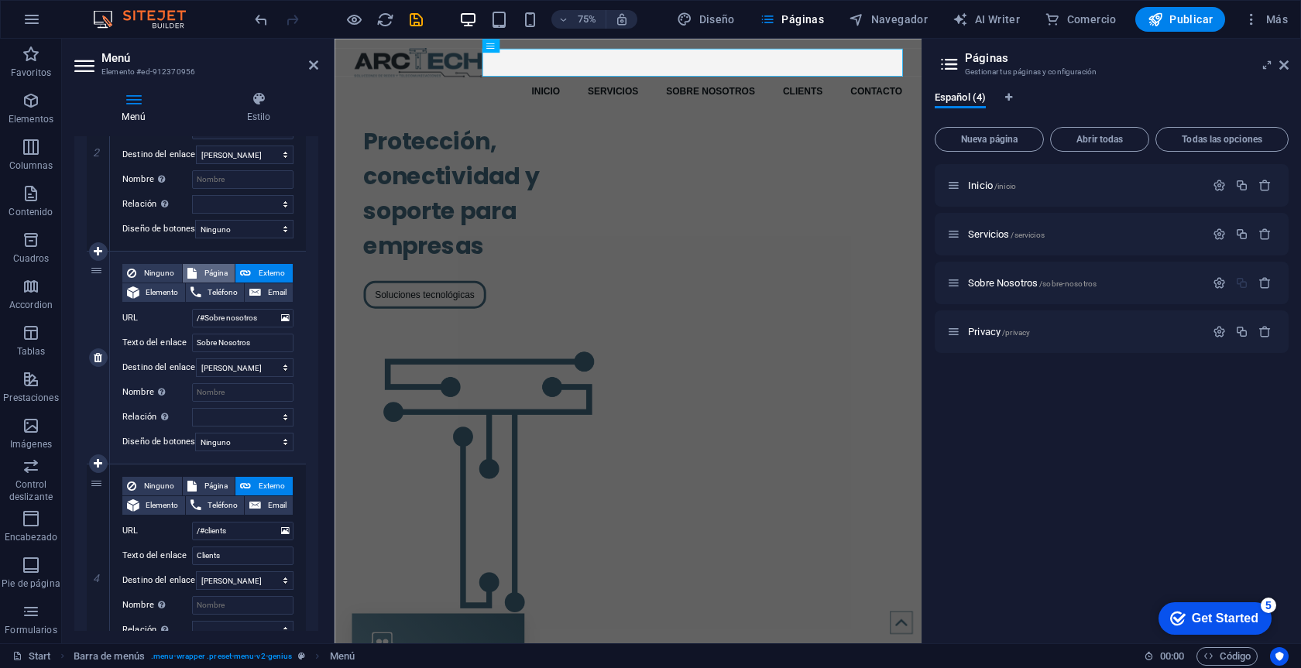
select select
click at [275, 319] on select "Inicio Servicios Sobre Nosotros Privacy" at bounding box center [242, 318] width 101 height 19
select select "2"
select select
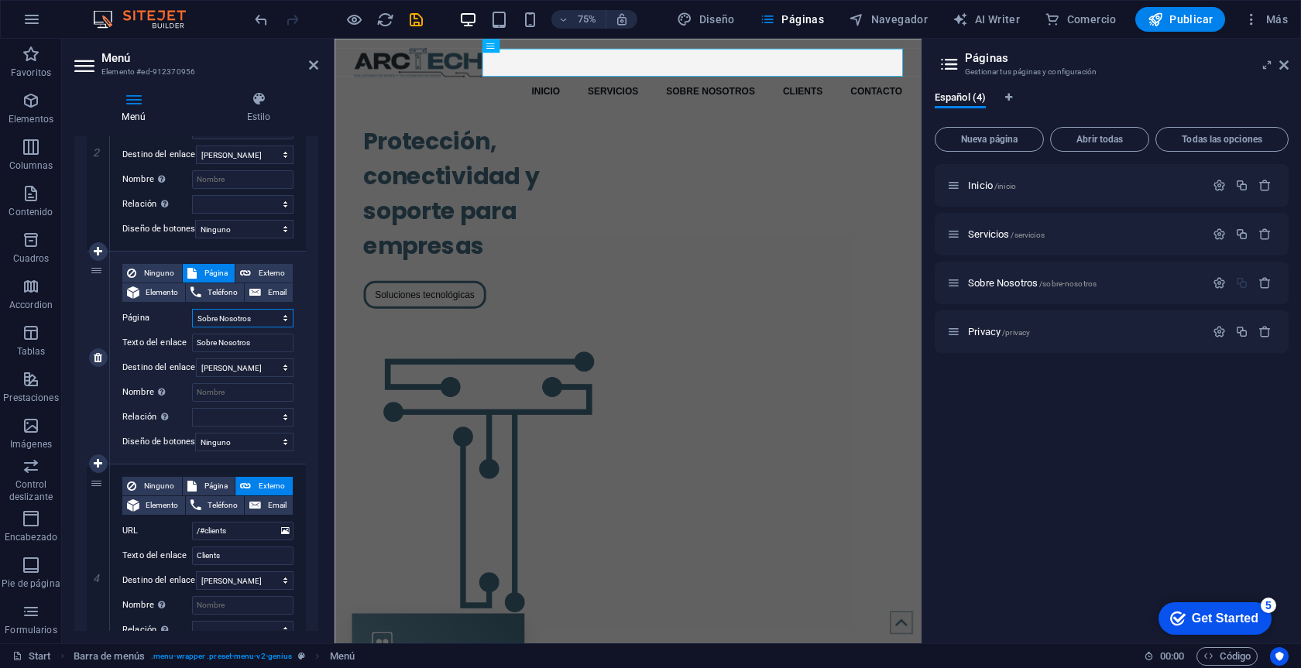
select select
click at [1284, 66] on icon at bounding box center [1283, 65] width 9 height 12
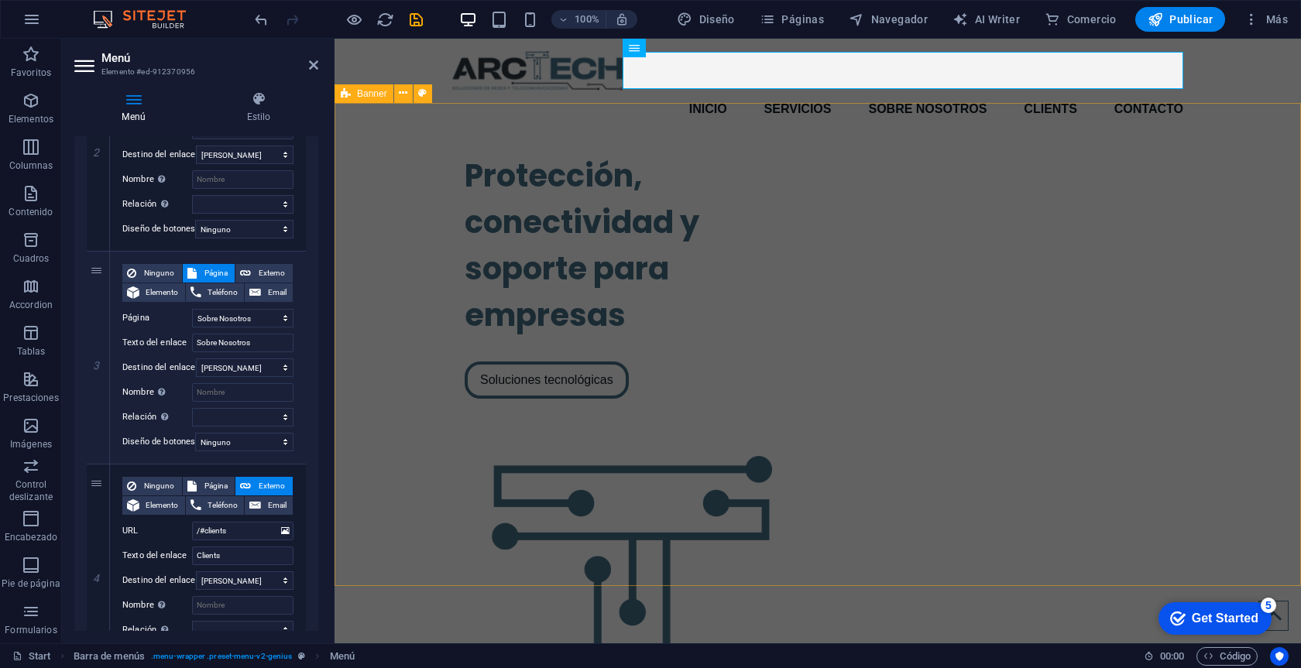
click at [388, 314] on div "Protección, conectividad y soporte para empresas Soluciones tecnológicas" at bounding box center [817, 519] width 966 height 758
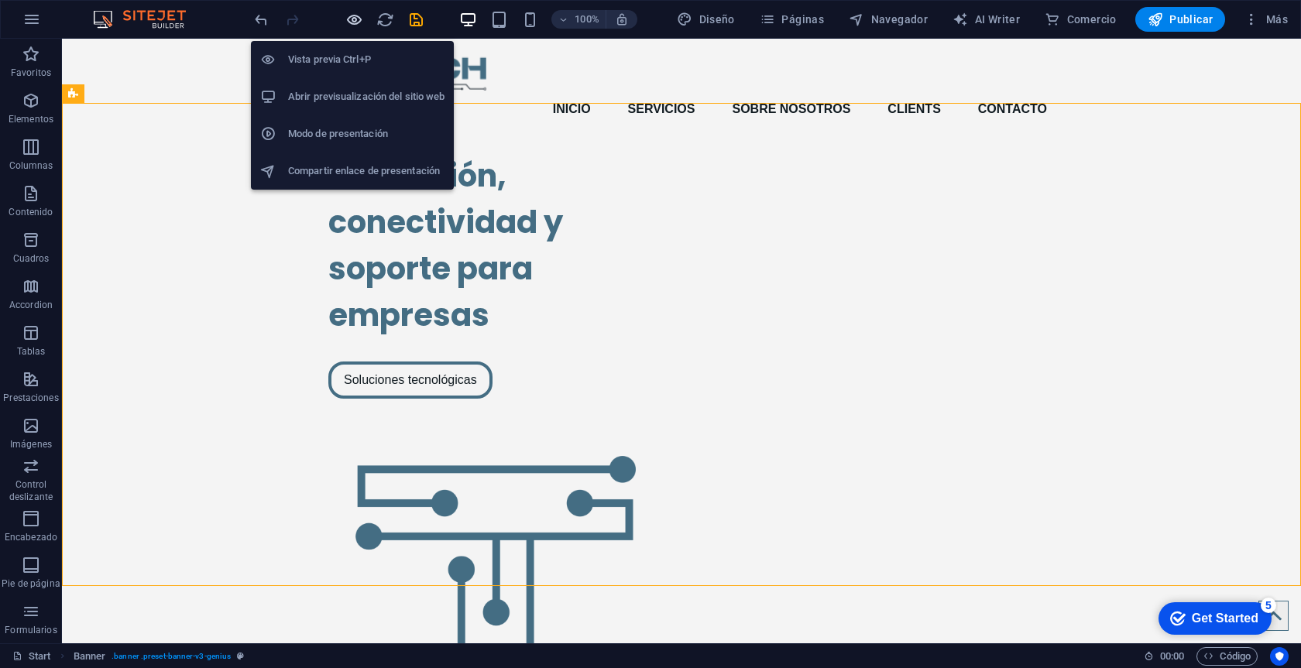
click at [353, 22] on icon "button" at bounding box center [354, 20] width 18 height 18
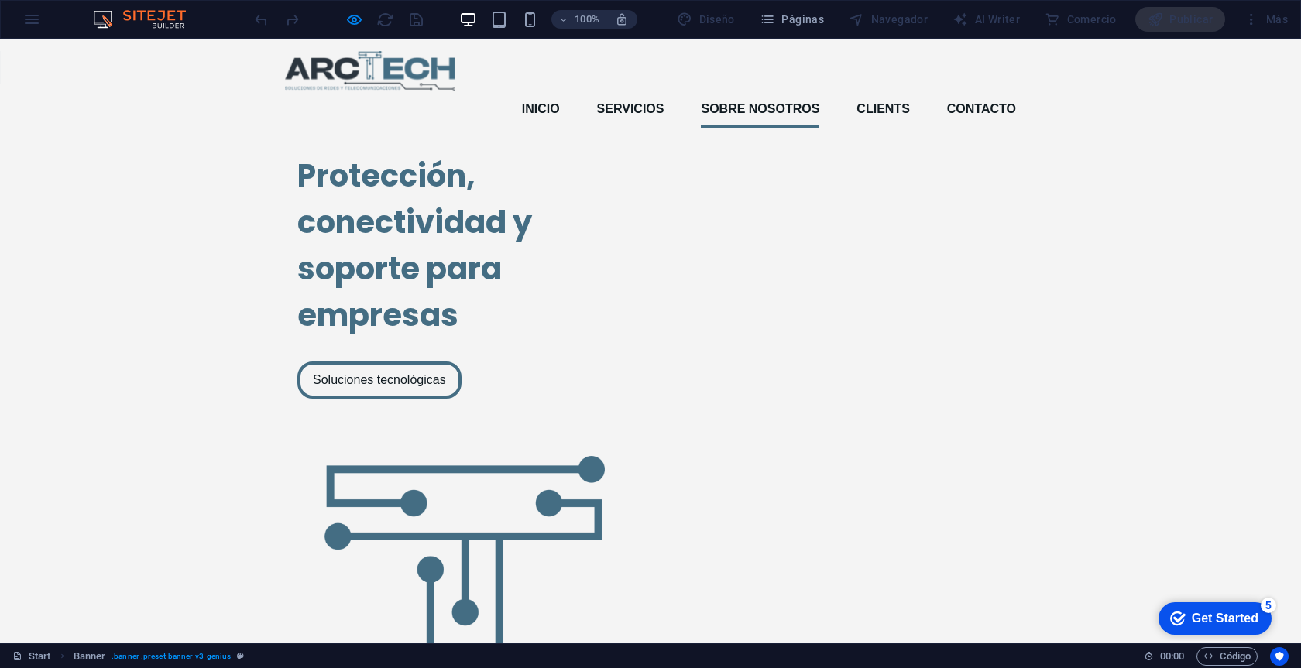
click at [793, 91] on link "Sobre Nosotros" at bounding box center [760, 109] width 118 height 37
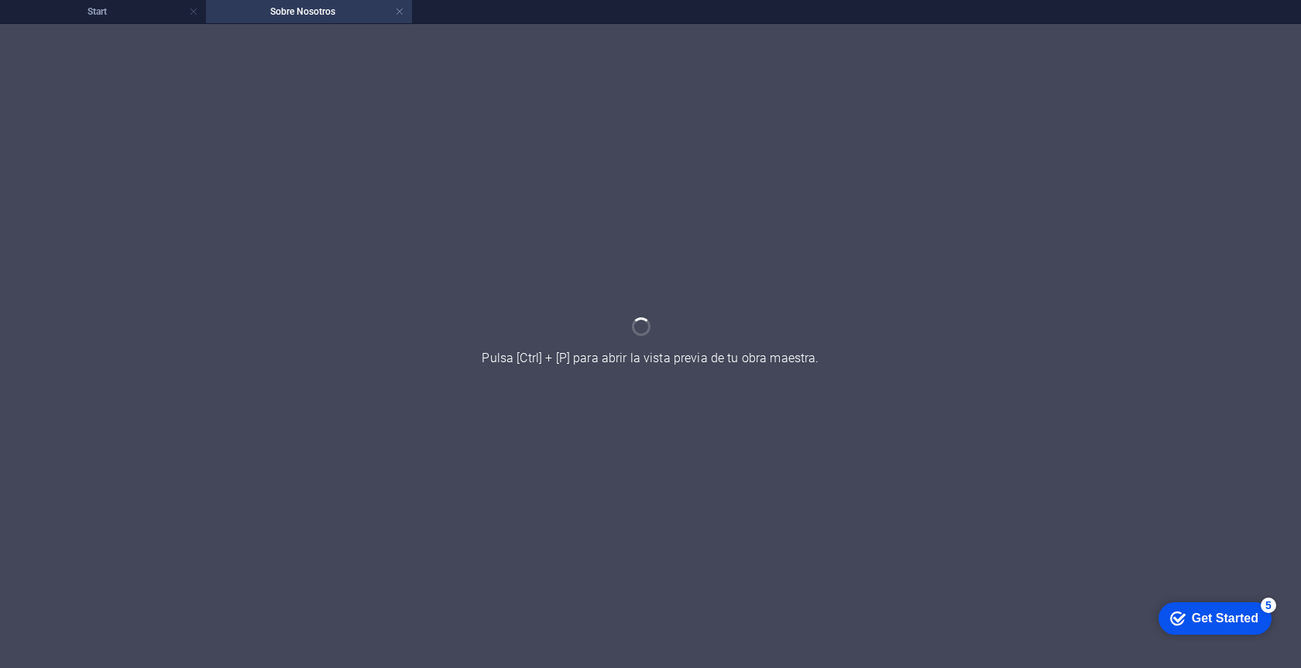
click at [406, 9] on h4 "Sobre Nosotros" at bounding box center [309, 11] width 206 height 17
click at [403, 10] on link at bounding box center [399, 12] width 9 height 15
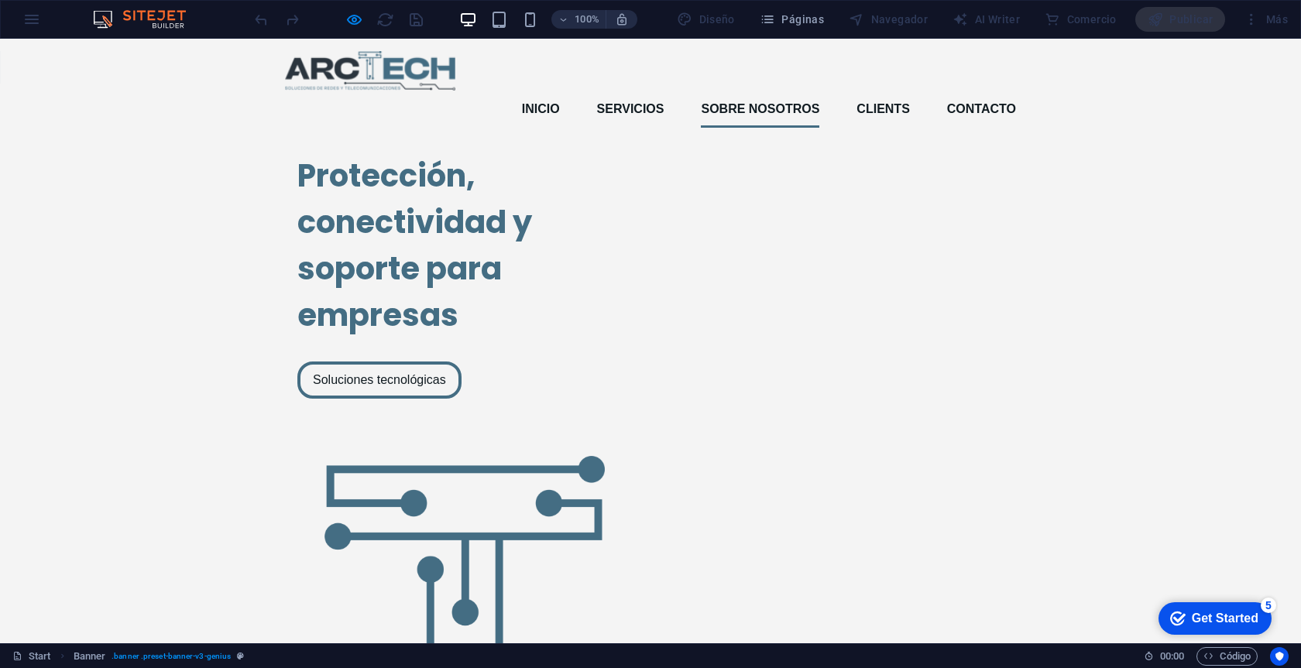
click at [726, 91] on link "Sobre Nosotros" at bounding box center [760, 109] width 118 height 37
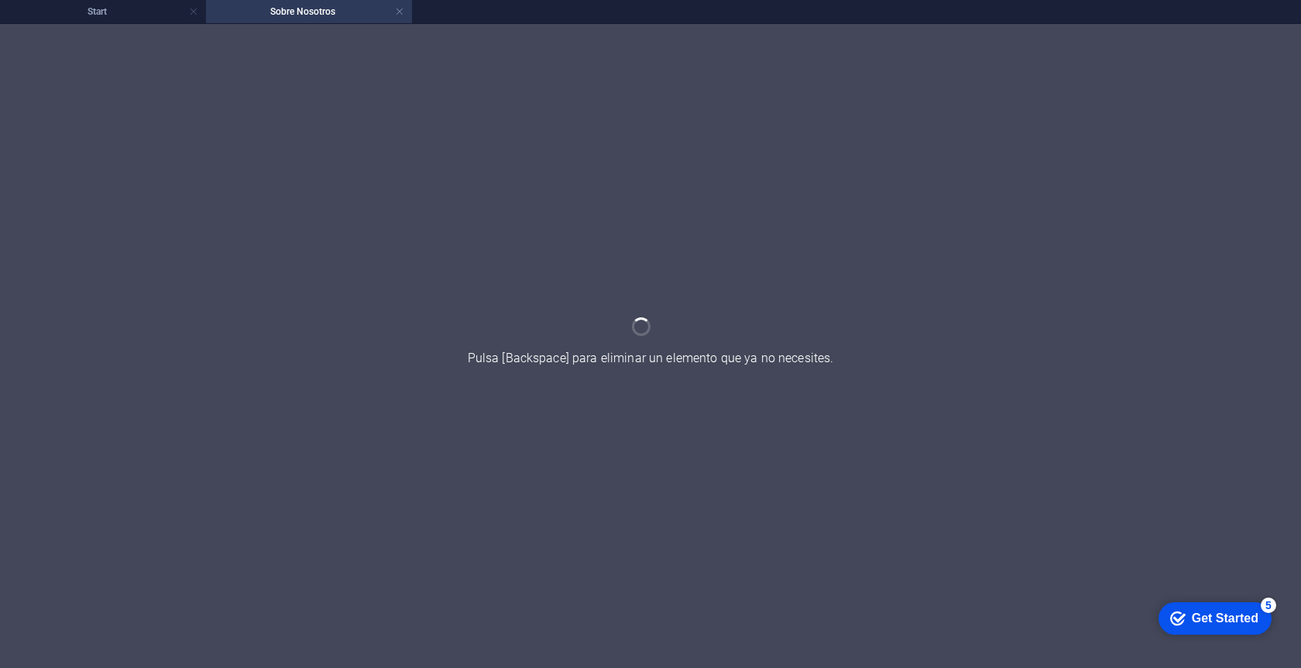
click at [526, 369] on div at bounding box center [650, 346] width 1301 height 644
click at [129, 14] on h4 "Start" at bounding box center [103, 11] width 206 height 17
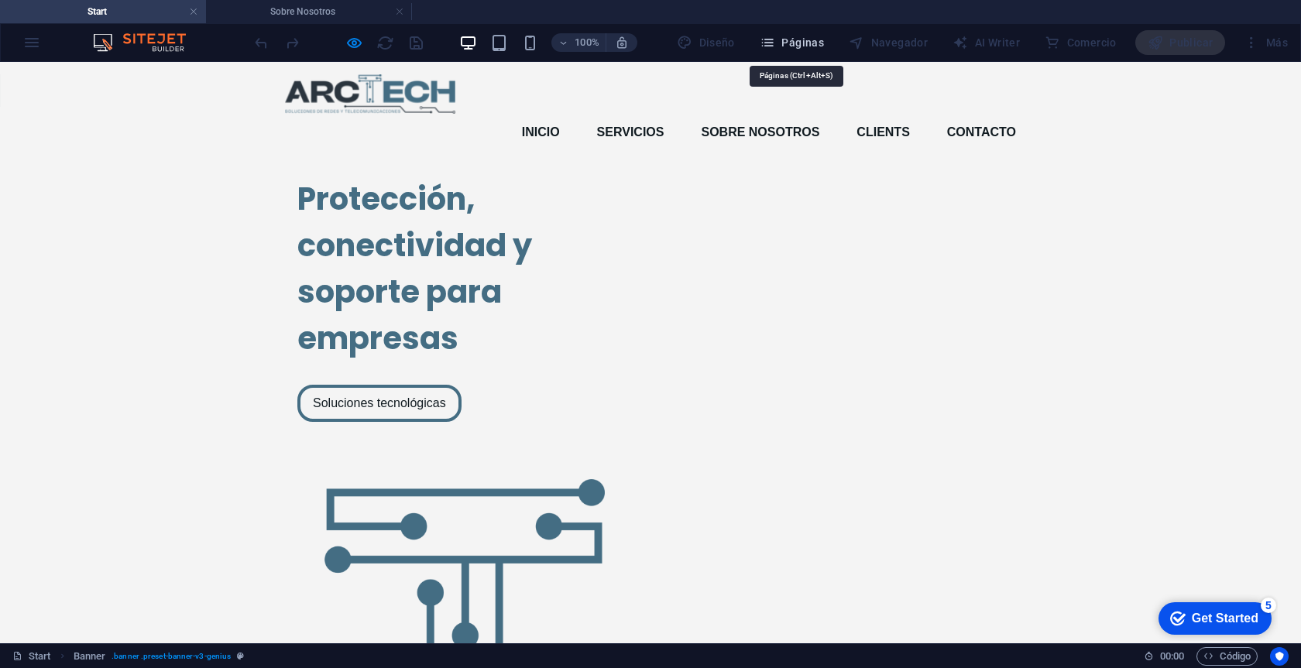
click at [821, 46] on span "Páginas" at bounding box center [792, 42] width 64 height 15
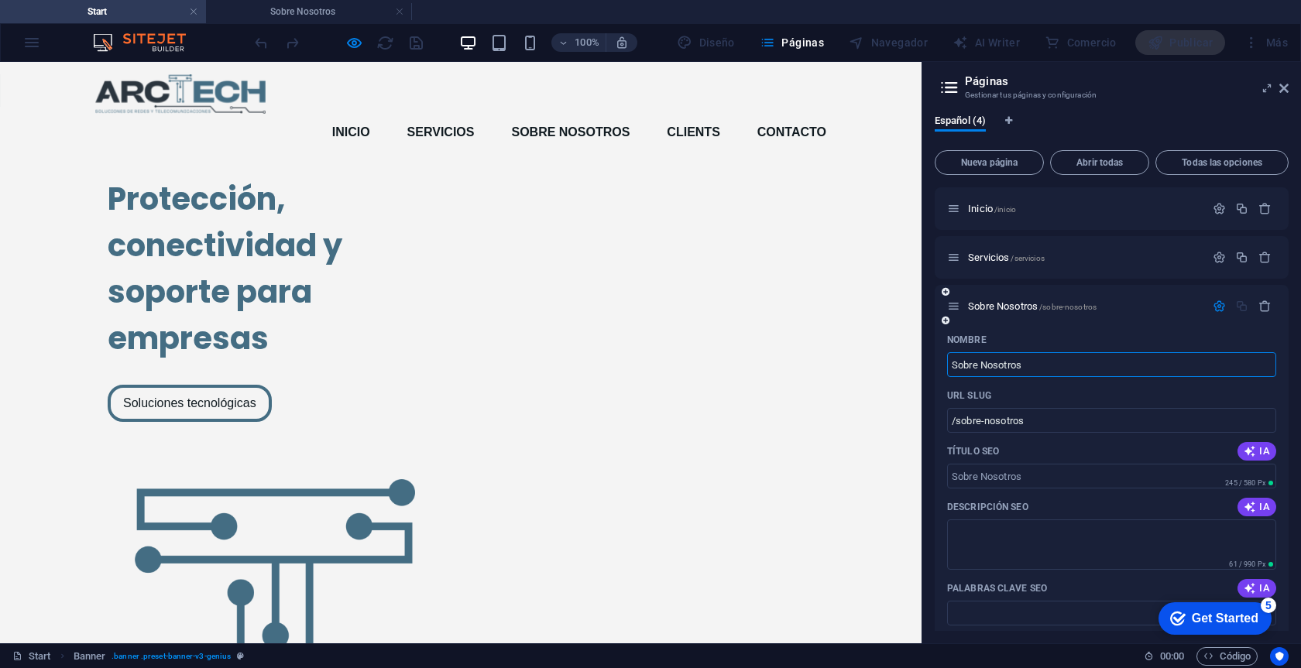
click at [1216, 307] on icon "button" at bounding box center [1218, 306] width 13 height 13
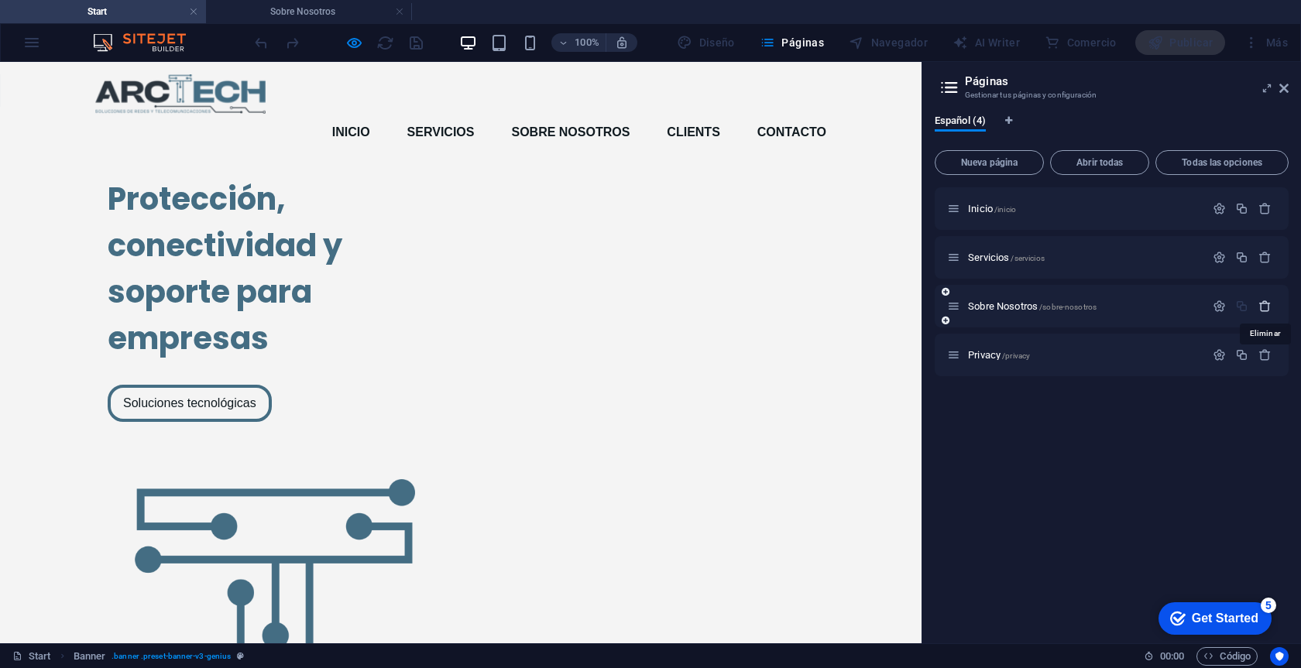
click at [1262, 307] on icon "button" at bounding box center [1264, 306] width 13 height 13
click at [1243, 261] on icon "button" at bounding box center [1241, 257] width 13 height 13
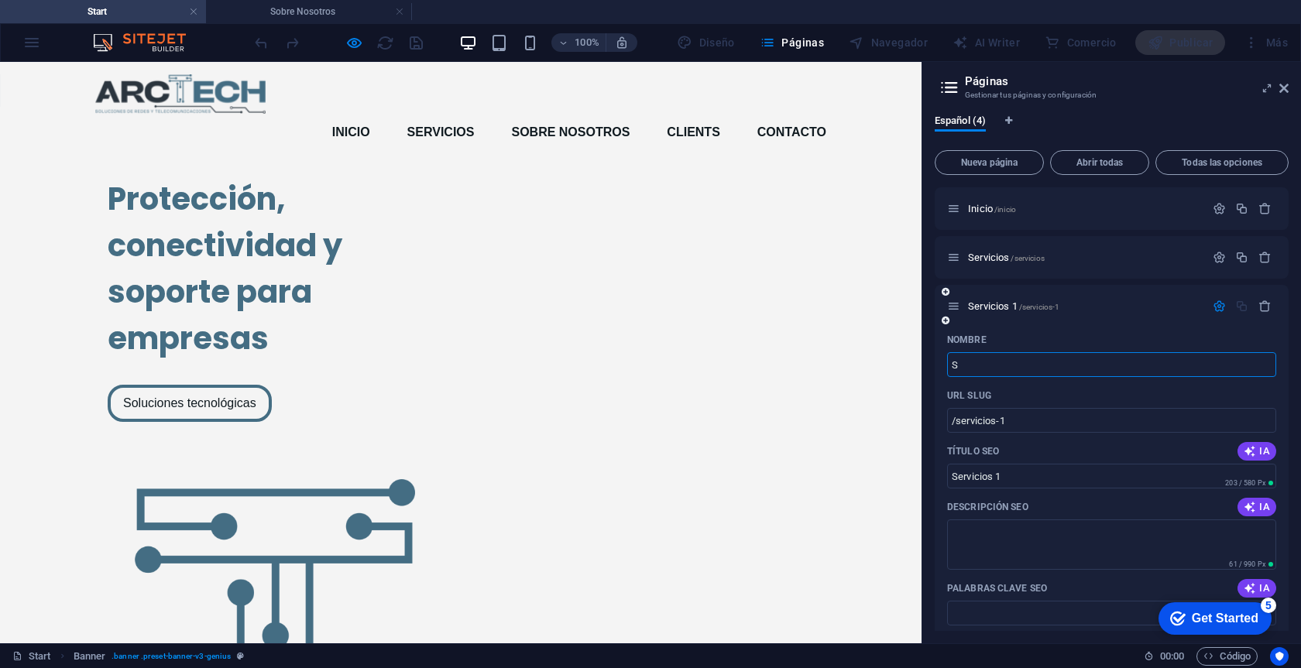
type input "S"
type input "/s"
type input "S"
type input "Sobre"
type input "/sobre"
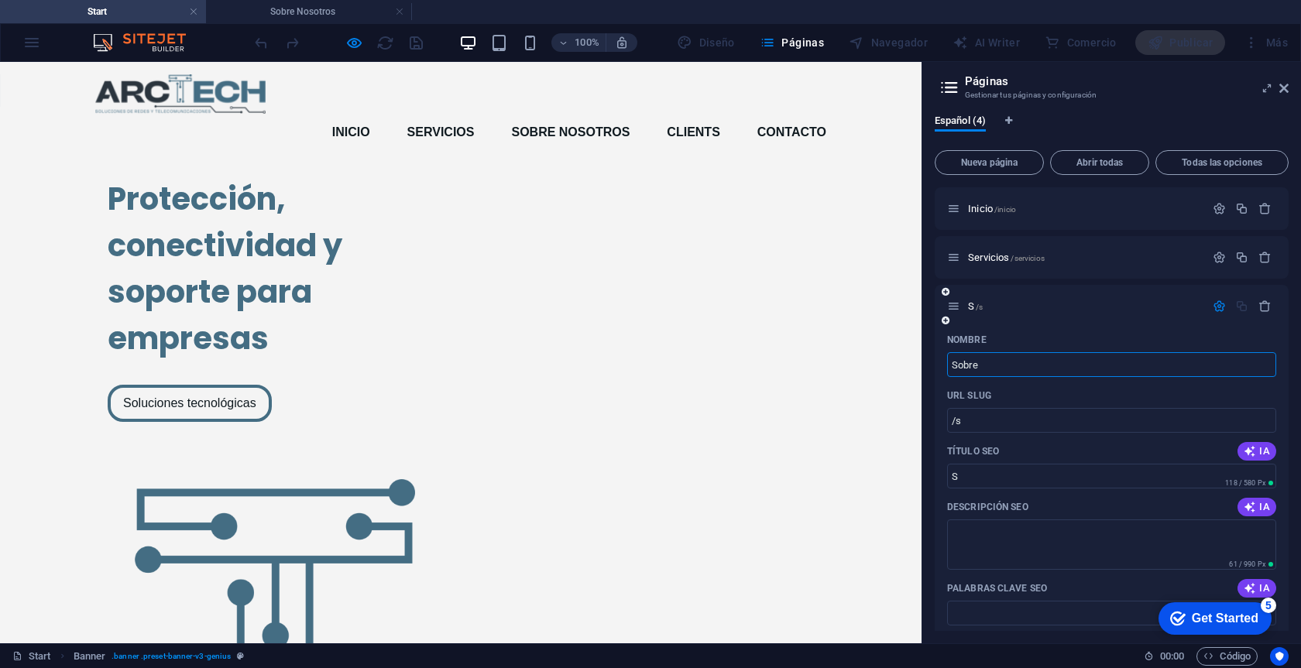
type input "Sobre"
type input "Sobre Nosotros"
type input "/sobre-nosotros"
type input "Sobre Nosotros"
click at [403, 12] on link at bounding box center [399, 12] width 9 height 15
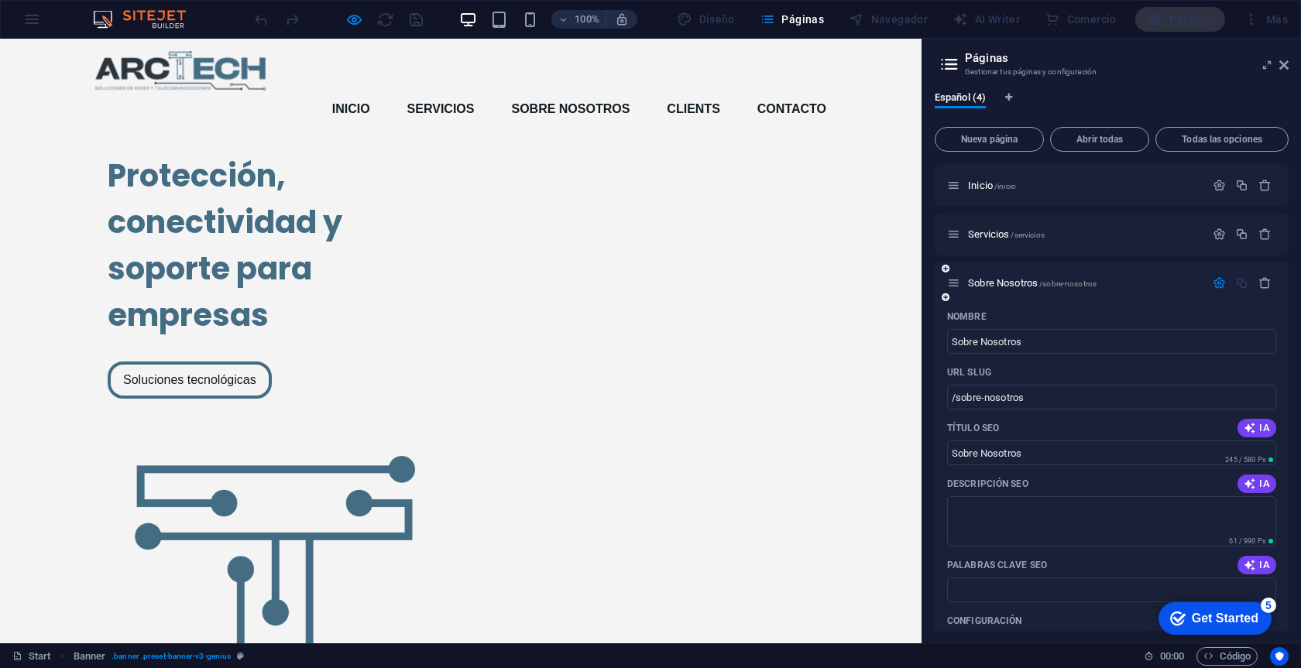
click at [1216, 277] on icon "button" at bounding box center [1218, 282] width 13 height 13
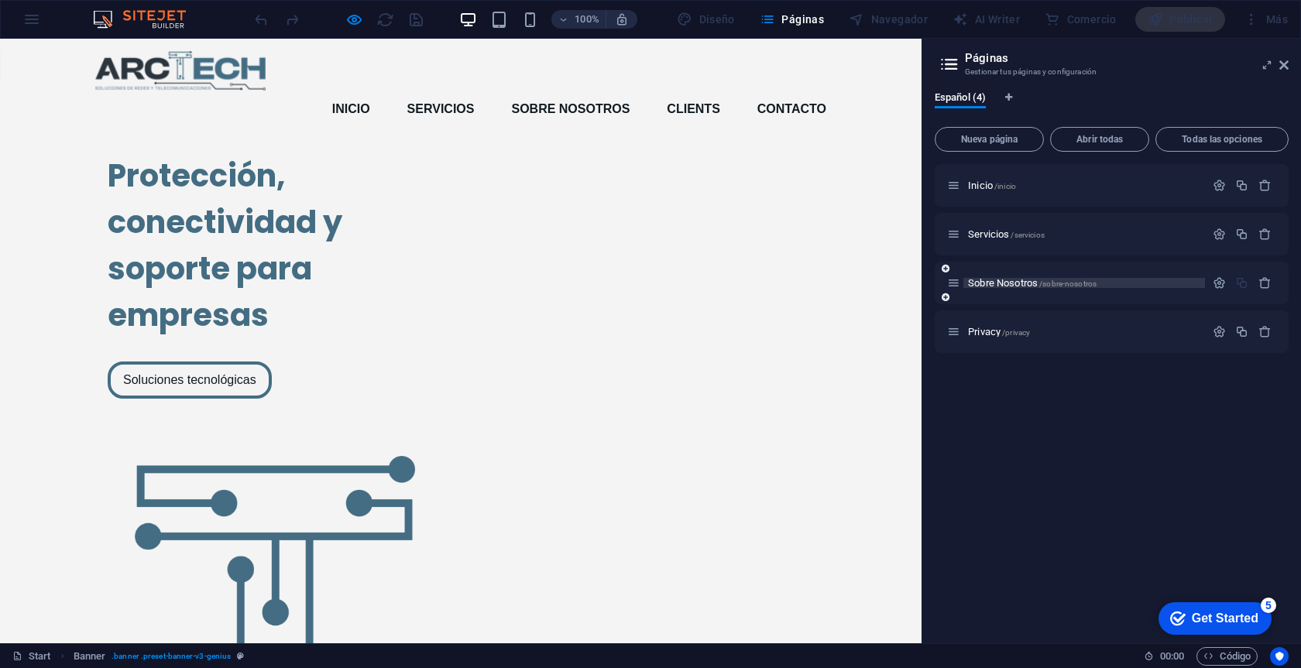
click at [1011, 280] on span "Sobre Nosotros /sobre-nosotros" at bounding box center [1032, 283] width 129 height 12
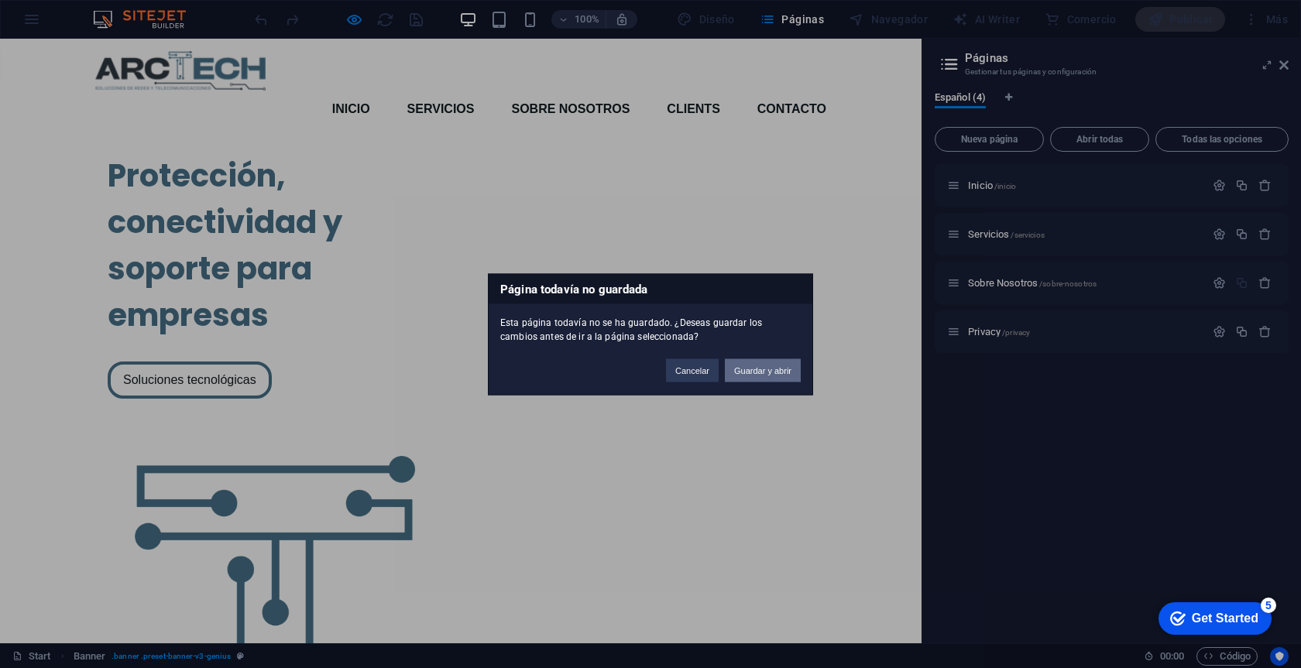
click at [733, 365] on button "Guardar y abrir" at bounding box center [763, 369] width 76 height 23
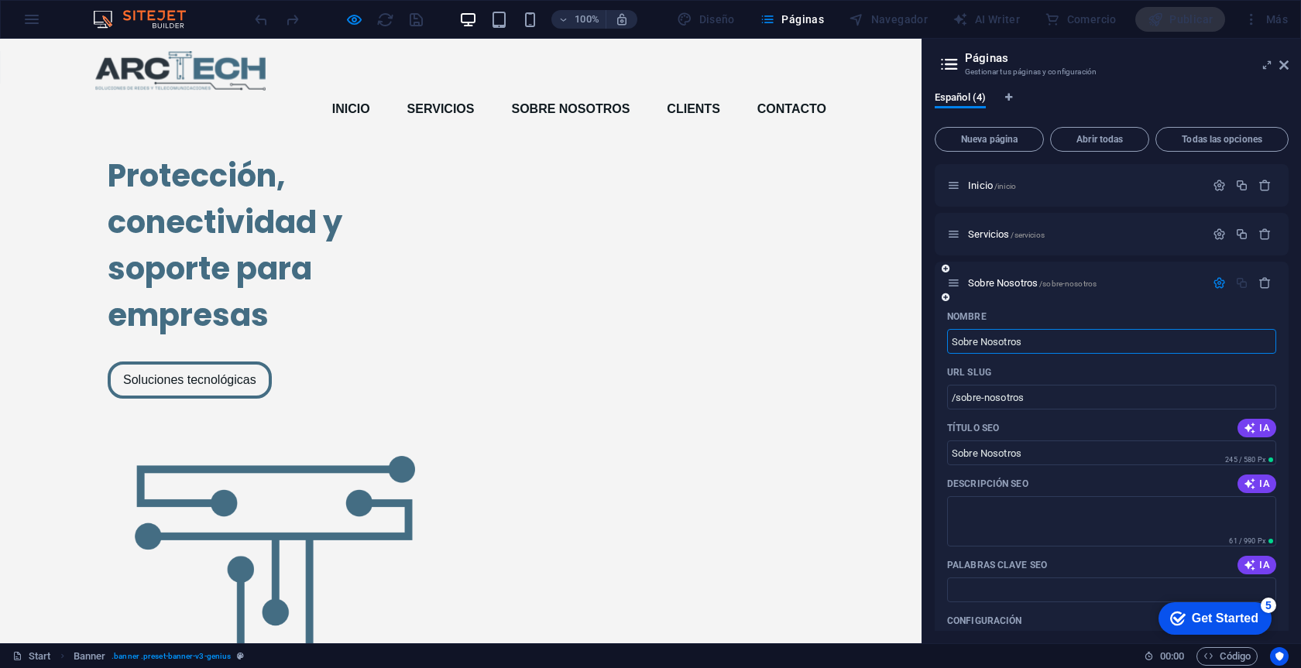
scroll to position [0, 0]
click at [966, 100] on span "Español (4)" at bounding box center [960, 99] width 51 height 22
click at [1014, 96] on span "Pestañas de idiomas" at bounding box center [1008, 97] width 9 height 9
select select "44"
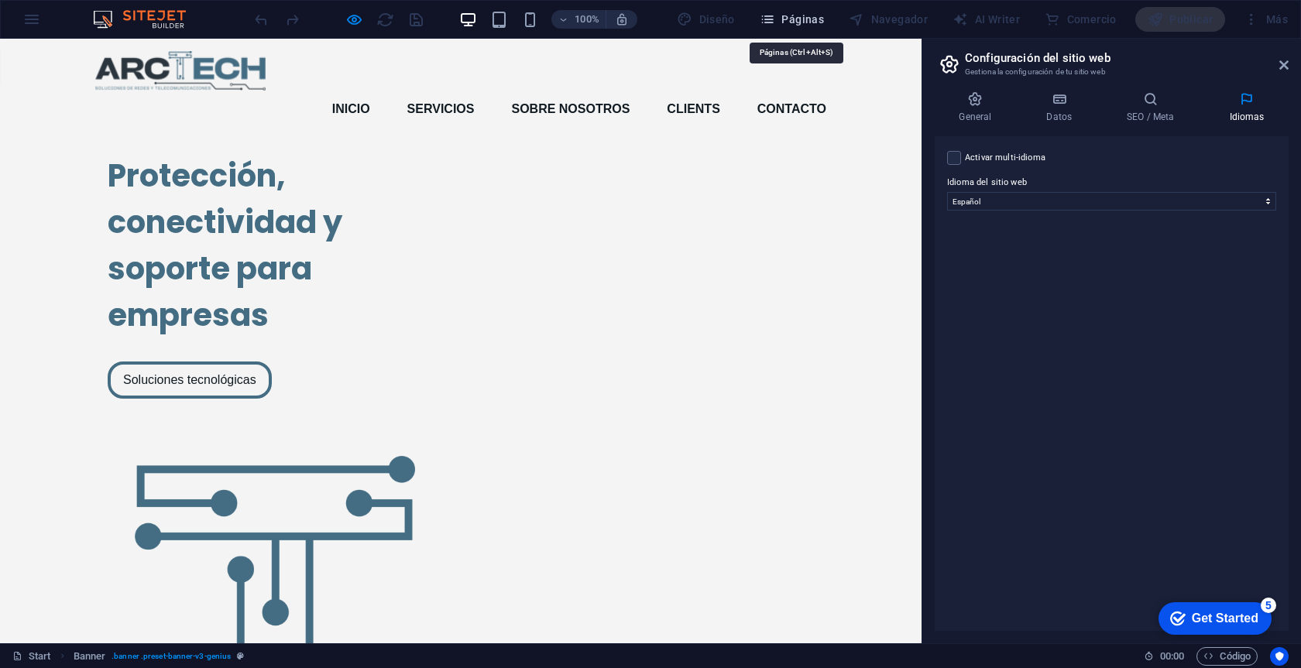
click at [797, 15] on span "Páginas" at bounding box center [792, 19] width 64 height 15
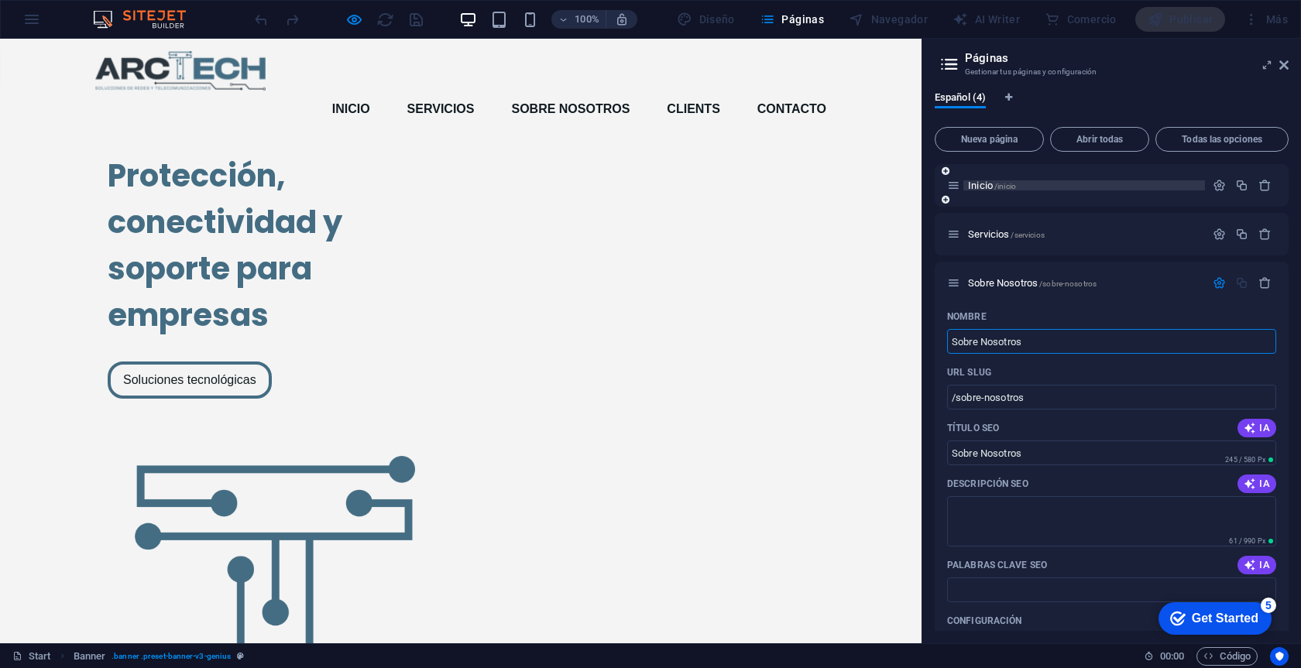
click at [988, 189] on span "Inicio /inicio" at bounding box center [992, 186] width 48 height 12
click at [986, 187] on span "Inicio /inicio" at bounding box center [992, 186] width 48 height 12
click at [987, 187] on span "Inicio /inicio" at bounding box center [992, 186] width 48 height 12
click at [987, 184] on span "Inicio /inicio" at bounding box center [992, 186] width 48 height 12
click at [962, 181] on div "Inicio /inicio" at bounding box center [1076, 186] width 258 height 18
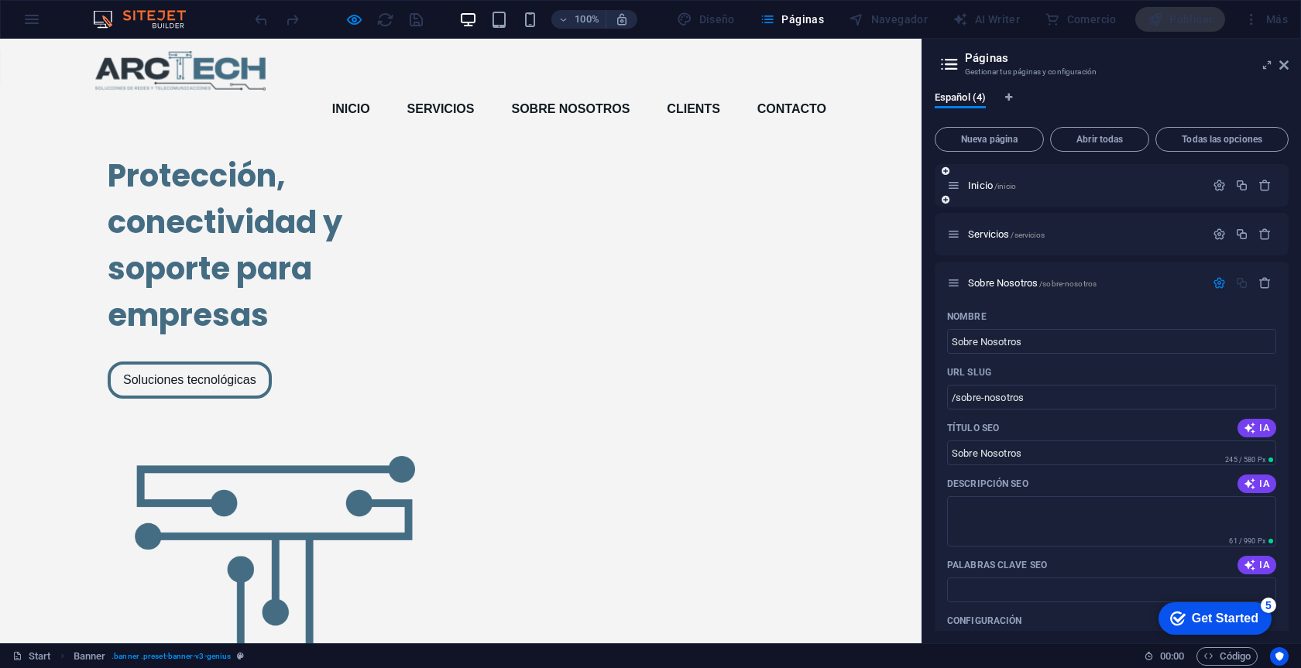
click at [959, 187] on icon at bounding box center [953, 185] width 13 height 13
click at [1003, 277] on div "Sobre Nosotros /sobre-nosotros" at bounding box center [1076, 283] width 258 height 18
click at [1005, 280] on span "Sobre Nosotros /sobre-nosotros" at bounding box center [1032, 283] width 129 height 12
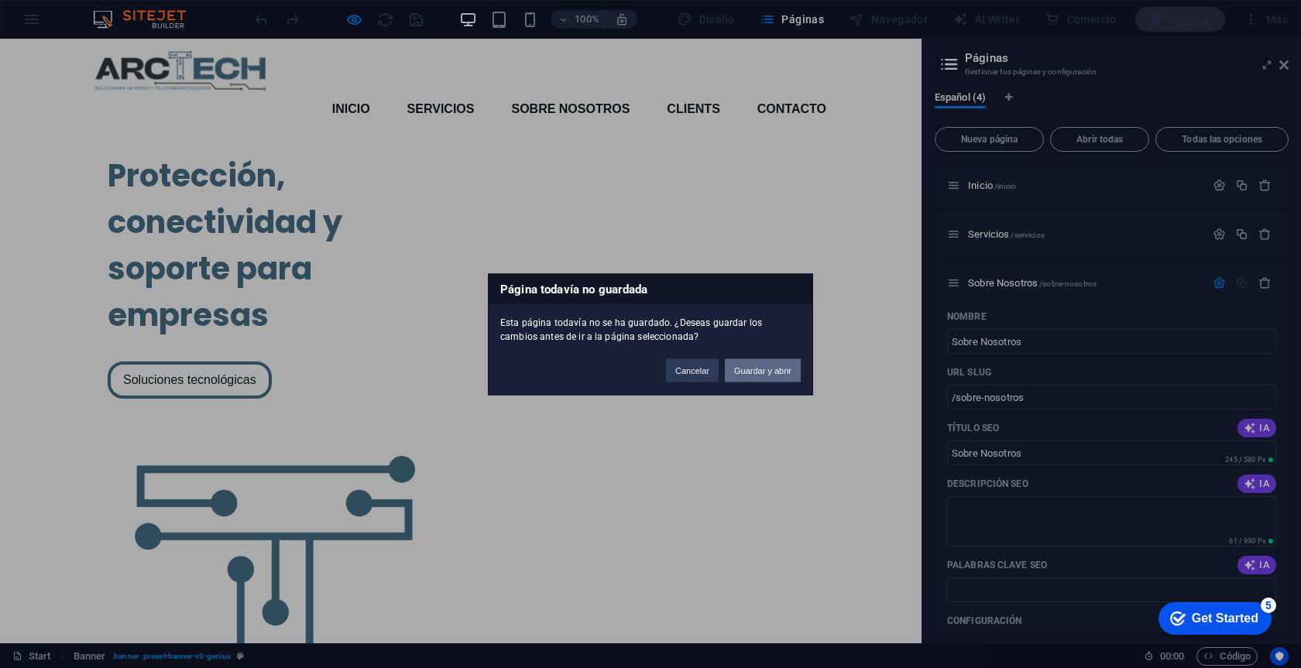
click at [782, 362] on button "Guardar y abrir" at bounding box center [763, 369] width 76 height 23
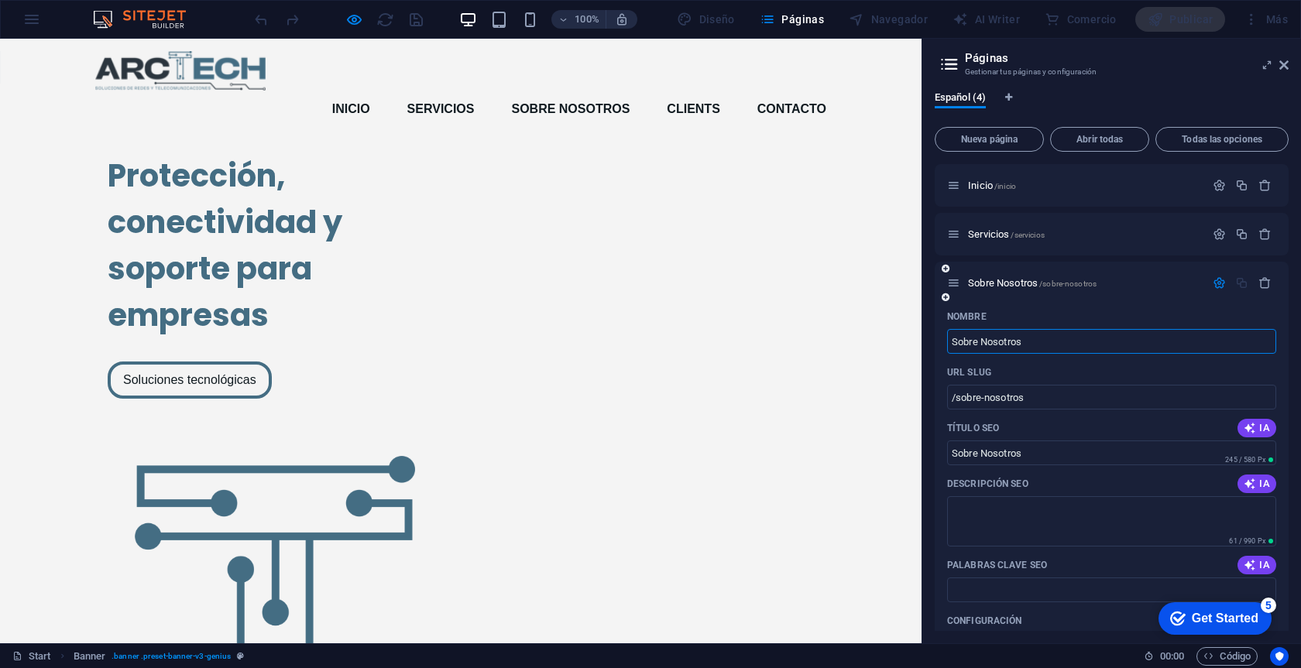
click at [1218, 285] on icon "button" at bounding box center [1218, 282] width 13 height 13
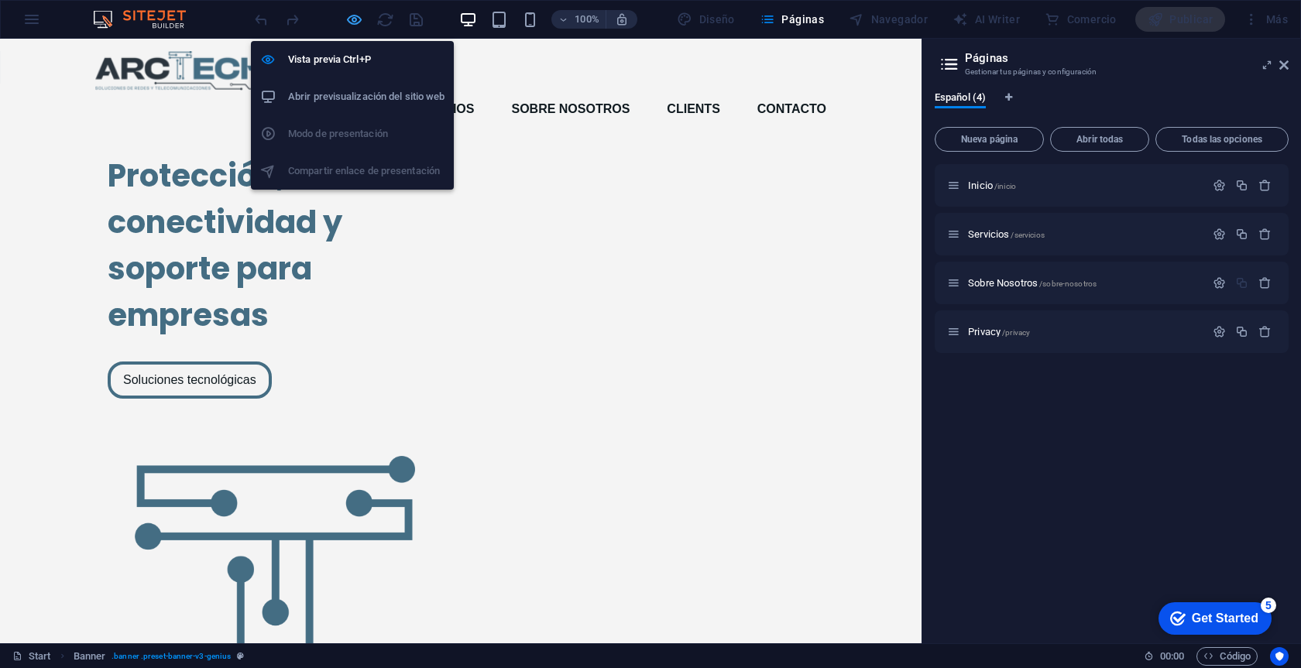
click at [352, 22] on icon "button" at bounding box center [354, 20] width 18 height 18
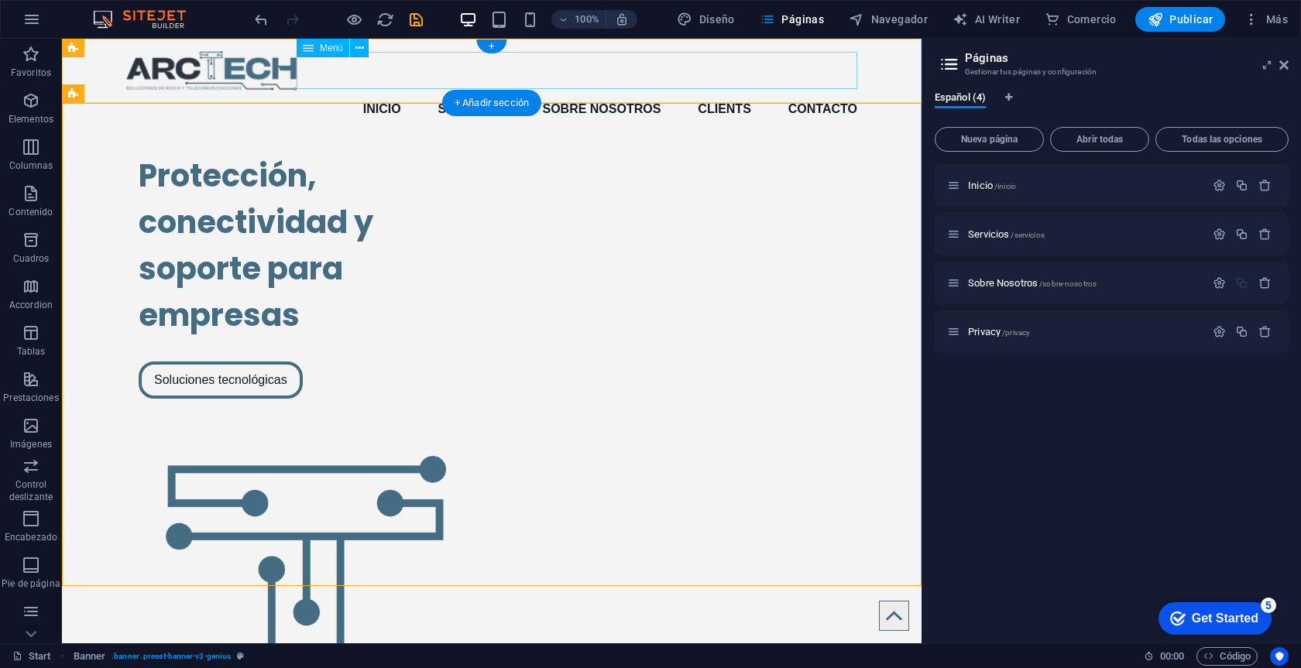
click at [437, 91] on nav "Inicio Servicios Sobre Nosotros Clients Contacto" at bounding box center [491, 109] width 731 height 37
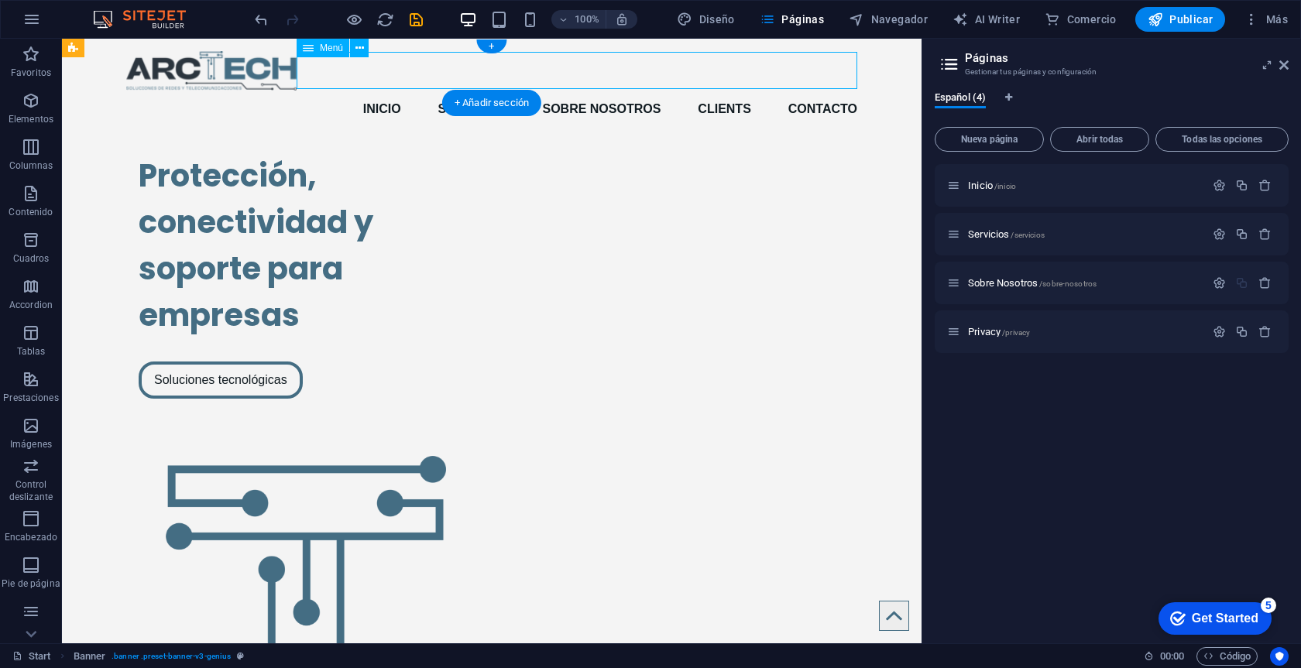
click at [437, 91] on nav "Inicio Servicios Sobre Nosotros Clients Contacto" at bounding box center [491, 109] width 731 height 37
select select
select select "1"
select select
select select "2"
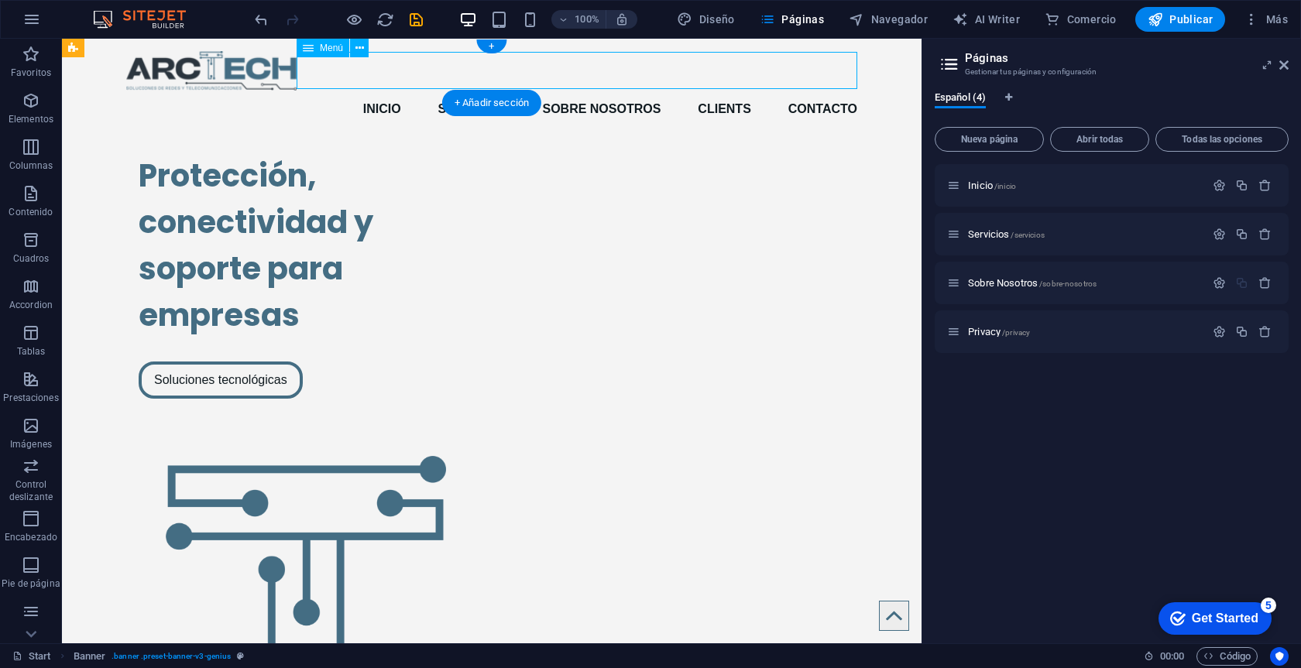
select select
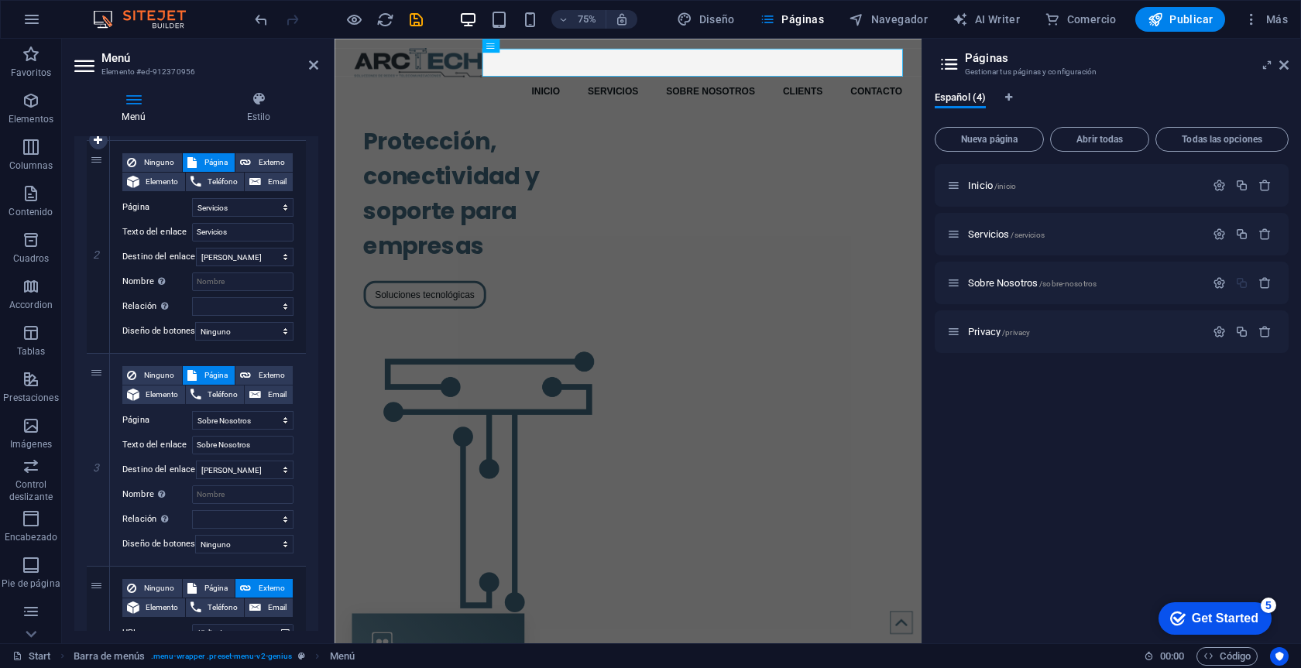
scroll to position [433, 0]
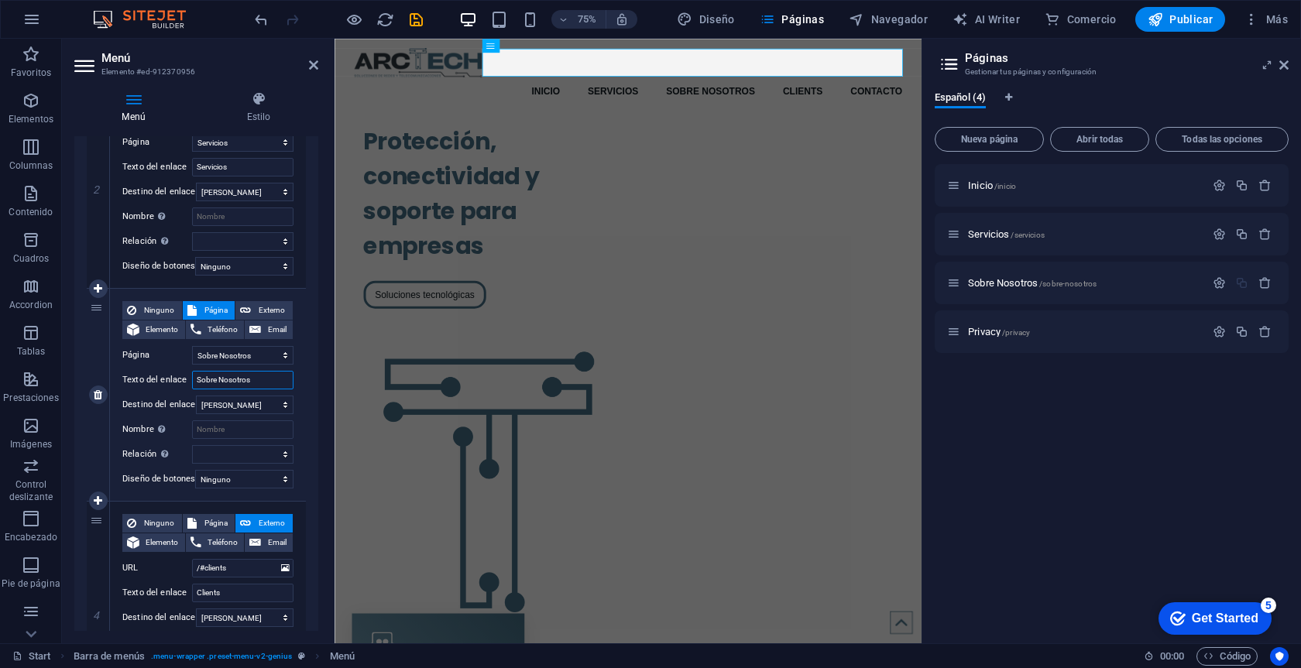
click at [274, 375] on input "Sobre Nosotros" at bounding box center [242, 380] width 101 height 19
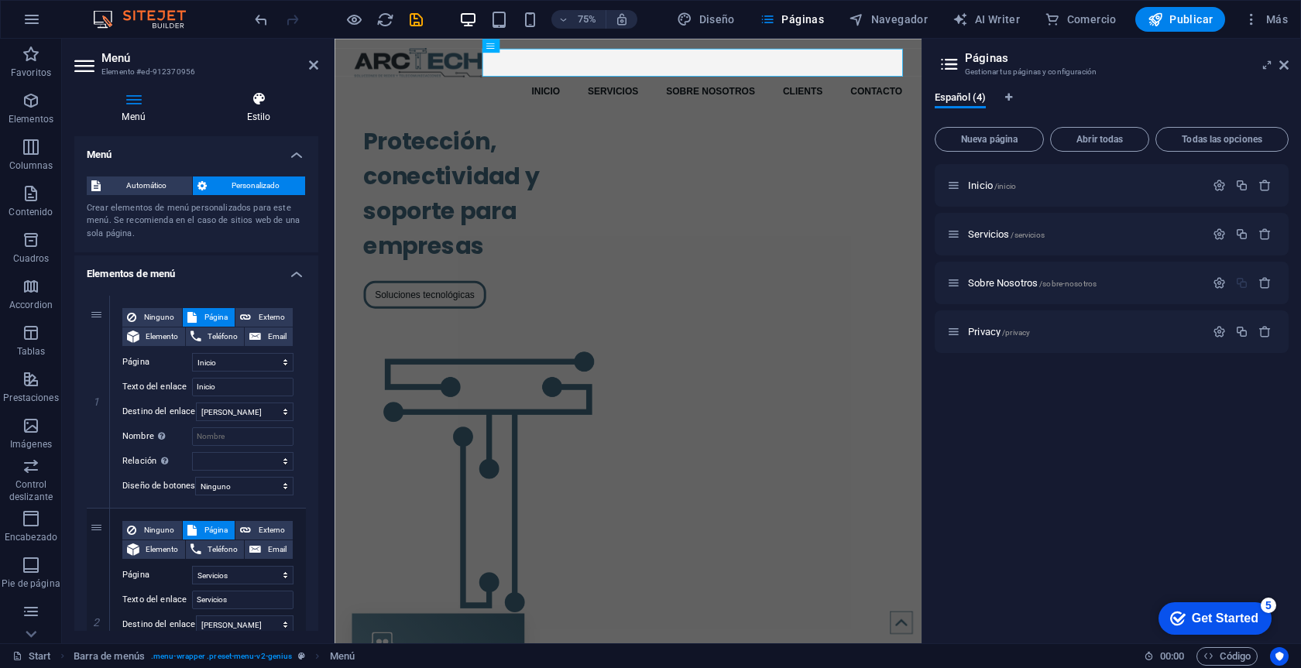
scroll to position [0, 0]
click at [142, 186] on span "Automático" at bounding box center [146, 186] width 82 height 19
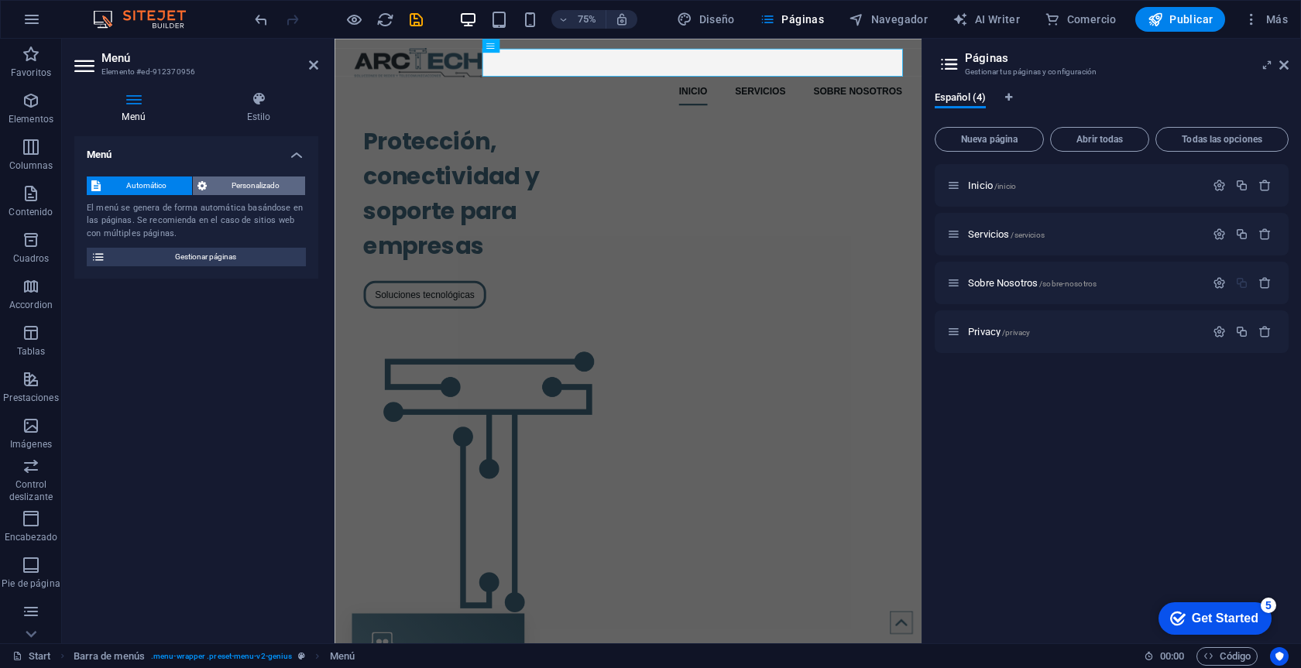
click at [239, 180] on span "Personalizado" at bounding box center [256, 186] width 90 height 19
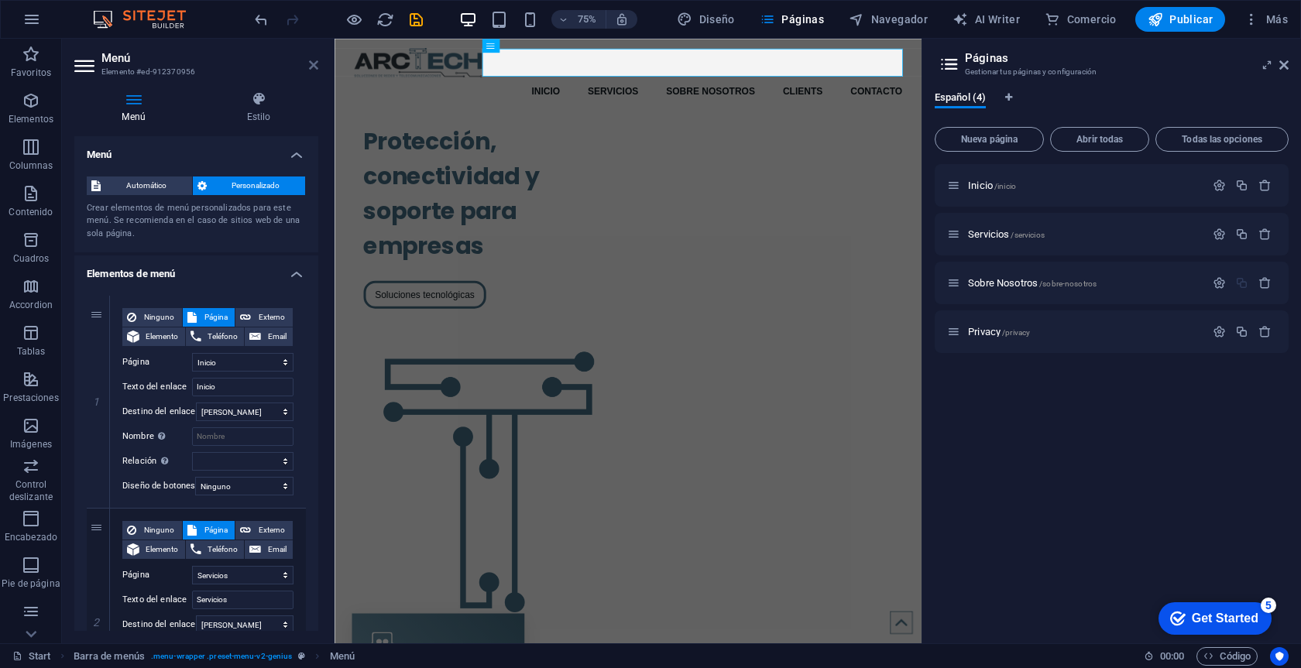
click at [317, 63] on icon at bounding box center [313, 65] width 9 height 12
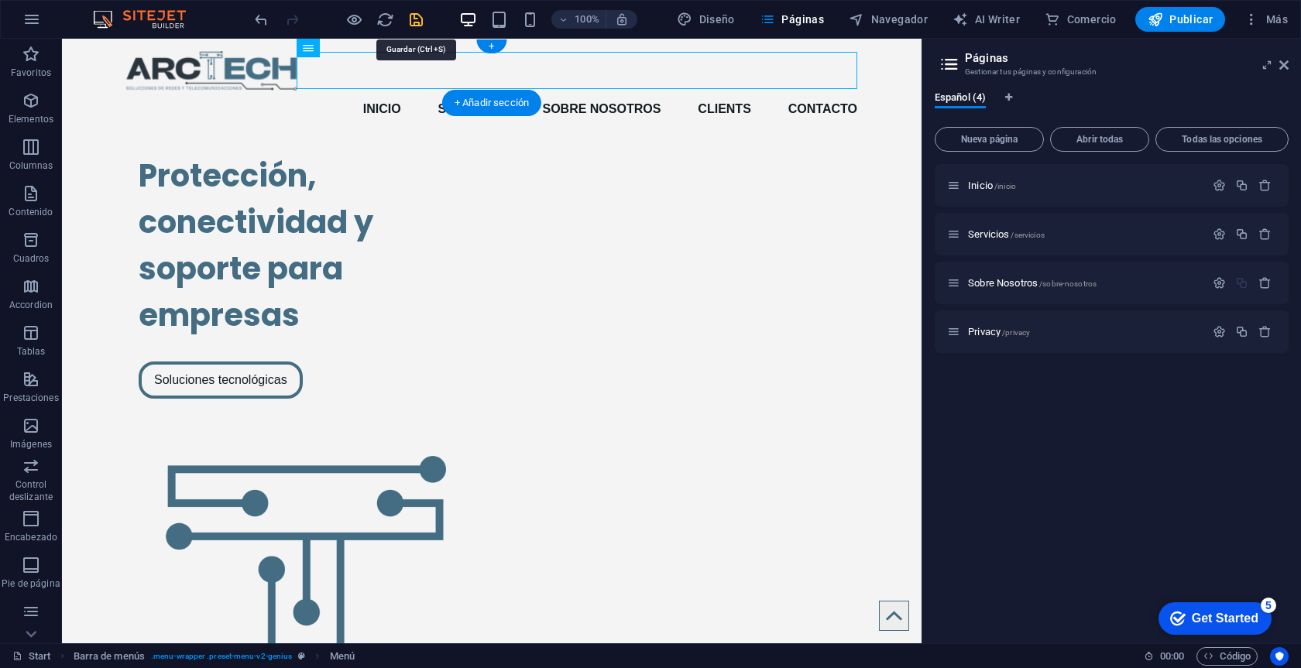
click at [413, 19] on icon "save" at bounding box center [416, 20] width 18 height 18
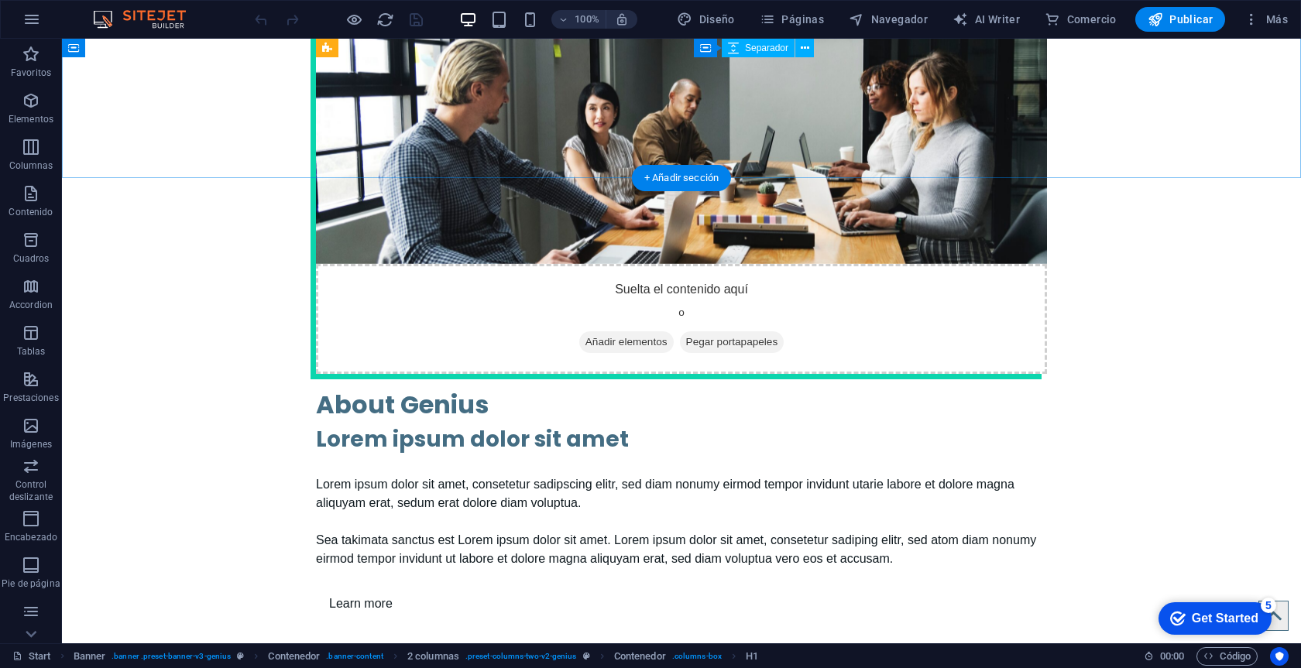
scroll to position [2420, 0]
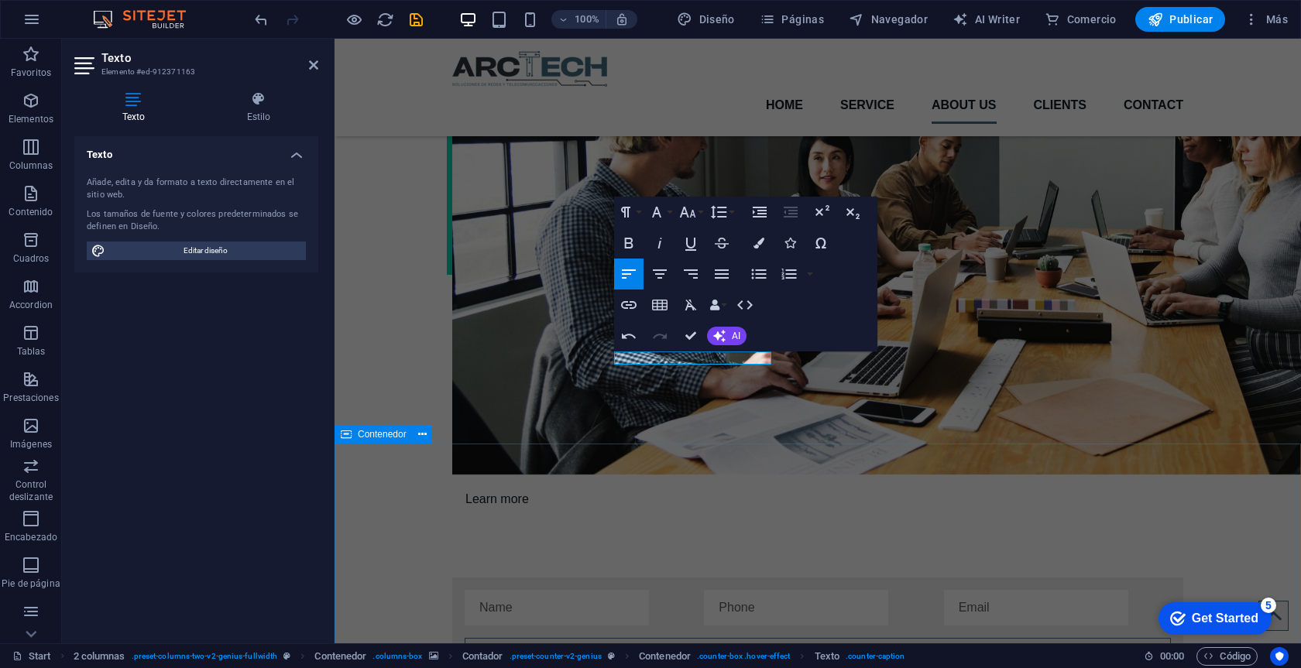
scroll to position [2365, 0]
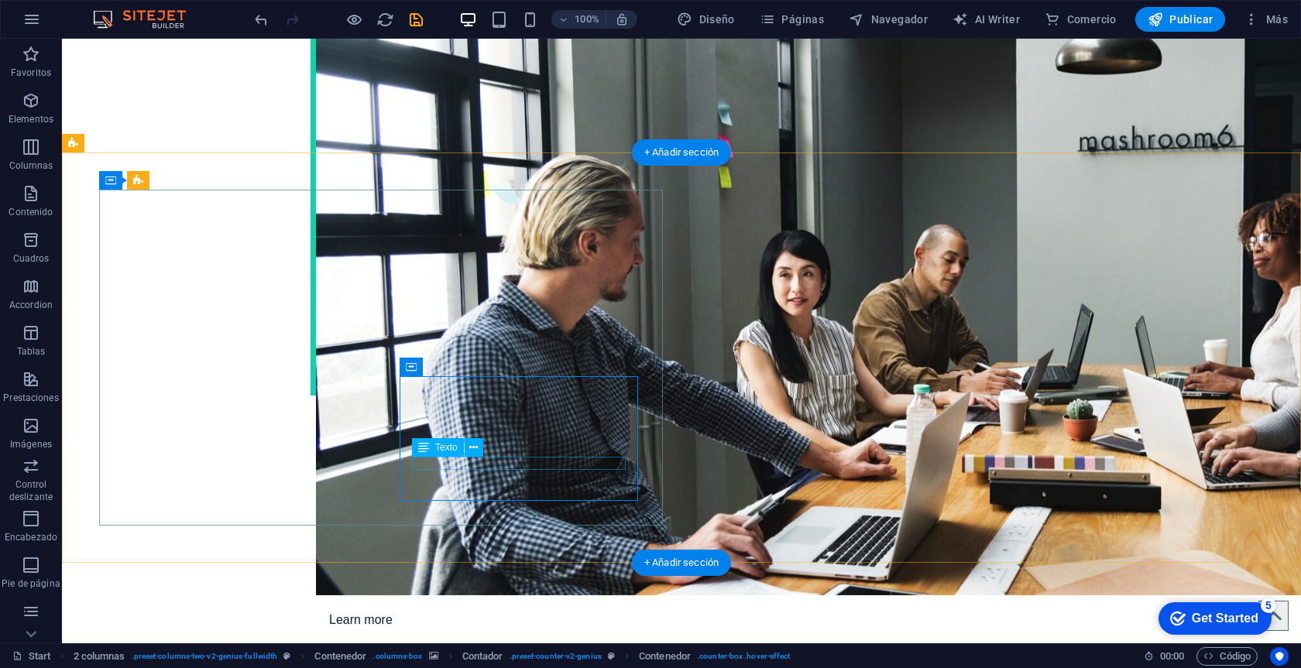
click at [483, 457] on div "Texto" at bounding box center [452, 447] width 81 height 19
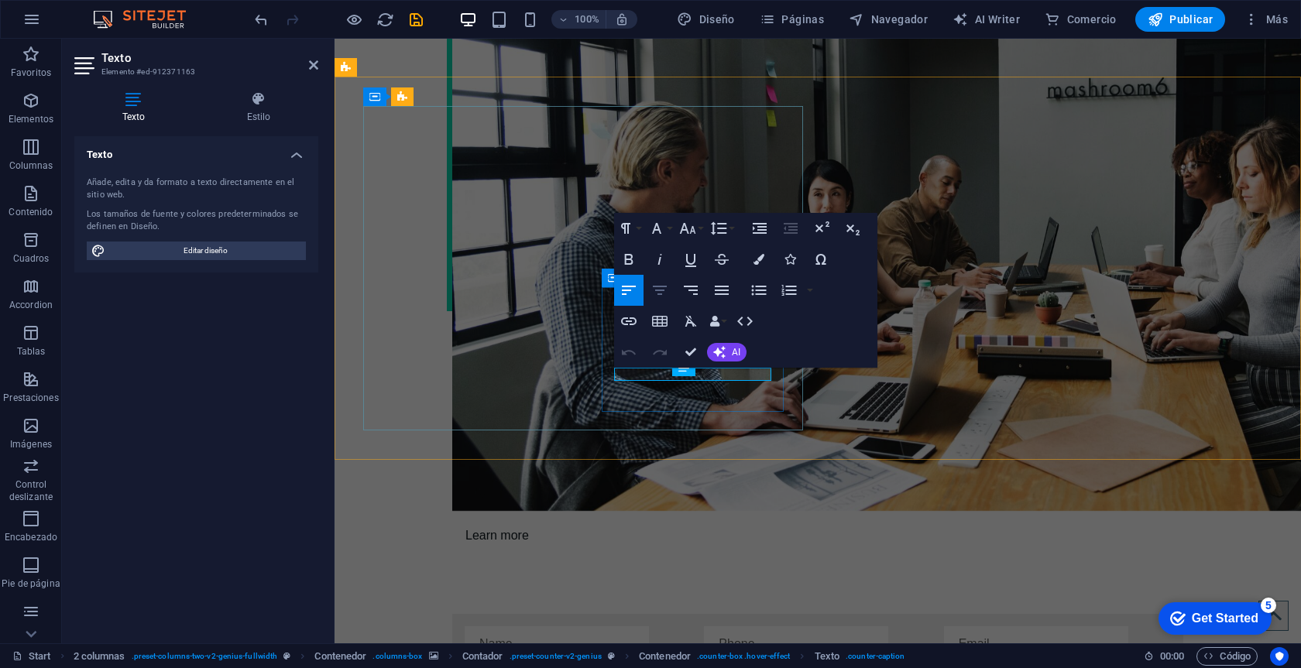
click at [668, 279] on button "Align Center" at bounding box center [659, 290] width 29 height 31
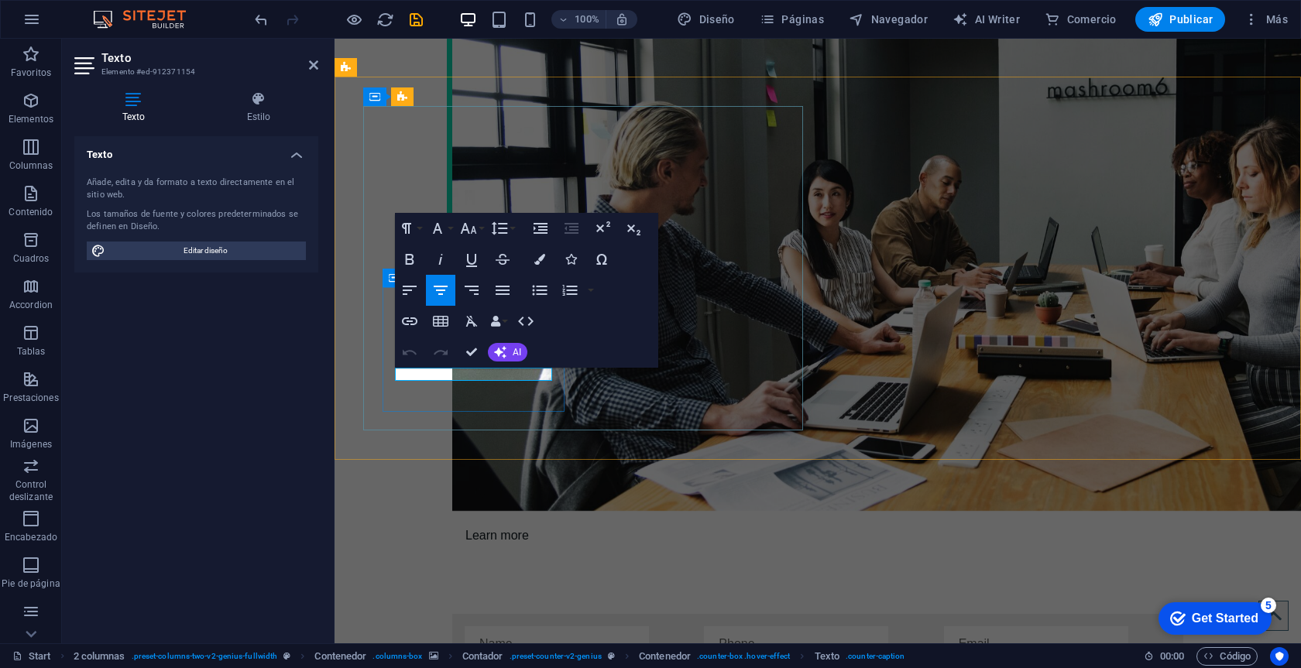
drag, startPoint x: 492, startPoint y: 387, endPoint x: 371, endPoint y: 369, distance: 122.2
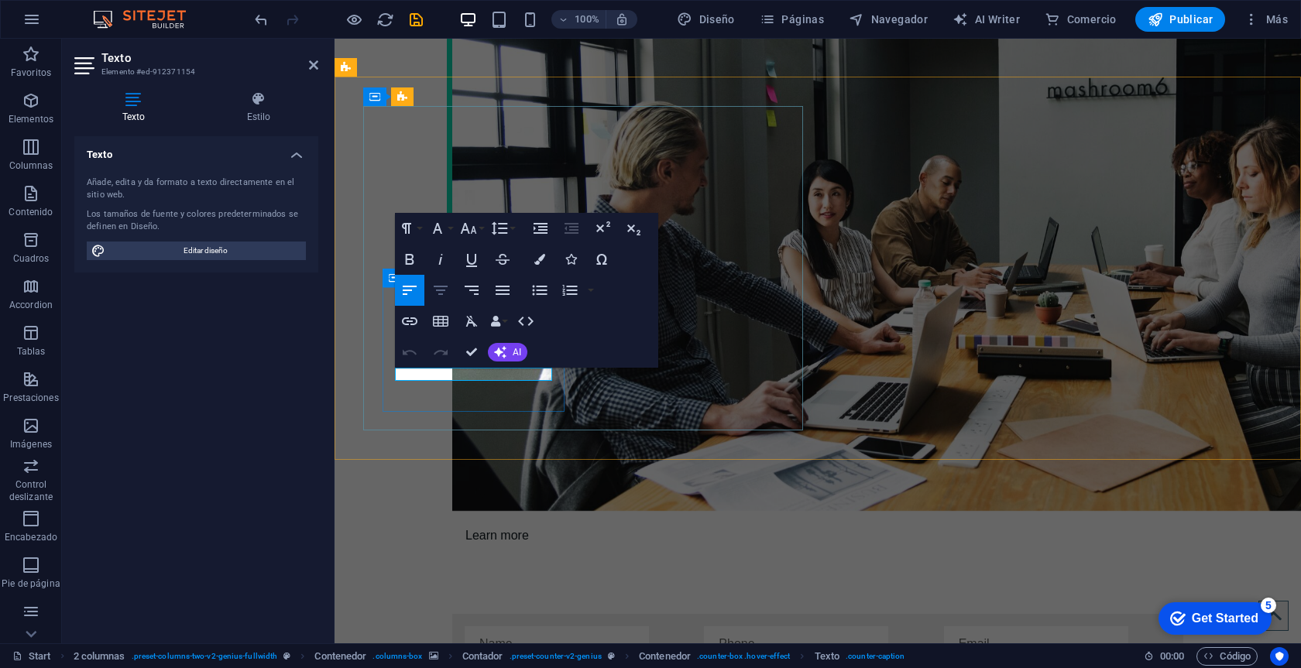
click at [448, 286] on icon "button" at bounding box center [441, 290] width 14 height 9
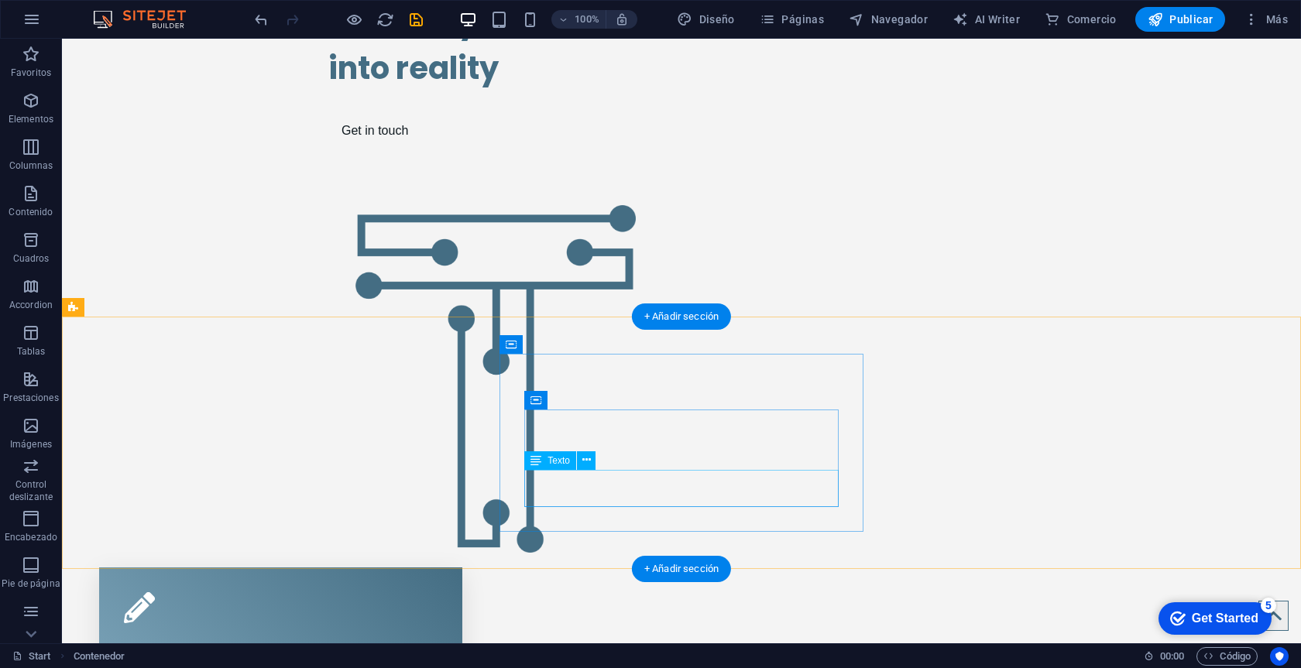
scroll to position [164, 0]
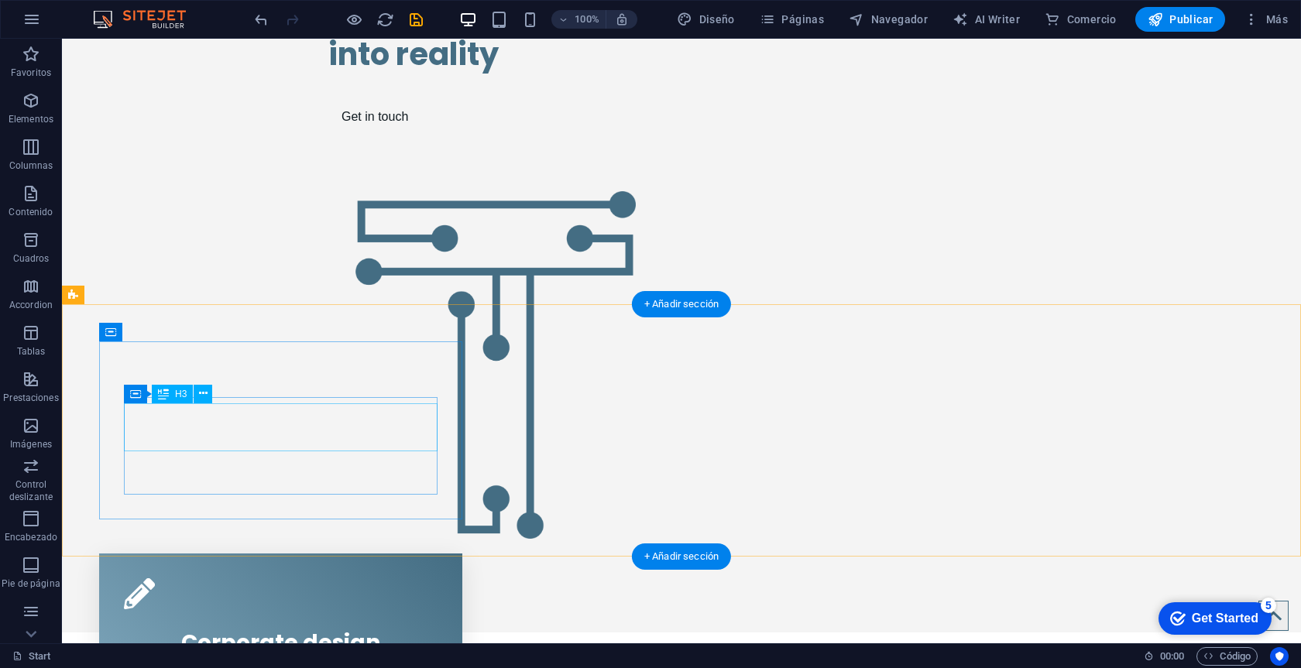
click at [304, 616] on div "Corporate design" at bounding box center [281, 640] width 314 height 48
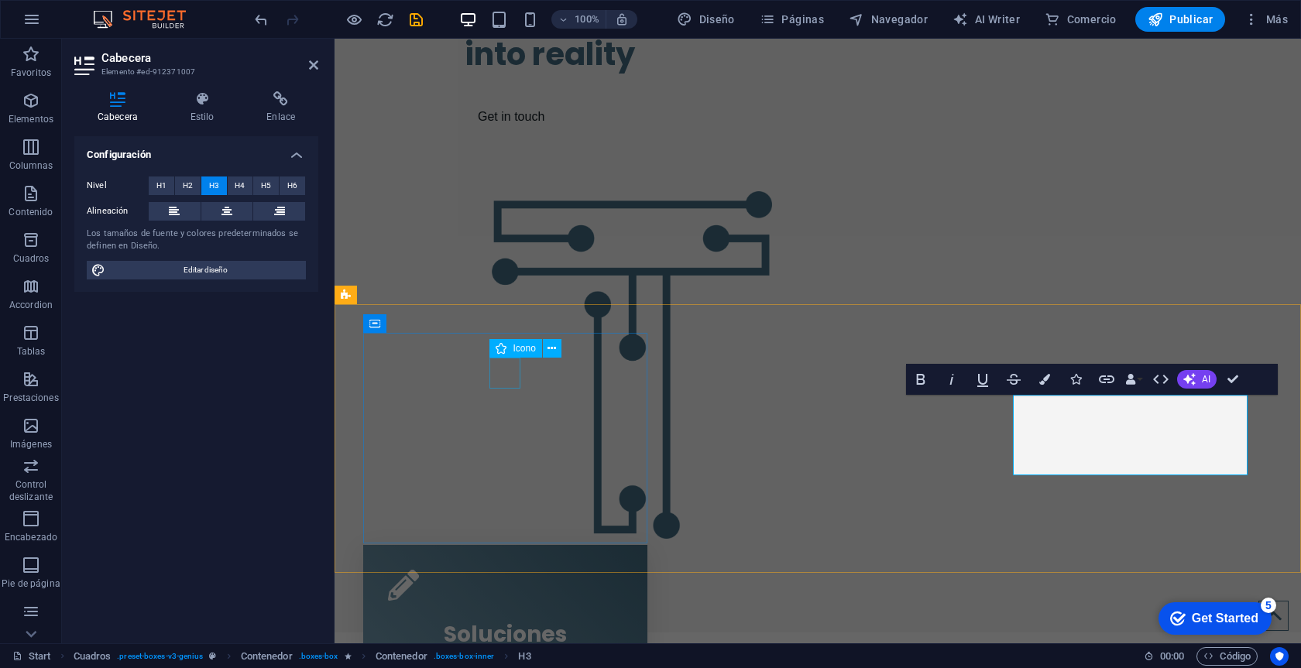
click at [494, 354] on div "Icono" at bounding box center [515, 348] width 52 height 19
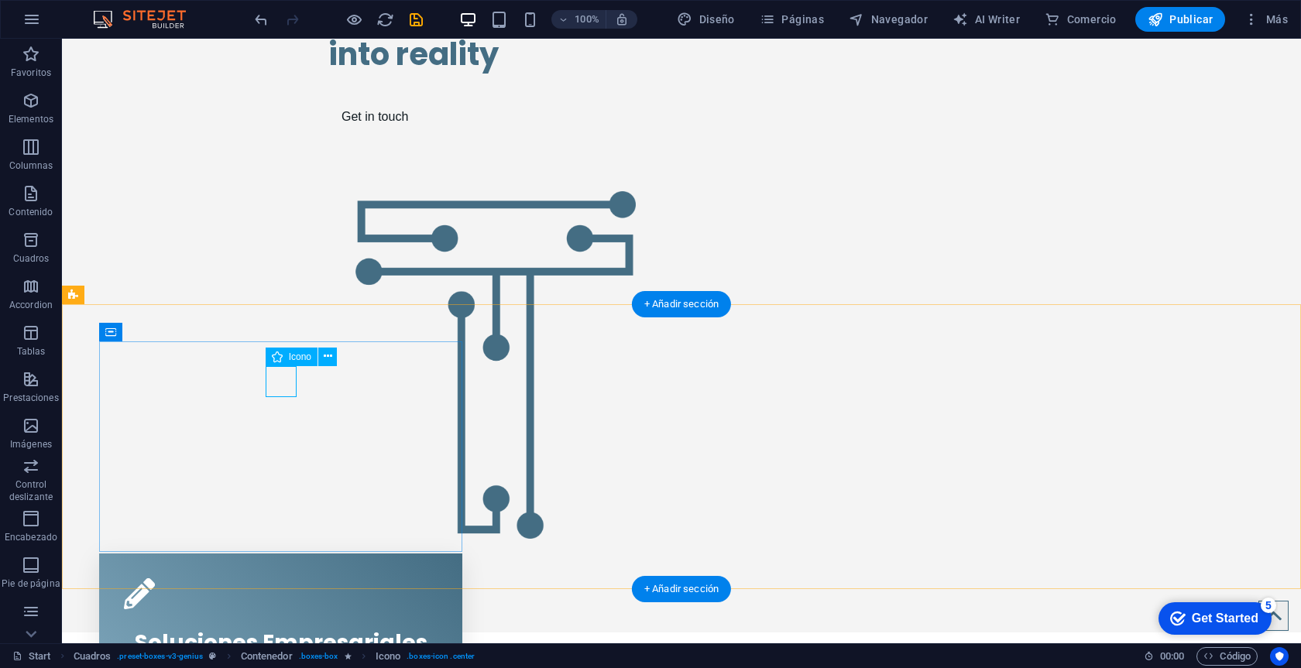
click at [280, 578] on figure at bounding box center [281, 593] width 314 height 31
select select "xMidYMid"
select select "px"
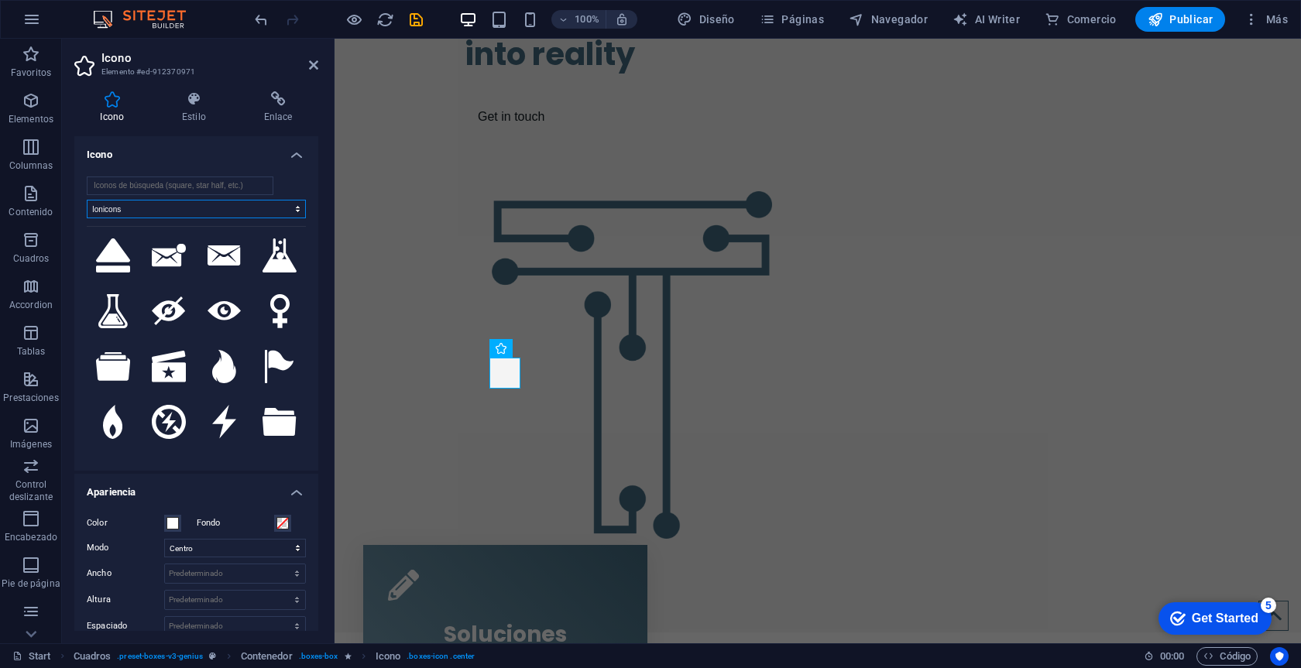
scroll to position [3013, 0]
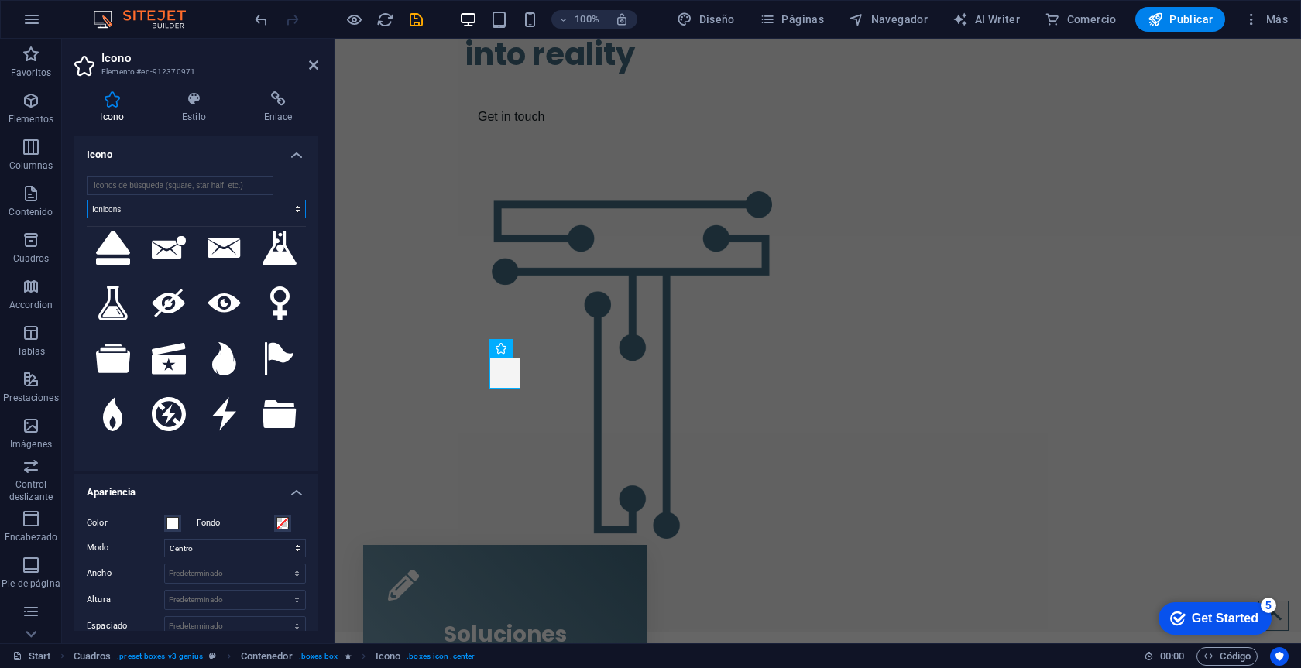
select select "icofont"
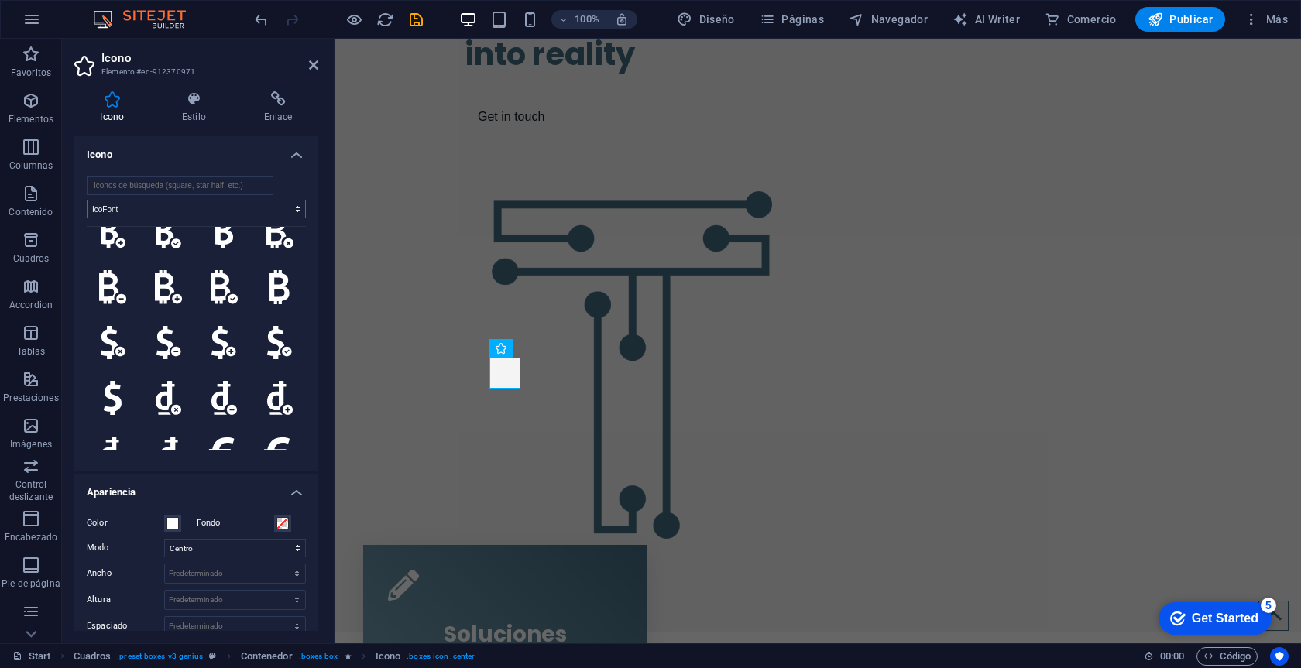
scroll to position [5693, 0]
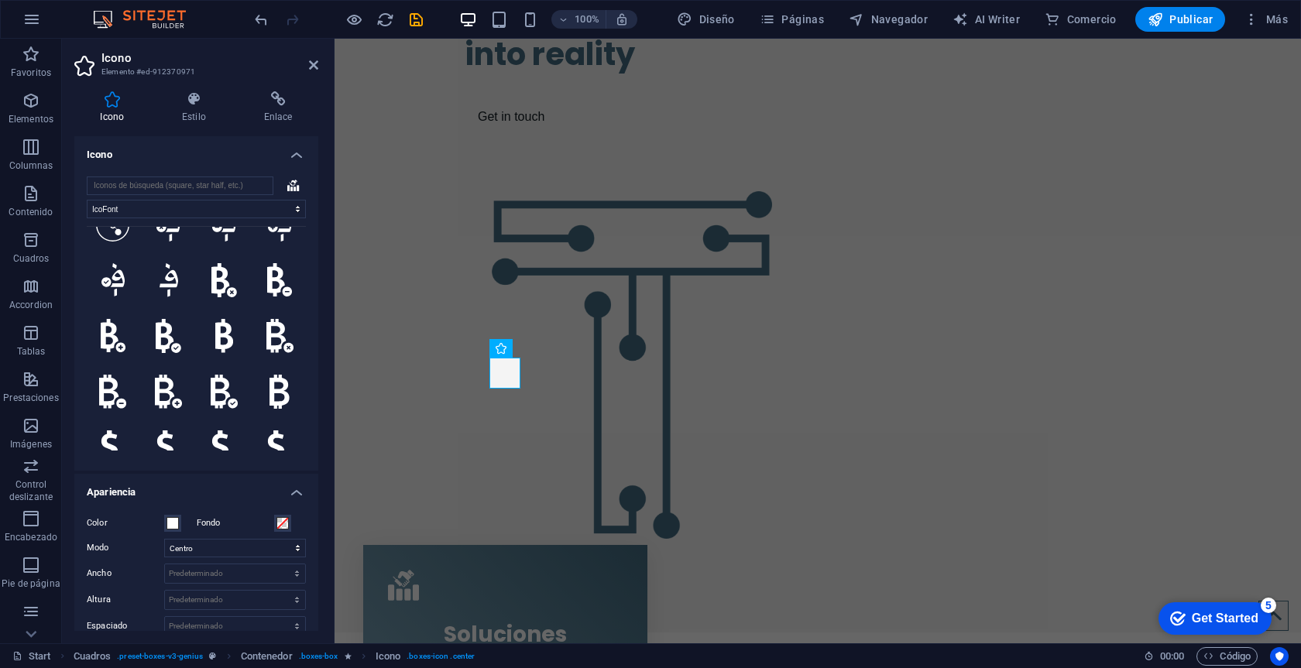
scroll to position [5588, 0]
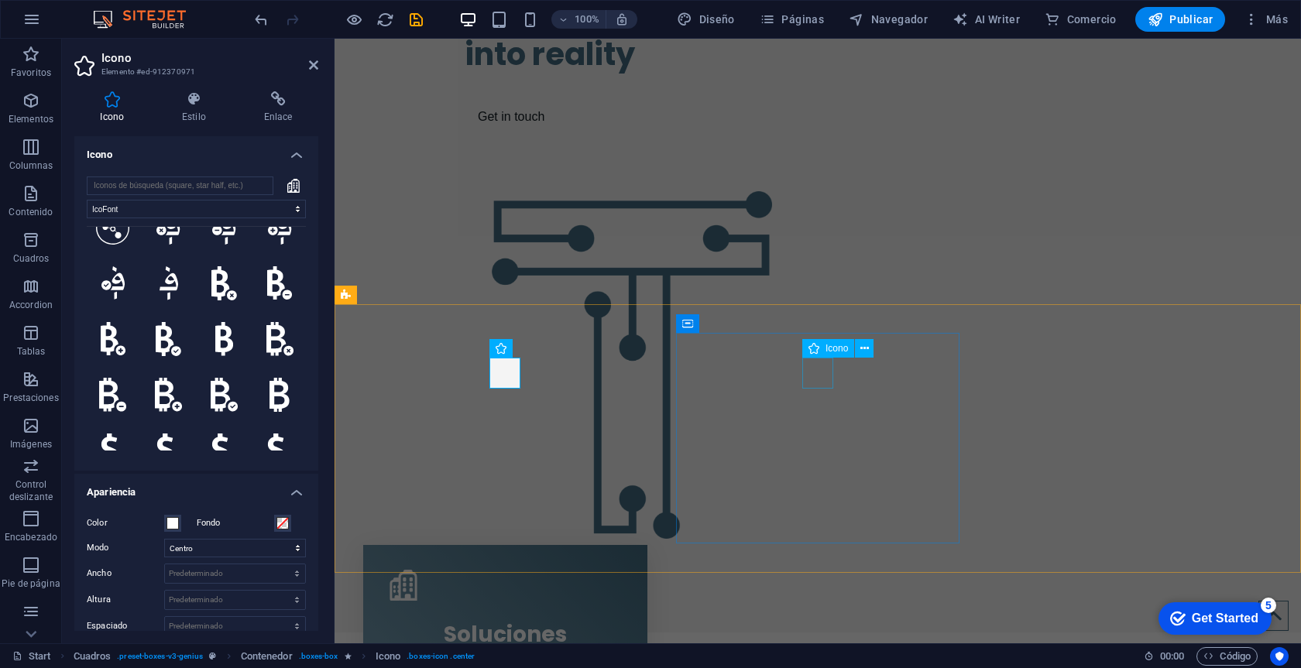
select select "xMidYMid"
select select "px"
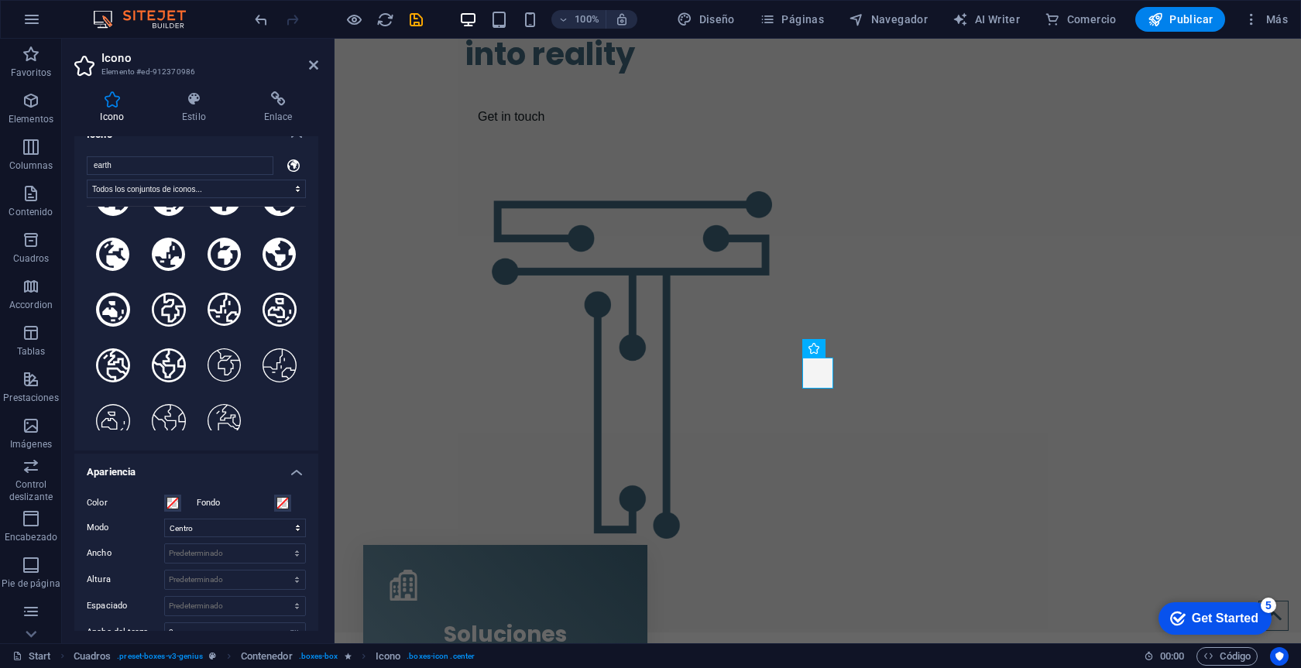
scroll to position [429, 0]
click at [259, 164] on input "earth" at bounding box center [180, 165] width 187 height 19
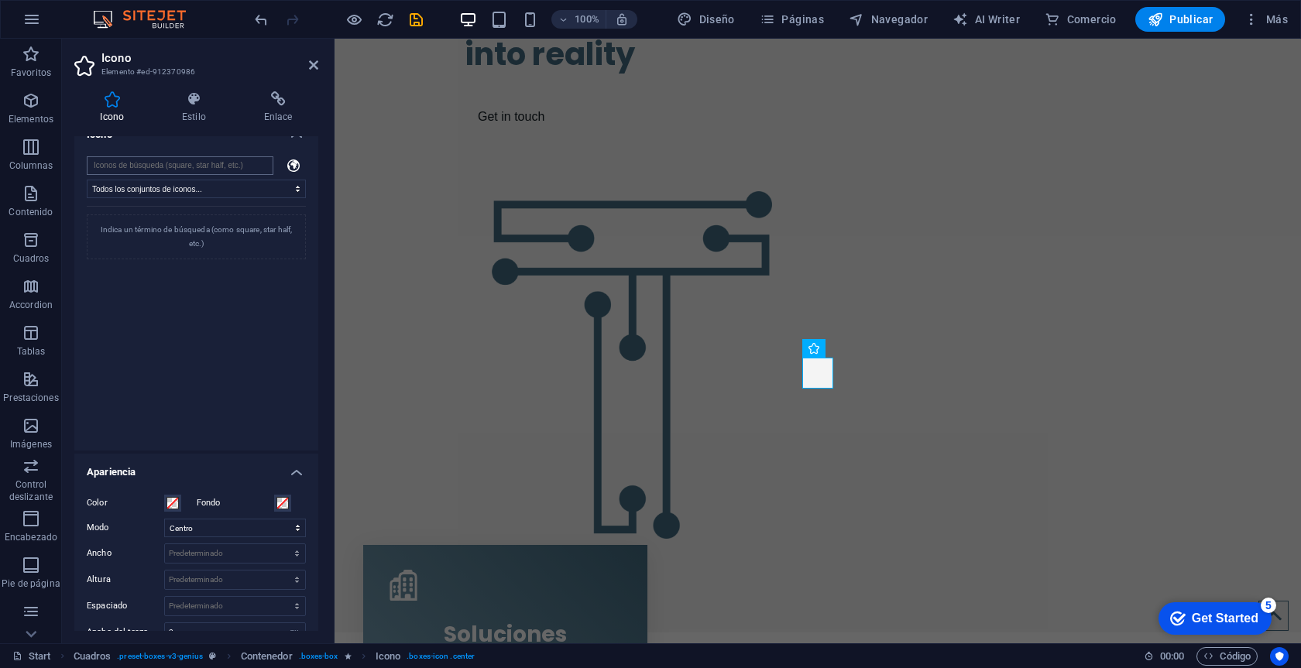
scroll to position [0, 0]
select select "icofont"
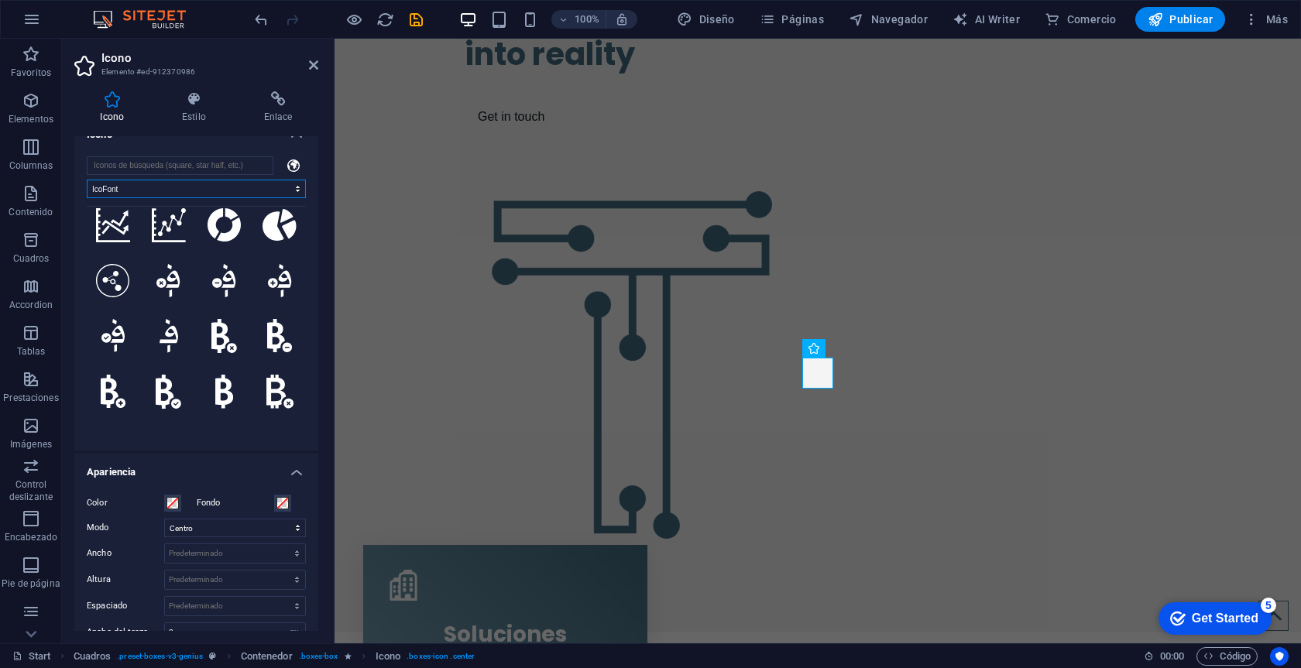
scroll to position [5505, 0]
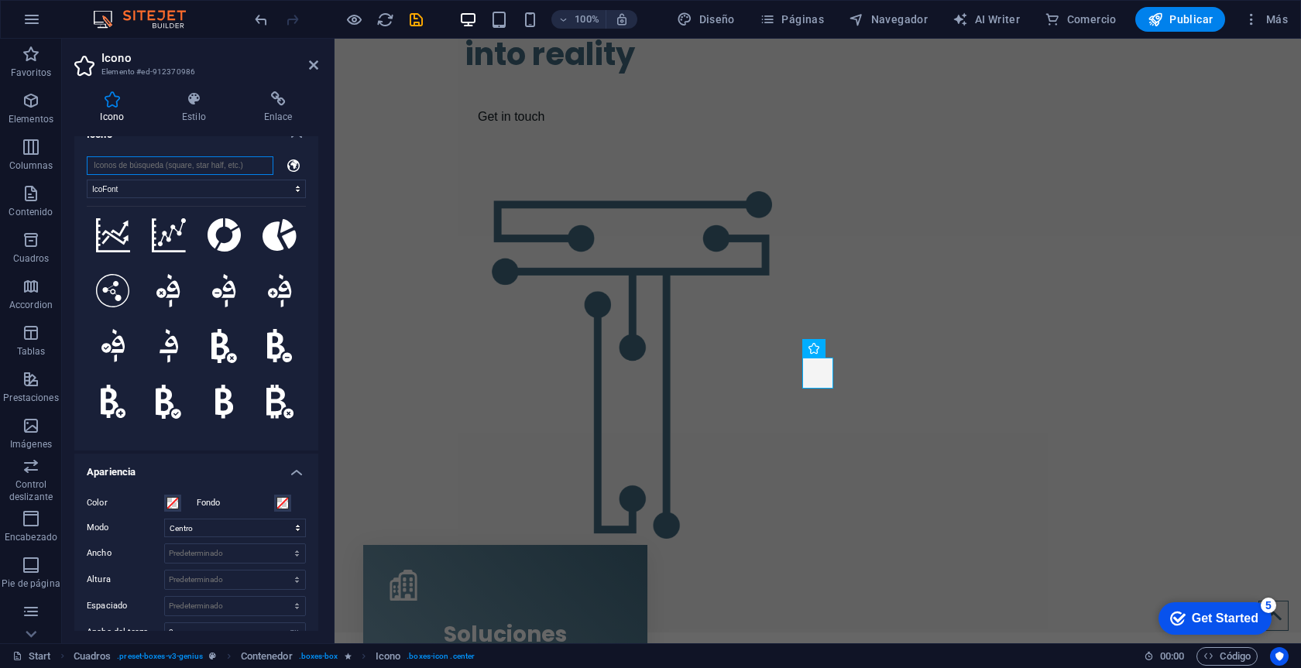
click at [204, 163] on input "search" at bounding box center [180, 165] width 187 height 19
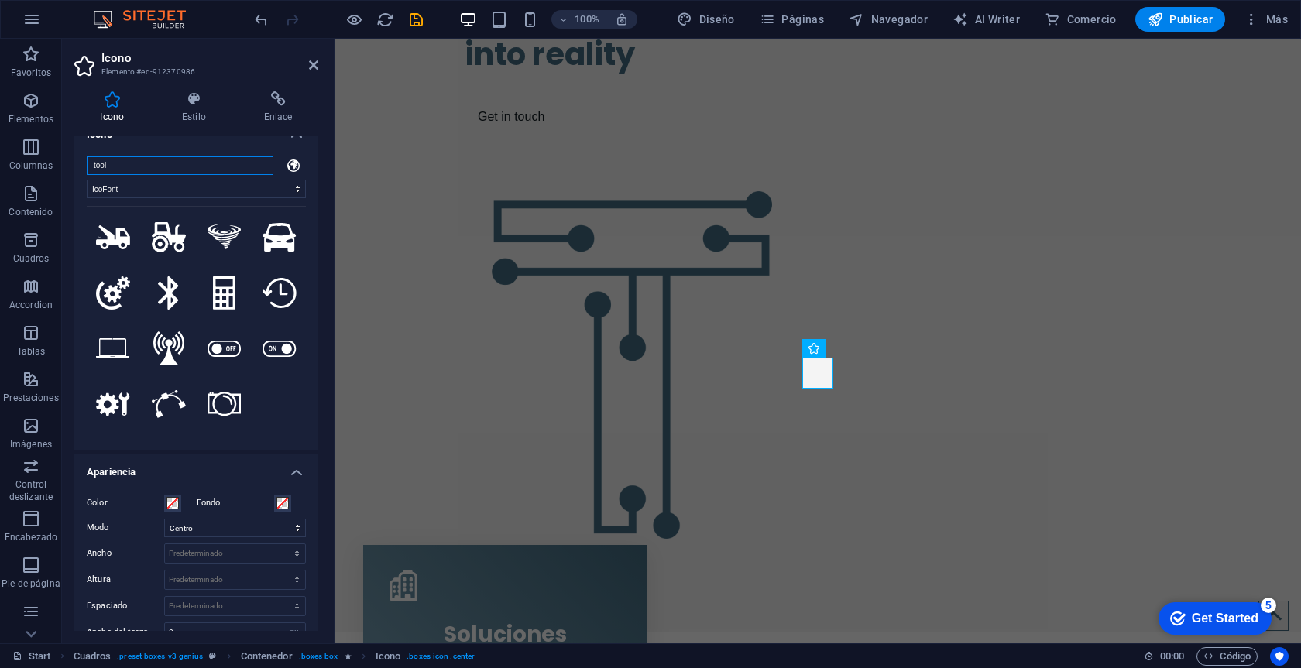
scroll to position [0, 0]
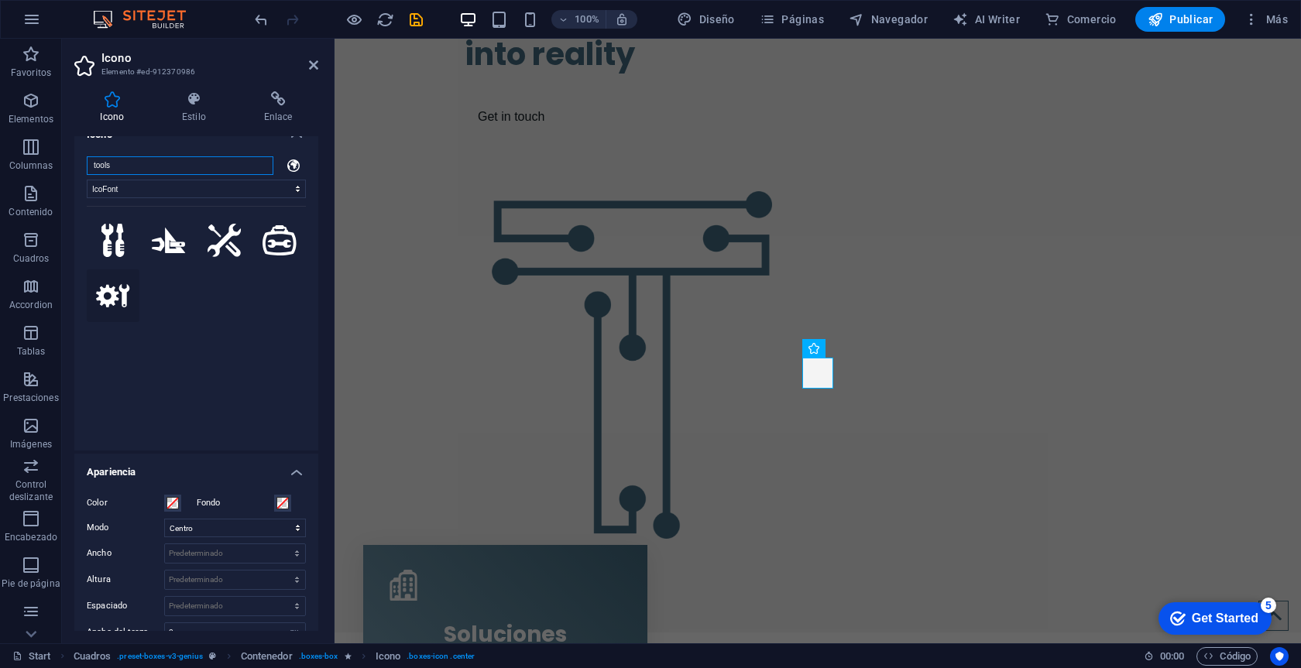
type input "tools"
click at [110, 307] on icon at bounding box center [113, 295] width 34 height 23
select select "xMidYMid"
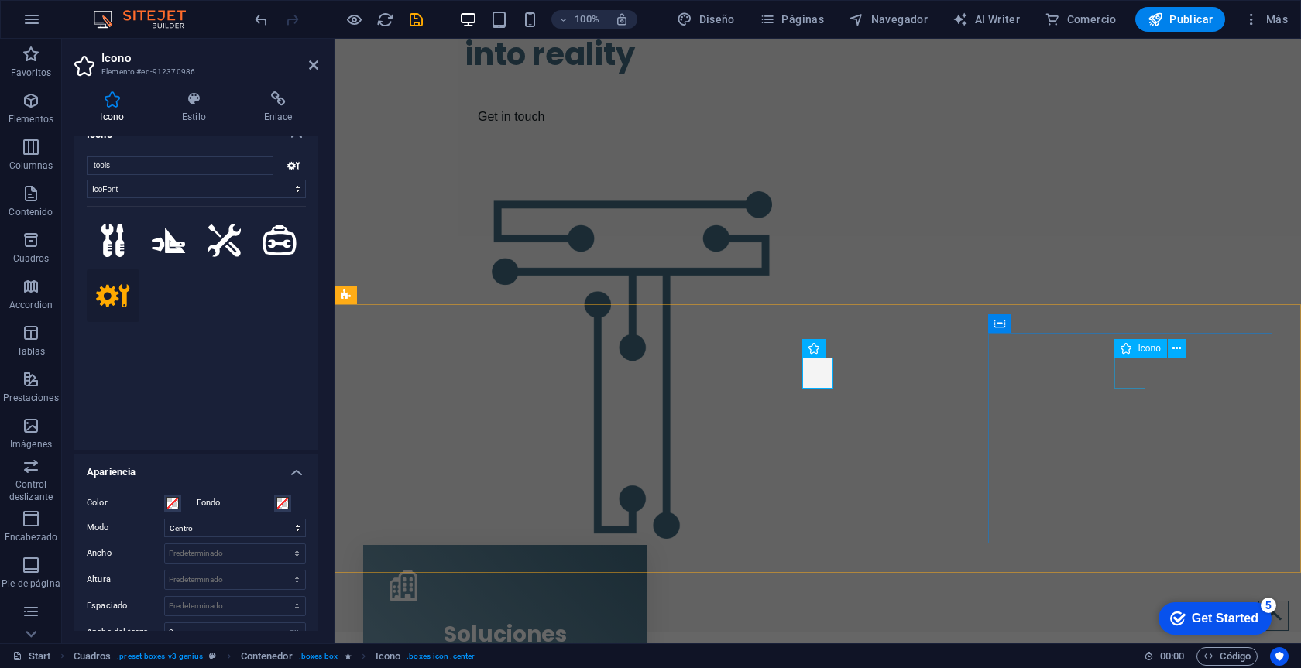
select select "px"
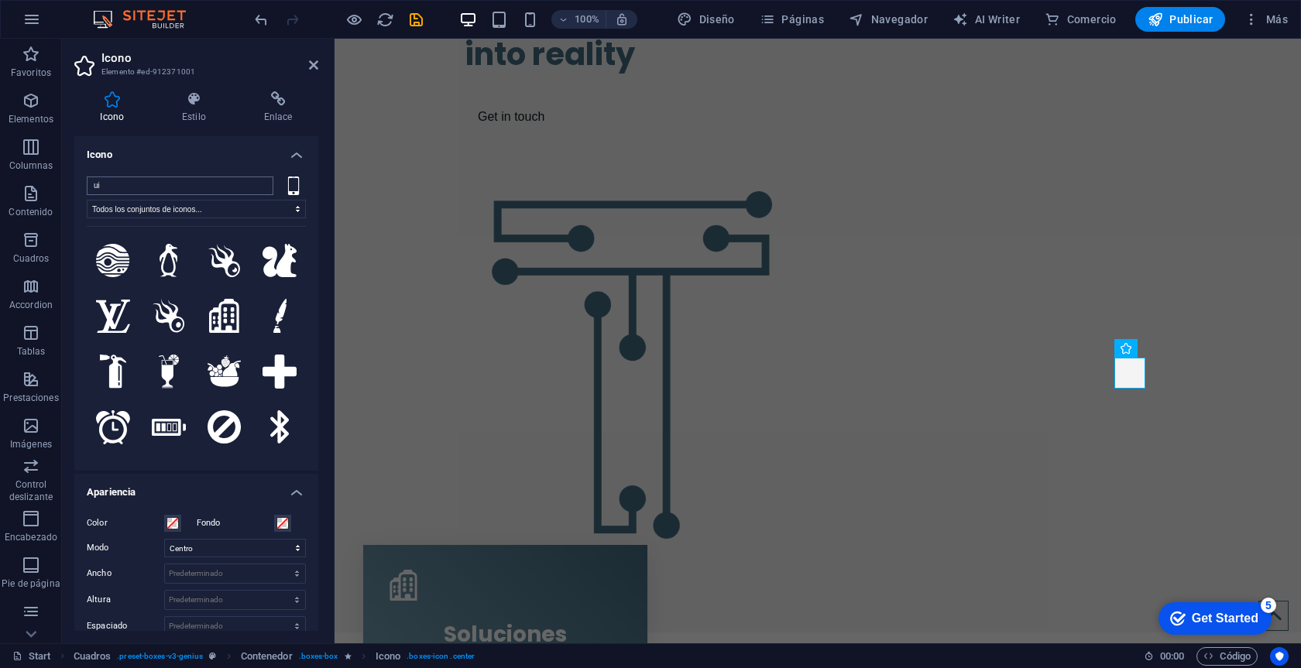
click at [187, 179] on input "ui" at bounding box center [180, 186] width 187 height 19
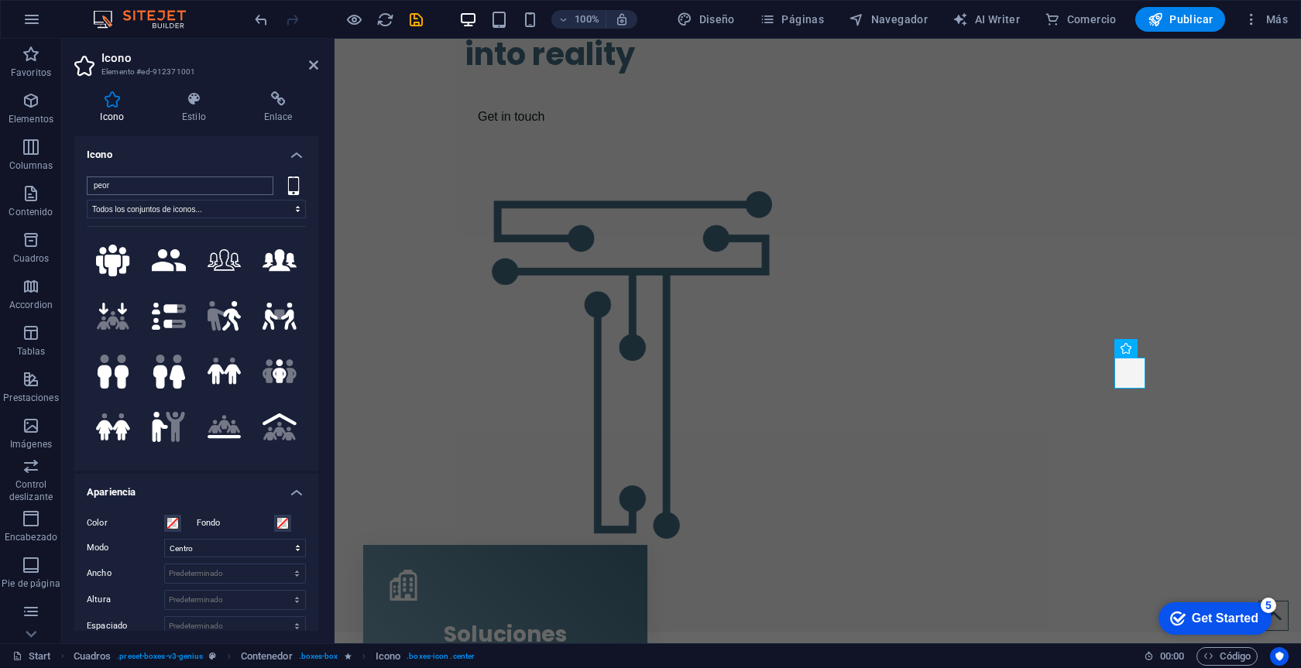
type input "peor"
drag, startPoint x: 187, startPoint y: 179, endPoint x: 118, endPoint y: 259, distance: 106.0
click at [118, 259] on icon at bounding box center [113, 261] width 34 height 33
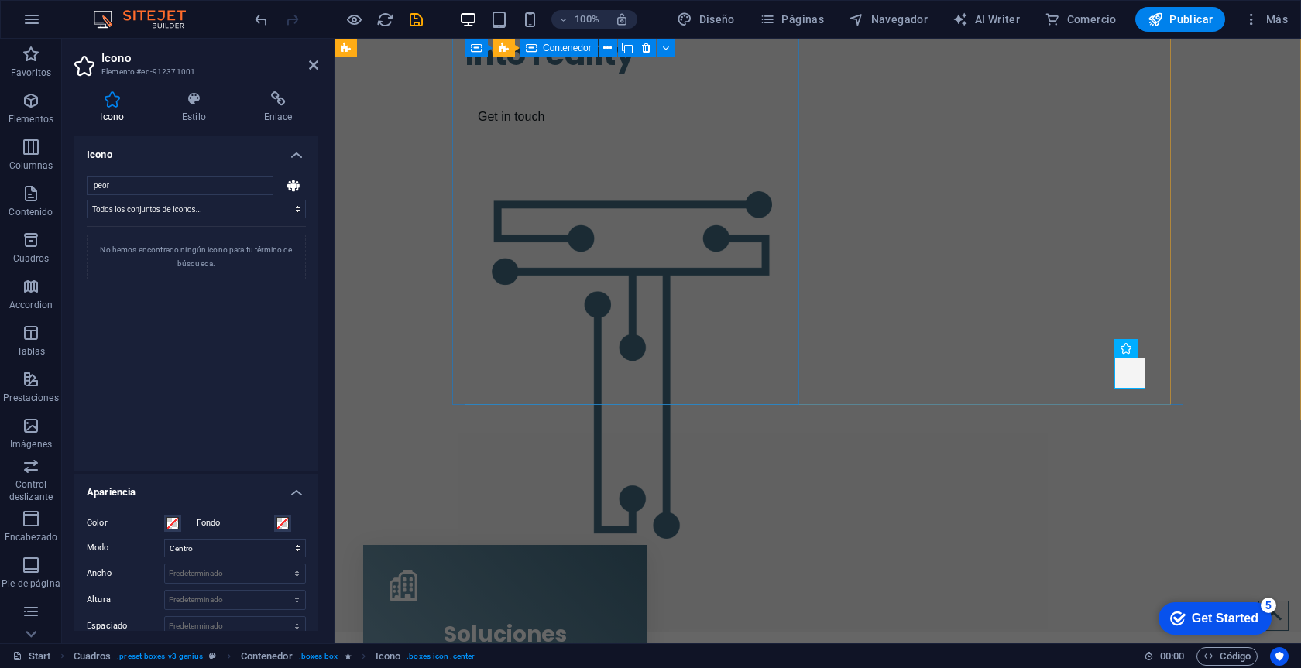
click at [733, 146] on div "We turn your ideas into reality Get in touch" at bounding box center [632, 58] width 334 height 173
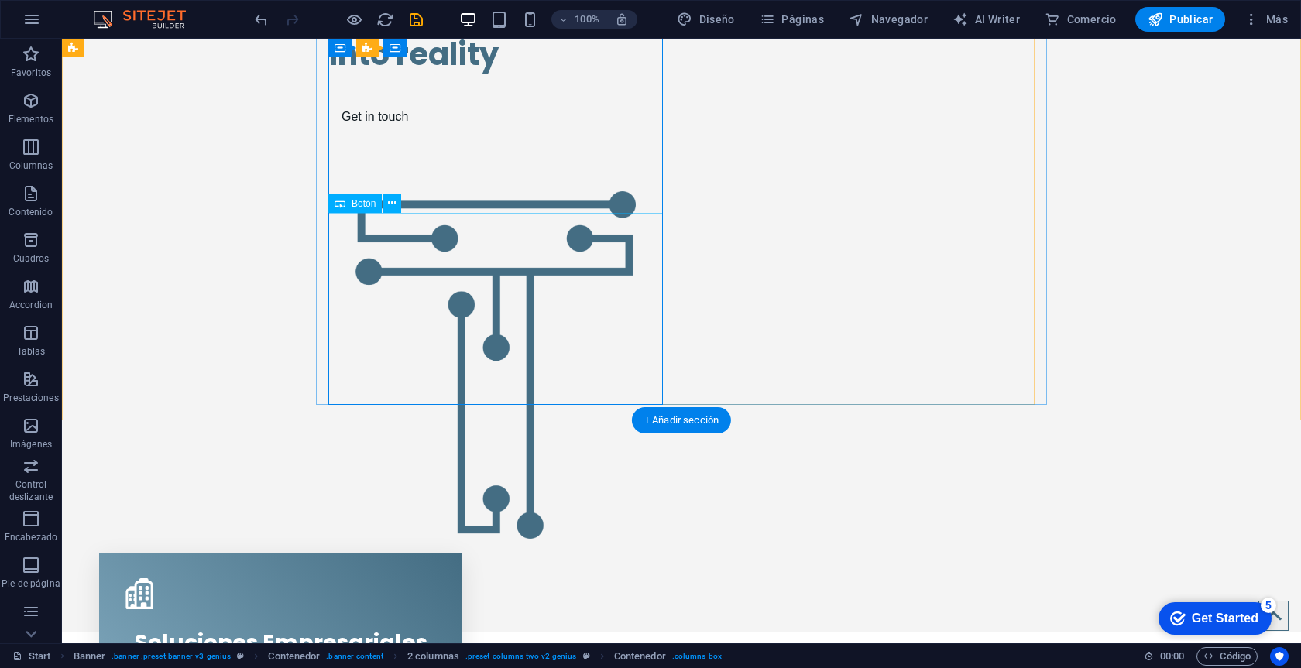
click at [396, 133] on div "Get in touch" at bounding box center [495, 117] width 334 height 33
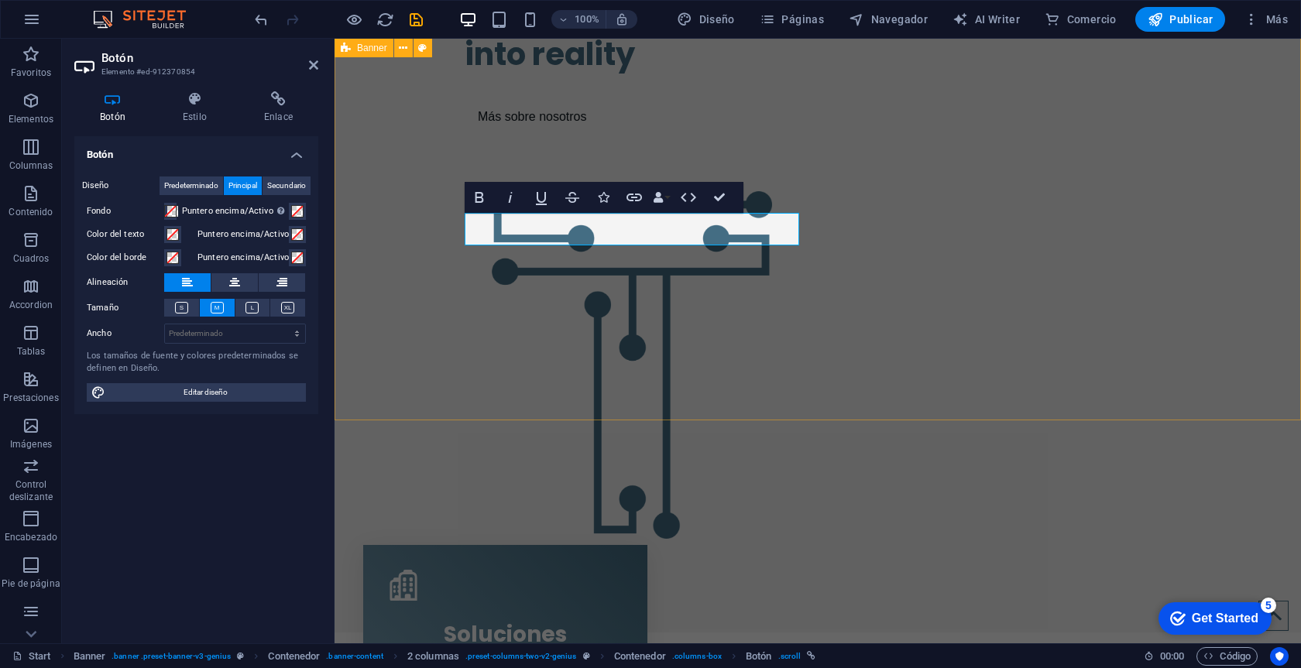
click at [434, 270] on div "We turn your ideas into reality Más sobre nosotros" at bounding box center [817, 302] width 966 height 660
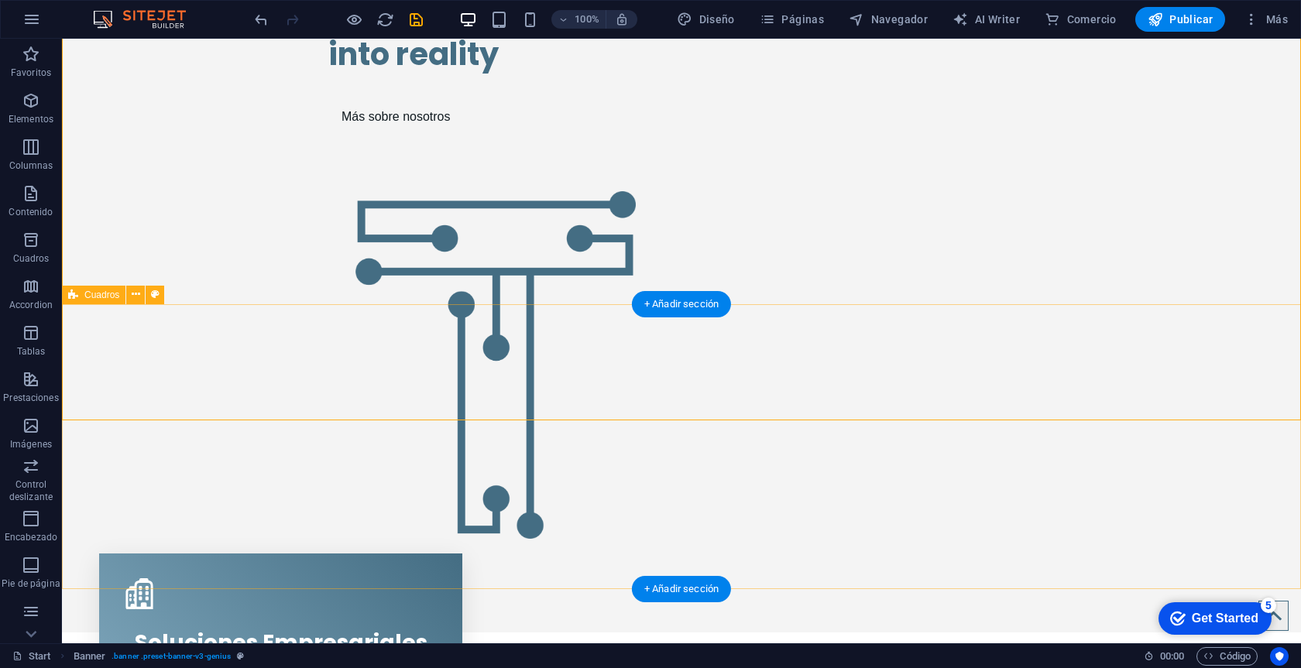
click at [447, 133] on div "Más sobre nosotros" at bounding box center [495, 117] width 334 height 33
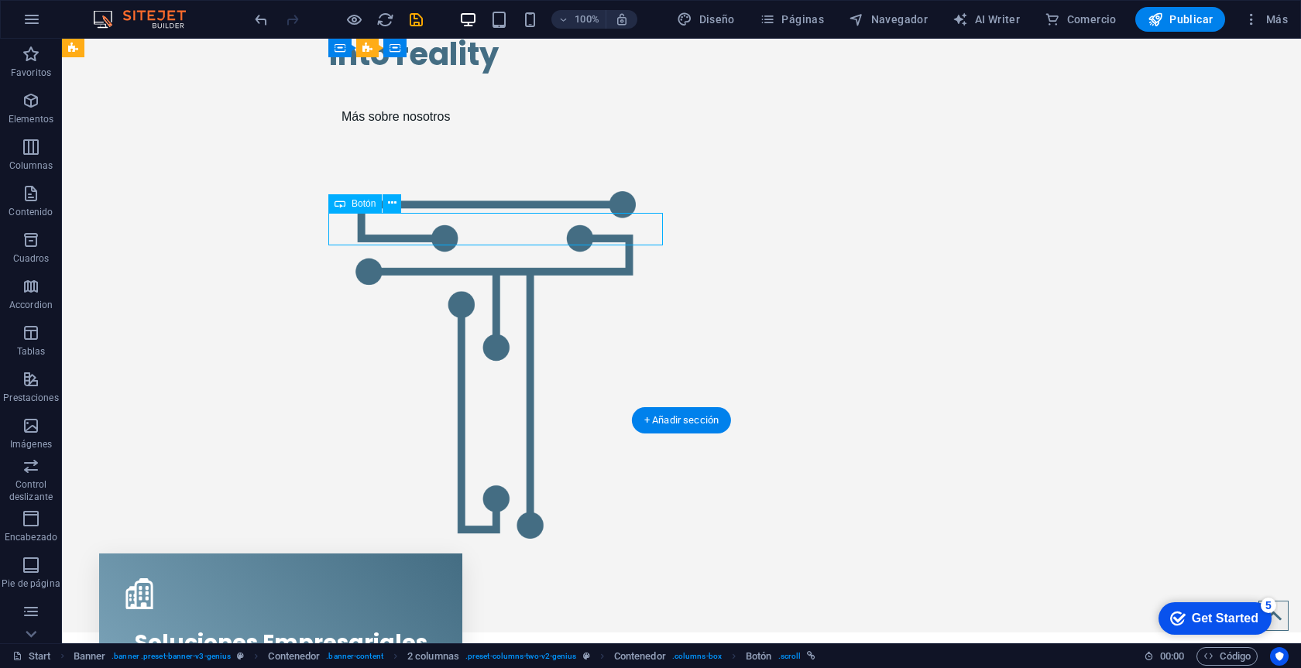
click at [475, 133] on div "Más sobre nosotros" at bounding box center [495, 117] width 334 height 33
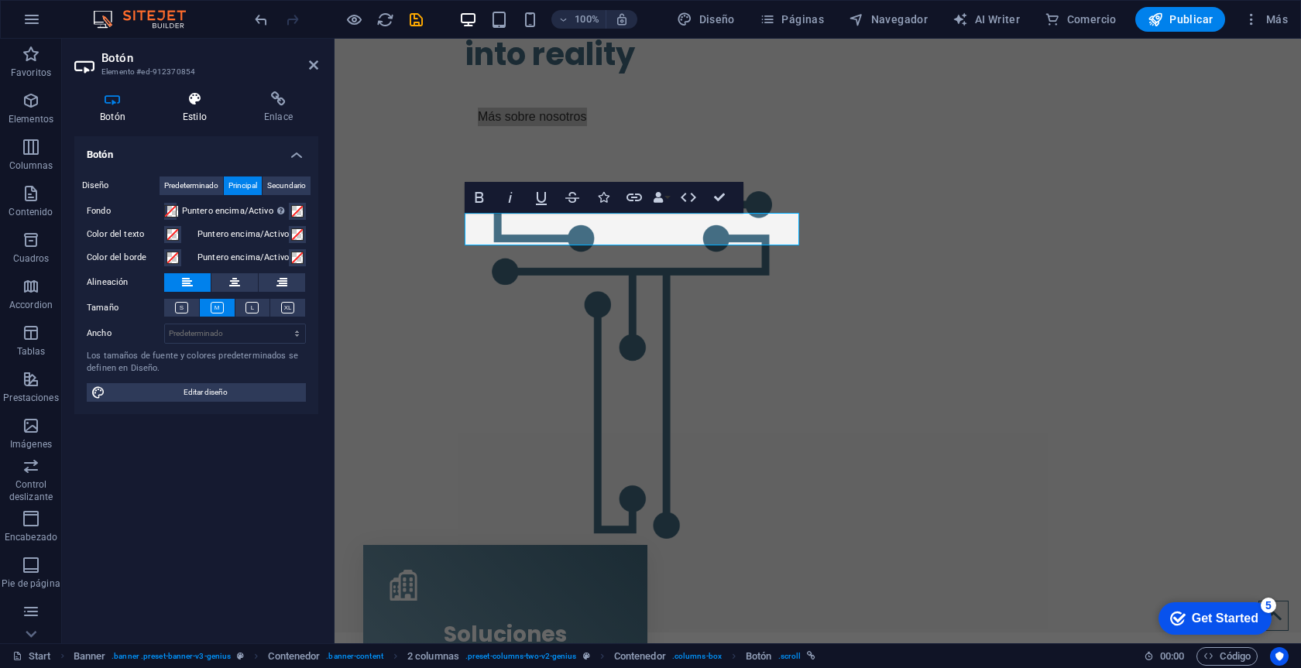
click at [197, 111] on h4 "Estilo" at bounding box center [197, 107] width 81 height 33
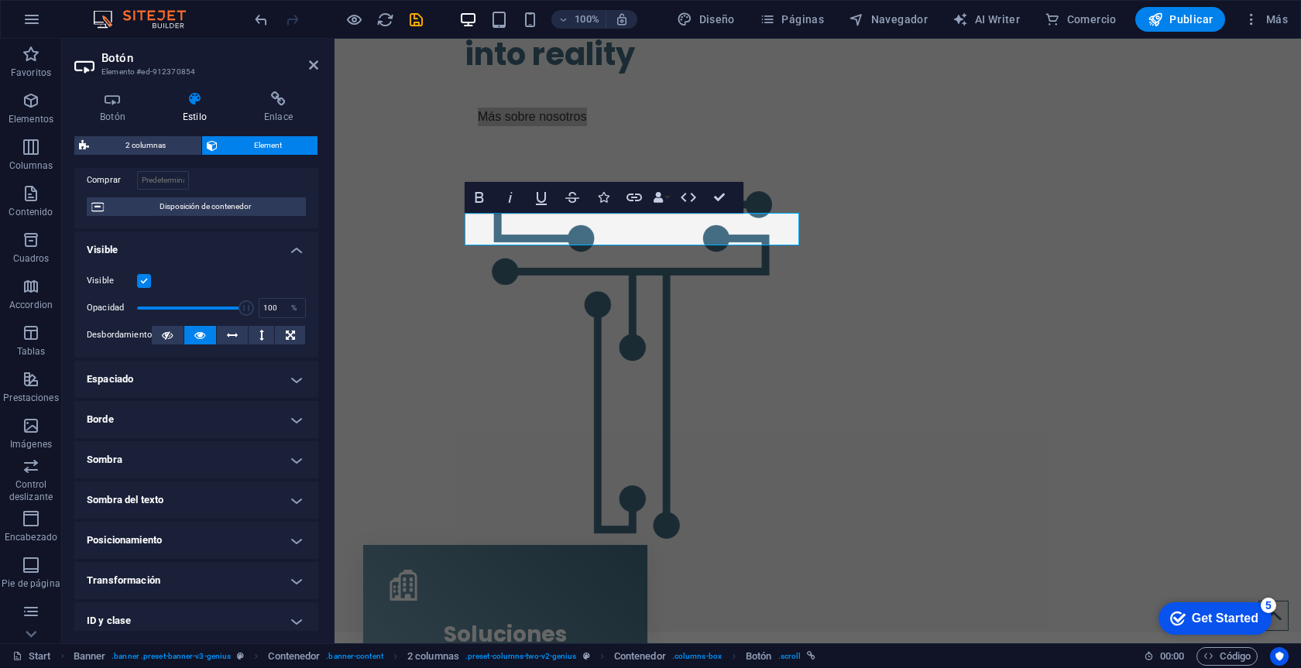
scroll to position [123, 0]
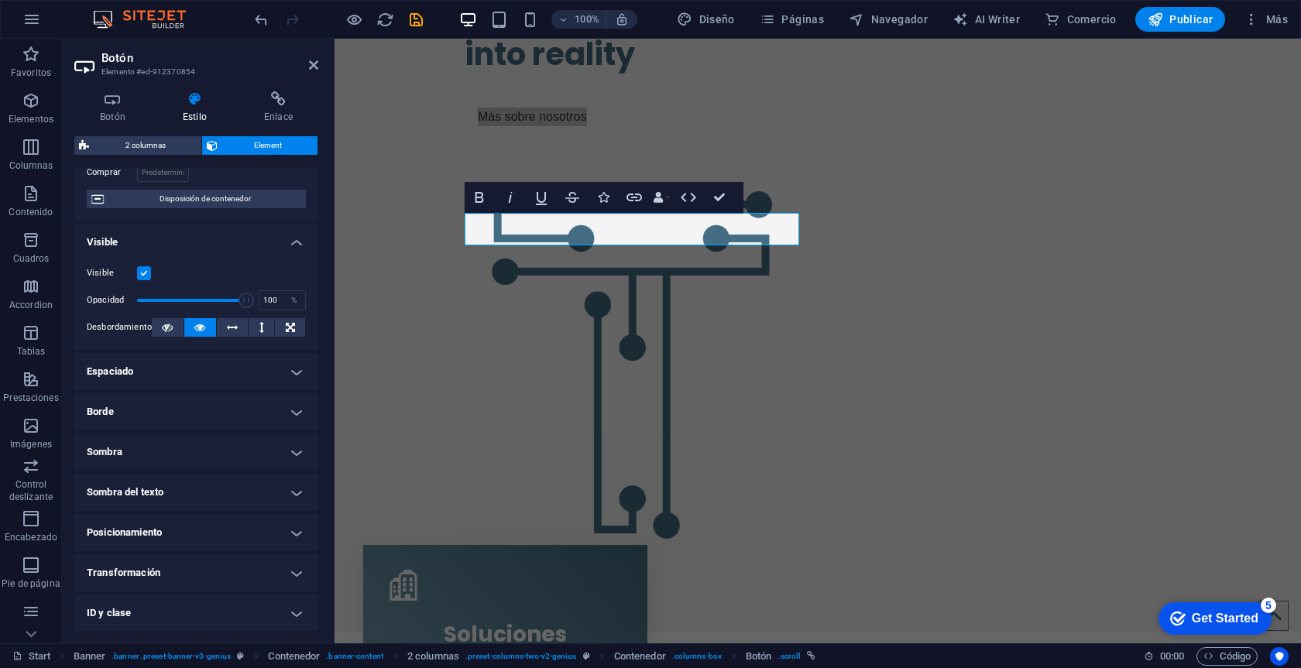
click at [180, 417] on h4 "Borde" at bounding box center [196, 411] width 244 height 37
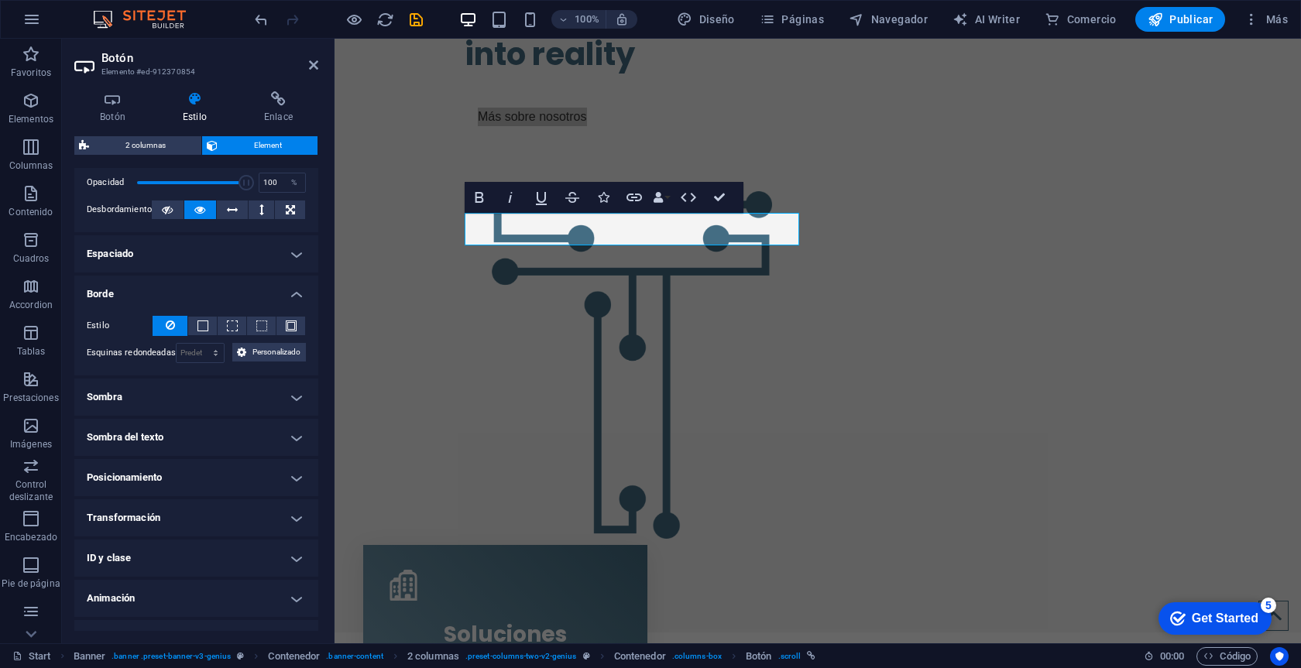
scroll to position [243, 0]
click at [204, 324] on span at bounding box center [202, 323] width 11 height 11
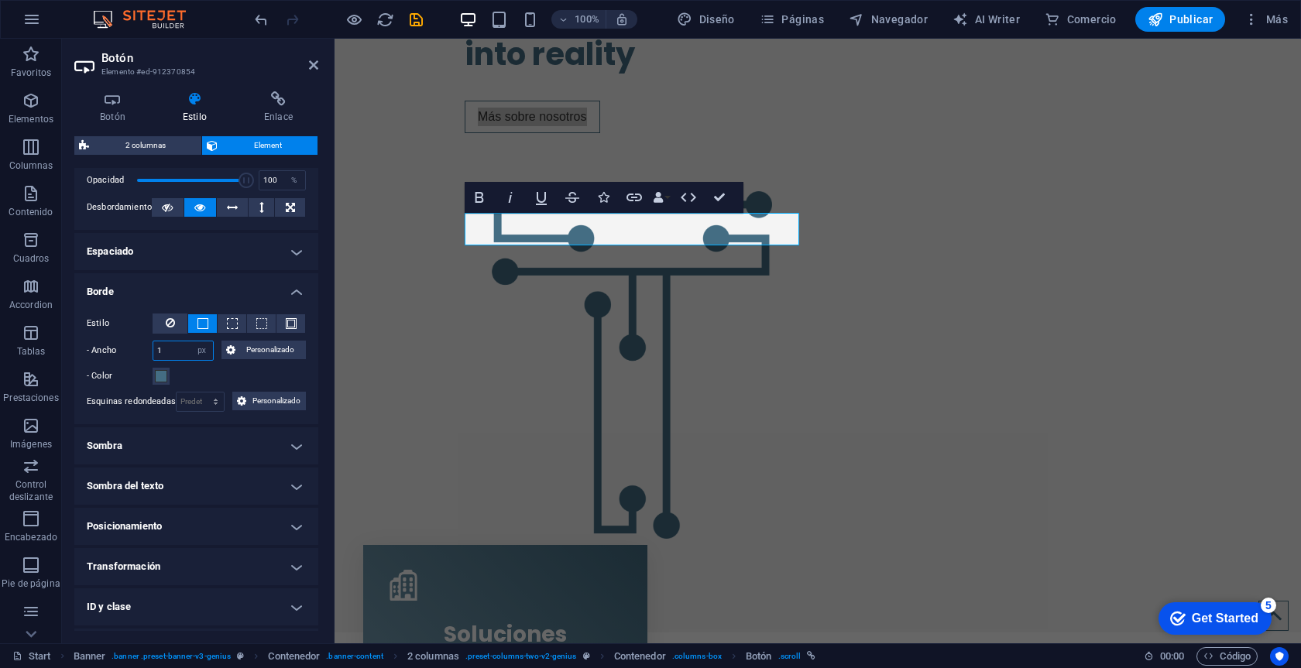
click at [180, 352] on input "1" at bounding box center [183, 350] width 60 height 19
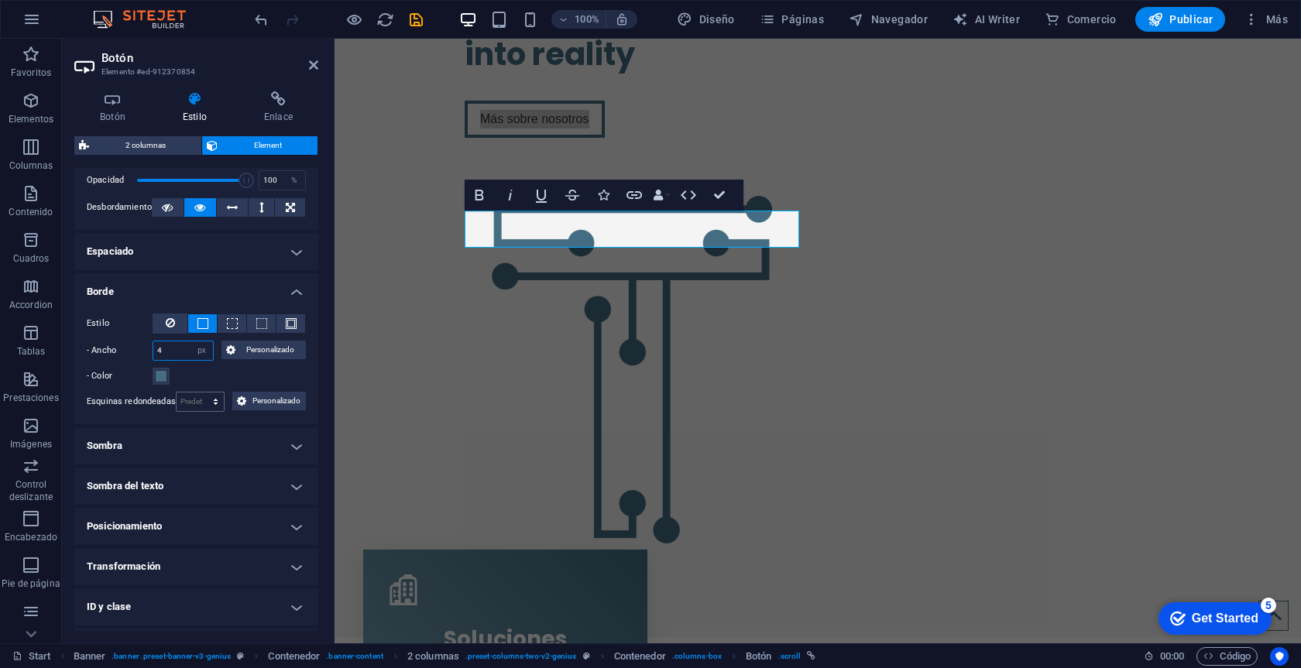
type input "4"
select select "%"
click at [198, 400] on input "100" at bounding box center [201, 402] width 48 height 19
type input "17"
select select "rem"
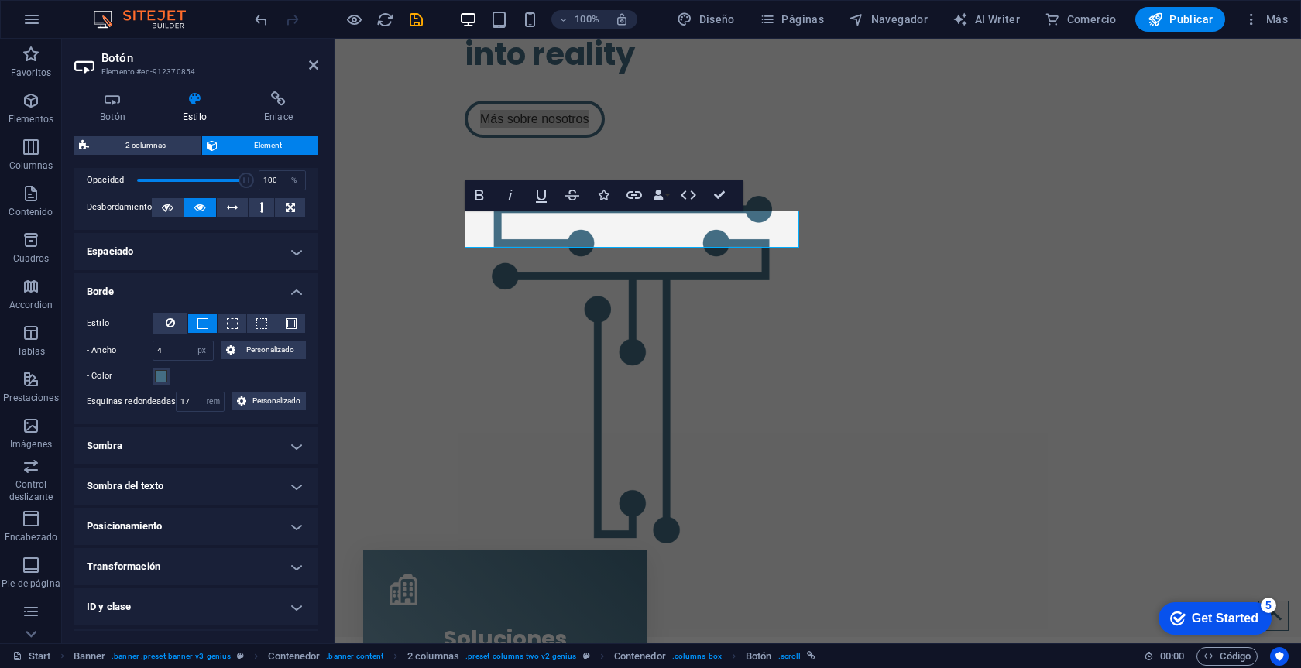
click at [235, 383] on div "- Color" at bounding box center [196, 376] width 219 height 19
click at [418, 270] on div "We turn your ideas into reality Más sobre nosotros" at bounding box center [817, 304] width 966 height 665
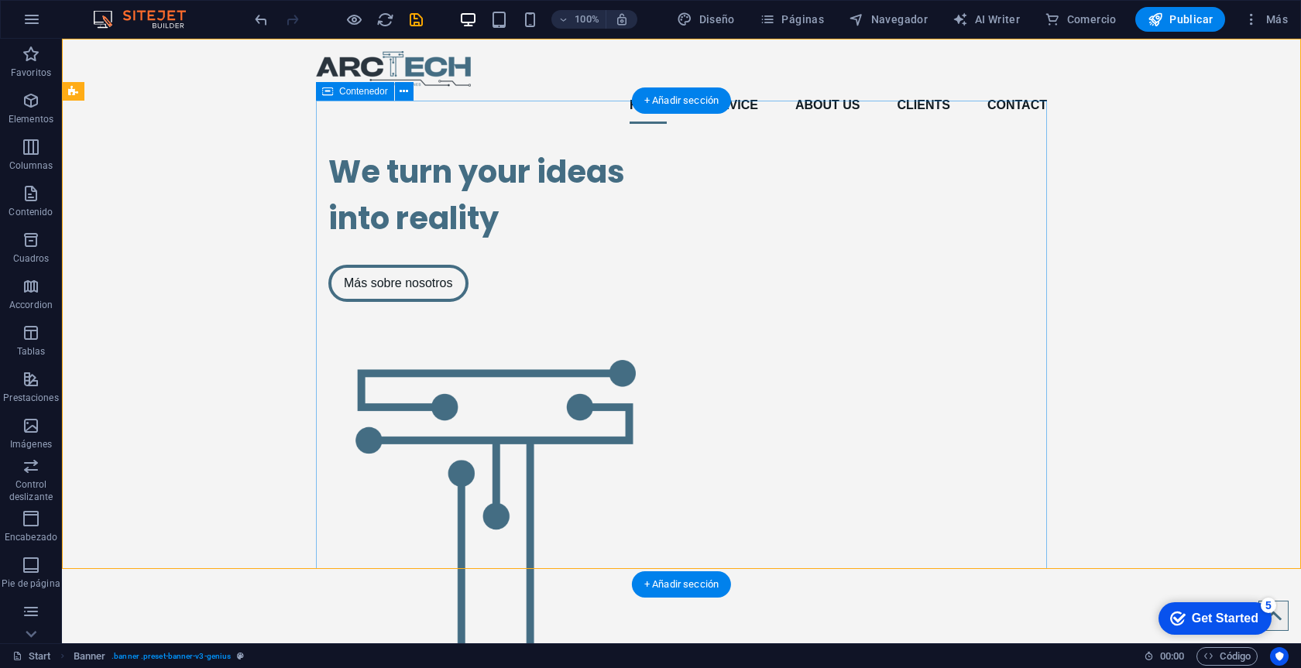
scroll to position [0, 0]
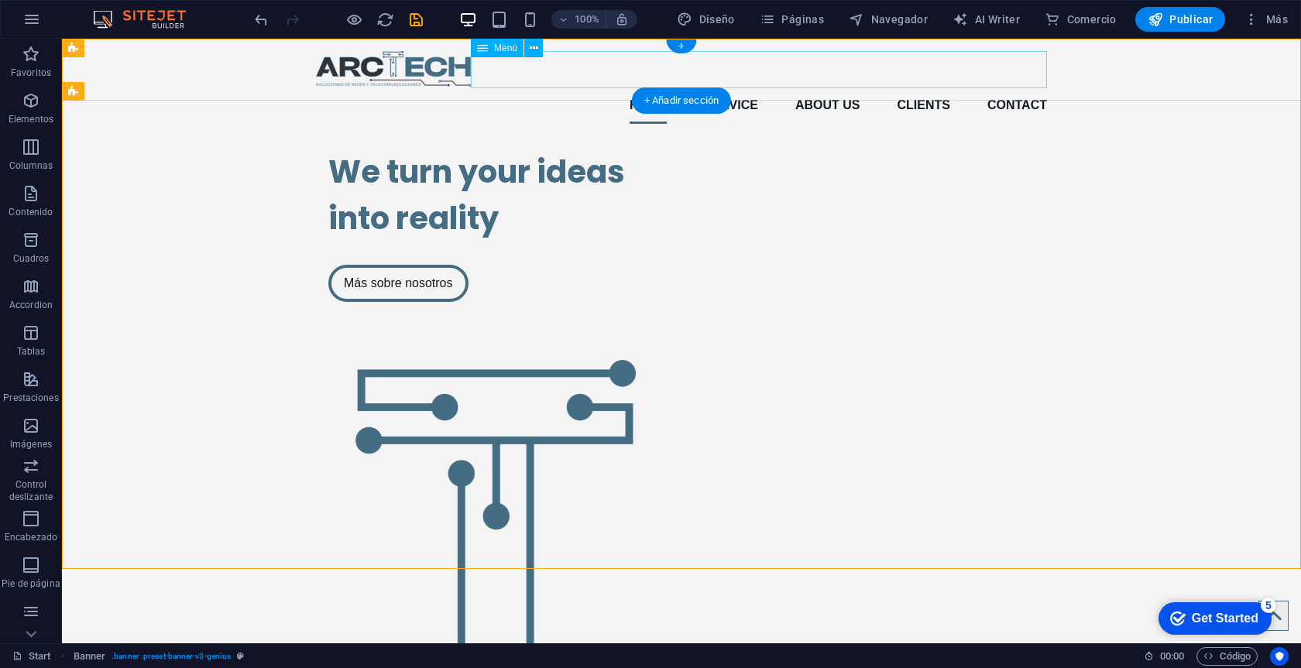
click at [617, 87] on nav "Home Service About us Clients Contact" at bounding box center [681, 105] width 731 height 37
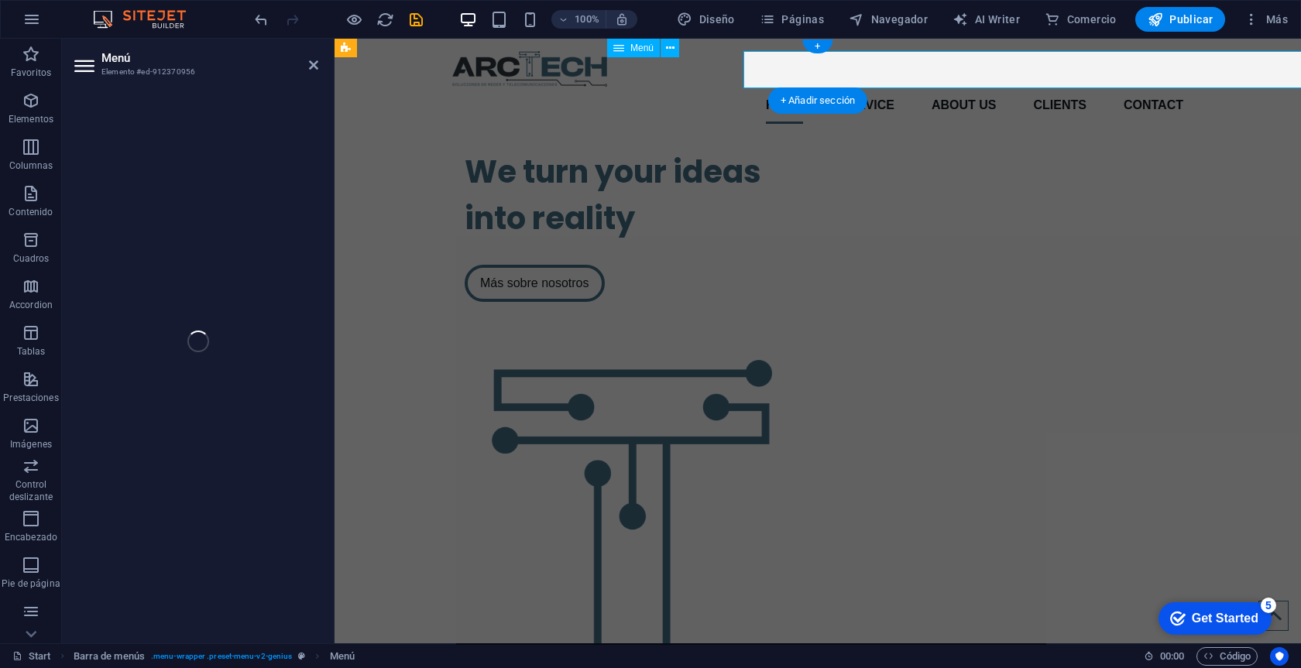
select select
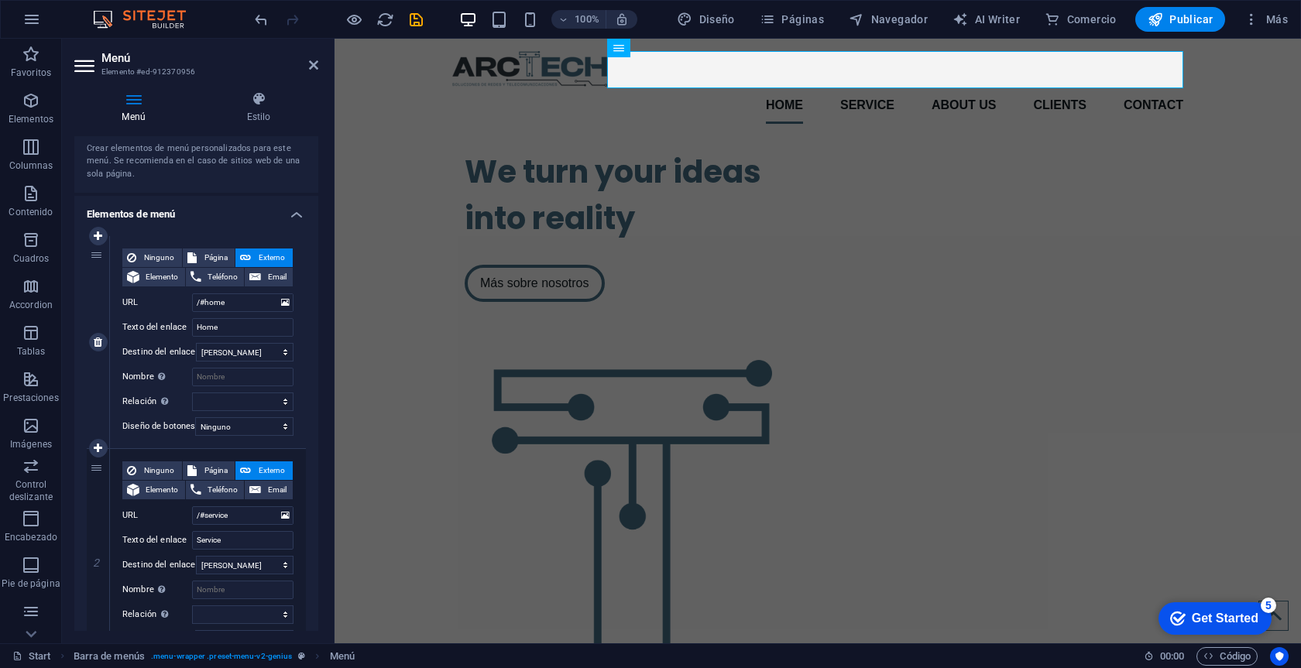
scroll to position [60, 0]
click at [236, 329] on input "Home" at bounding box center [242, 326] width 101 height 19
type input "Inici"
select select
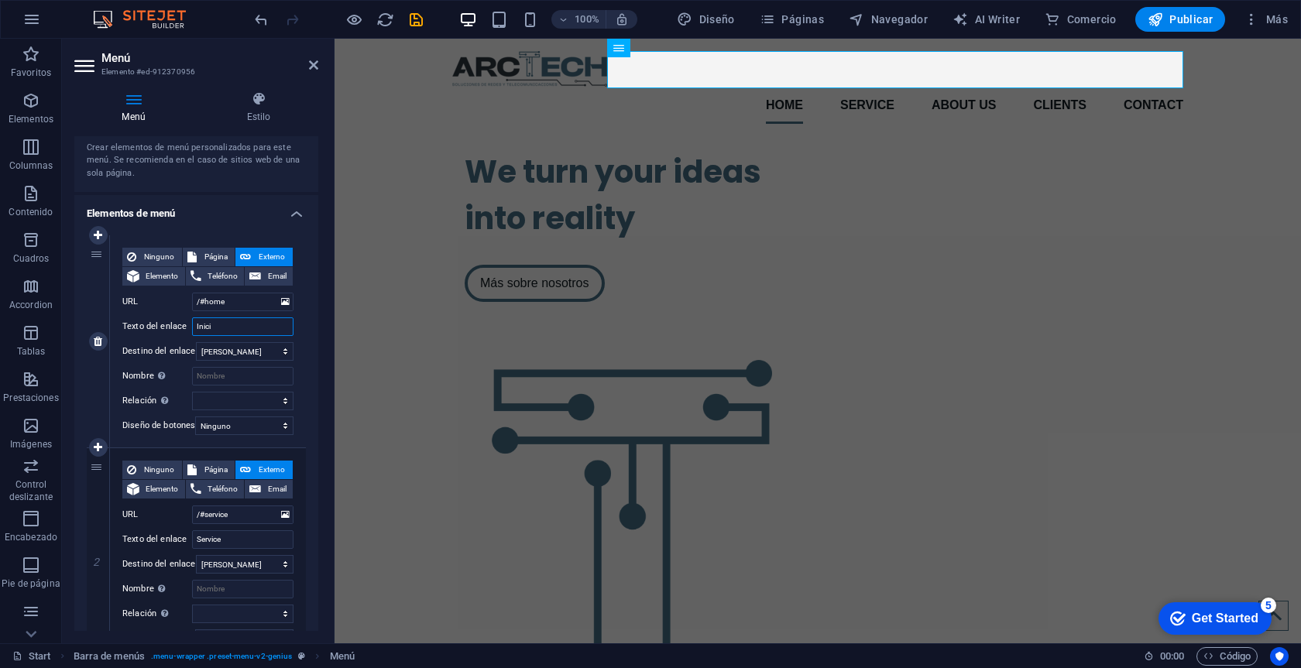
select select
type input "Inicio"
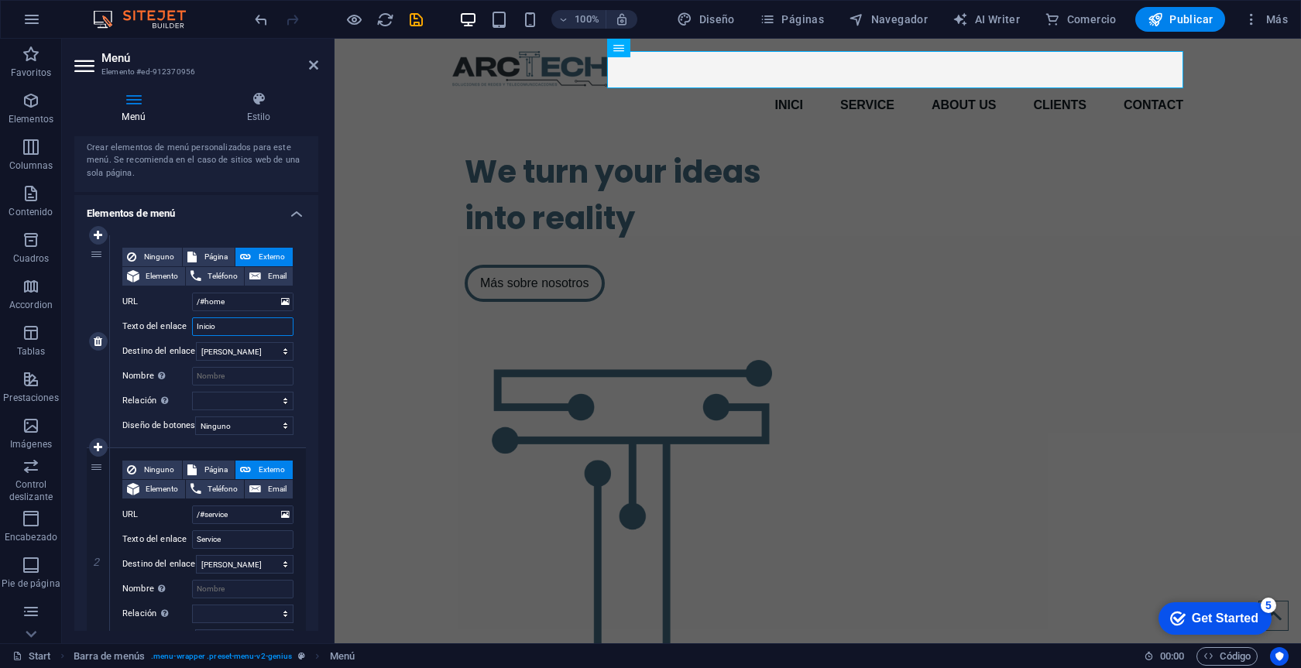
select select
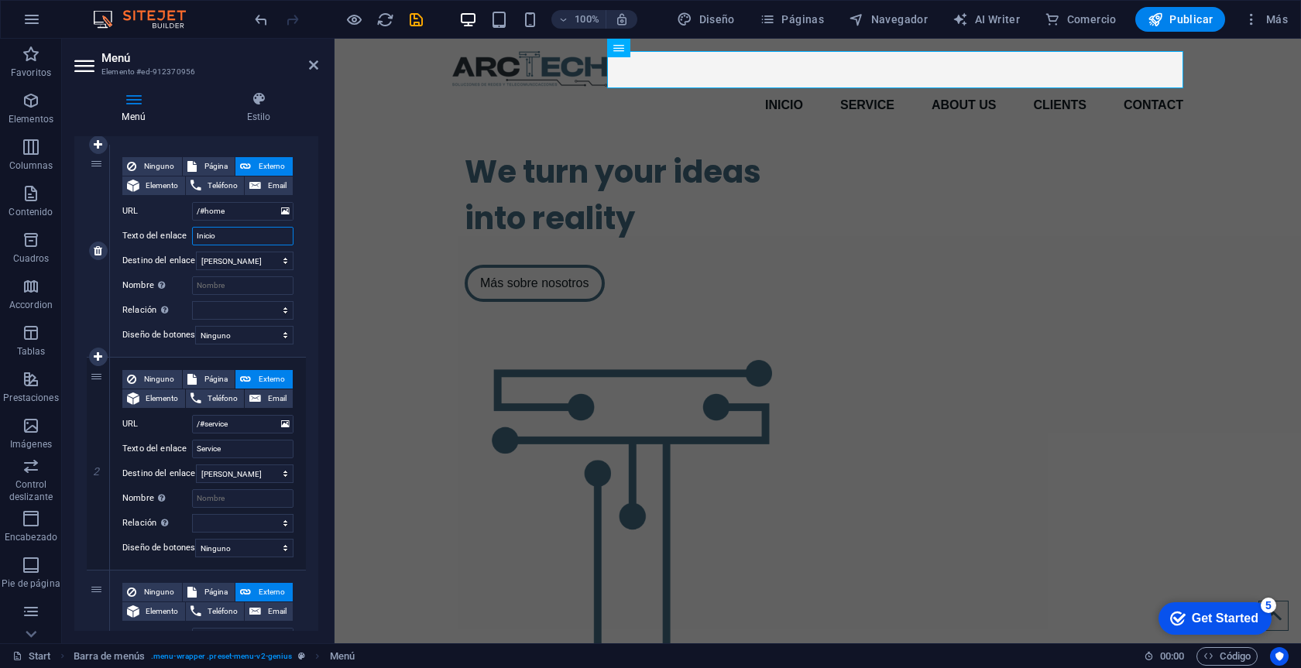
scroll to position [170, 0]
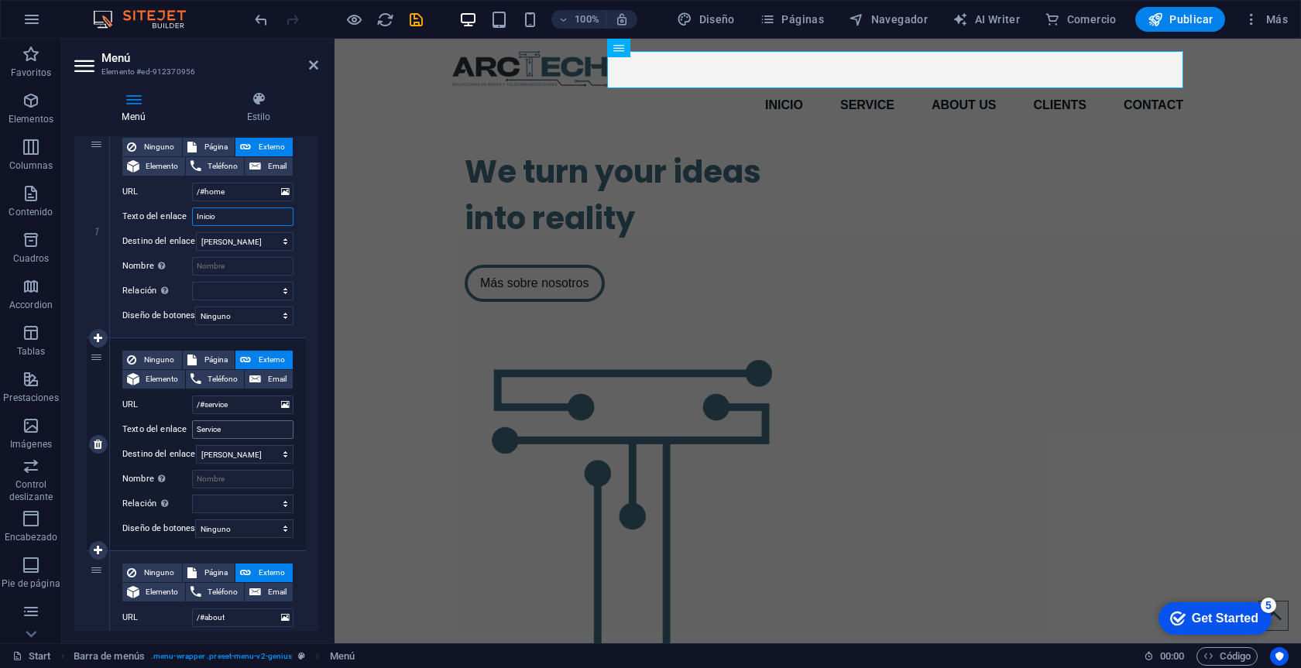
type input "Inicio"
click at [254, 430] on input "Service" at bounding box center [242, 429] width 101 height 19
type input "Servic"
select select
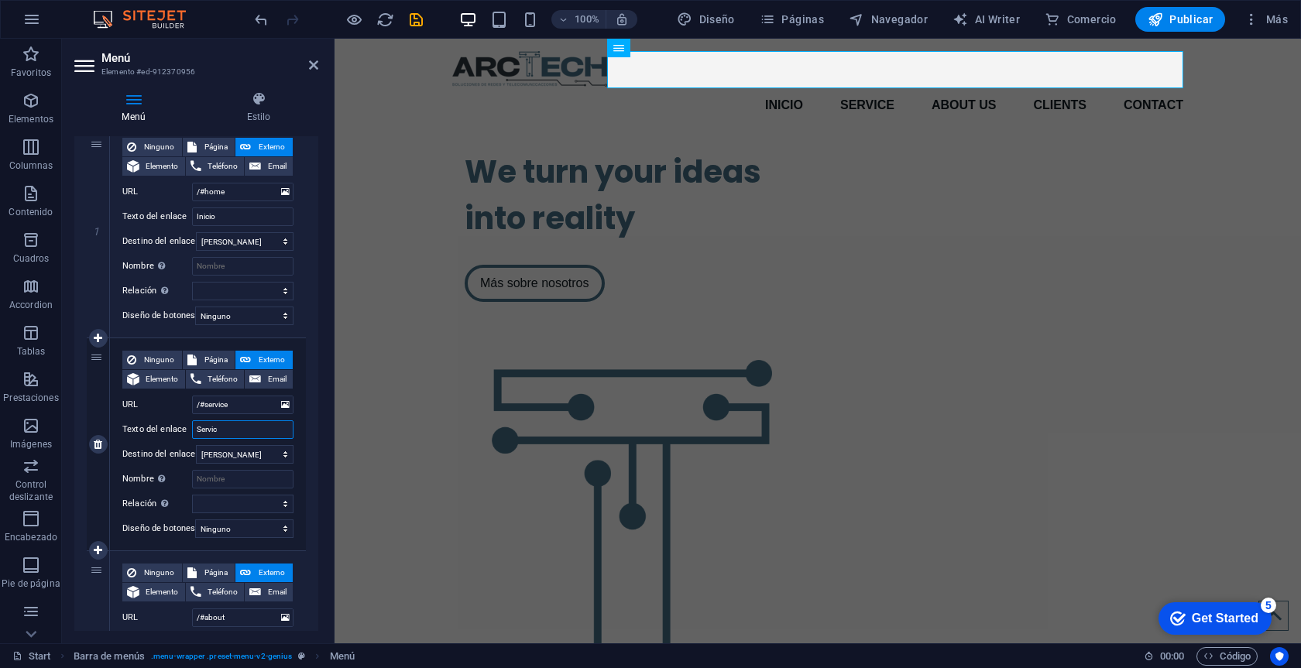
select select
type input "Servicio"
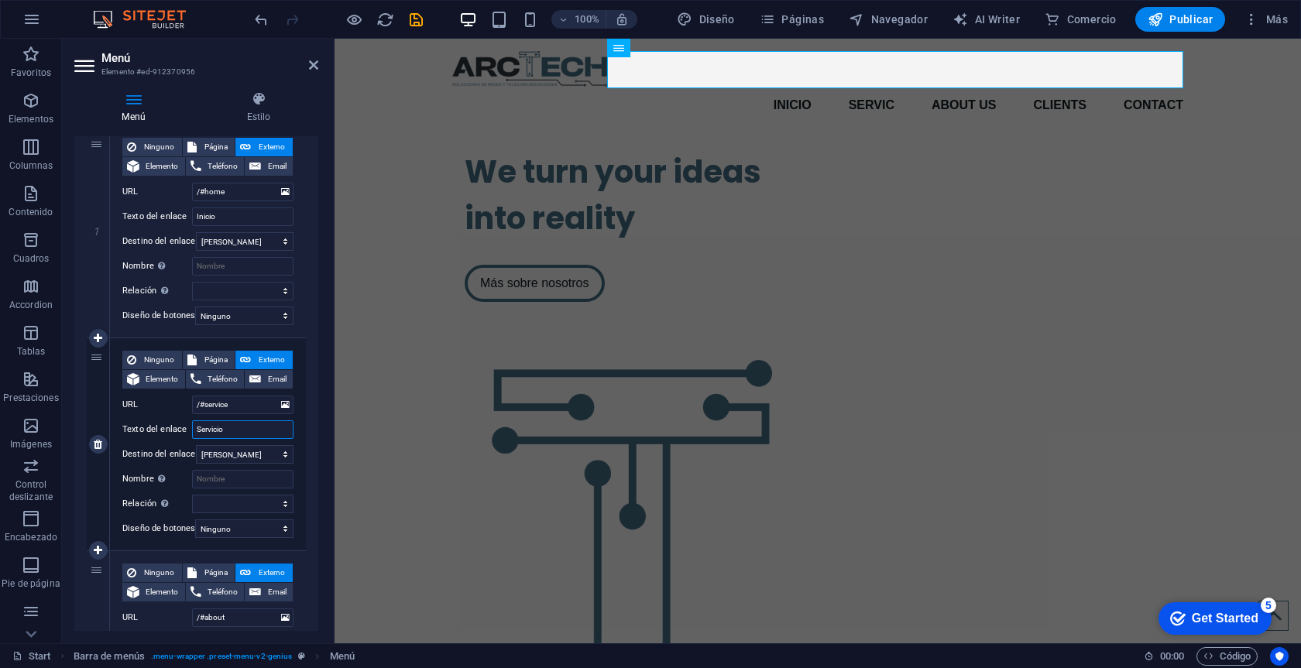
select select
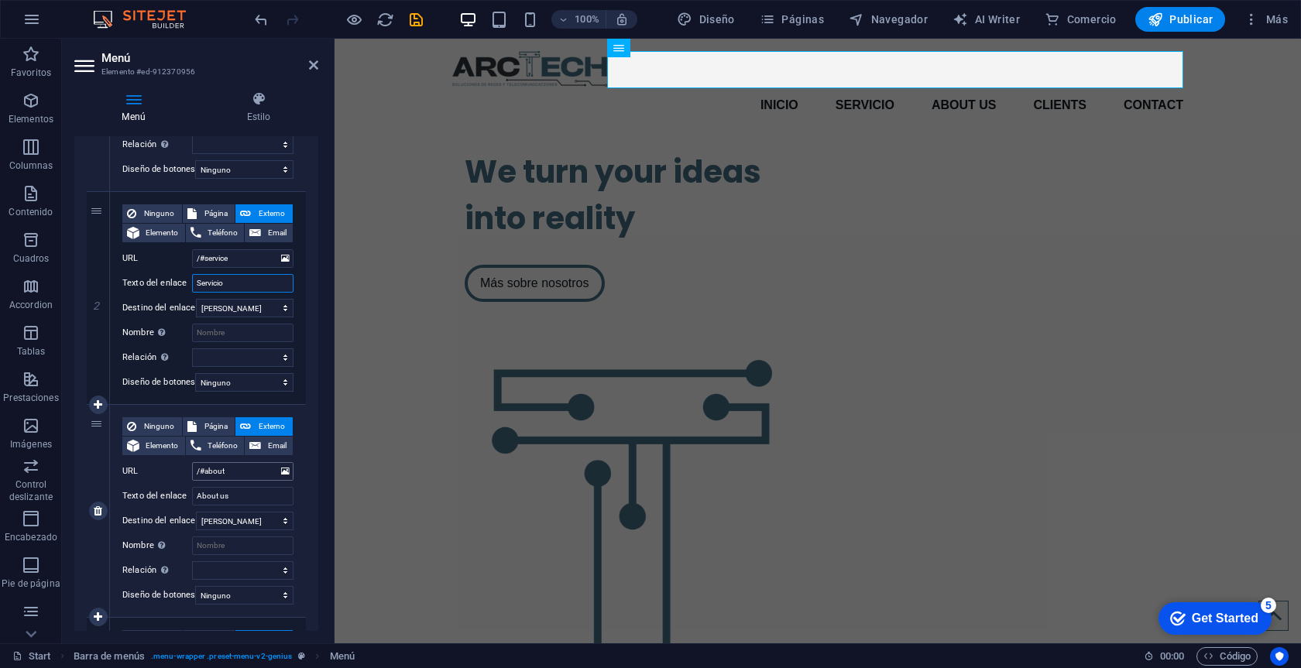
scroll to position [332, 0]
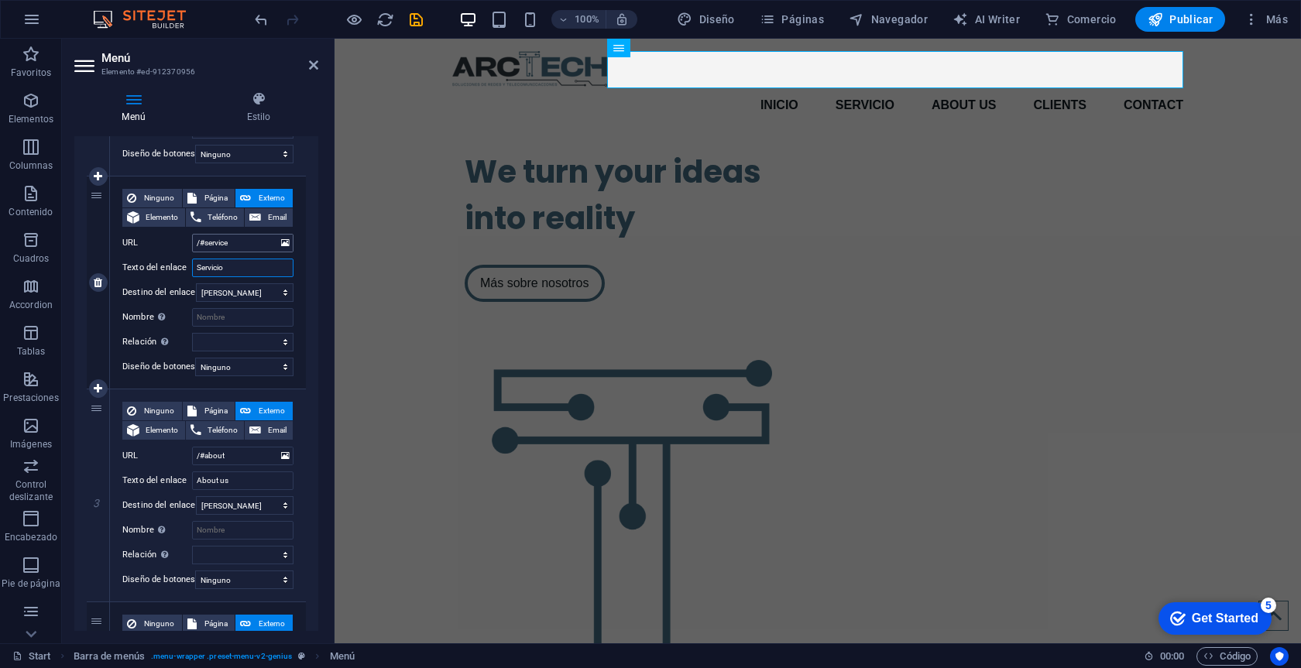
type input "Servicio"
click at [246, 250] on input "/#service" at bounding box center [242, 243] width 101 height 19
type input "/#servic"
select select
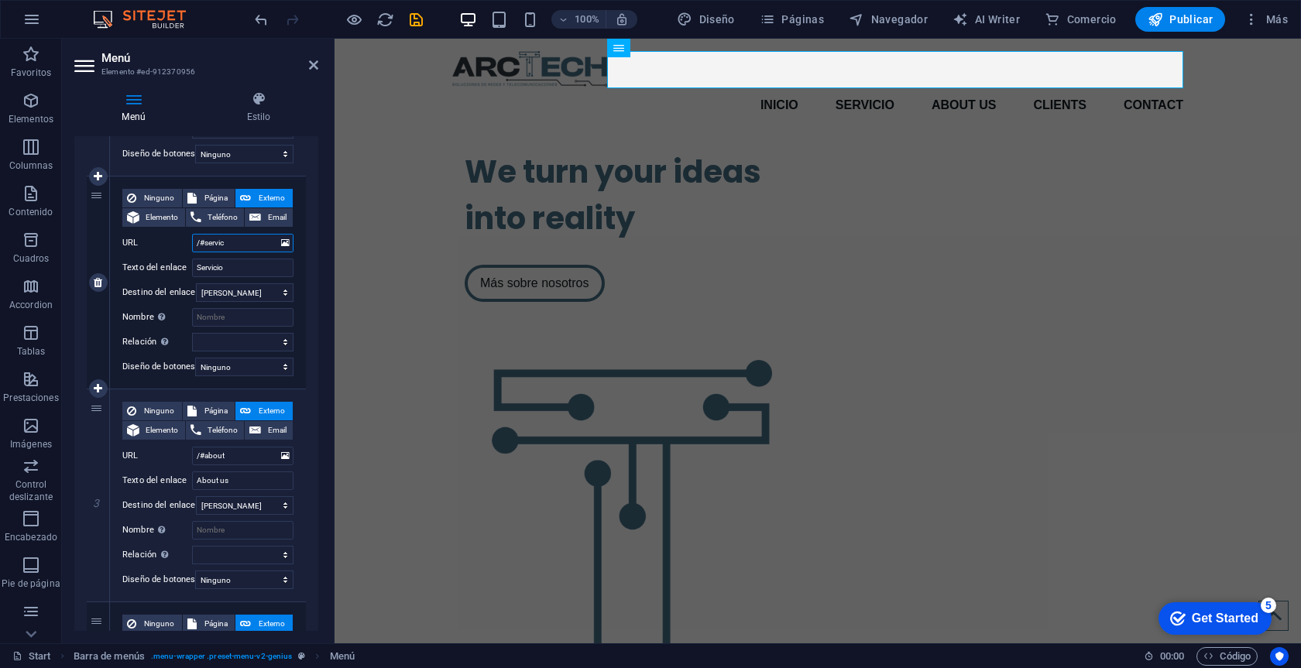
select select
type input "/#servicio"
select select
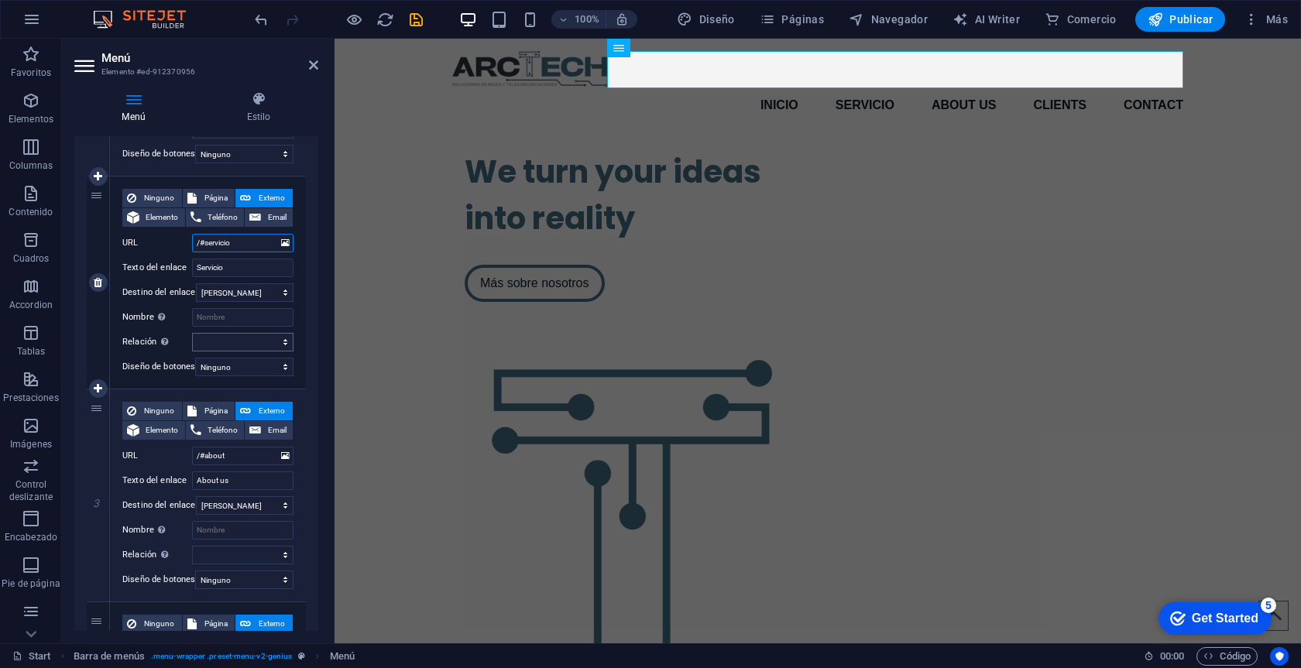
select select
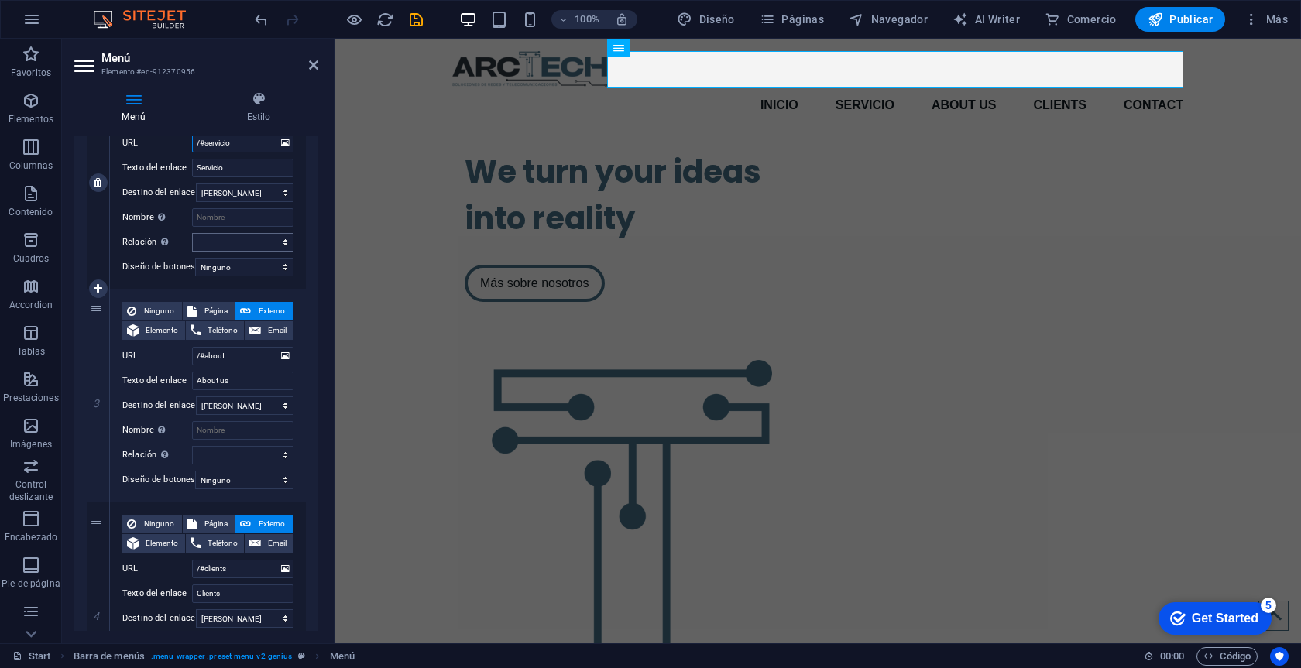
scroll to position [446, 0]
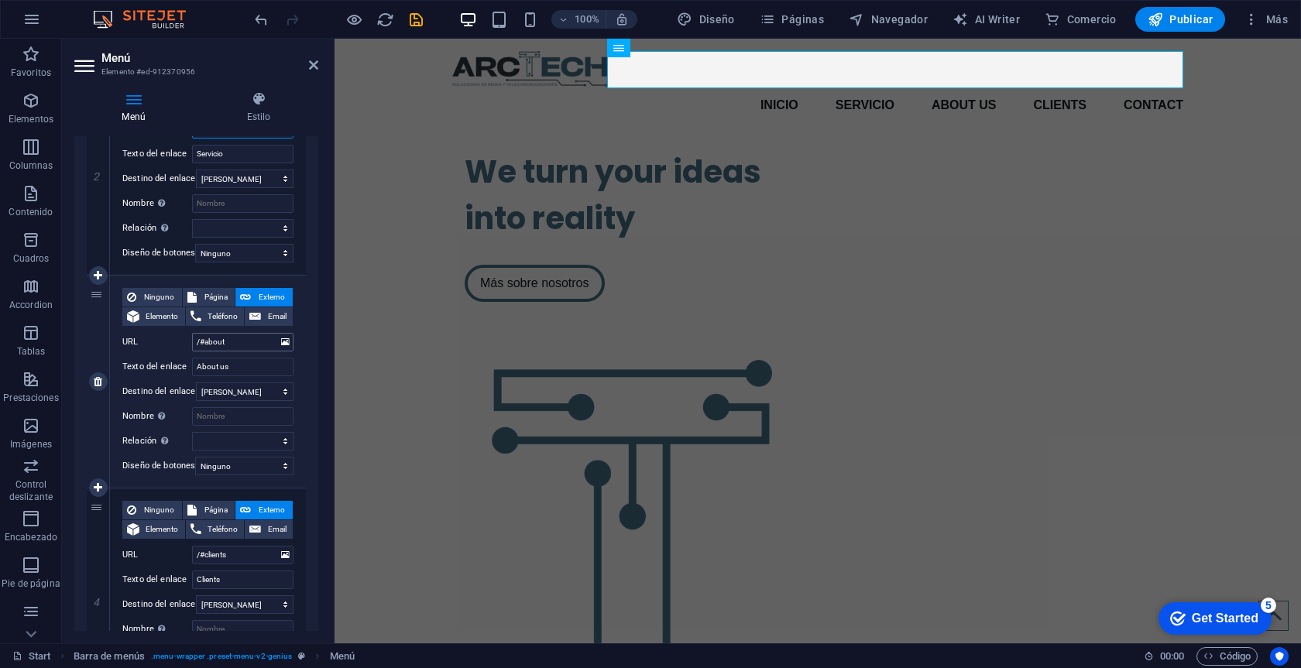
type input "/#servicio"
click at [243, 336] on input "/#about" at bounding box center [242, 342] width 101 height 19
click at [244, 340] on input "/#about" at bounding box center [242, 342] width 101 height 19
type input "/#a"
select select
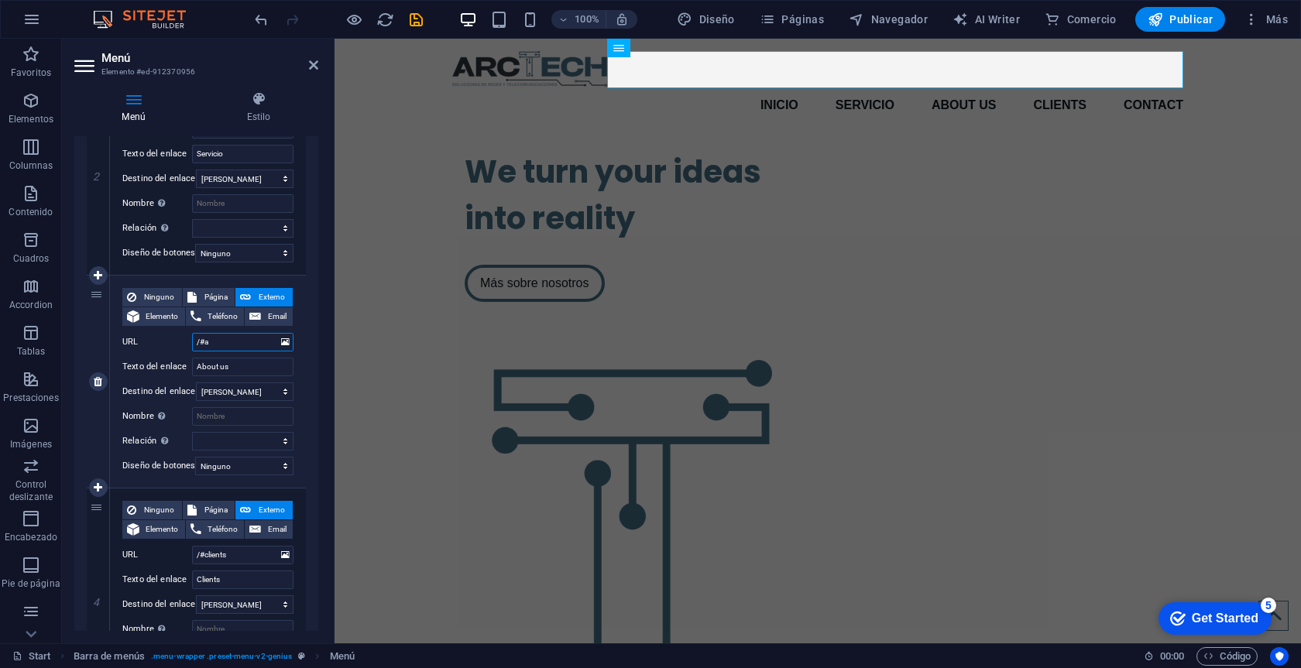
select select
type input "/#"
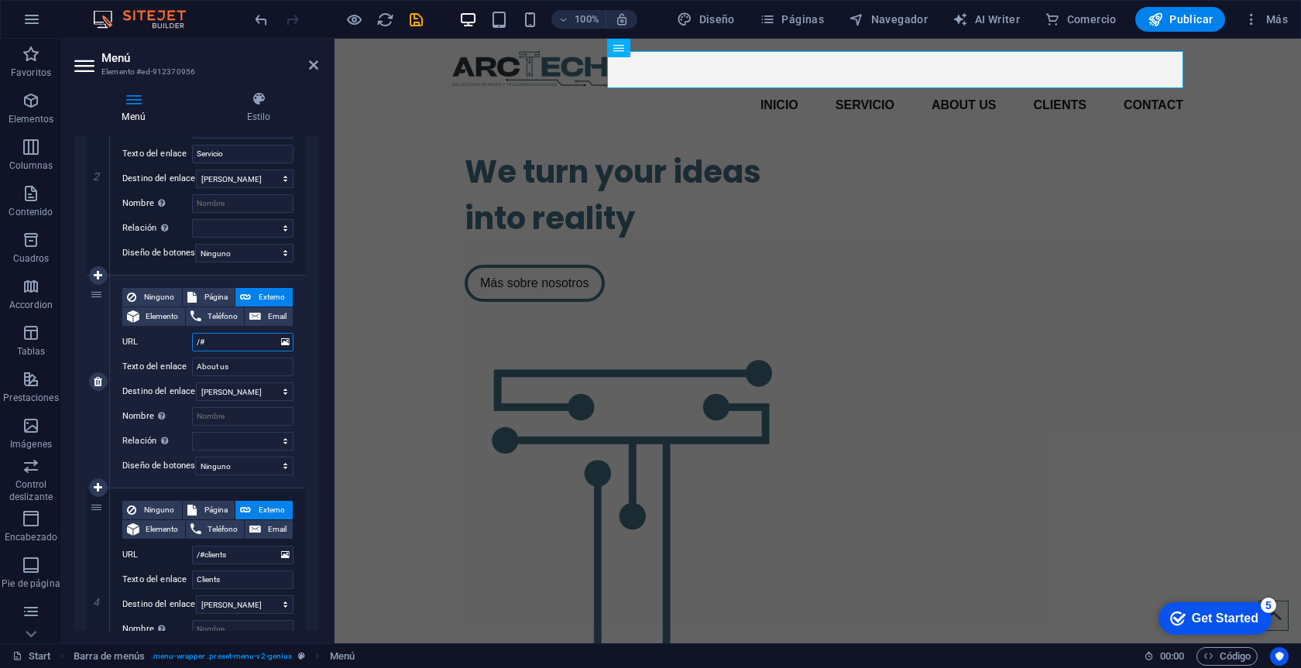
select select
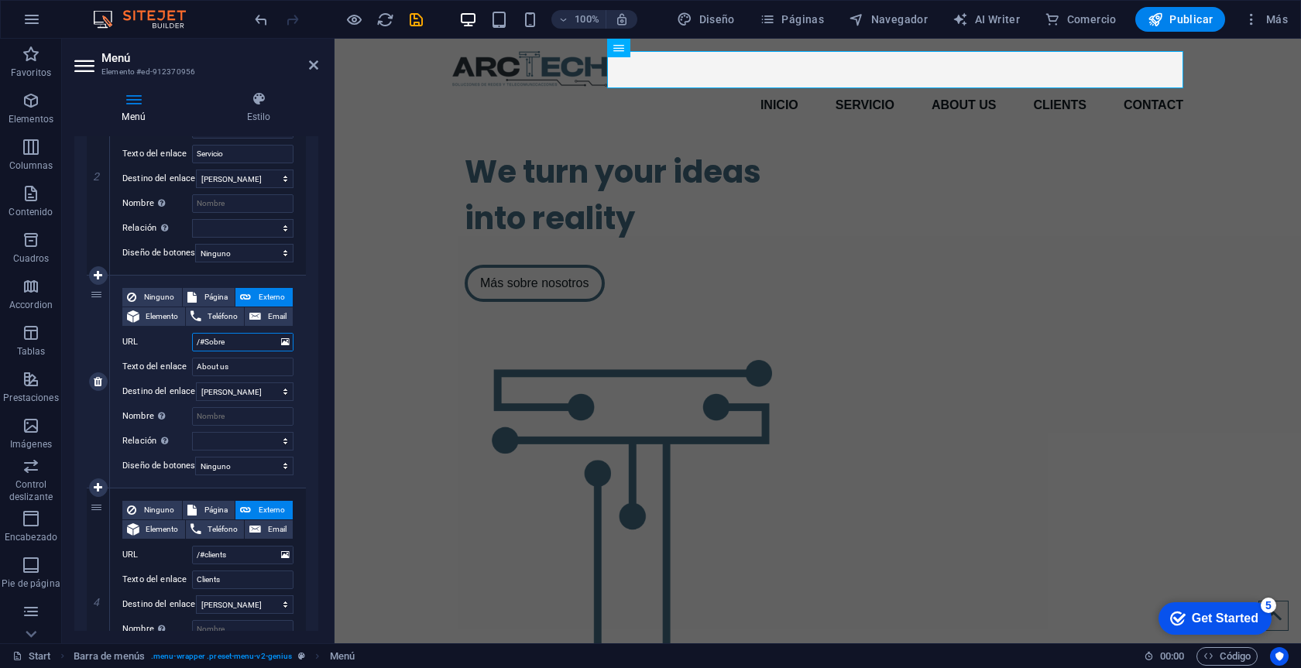
type input "/#Sobre"
select select
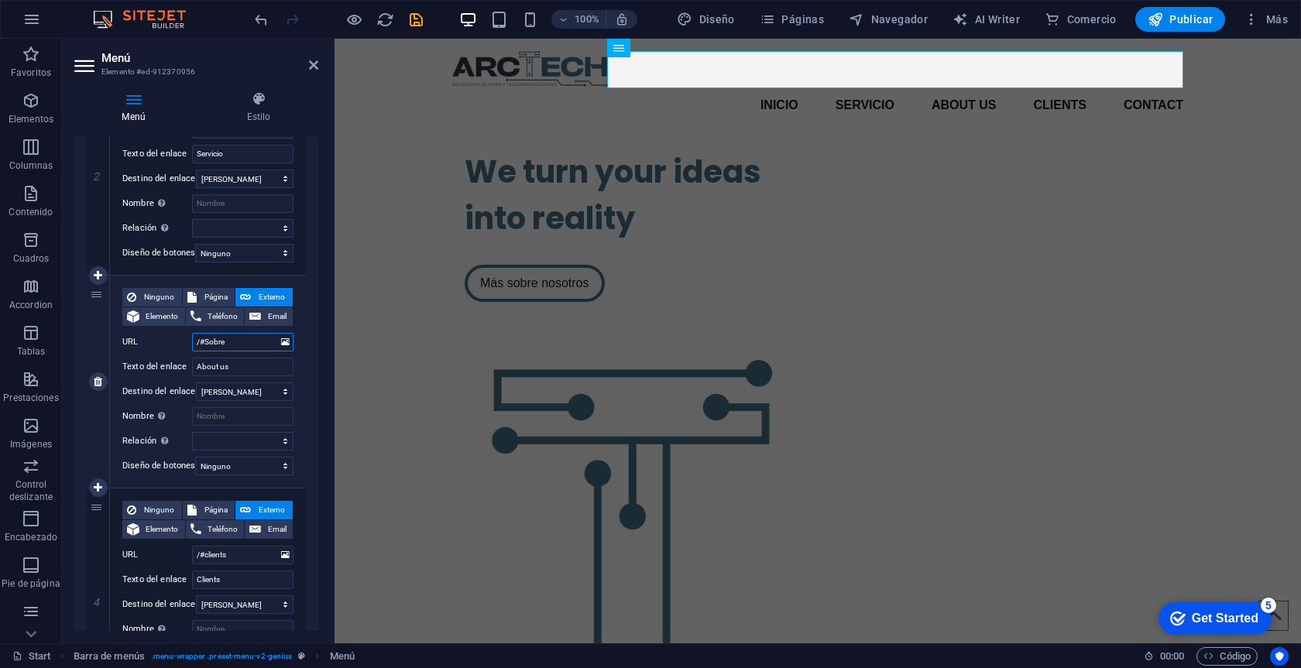
select select
type input "/#SobreNosotros"
select select
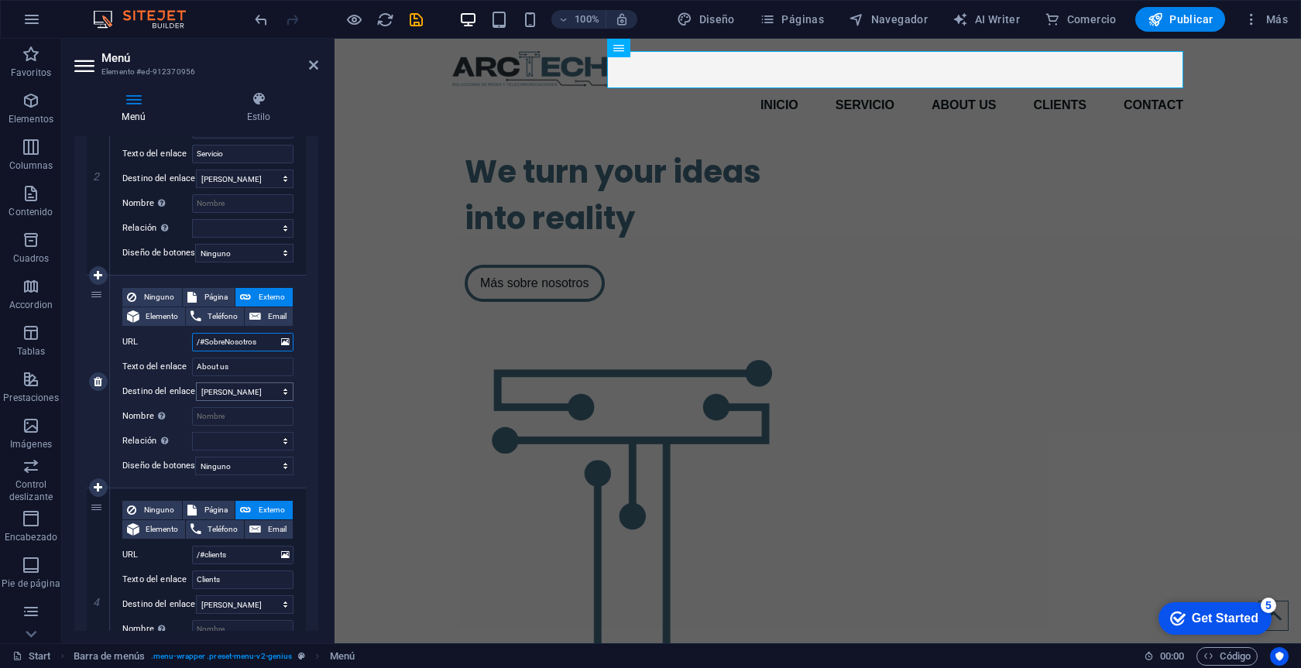
select select
type input "/#SobreNosotros"
click at [254, 367] on input "About us" at bounding box center [242, 367] width 101 height 19
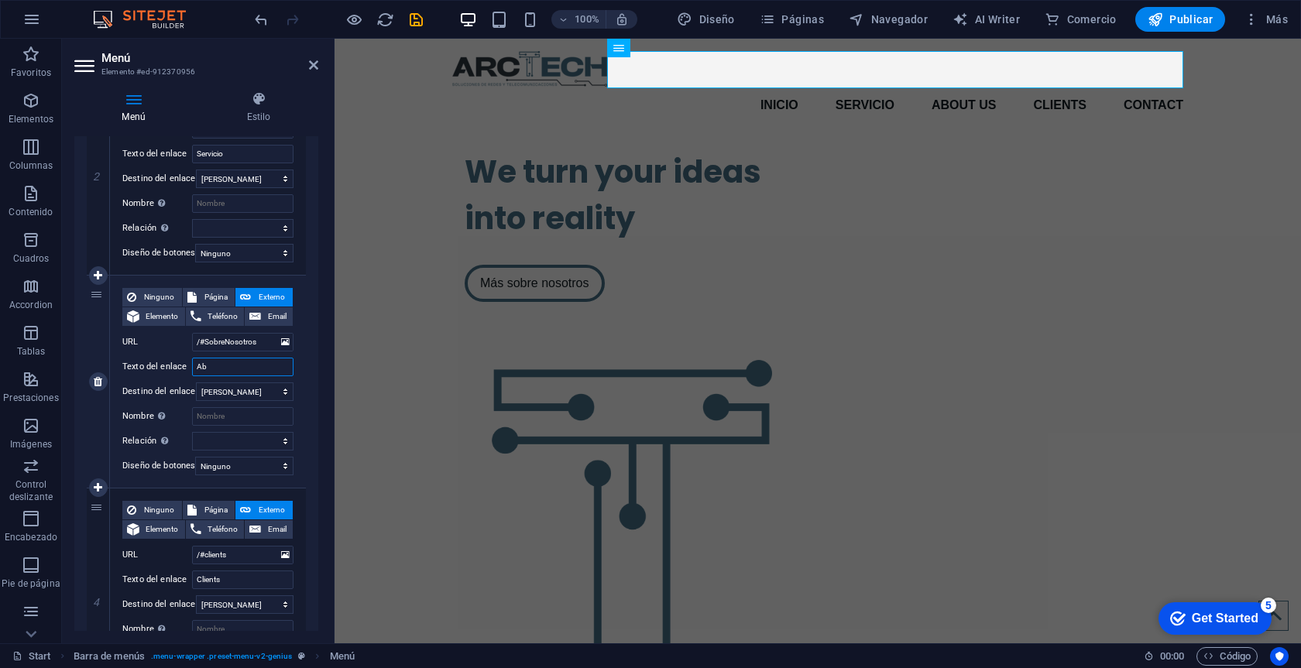
type input "A"
select select
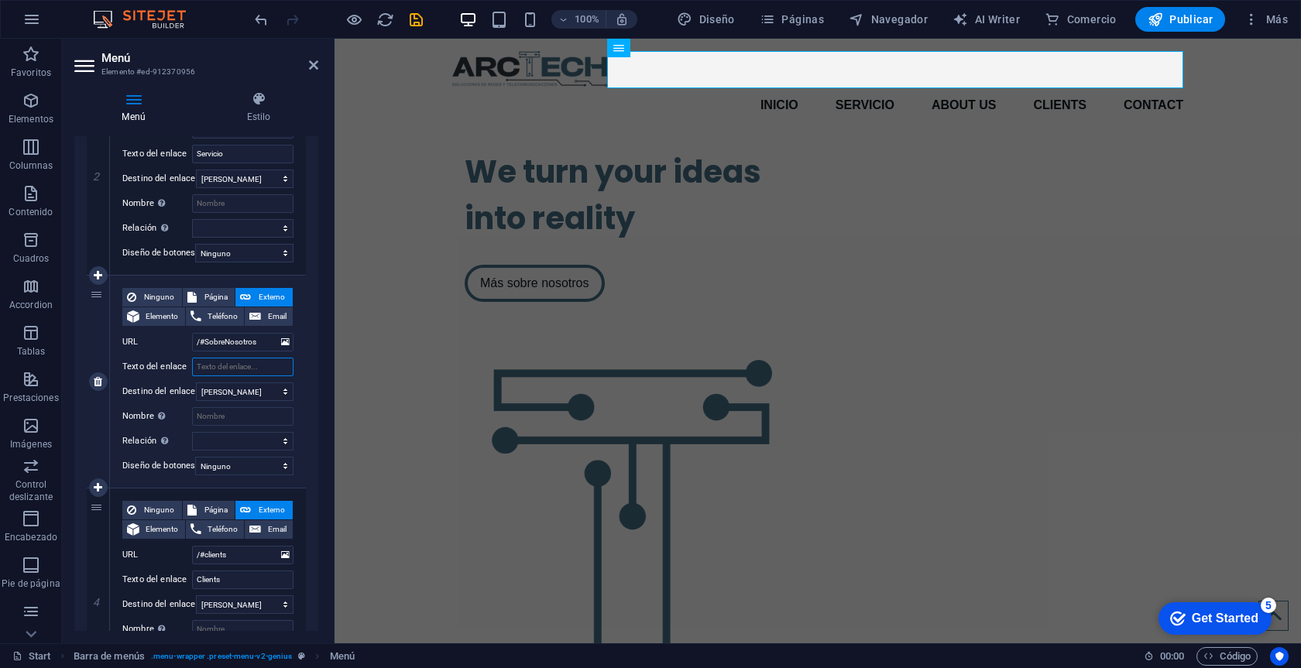
select select
type input "N"
type input "S"
select select
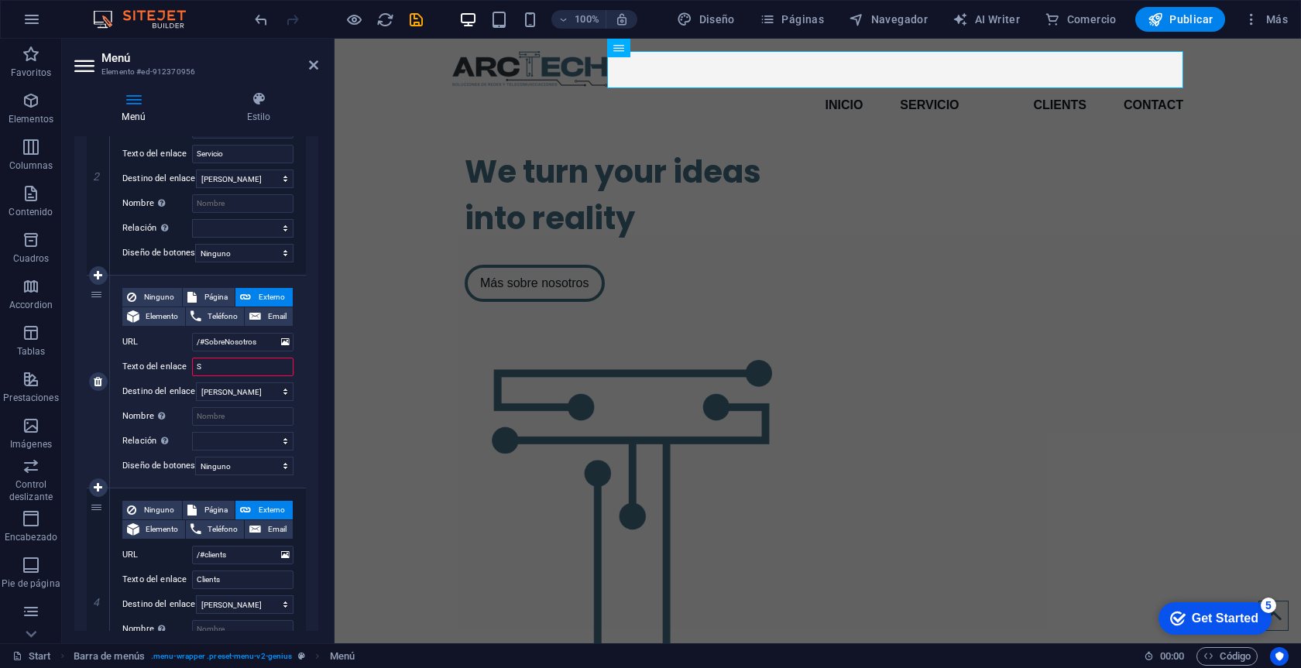
select select
type input "Sobrre"
select select
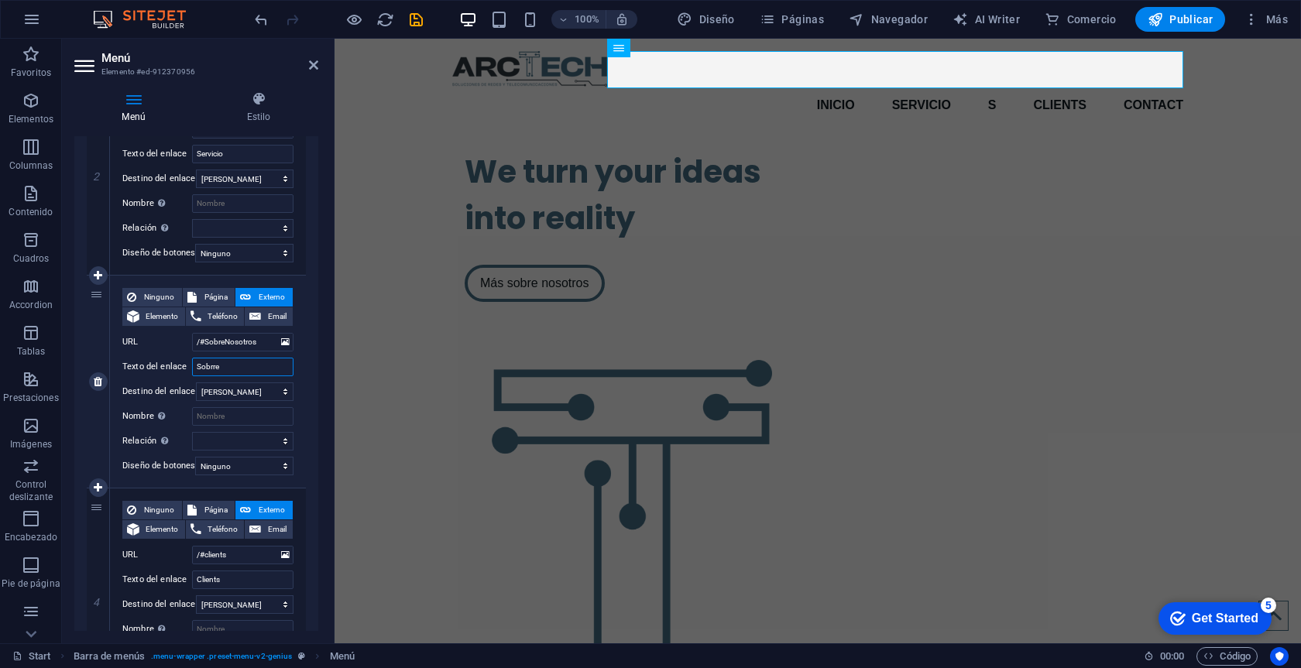
select select
type input "Sobrr"
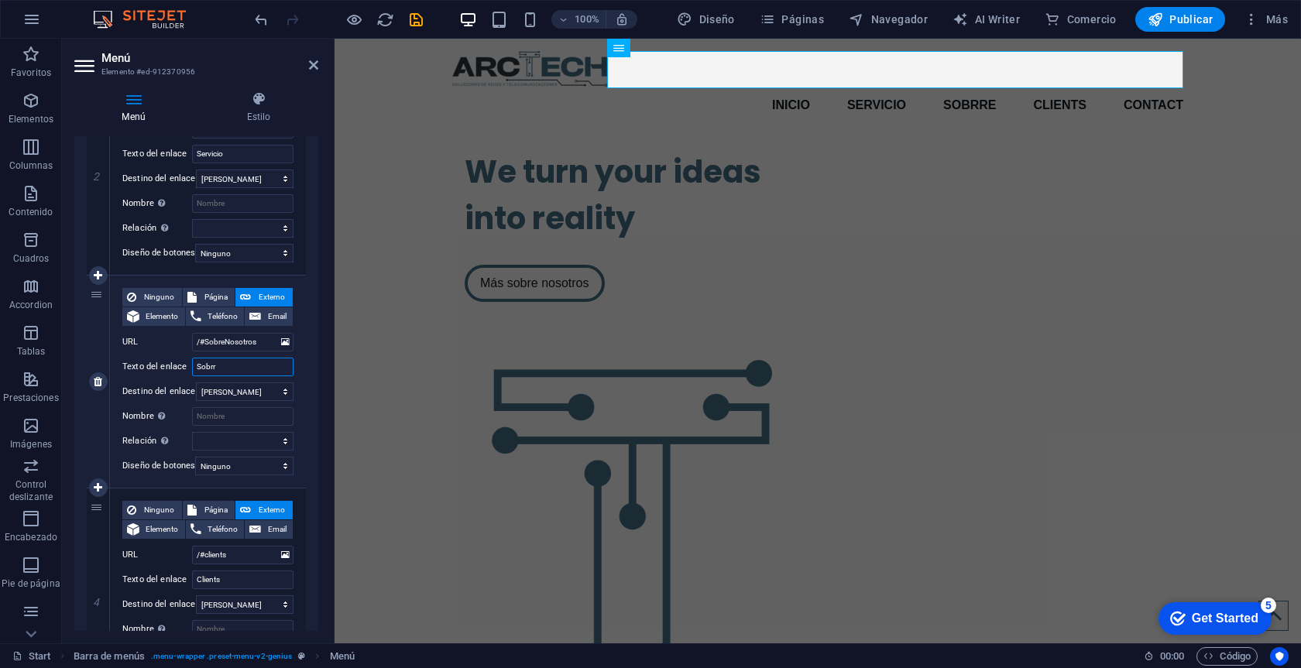
select select
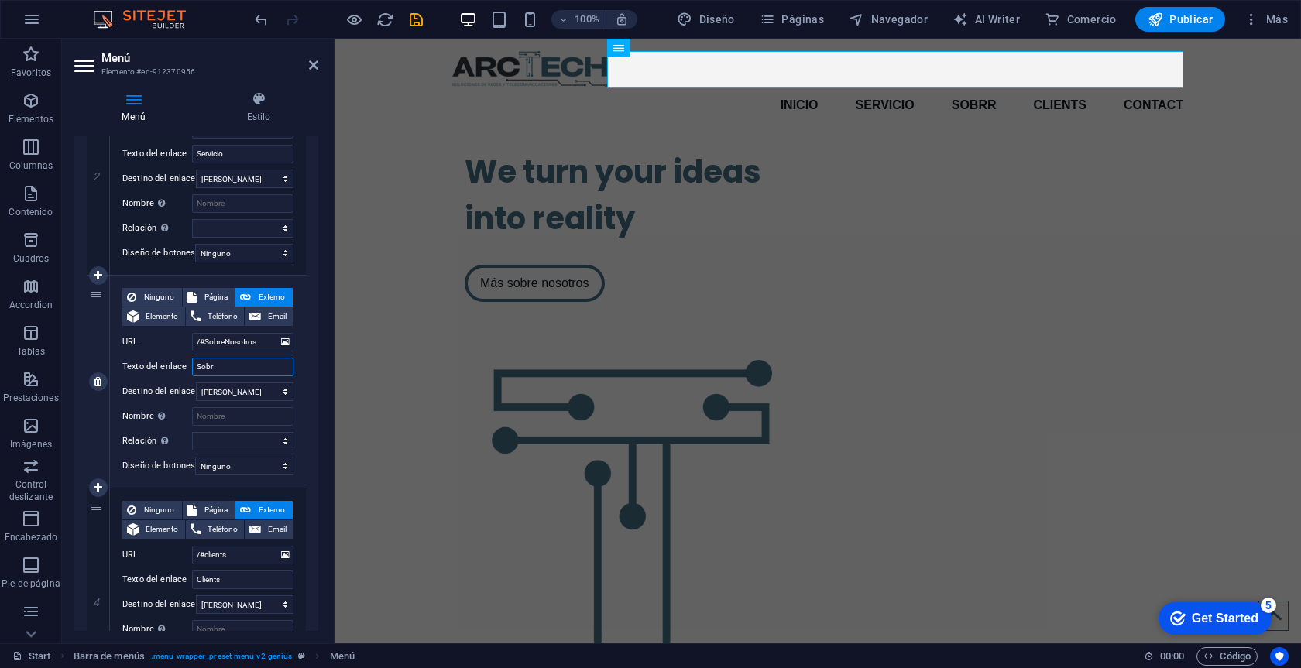
type input "Sobre"
select select
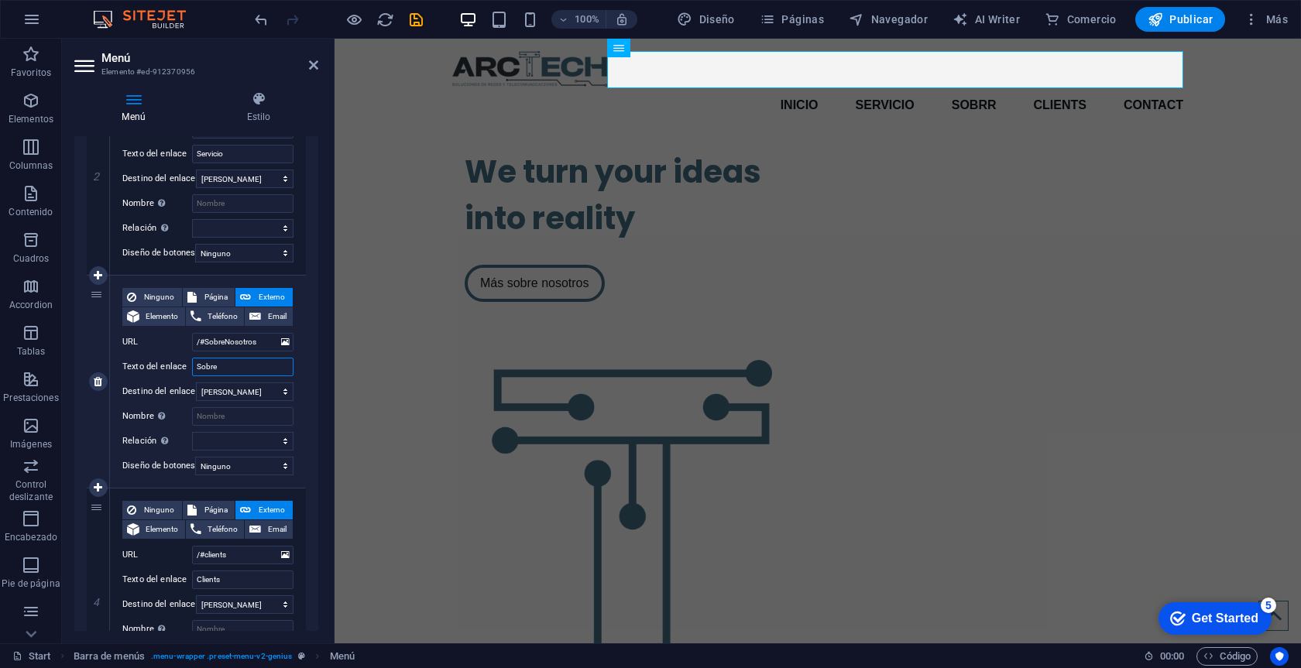
select select
type input "Sobre"
select select
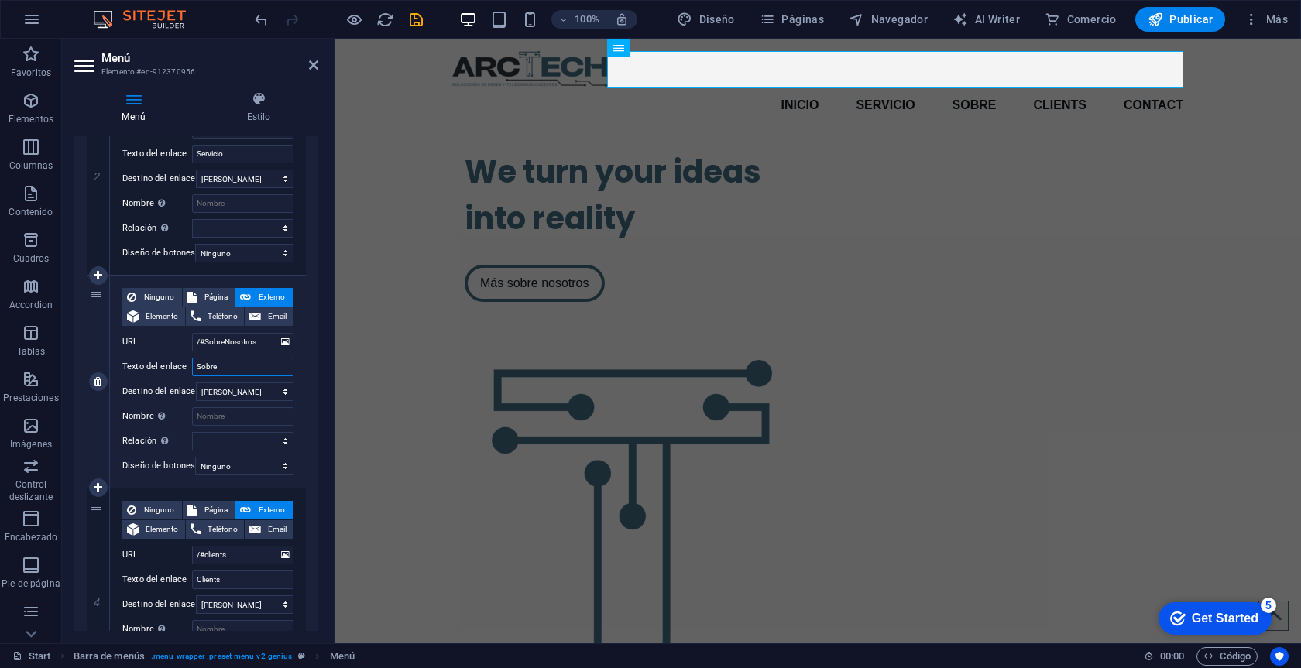
select select
type input "Sobre Nosot"
select select
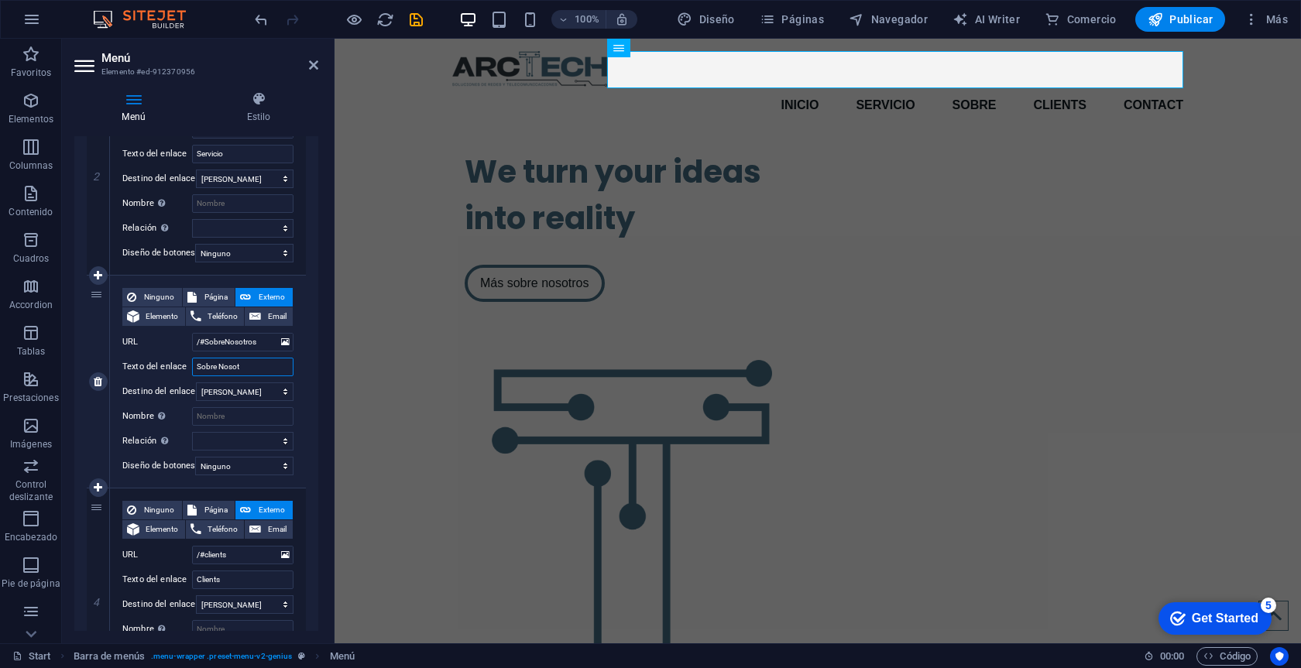
select select
type input "Sobre Nosotros"
select select
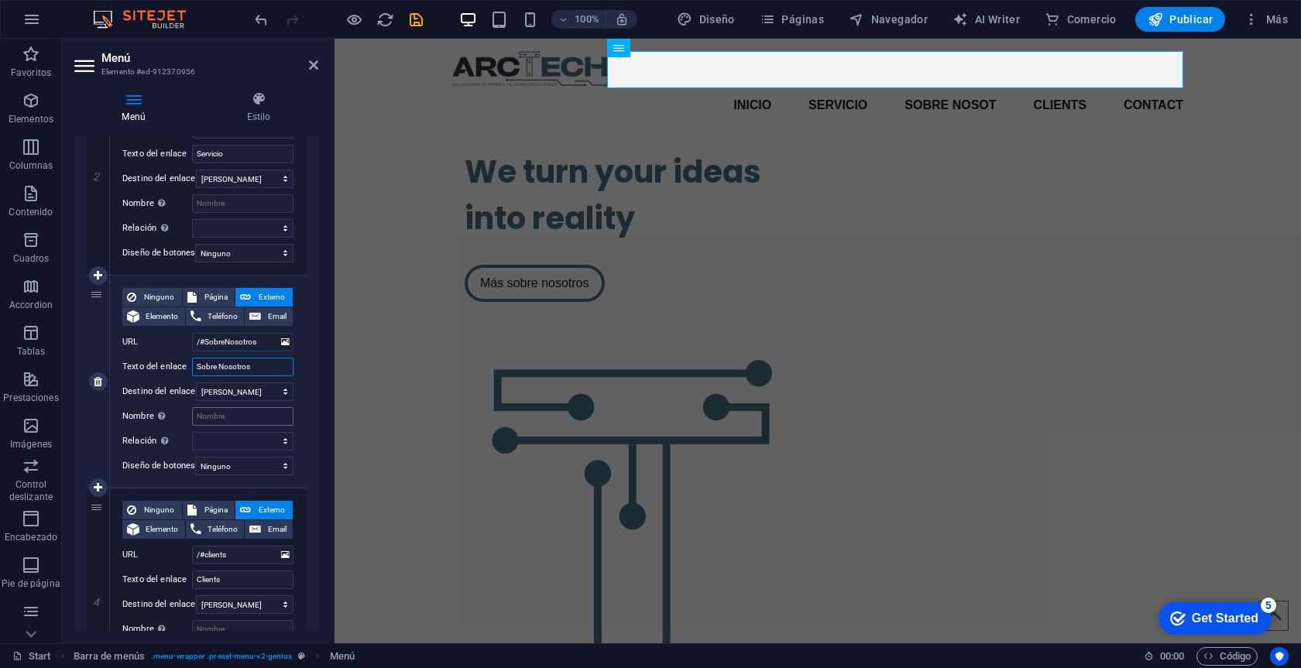
select select
type input "Sobre Nosotros"
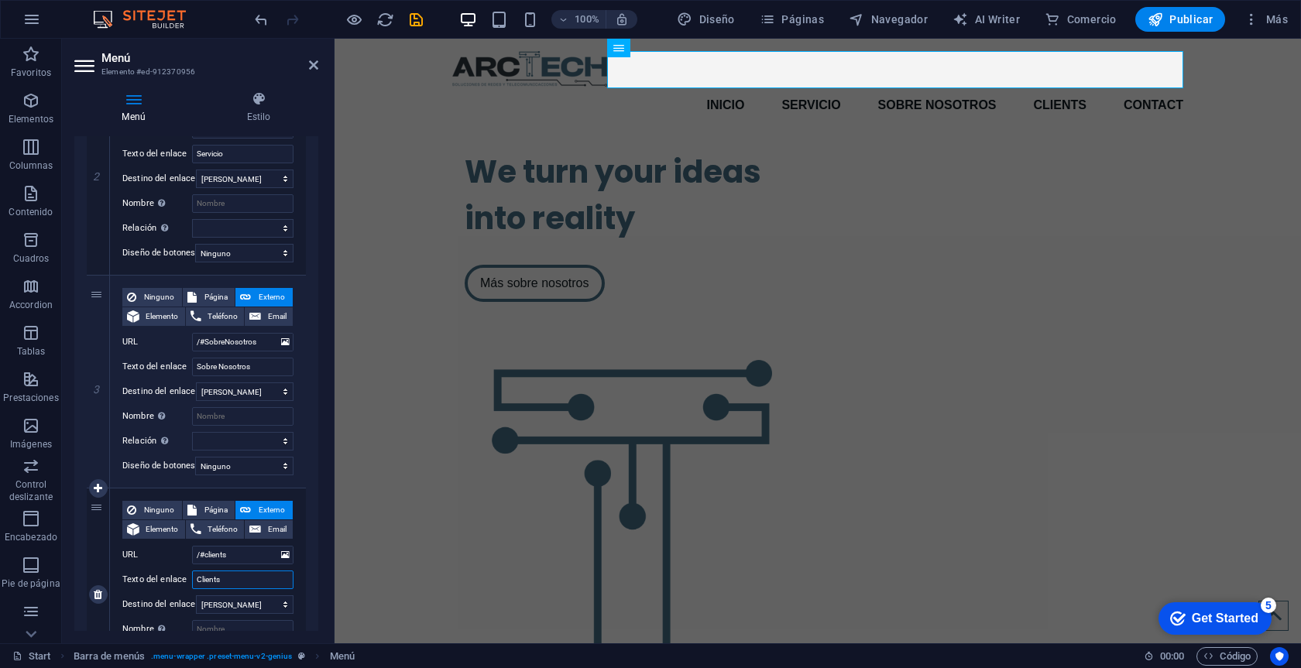
click at [236, 580] on input "Clients" at bounding box center [242, 580] width 101 height 19
type input "Cliente"
select select
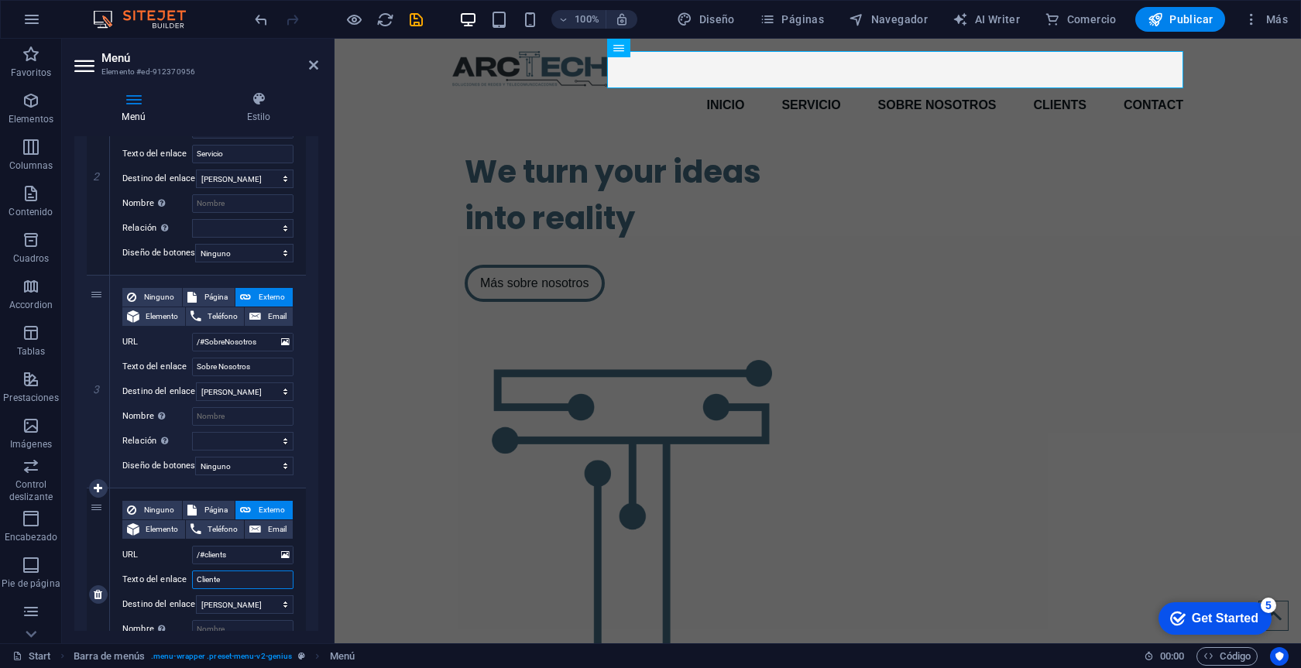
select select
type input "Clientes"
select select
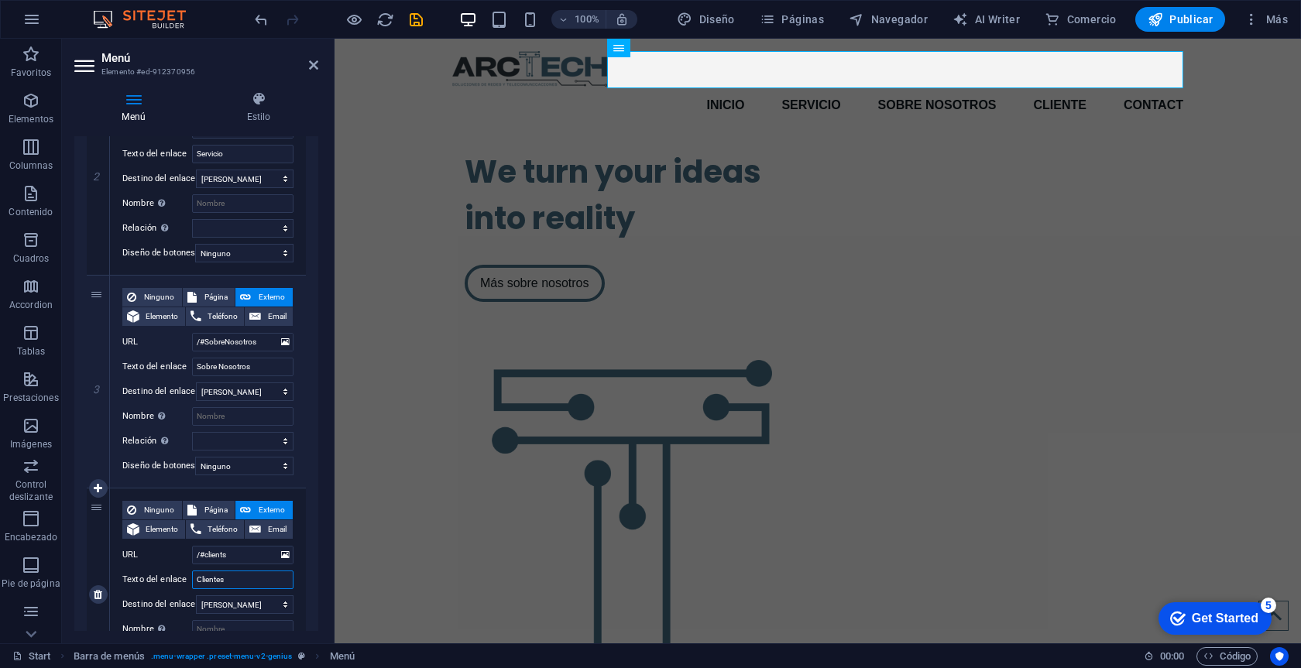
select select
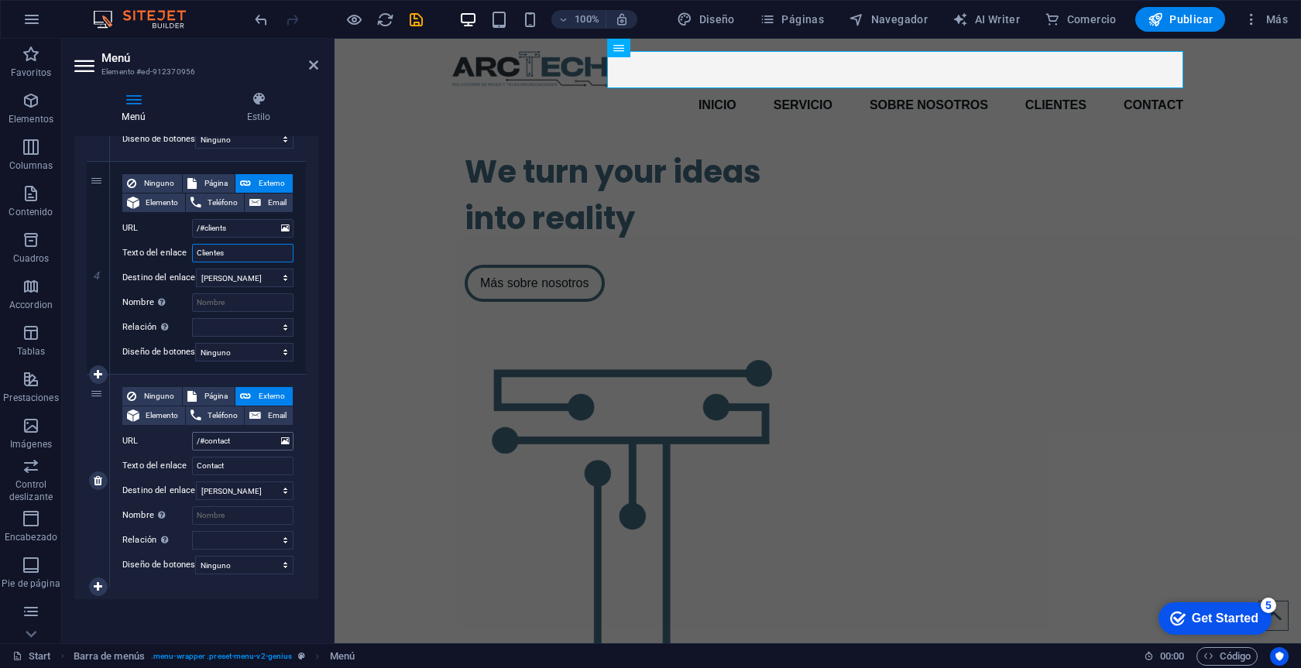
scroll to position [782, 0]
type input "Clientes"
click at [249, 432] on input "/#contact" at bounding box center [242, 441] width 101 height 19
type input "/#contacto"
select select
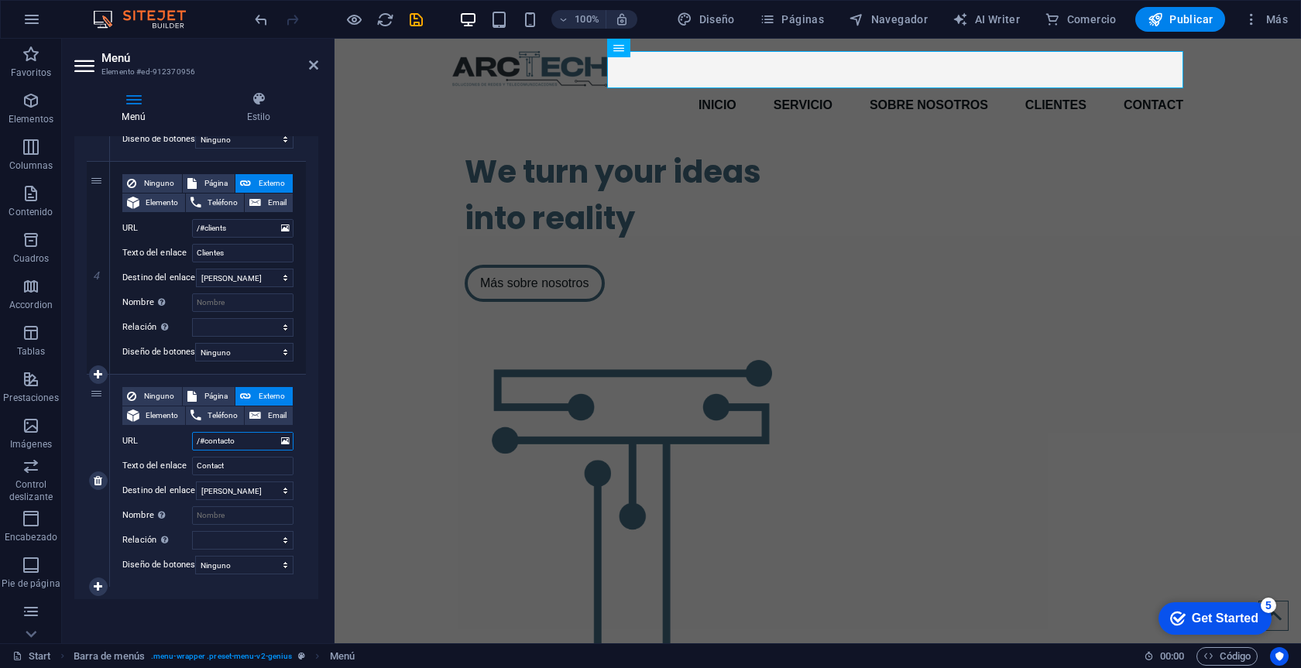
select select
type input "/#contacto"
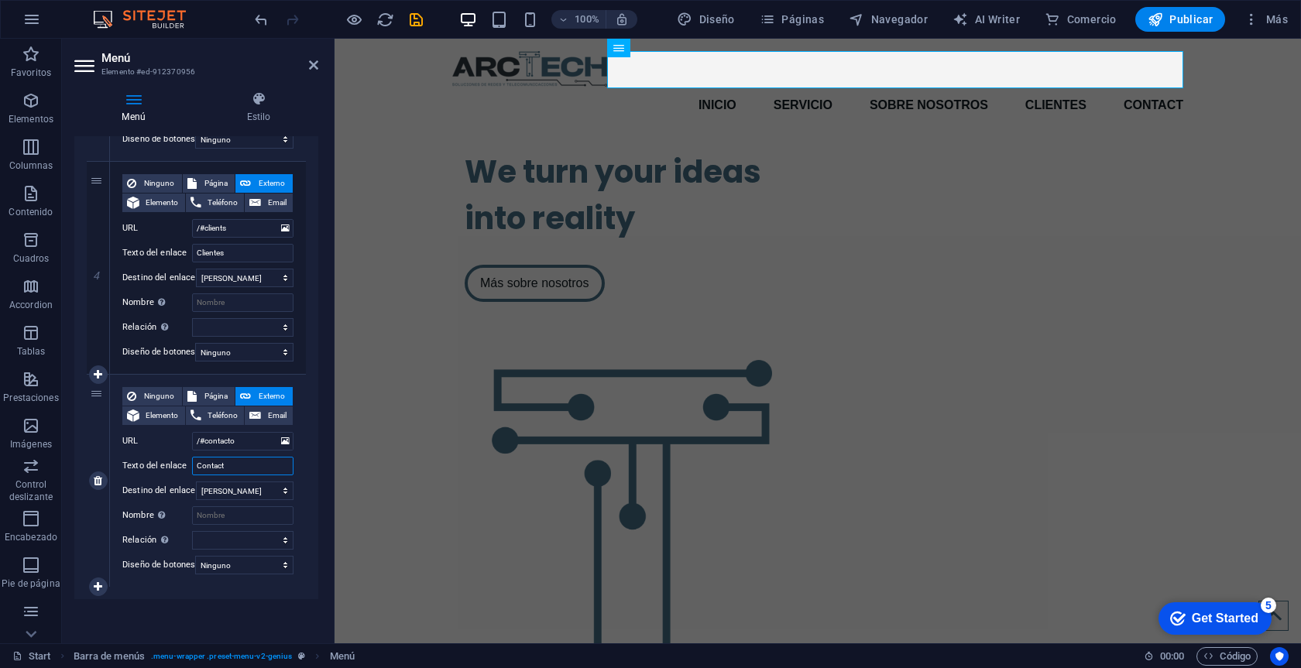
click at [244, 459] on input "Contact" at bounding box center [242, 466] width 101 height 19
type input "Contacto"
select select
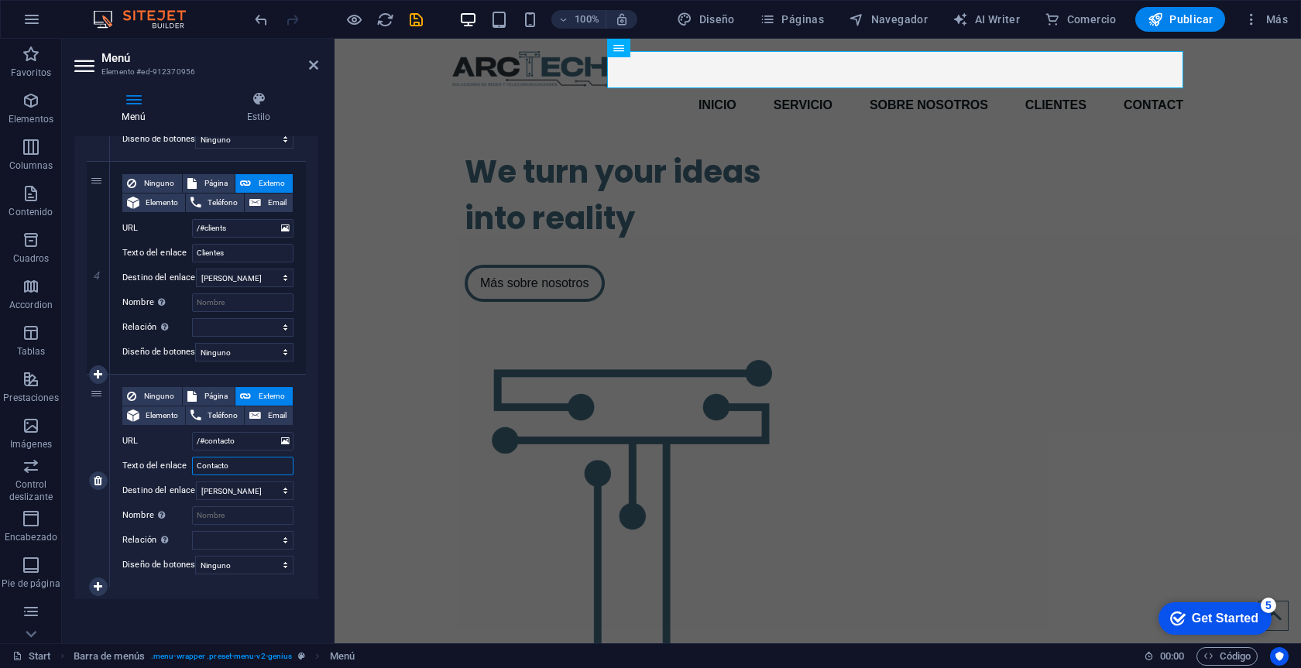
select select
type input "Contacto"
click at [250, 219] on input "/#clients" at bounding box center [242, 228] width 101 height 19
type input "/#client"
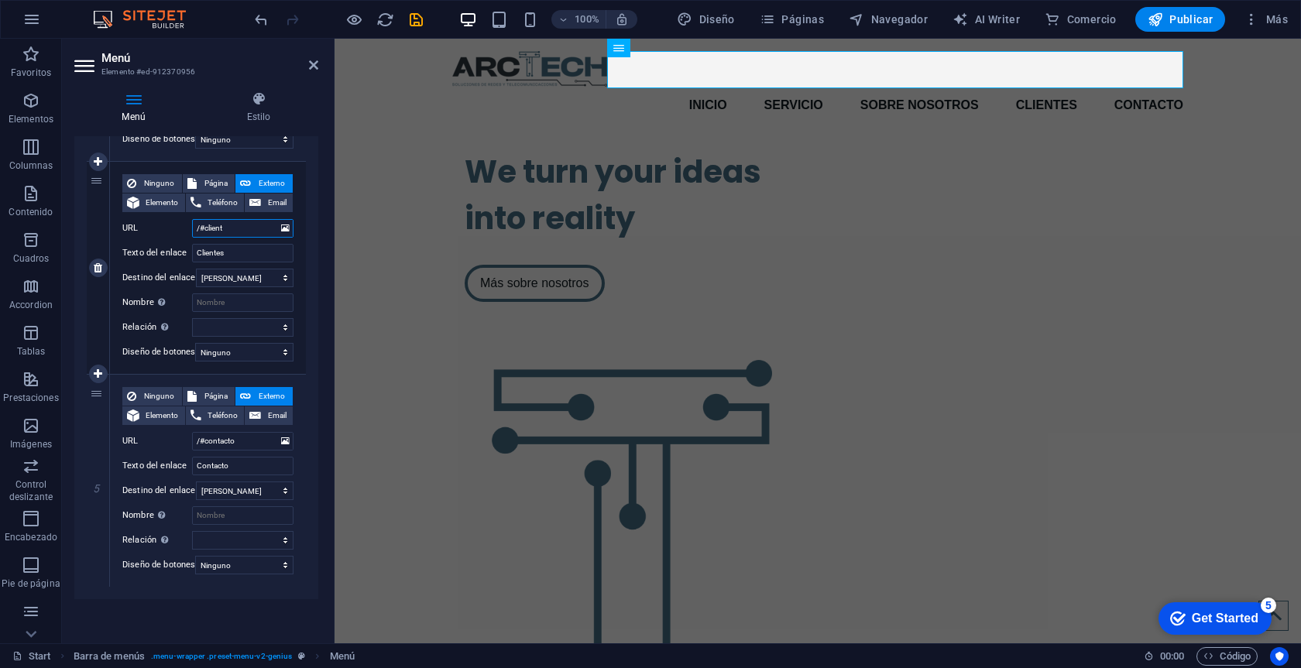
select select
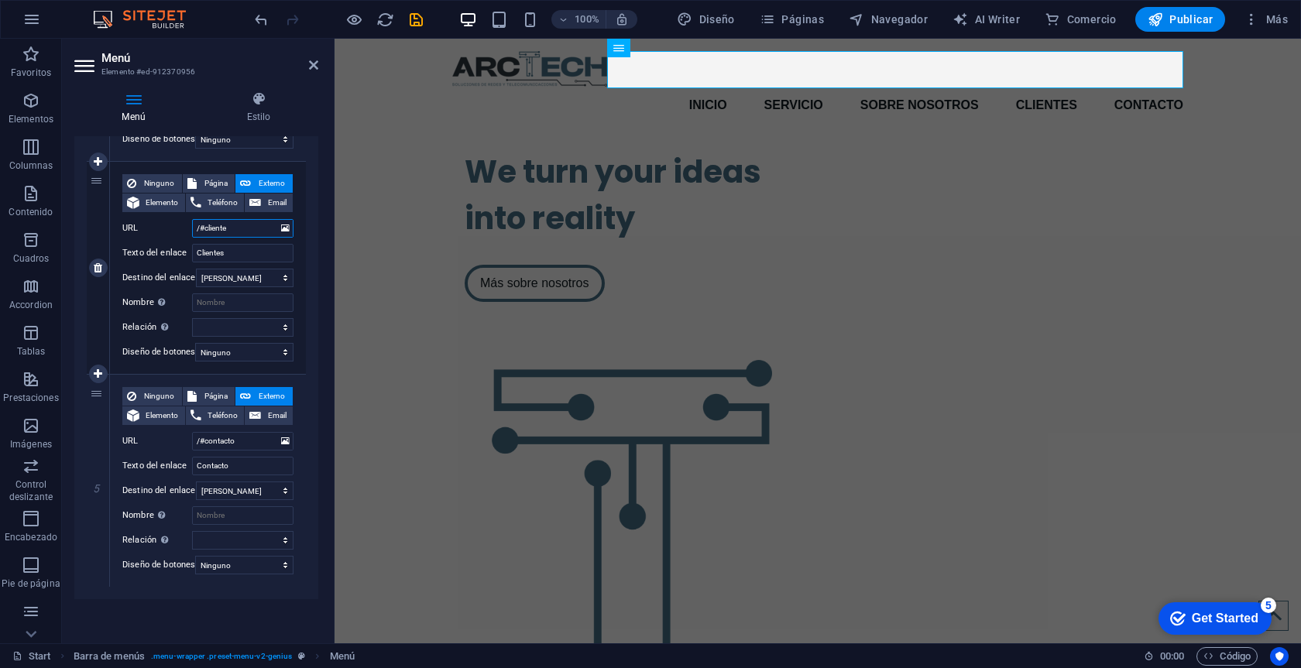
type input "/#clientes"
select select
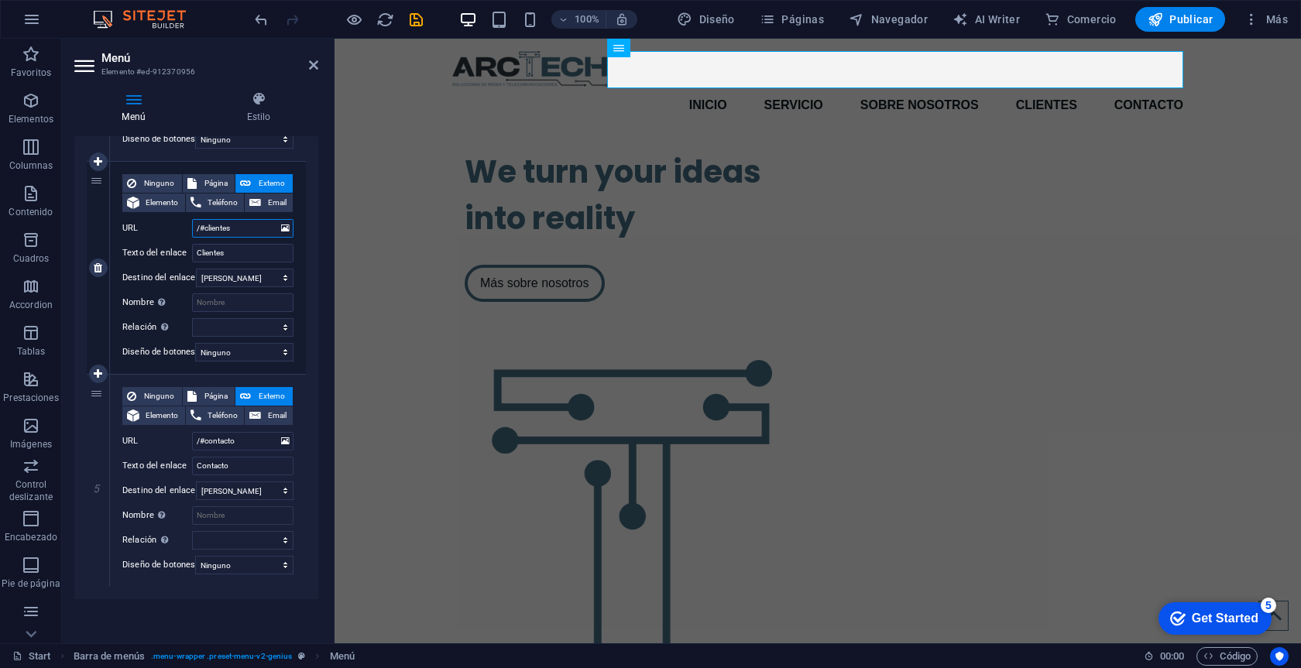
select select
type input "/#clientes"
click at [451, 166] on div "We turn your ideas into reality Más sobre nosotros" at bounding box center [817, 468] width 966 height 665
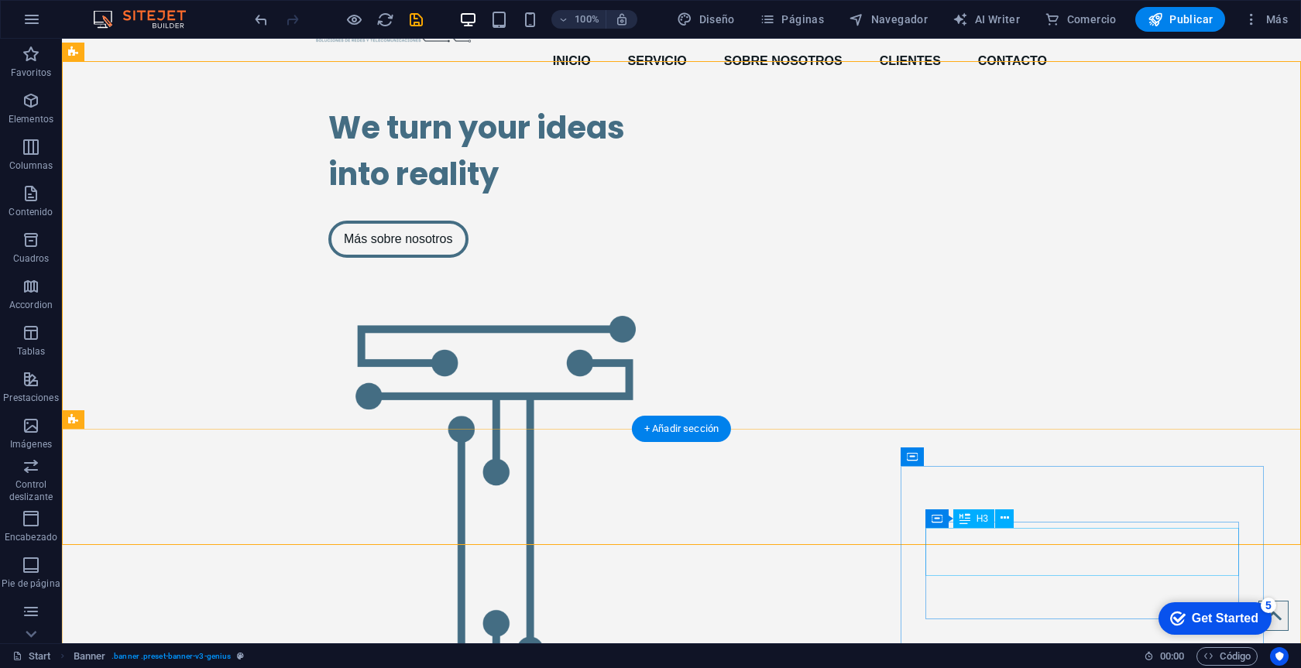
scroll to position [38, 0]
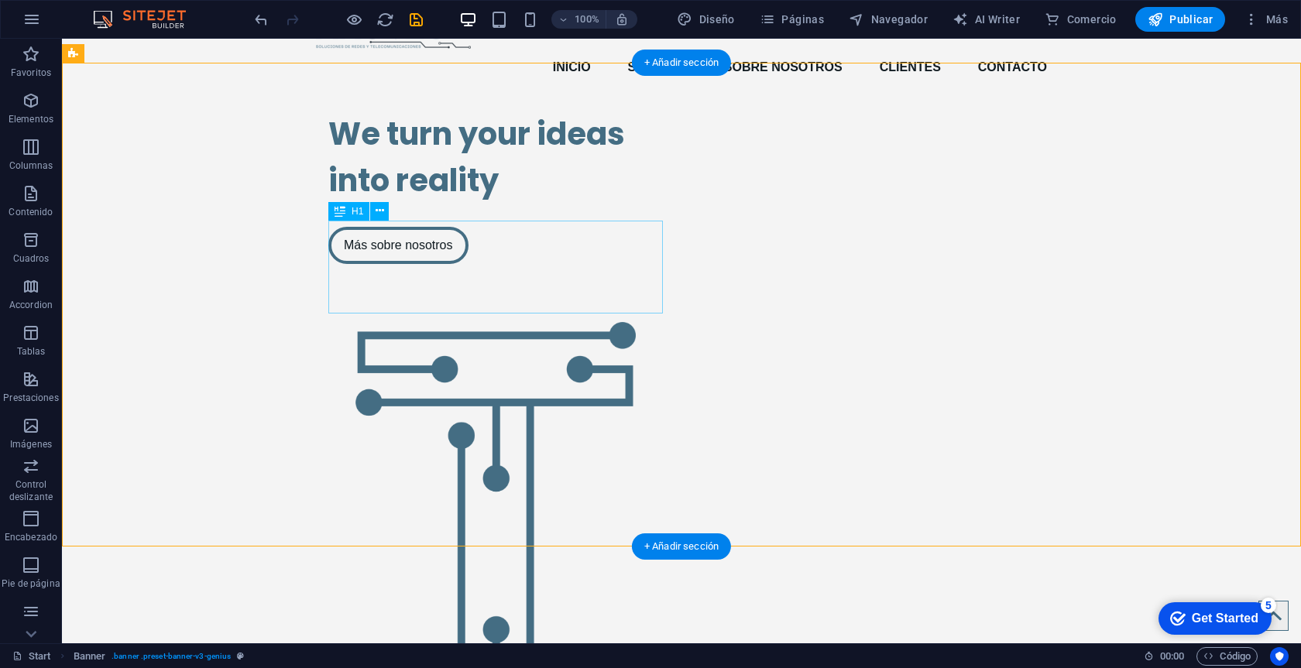
click at [423, 204] on div "We turn your ideas into reality" at bounding box center [495, 157] width 334 height 93
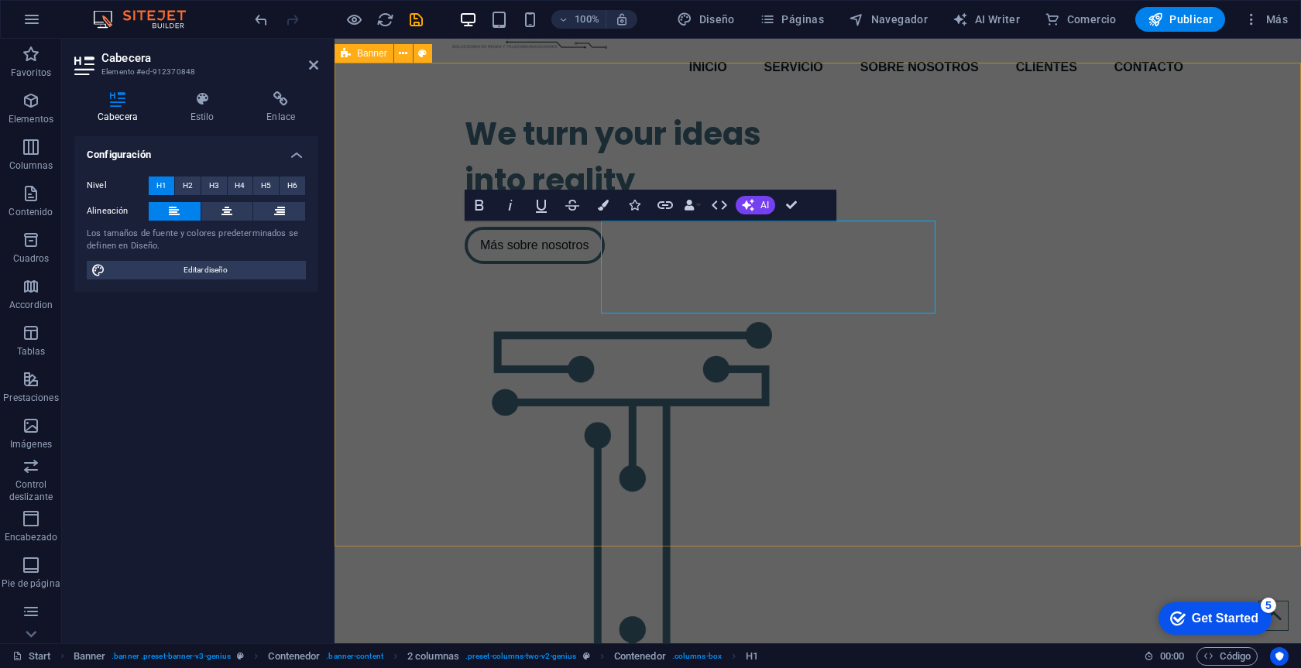
click at [423, 287] on div "We turn your ideas into reality Más sobre nosotros" at bounding box center [817, 430] width 966 height 665
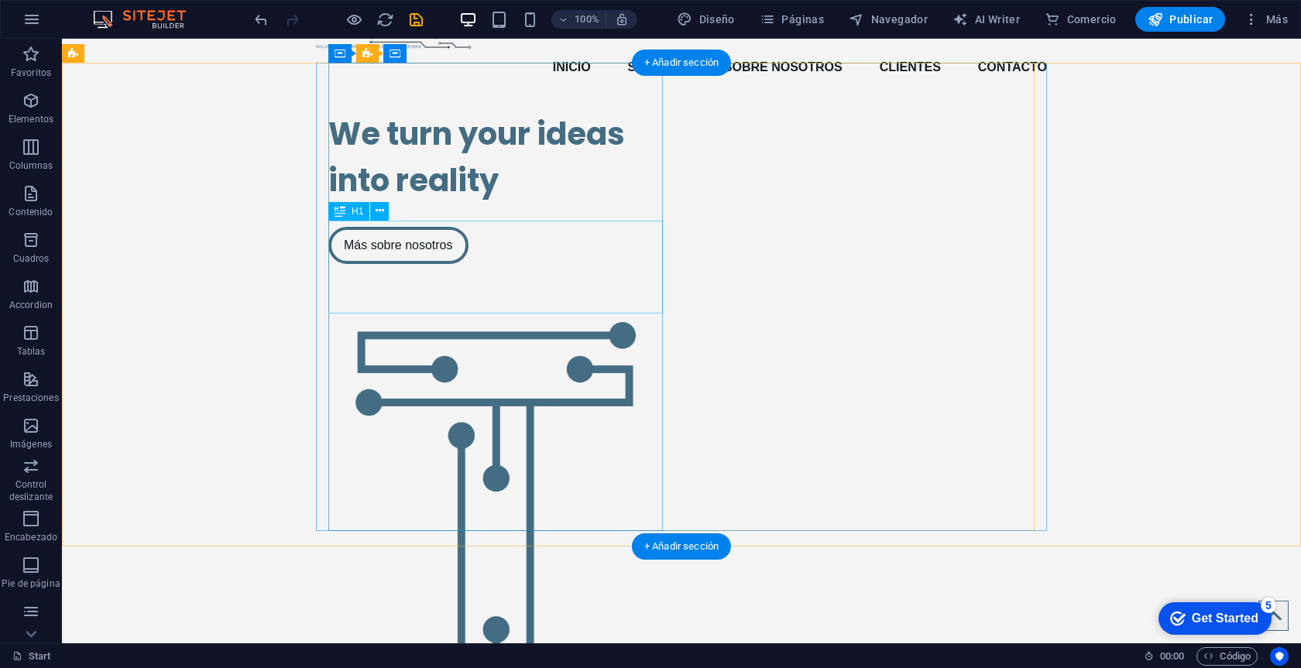
click at [475, 204] on div "We turn your ideas into reality" at bounding box center [495, 157] width 334 height 93
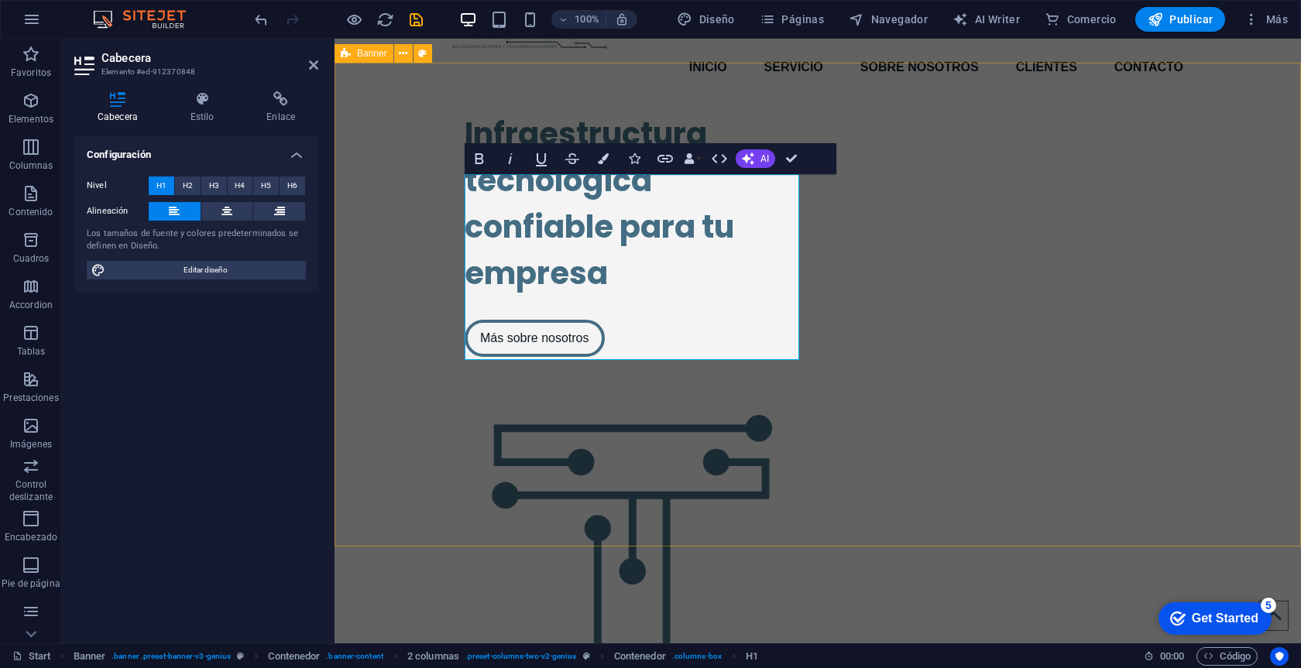
click at [1206, 326] on div "Infraestructura tecnológica confiable para tu empresa Más sobre nosotros" at bounding box center [817, 477] width 966 height 758
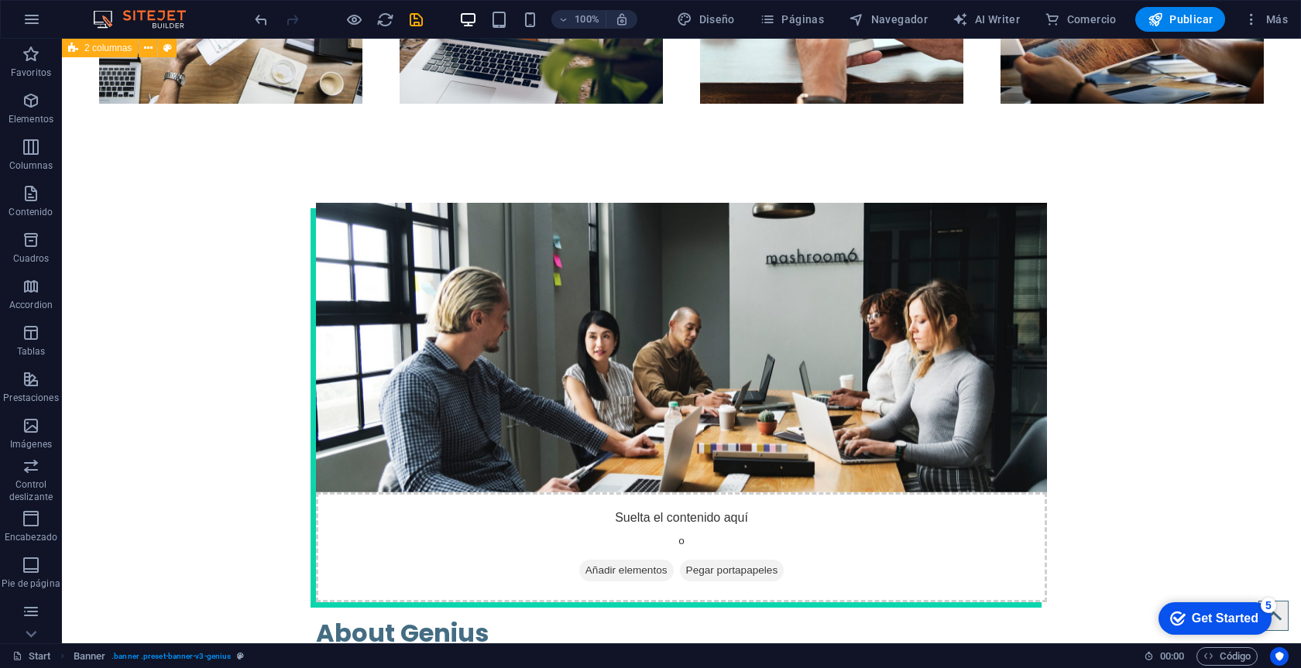
scroll to position [2295, 0]
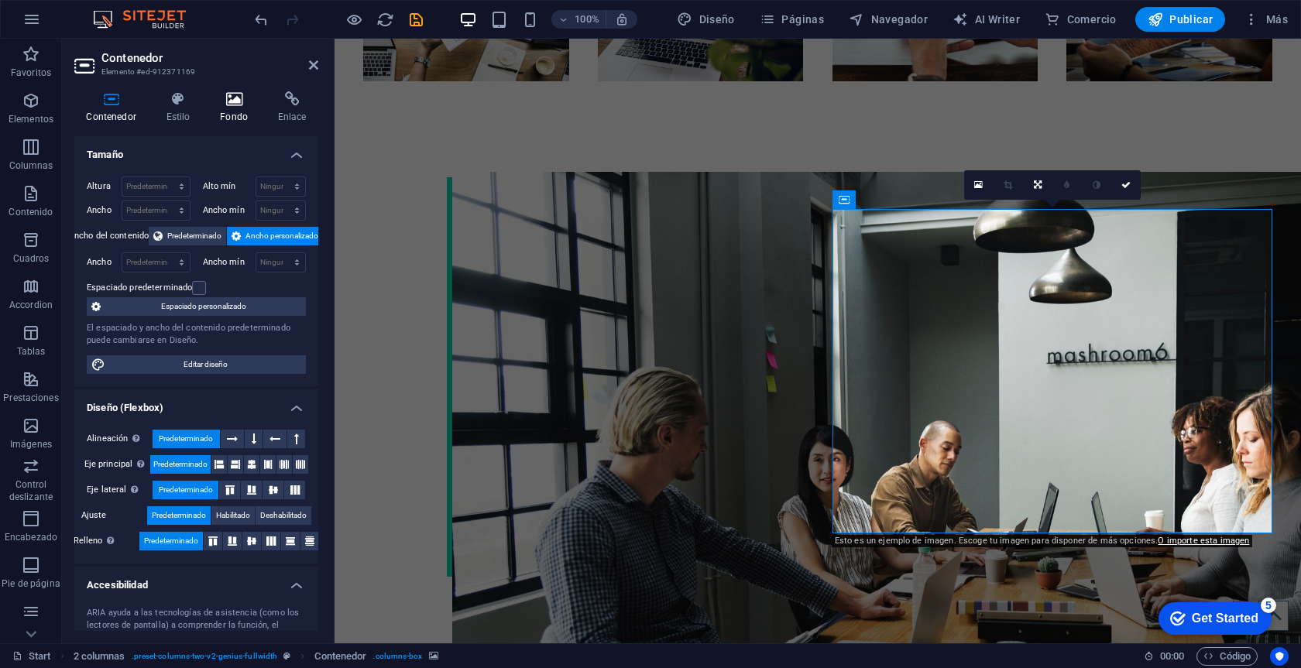
click at [229, 105] on icon at bounding box center [234, 98] width 52 height 15
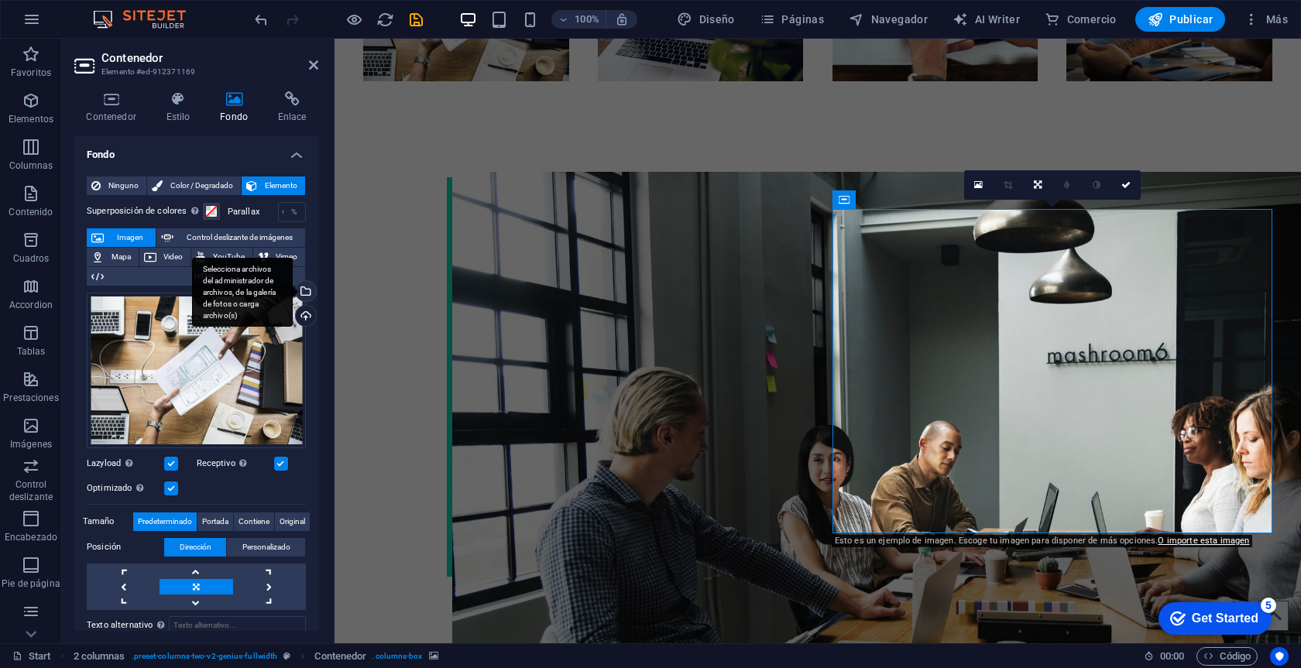
click at [301, 285] on div "Selecciona archivos del administrador de archivos, de la galería de fotos o car…" at bounding box center [304, 292] width 23 height 23
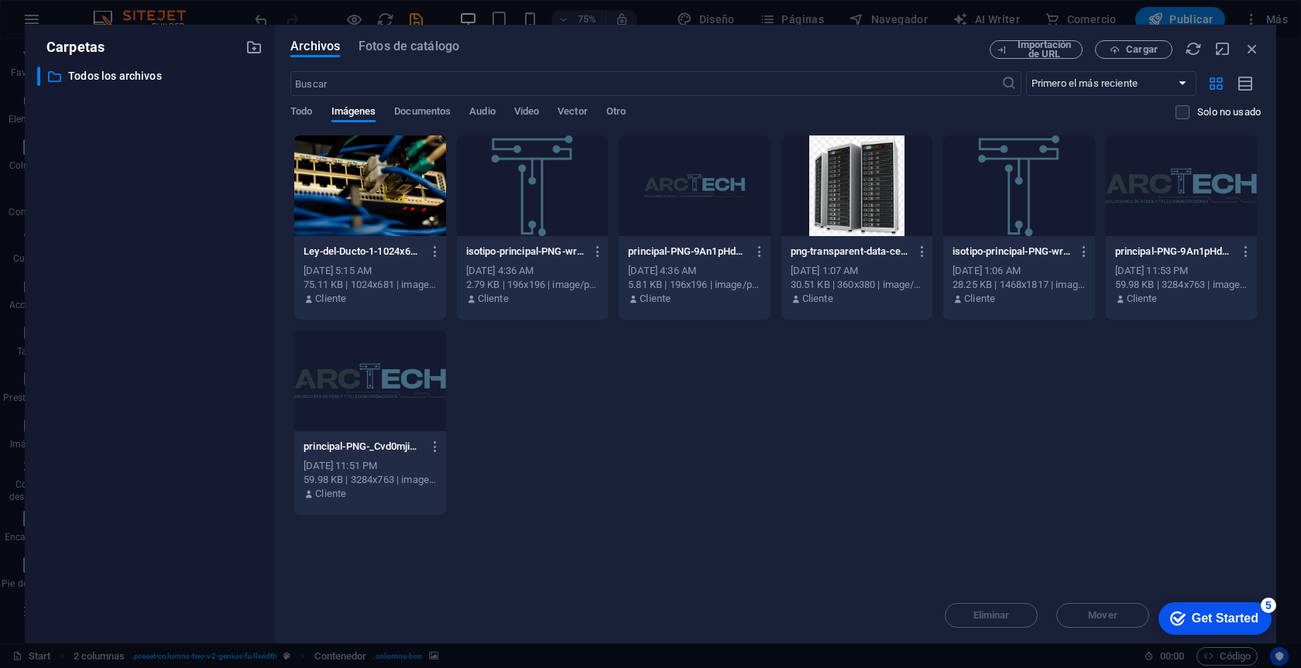
click at [382, 194] on div at bounding box center [369, 185] width 151 height 101
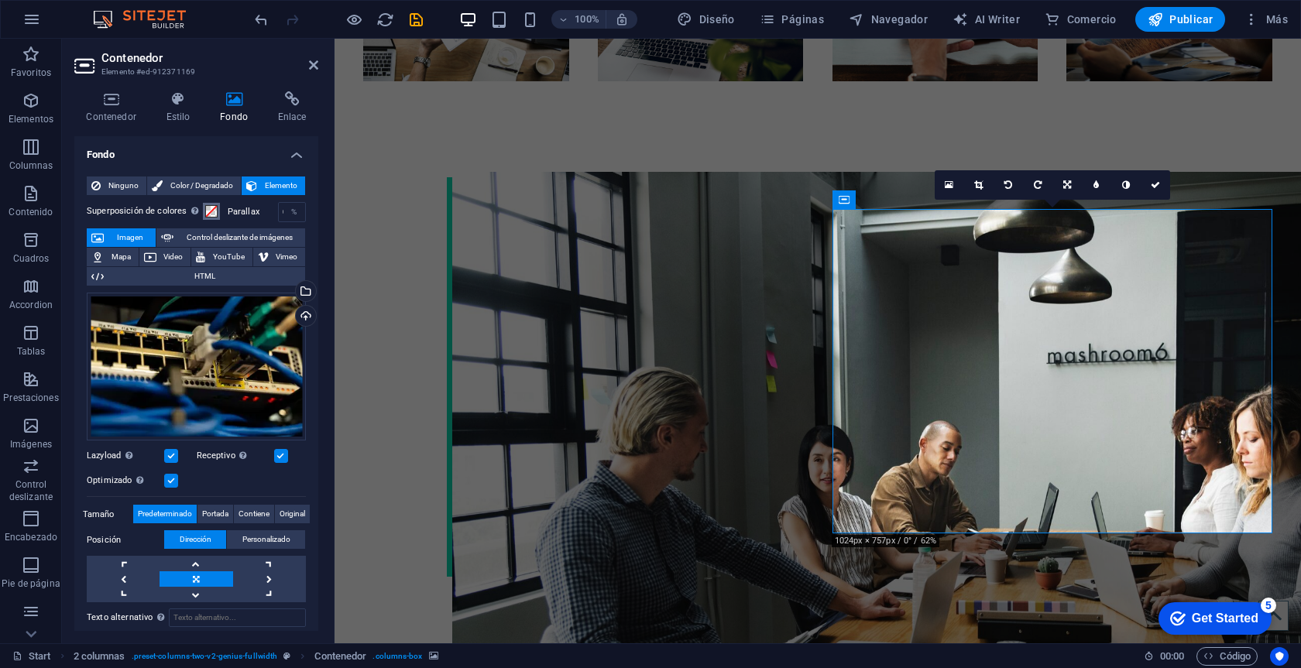
click at [208, 214] on span at bounding box center [211, 211] width 12 height 12
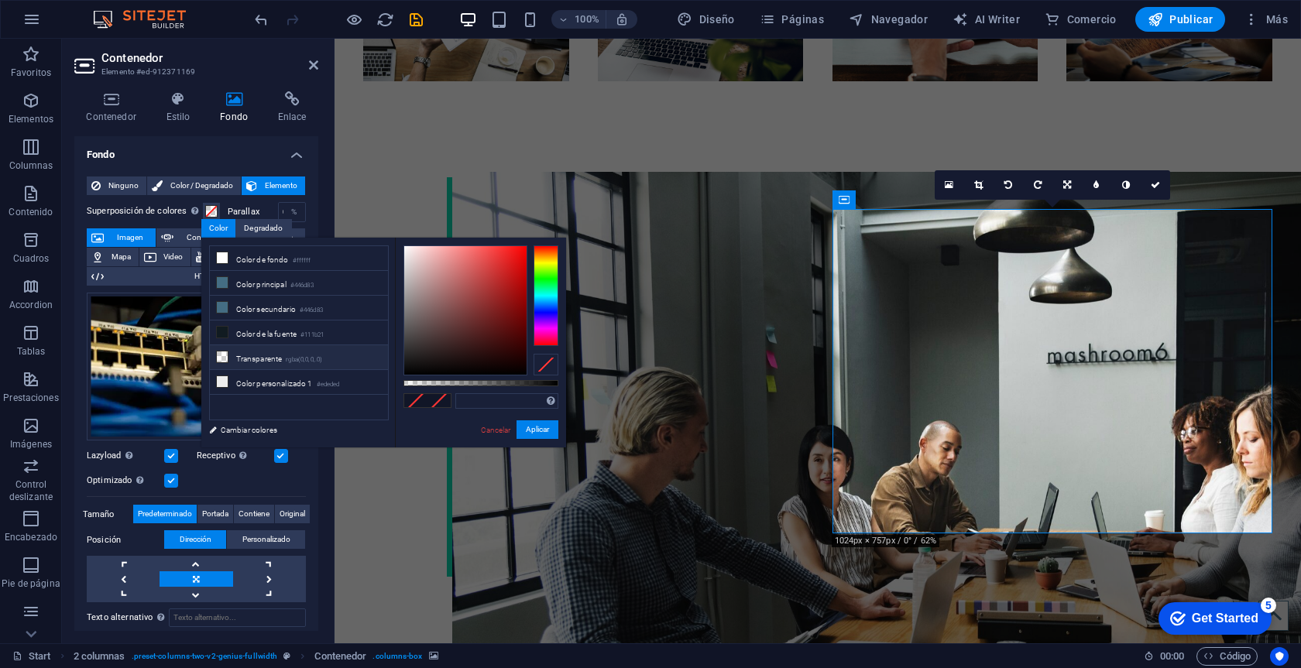
click at [239, 358] on li "Transparente rgba(0,0,0,.0)" at bounding box center [299, 357] width 178 height 25
click at [420, 398] on span at bounding box center [415, 400] width 23 height 13
click at [232, 258] on li "Color de fondo #ffffff" at bounding box center [299, 258] width 178 height 25
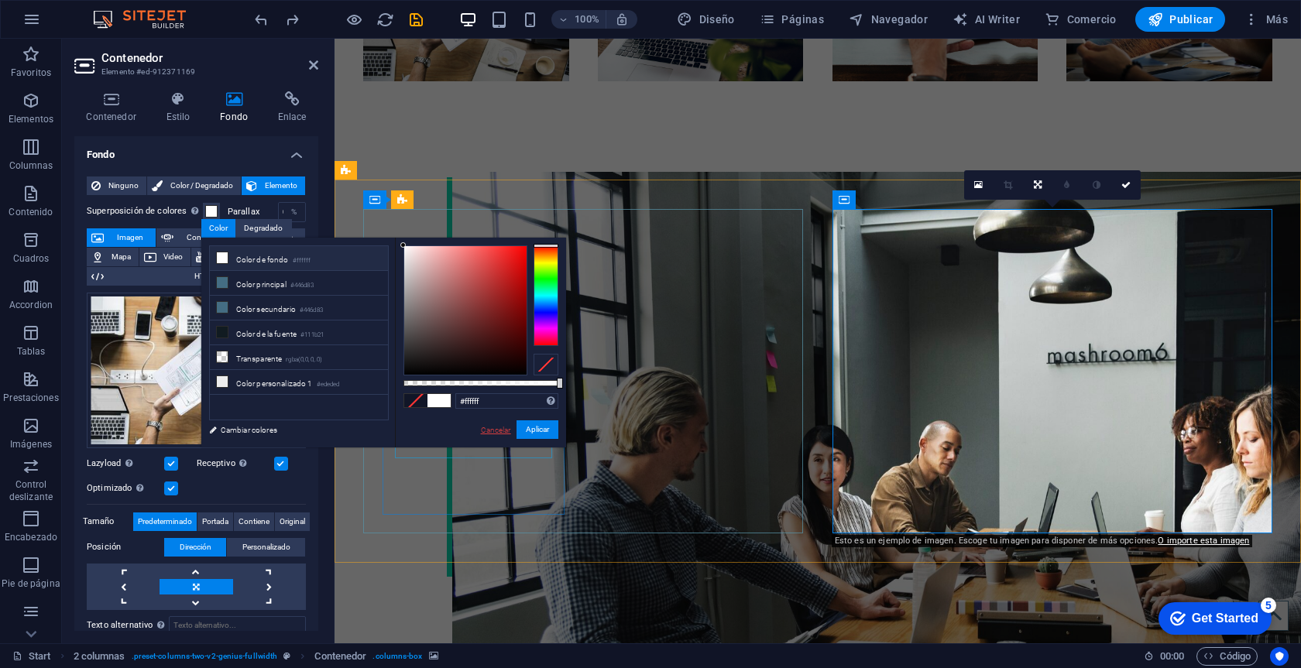
click at [499, 427] on link "Cancelar" at bounding box center [495, 430] width 33 height 12
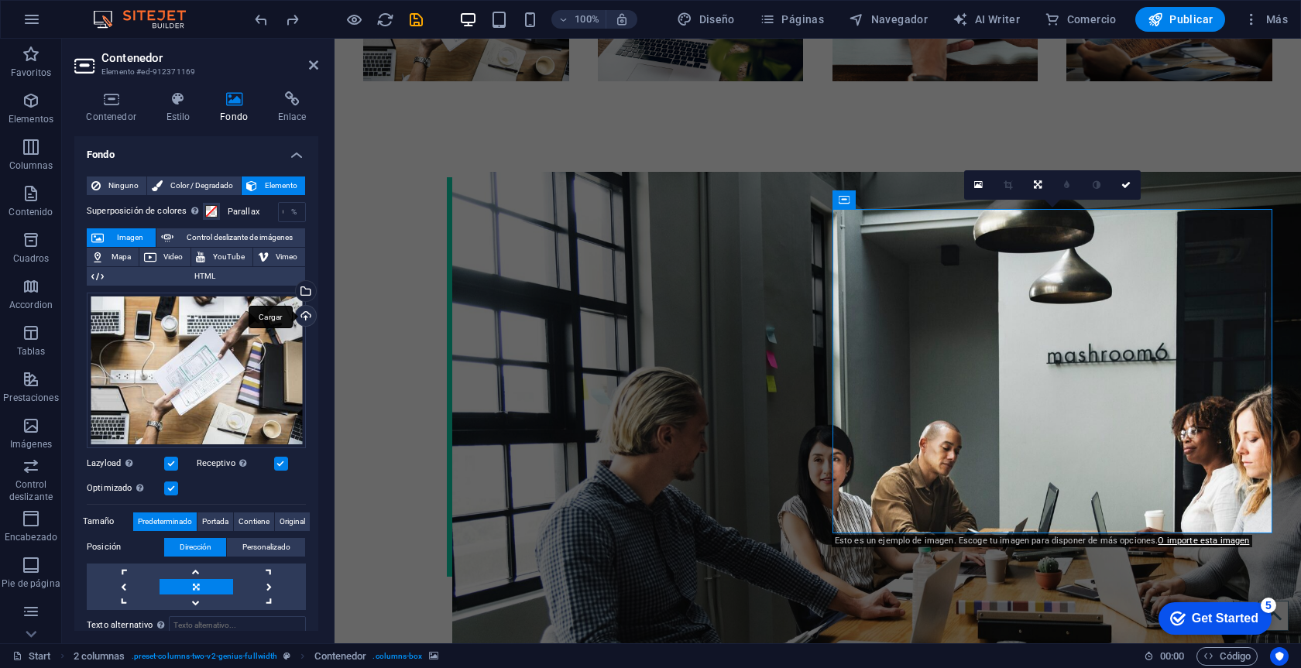
click at [301, 313] on div "Cargar" at bounding box center [304, 317] width 23 height 23
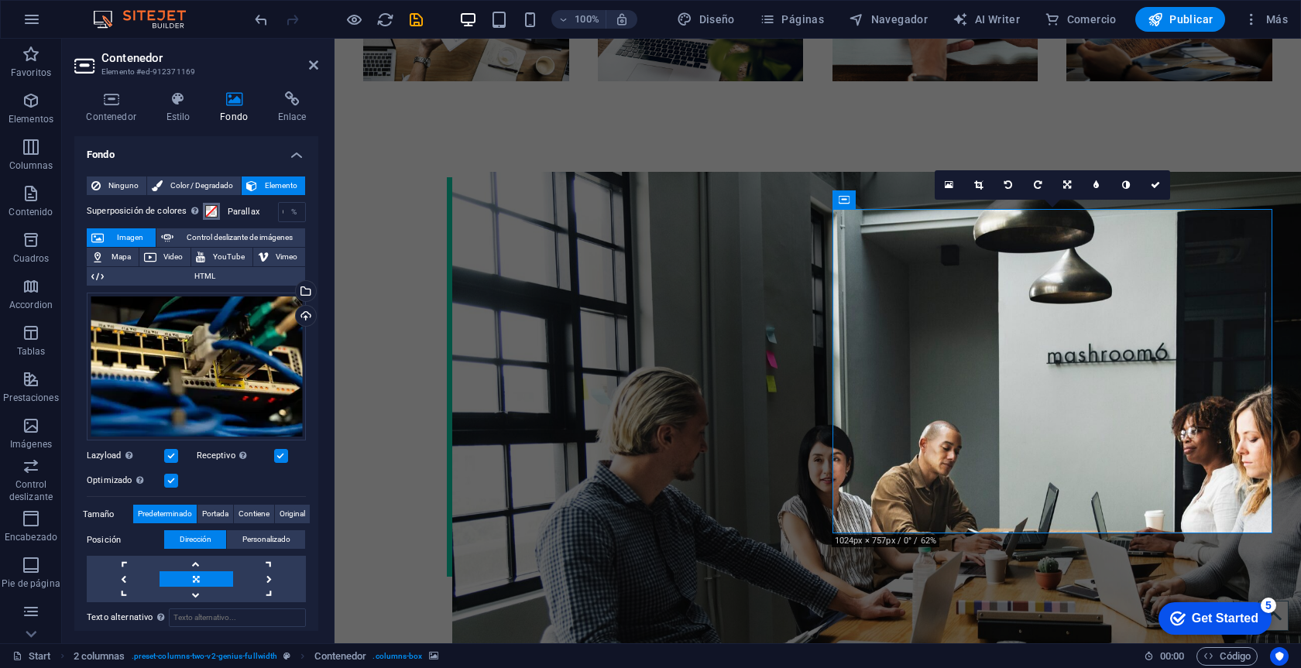
click at [209, 205] on span at bounding box center [211, 211] width 12 height 12
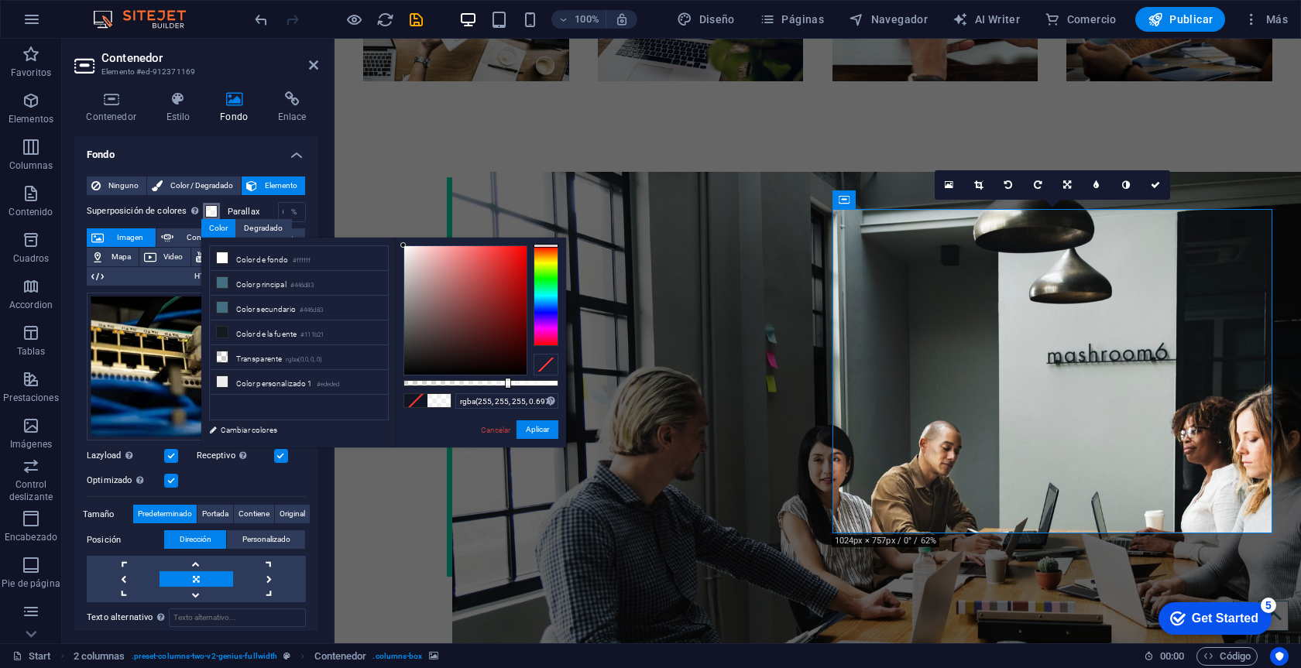
click at [511, 382] on div at bounding box center [480, 383] width 155 height 6
drag, startPoint x: 511, startPoint y: 382, endPoint x: 499, endPoint y: 383, distance: 11.6
click at [499, 383] on div at bounding box center [501, 383] width 6 height 11
click at [414, 401] on span at bounding box center [415, 400] width 23 height 13
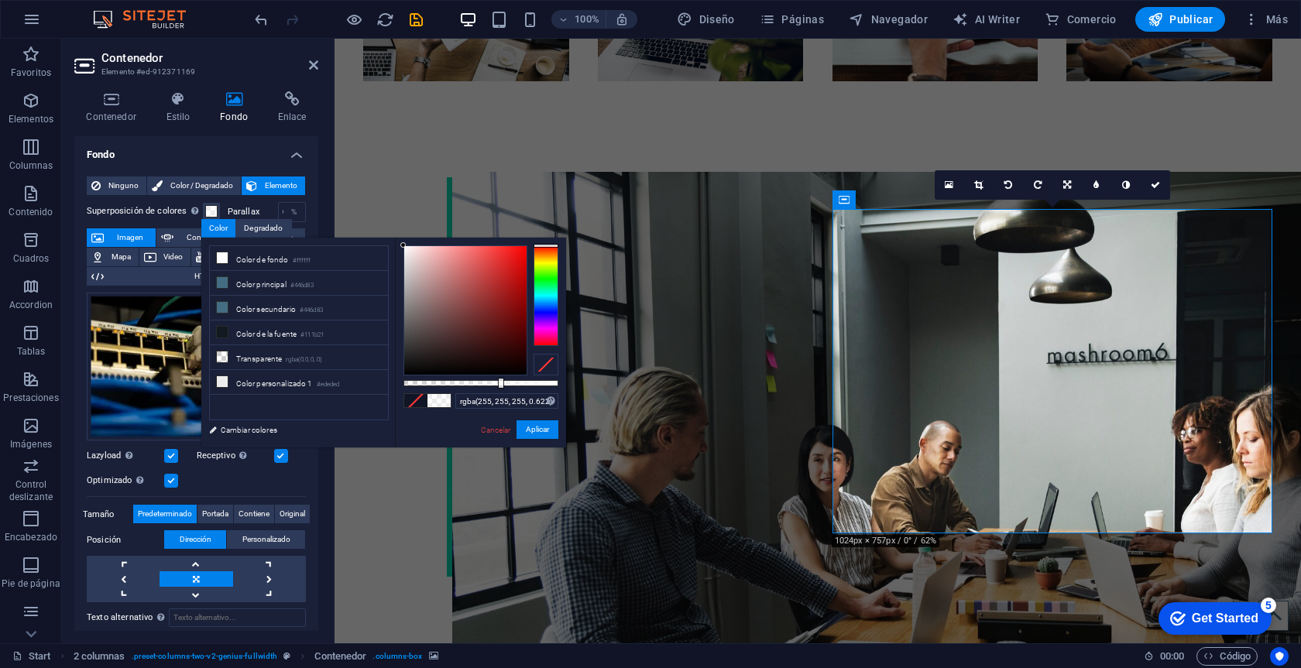
click at [414, 401] on span at bounding box center [415, 400] width 23 height 13
click at [244, 260] on li "Color de fondo #ffffff" at bounding box center [299, 258] width 178 height 25
click at [227, 264] on li "Color de fondo #ffffff" at bounding box center [299, 258] width 178 height 25
type input "rgba(255, 255, 255, 0.662)"
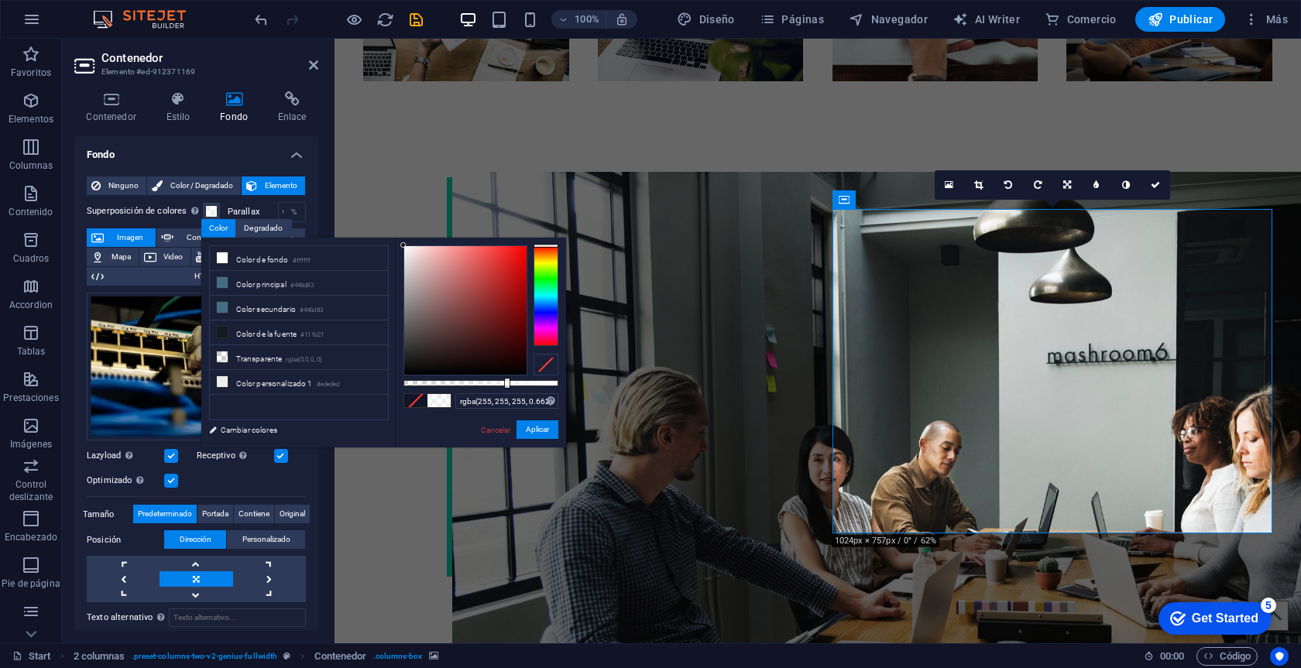
click at [506, 384] on div at bounding box center [507, 383] width 6 height 11
click at [543, 430] on button "Aplicar" at bounding box center [537, 429] width 42 height 19
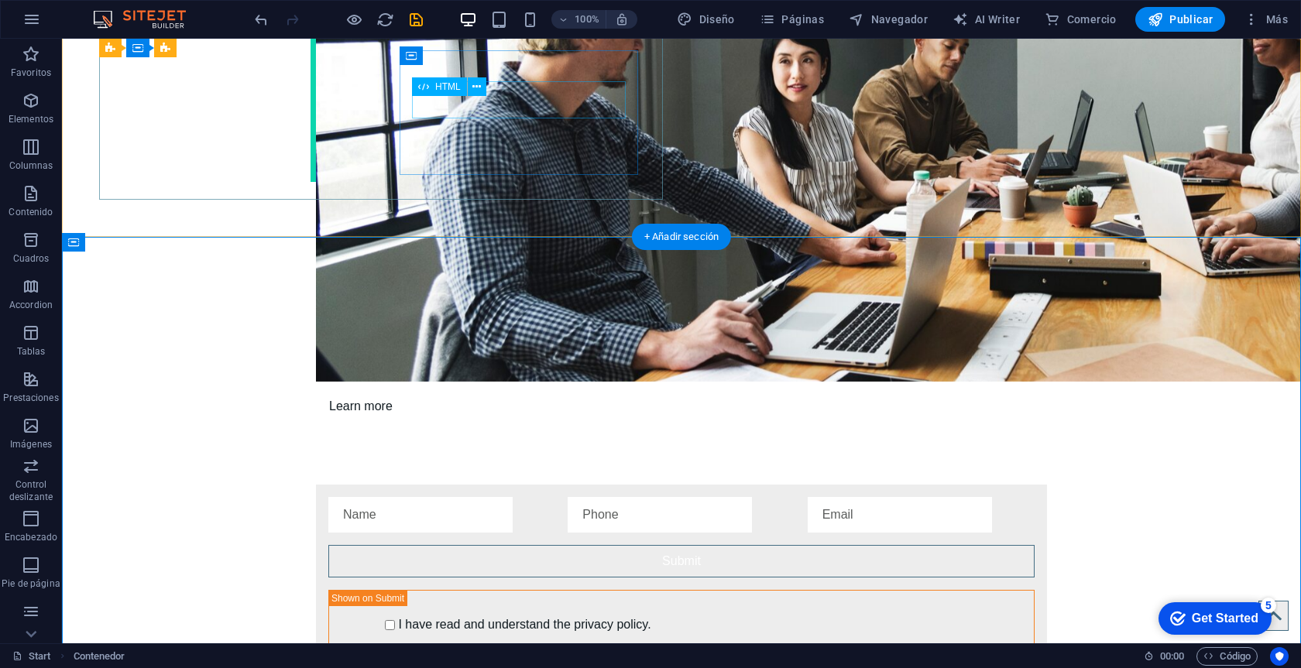
scroll to position [2714, 0]
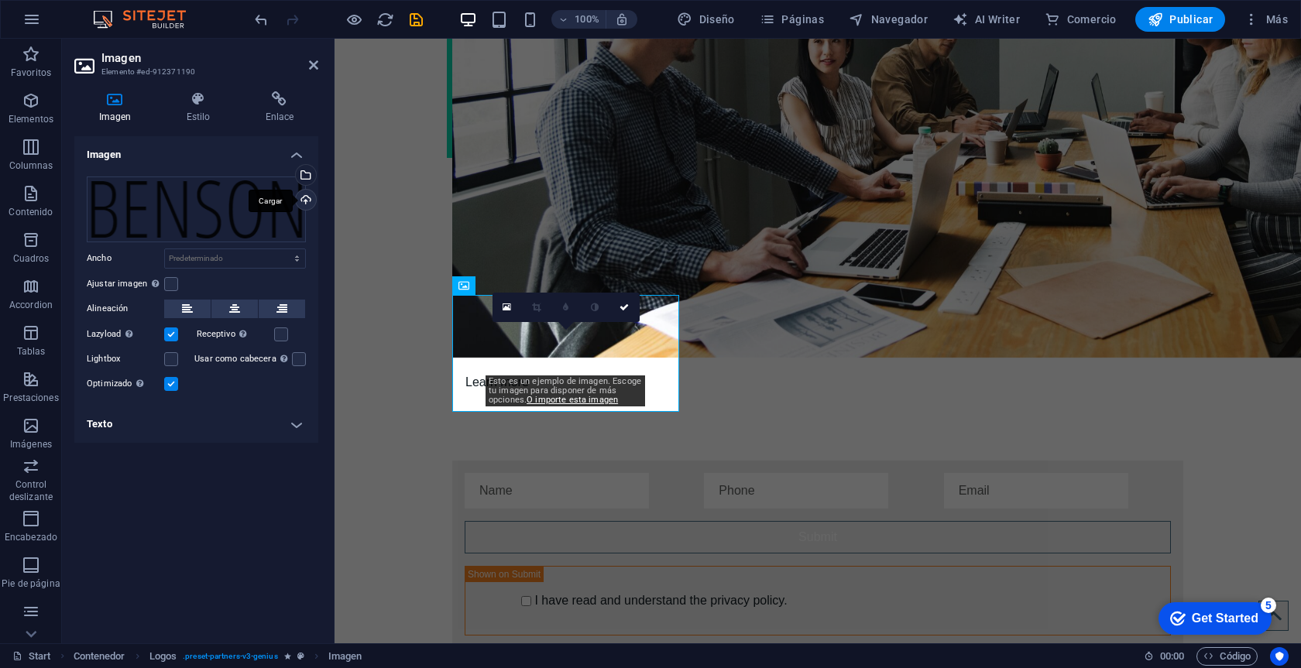
click at [305, 197] on div "Cargar" at bounding box center [304, 201] width 23 height 23
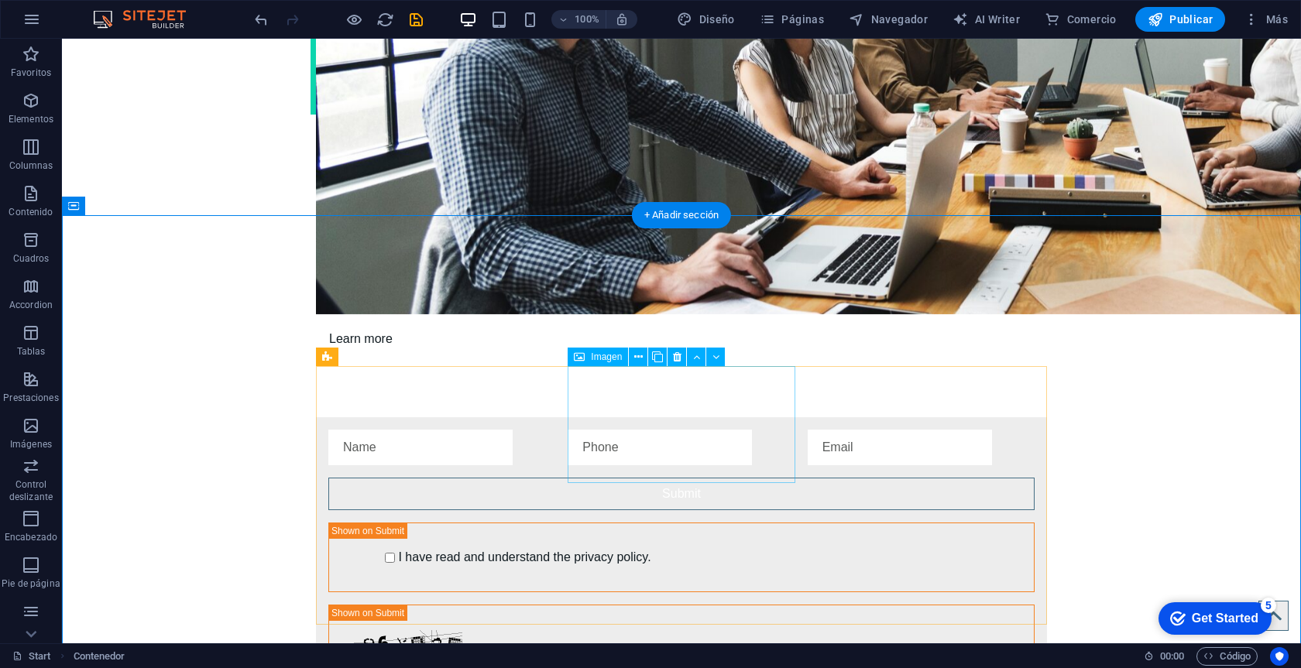
scroll to position [2780, 0]
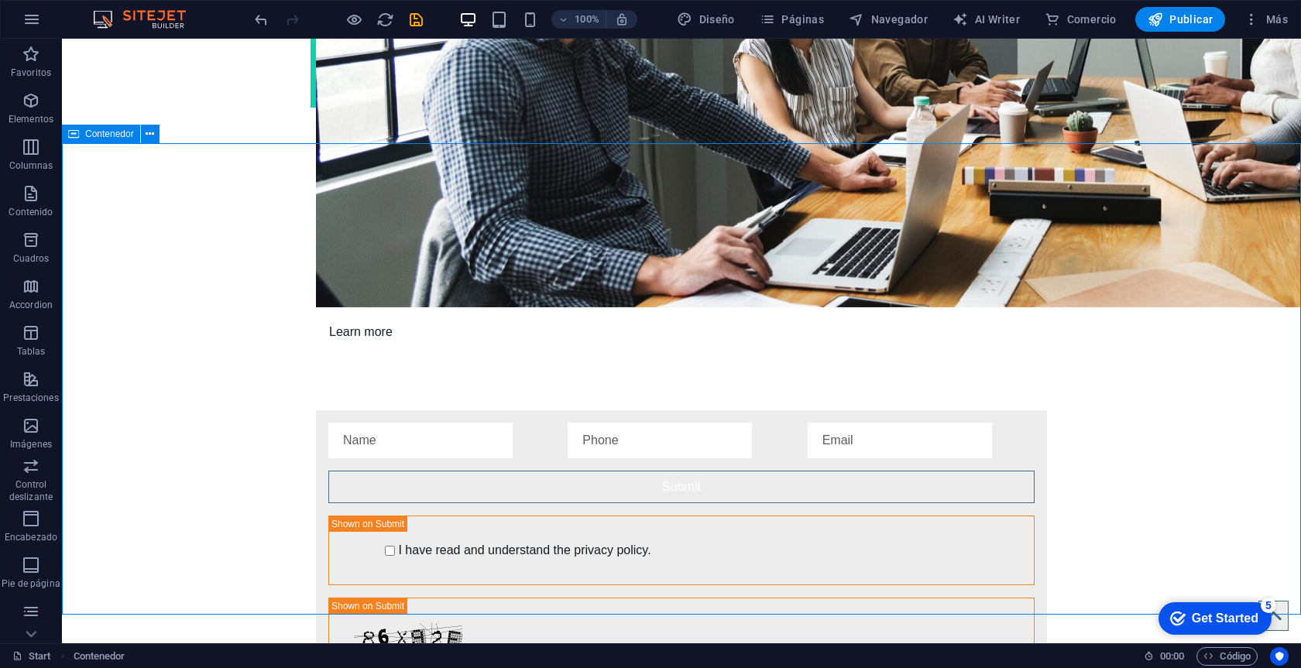
scroll to position [2839, 0]
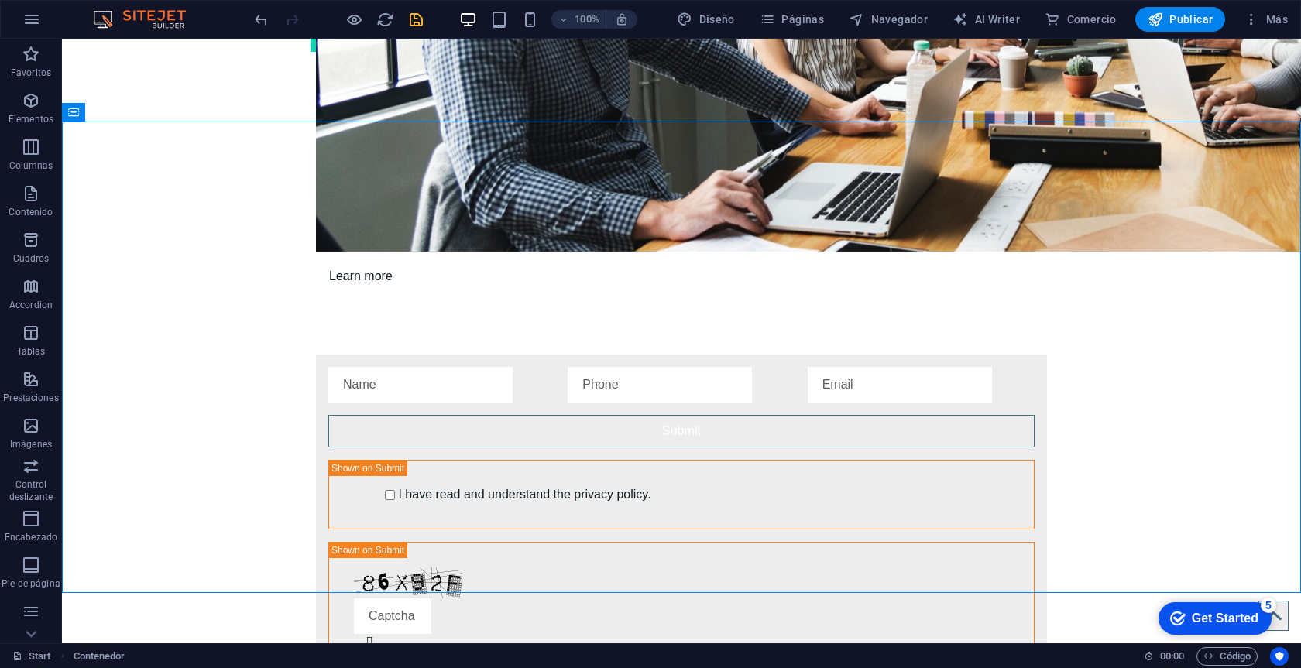
click at [412, 23] on icon "save" at bounding box center [416, 20] width 18 height 18
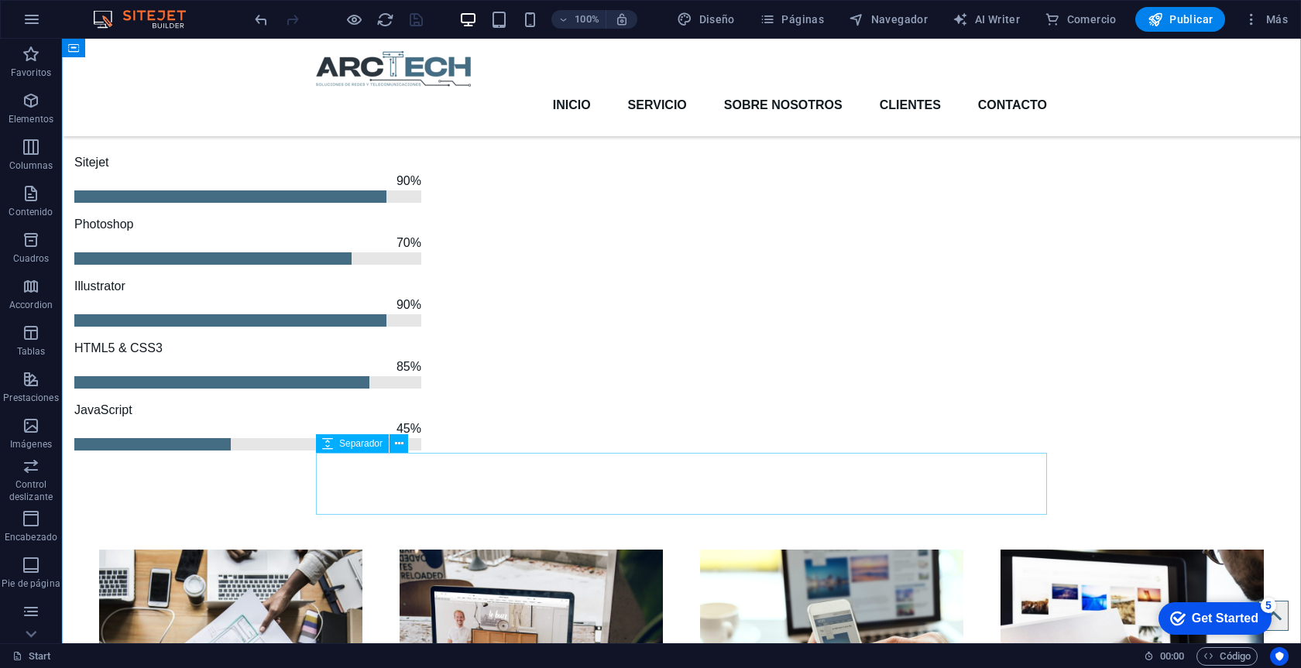
scroll to position [1608, 0]
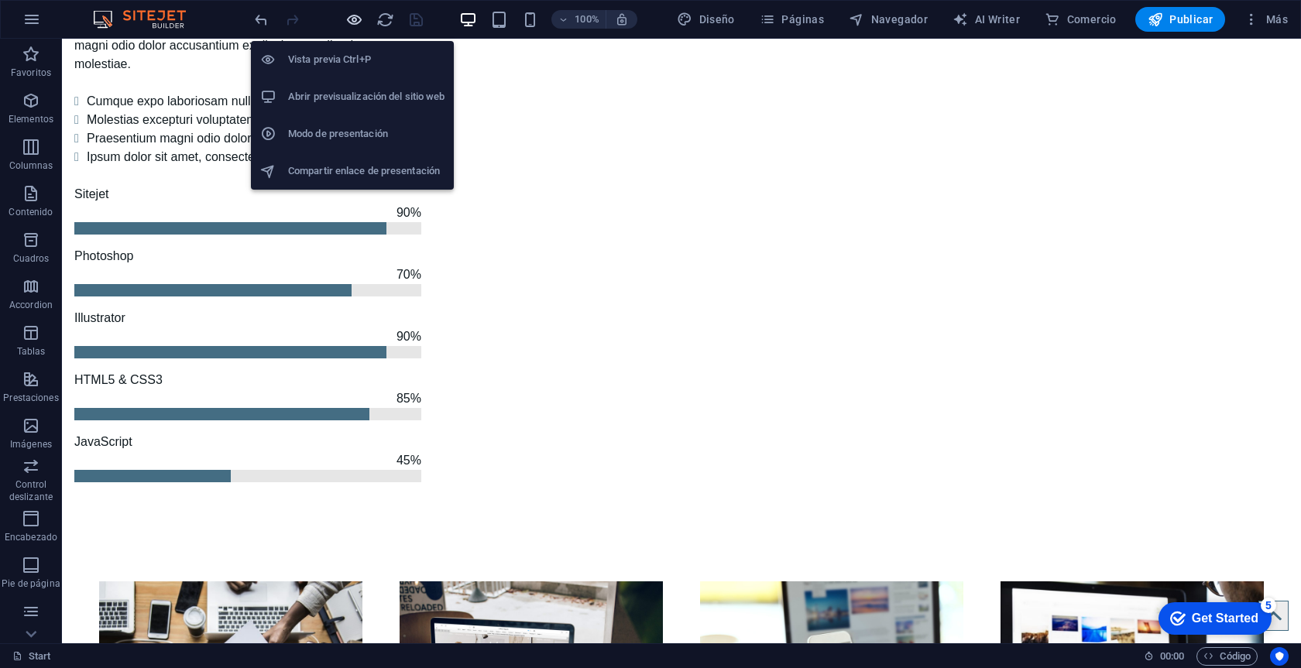
click at [354, 16] on icon "button" at bounding box center [354, 20] width 18 height 18
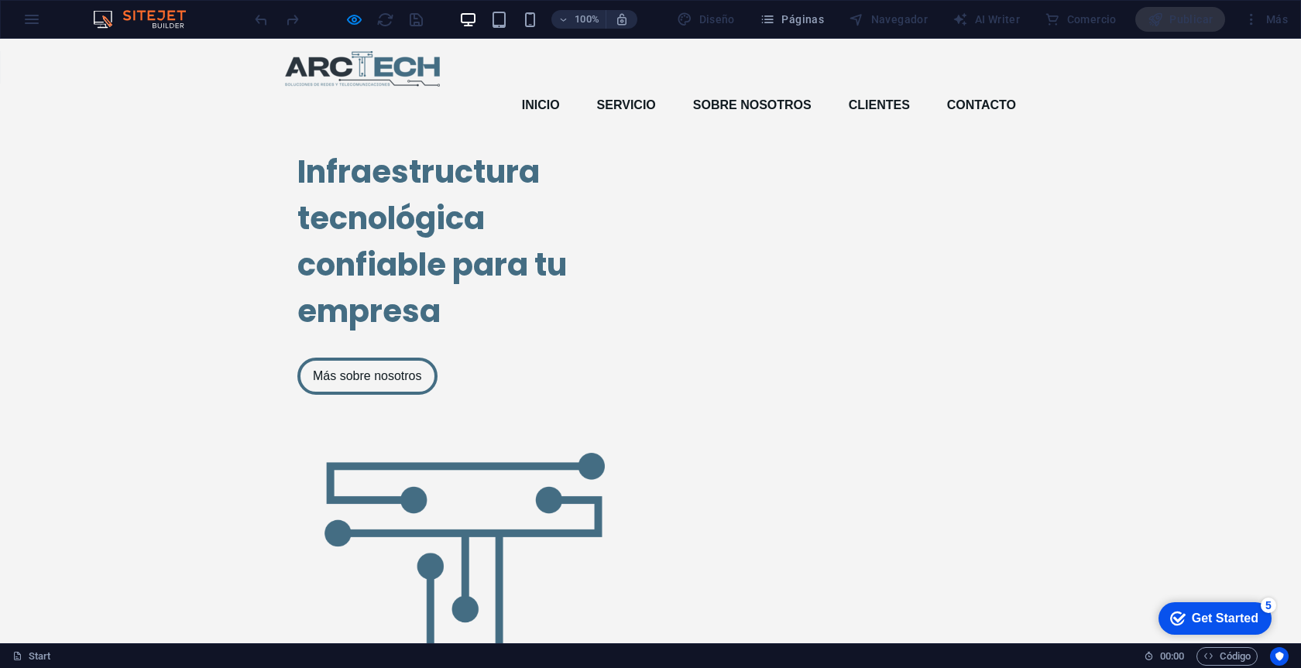
scroll to position [0, 0]
click at [416, 31] on div at bounding box center [338, 19] width 173 height 25
